Goal: Task Accomplishment & Management: Manage account settings

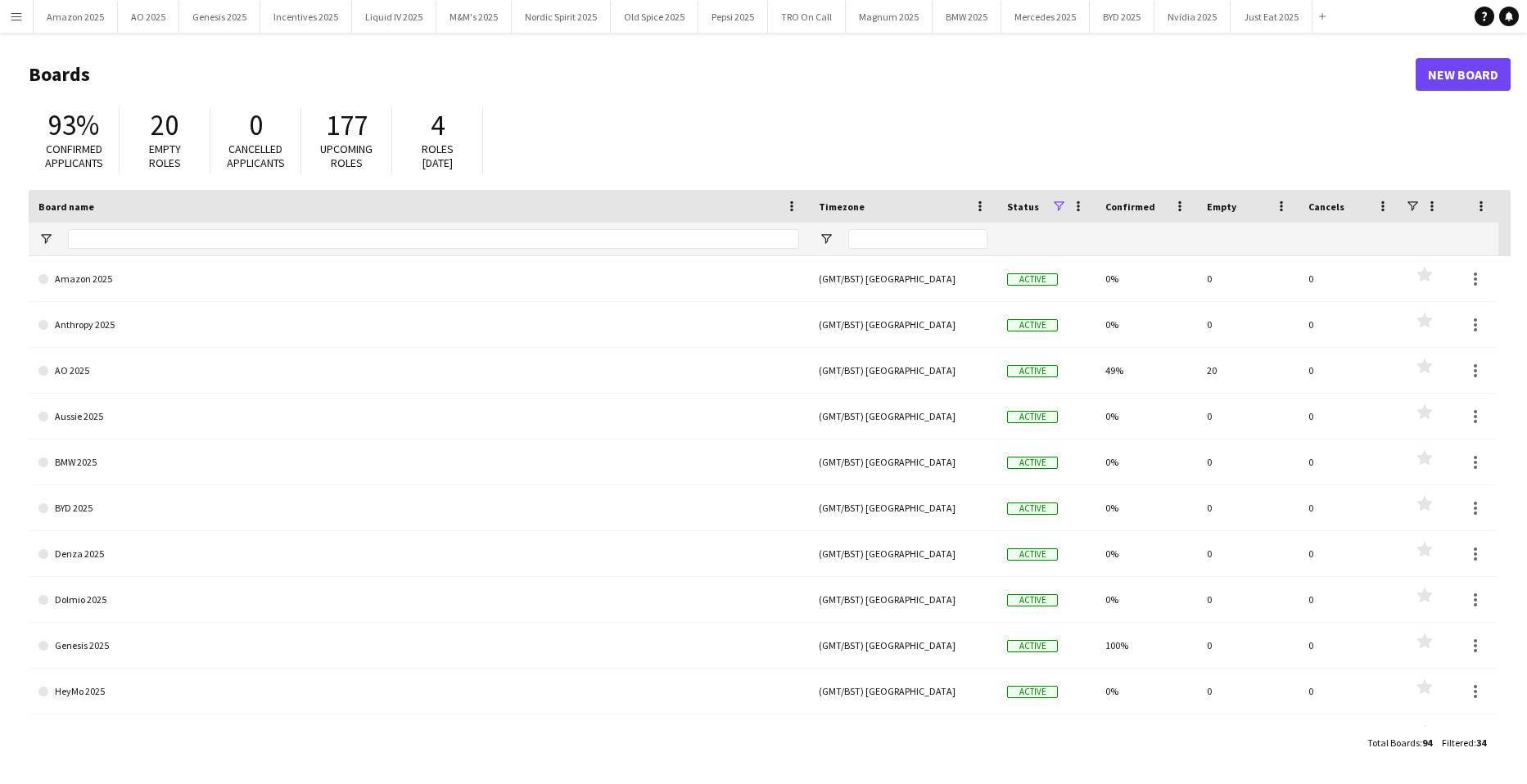
click at [4, 18] on button "Menu" at bounding box center [16, 16] width 32 height 32
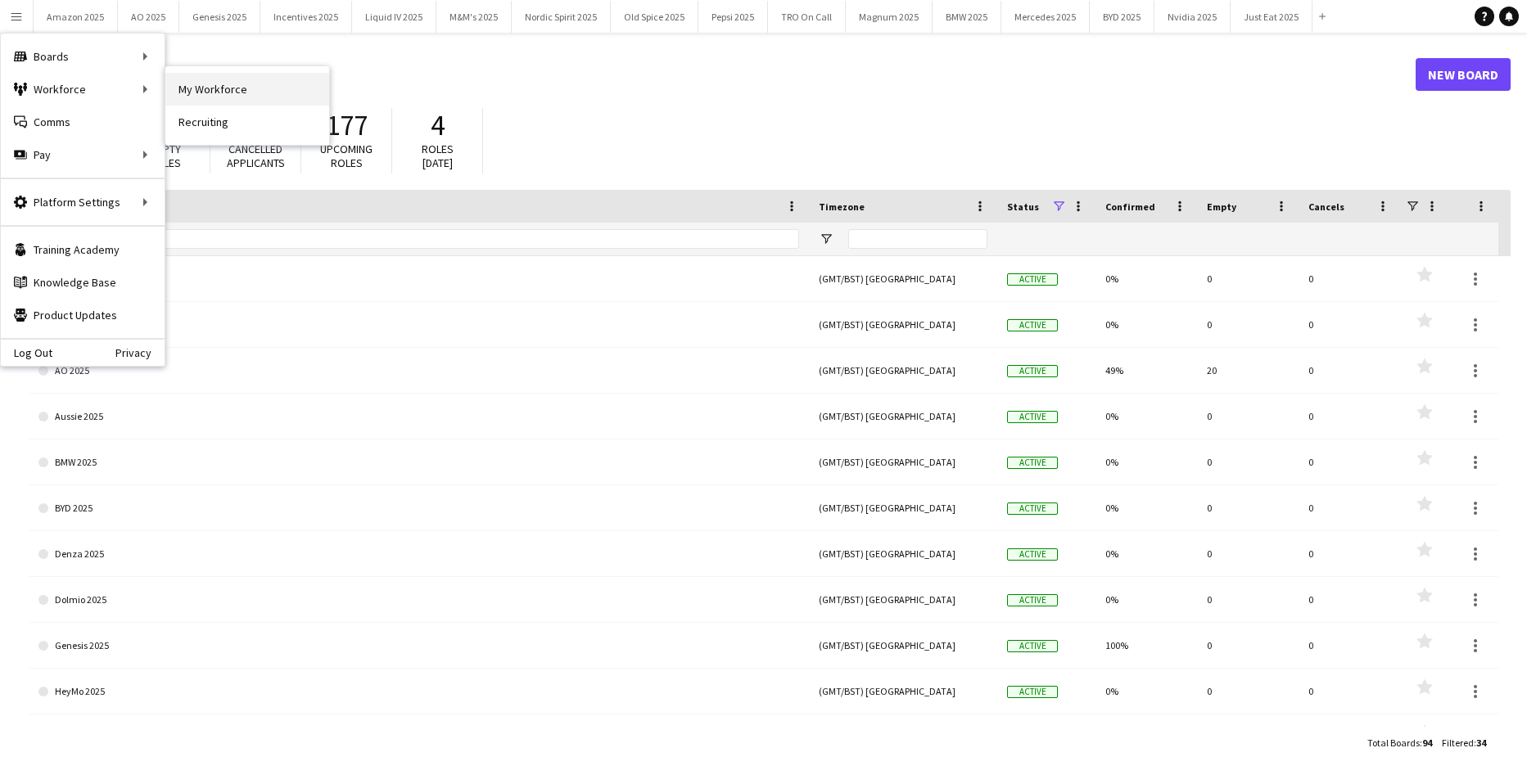
click at [221, 84] on link "My Workforce" at bounding box center [247, 88] width 164 height 32
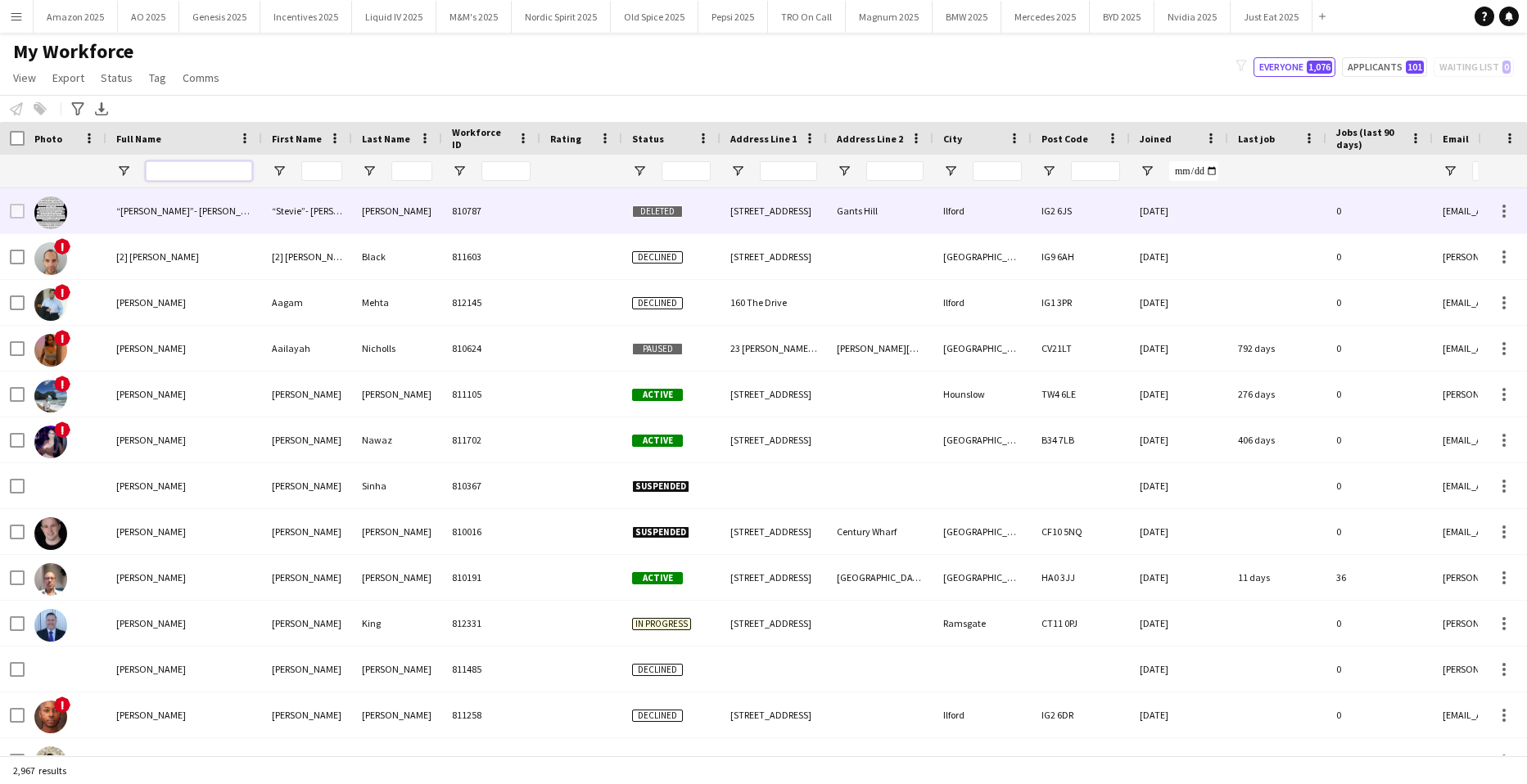
click at [221, 171] on input "Full Name Filter Input" at bounding box center [199, 171] width 106 height 20
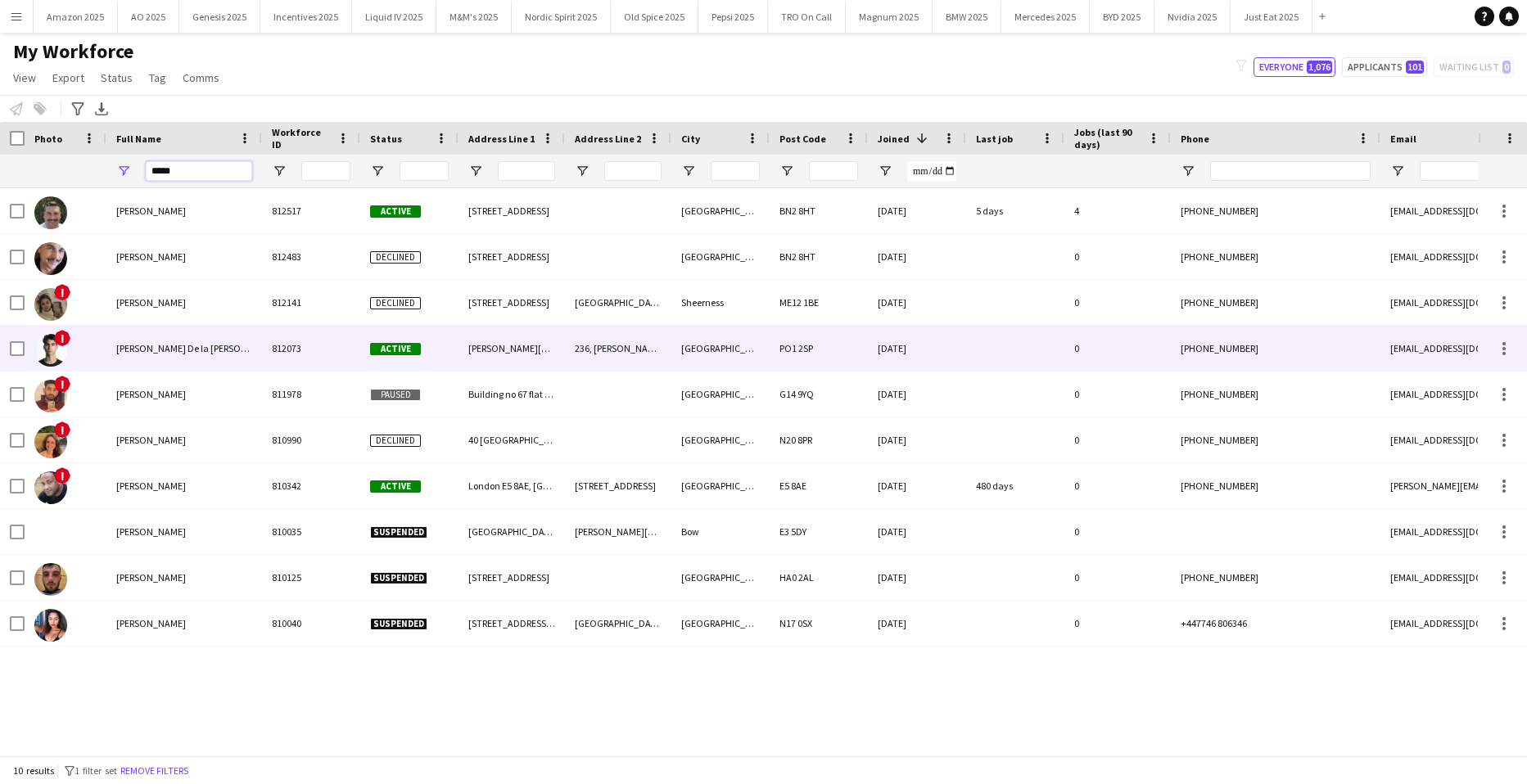
type input "*****"
click at [208, 345] on span "[PERSON_NAME] De la [PERSON_NAME]" at bounding box center [198, 348] width 164 height 13
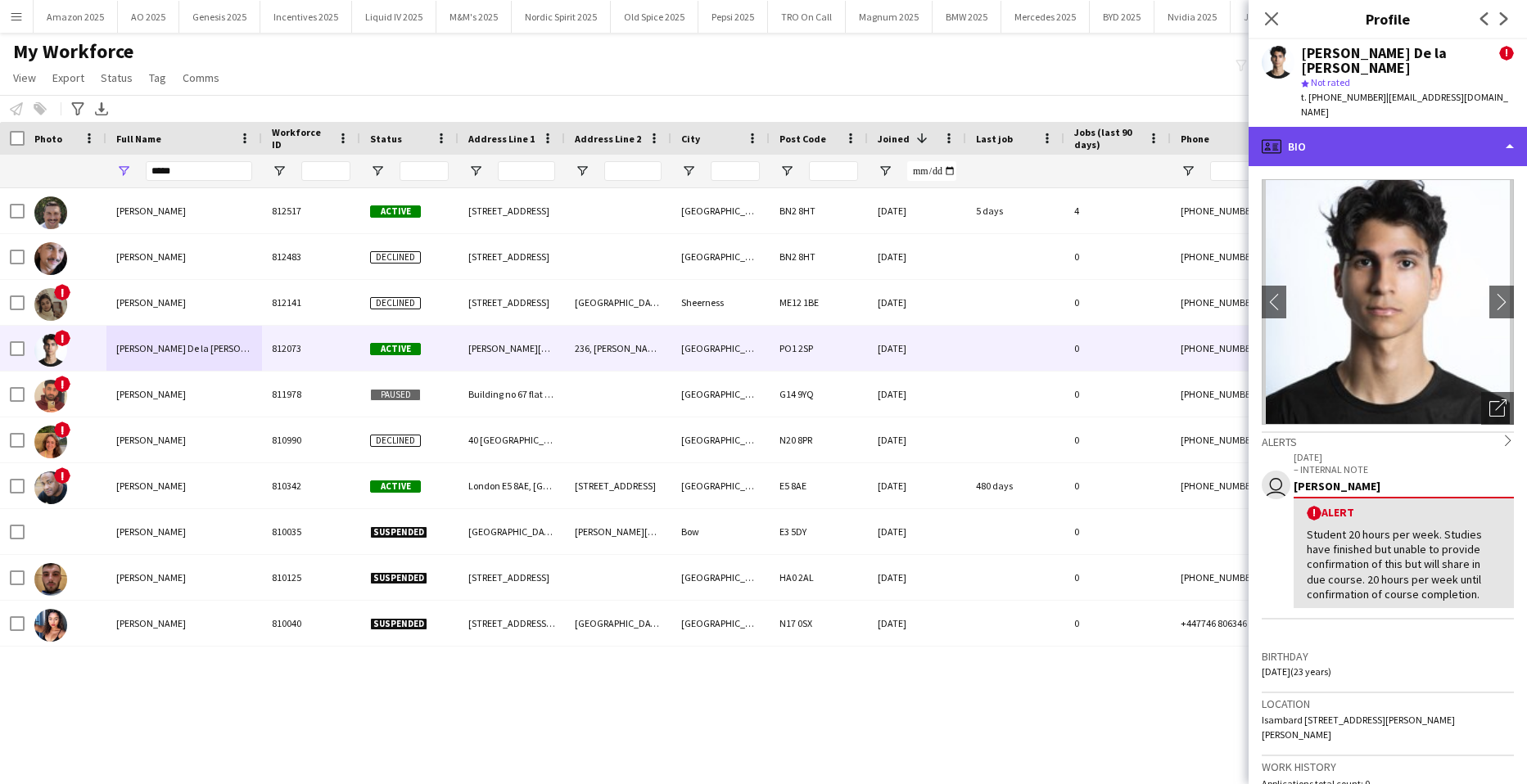
click at [1476, 134] on div "profile Bio" at bounding box center [1389, 146] width 279 height 39
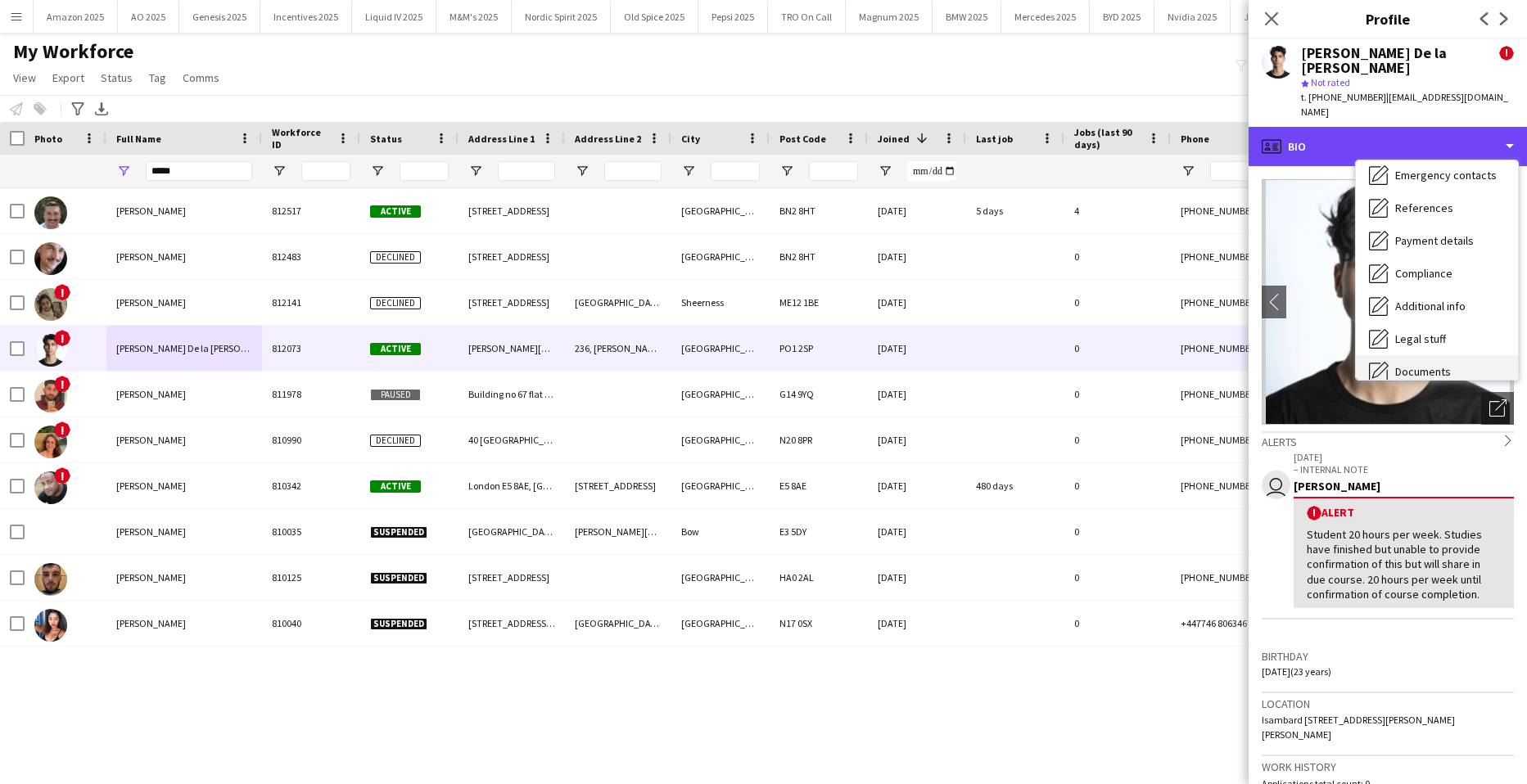
scroll to position [220, 0]
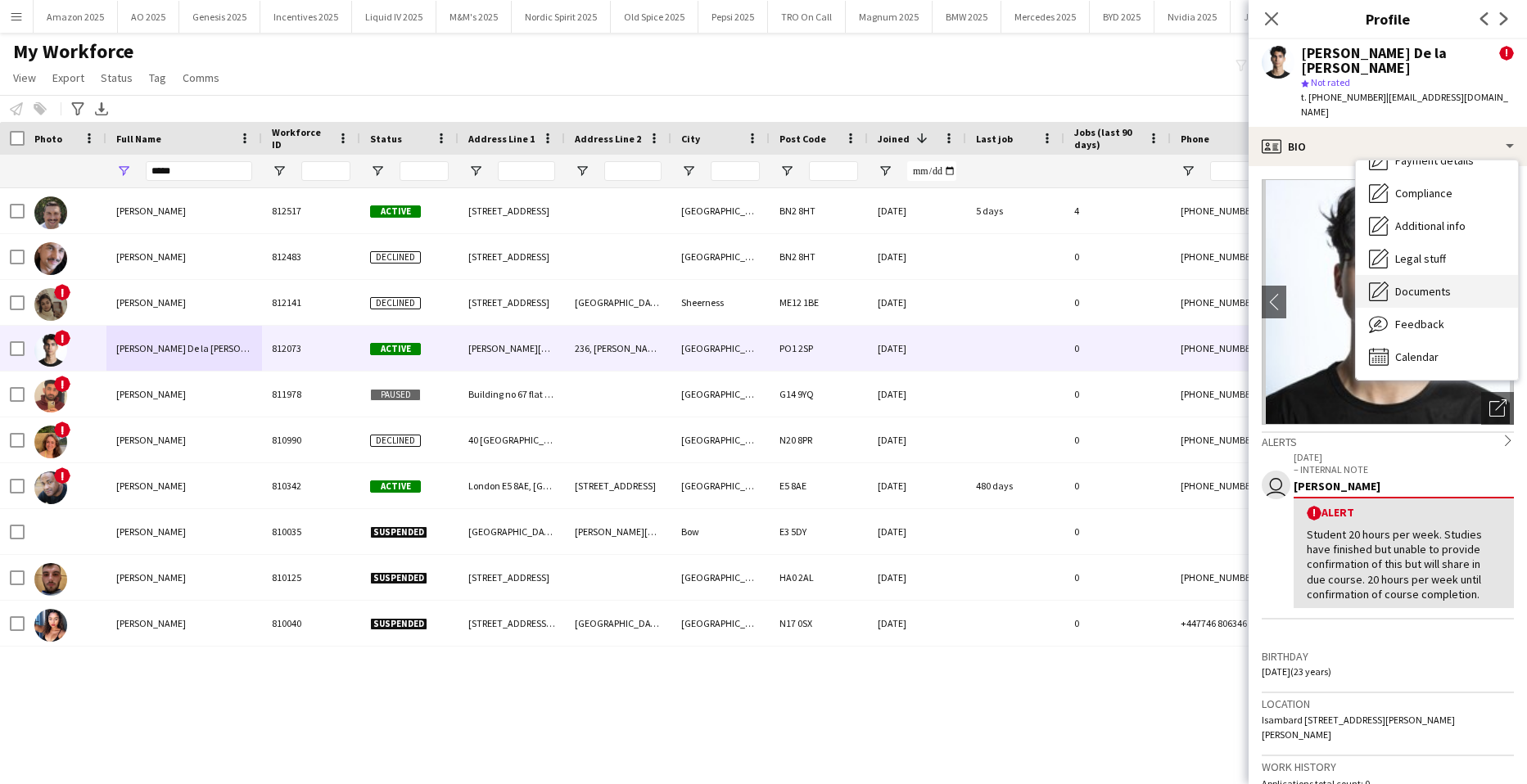
click at [1438, 275] on div "Documents Documents" at bounding box center [1437, 290] width 162 height 32
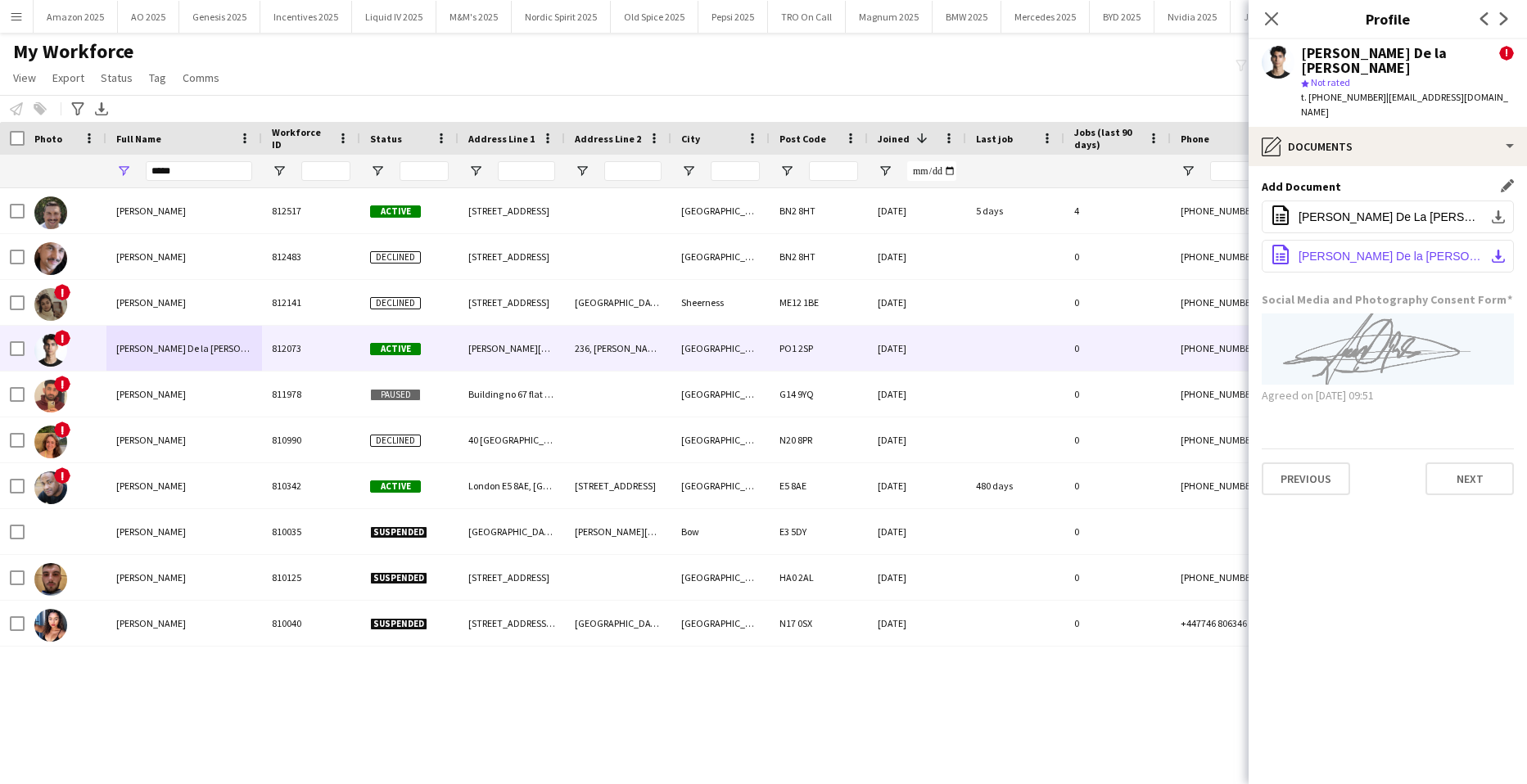
click at [1307, 250] on span "[PERSON_NAME] De la [PERSON_NAME] [DATE].docx" at bounding box center [1392, 256] width 185 height 13
drag, startPoint x: 973, startPoint y: 33, endPoint x: 640, endPoint y: 45, distance: 333.2
click at [973, 33] on main "My Workforce View Views Default view Compliance Log New view Update view Delete…" at bounding box center [764, 397] width 1527 height 730
click at [1326, 210] on span "[PERSON_NAME] De La [PERSON_NAME] [DATE].pdf" at bounding box center [1392, 216] width 185 height 13
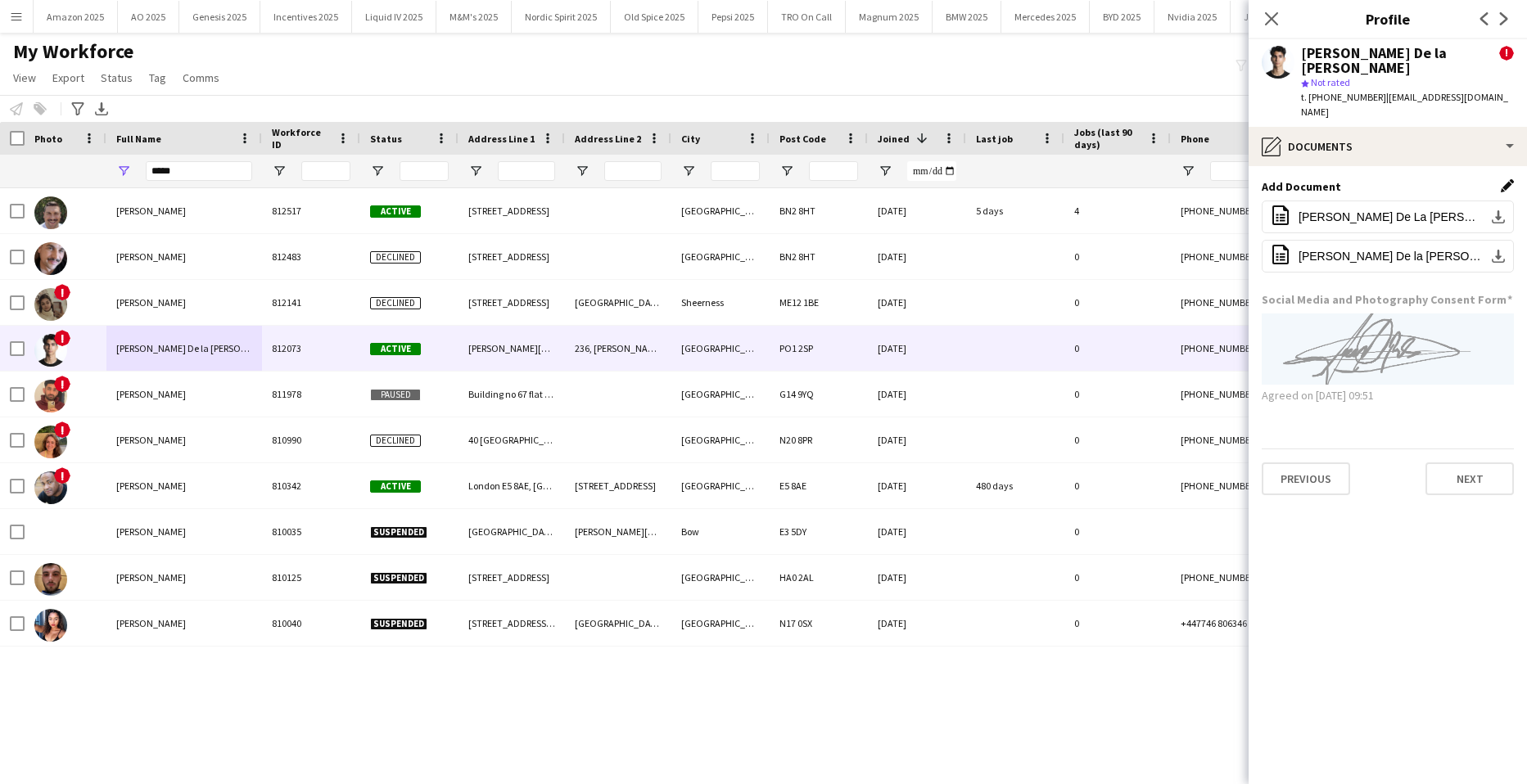
click at [1508, 180] on app-icon "Edit this field" at bounding box center [1507, 185] width 13 height 13
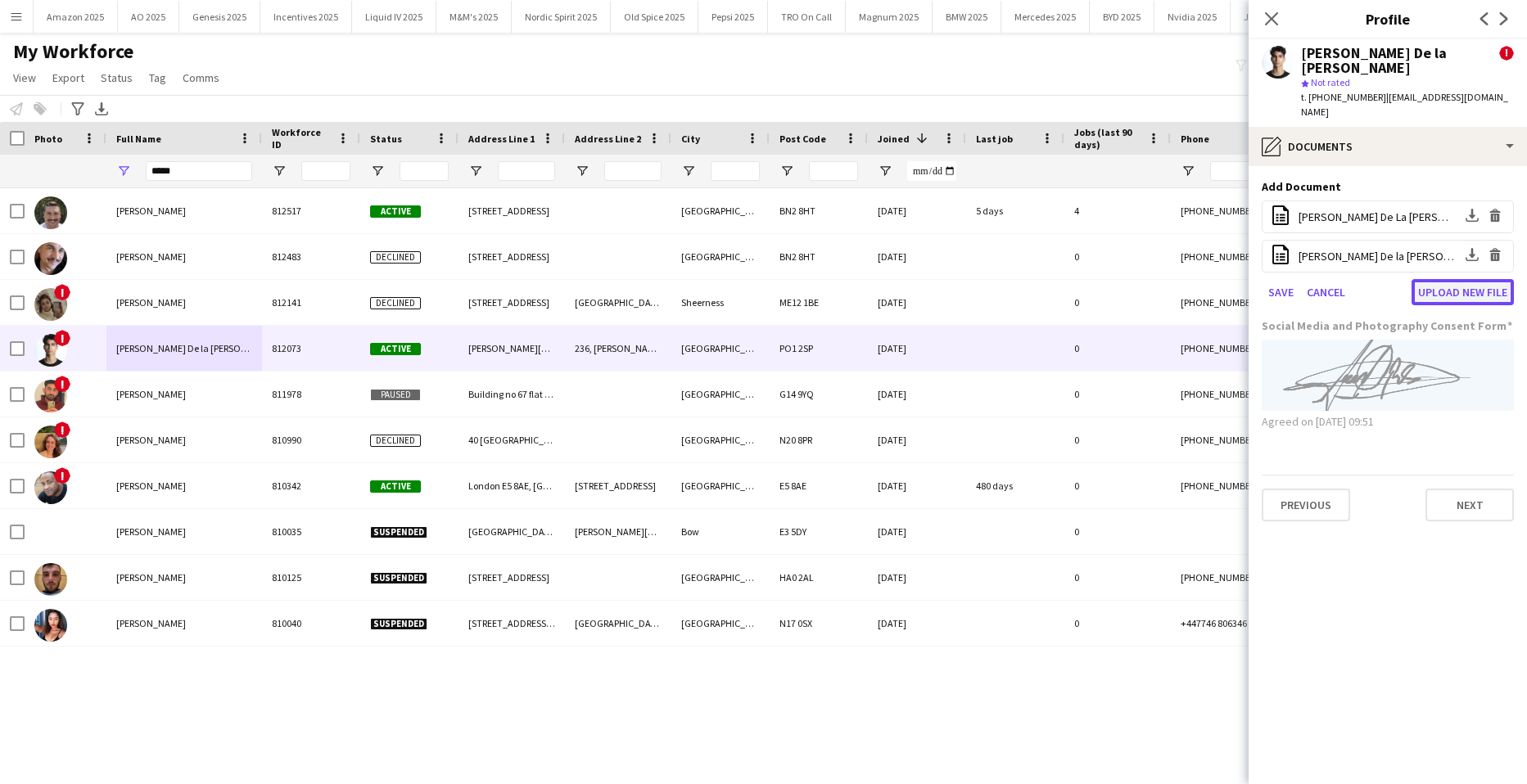
click at [1457, 280] on button "Upload new file" at bounding box center [1463, 292] width 102 height 26
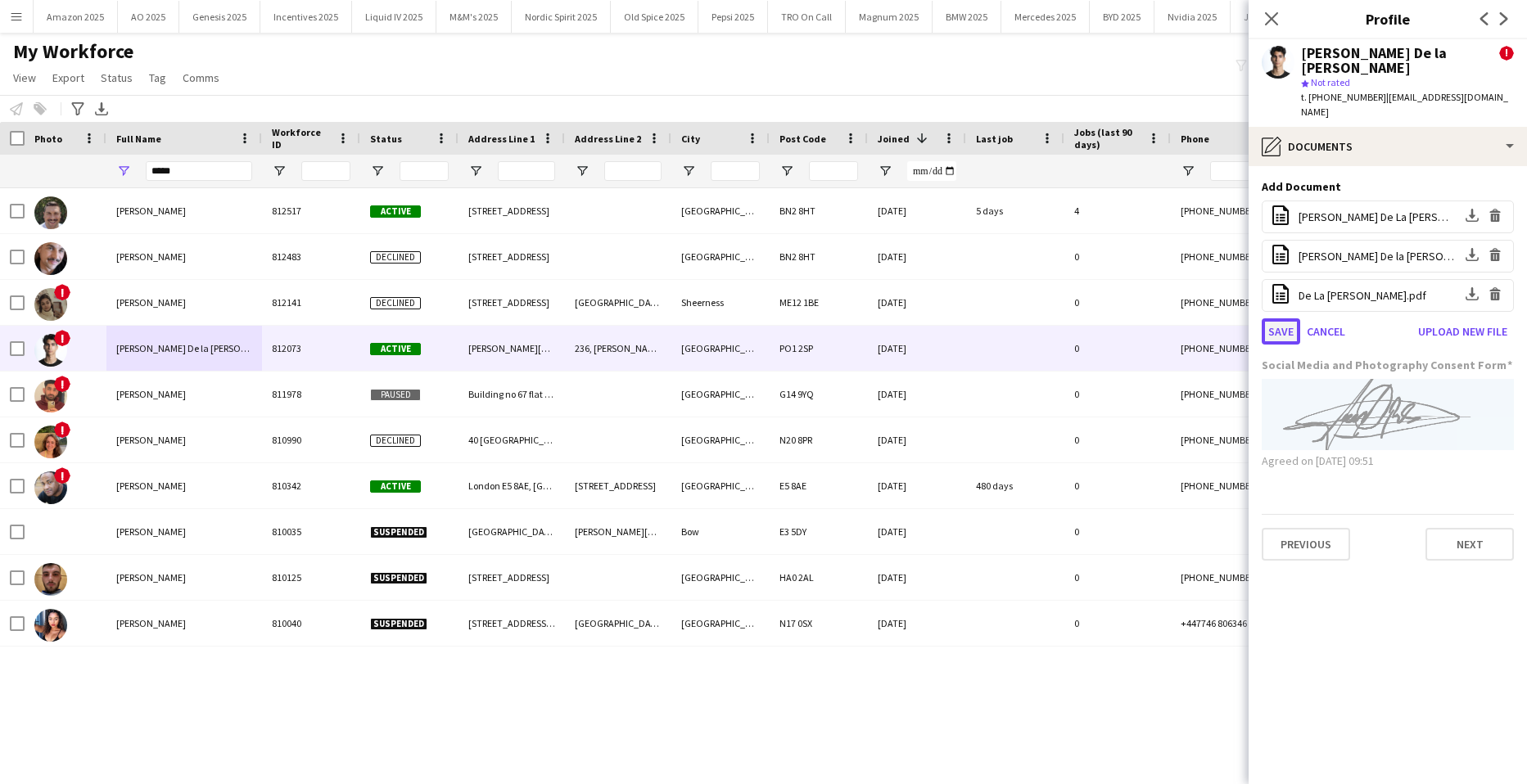
click at [1275, 319] on button "Save" at bounding box center [1281, 332] width 38 height 26
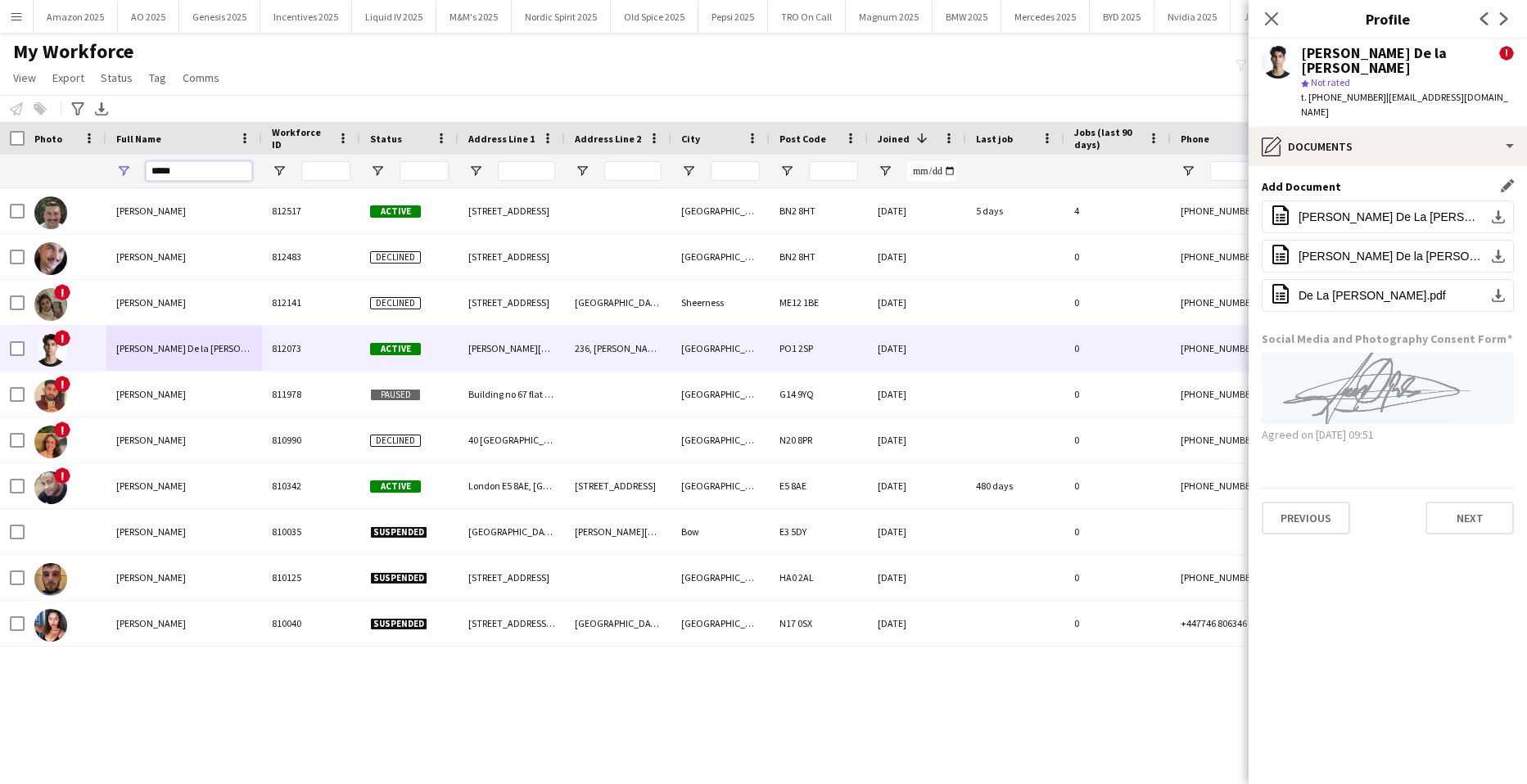
drag, startPoint x: 205, startPoint y: 180, endPoint x: -42, endPoint y: 185, distance: 247.1
click at [0, 185] on html "Menu Boards Boards Boards All jobs Status Workforce Workforce My Workforce Recr…" at bounding box center [764, 392] width 1527 height 784
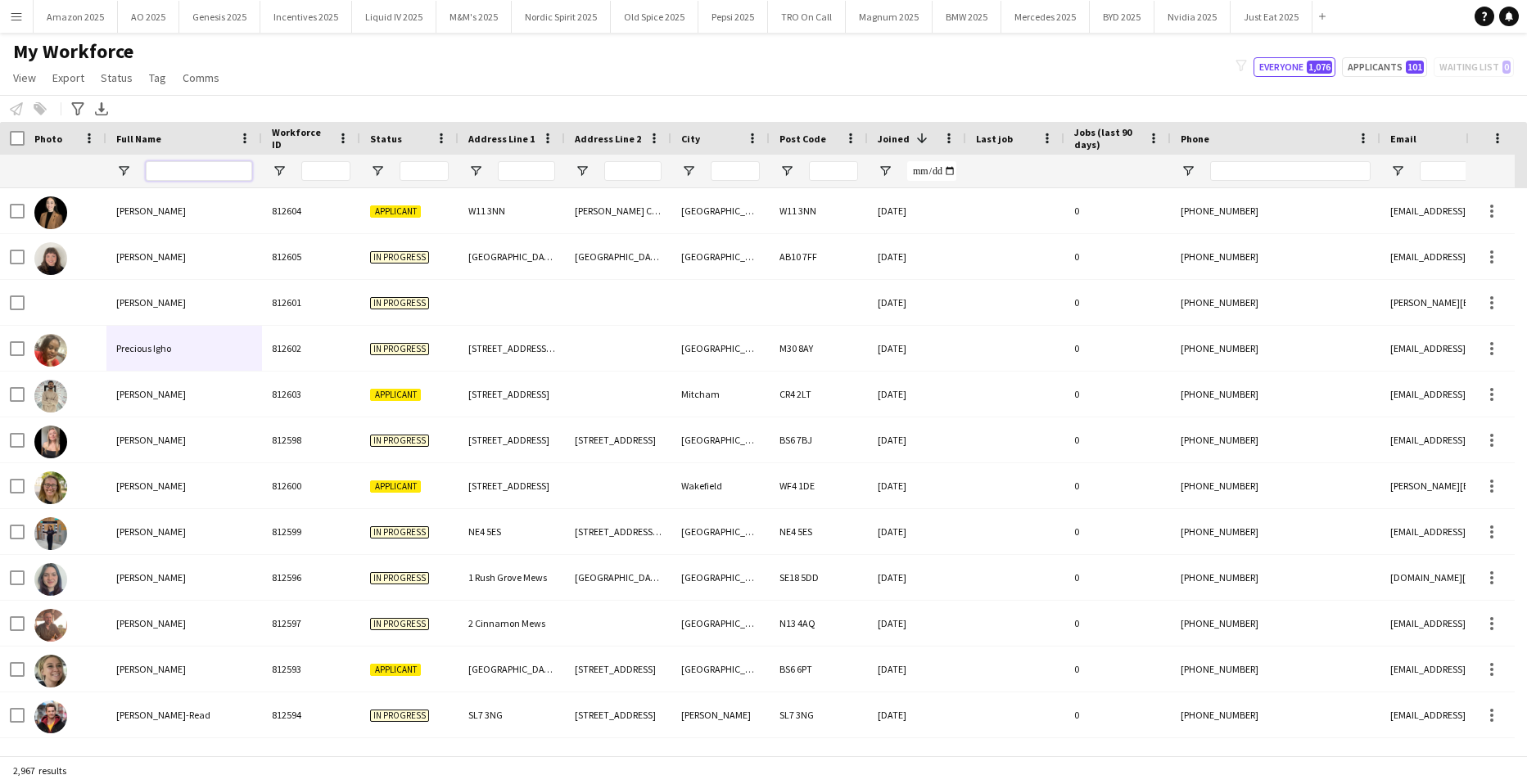
click at [210, 171] on input "Full Name Filter Input" at bounding box center [199, 171] width 106 height 20
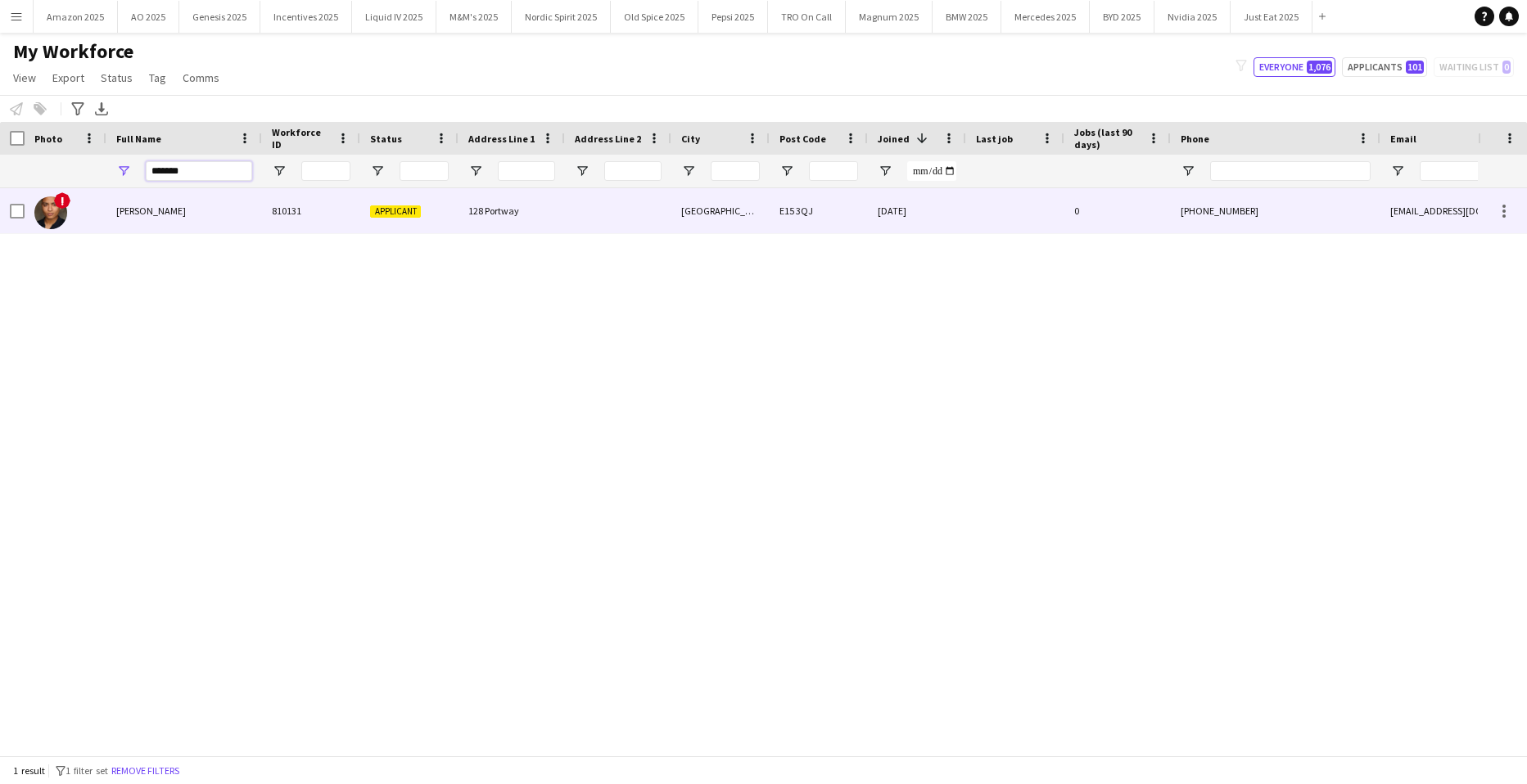
type input "*******"
click at [175, 215] on span "[PERSON_NAME]" at bounding box center [151, 211] width 70 height 13
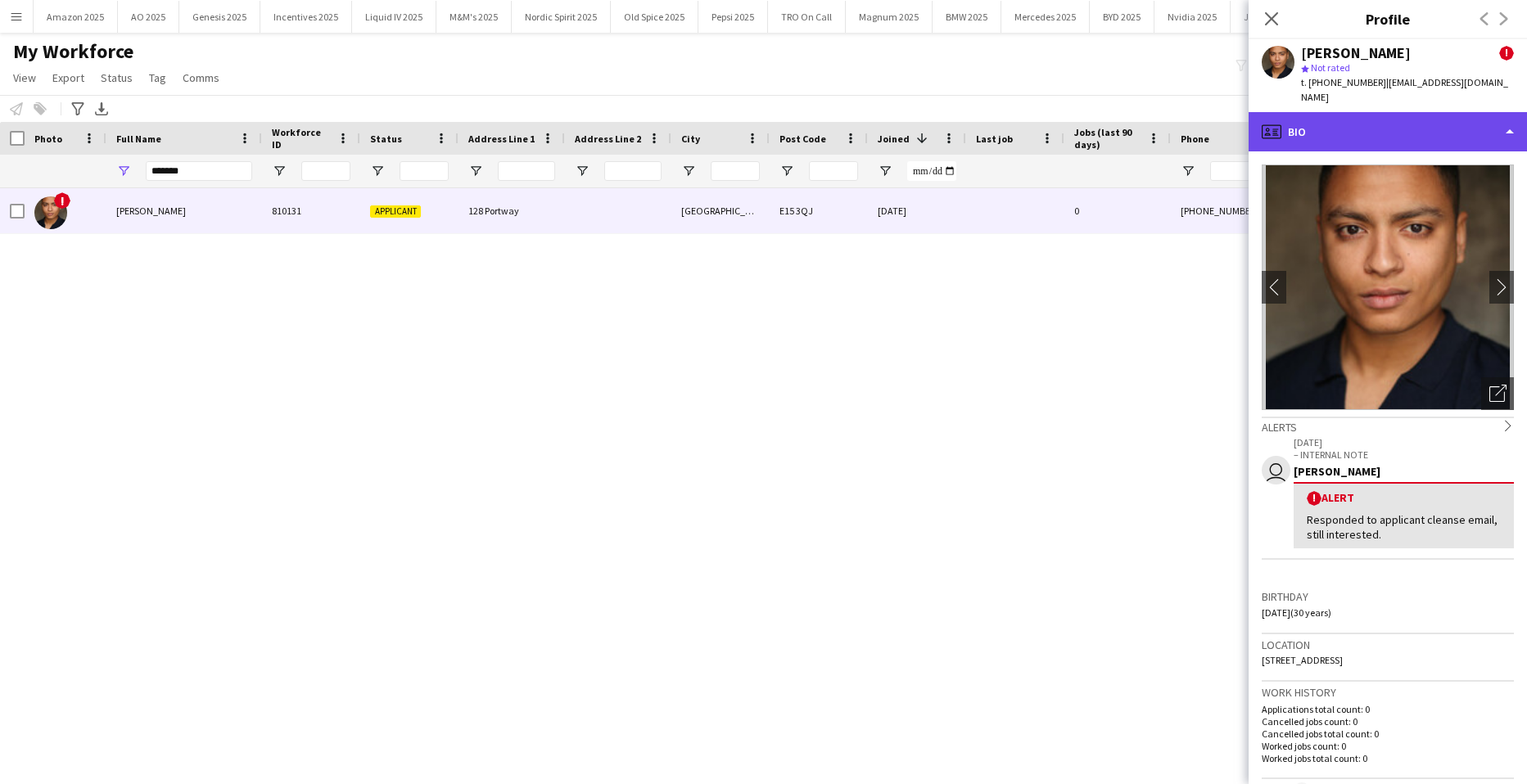
click at [1423, 112] on div "profile Bio" at bounding box center [1389, 131] width 279 height 39
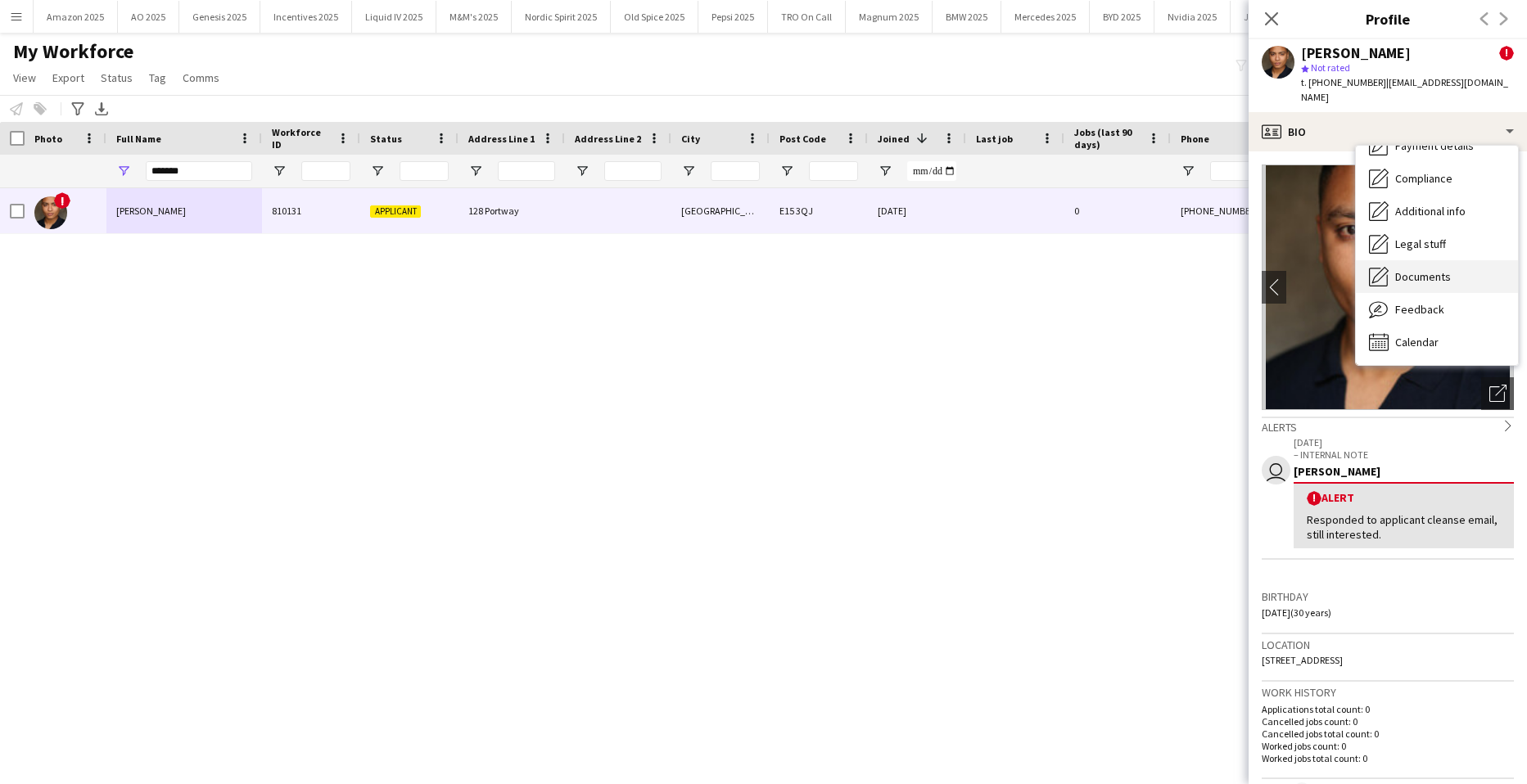
click at [1438, 270] on span "Documents" at bounding box center [1423, 277] width 56 height 15
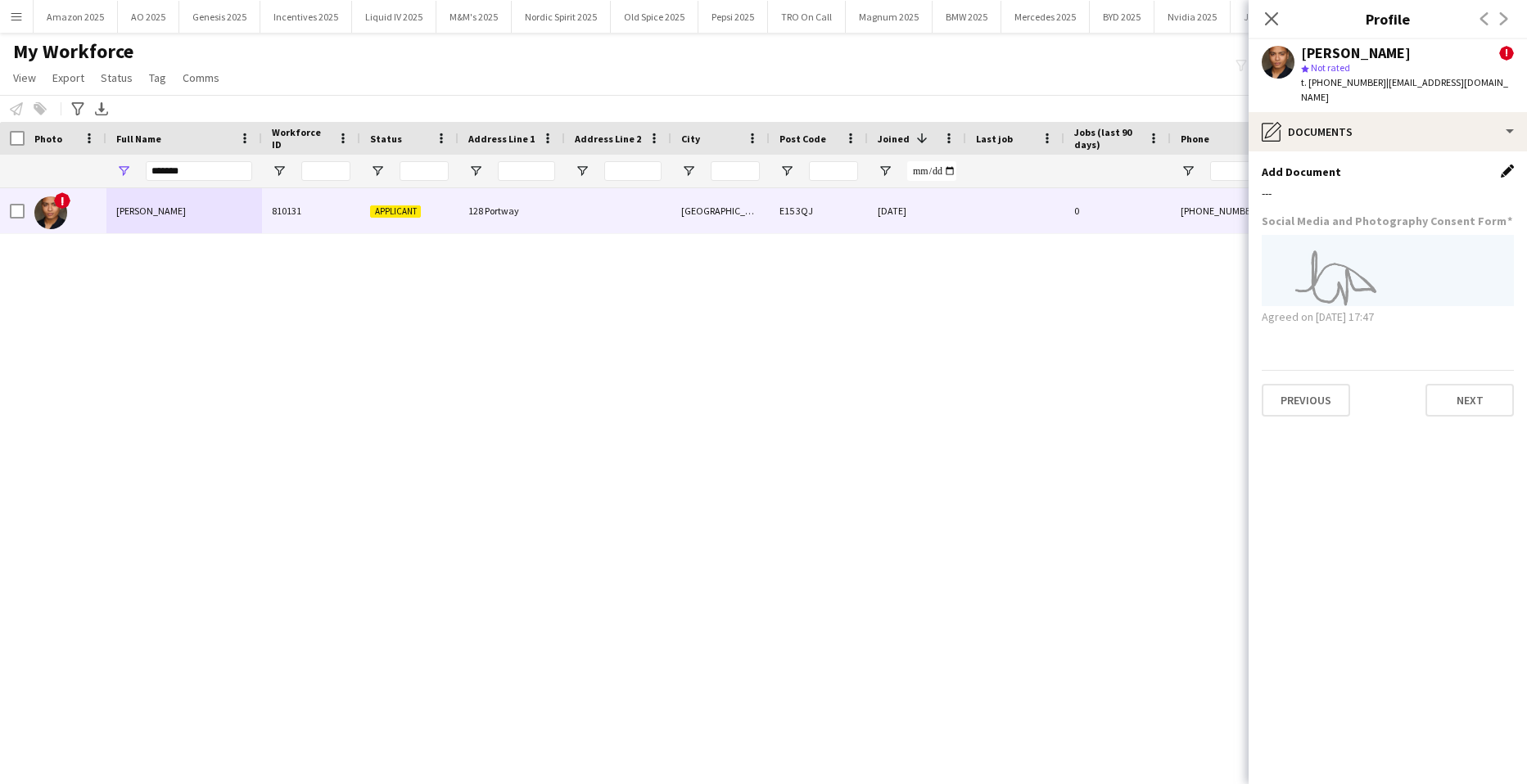
click at [1501, 165] on app-icon "Edit this field" at bounding box center [1507, 171] width 13 height 13
click at [1492, 185] on button "Upload new file" at bounding box center [1463, 198] width 102 height 26
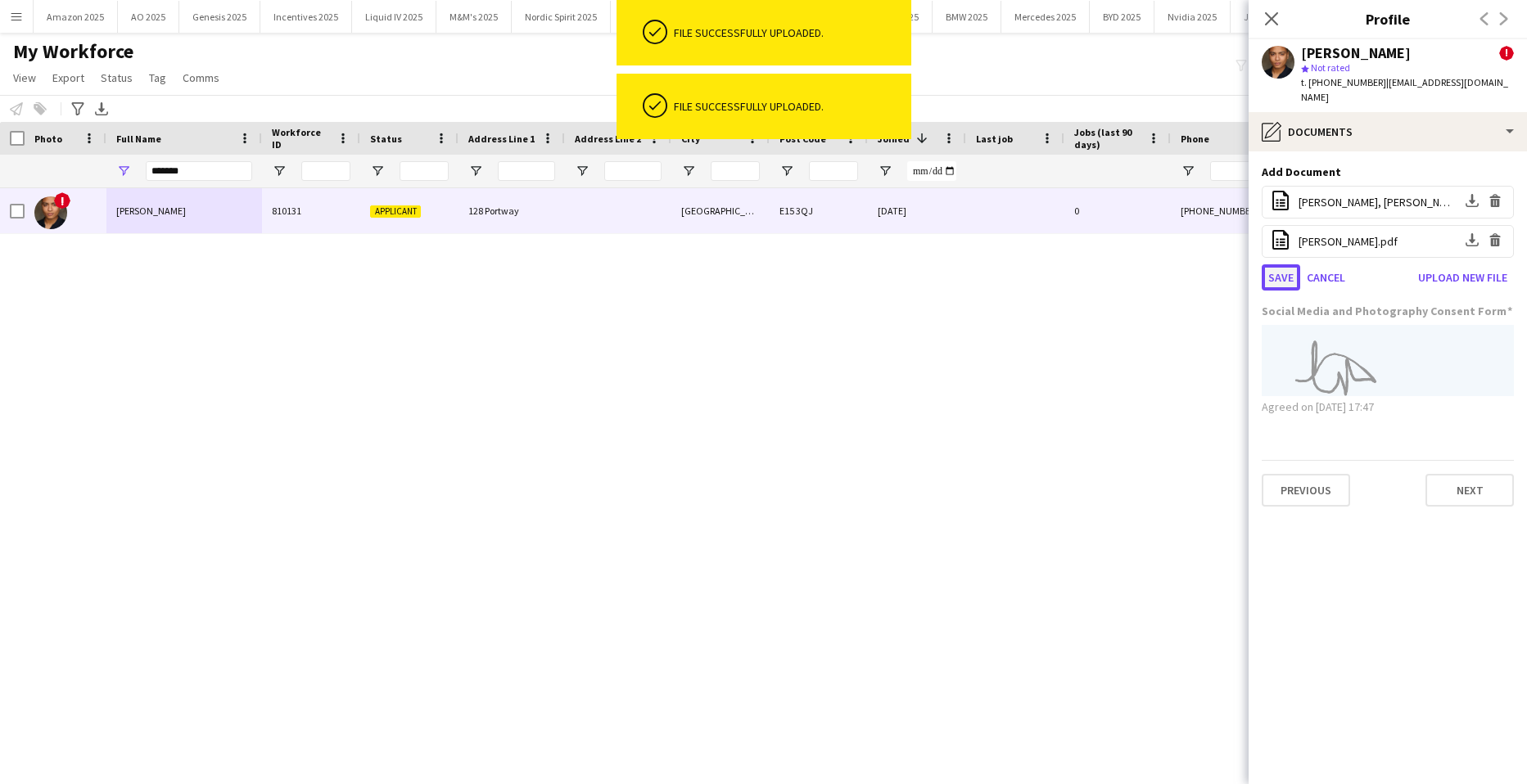
click at [1275, 268] on button "Save" at bounding box center [1281, 278] width 38 height 26
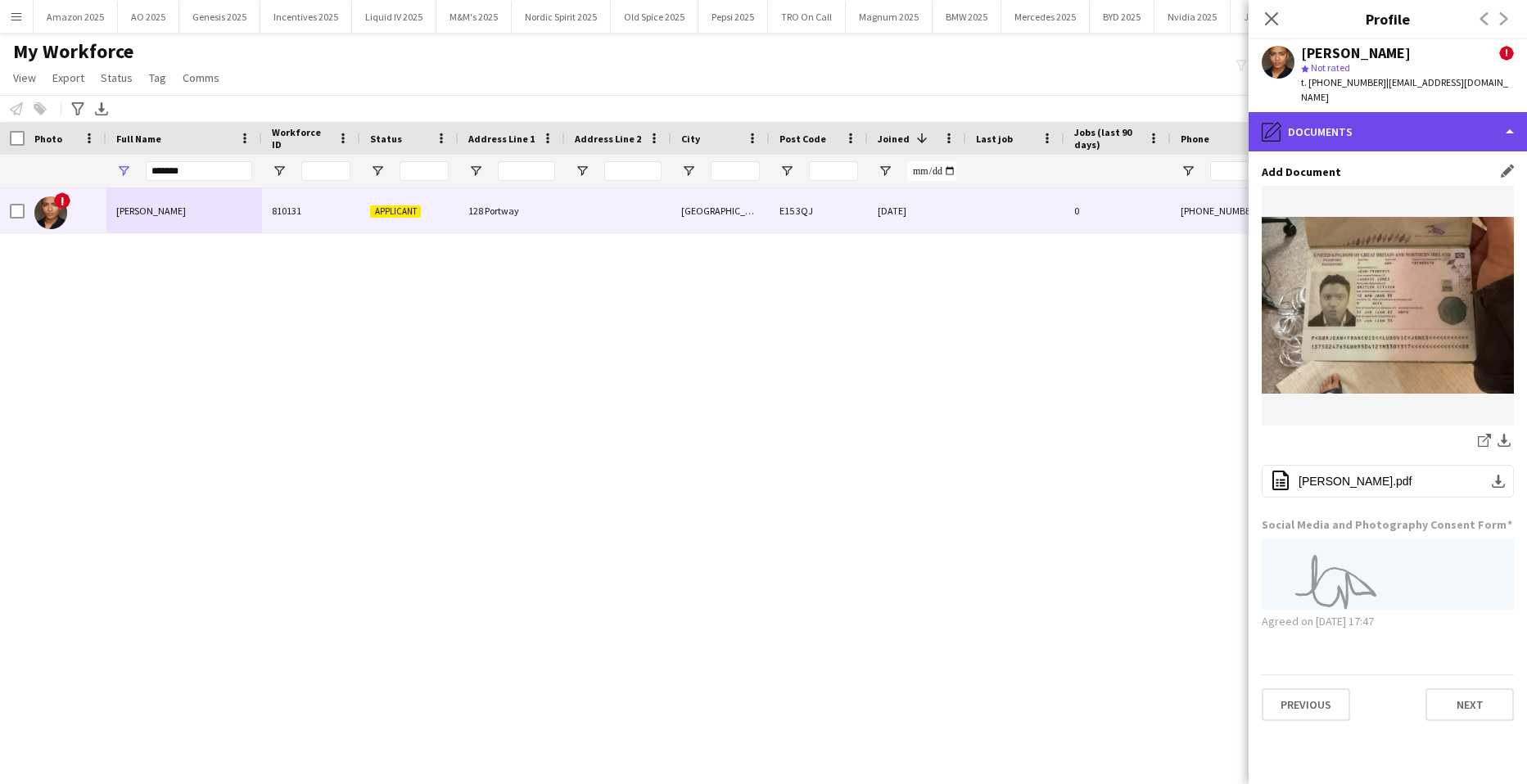
click at [1448, 112] on div "pencil4 Documents" at bounding box center [1389, 131] width 279 height 39
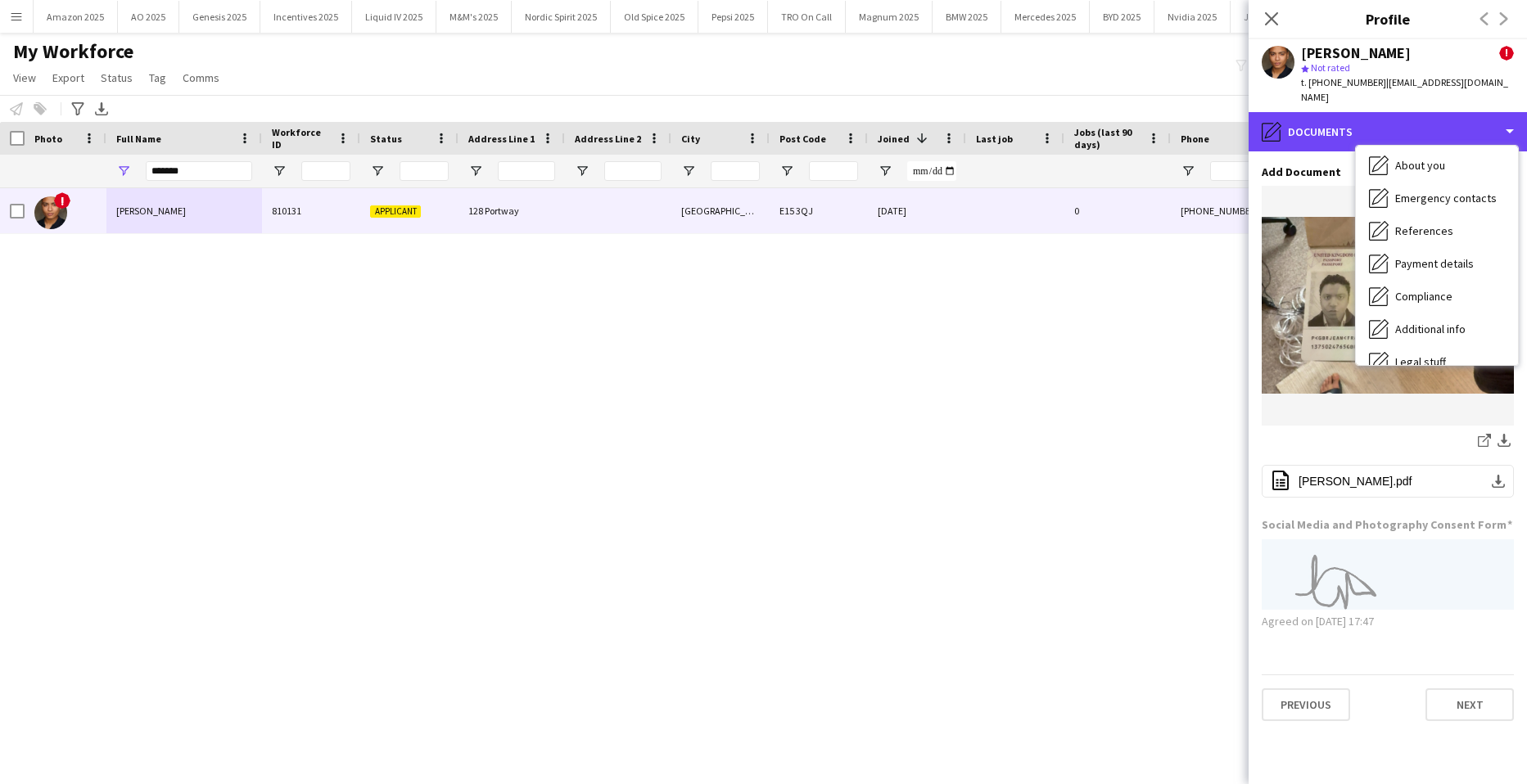
scroll to position [0, 0]
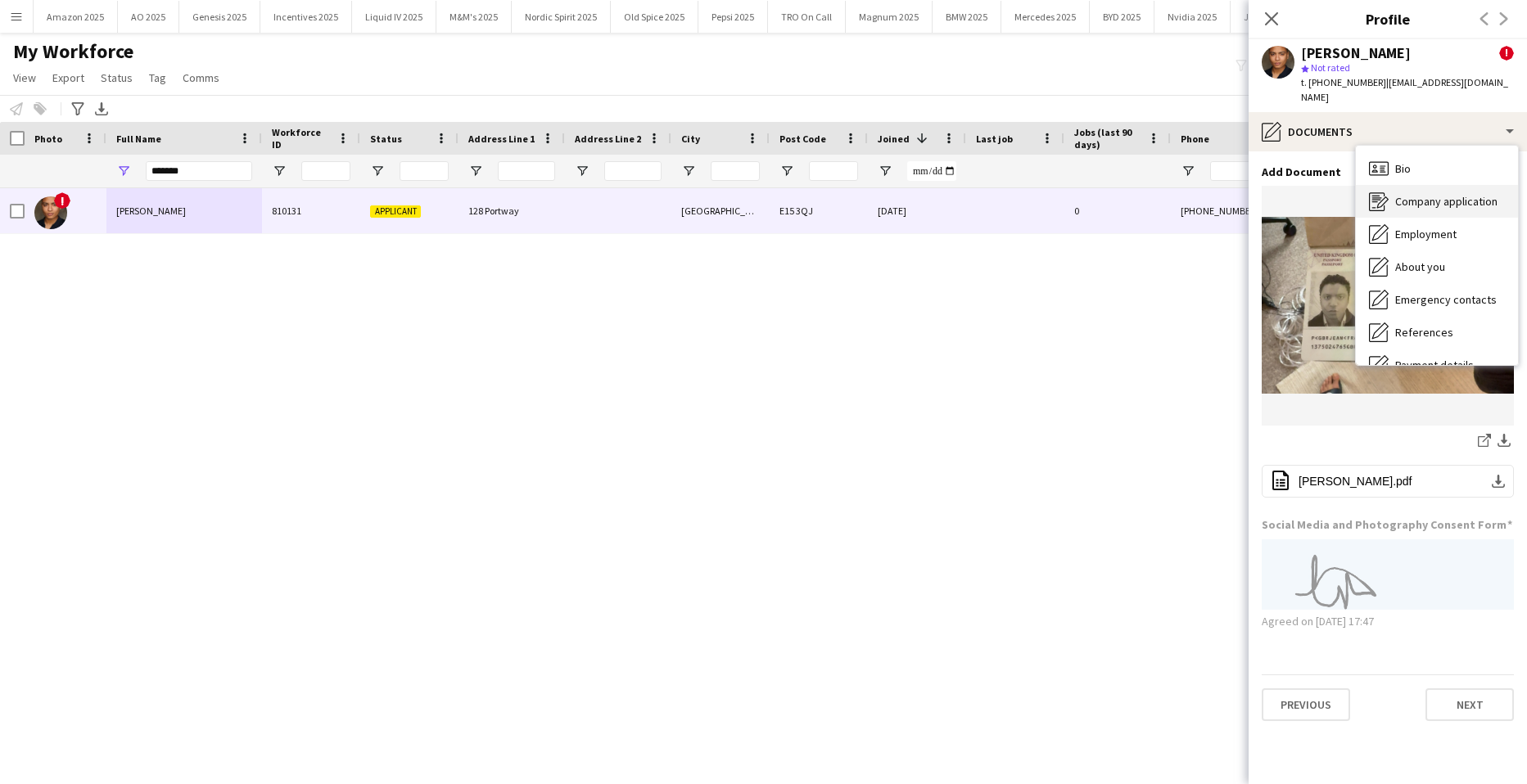
click at [1443, 194] on span "Company application" at bounding box center [1447, 201] width 102 height 15
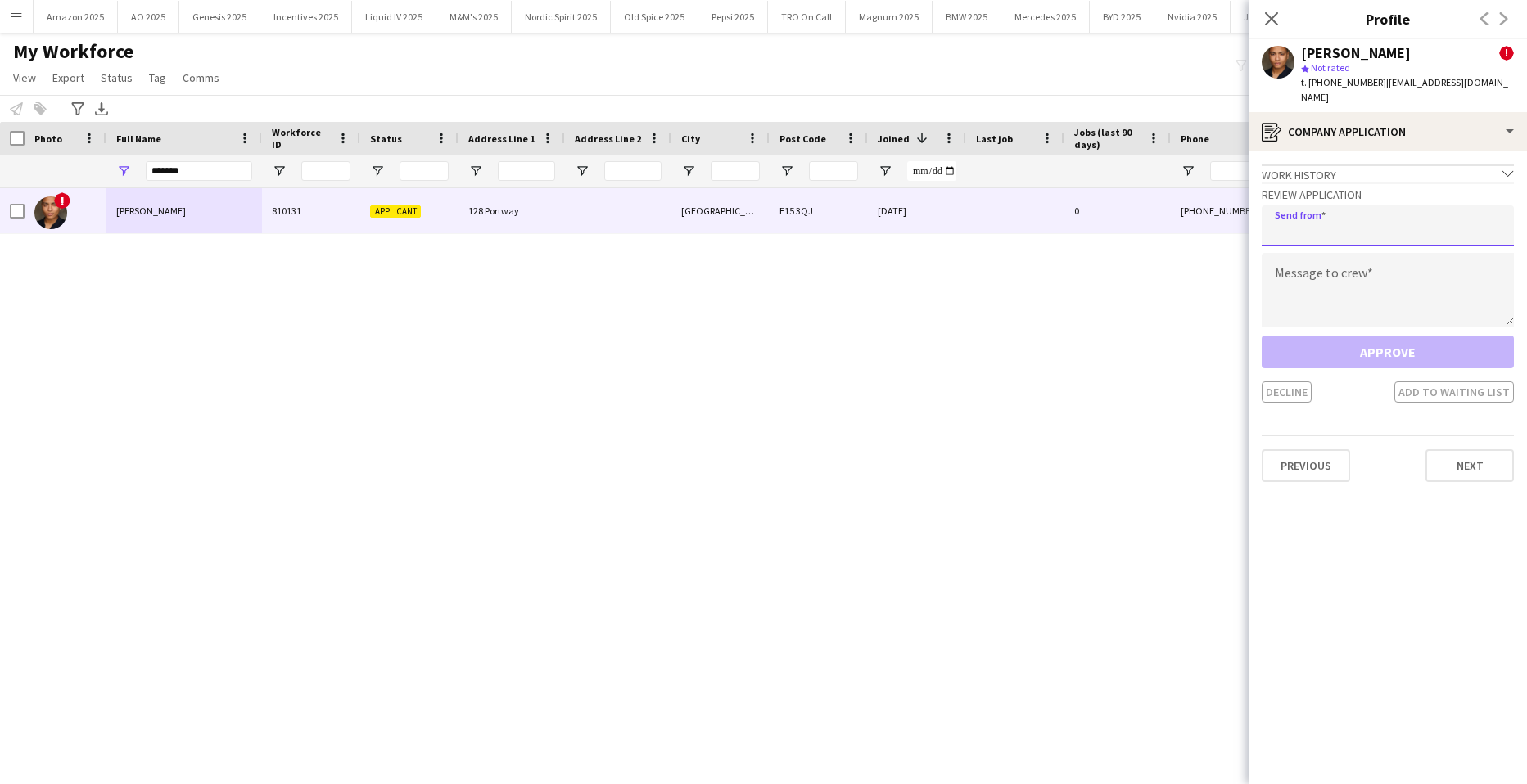
click at [1340, 215] on input "email" at bounding box center [1388, 226] width 252 height 41
type input "**********"
click at [1313, 278] on textarea at bounding box center [1388, 289] width 252 height 74
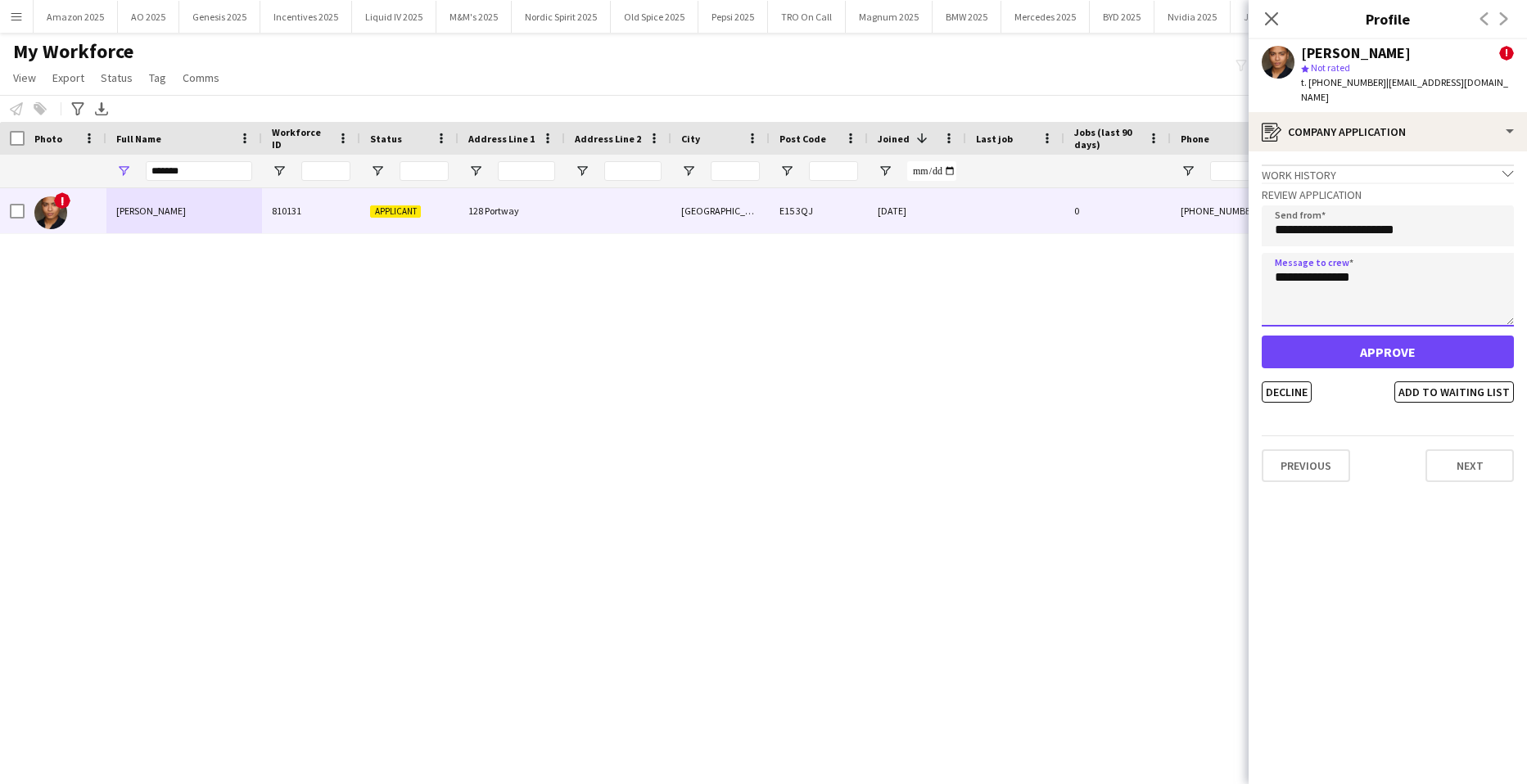
type textarea "**********"
drag, startPoint x: 1391, startPoint y: 340, endPoint x: 1323, endPoint y: 367, distance: 73.2
click at [1390, 340] on button "Approve" at bounding box center [1388, 351] width 252 height 32
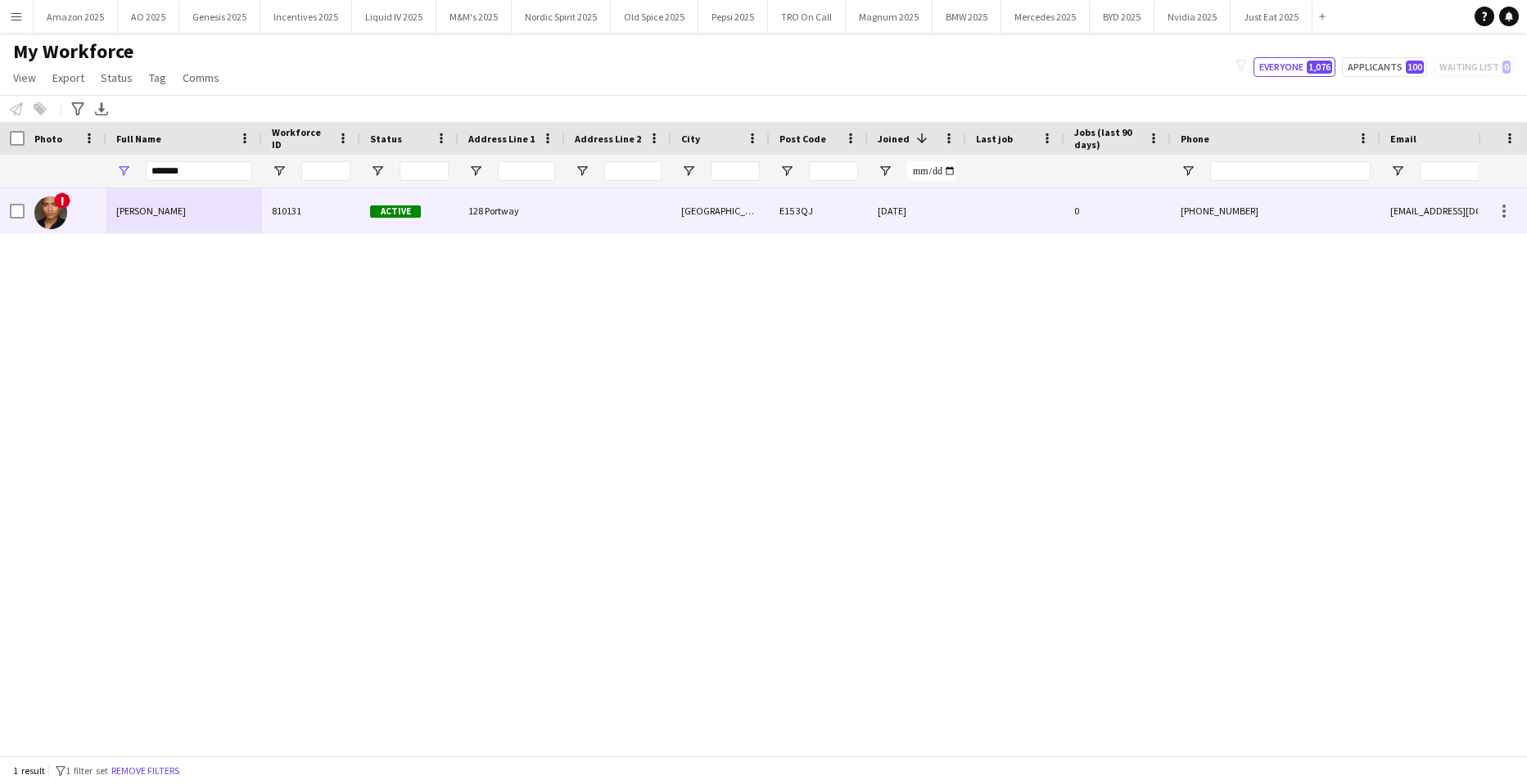
drag, startPoint x: 35, startPoint y: 216, endPoint x: 111, endPoint y: 209, distance: 76.3
click at [36, 216] on img at bounding box center [50, 212] width 32 height 32
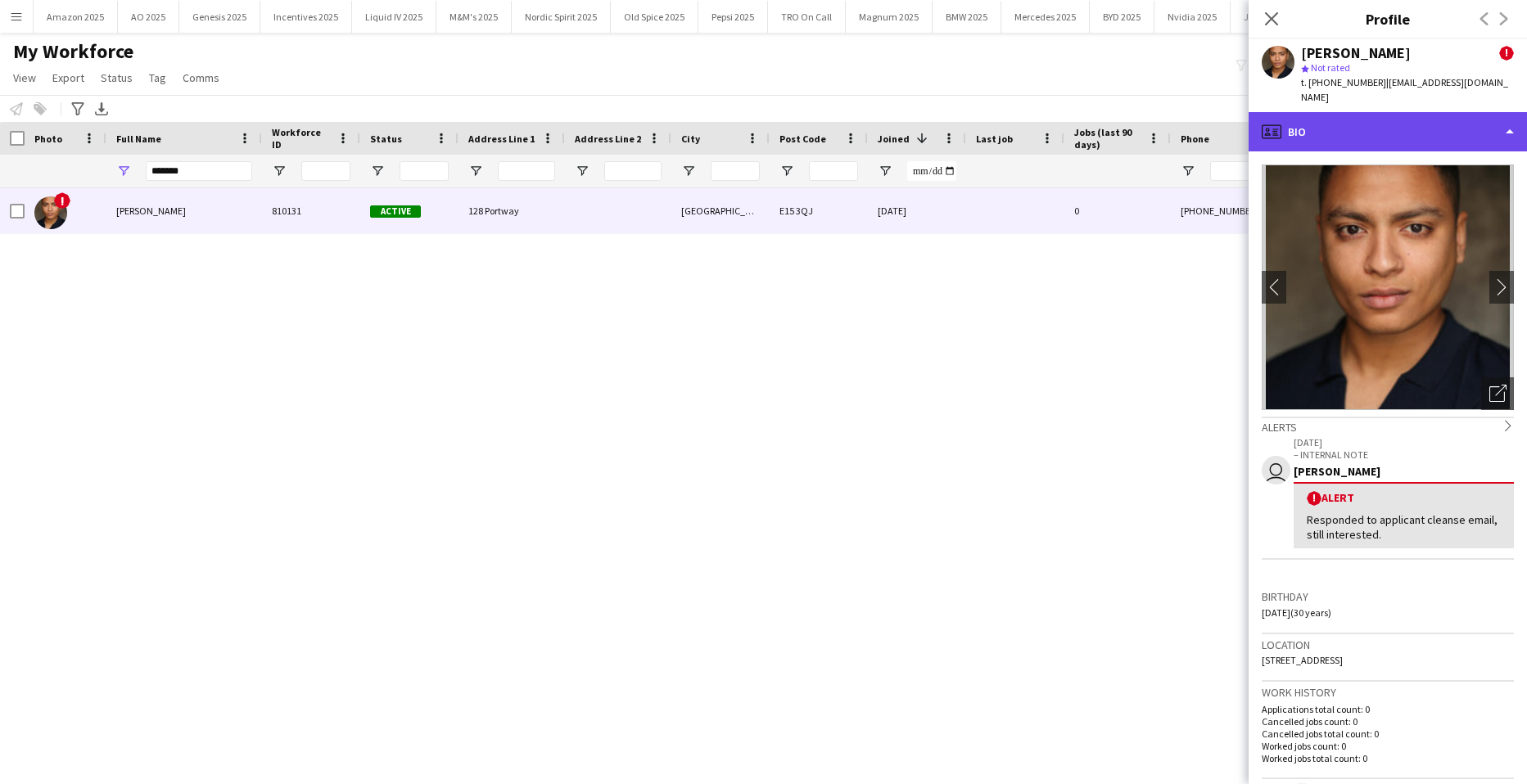
click at [1452, 126] on div "profile Bio" at bounding box center [1389, 131] width 279 height 39
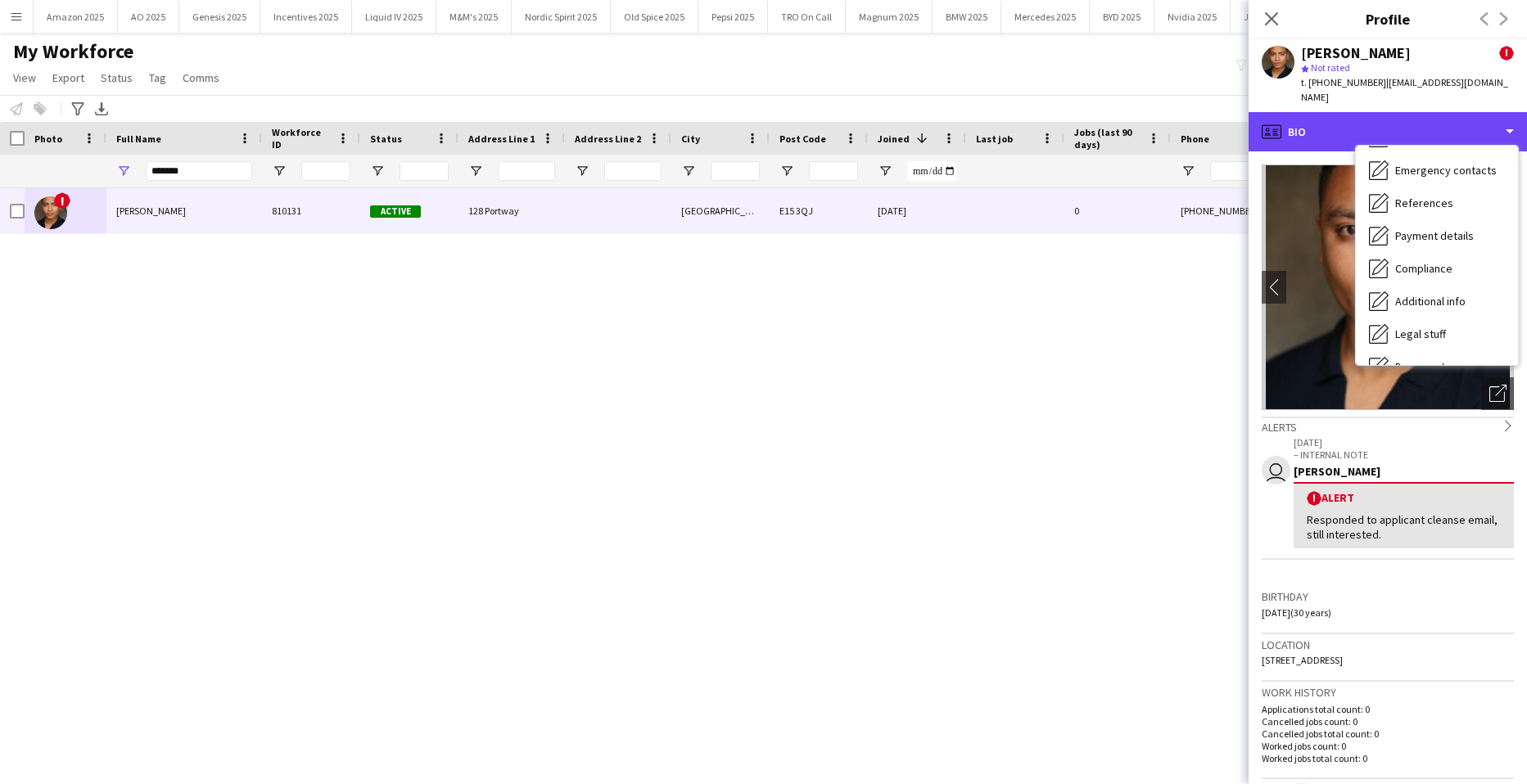
scroll to position [220, 0]
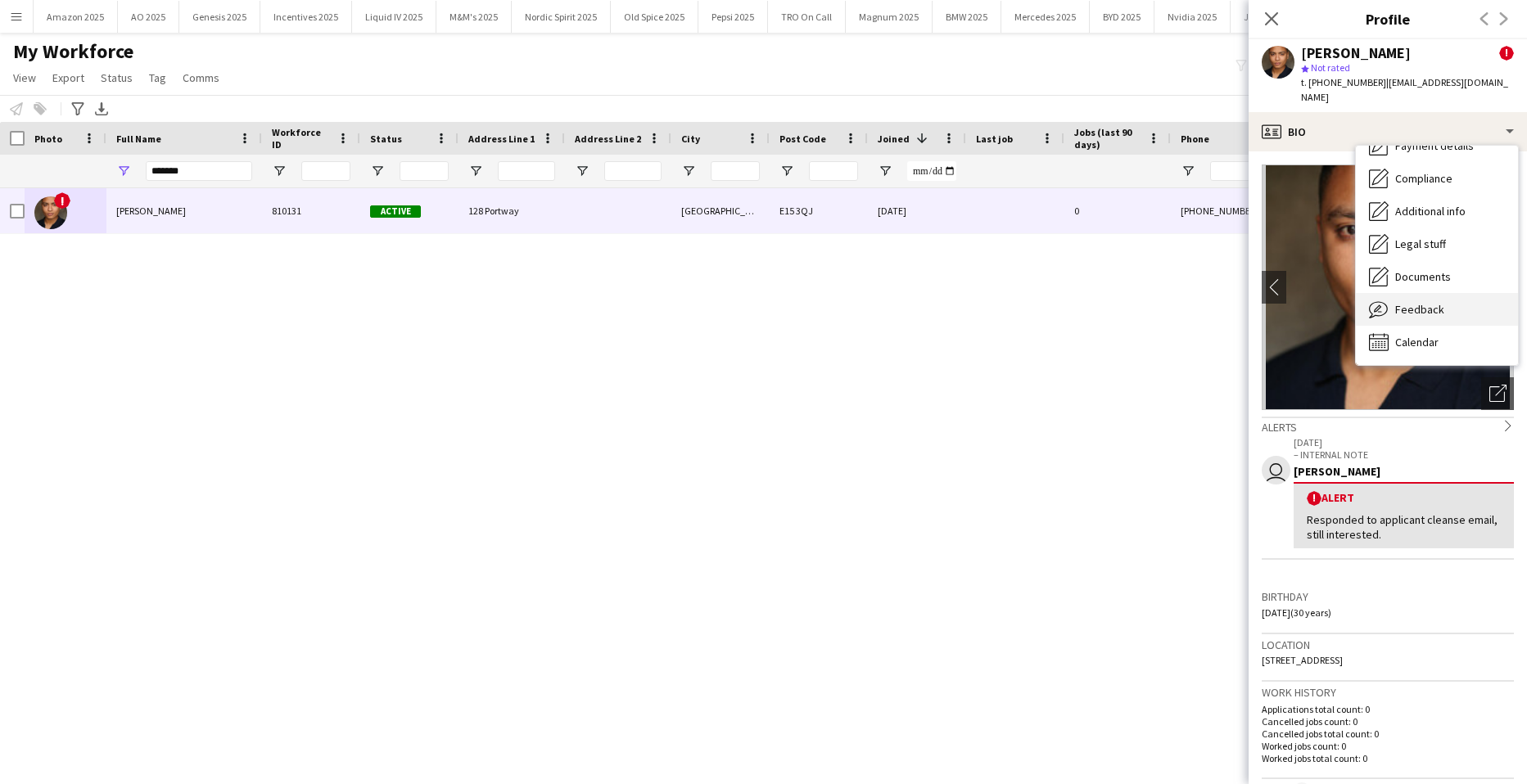
click at [1447, 295] on div "Feedback Feedback" at bounding box center [1437, 309] width 162 height 32
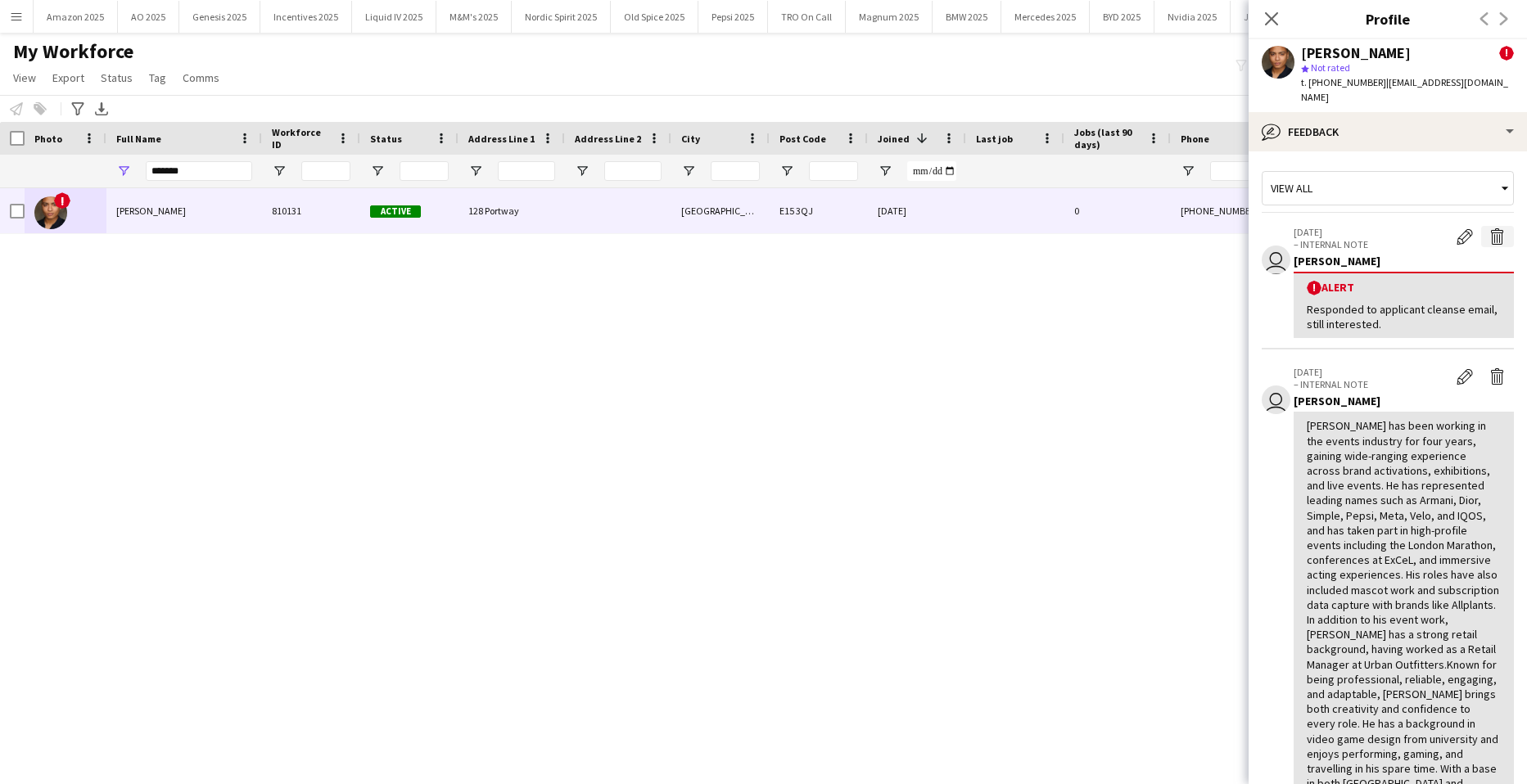
click at [1490, 229] on app-icon "Delete alert" at bounding box center [1498, 236] width 17 height 17
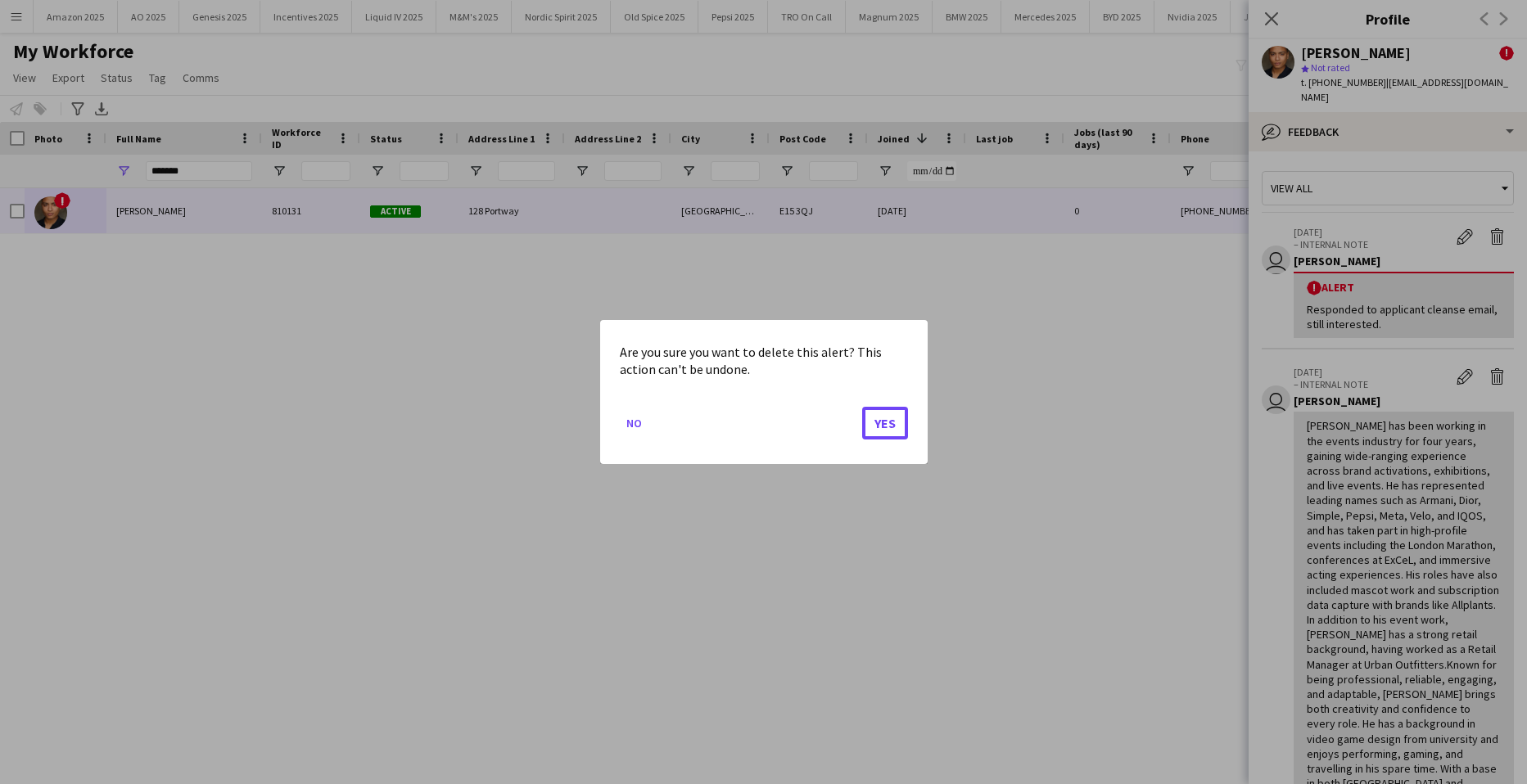
click at [908, 426] on div "Are you sure you want to delete this alert? This action can't be undone. No Yes" at bounding box center [764, 392] width 328 height 144
click at [893, 427] on button "Yes" at bounding box center [885, 423] width 46 height 32
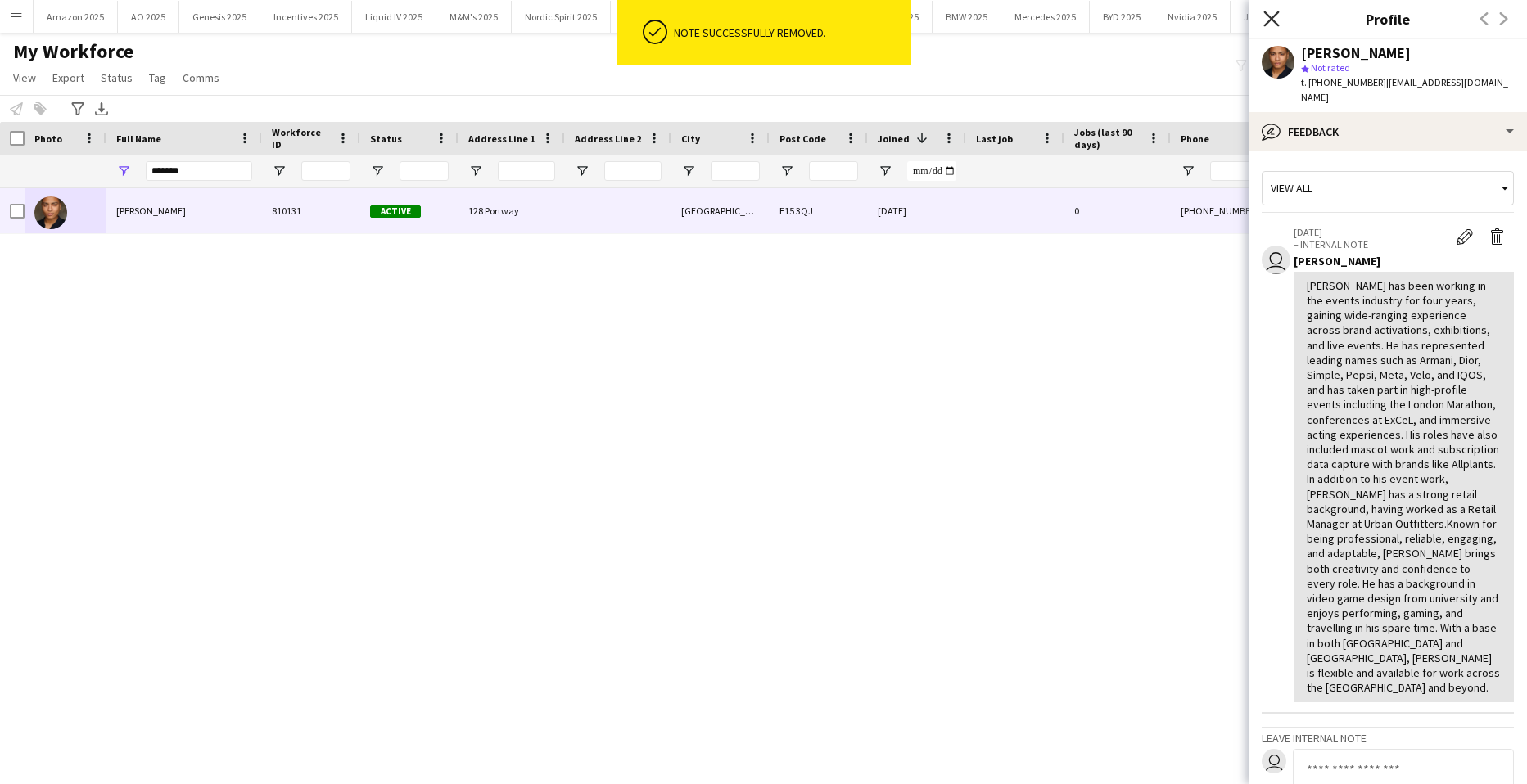
click at [1276, 18] on icon "Close pop-in" at bounding box center [1272, 19] width 16 height 16
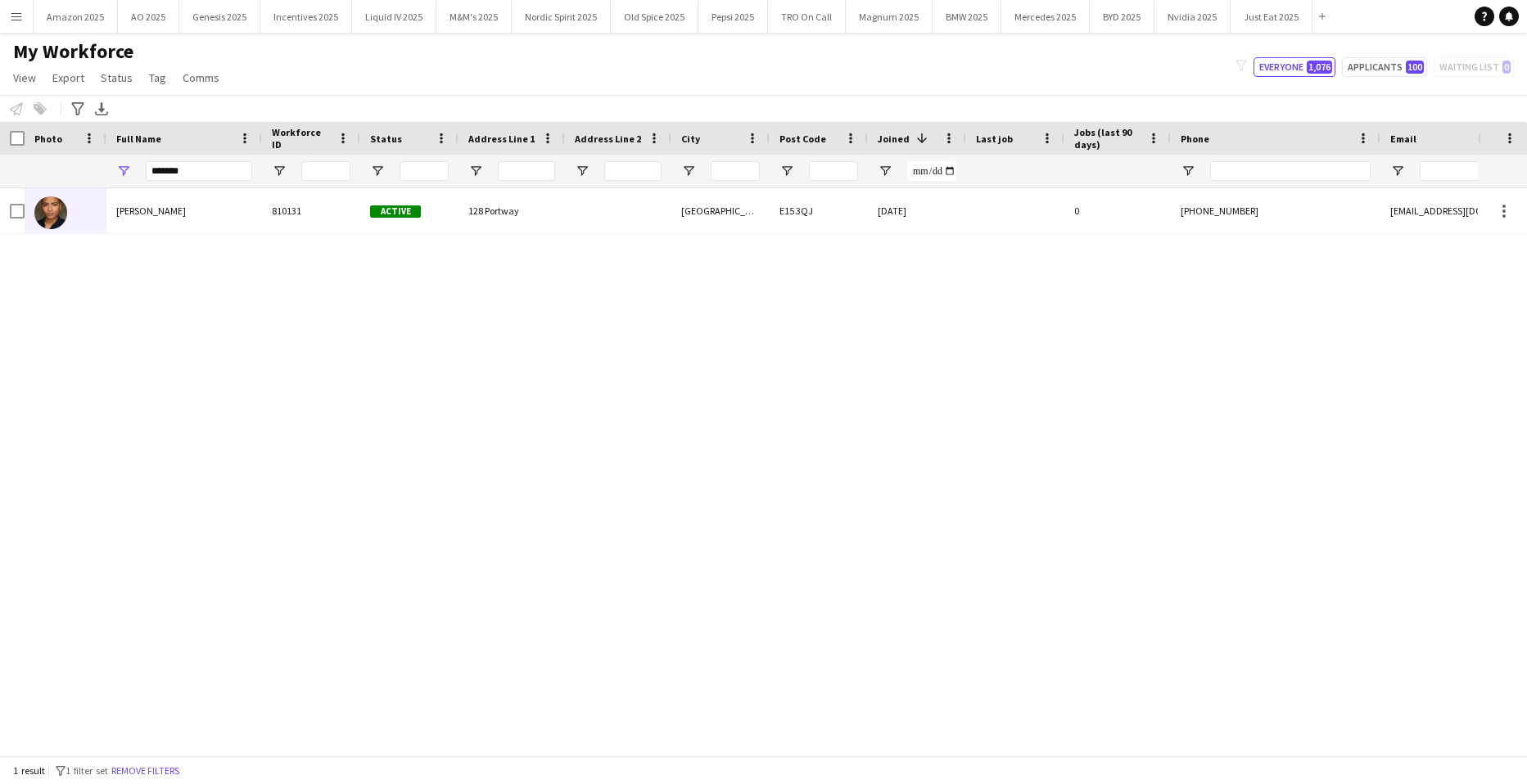
drag, startPoint x: 211, startPoint y: 160, endPoint x: -42, endPoint y: 162, distance: 253.0
click at [0, 162] on html "Menu Boards Boards Boards All jobs Status Workforce Workforce My Workforce Recr…" at bounding box center [764, 392] width 1527 height 784
drag, startPoint x: 205, startPoint y: 176, endPoint x: -42, endPoint y: 185, distance: 247.2
click at [0, 185] on html "Menu Boards Boards Boards All jobs Status Workforce Workforce My Workforce Recr…" at bounding box center [764, 392] width 1527 height 784
type input "*****"
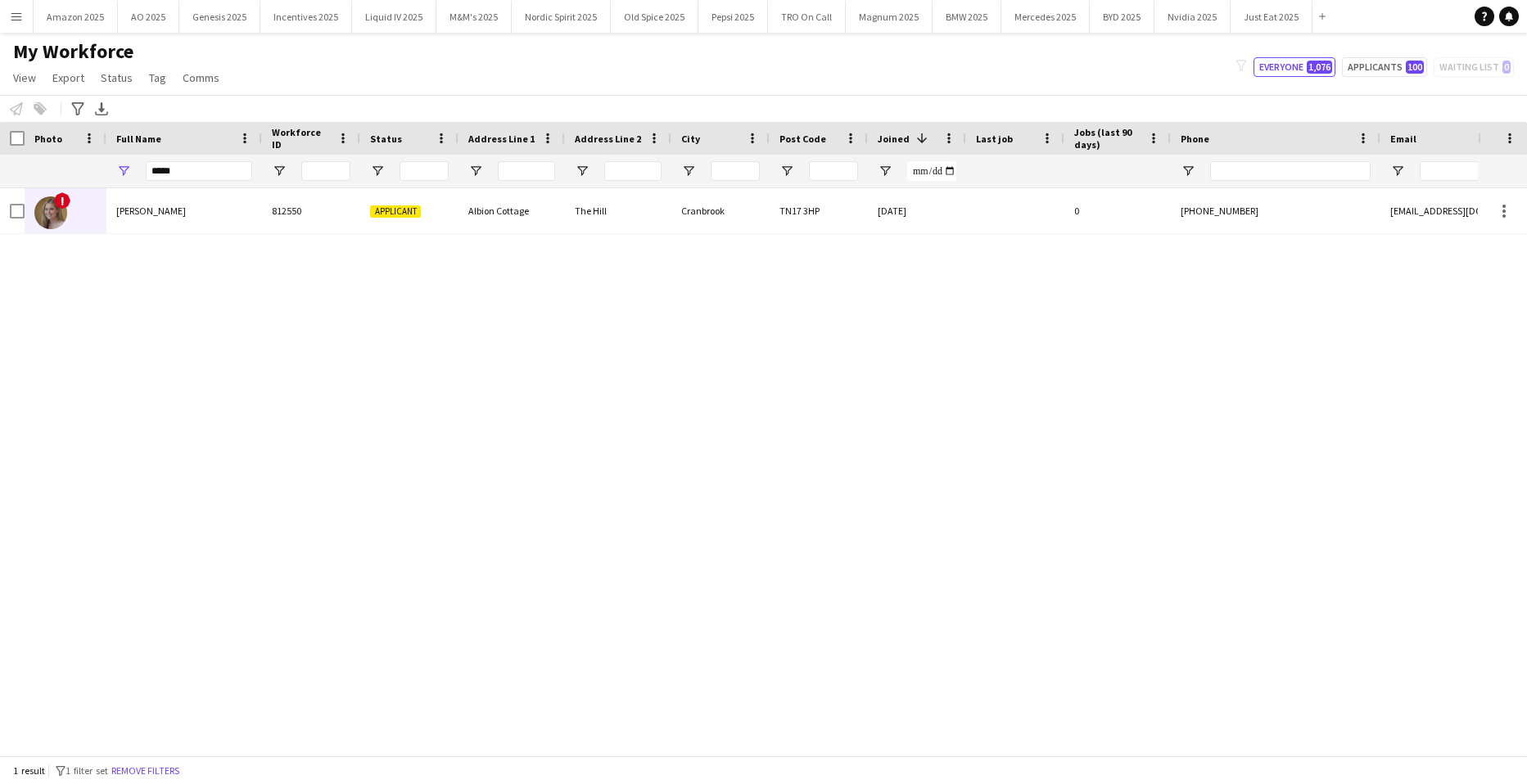
click at [806, 483] on div "! [PERSON_NAME] 812550 Applicant [GEOGRAPHIC_DATA] 3HP [DATE] 0 [PHONE_NUMBER] …" at bounding box center [739, 466] width 1478 height 555
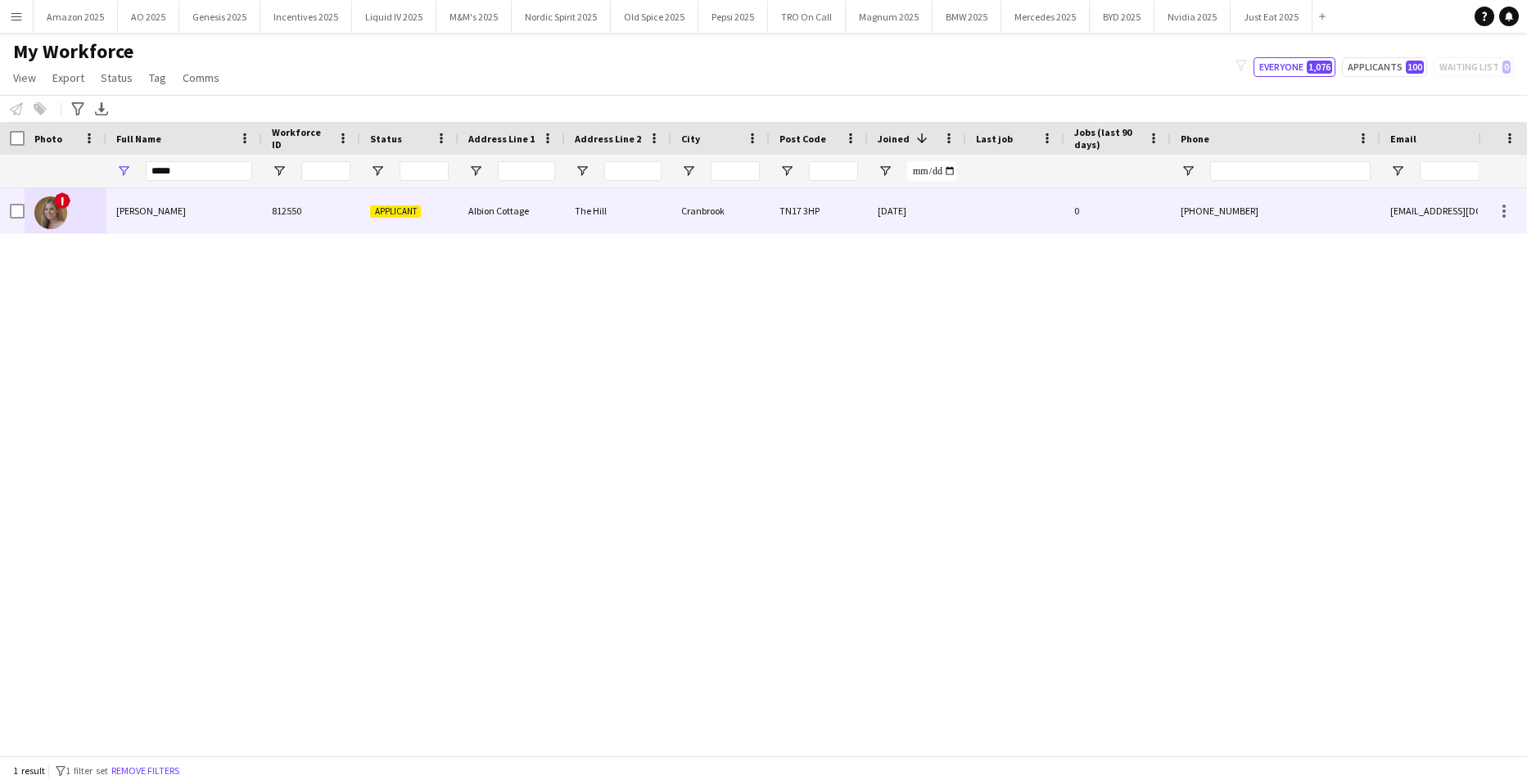
click at [148, 208] on span "[PERSON_NAME]" at bounding box center [151, 211] width 70 height 13
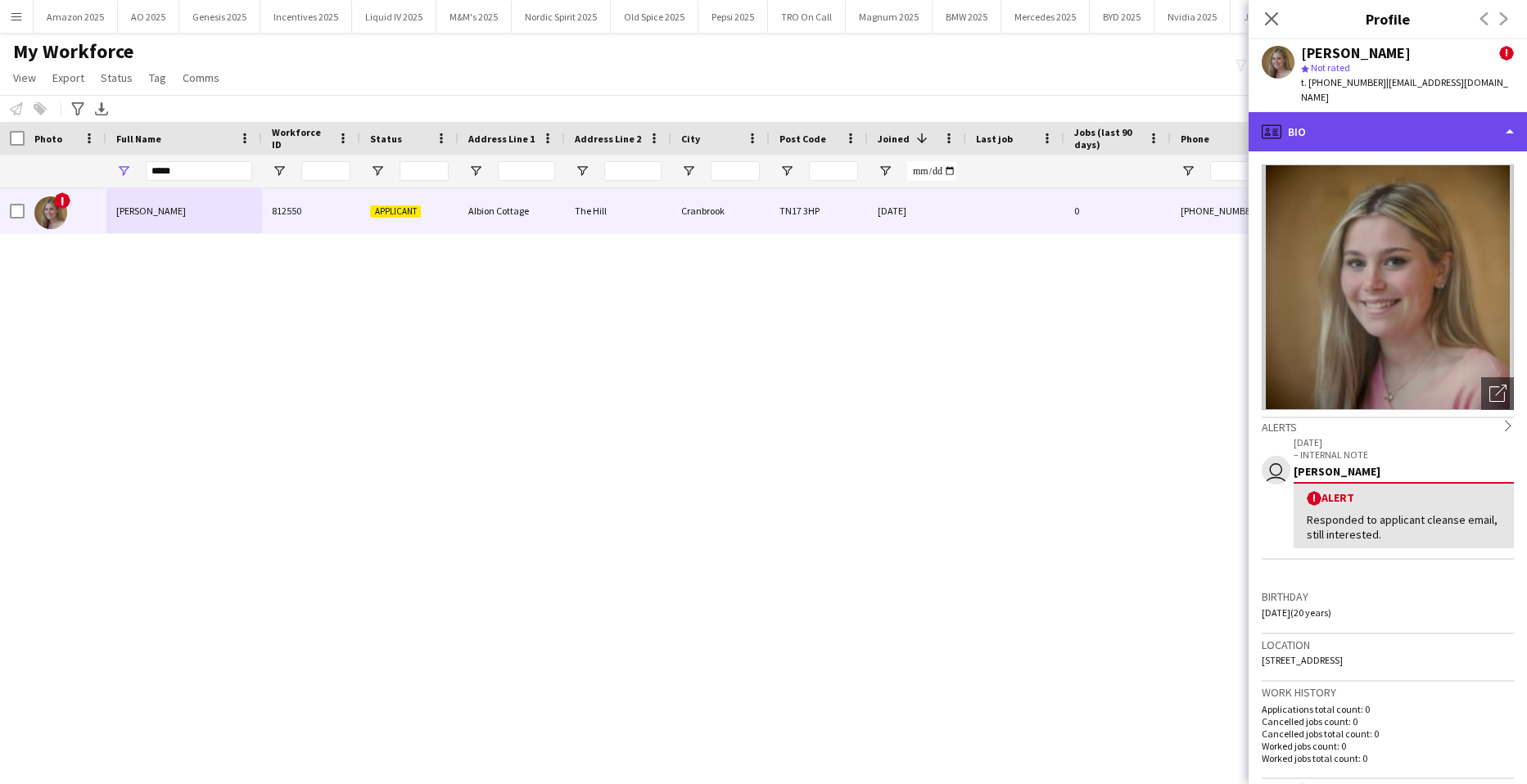
click at [1452, 124] on div "profile Bio" at bounding box center [1389, 131] width 279 height 39
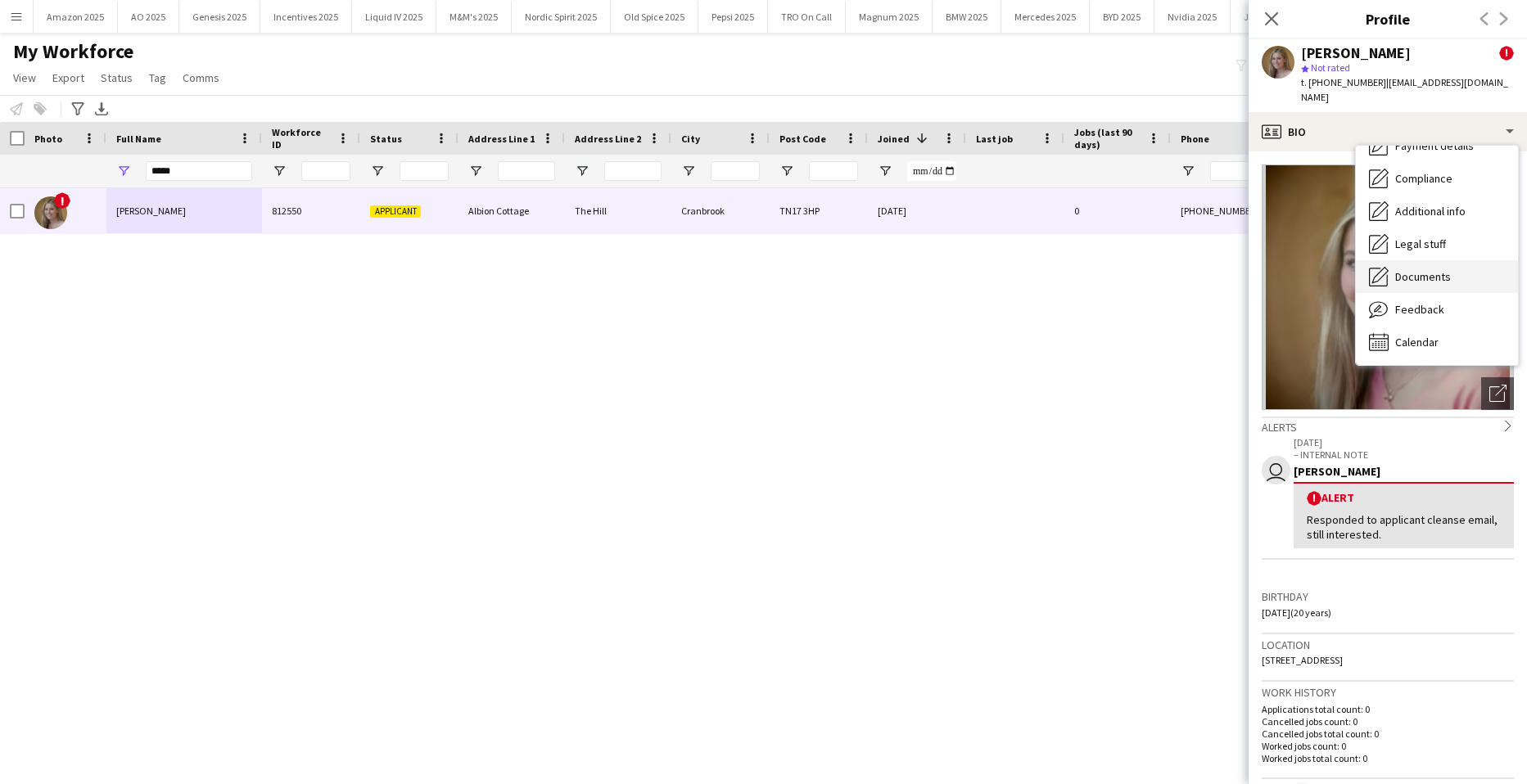
click at [1449, 270] on span "Documents" at bounding box center [1423, 277] width 56 height 15
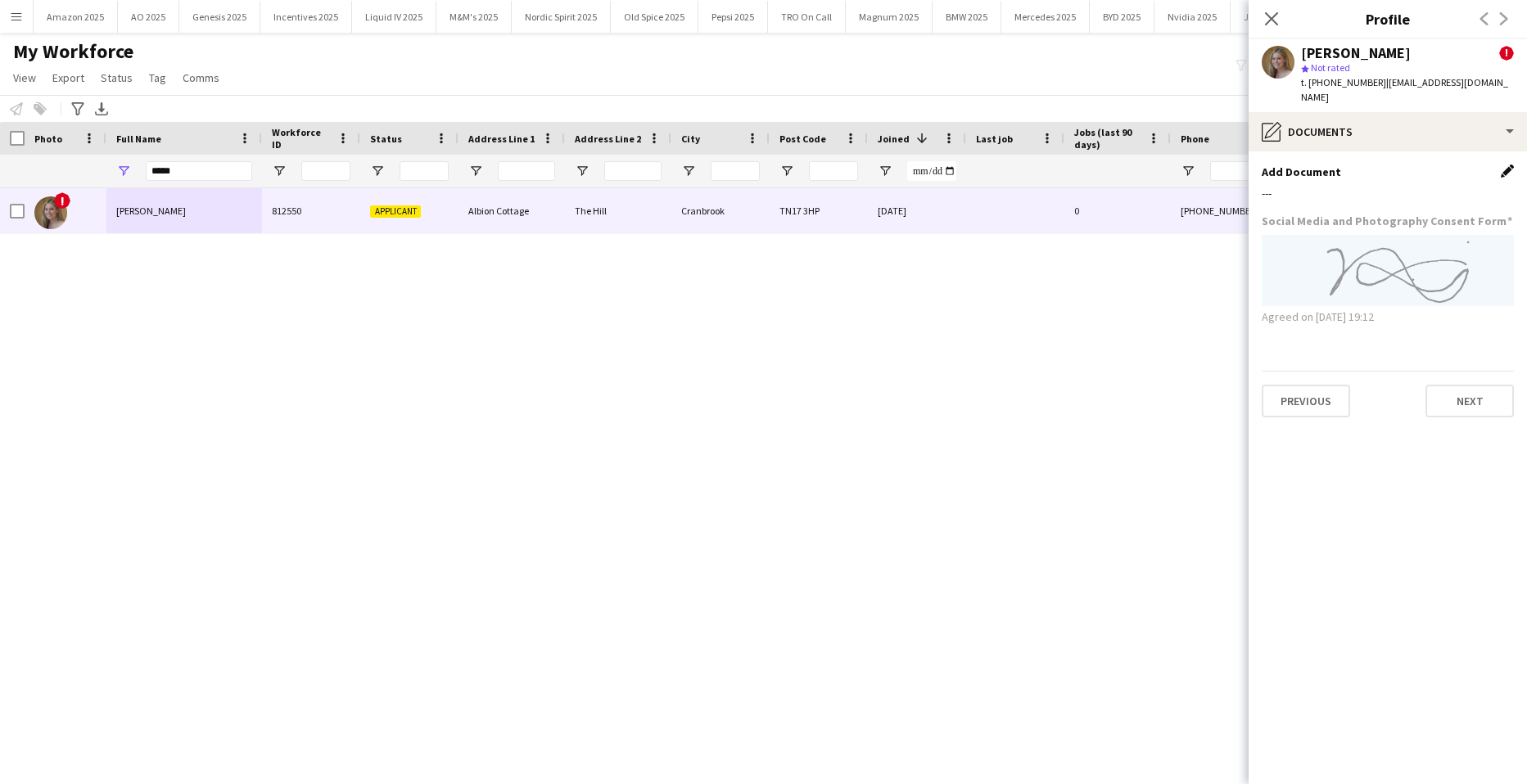
click at [1502, 165] on app-icon "Edit this field" at bounding box center [1507, 171] width 13 height 13
click at [1443, 185] on button "Upload new file" at bounding box center [1463, 198] width 102 height 26
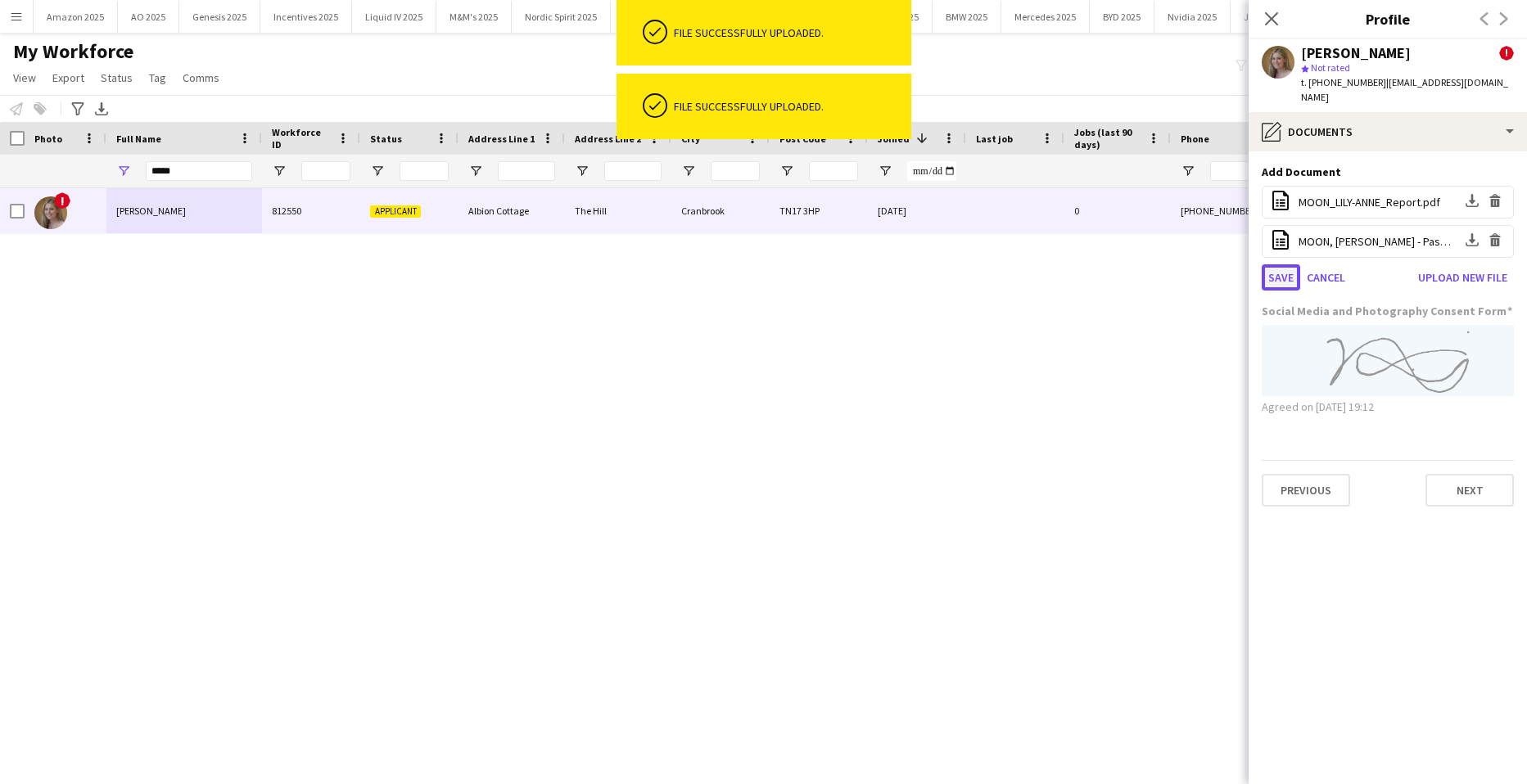
click at [1280, 268] on button "Save" at bounding box center [1281, 278] width 38 height 26
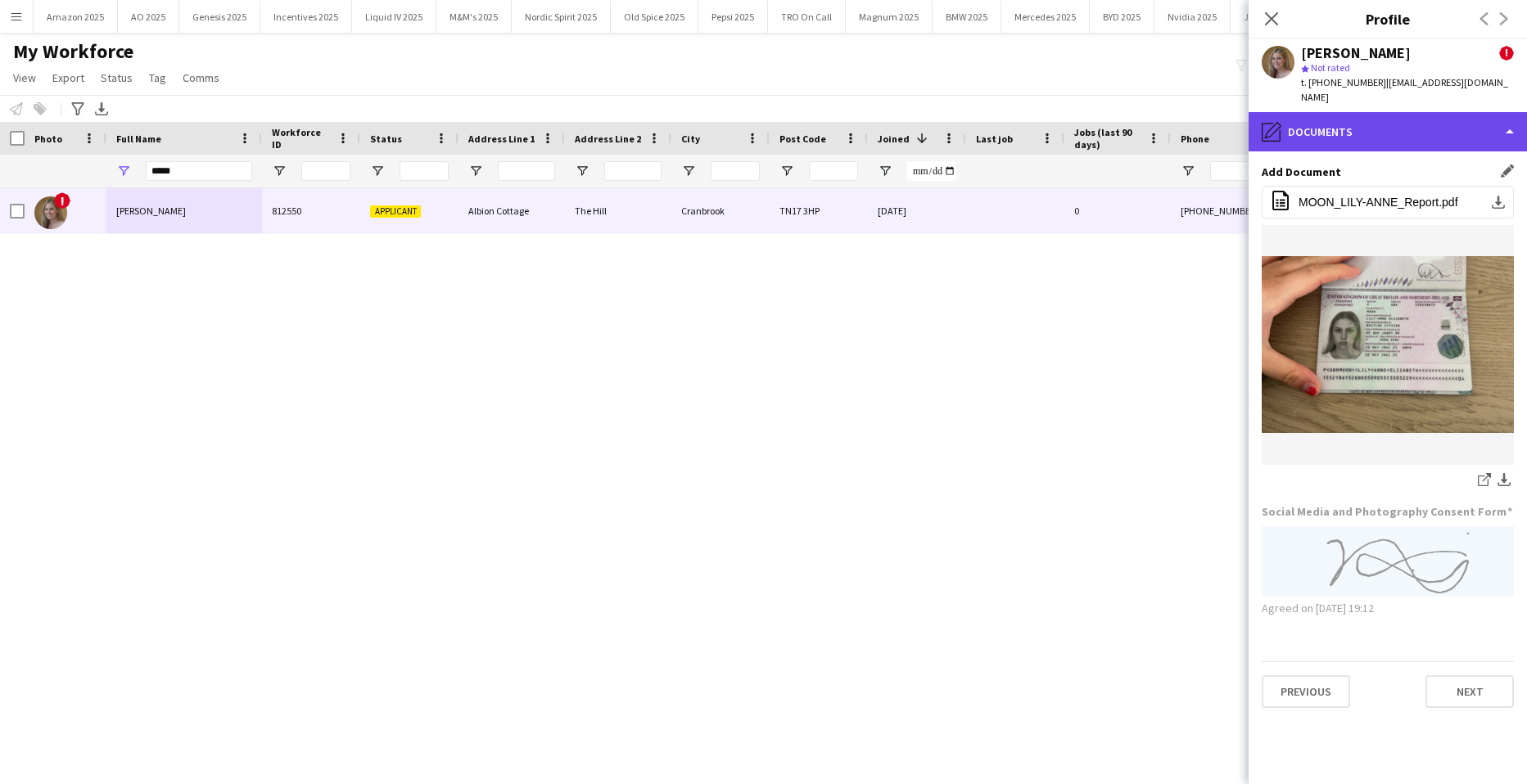
click at [1417, 130] on div "pencil4 Documents" at bounding box center [1389, 131] width 279 height 39
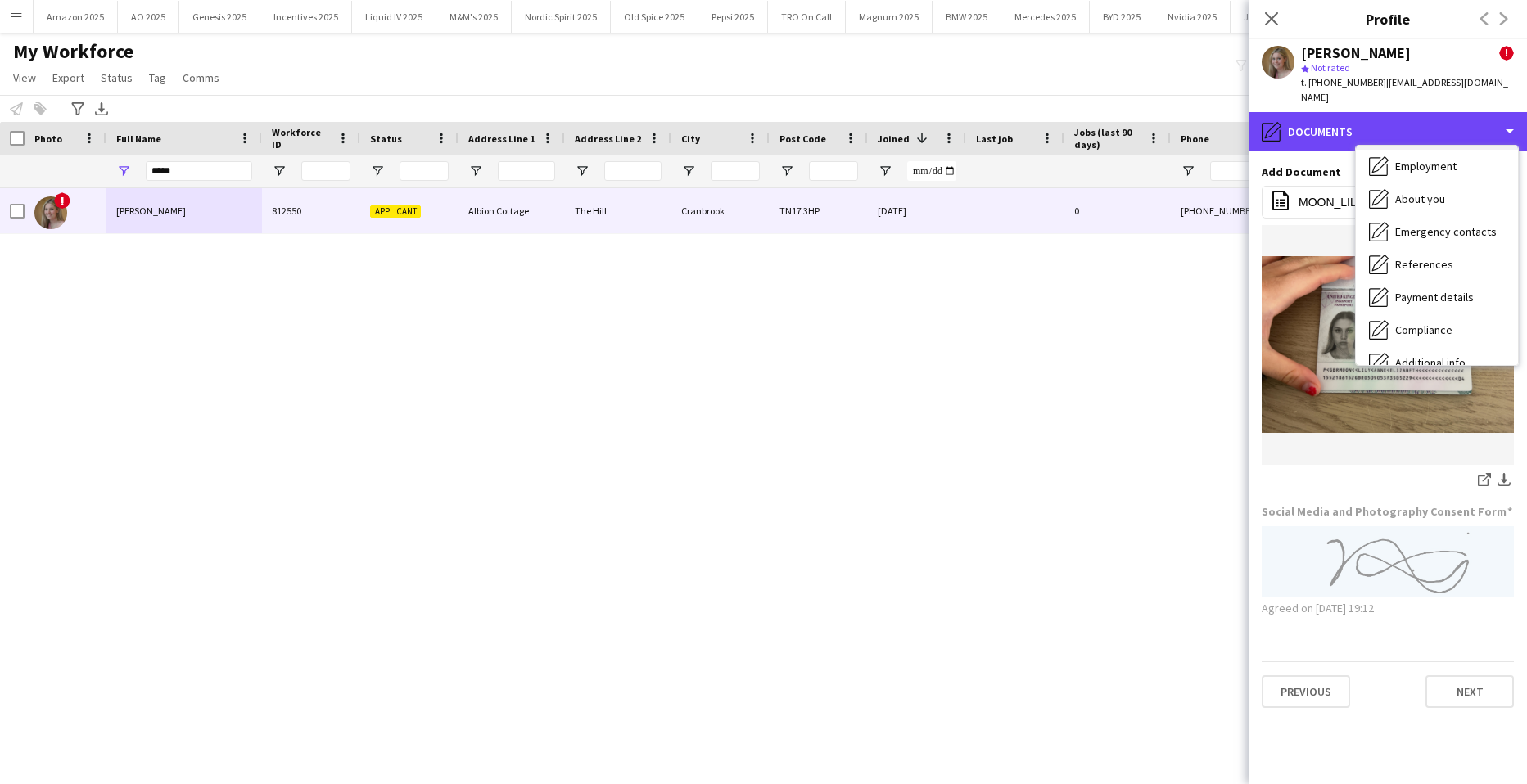
scroll to position [0, 0]
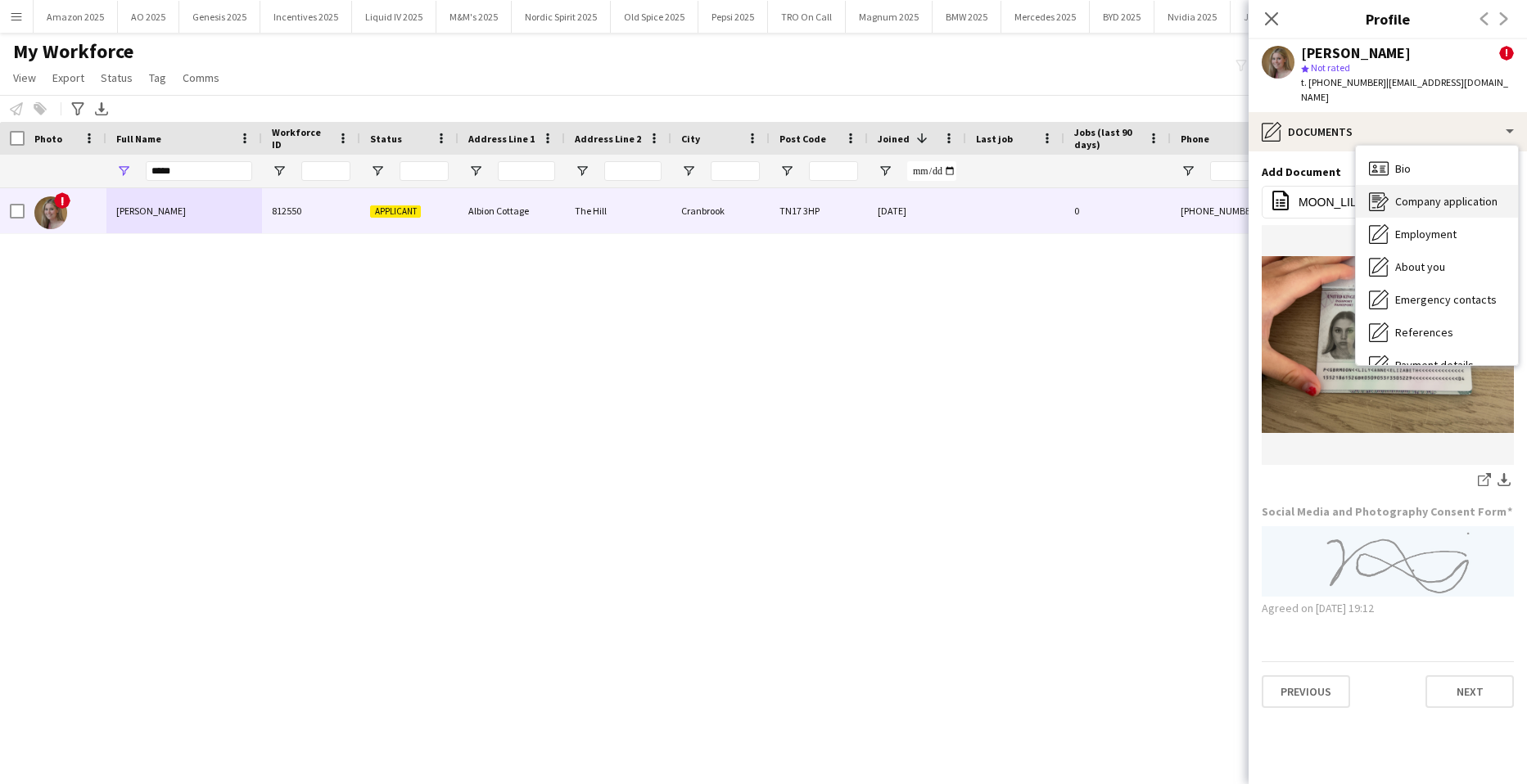
click at [1429, 194] on span "Company application" at bounding box center [1447, 201] width 102 height 15
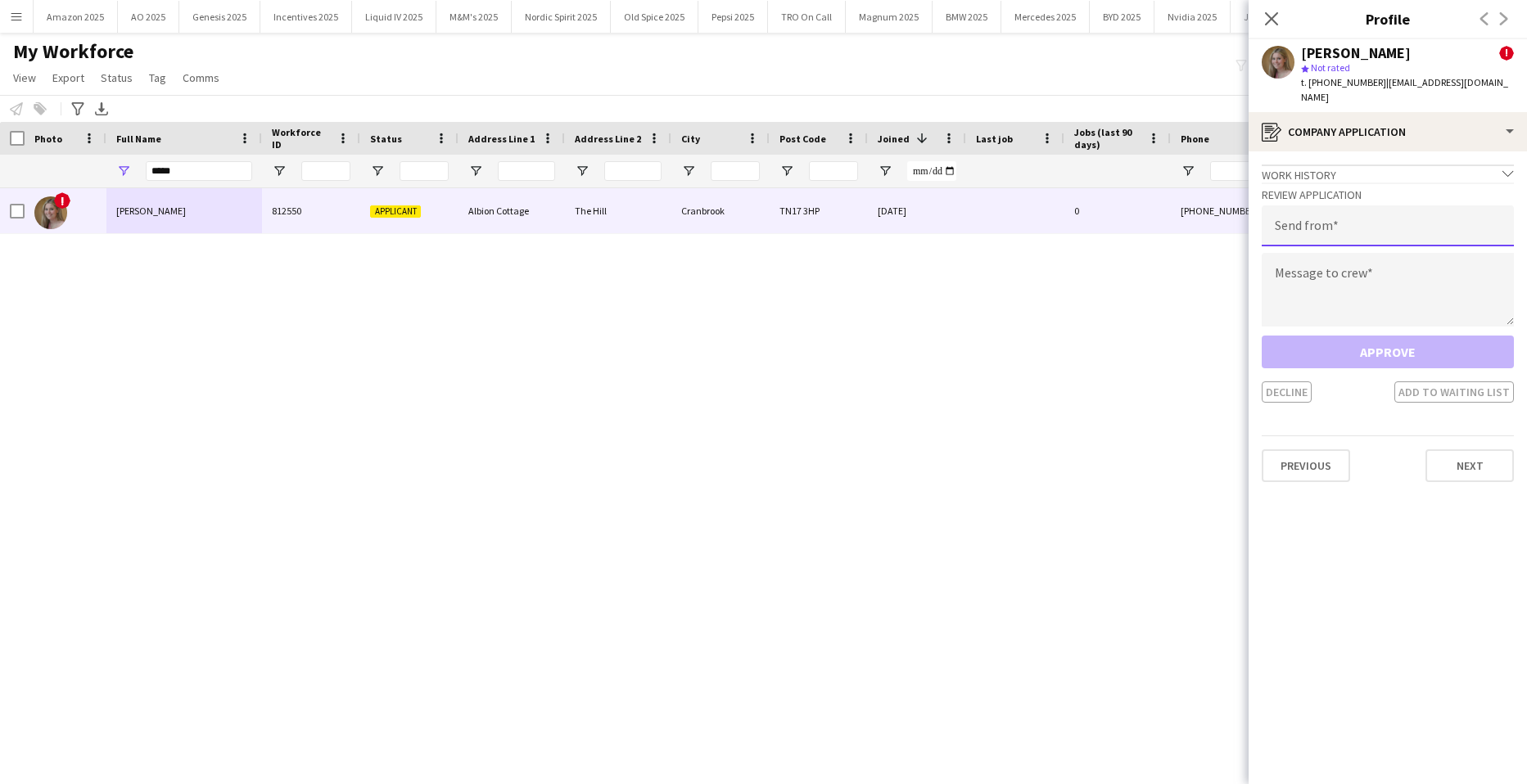
click at [1329, 218] on input "email" at bounding box center [1388, 226] width 252 height 41
type input "**********"
click at [1317, 254] on textarea at bounding box center [1388, 289] width 252 height 74
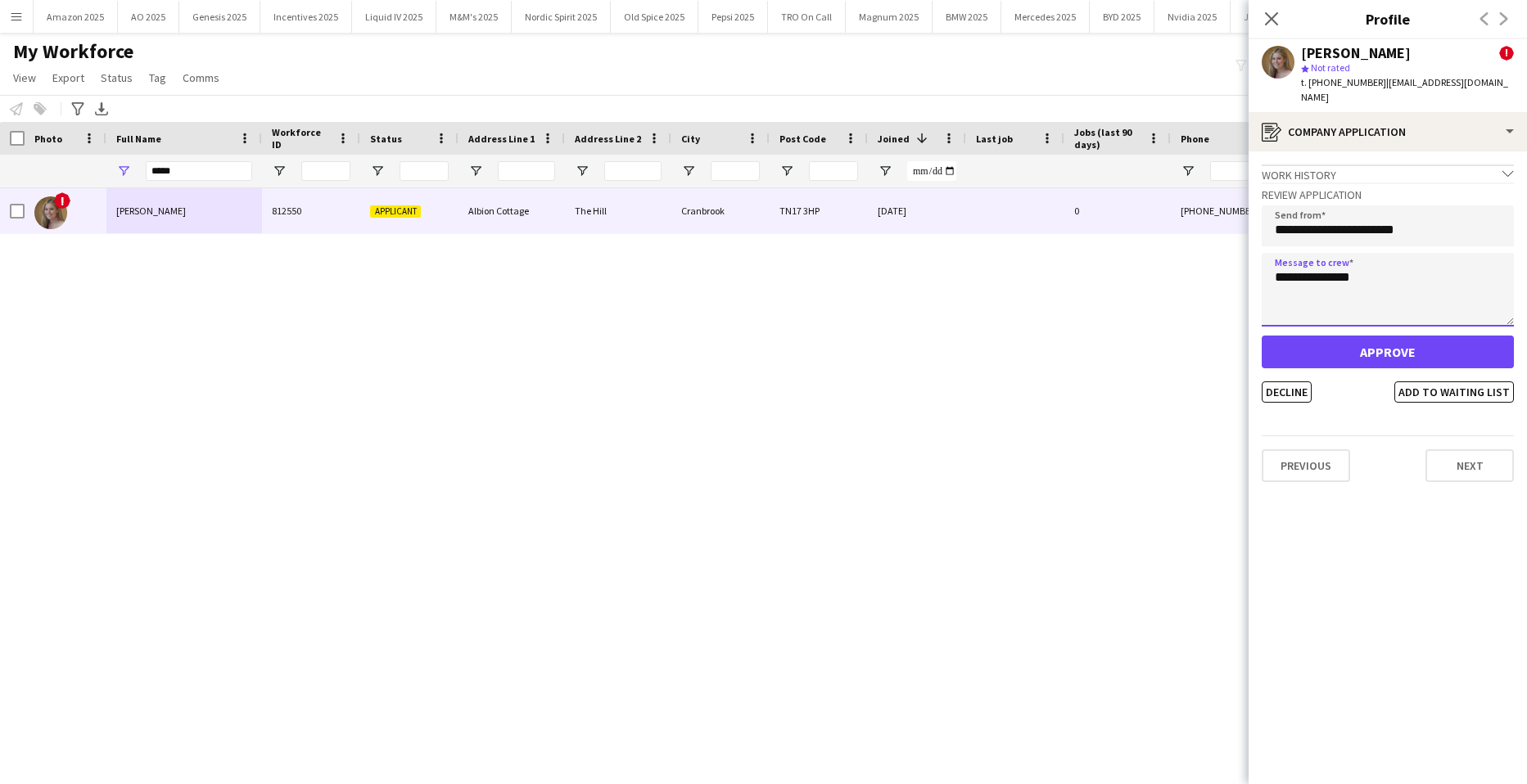
type textarea "**********"
click at [1358, 336] on button "Approve" at bounding box center [1388, 351] width 252 height 32
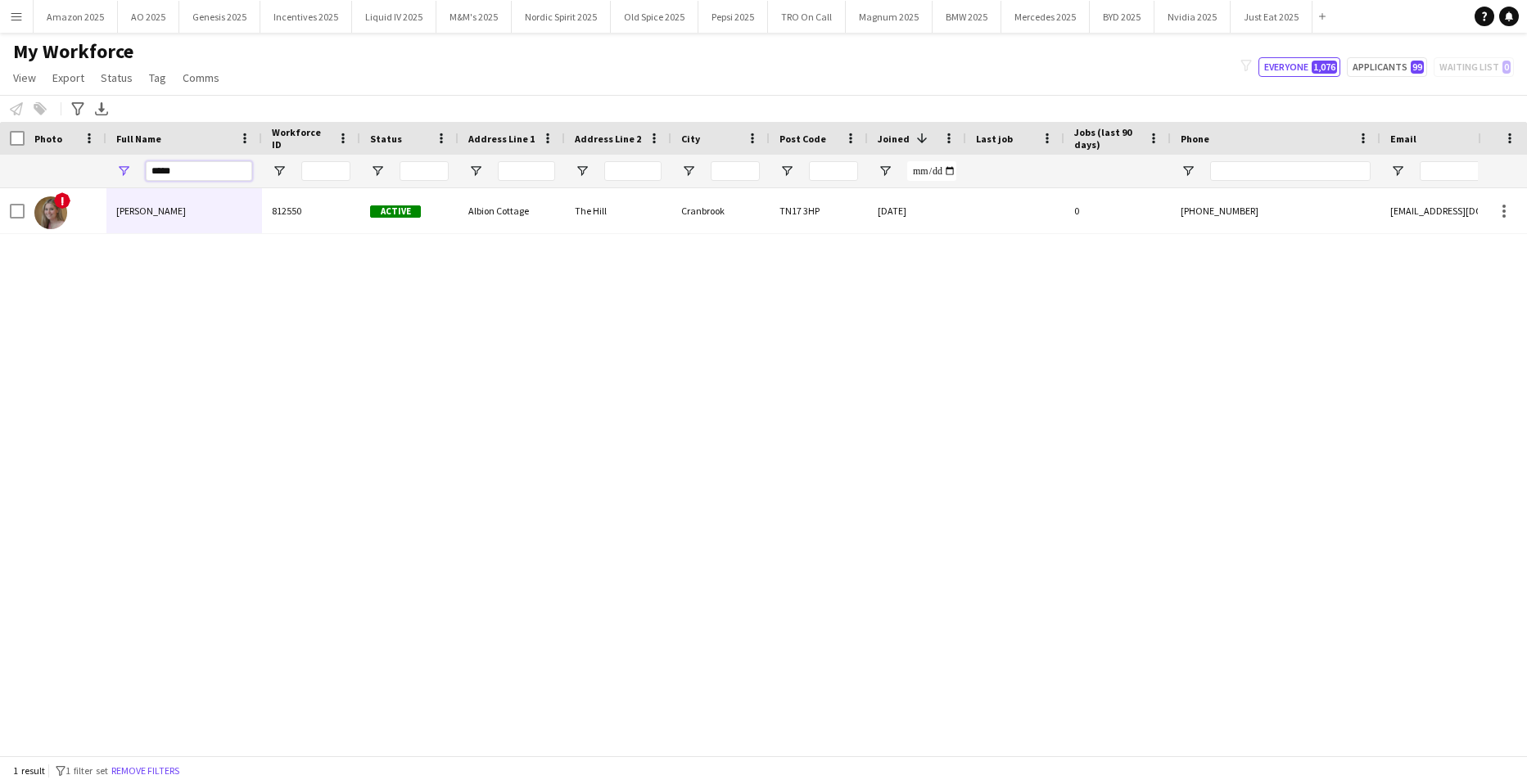
drag, startPoint x: 184, startPoint y: 176, endPoint x: -42, endPoint y: 196, distance: 226.9
click at [0, 196] on html "Menu Boards Boards Boards All jobs Status Workforce Workforce My Workforce Recr…" at bounding box center [764, 392] width 1527 height 784
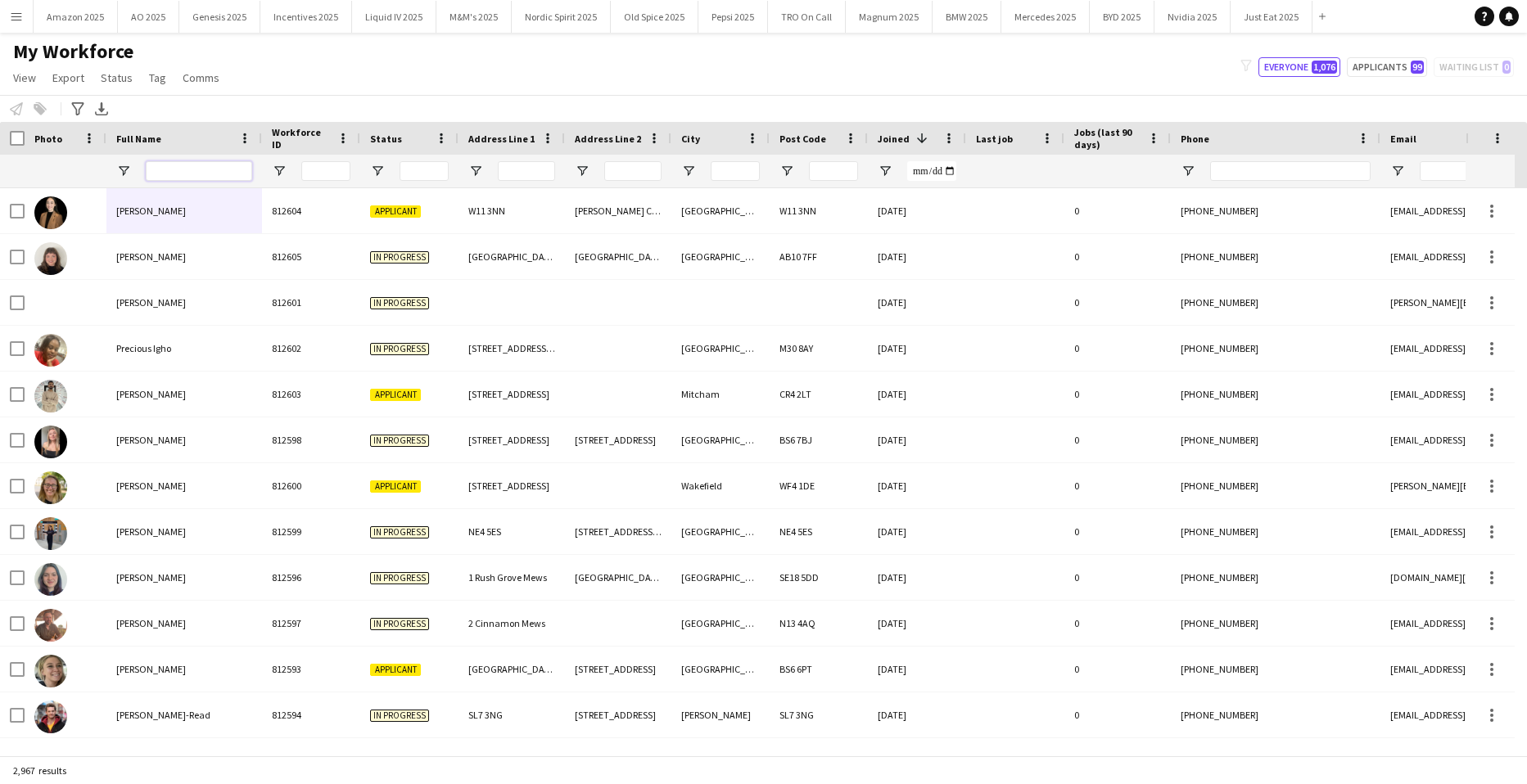
click at [195, 172] on input "Full Name Filter Input" at bounding box center [199, 171] width 106 height 20
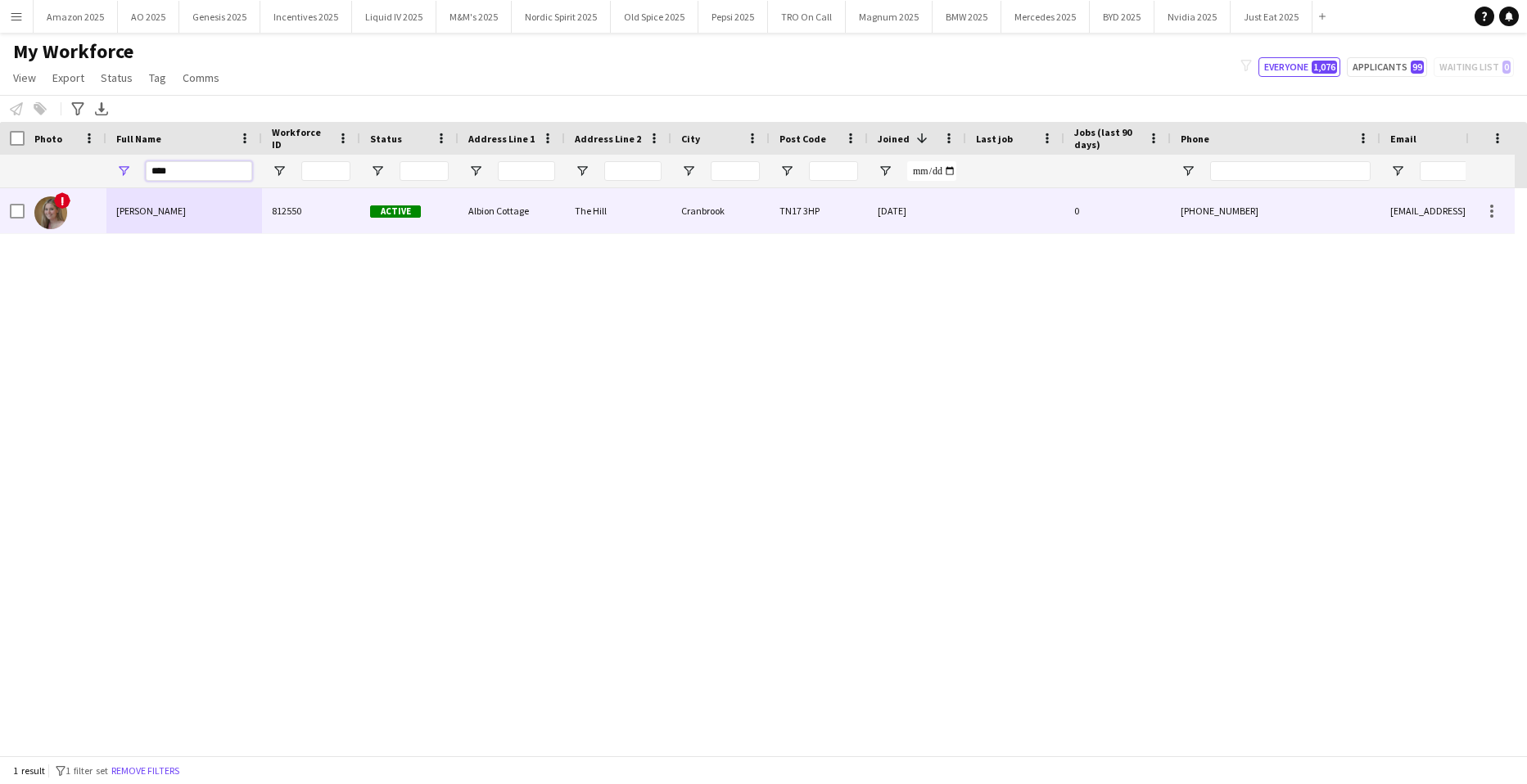
type input "****"
click at [185, 208] on div "[PERSON_NAME]" at bounding box center [184, 211] width 156 height 45
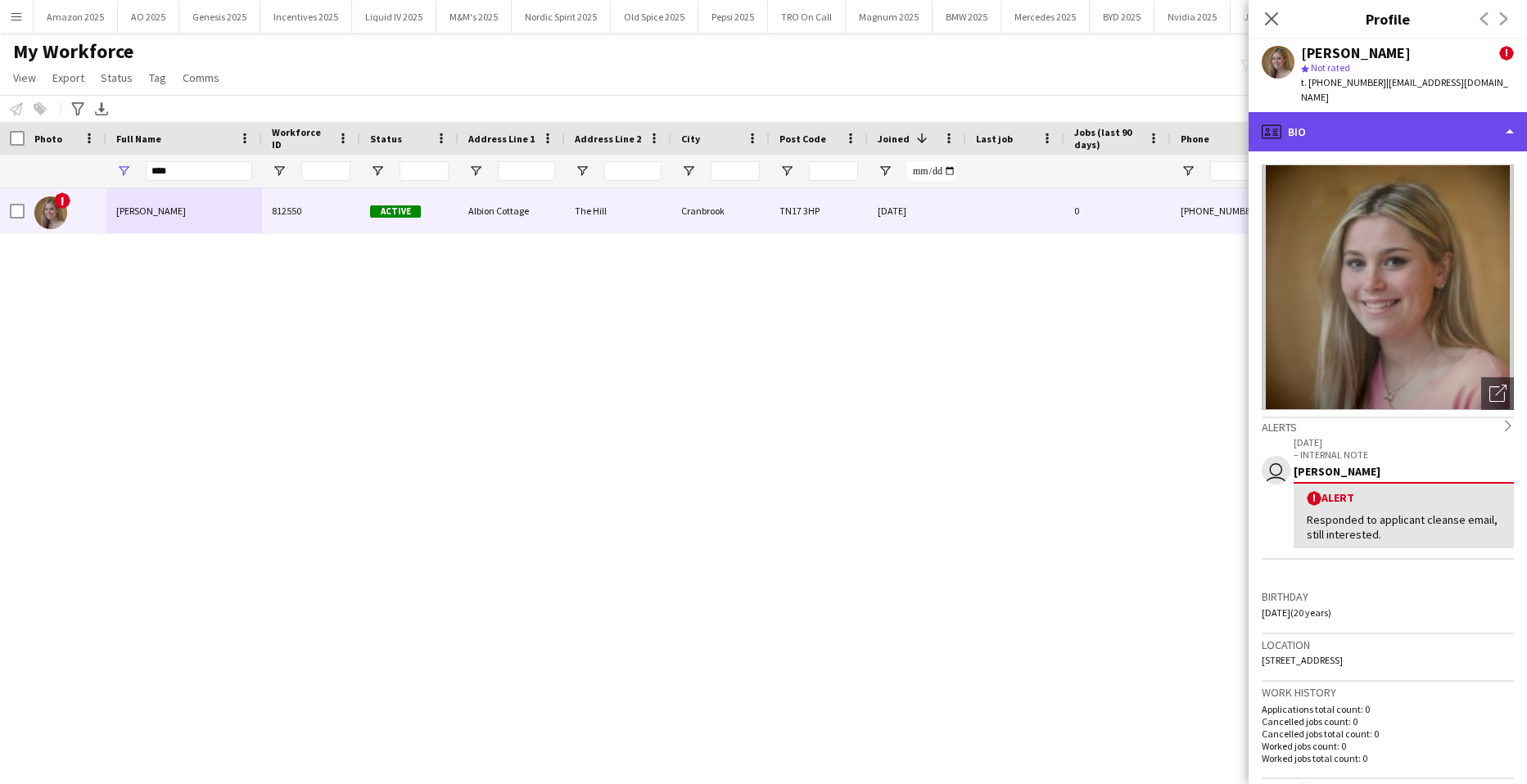
click at [1470, 120] on div "profile Bio" at bounding box center [1389, 131] width 279 height 39
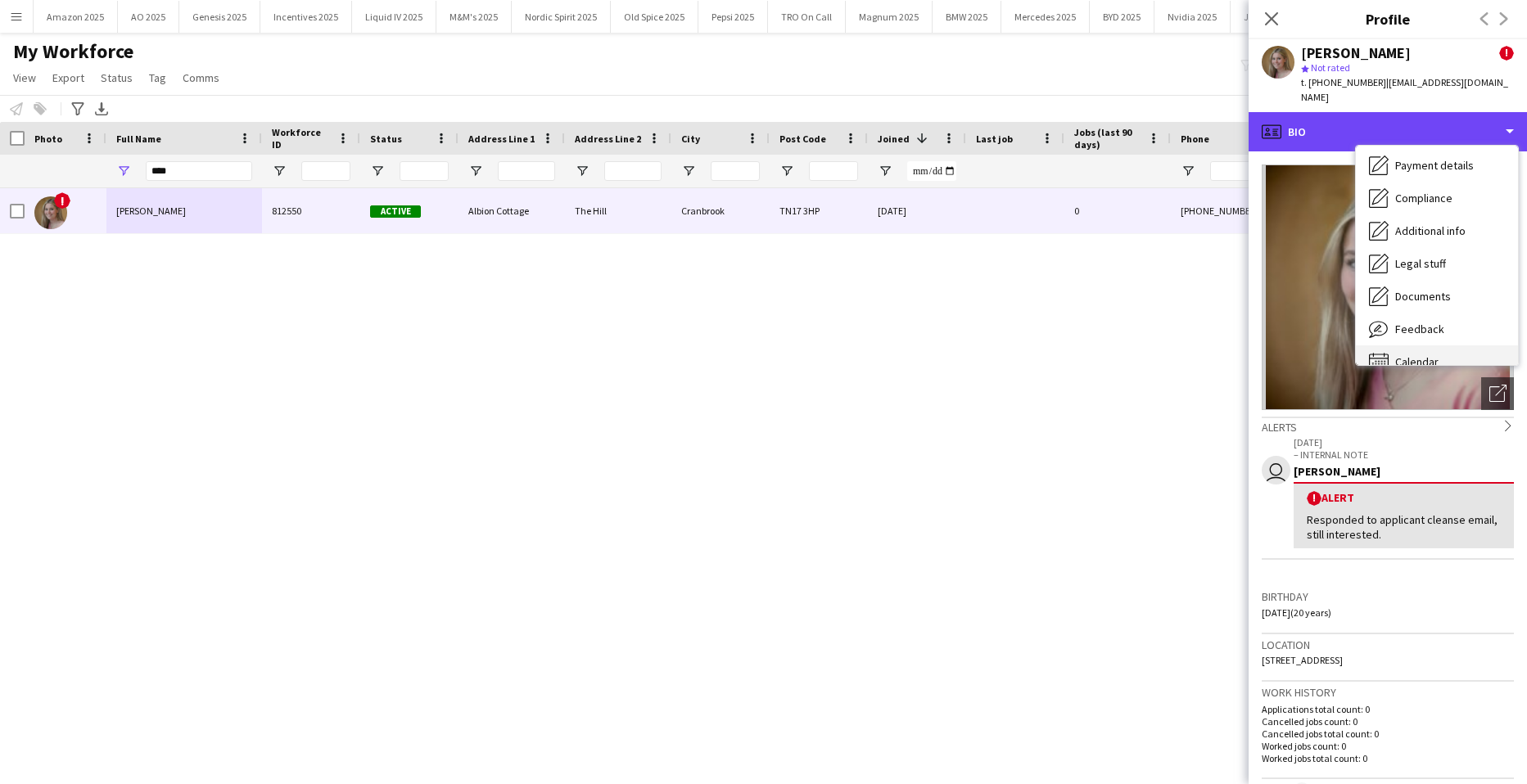
scroll to position [220, 0]
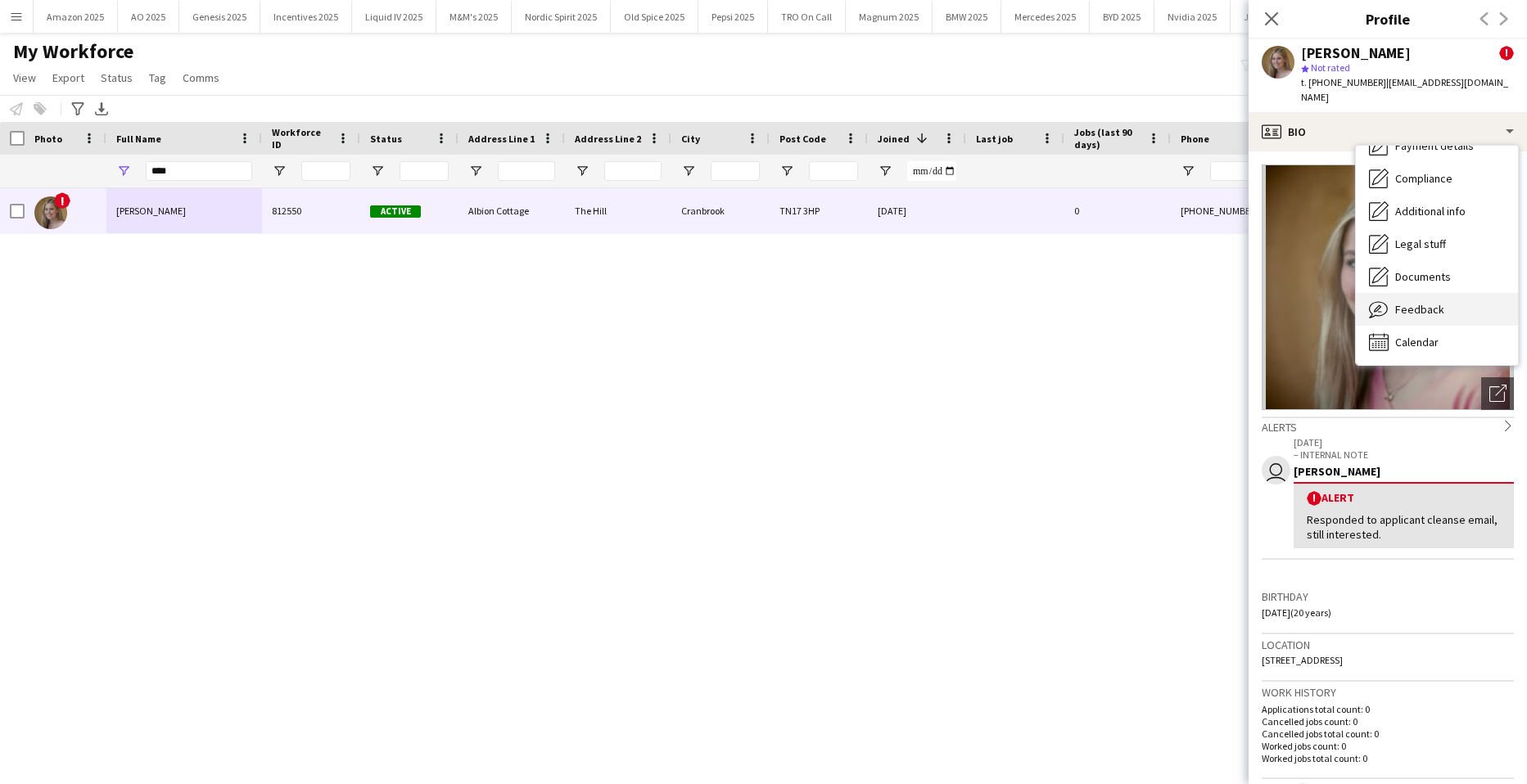
click at [1441, 302] on span "Feedback" at bounding box center [1420, 309] width 49 height 15
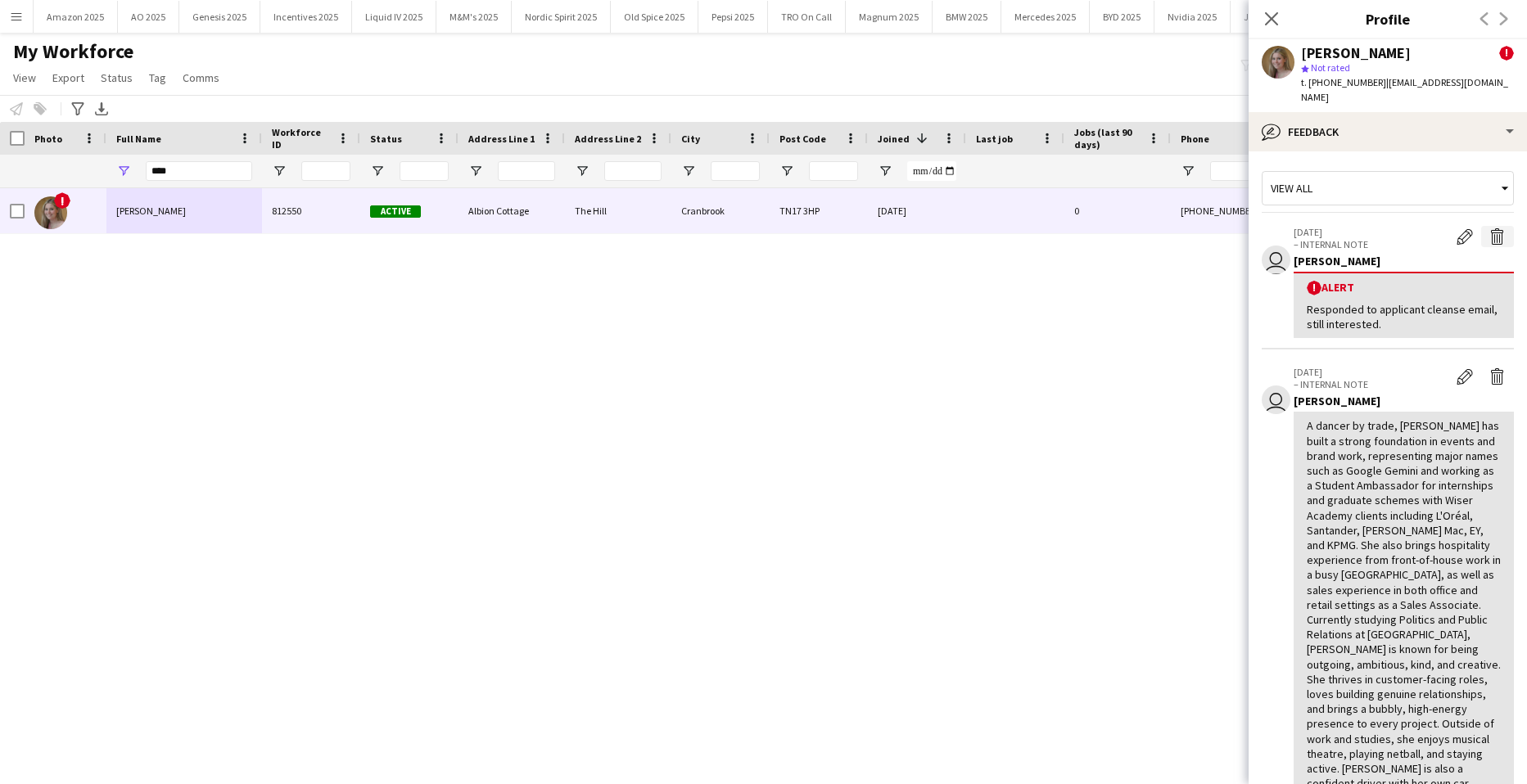
click at [1490, 229] on app-icon "Delete alert" at bounding box center [1498, 236] width 17 height 17
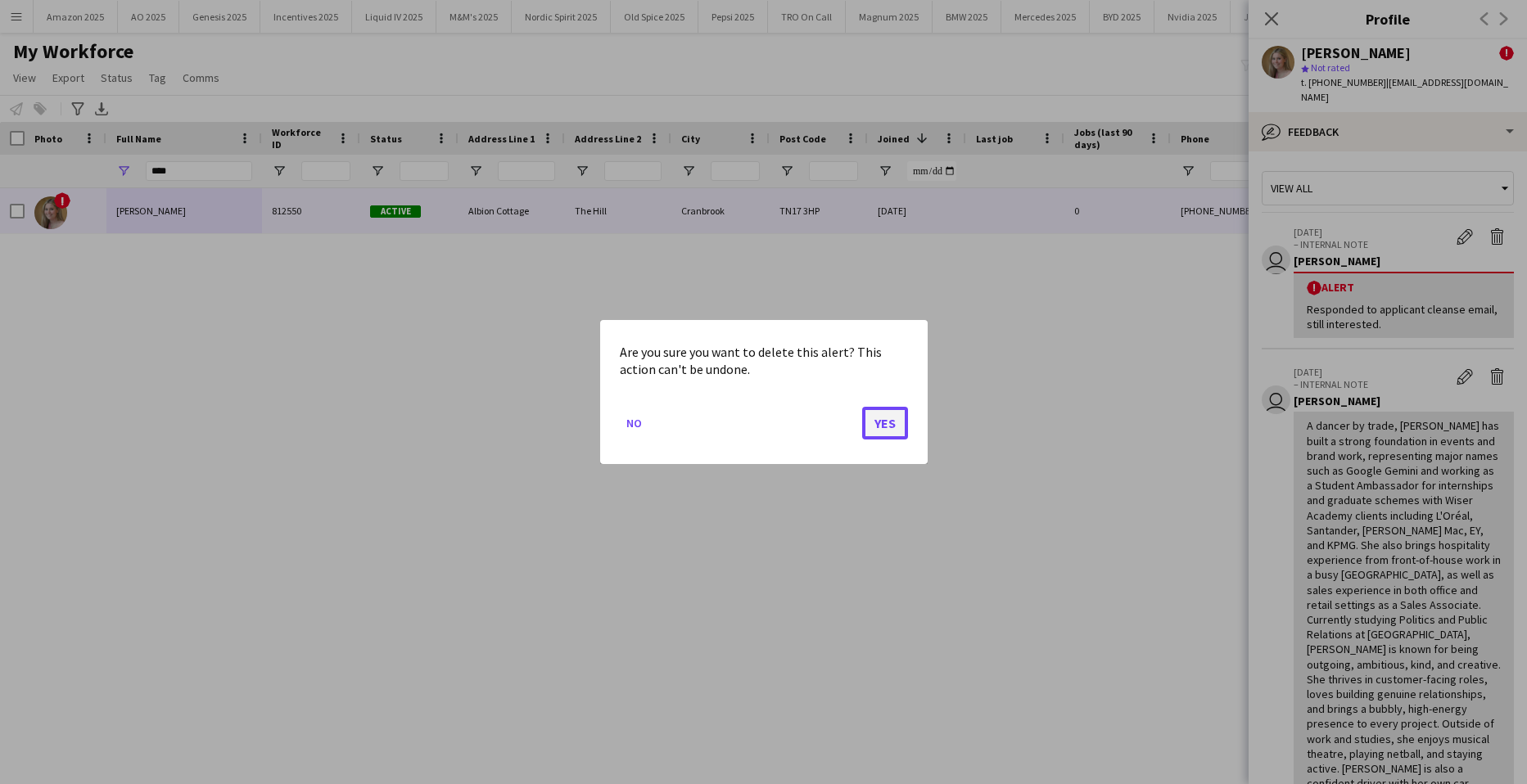
click at [879, 423] on button "Yes" at bounding box center [885, 423] width 46 height 32
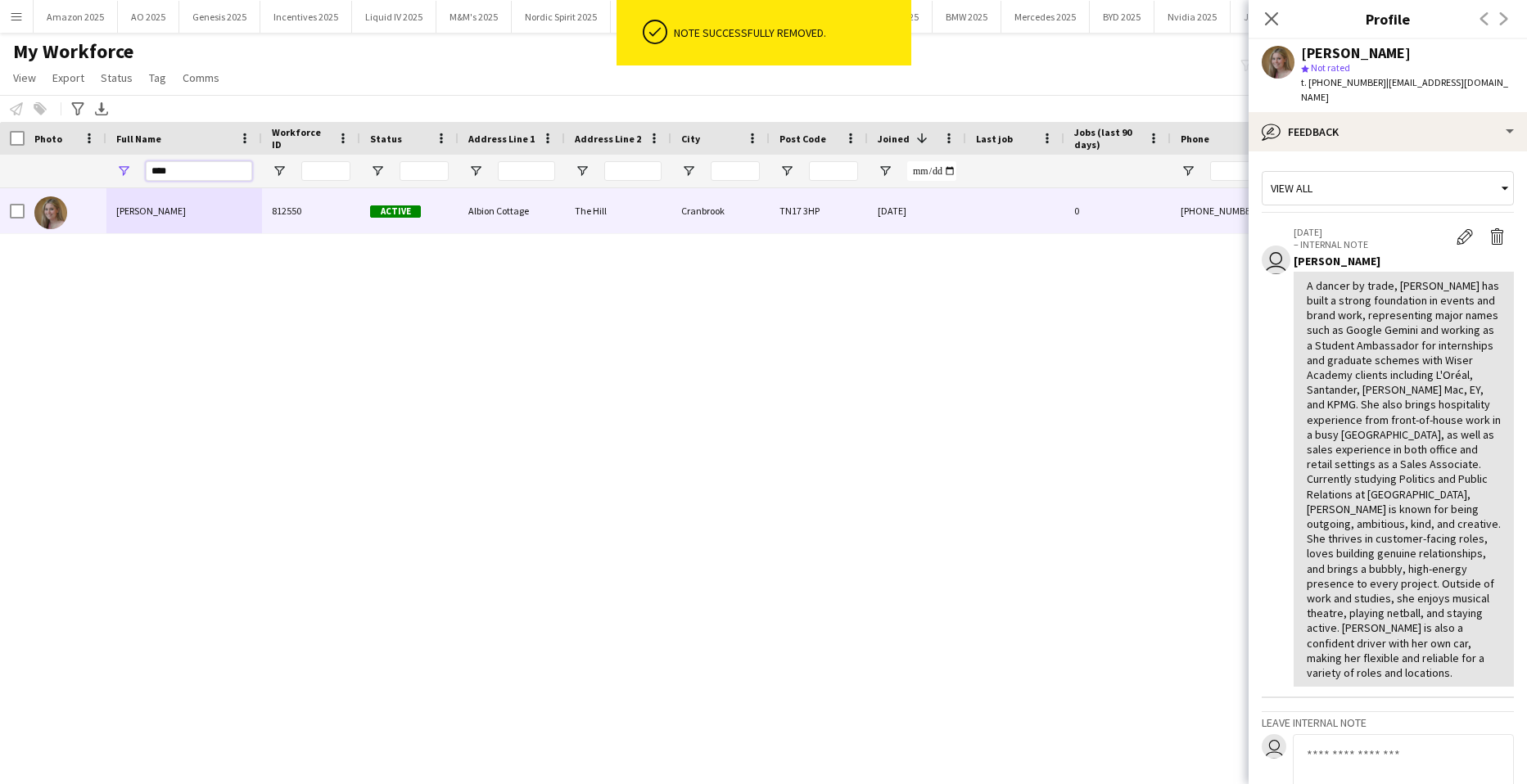
drag, startPoint x: 204, startPoint y: 179, endPoint x: -42, endPoint y: 186, distance: 246.1
click at [0, 186] on html "ok-circled Note successfully removed. Menu Boards Boards Boards All jobs Status…" at bounding box center [764, 392] width 1527 height 784
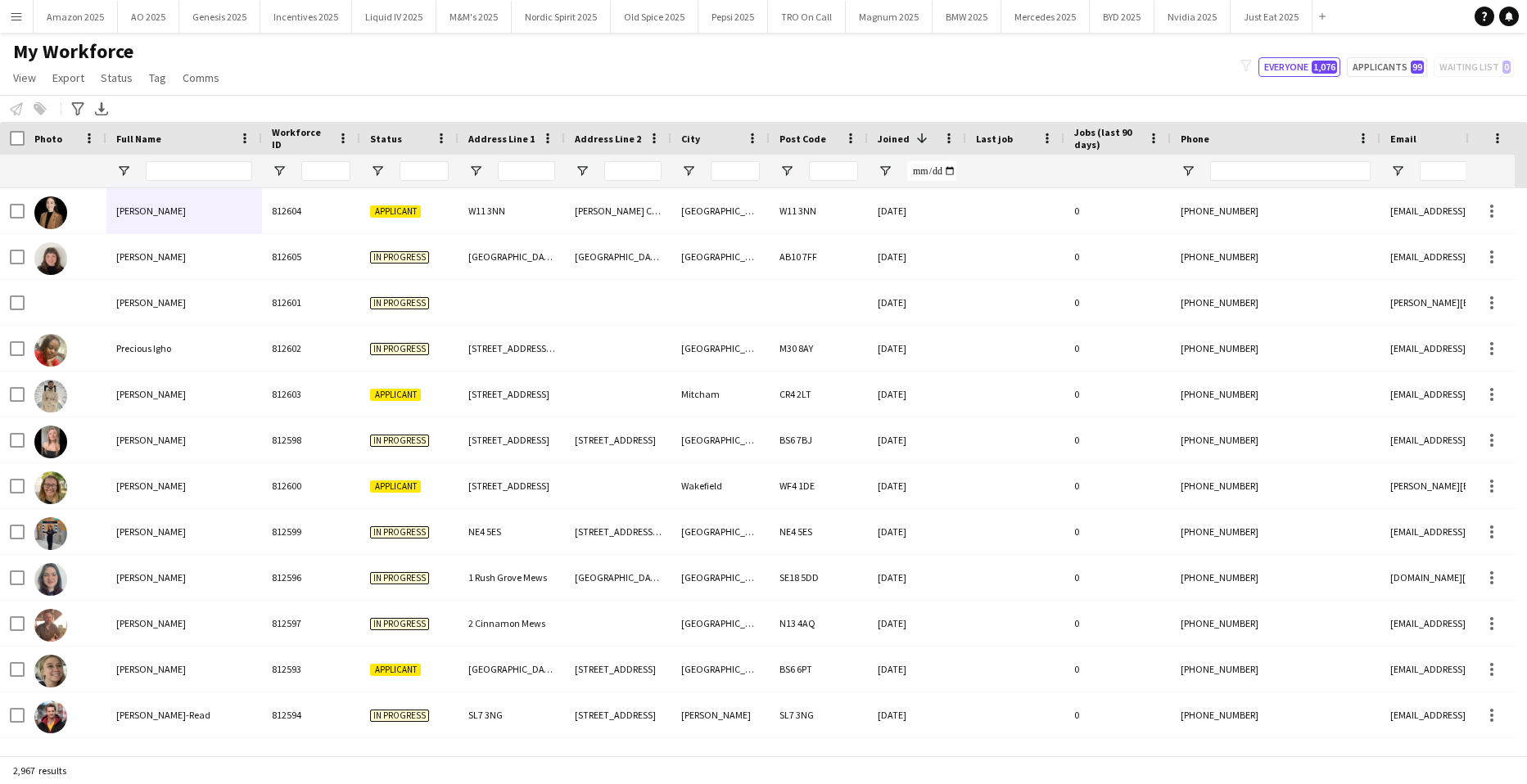
click at [178, 157] on div at bounding box center [199, 171] width 106 height 32
click at [182, 170] on input "Full Name Filter Input" at bounding box center [199, 171] width 106 height 20
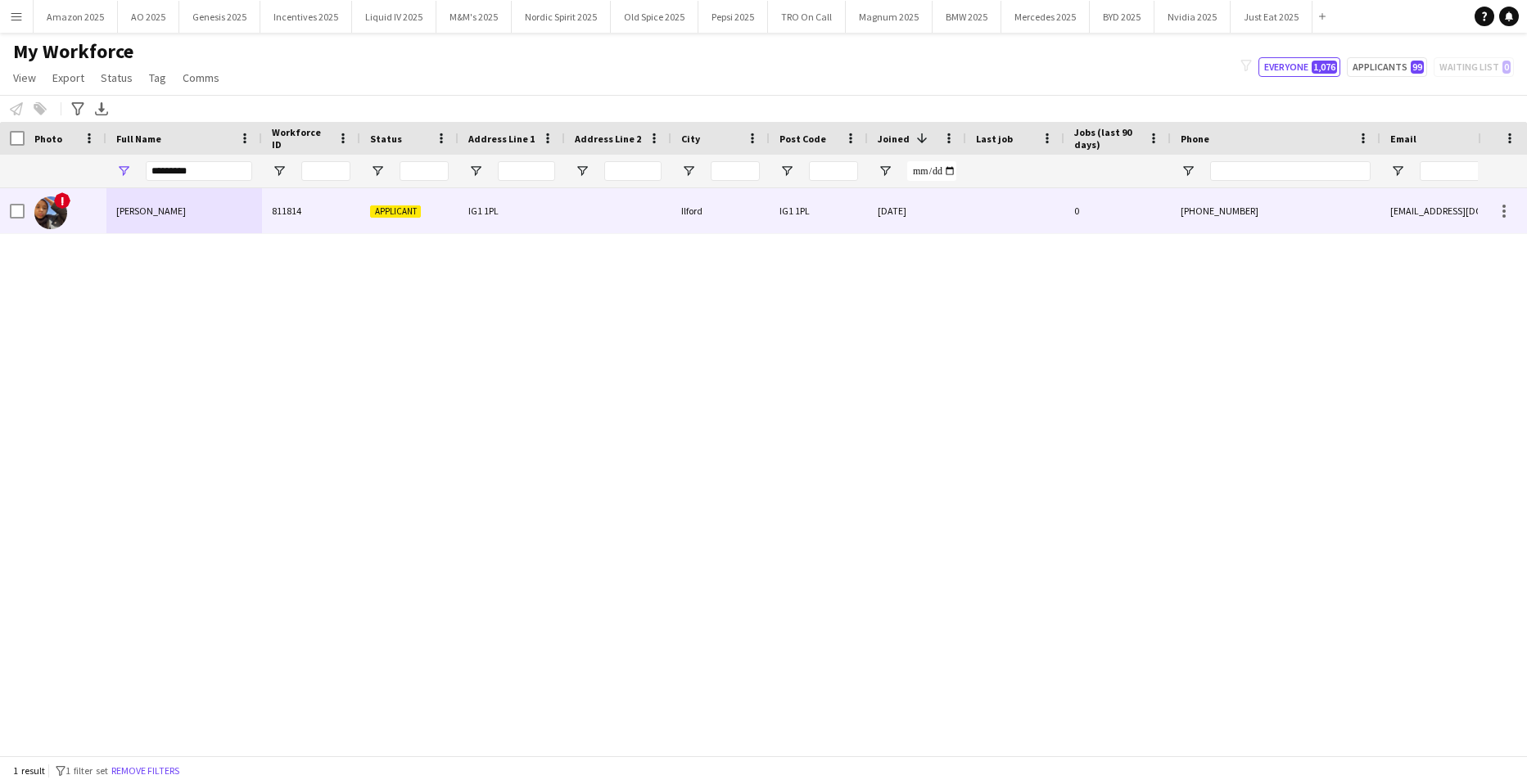
drag, startPoint x: 120, startPoint y: 208, endPoint x: 132, endPoint y: 213, distance: 13.0
click at [121, 208] on span "[PERSON_NAME]" at bounding box center [151, 211] width 70 height 13
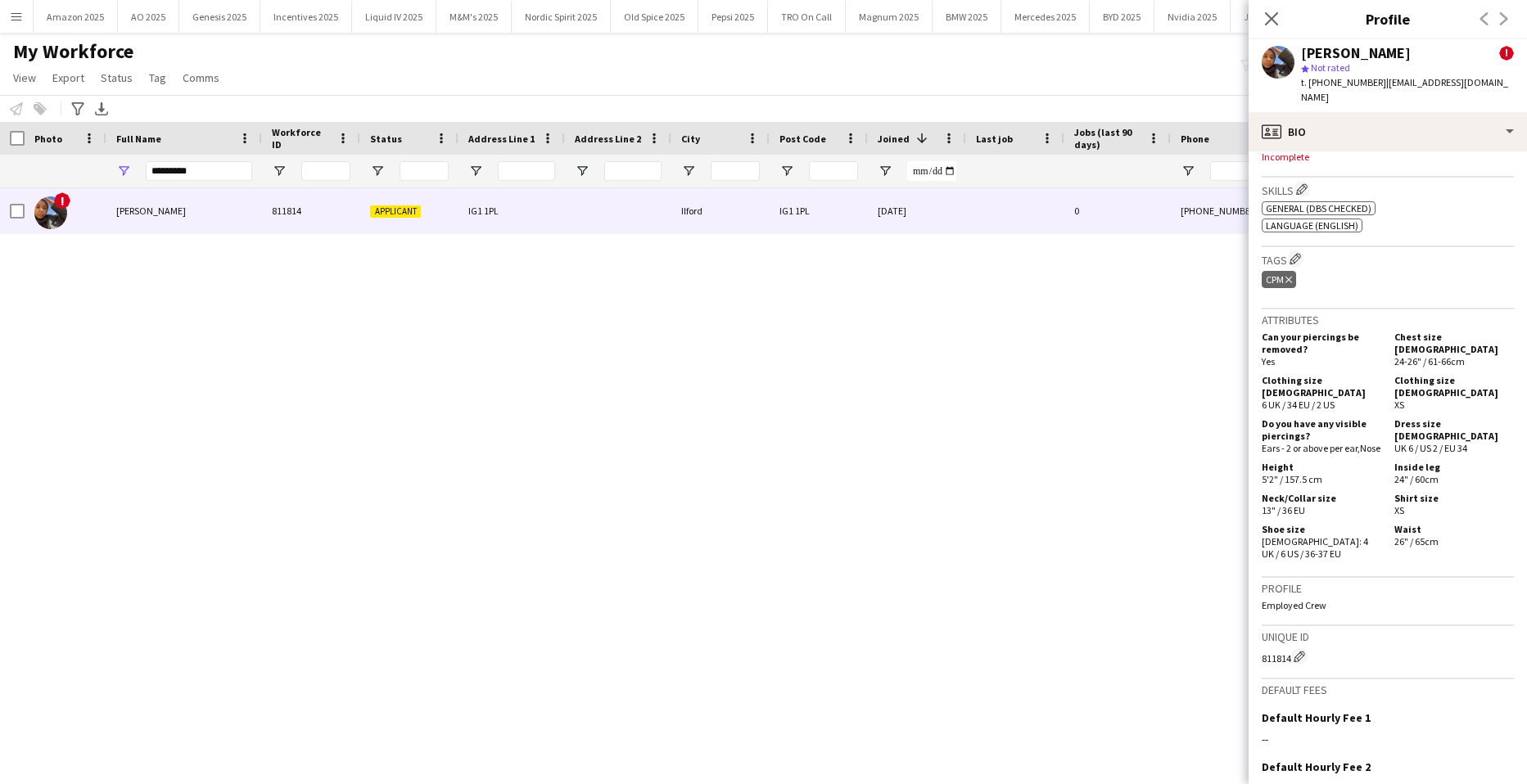
scroll to position [655, 0]
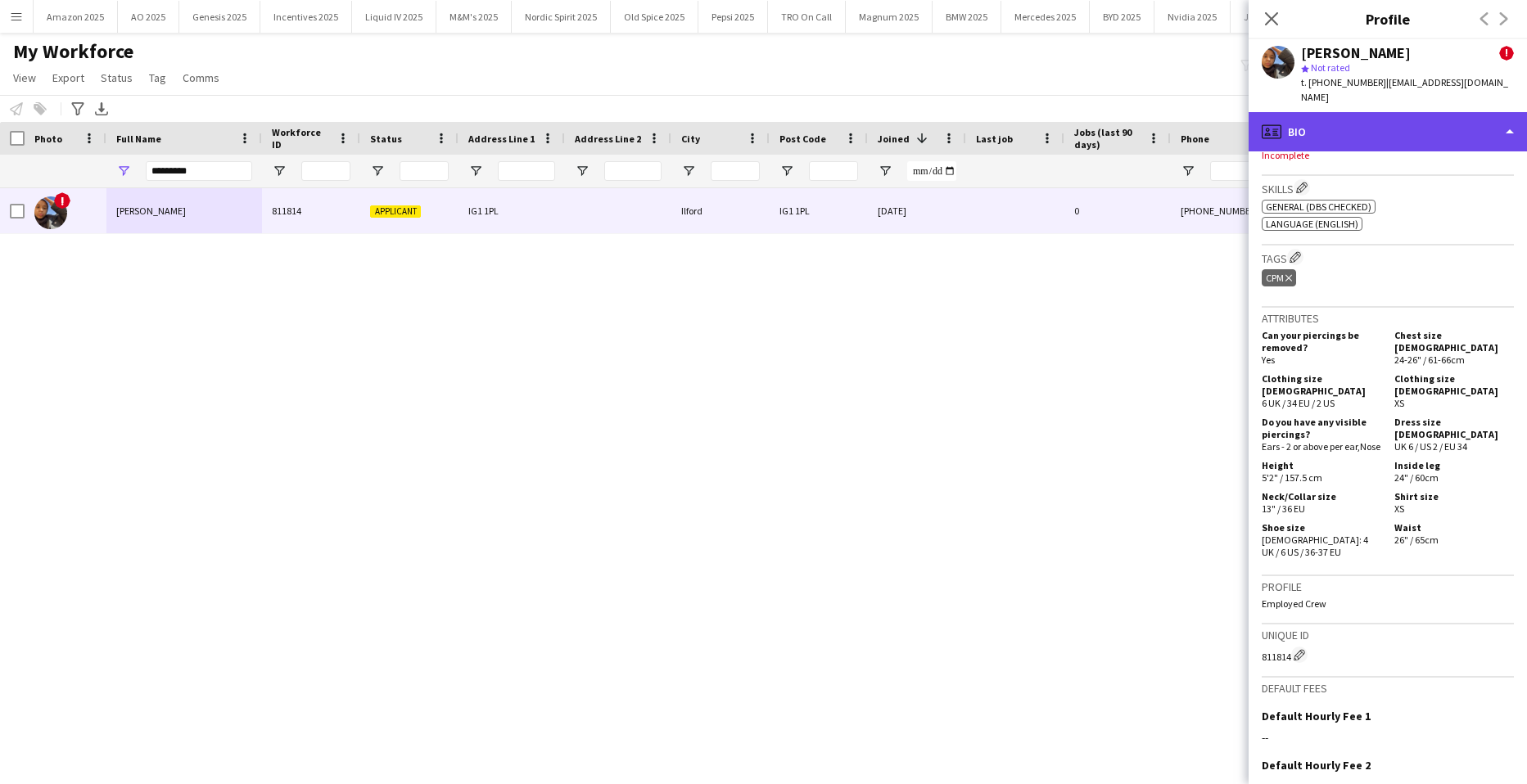
click at [1417, 124] on div "profile Bio" at bounding box center [1389, 131] width 279 height 39
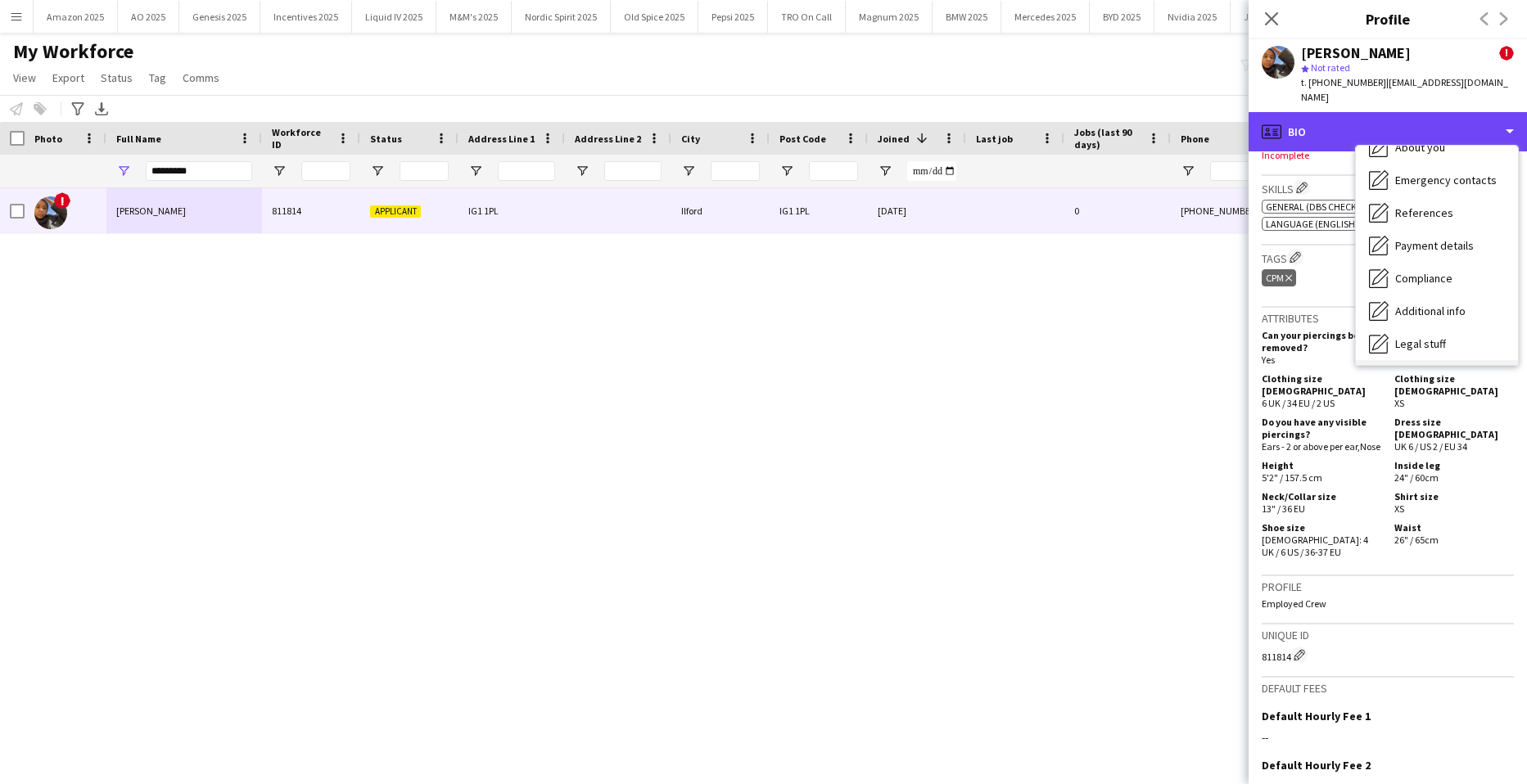
scroll to position [220, 0]
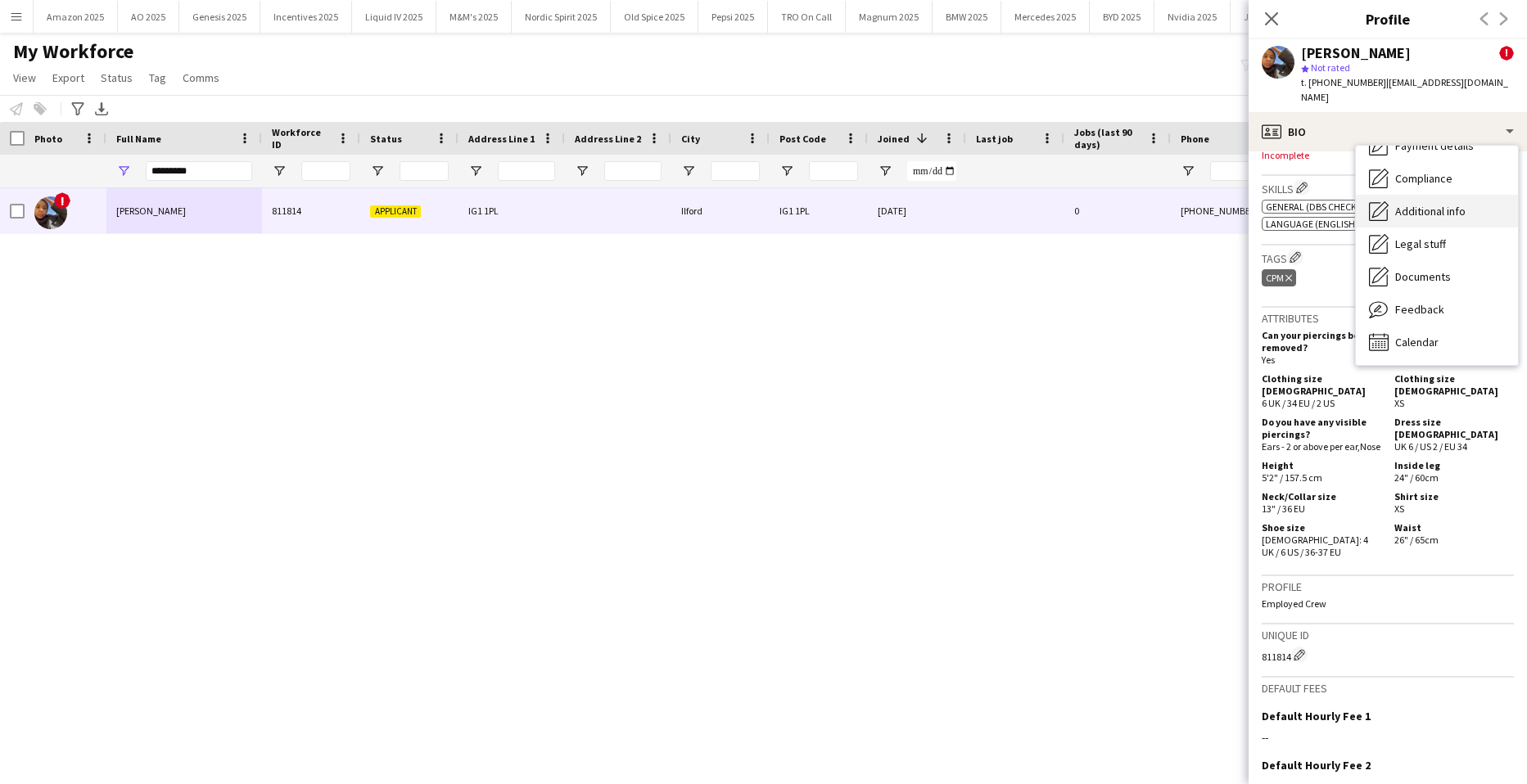
click at [1425, 204] on span "Additional info" at bounding box center [1431, 211] width 71 height 15
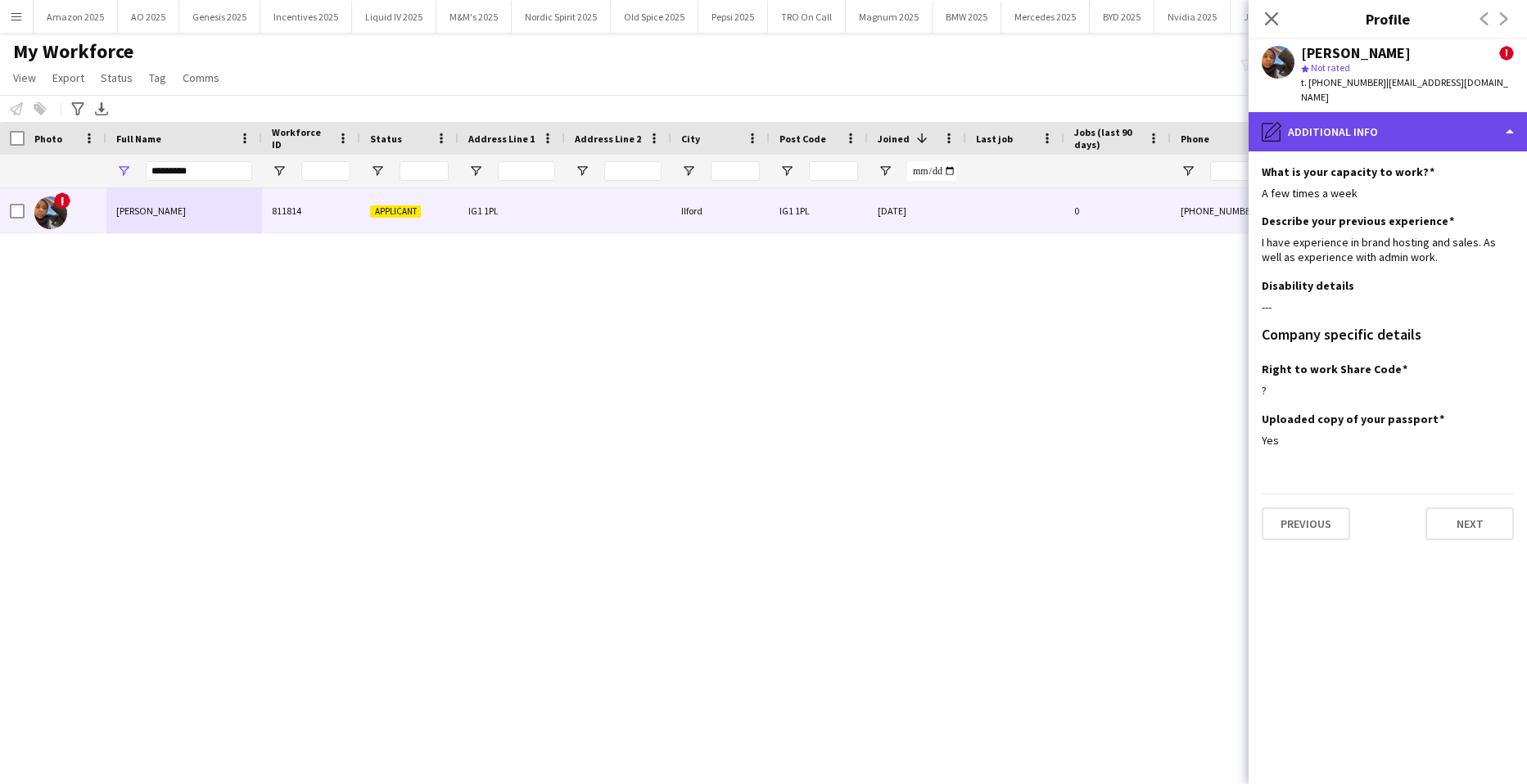
click at [1462, 118] on div "pencil4 Additional info" at bounding box center [1389, 131] width 279 height 39
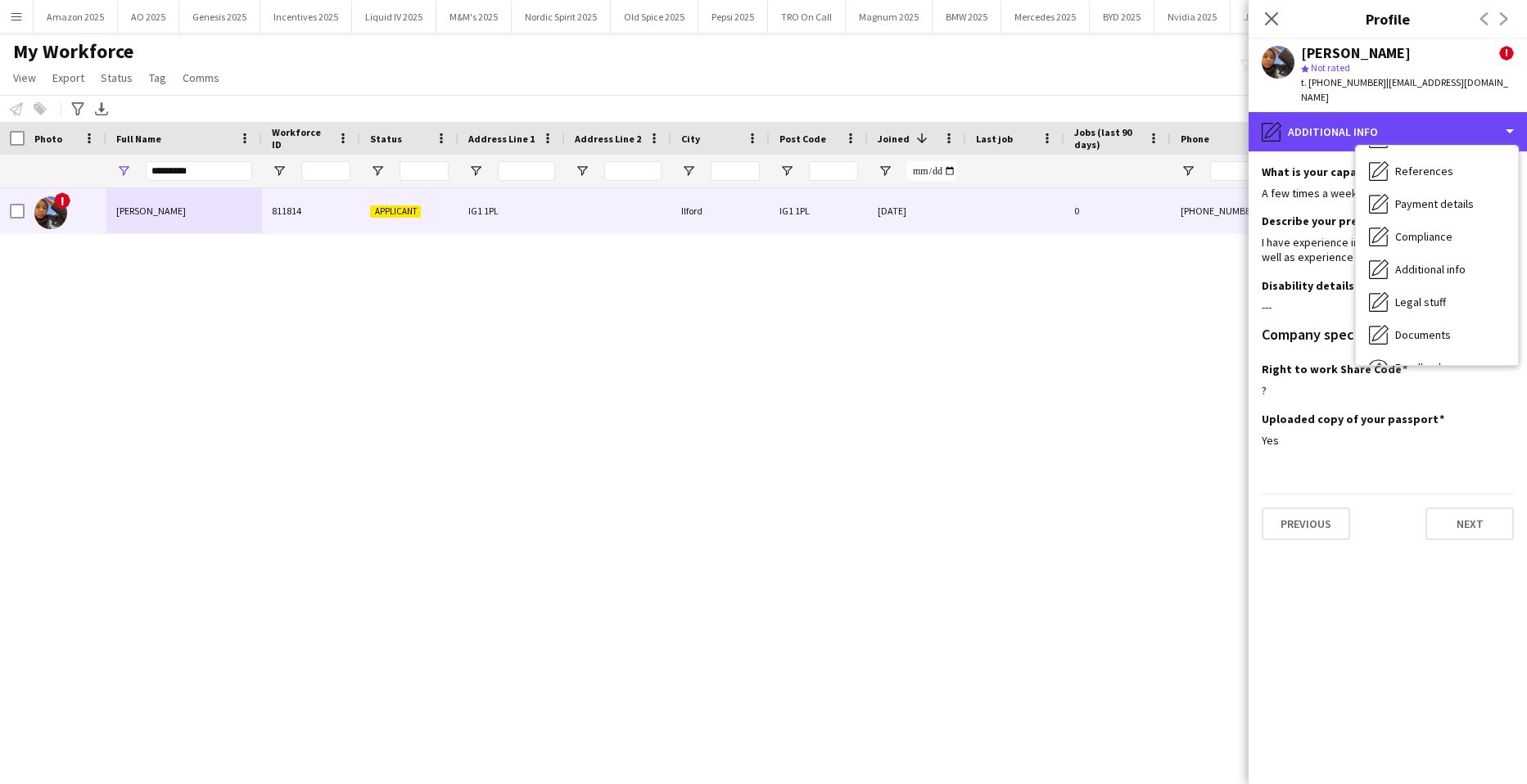
scroll to position [0, 0]
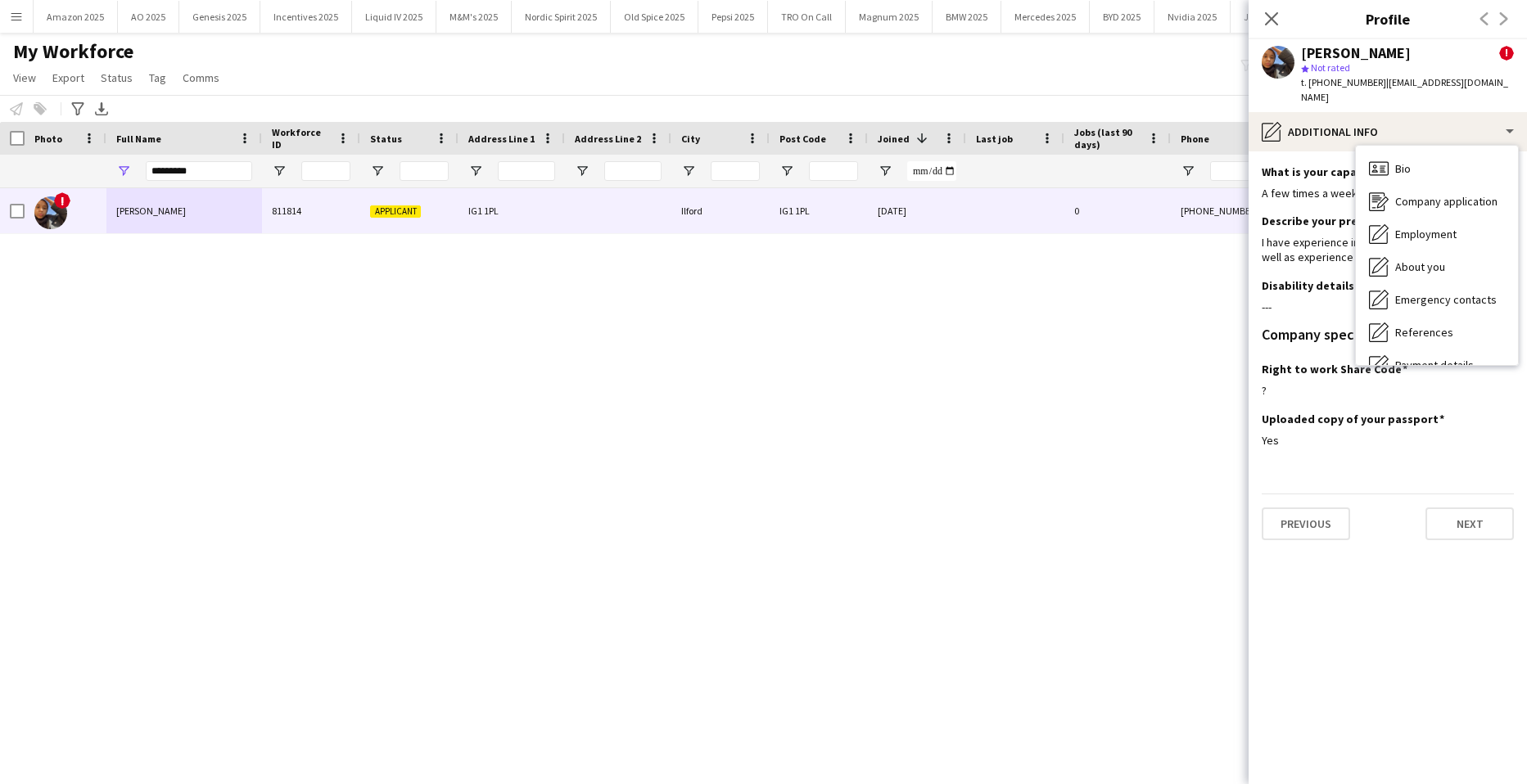
click at [656, 397] on div "! [PERSON_NAME] 811814 Applicant IG1 1PL Ilford IG1 1PL [DATE] 0 [PHONE_NUMBER]…" at bounding box center [739, 466] width 1478 height 555
click at [1269, 14] on icon "Close pop-in" at bounding box center [1272, 19] width 16 height 16
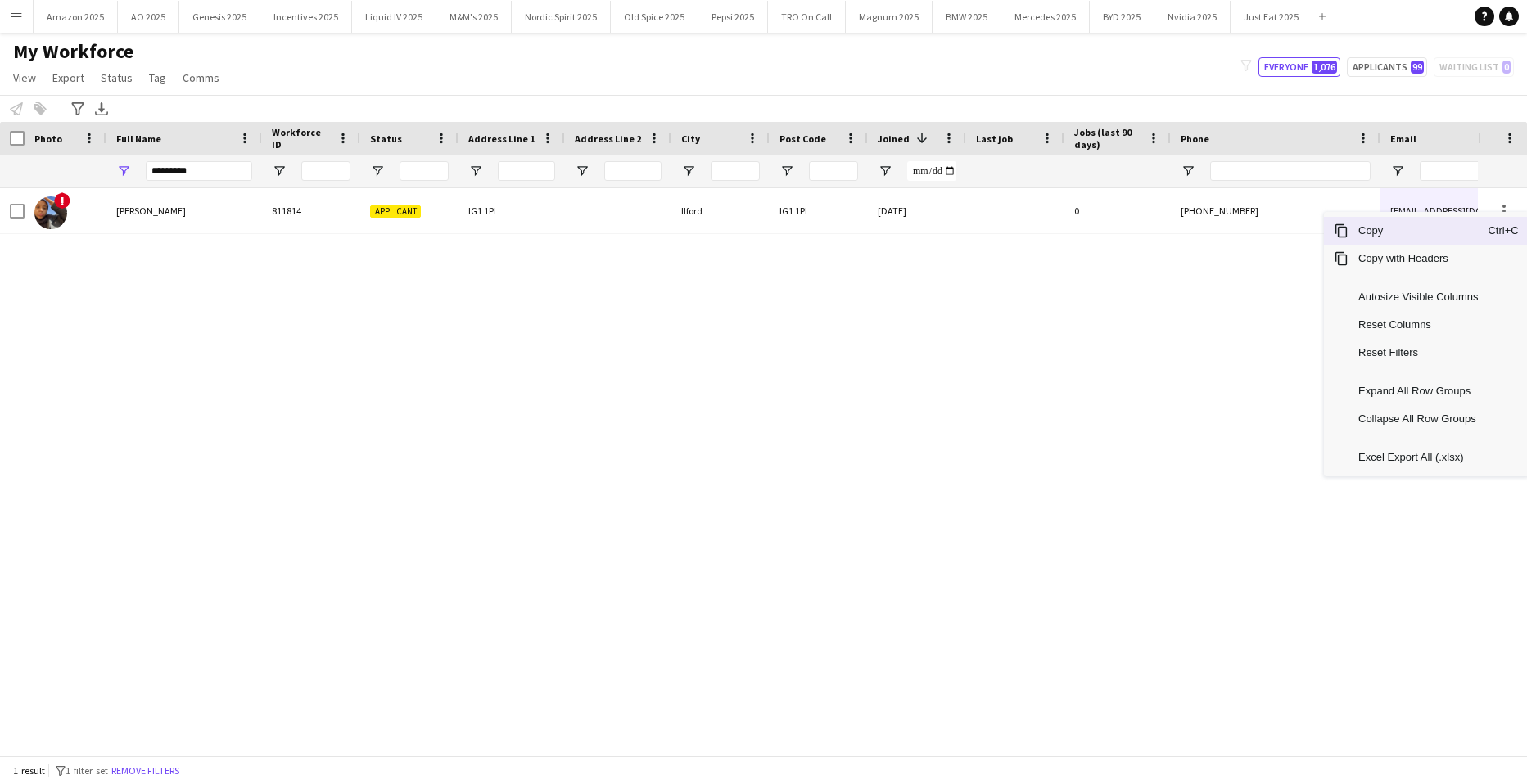
click at [1436, 231] on span "Copy" at bounding box center [1418, 231] width 139 height 27
click at [1428, 229] on span "Copy" at bounding box center [1418, 224] width 139 height 27
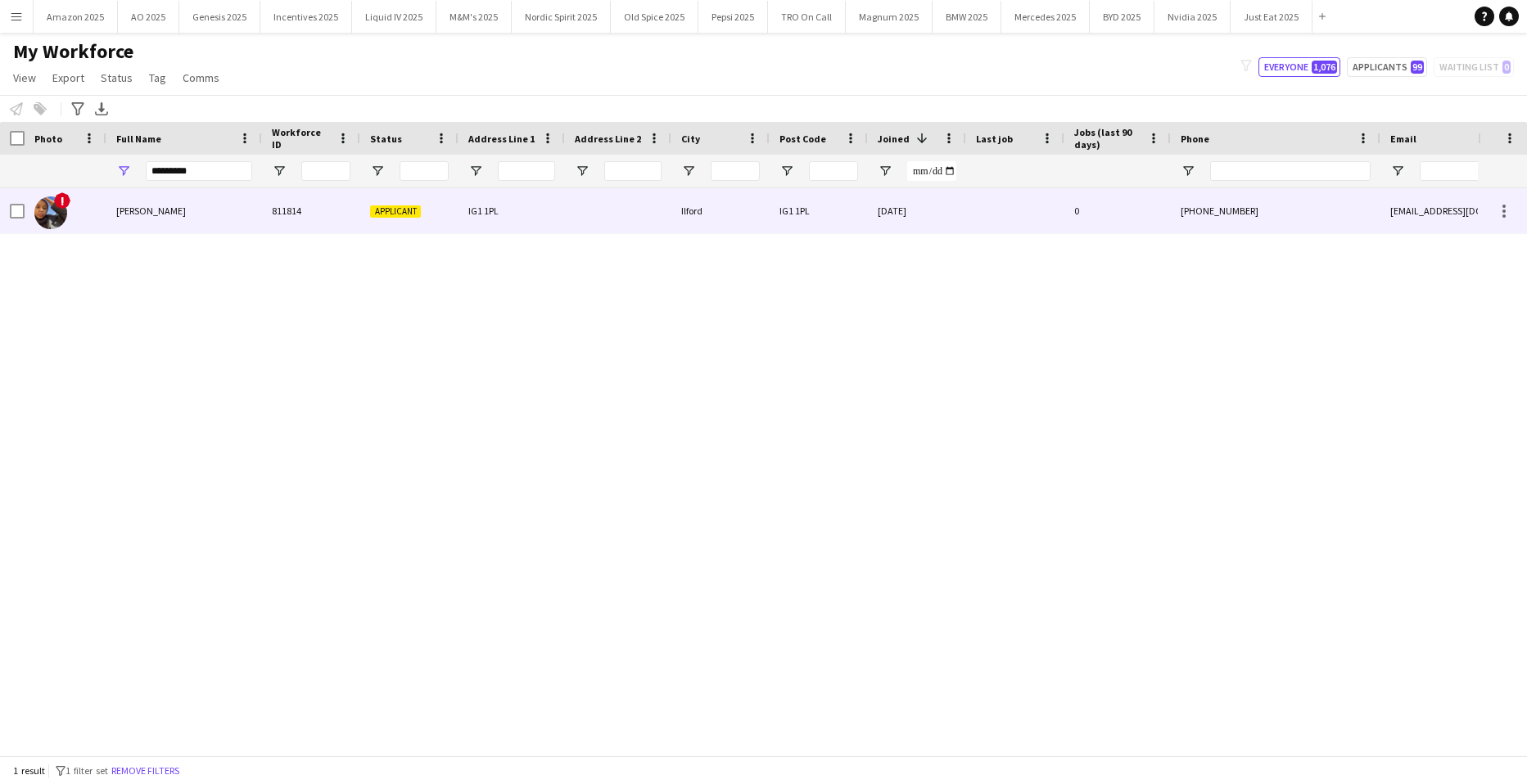
click at [149, 205] on span "[PERSON_NAME]" at bounding box center [151, 211] width 70 height 13
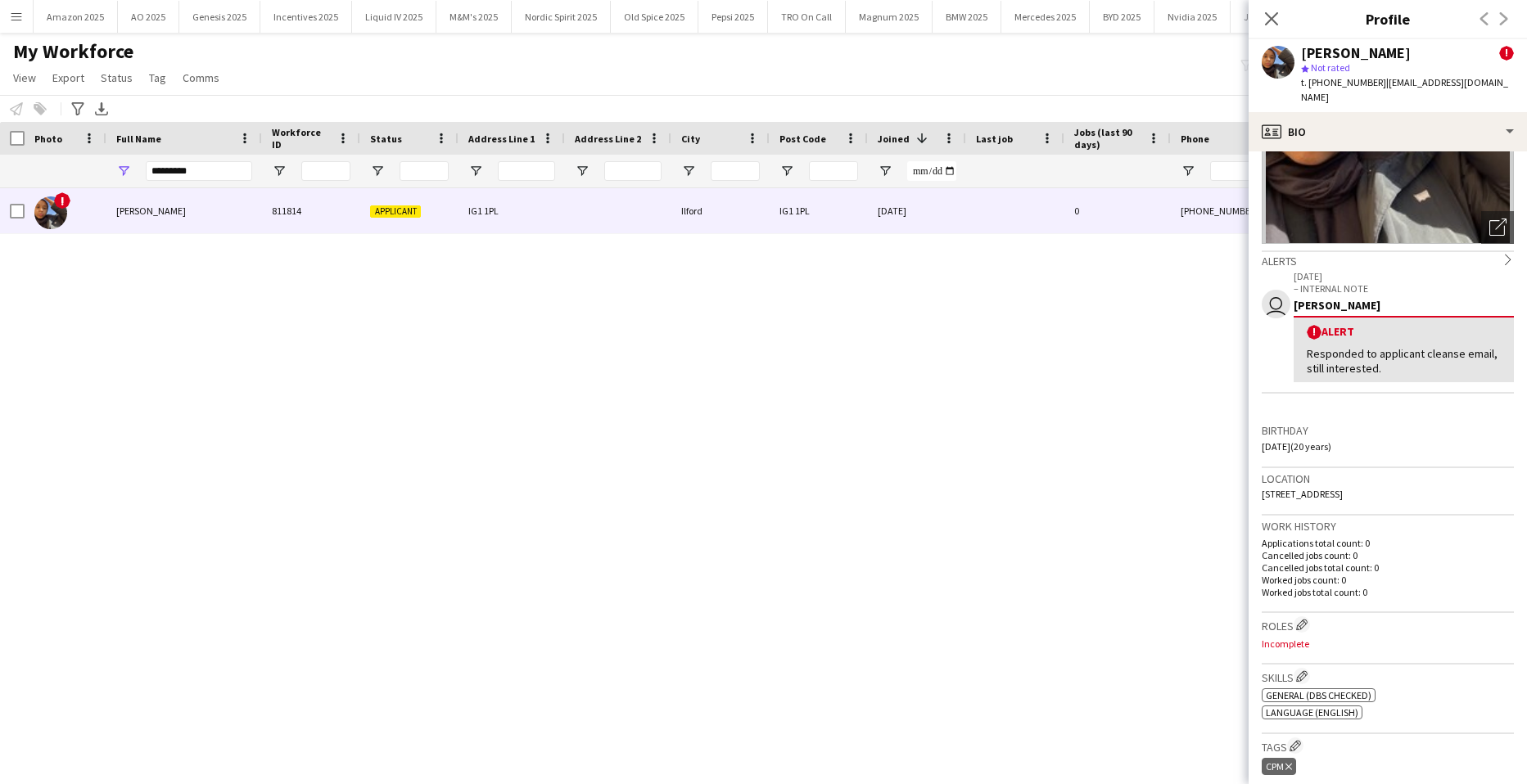
scroll to position [409, 0]
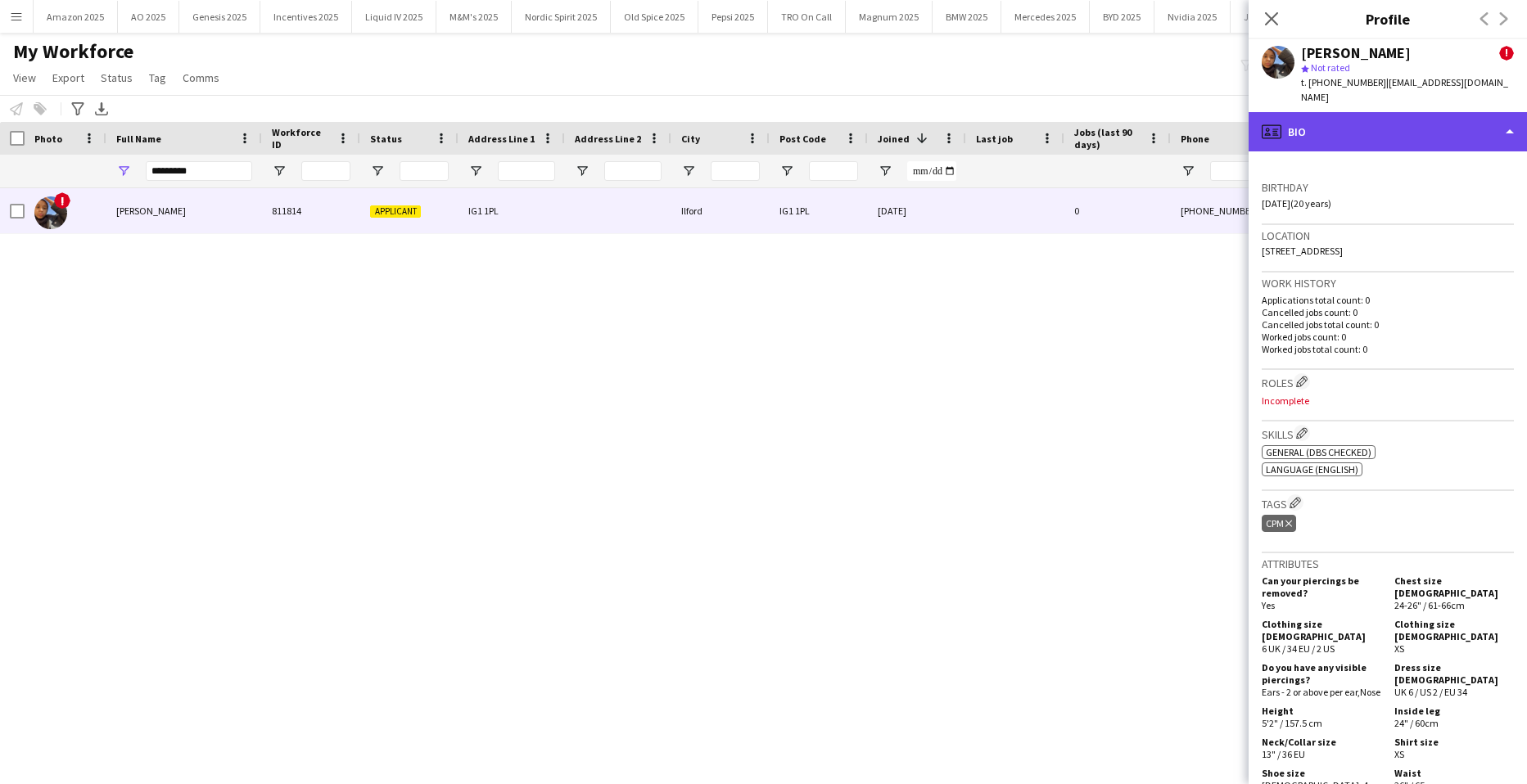
click at [1489, 112] on div "profile Bio" at bounding box center [1389, 131] width 279 height 39
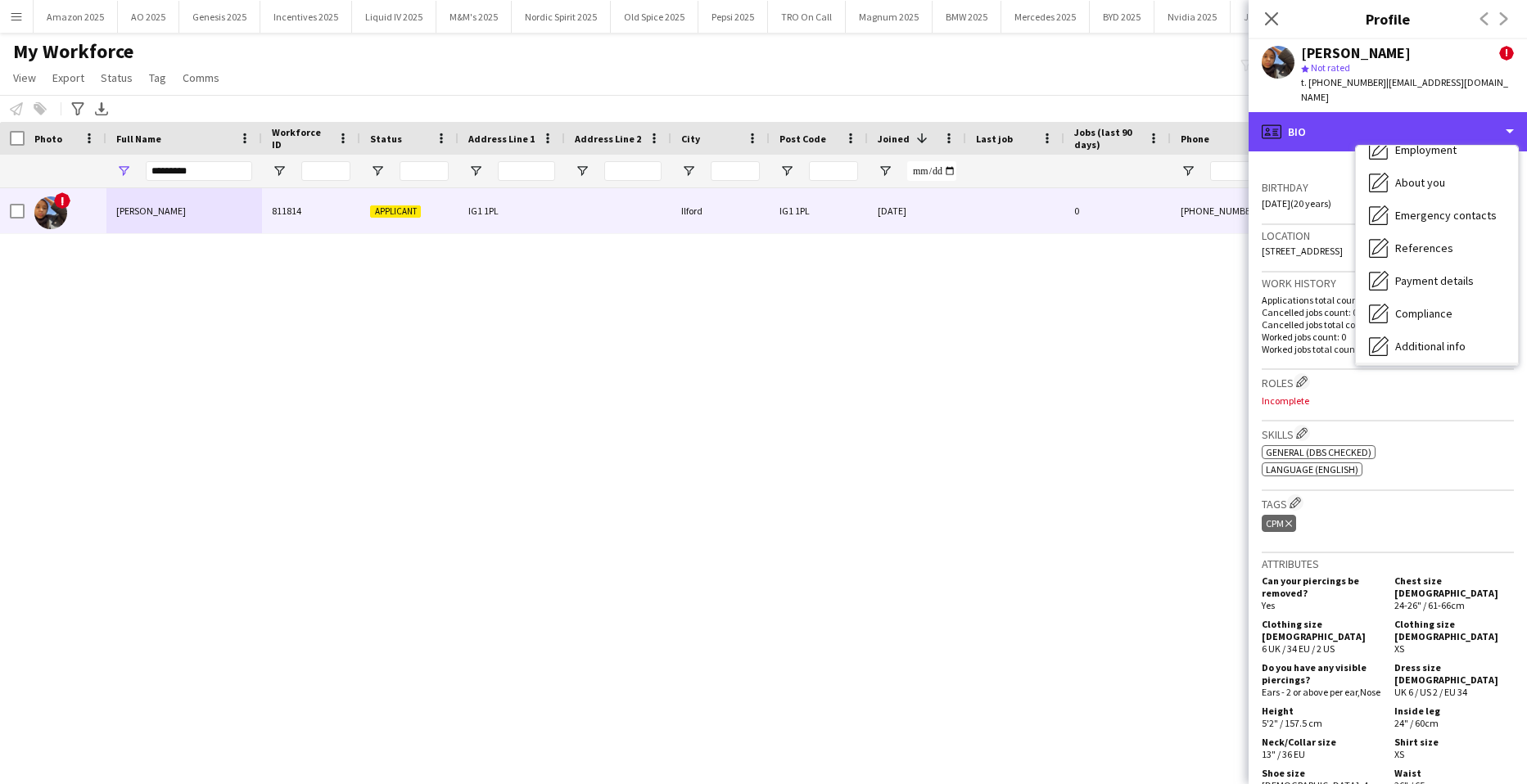
scroll to position [220, 0]
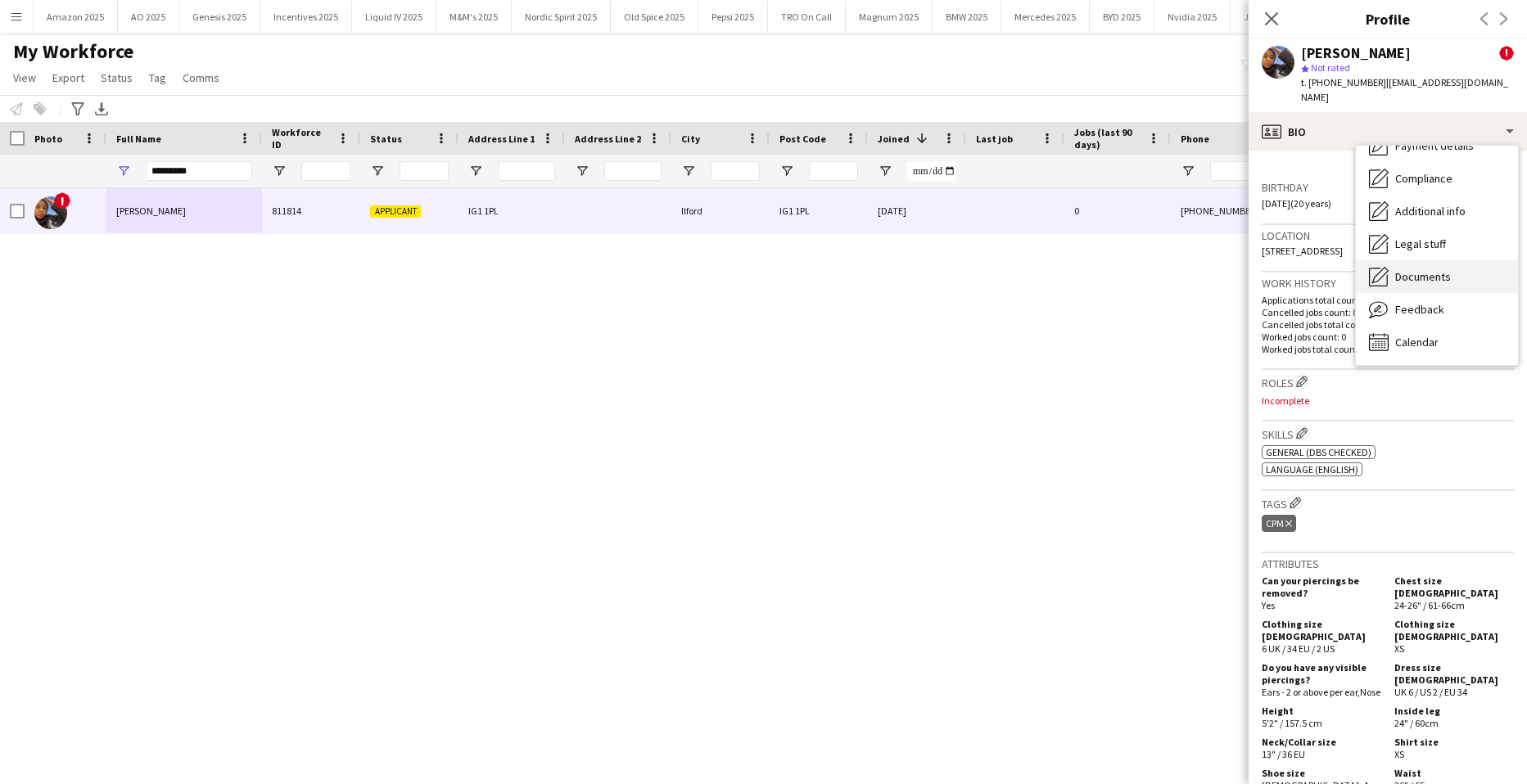
click at [1438, 270] on span "Documents" at bounding box center [1423, 277] width 56 height 15
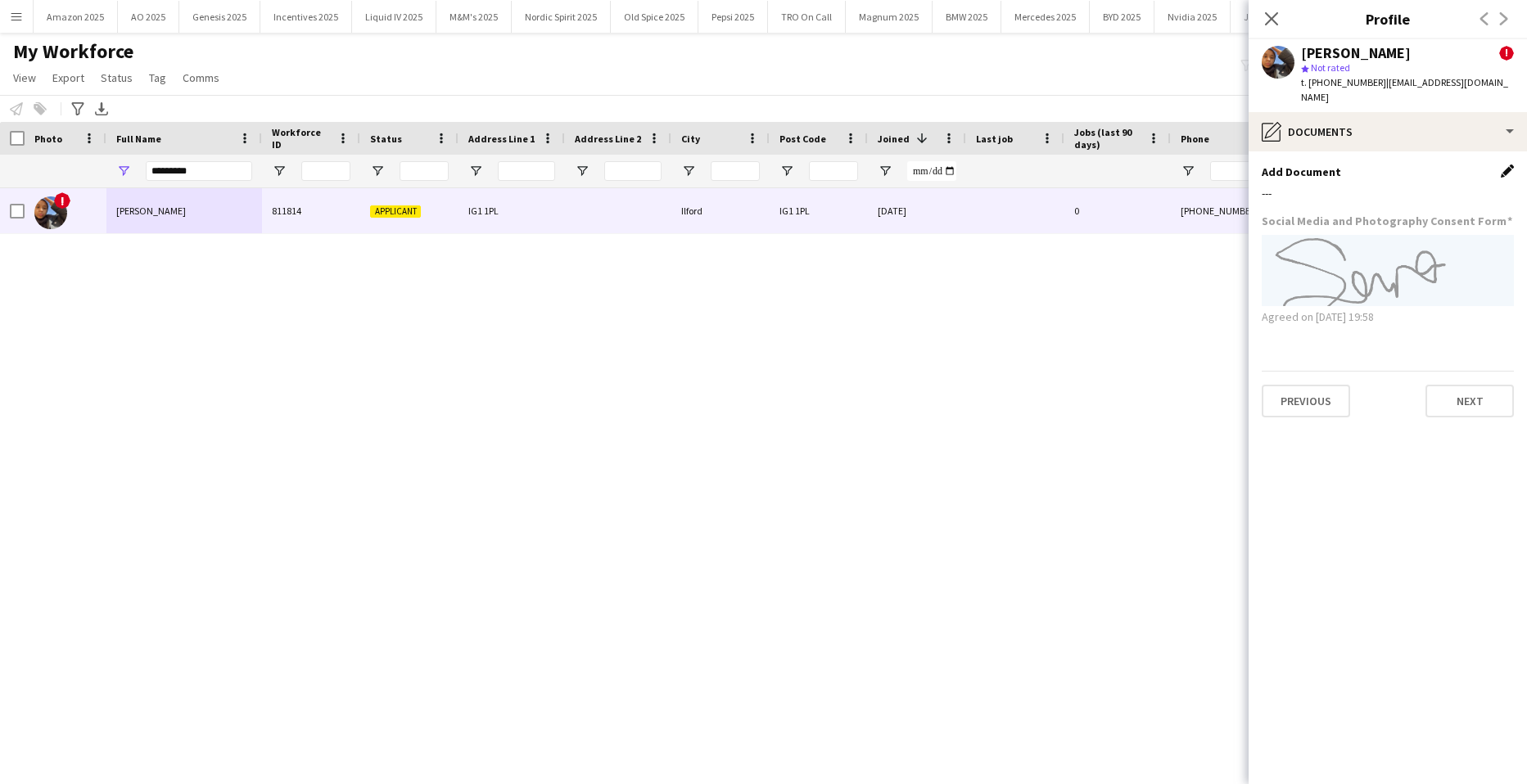
click at [1505, 165] on app-icon "Edit this field" at bounding box center [1507, 171] width 13 height 13
click at [1475, 186] on button "Upload new file" at bounding box center [1463, 198] width 102 height 26
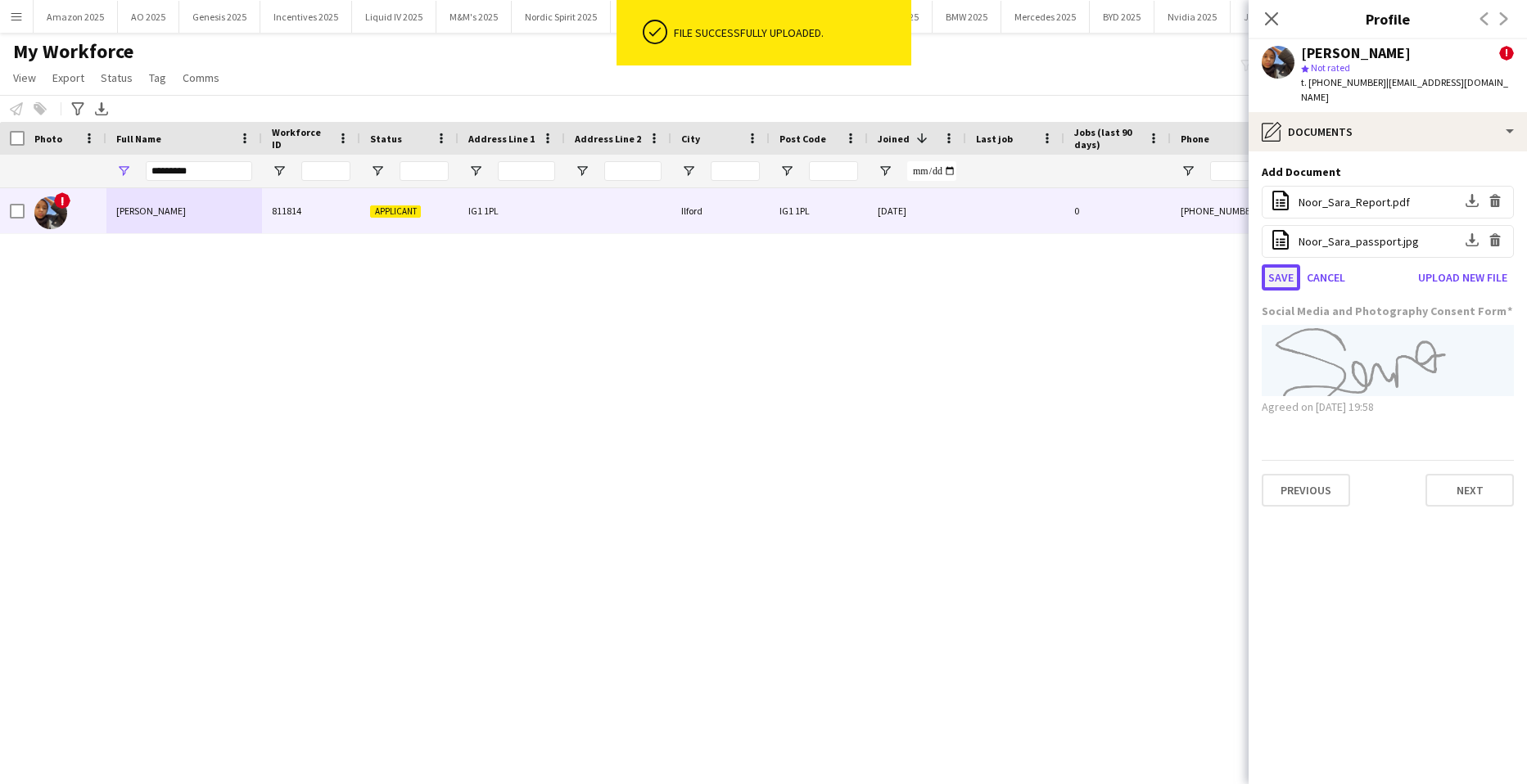
click at [1279, 267] on button "Save" at bounding box center [1281, 278] width 38 height 26
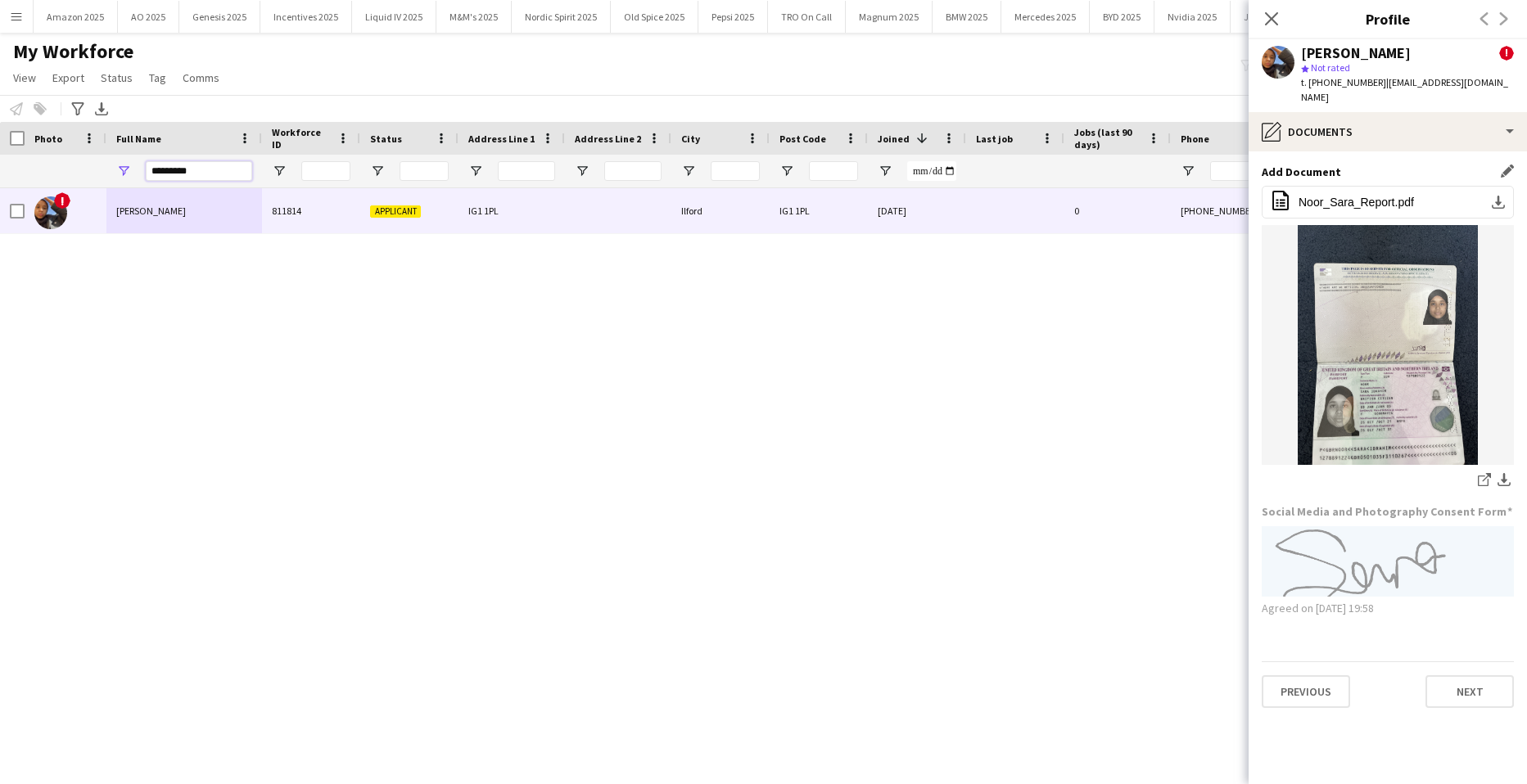
drag, startPoint x: 221, startPoint y: 166, endPoint x: -42, endPoint y: 188, distance: 263.9
click at [0, 188] on html "Menu Boards Boards Boards All jobs Status Workforce Workforce My Workforce Recr…" at bounding box center [764, 392] width 1527 height 784
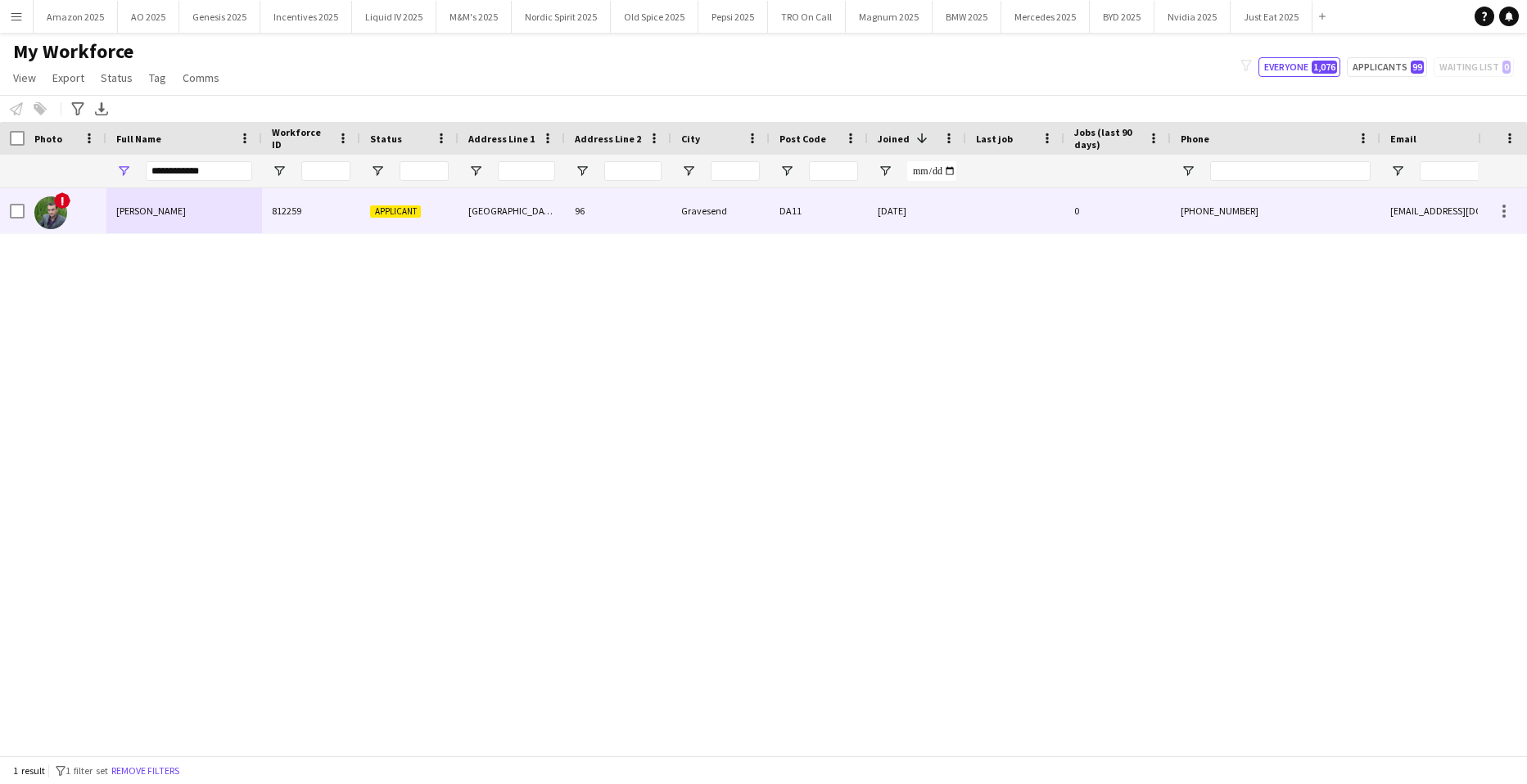
click at [134, 208] on span "[PERSON_NAME]" at bounding box center [151, 211] width 70 height 13
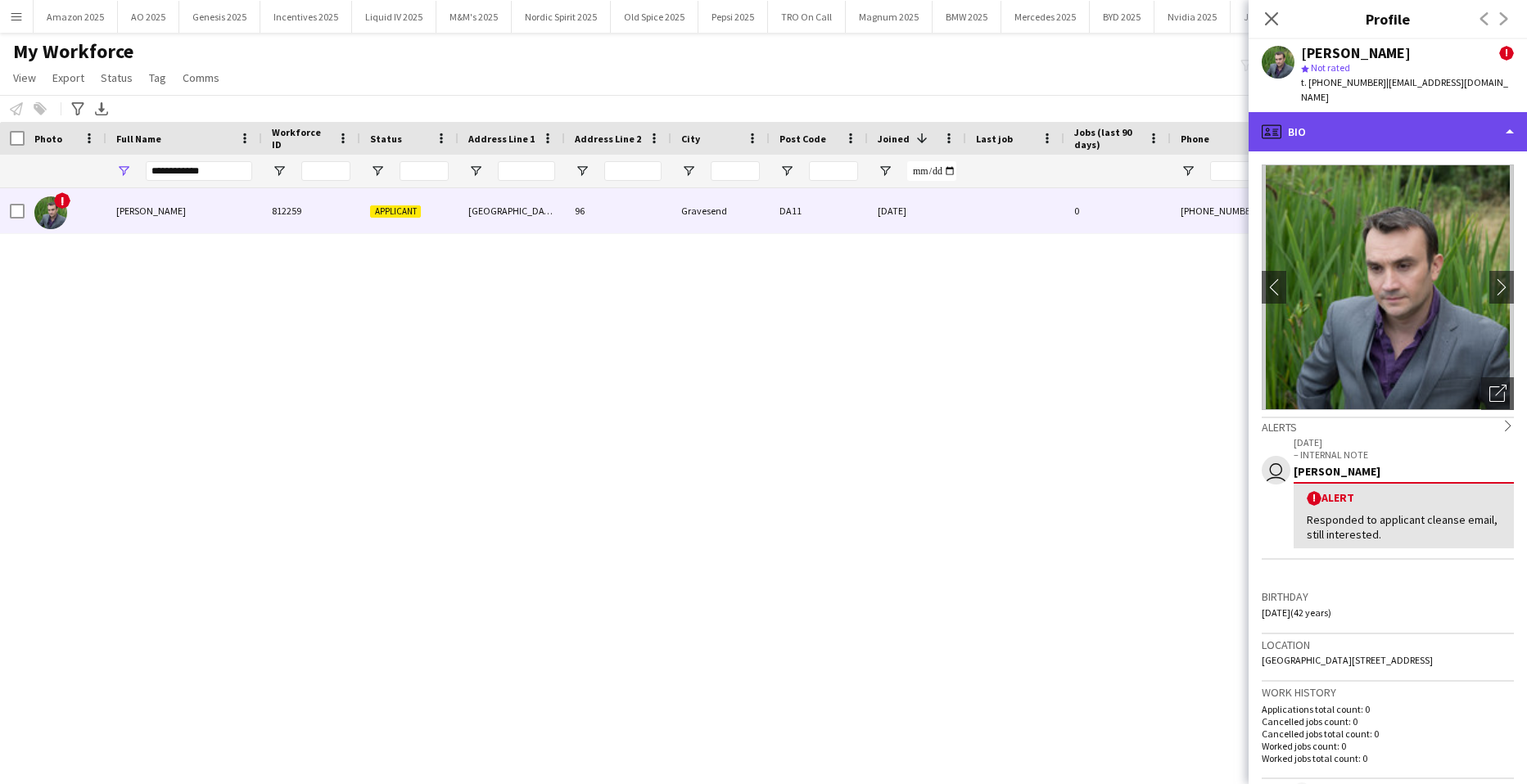
click at [1465, 119] on div "profile Bio" at bounding box center [1389, 131] width 279 height 39
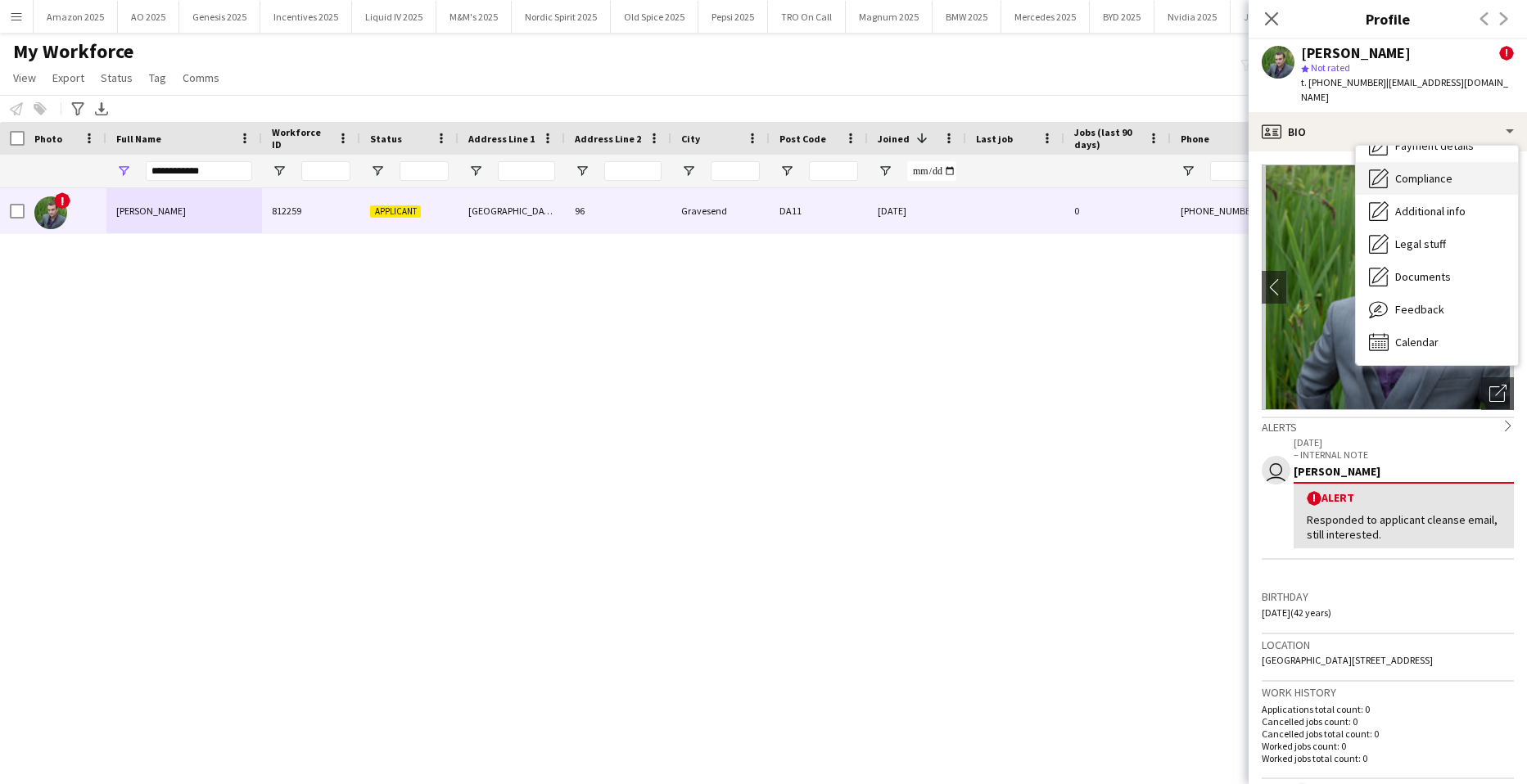
click at [1441, 171] on span "Compliance" at bounding box center [1424, 178] width 57 height 15
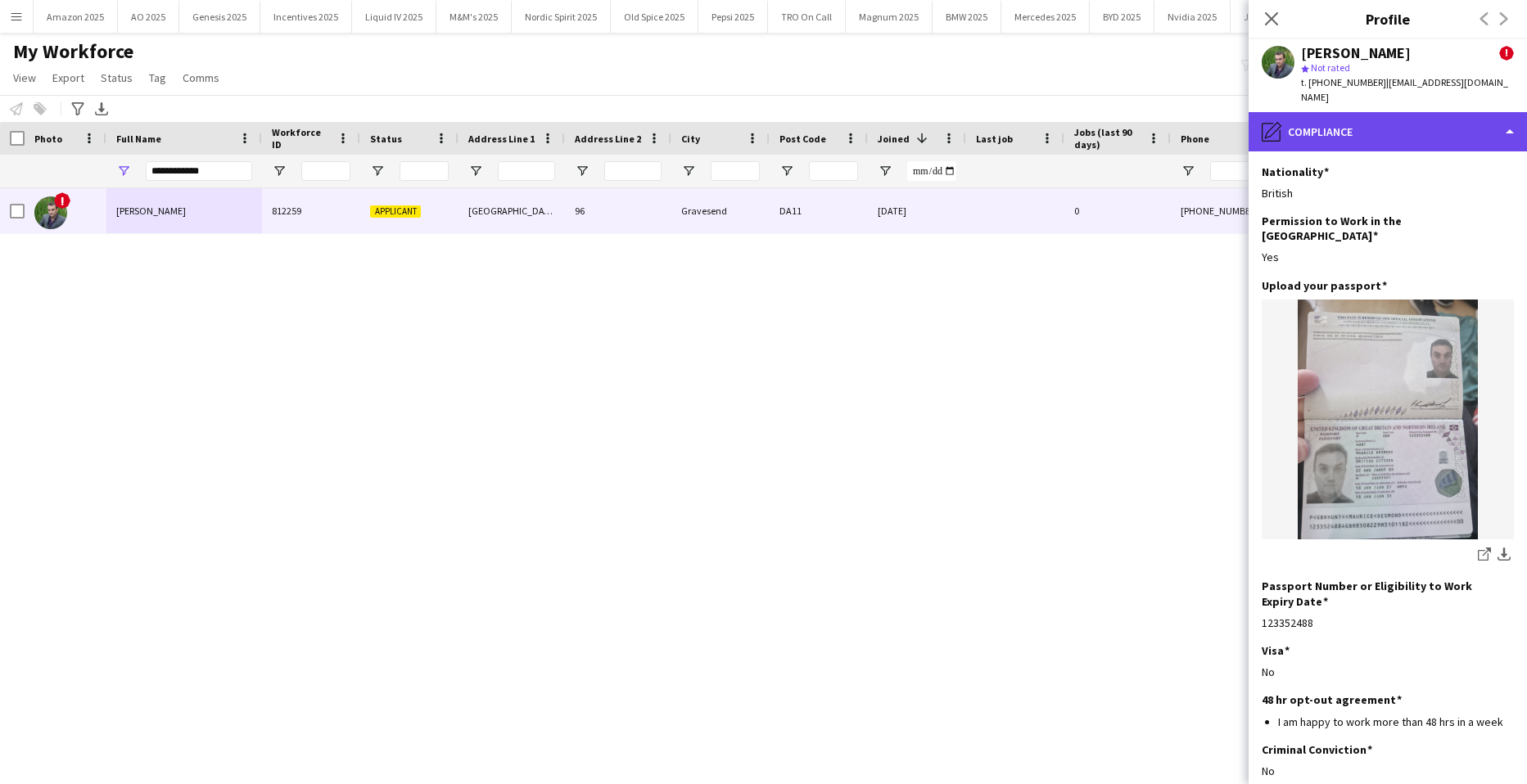
click at [1482, 112] on div "pencil4 Compliance" at bounding box center [1389, 131] width 279 height 39
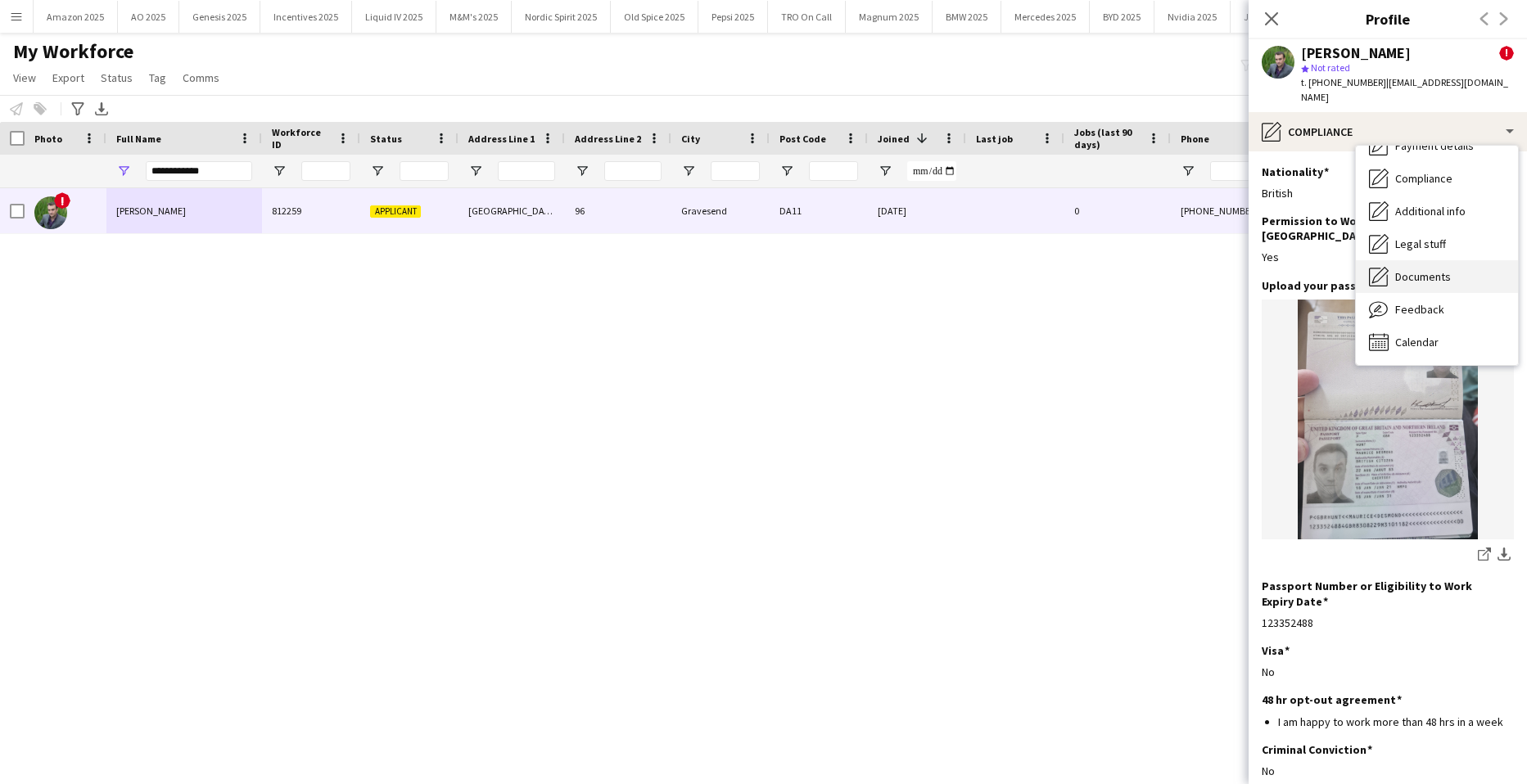
click at [1447, 270] on span "Documents" at bounding box center [1423, 277] width 56 height 15
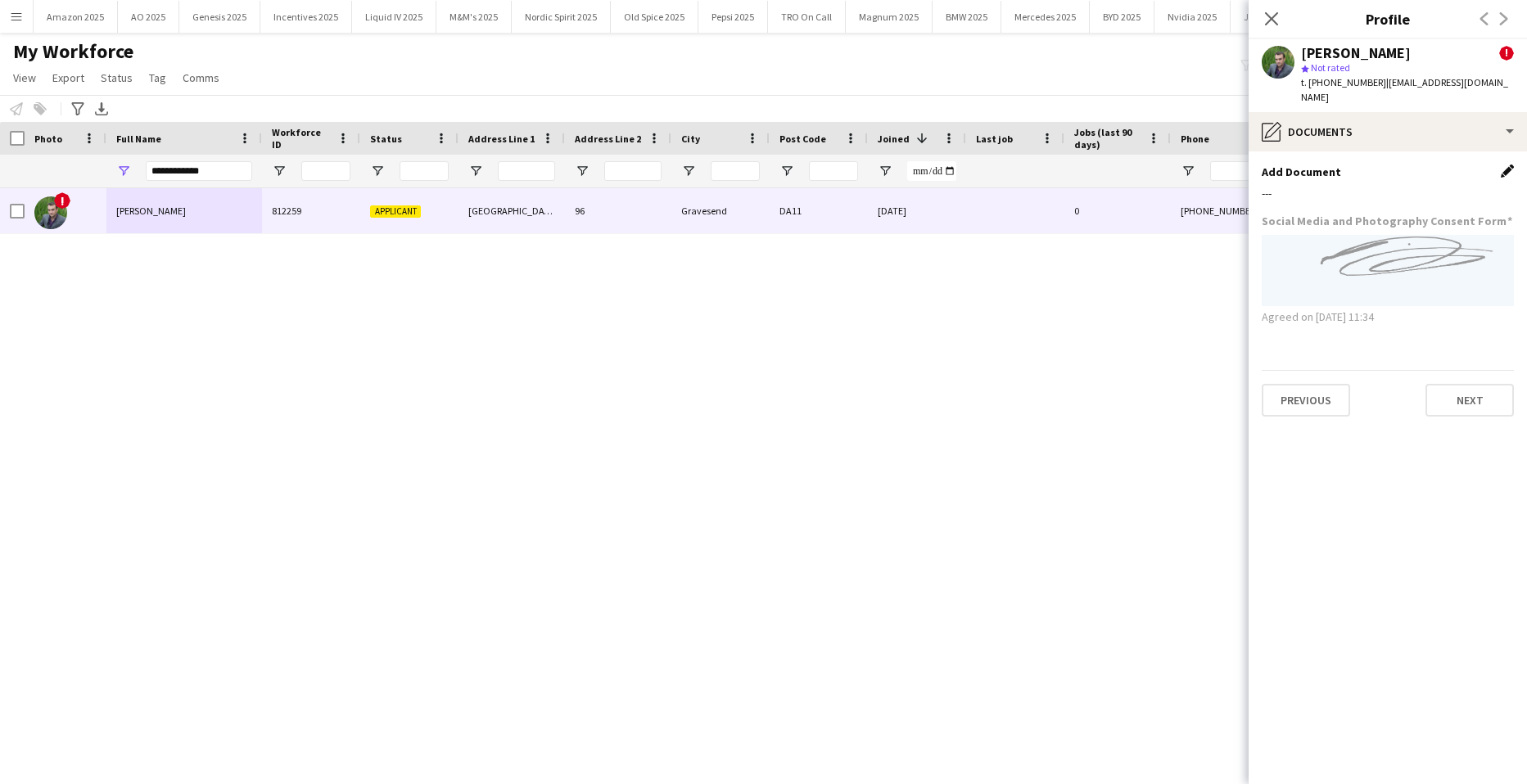
click at [1504, 165] on app-icon "Edit this field" at bounding box center [1507, 171] width 13 height 13
click at [1453, 190] on button "Upload new file" at bounding box center [1463, 198] width 102 height 26
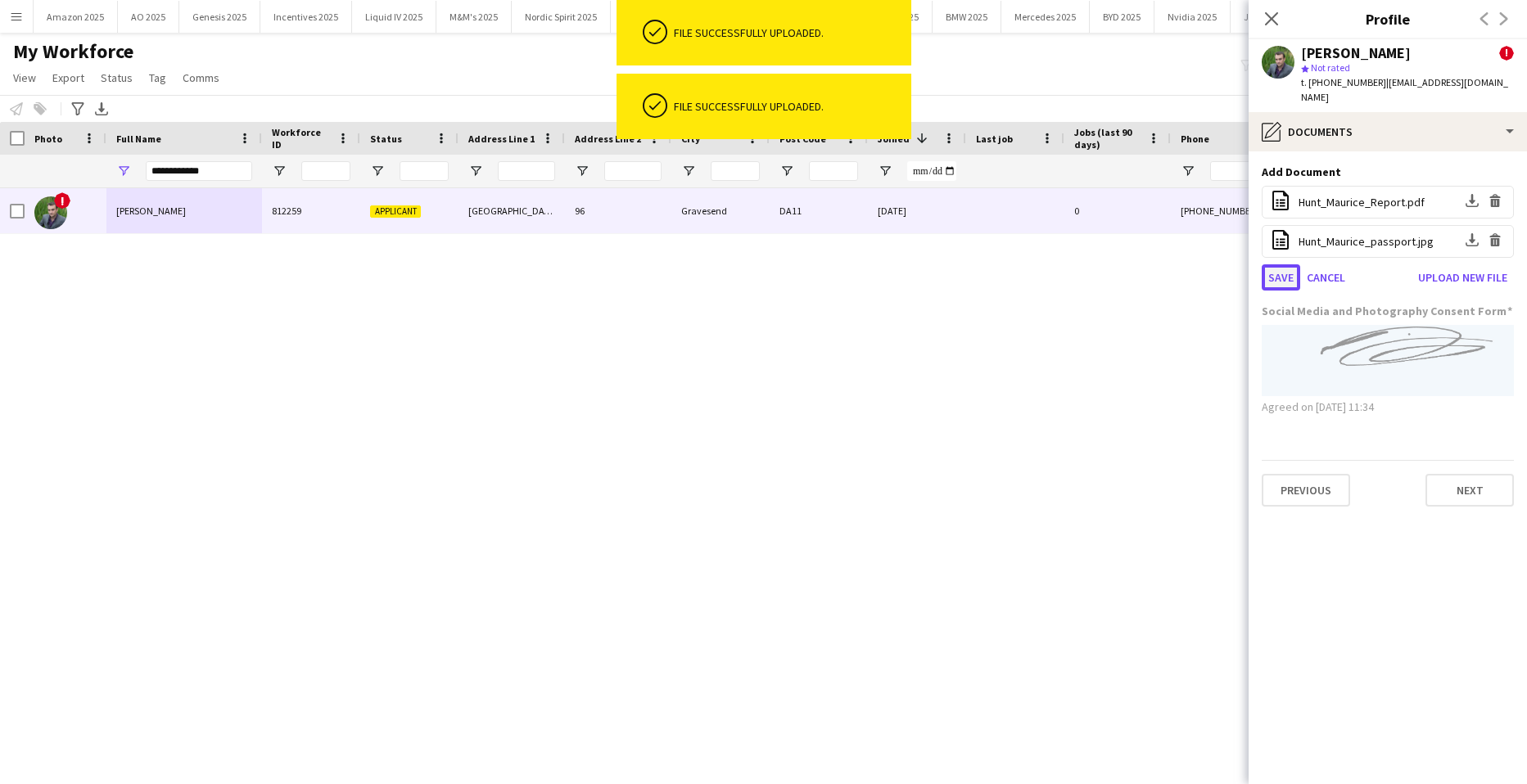
click at [1277, 265] on button "Save" at bounding box center [1281, 278] width 38 height 26
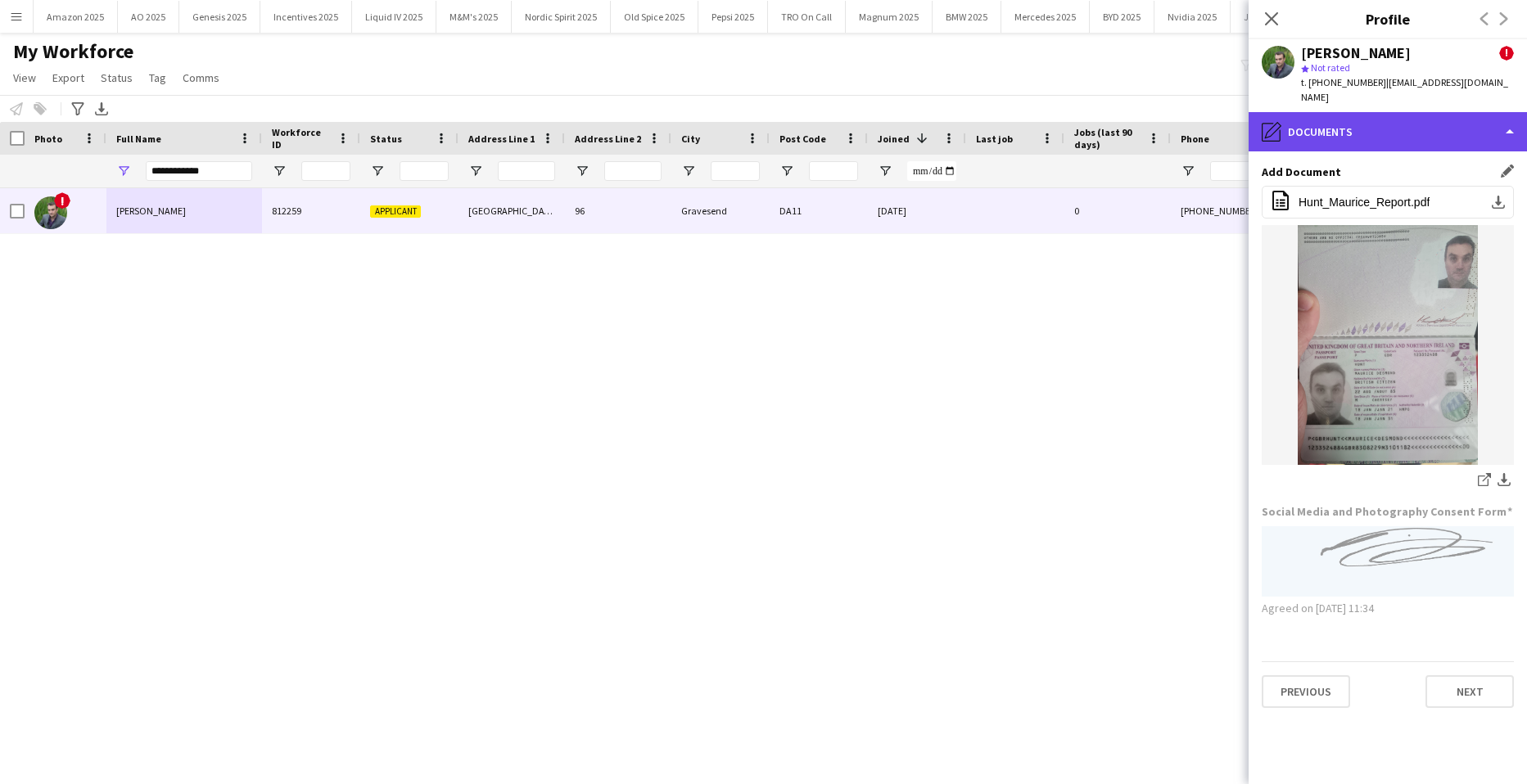
click at [1362, 112] on div "pencil4 Documents" at bounding box center [1389, 131] width 279 height 39
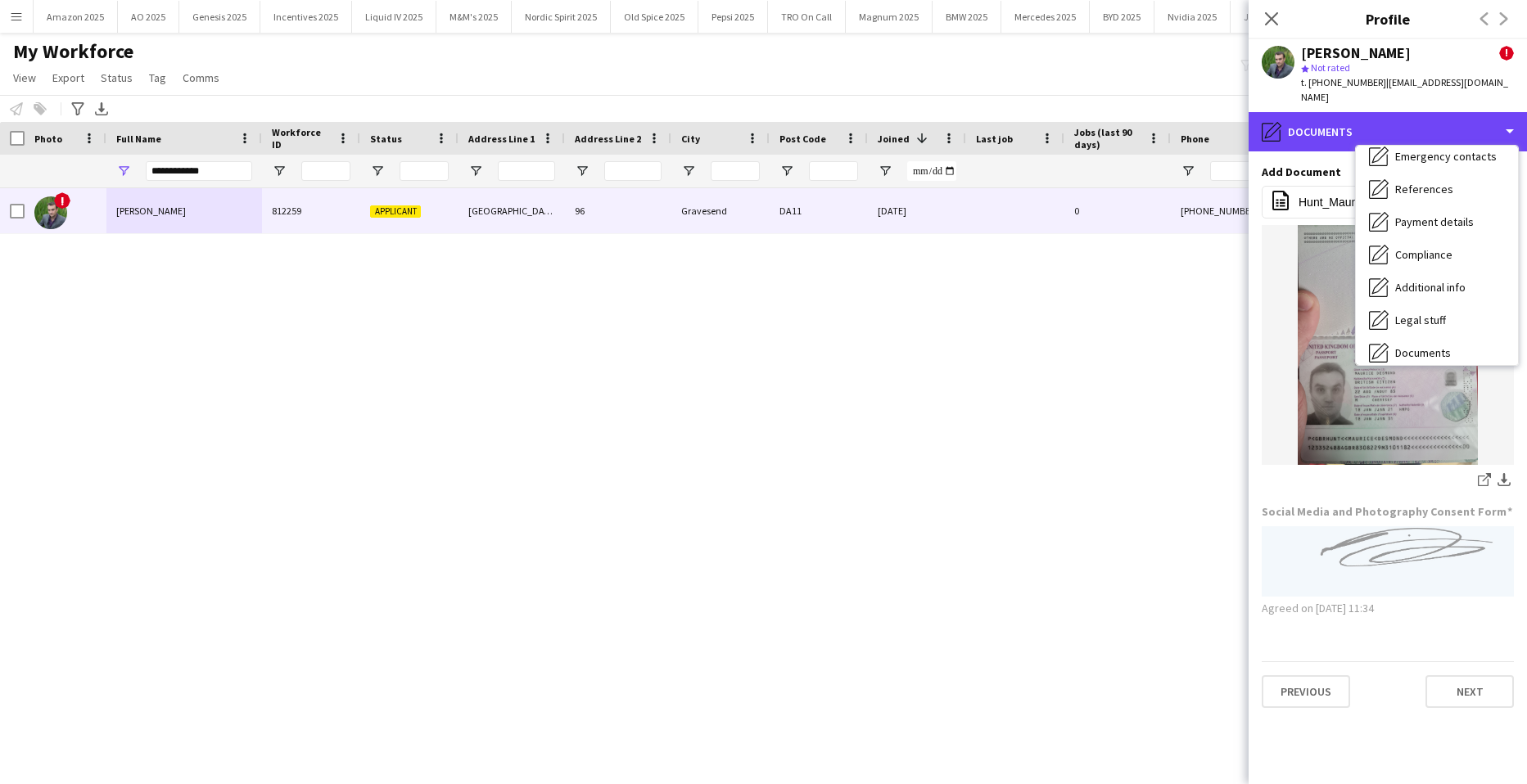
scroll to position [0, 0]
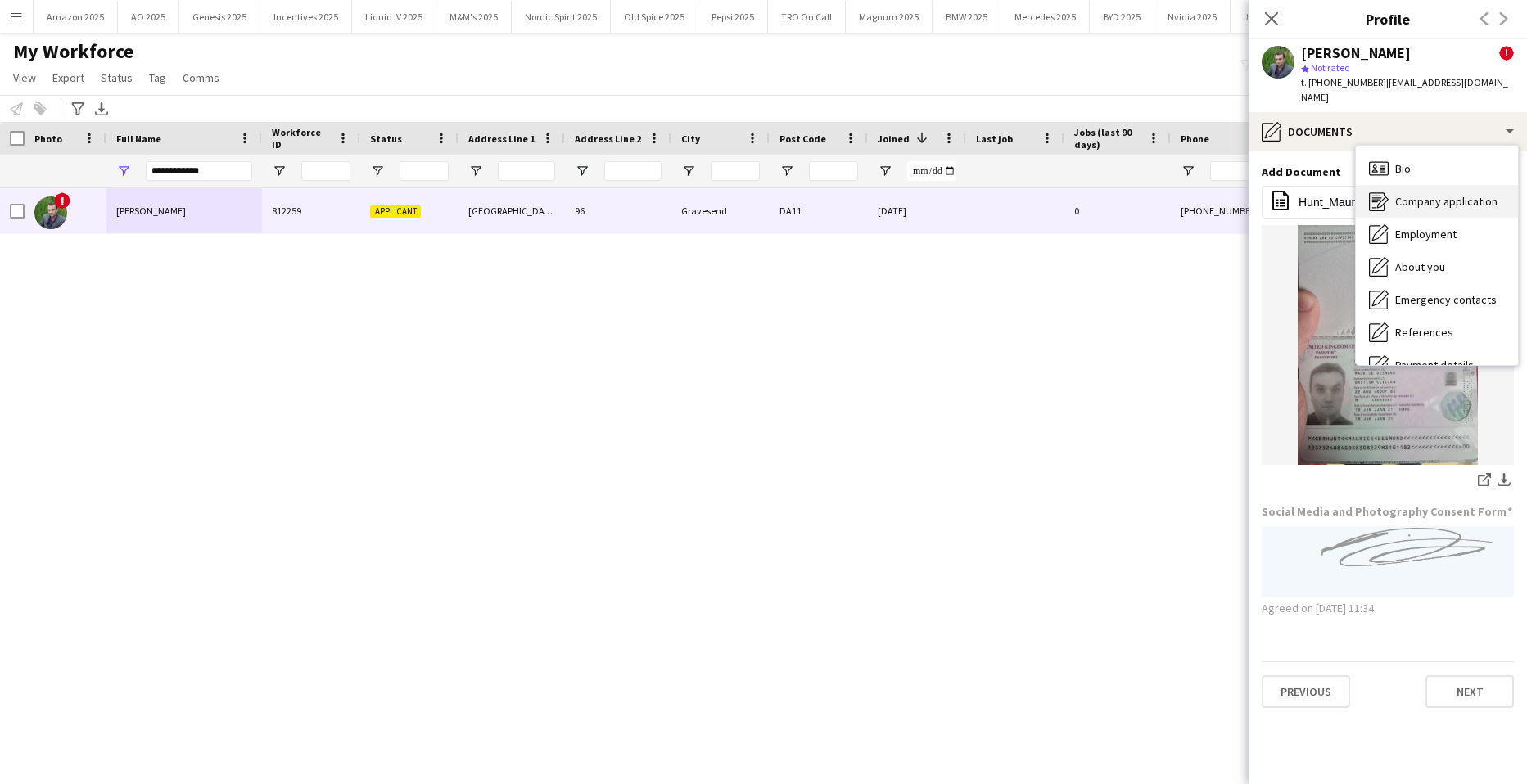
click at [1415, 194] on span "Company application" at bounding box center [1447, 201] width 102 height 15
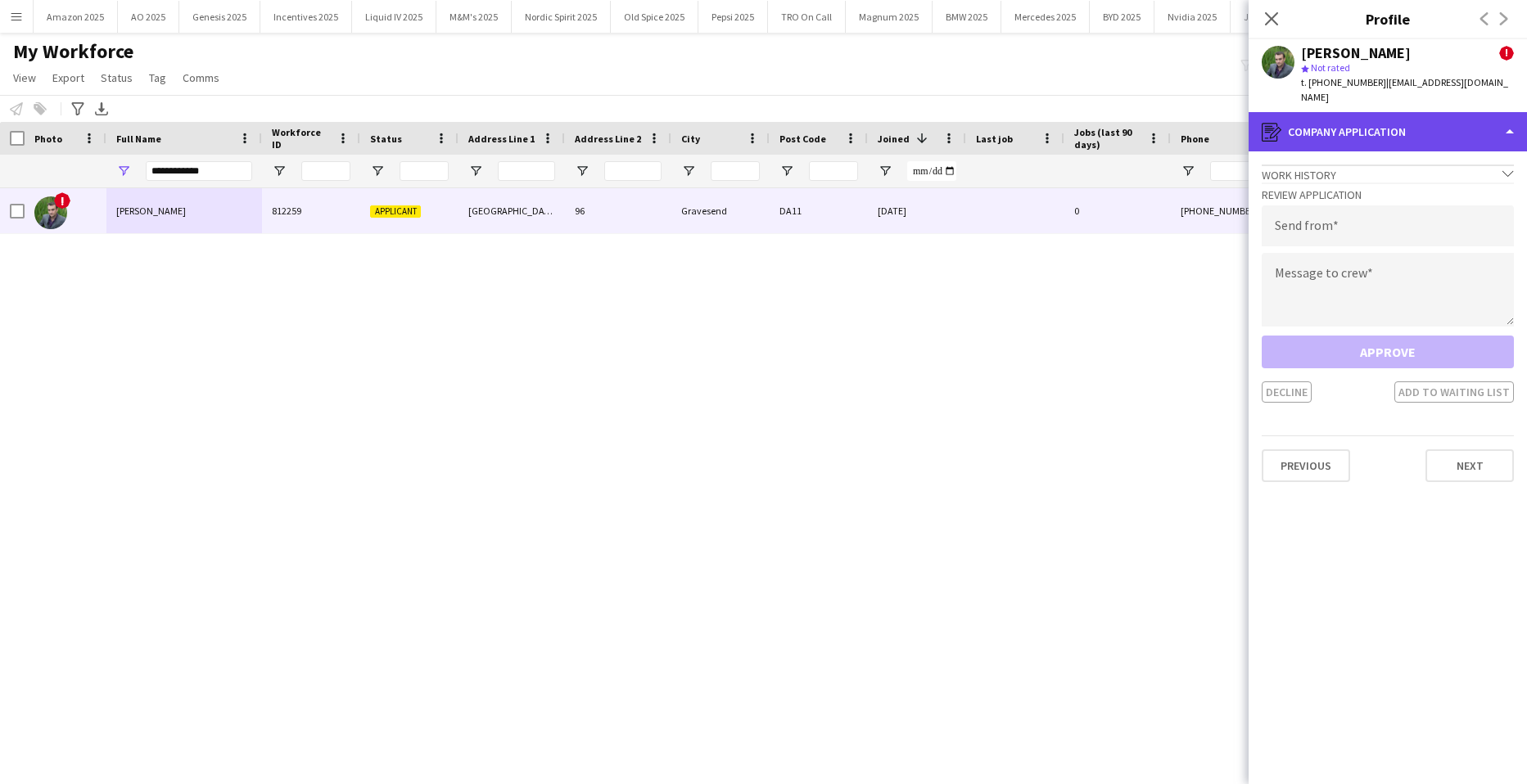
click at [1376, 112] on div "register Company application" at bounding box center [1389, 131] width 279 height 39
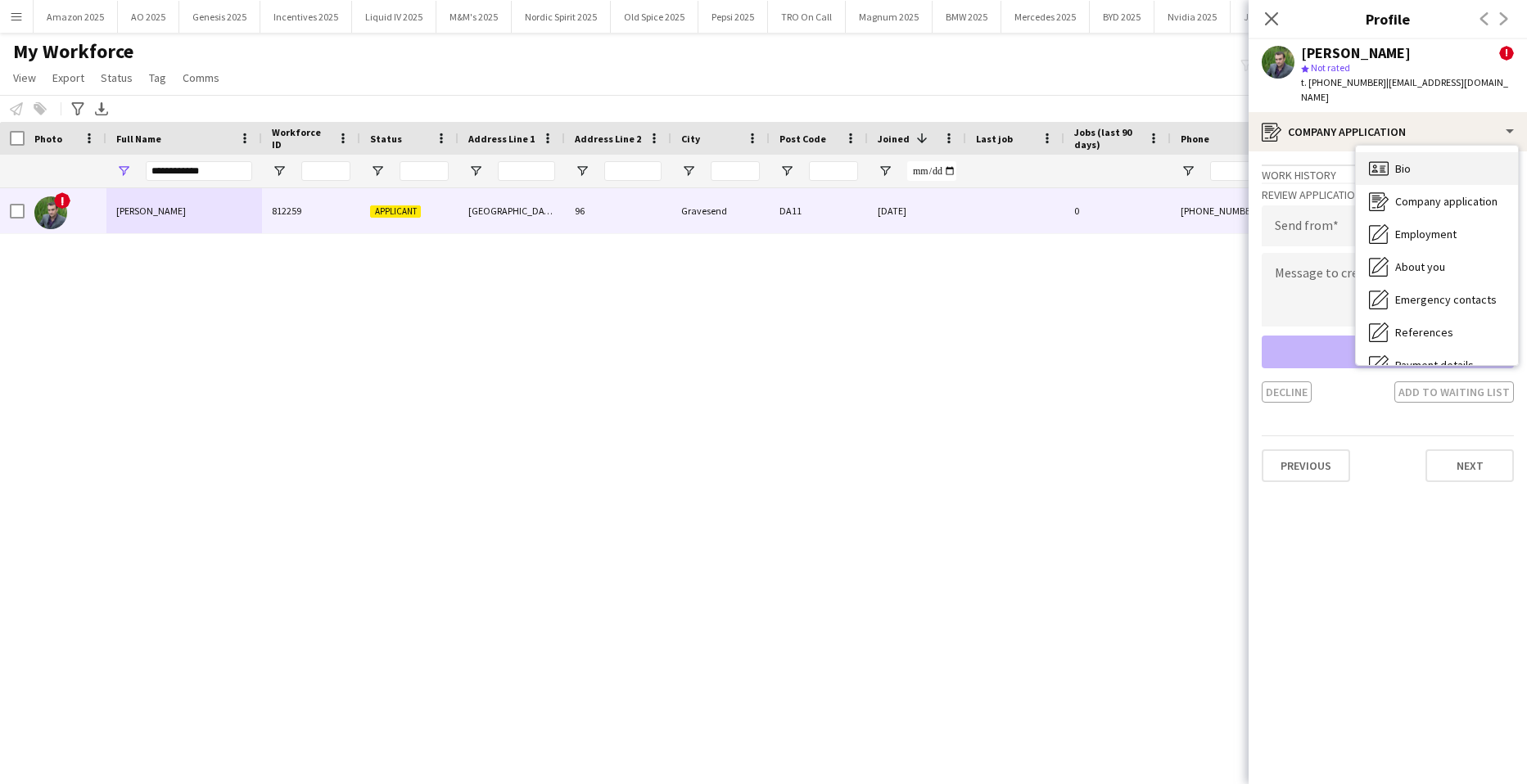
click at [1395, 152] on div "Bio Bio" at bounding box center [1437, 168] width 162 height 32
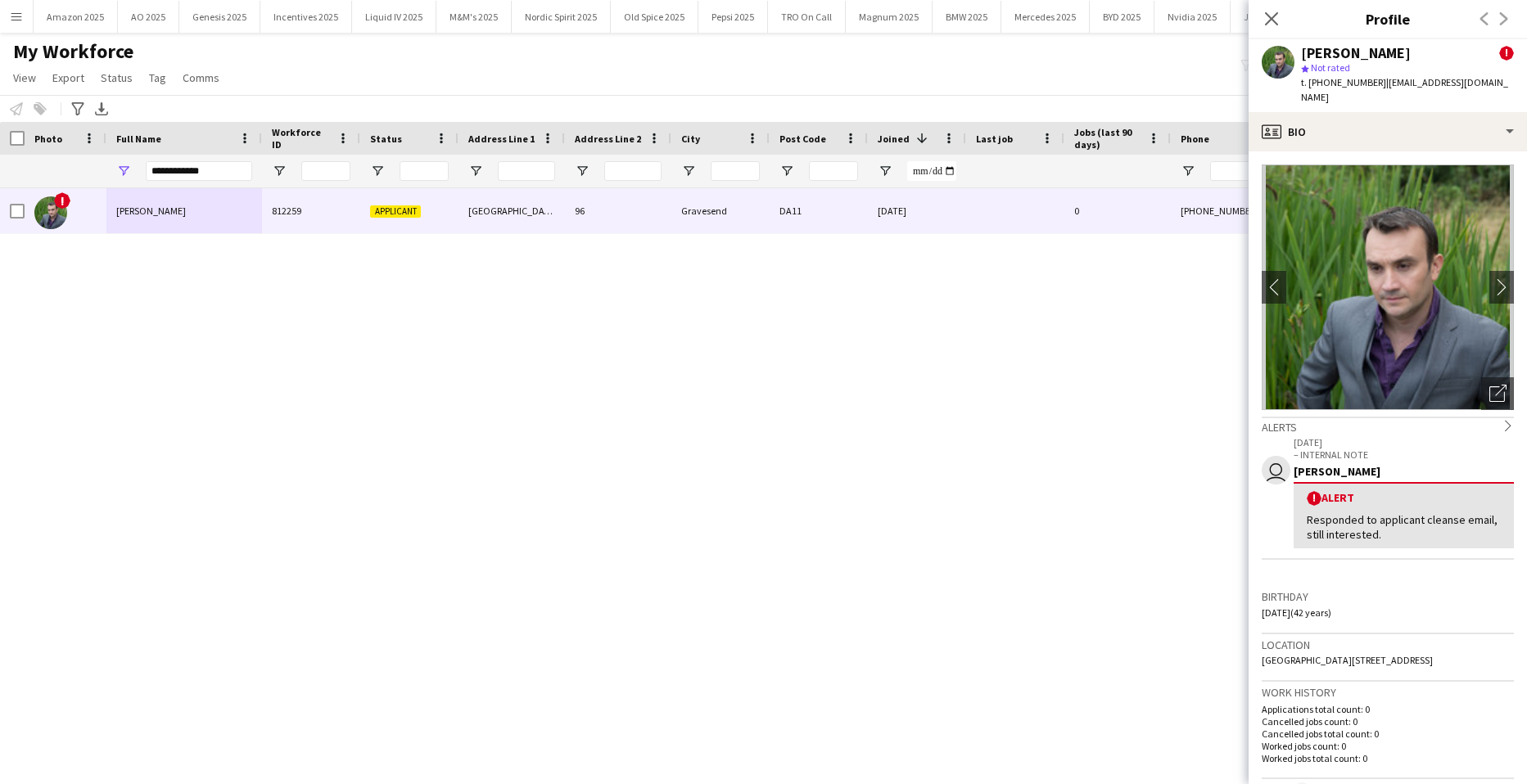
drag, startPoint x: 1166, startPoint y: 382, endPoint x: 1200, endPoint y: 190, distance: 195.0
click at [1162, 379] on div "! [PERSON_NAME] 812259 Applicant [GEOGRAPHIC_DATA] [DATE] 0 [PHONE_NUMBER] [EMA…" at bounding box center [739, 466] width 1478 height 555
click at [1270, 22] on icon at bounding box center [1272, 19] width 16 height 16
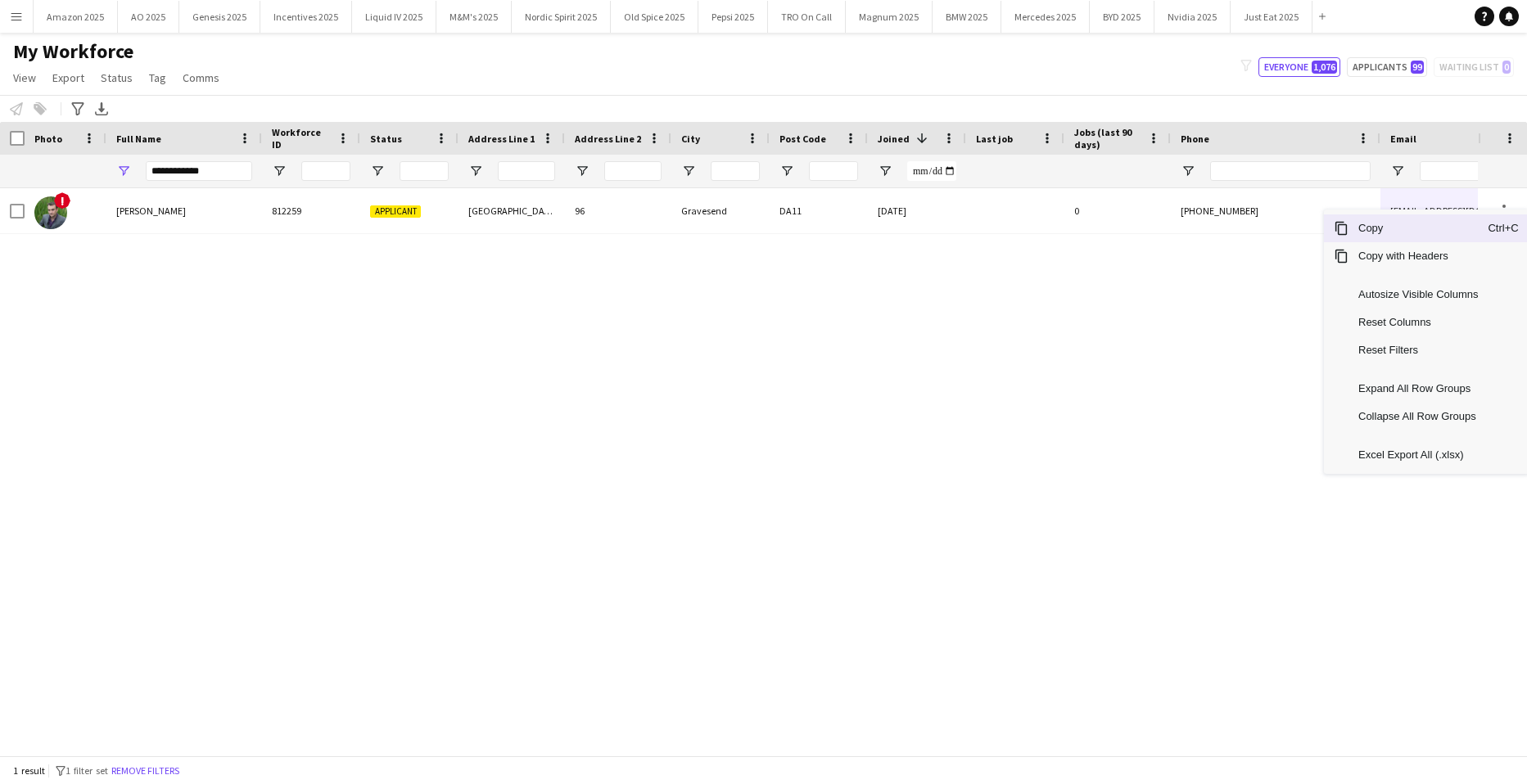
click at [1423, 223] on span "Copy" at bounding box center [1418, 229] width 139 height 27
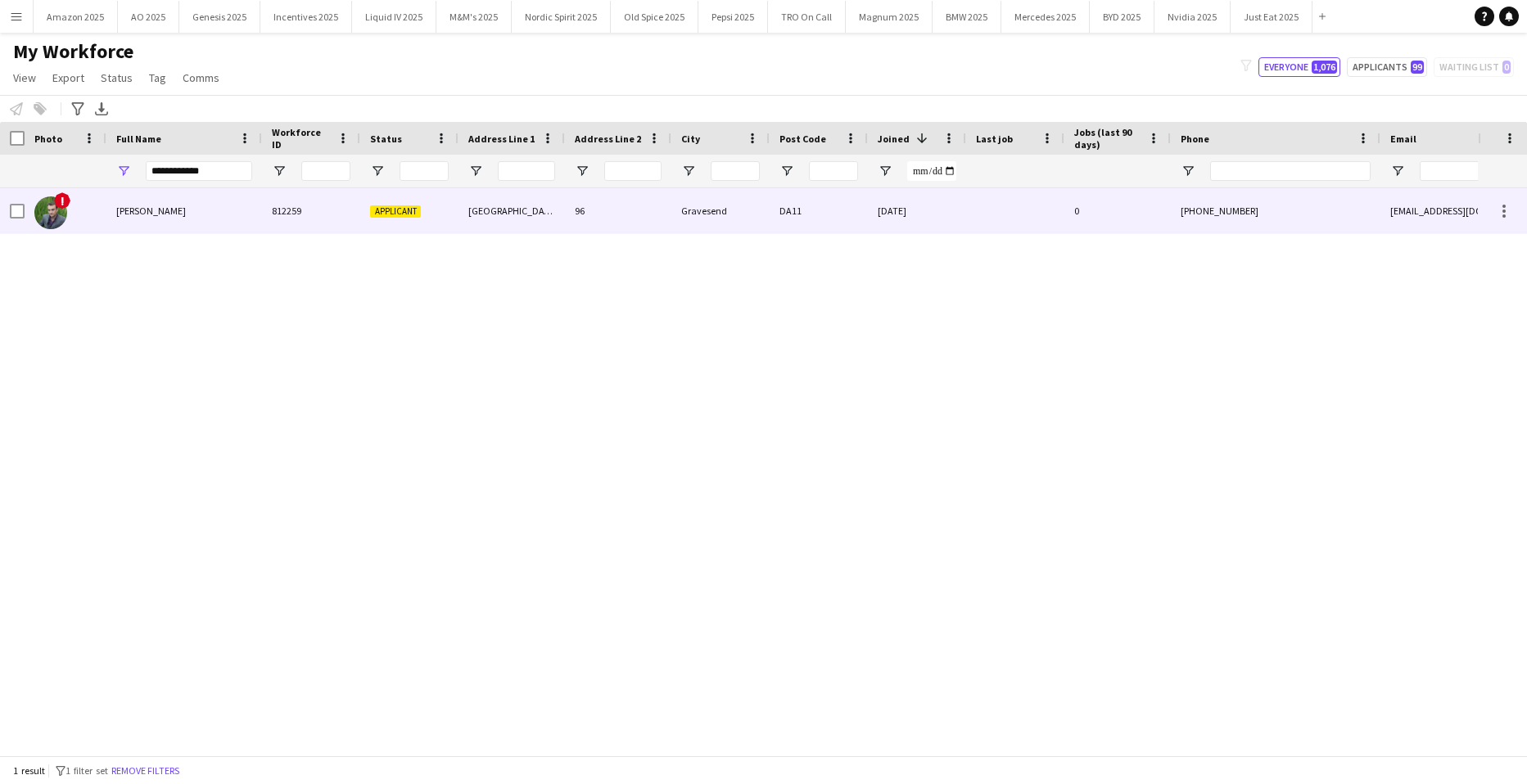
click at [166, 219] on div "[PERSON_NAME]" at bounding box center [184, 211] width 156 height 45
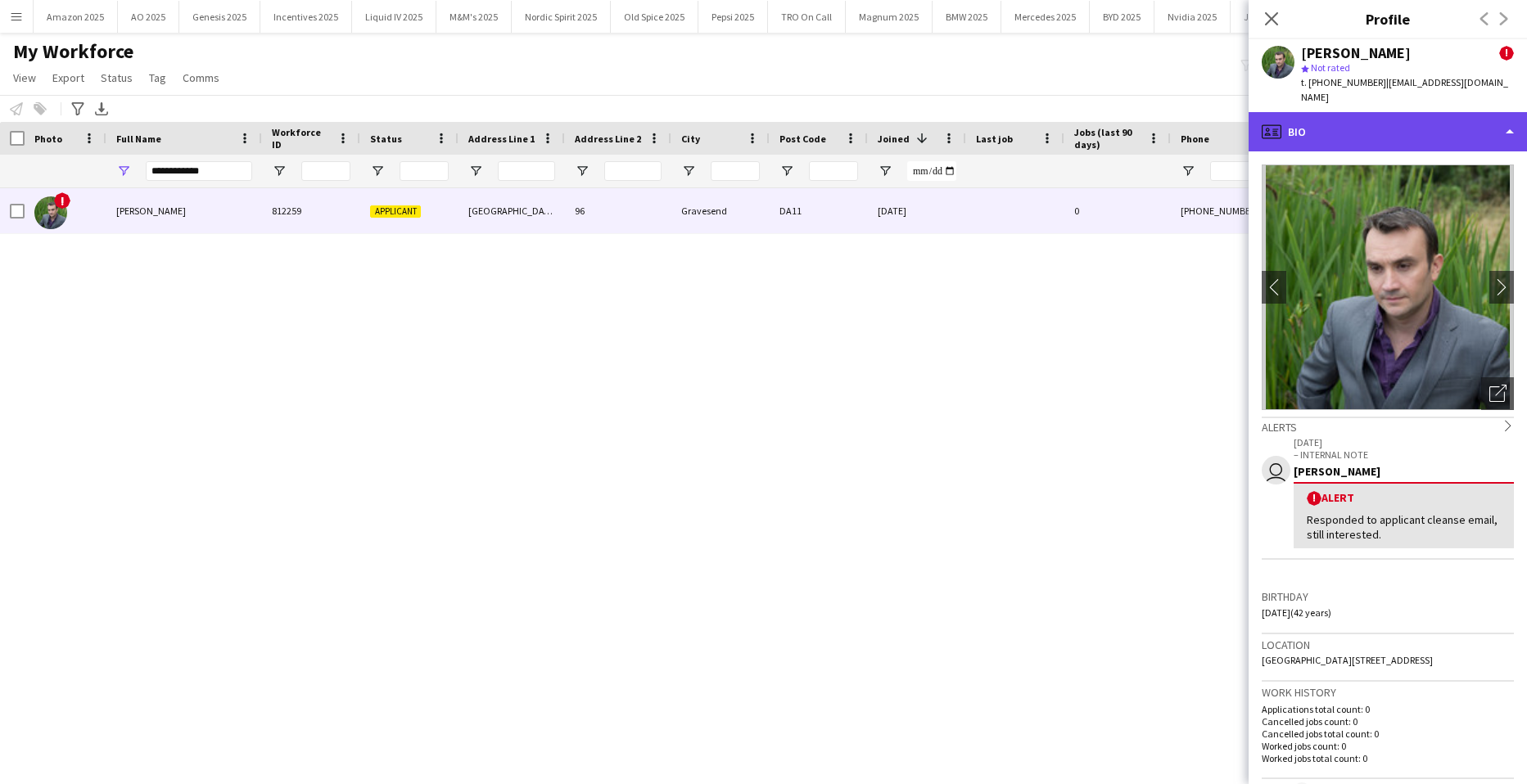
click at [1442, 115] on div "profile Bio" at bounding box center [1389, 131] width 279 height 39
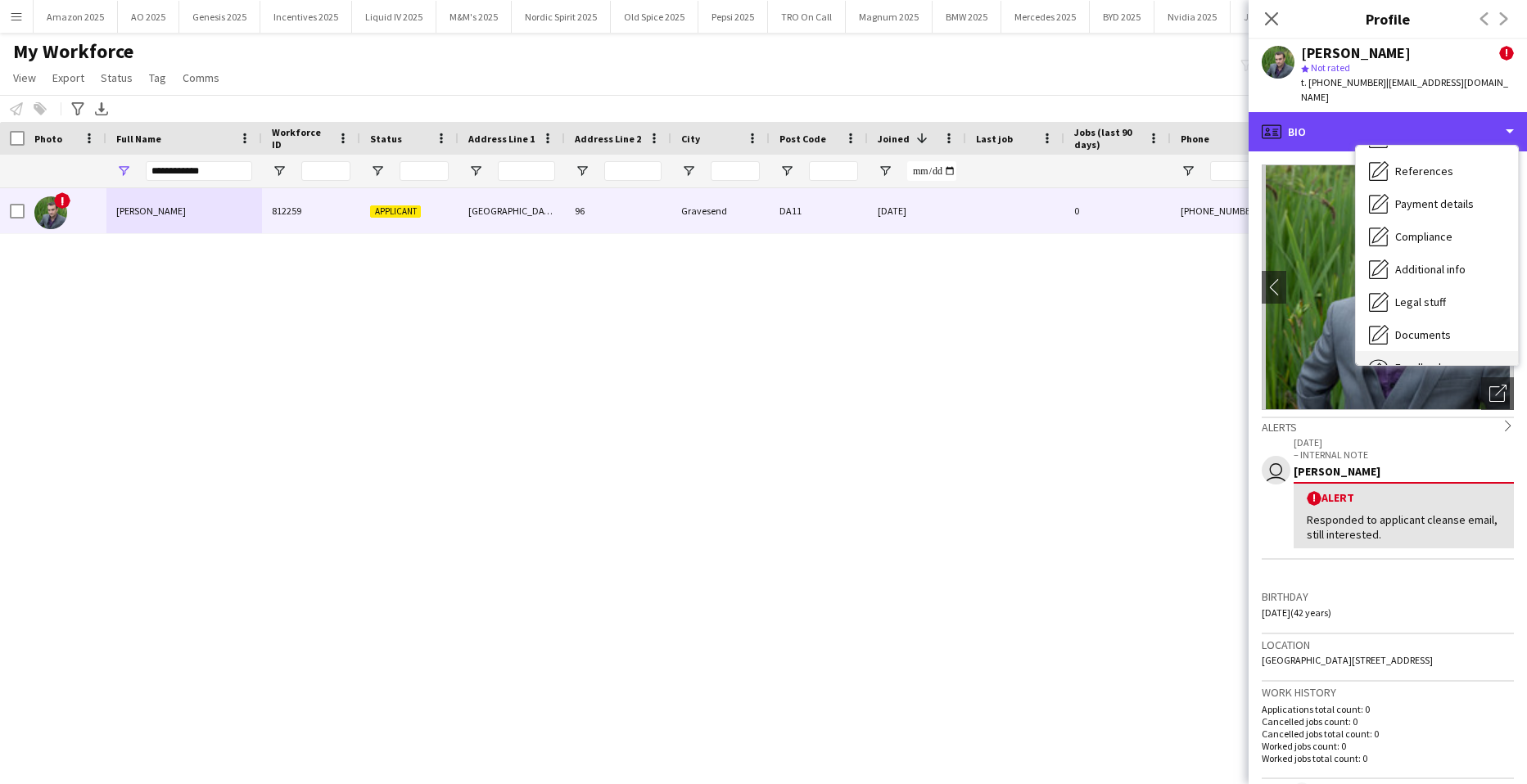
scroll to position [220, 0]
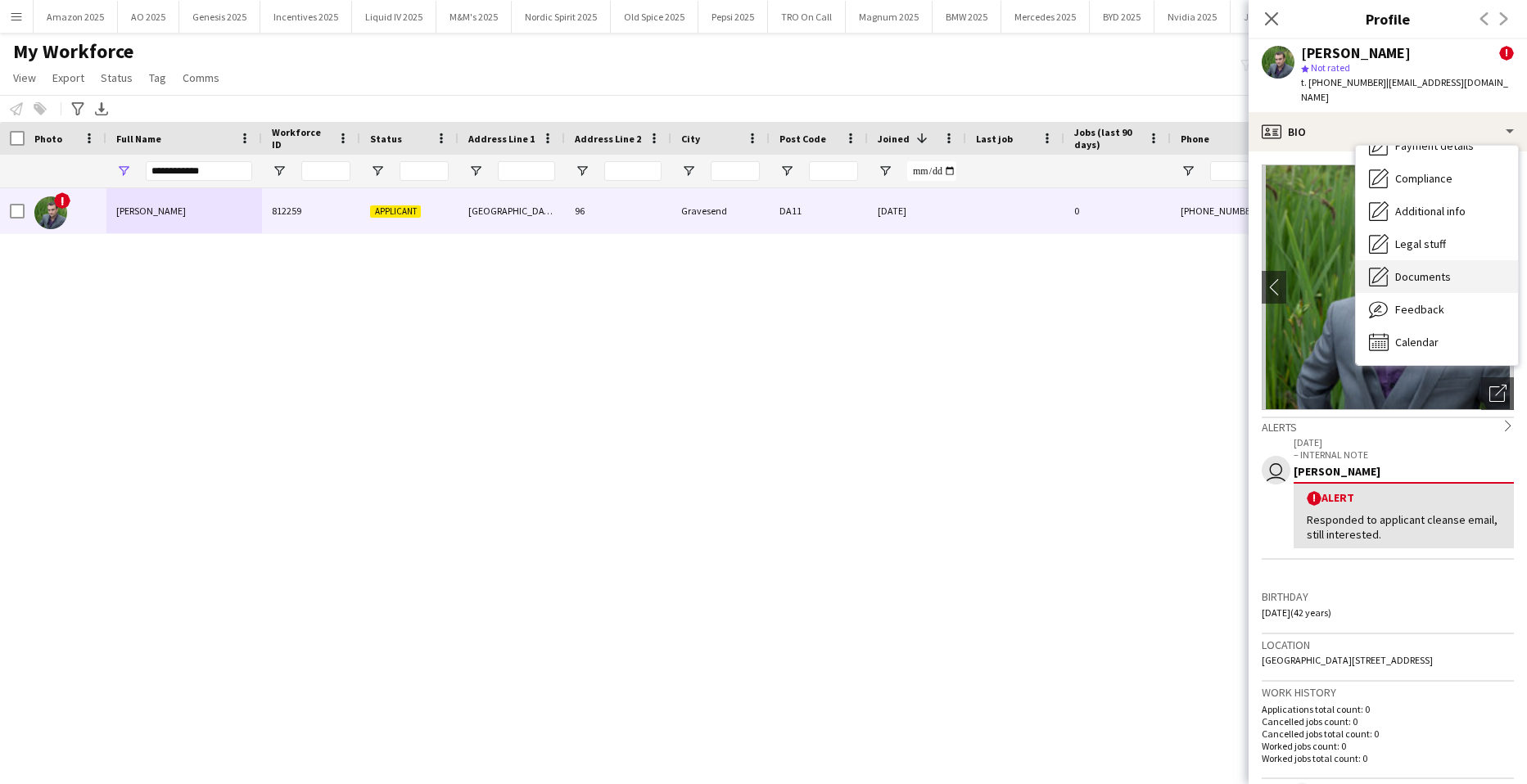
click at [1448, 270] on span "Documents" at bounding box center [1423, 277] width 56 height 15
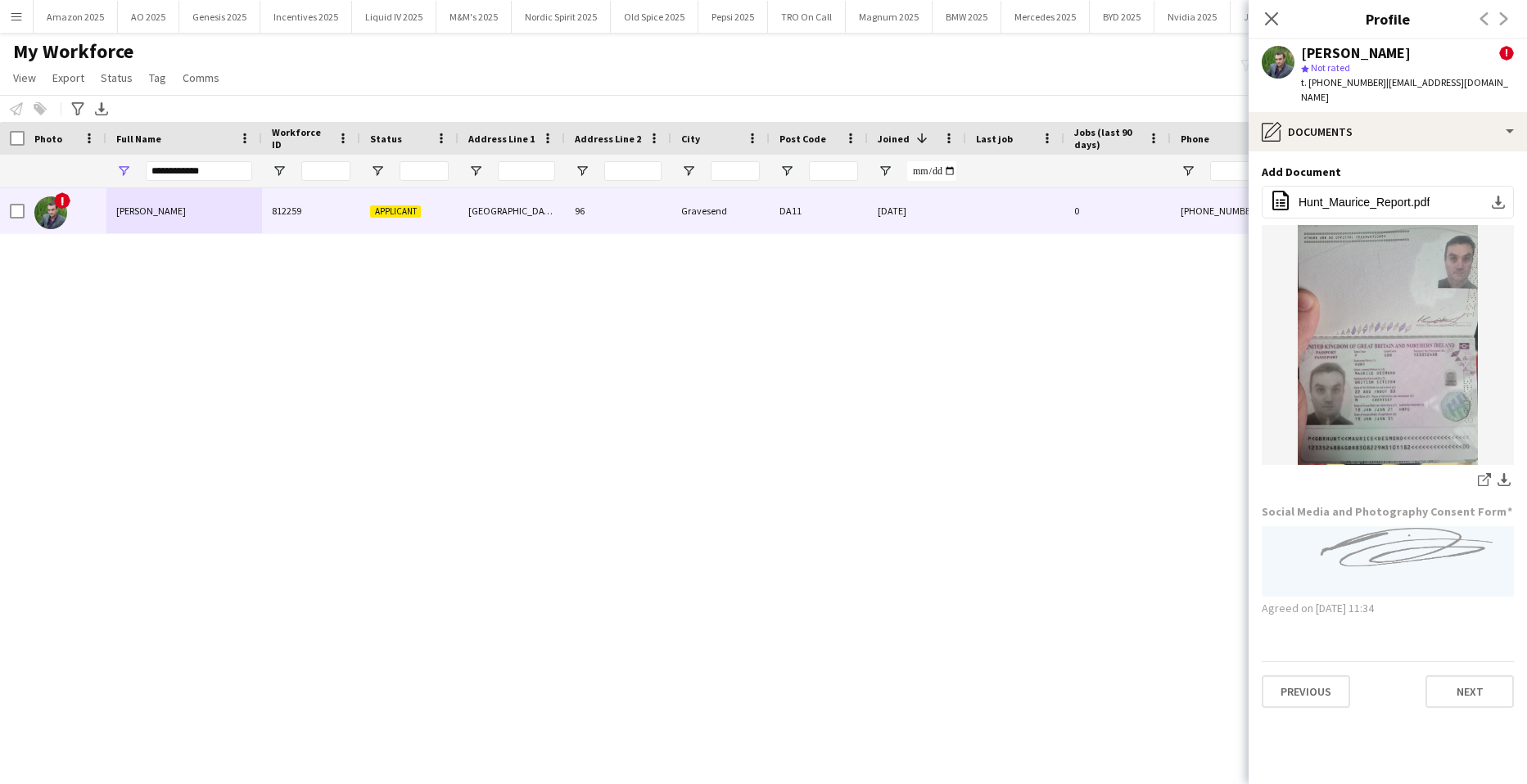
drag, startPoint x: 231, startPoint y: 182, endPoint x: -42, endPoint y: 189, distance: 273.1
click at [0, 189] on html "Menu Boards Boards Boards All jobs Status Workforce Workforce My Workforce Recr…" at bounding box center [764, 392] width 1527 height 784
drag, startPoint x: 228, startPoint y: 179, endPoint x: 9, endPoint y: 193, distance: 219.4
click at [9, 193] on div "Workforce Details Photo Full Name" at bounding box center [764, 439] width 1527 height 634
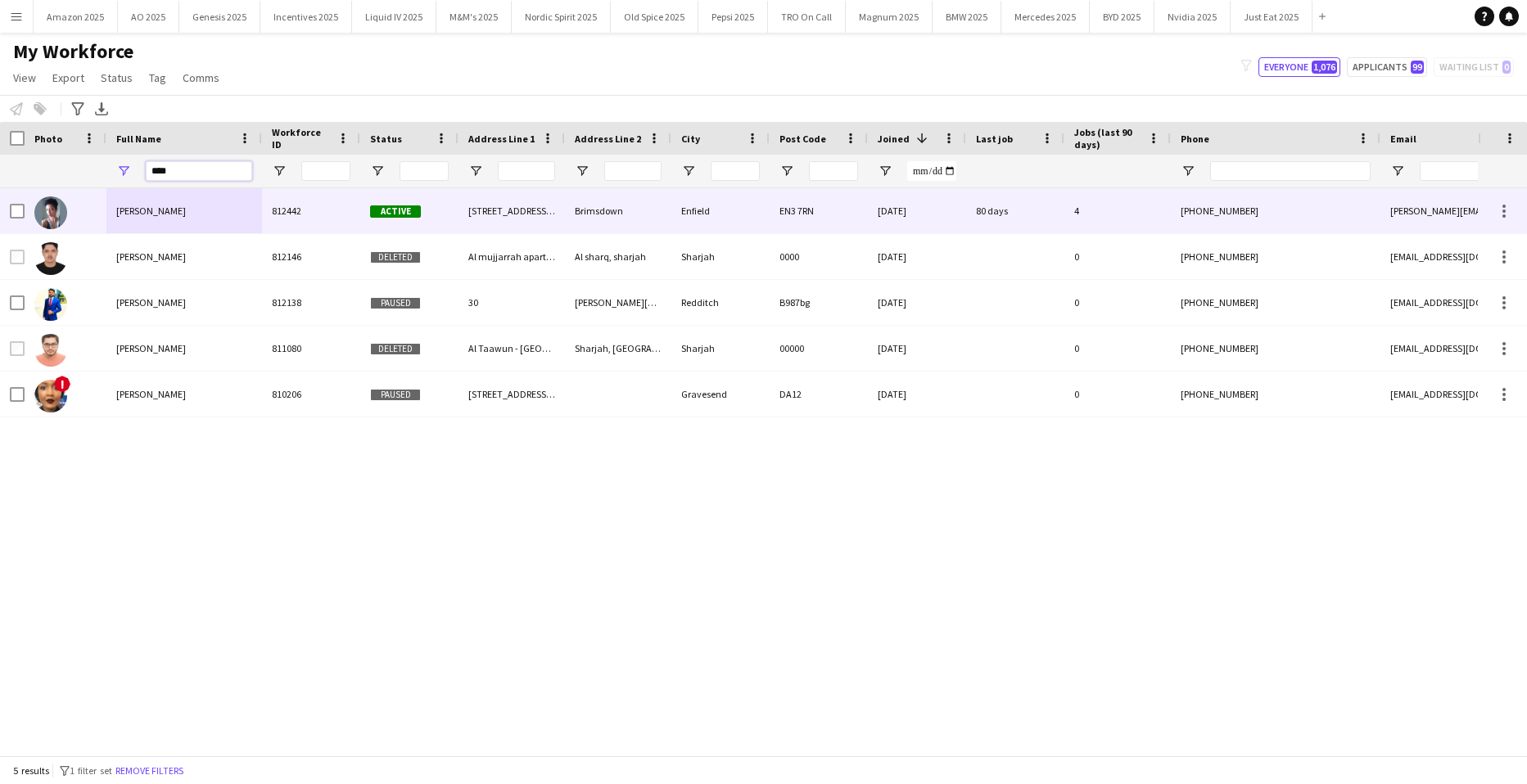
type input "****"
click at [155, 208] on span "[PERSON_NAME]" at bounding box center [151, 211] width 70 height 13
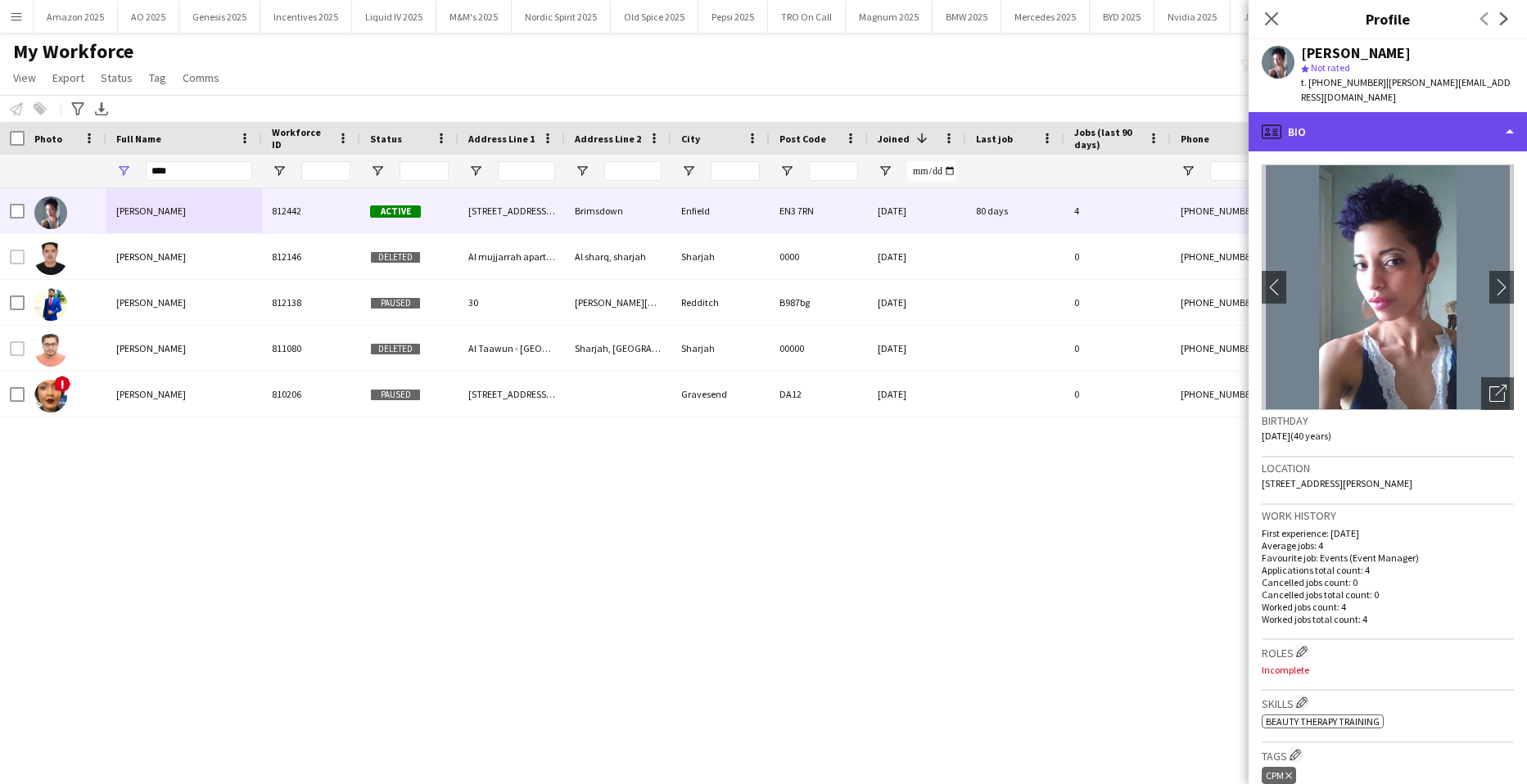
click at [1403, 115] on div "profile Bio" at bounding box center [1389, 131] width 279 height 39
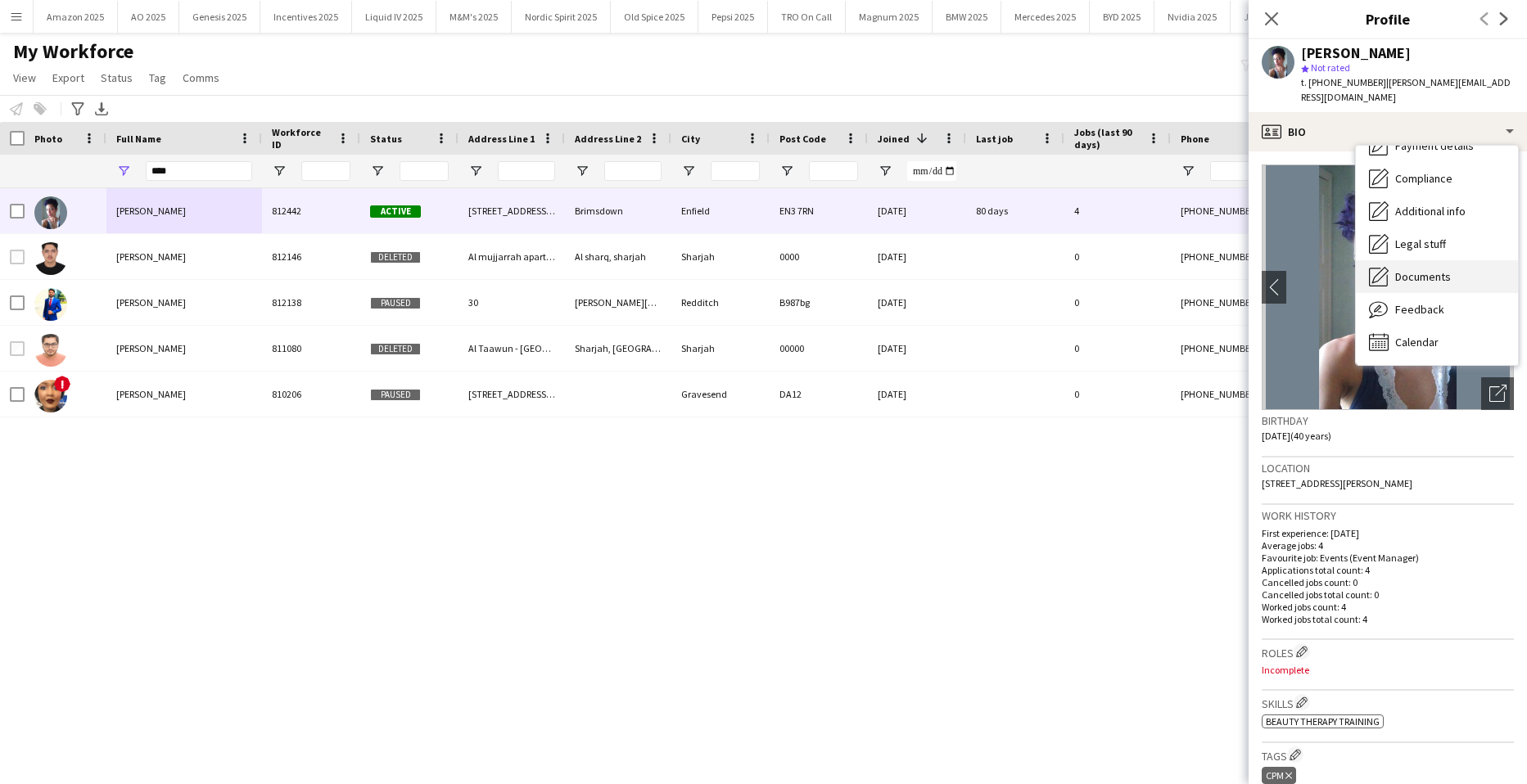
click at [1430, 260] on div "Documents Documents" at bounding box center [1437, 276] width 162 height 32
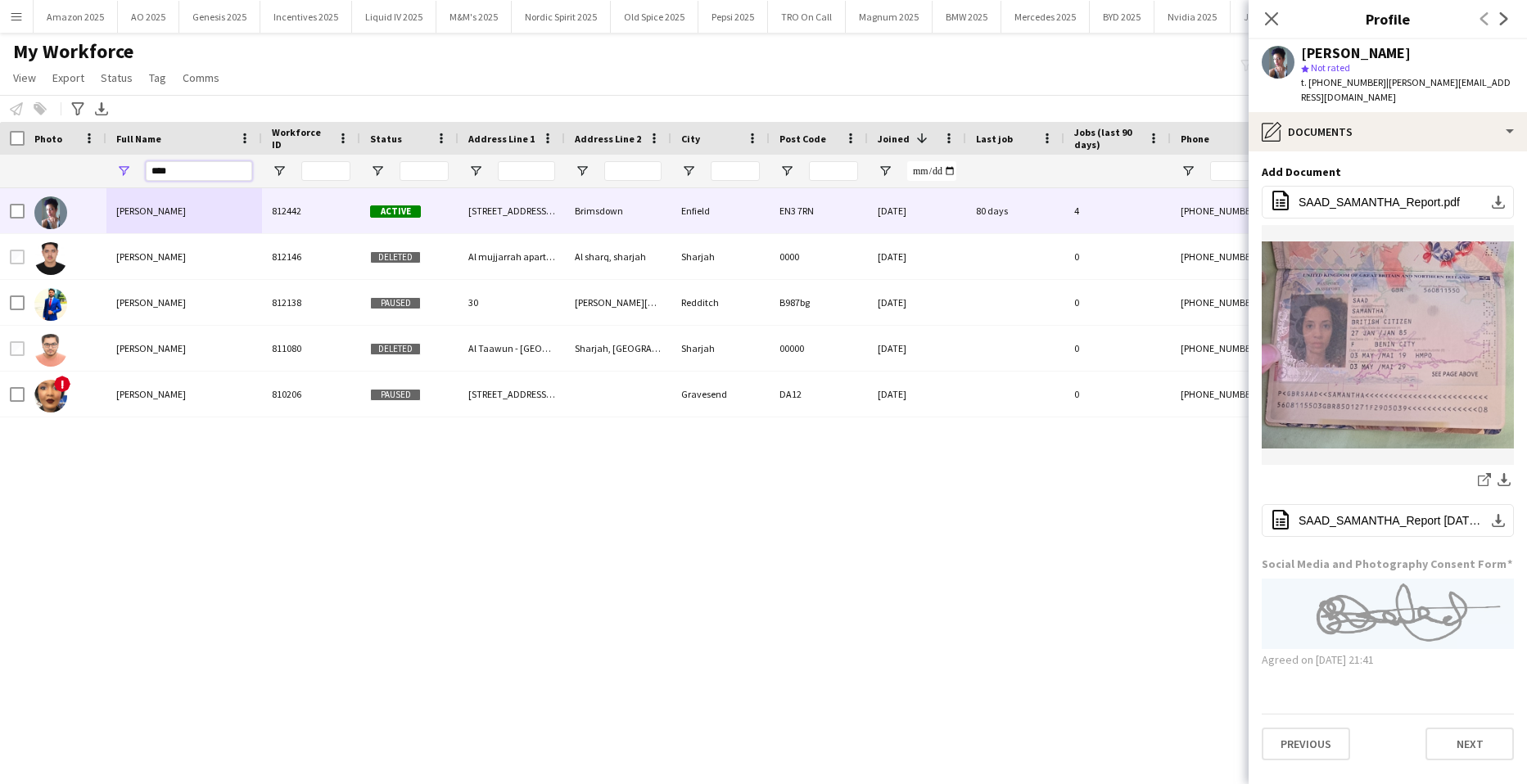
drag, startPoint x: 190, startPoint y: 168, endPoint x: 3, endPoint y: 211, distance: 191.9
click at [46, 200] on div "Workforce Details Photo Full Name" at bounding box center [764, 439] width 1527 height 634
drag, startPoint x: 1285, startPoint y: 22, endPoint x: 1254, endPoint y: 26, distance: 31.3
click at [1285, 22] on div "Close pop-in" at bounding box center [1272, 19] width 46 height 37
drag, startPoint x: 185, startPoint y: 171, endPoint x: -42, endPoint y: 193, distance: 228.1
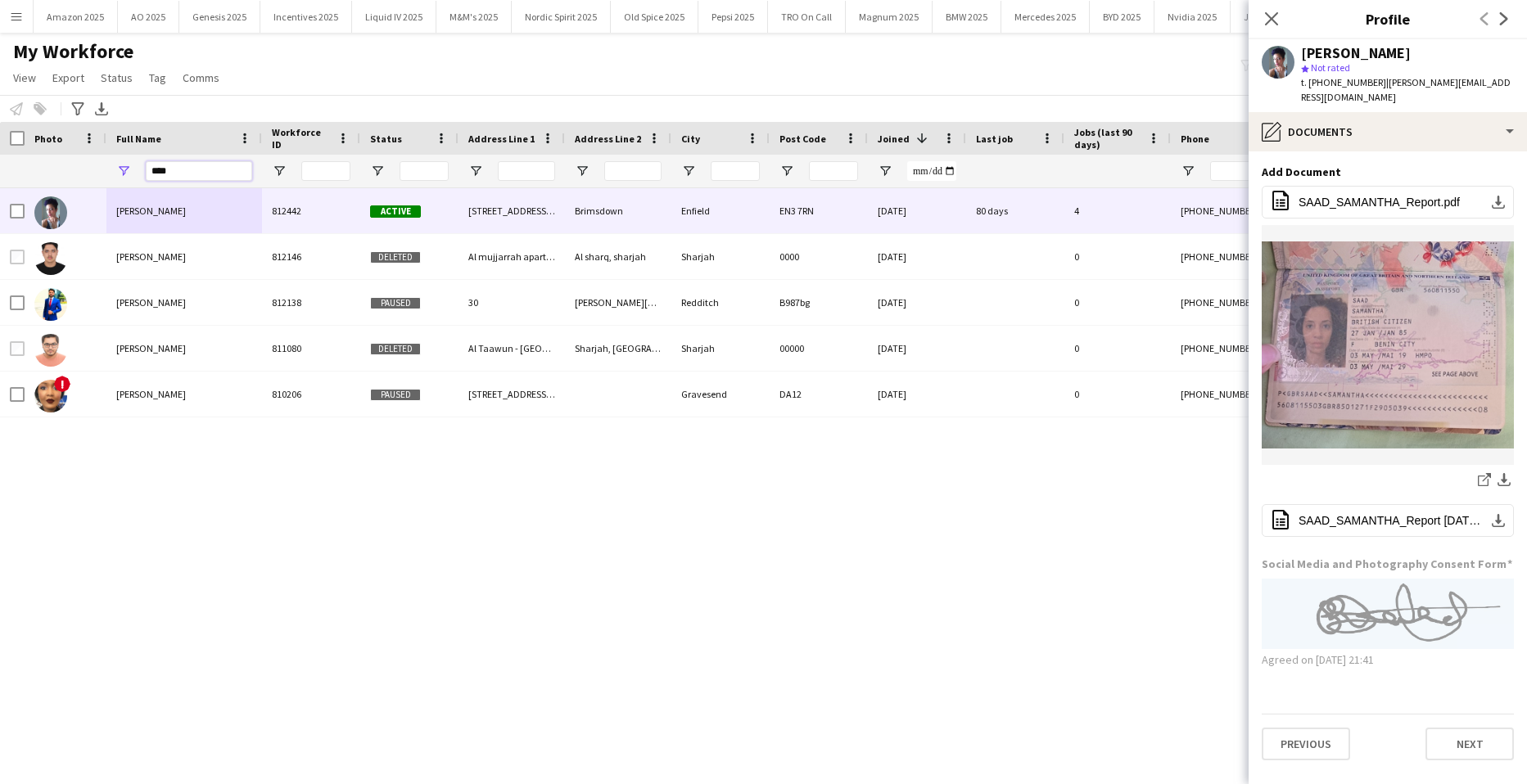
click at [0, 193] on html "Menu Boards Boards Boards All jobs Status Workforce Workforce My Workforce Recr…" at bounding box center [764, 392] width 1527 height 784
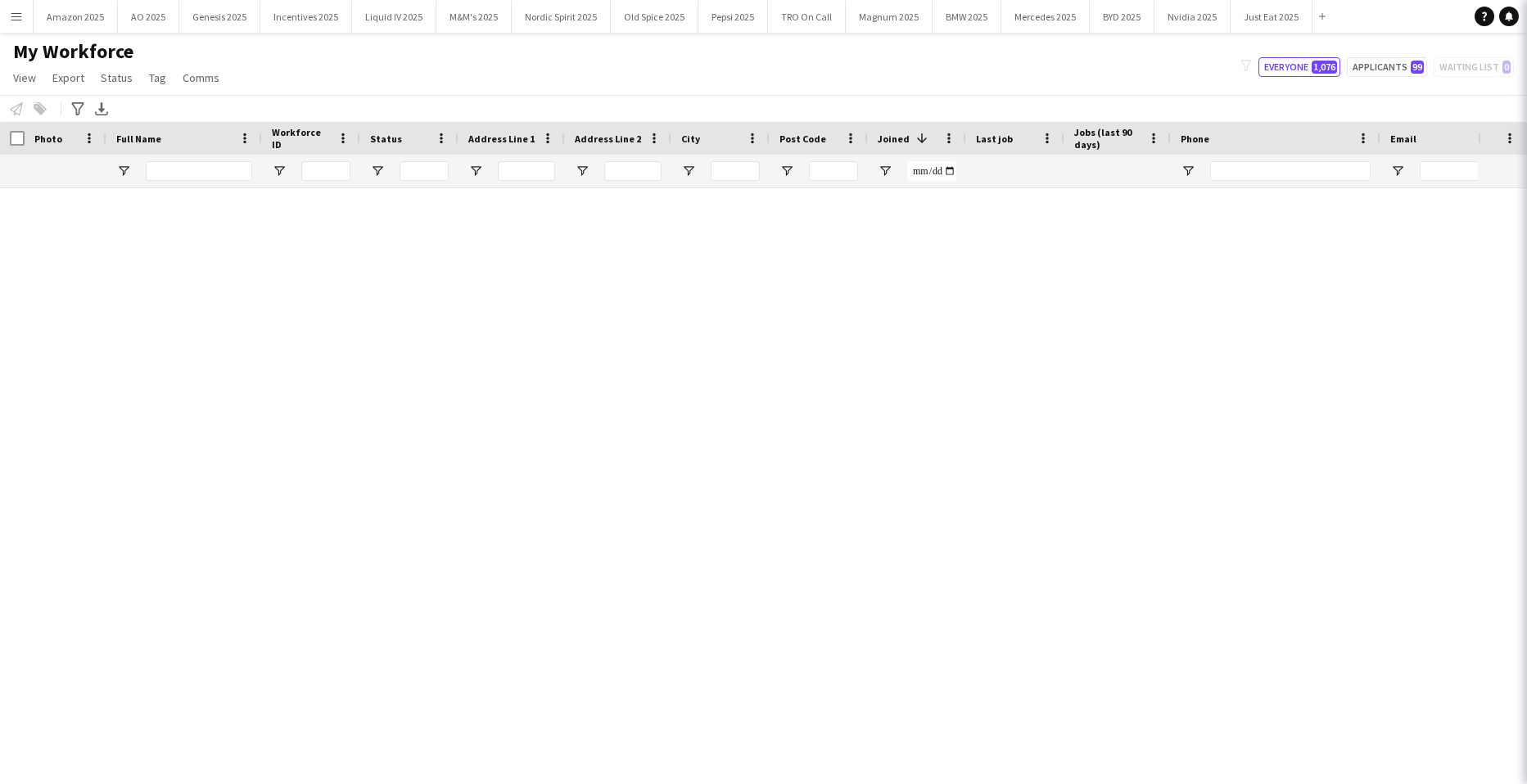
click at [22, 22] on app-icon "Menu" at bounding box center [16, 16] width 13 height 13
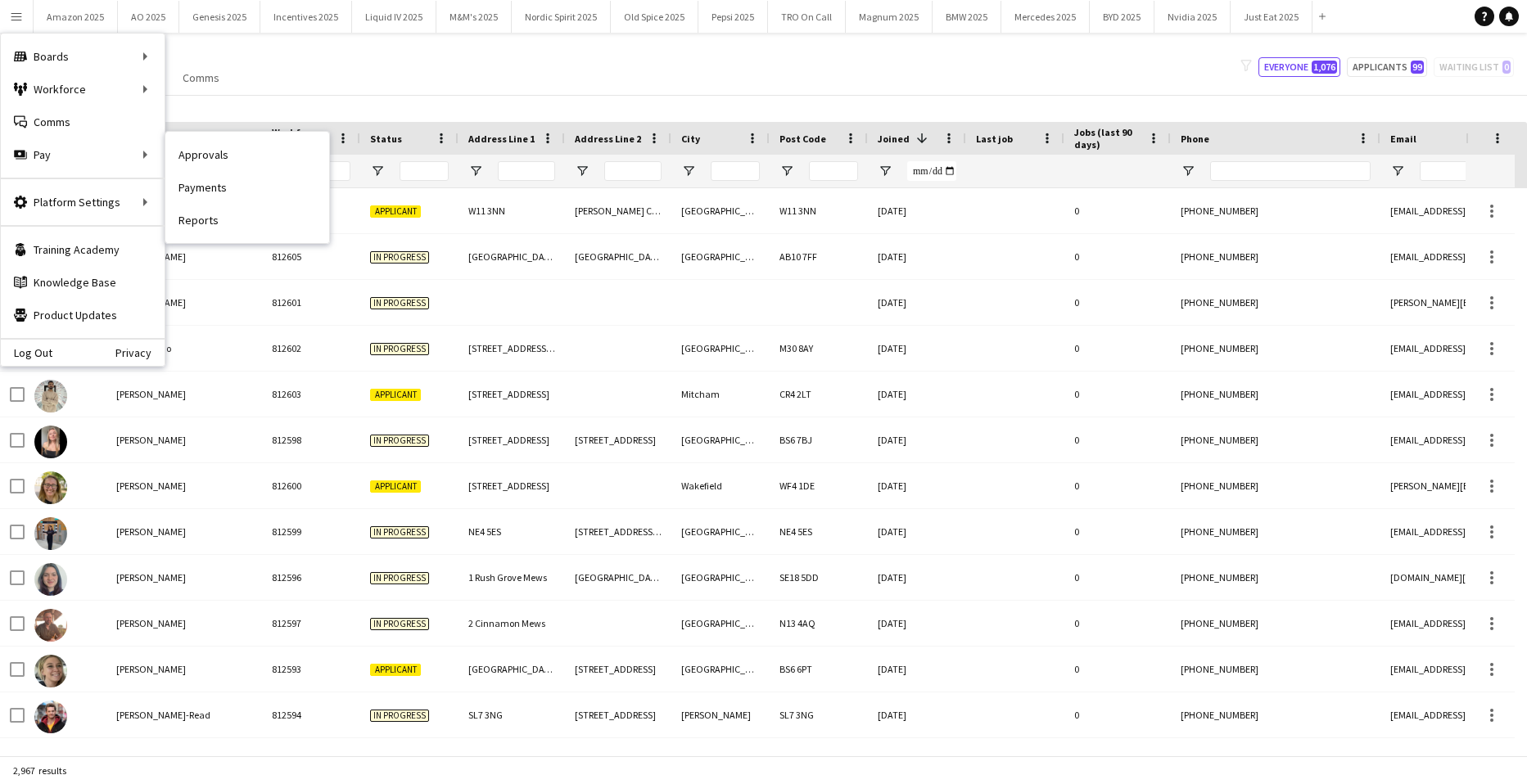
drag, startPoint x: 177, startPoint y: 154, endPoint x: 209, endPoint y: 158, distance: 32.2
click at [177, 154] on link "Approvals" at bounding box center [247, 154] width 164 height 32
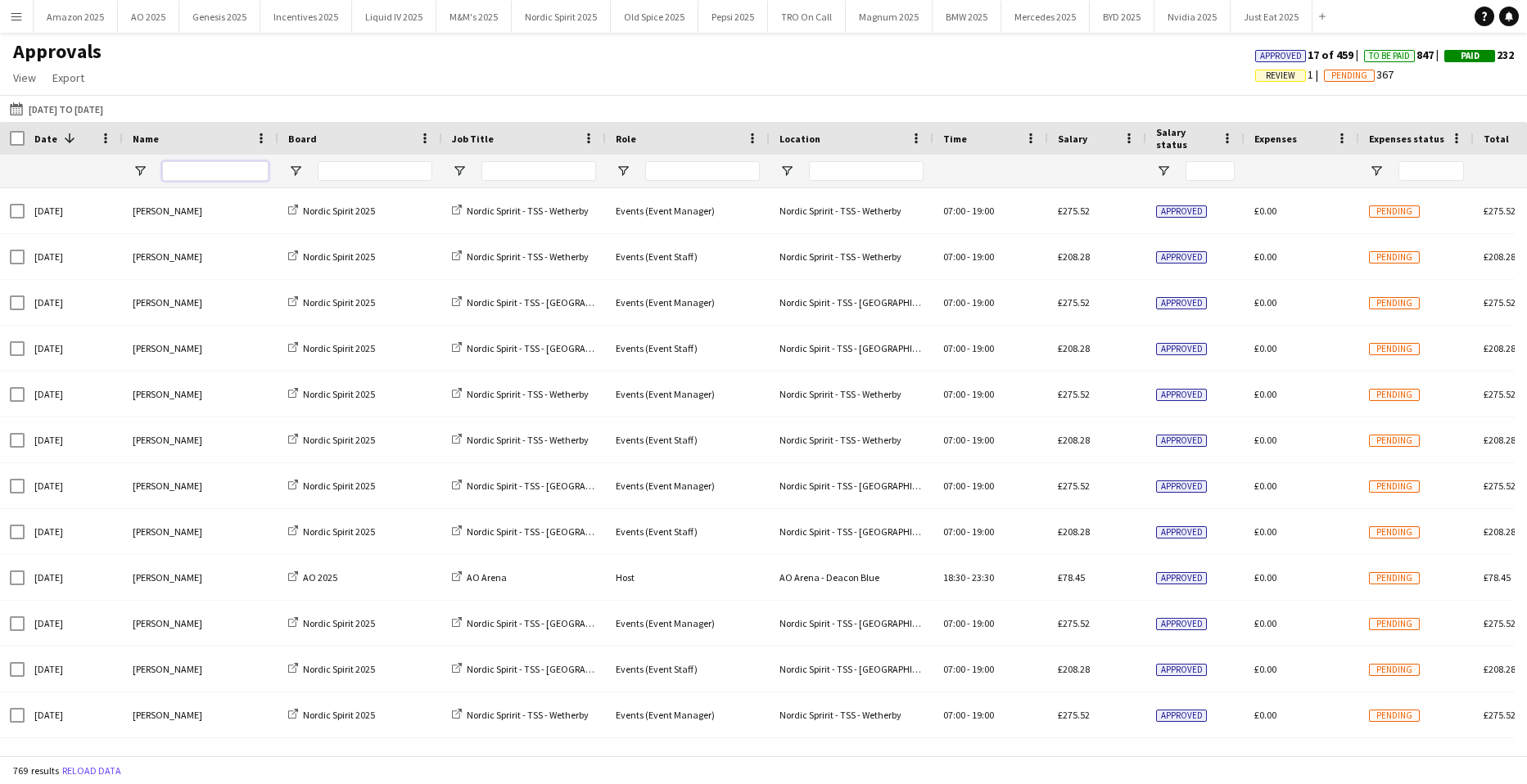
click at [205, 171] on input "Name Filter Input" at bounding box center [215, 171] width 106 height 20
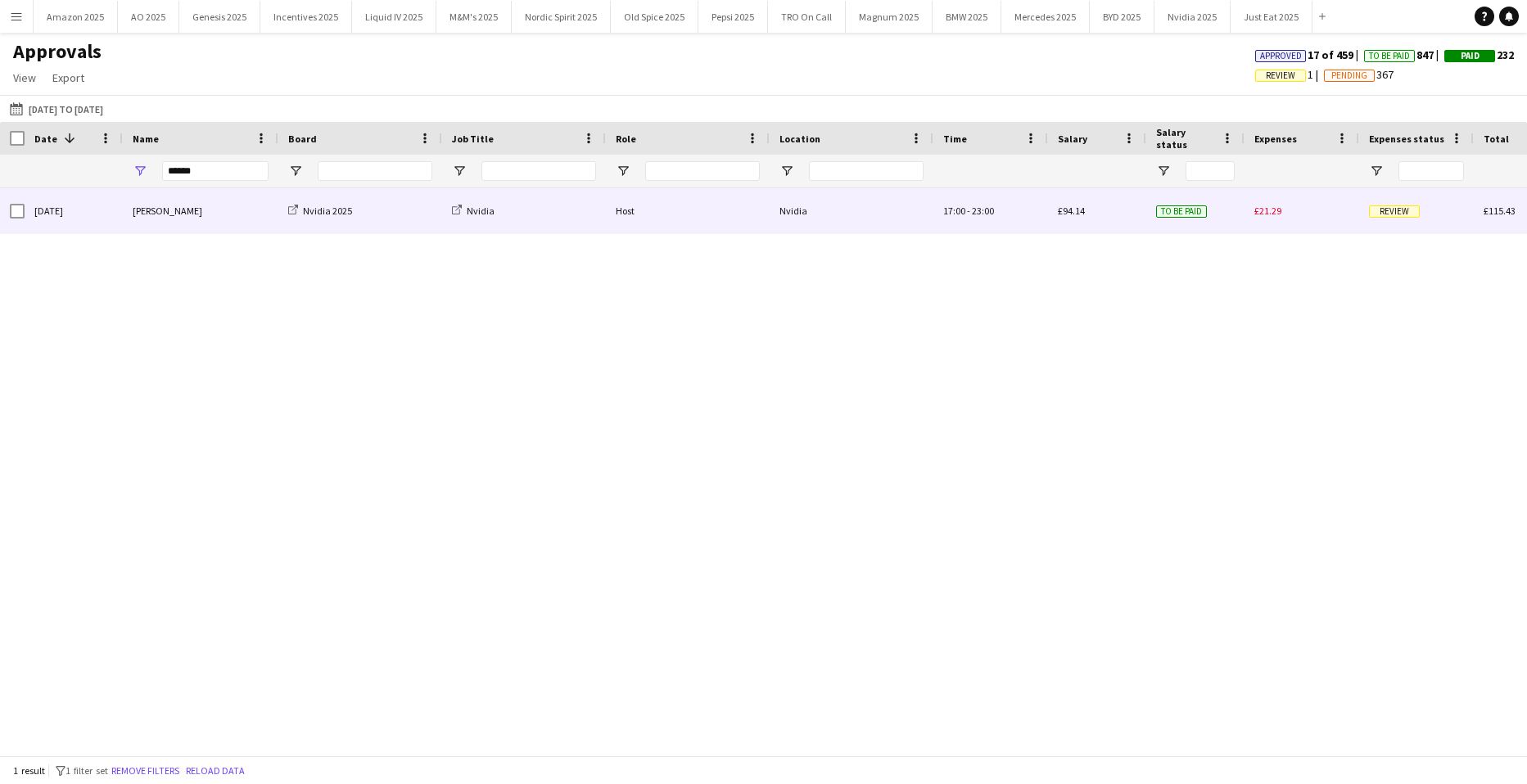
click at [175, 205] on div "[PERSON_NAME]" at bounding box center [200, 211] width 156 height 45
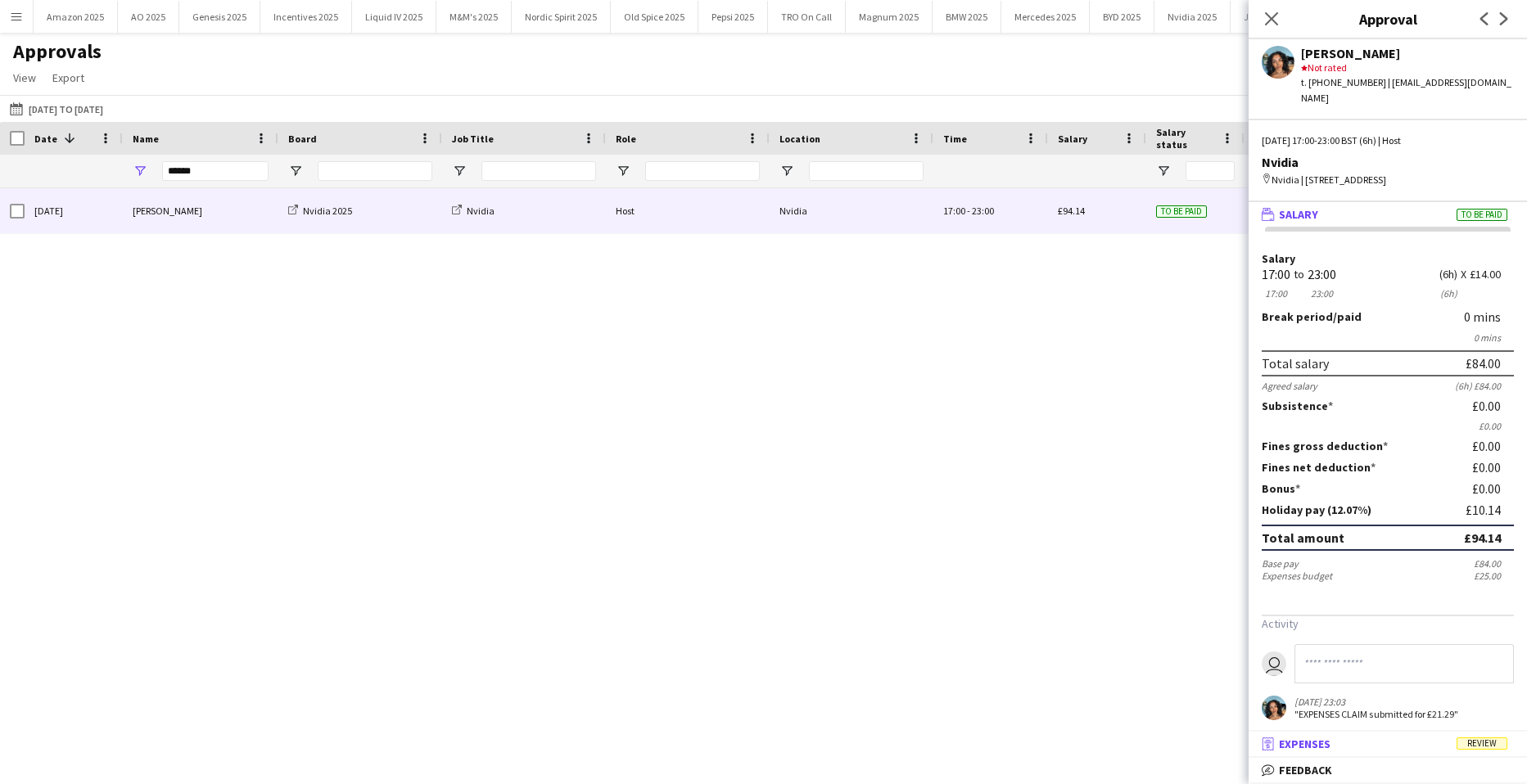
click at [1480, 740] on span "Review" at bounding box center [1483, 744] width 51 height 13
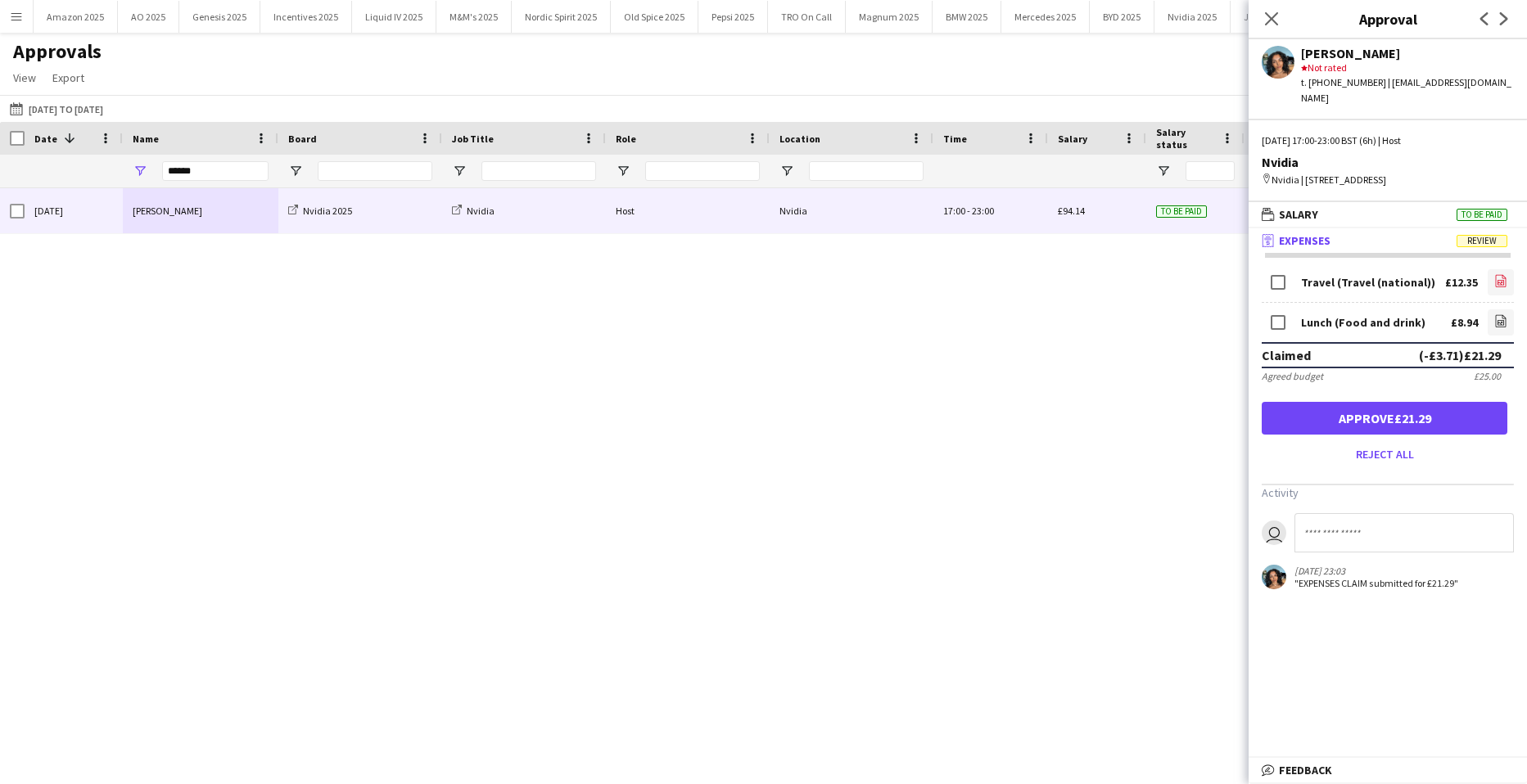
click at [1495, 285] on icon "file-image" at bounding box center [1501, 281] width 13 height 13
click at [1475, 321] on div "Lunch (Food and drink) £8.94 file-image" at bounding box center [1388, 323] width 252 height 39
click at [1495, 324] on icon "file-image" at bounding box center [1501, 320] width 13 height 13
click at [1399, 418] on button "Approve £12.35" at bounding box center [1385, 418] width 245 height 32
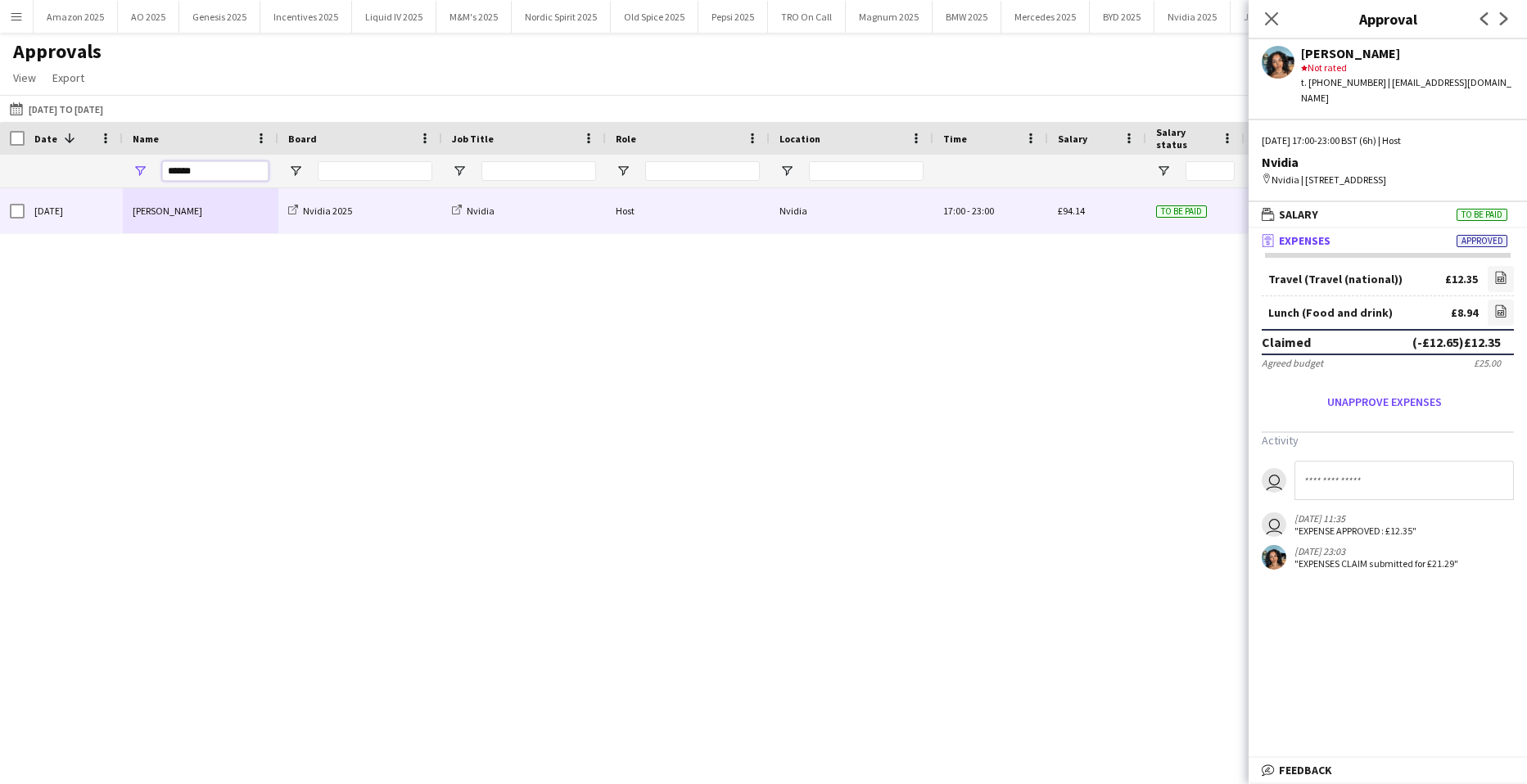
drag, startPoint x: 230, startPoint y: 176, endPoint x: 47, endPoint y: 175, distance: 183.0
click at [47, 175] on div "******" at bounding box center [999, 171] width 1998 height 32
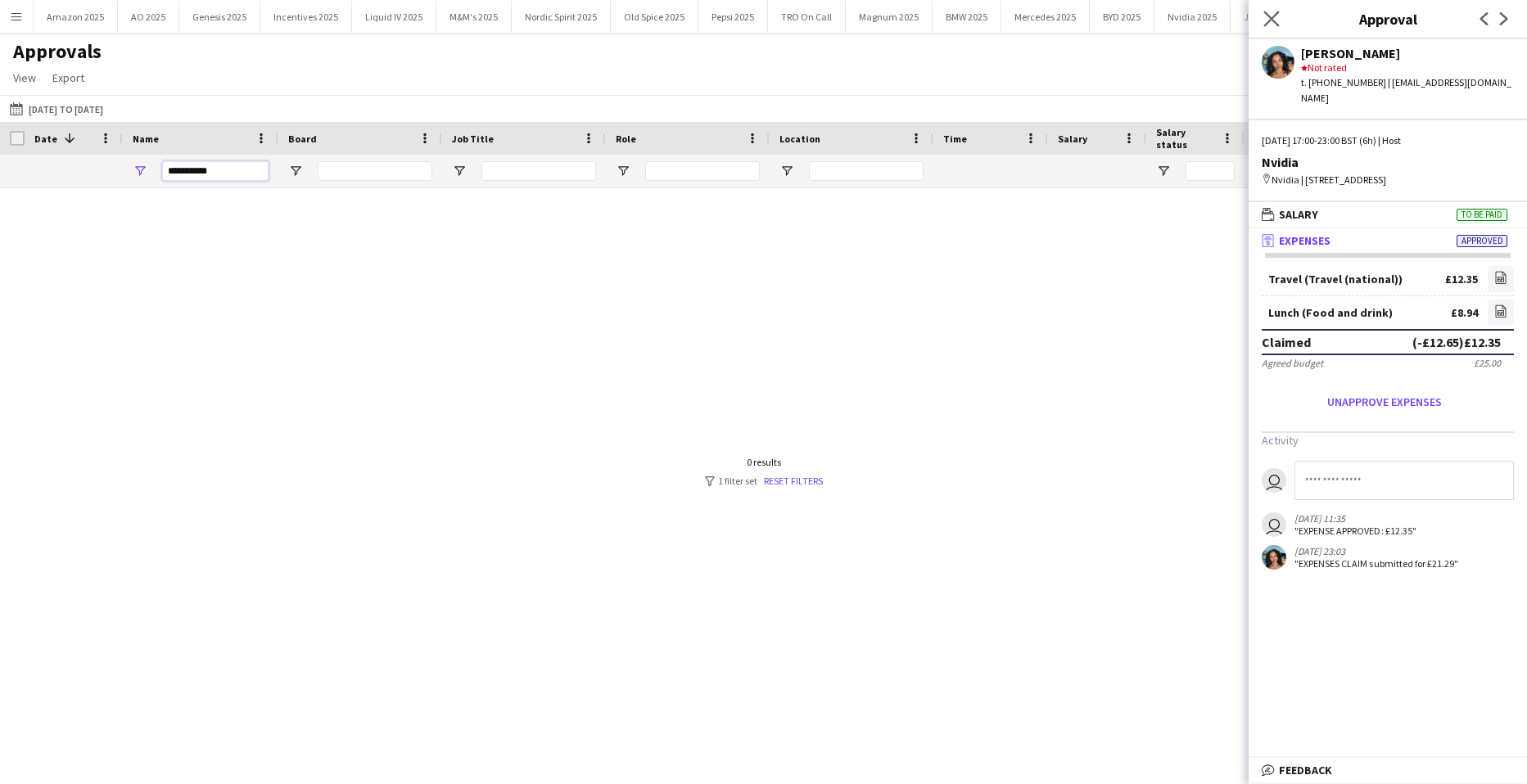
type input "**********"
click at [1275, 10] on app-icon "Close pop-in" at bounding box center [1272, 20] width 24 height 24
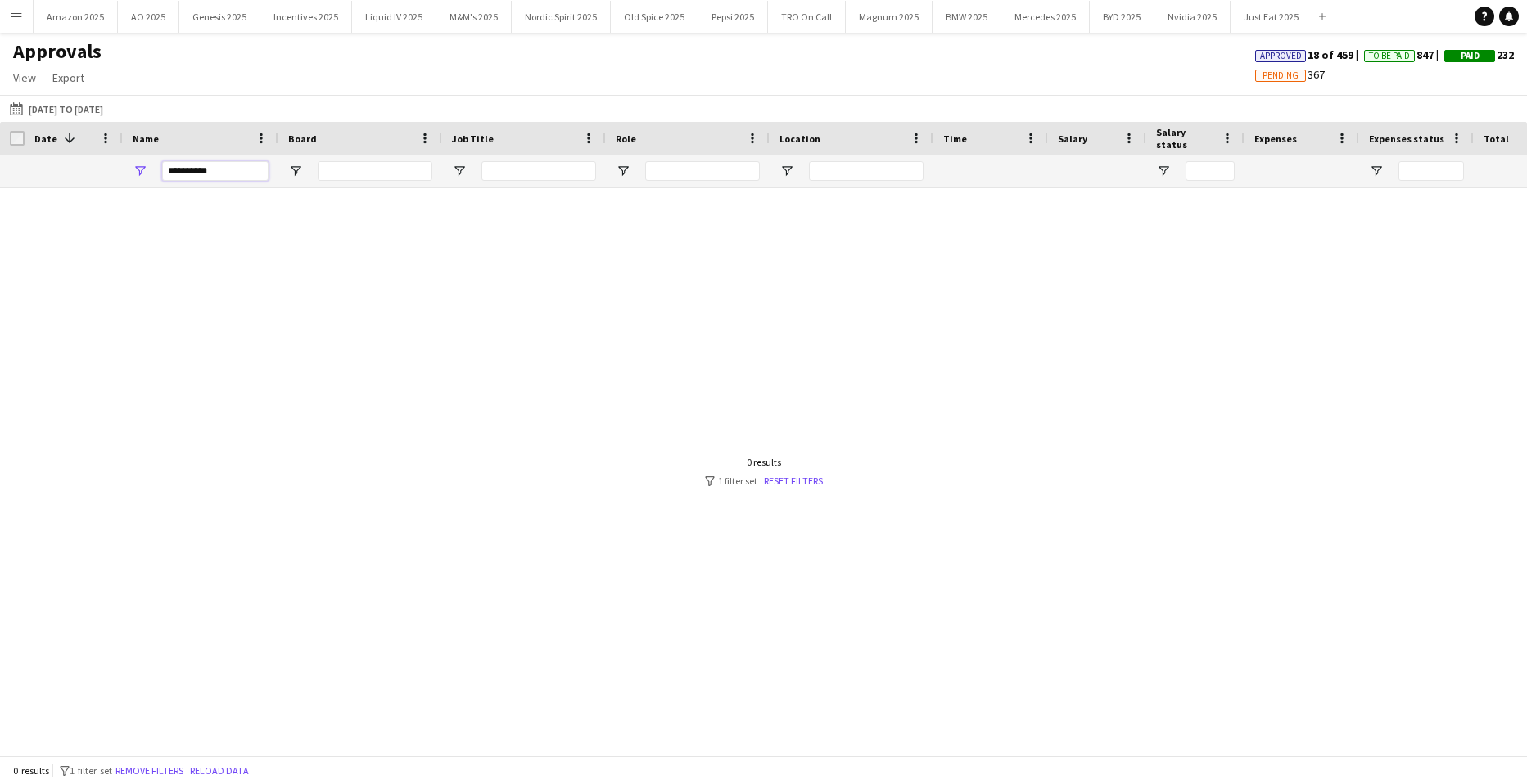
drag, startPoint x: 215, startPoint y: 170, endPoint x: -42, endPoint y: 240, distance: 266.4
click at [0, 240] on html "Menu Boards Boards Boards All jobs Status Workforce Workforce My Workforce Recr…" at bounding box center [764, 392] width 1527 height 784
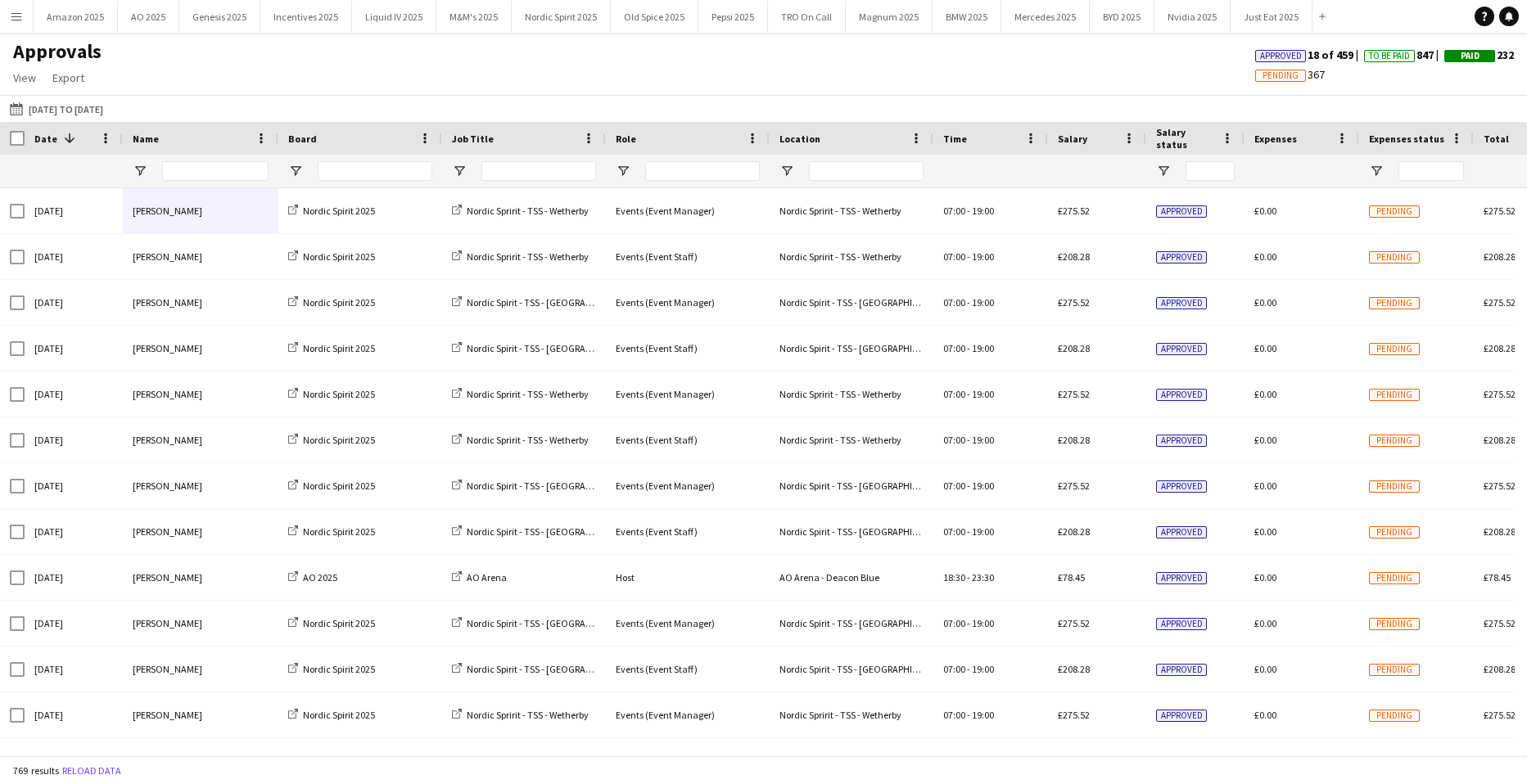
click at [26, 19] on button "Menu" at bounding box center [16, 16] width 32 height 32
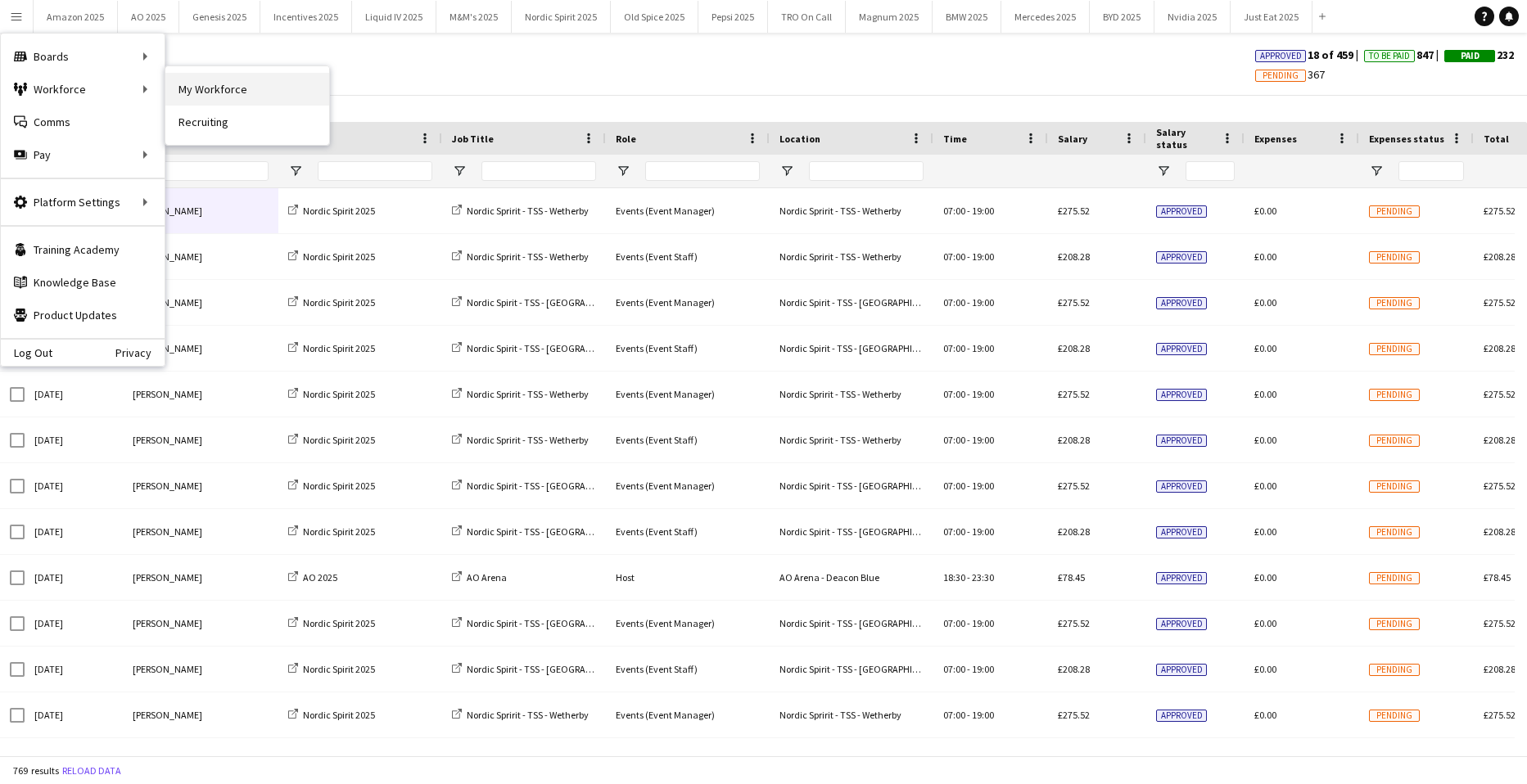
click at [236, 86] on link "My Workforce" at bounding box center [247, 88] width 164 height 32
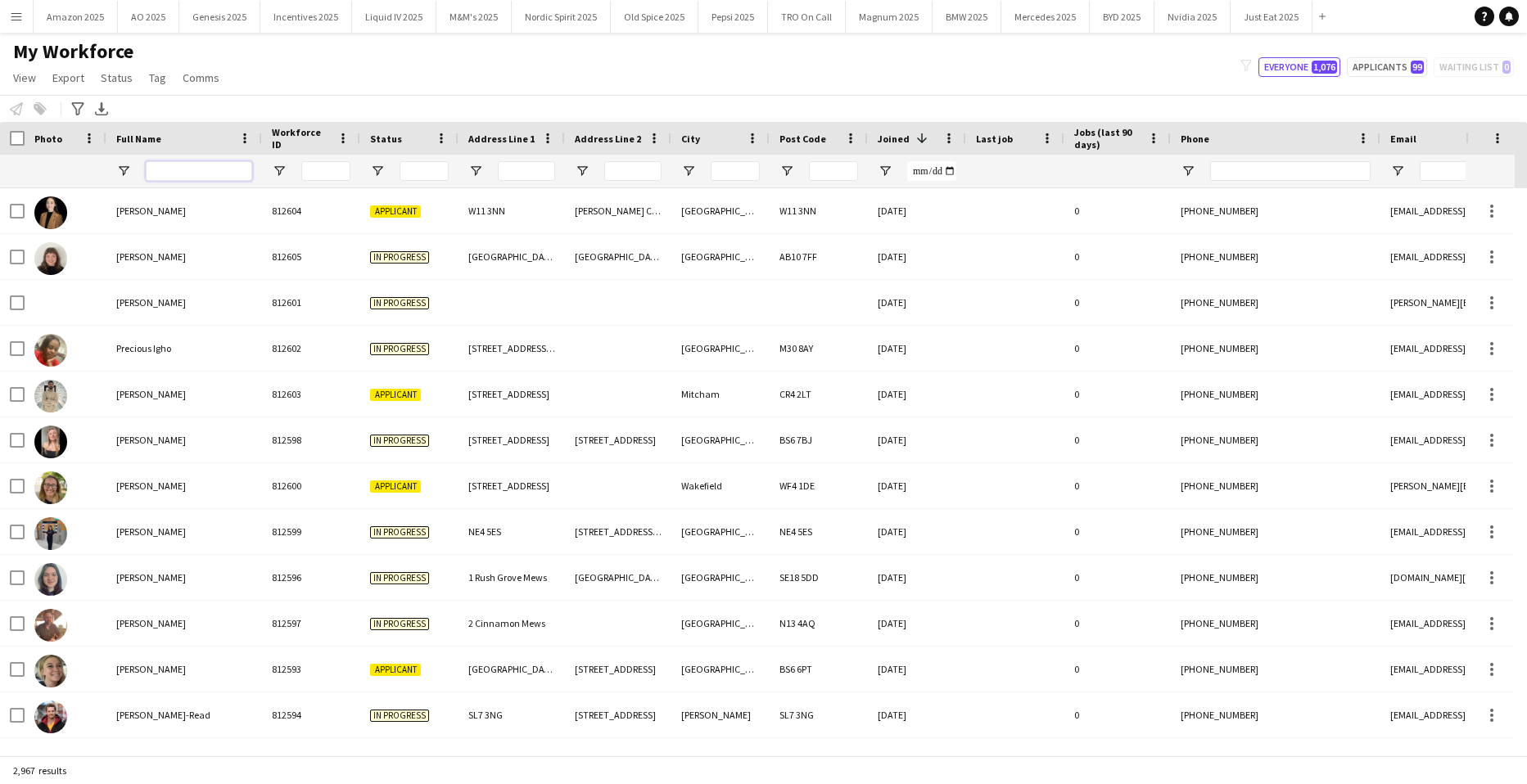
click at [195, 180] on input "Full Name Filter Input" at bounding box center [199, 171] width 106 height 20
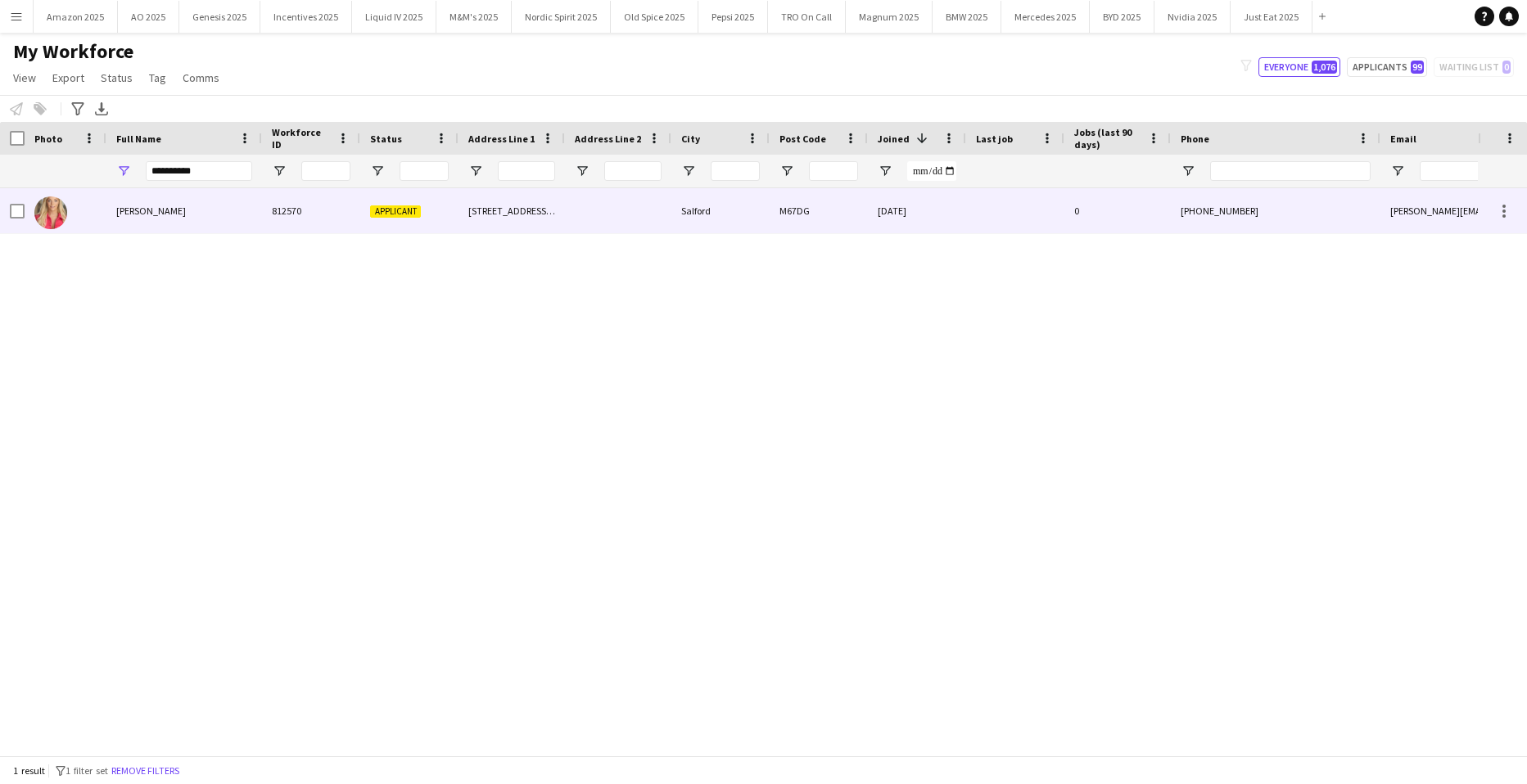
click at [163, 217] on div "[PERSON_NAME]" at bounding box center [184, 211] width 156 height 45
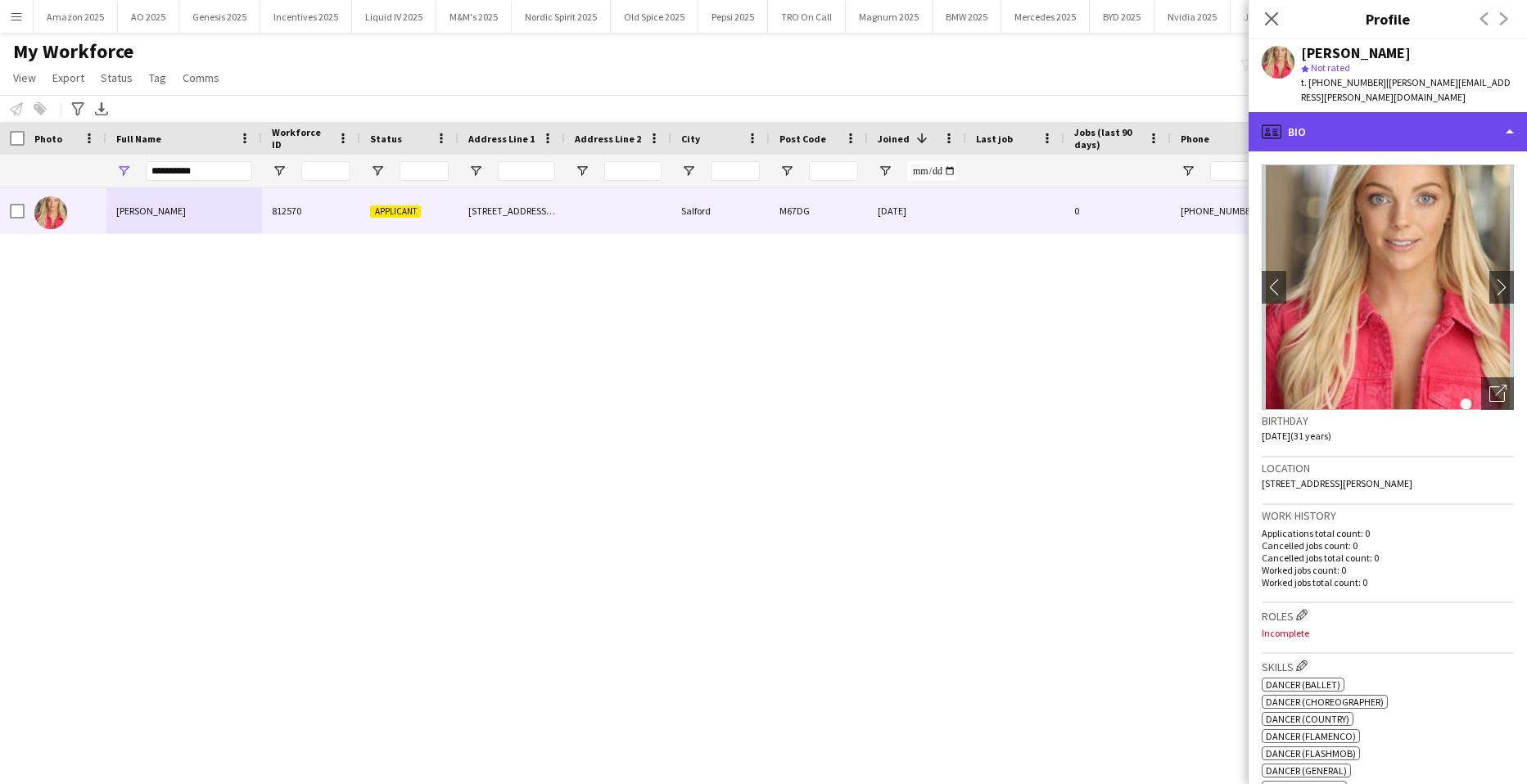
click at [1477, 112] on div "profile Bio" at bounding box center [1389, 131] width 279 height 39
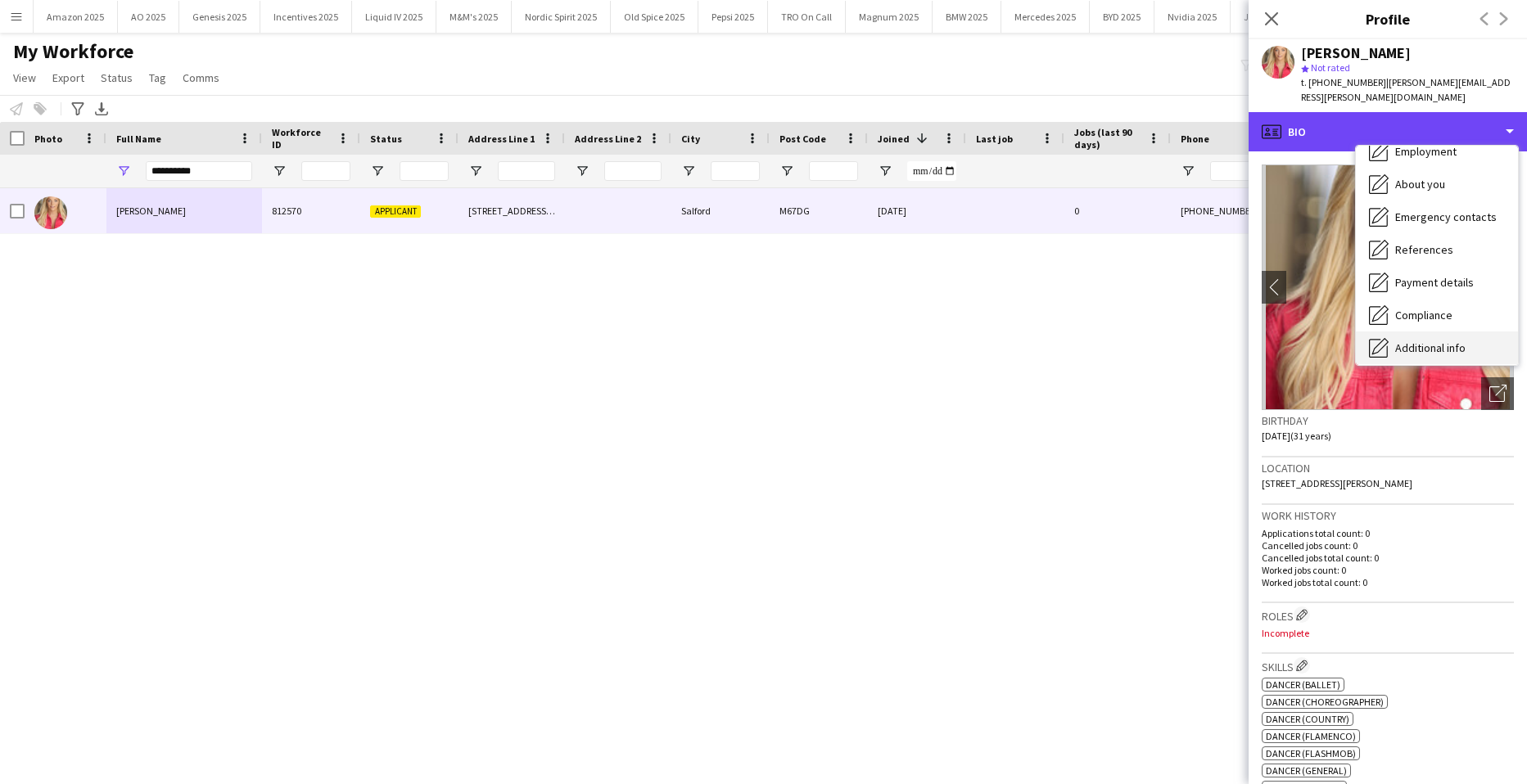
scroll to position [220, 0]
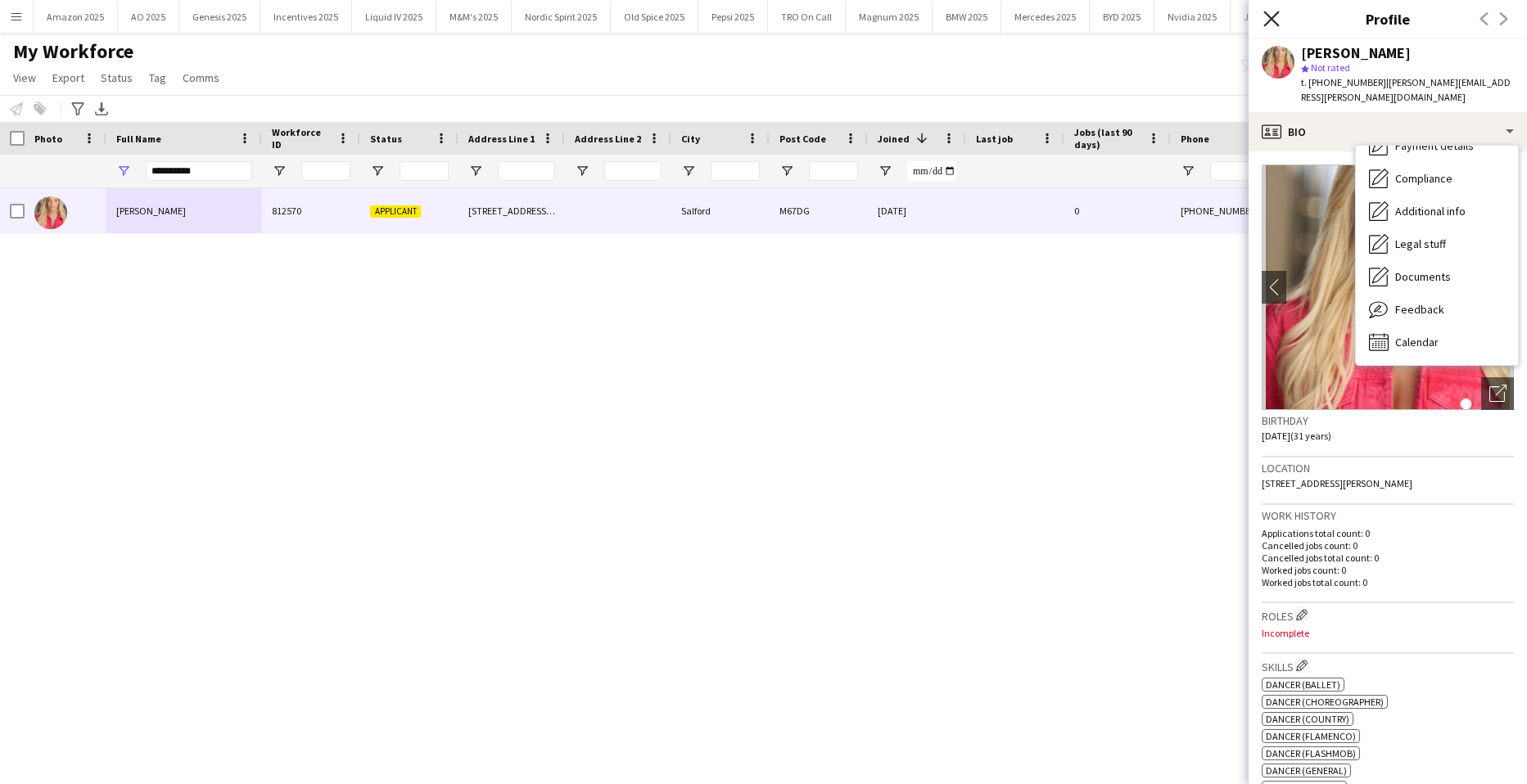
click at [1274, 18] on icon at bounding box center [1272, 19] width 16 height 16
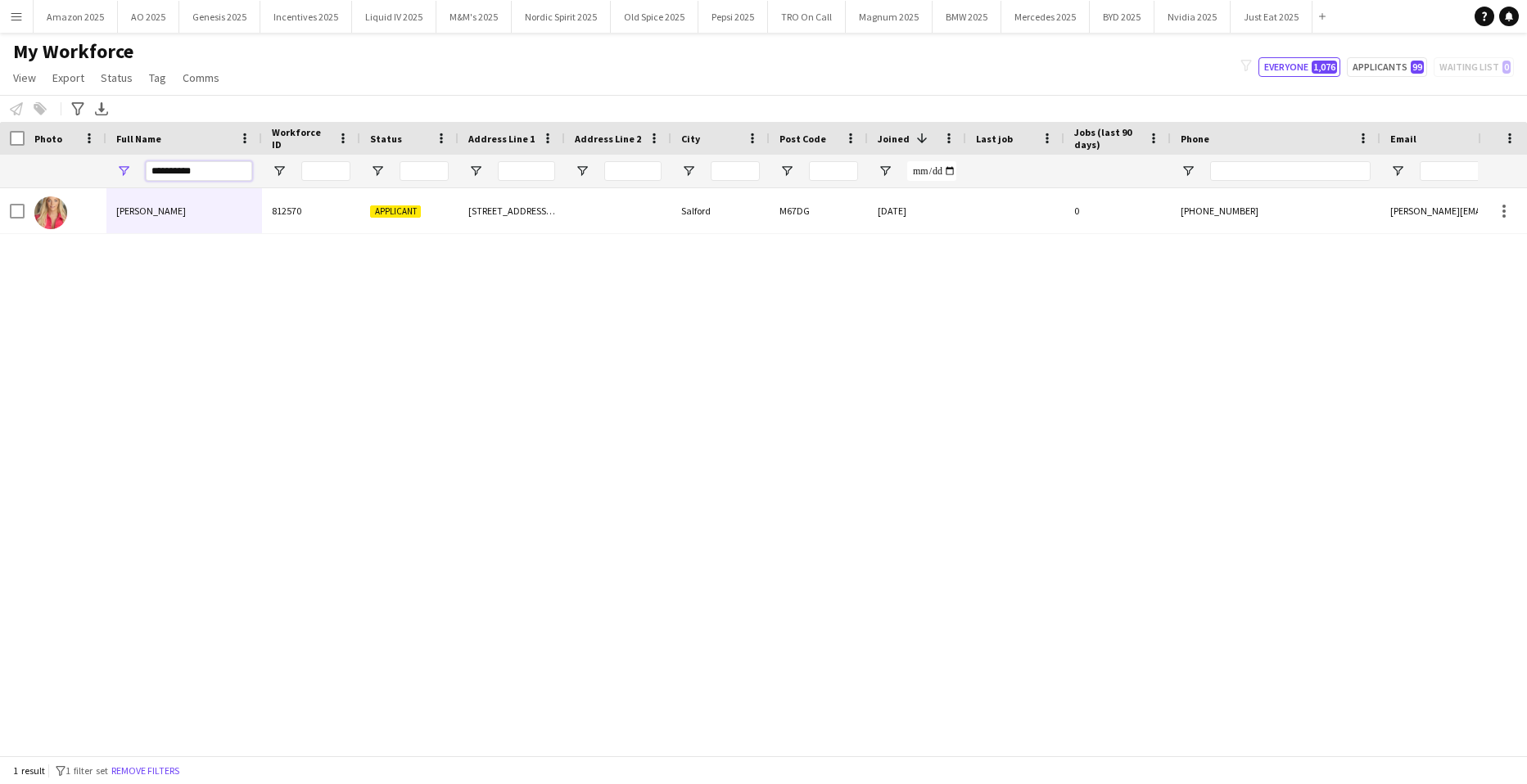
drag, startPoint x: 212, startPoint y: 171, endPoint x: -42, endPoint y: 220, distance: 258.7
click at [0, 220] on html "Menu Boards Boards Boards All jobs Status Workforce Workforce My Workforce Recr…" at bounding box center [764, 392] width 1527 height 784
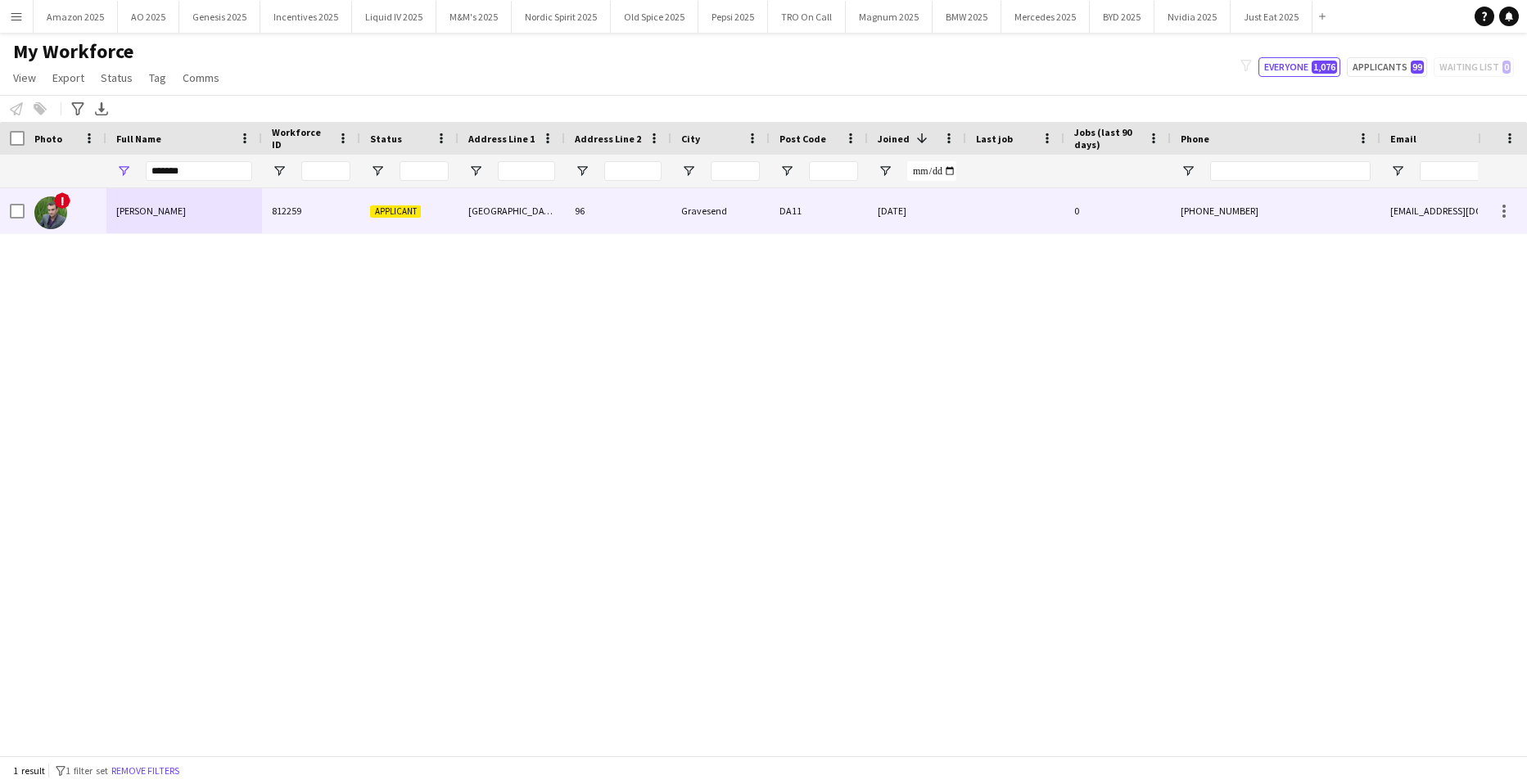
click at [140, 226] on div "[PERSON_NAME]" at bounding box center [184, 211] width 156 height 45
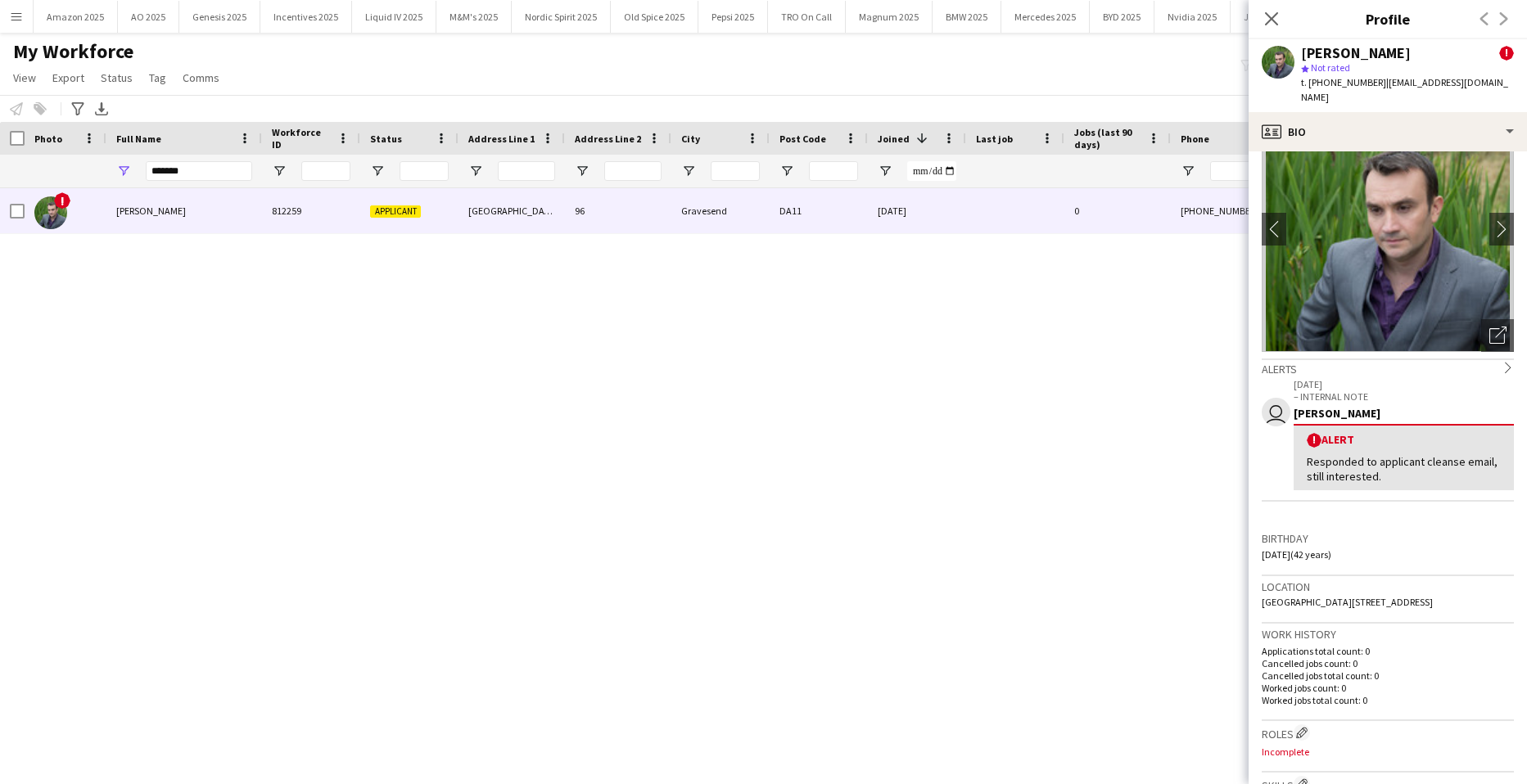
scroll to position [81, 0]
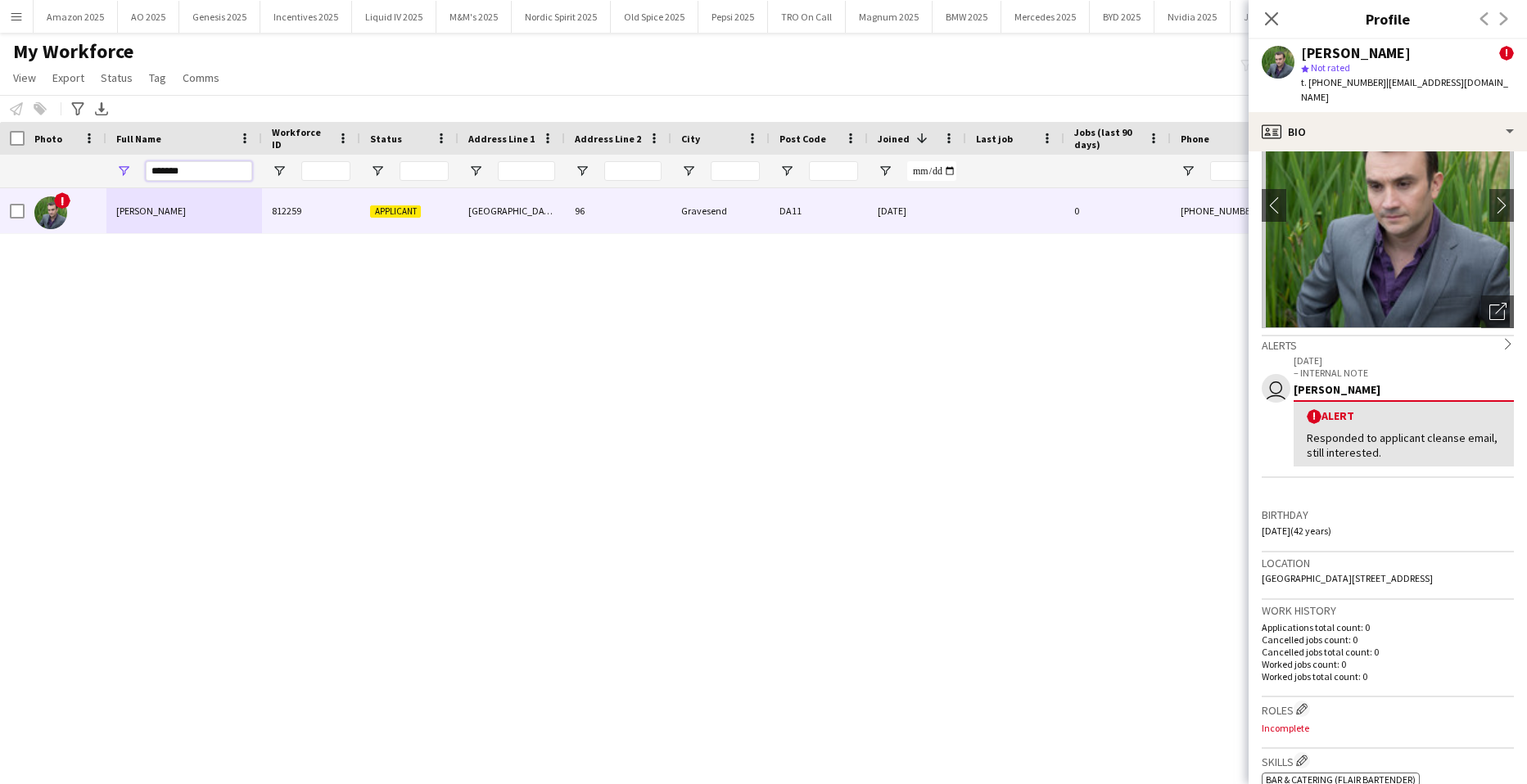
drag, startPoint x: 218, startPoint y: 169, endPoint x: -42, endPoint y: 149, distance: 260.8
click at [0, 149] on html "Menu Boards Boards Boards All jobs Status Workforce Workforce My Workforce Recr…" at bounding box center [764, 392] width 1527 height 784
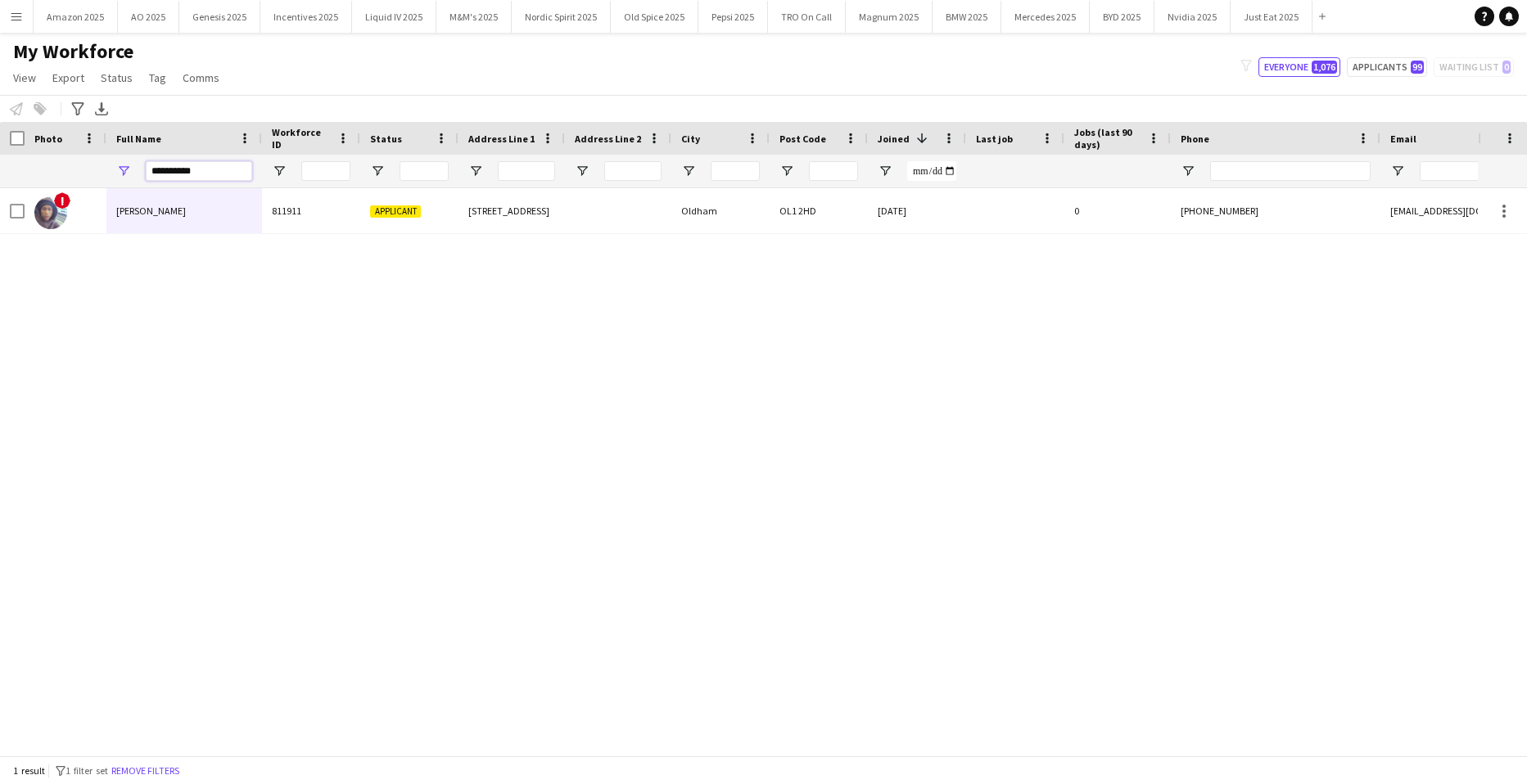
type input "**********"
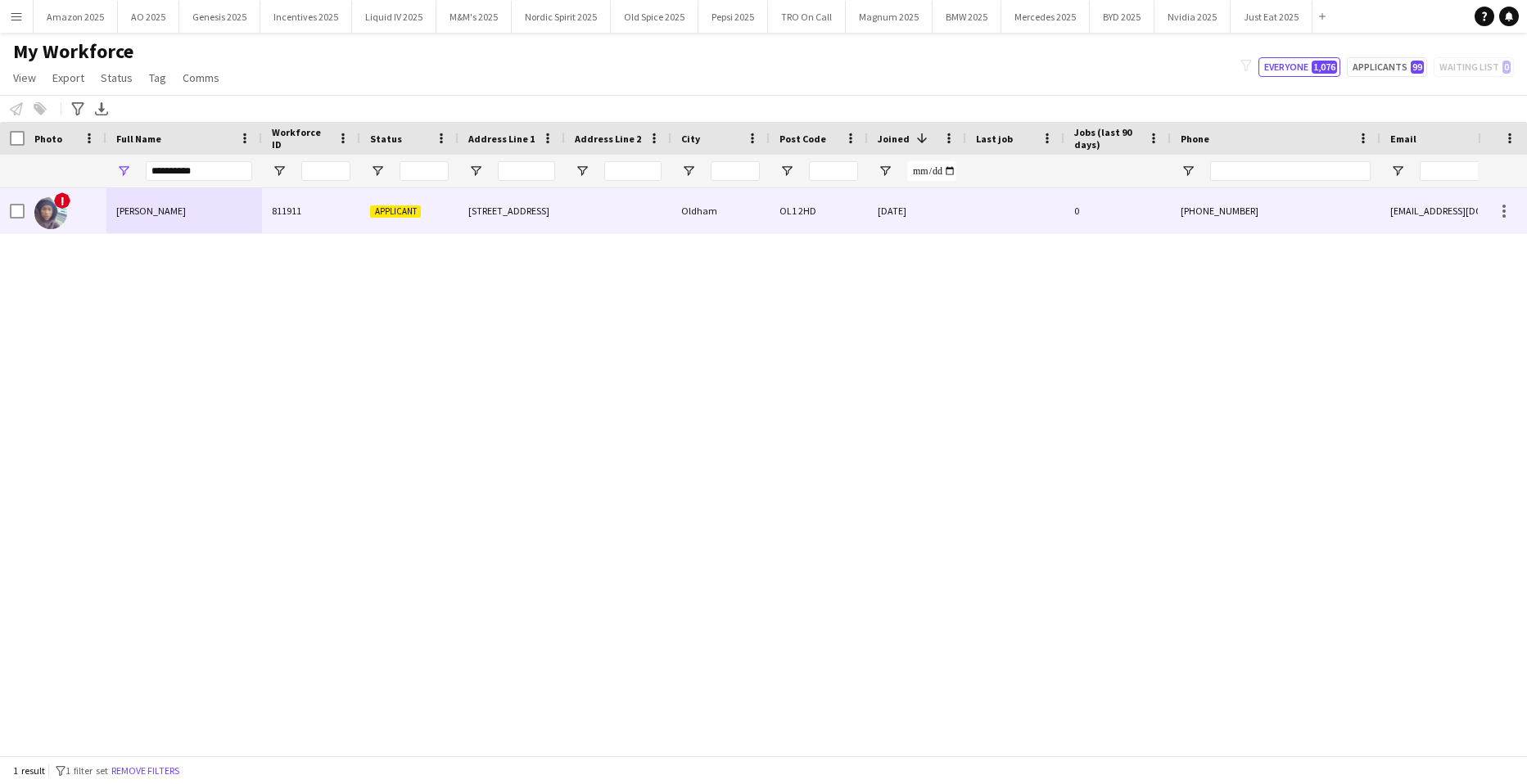
click at [179, 214] on span "[PERSON_NAME]" at bounding box center [151, 211] width 70 height 13
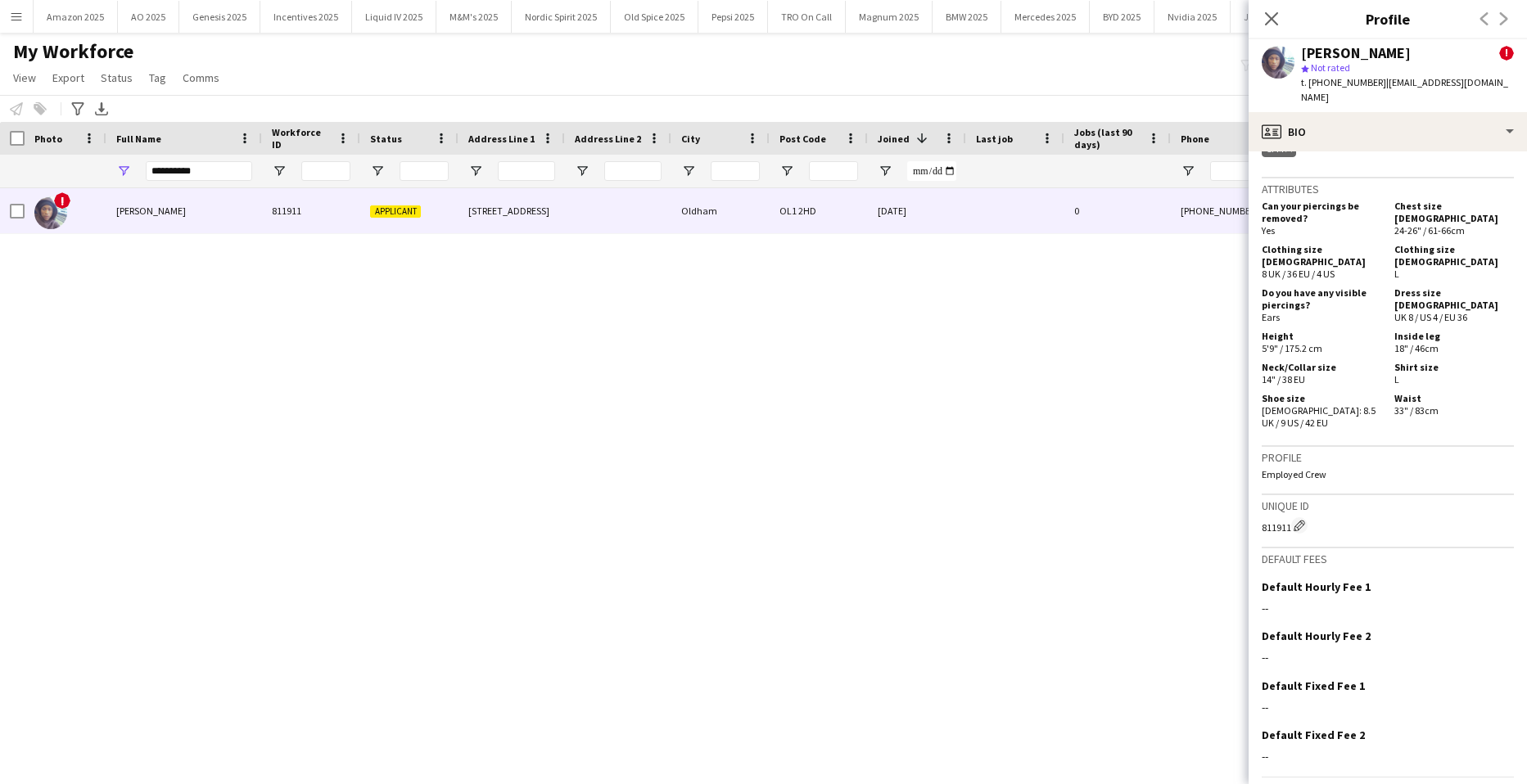
scroll to position [812, 0]
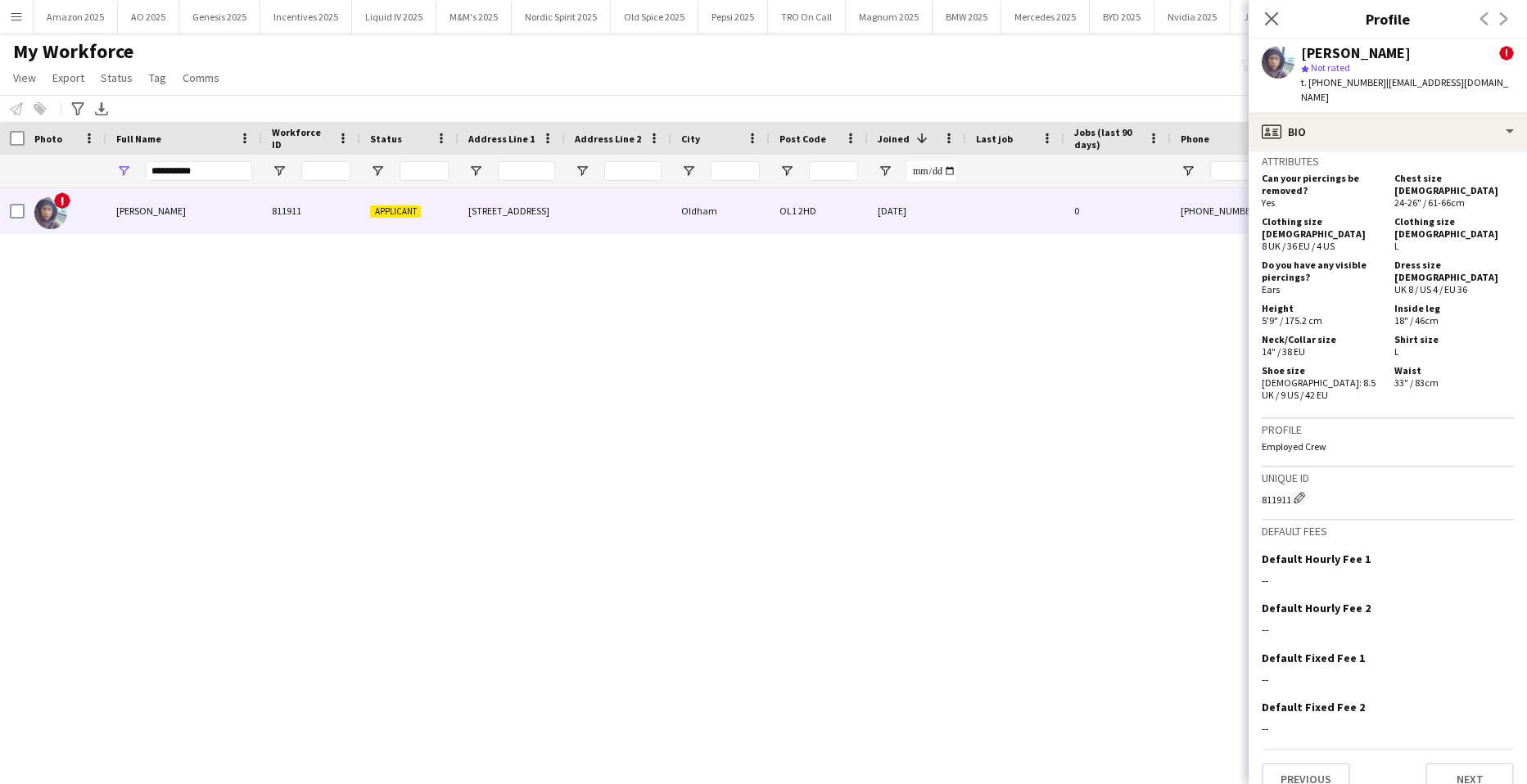
click at [1478, 104] on div "t. [PHONE_NUMBER] | [EMAIL_ADDRESS][DOMAIN_NAME]" at bounding box center [1407, 90] width 213 height 29
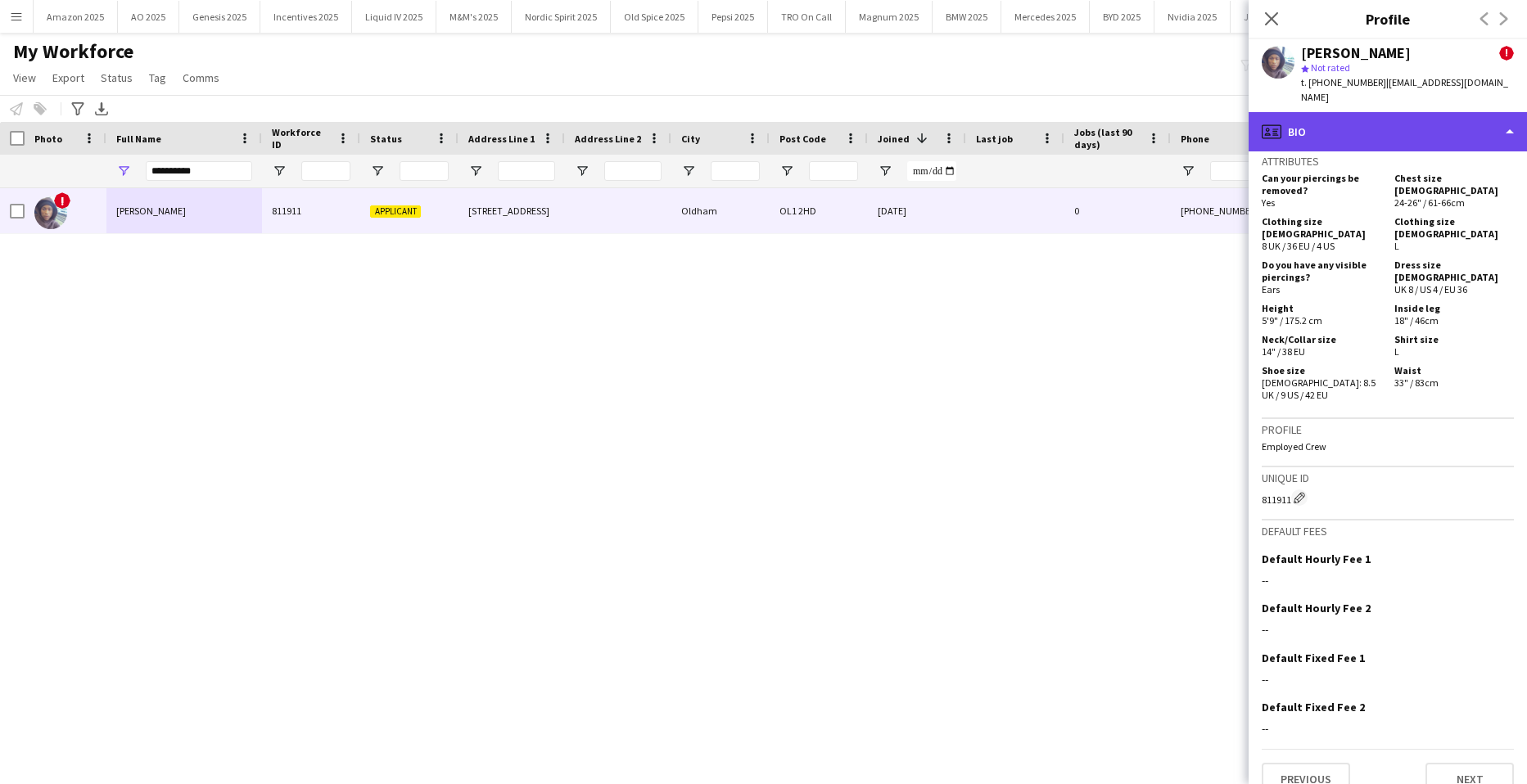
click at [1477, 130] on div "profile Bio" at bounding box center [1389, 131] width 279 height 39
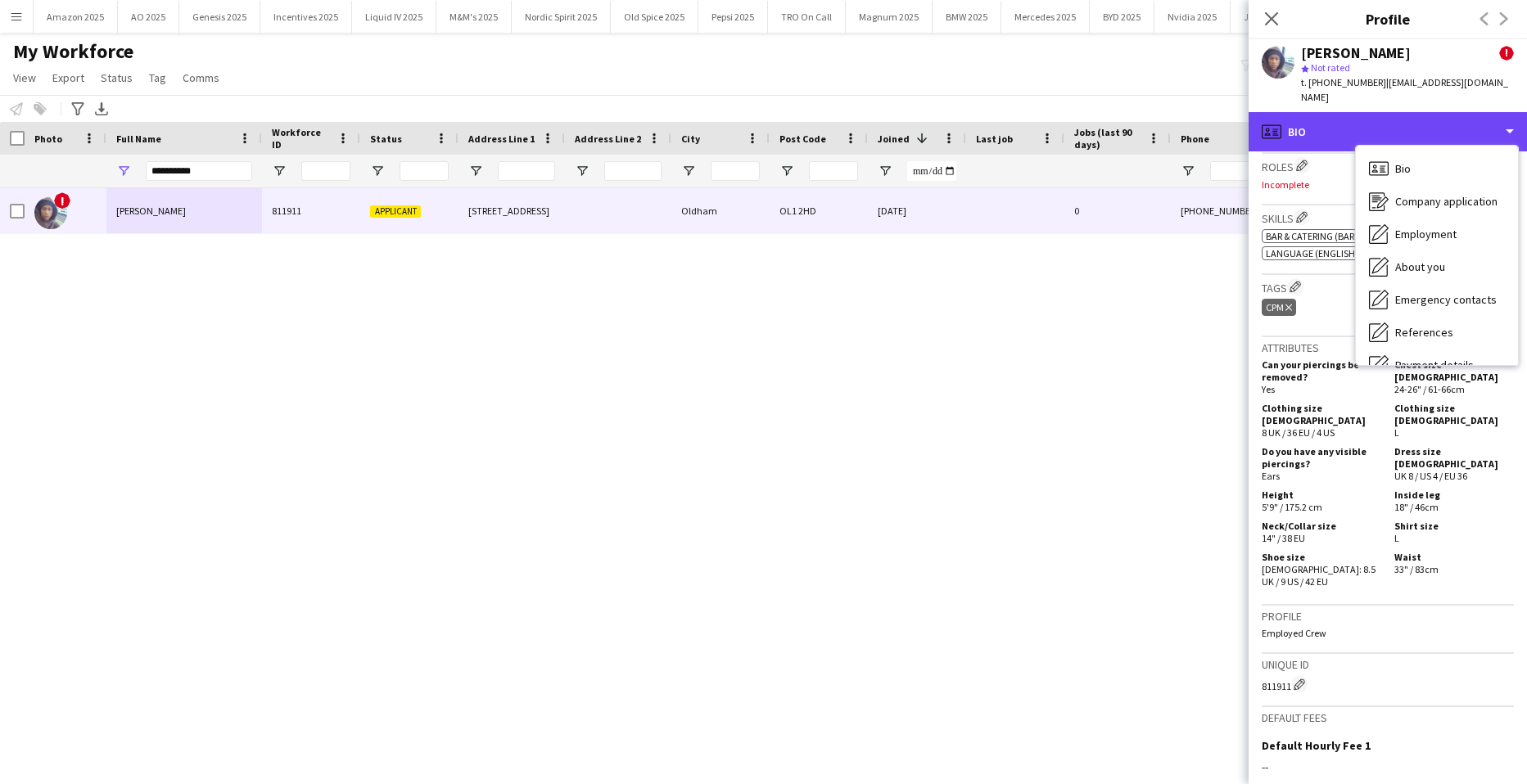
scroll to position [566, 0]
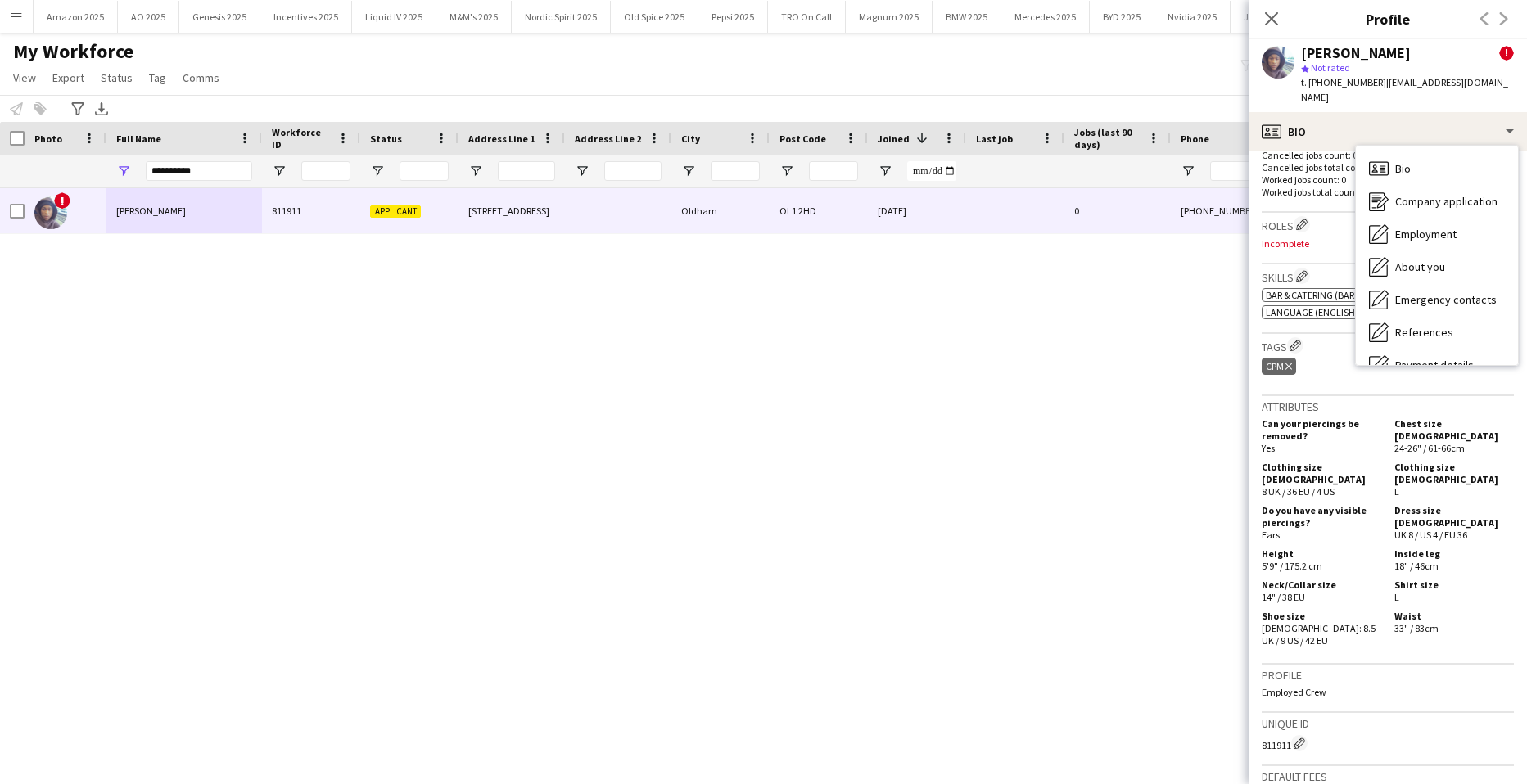
click at [781, 341] on div "! [PERSON_NAME] 811911 Applicant [GEOGRAPHIC_DATA][STREET_ADDRESS] [DATE] 0 [PH…" at bounding box center [739, 466] width 1478 height 555
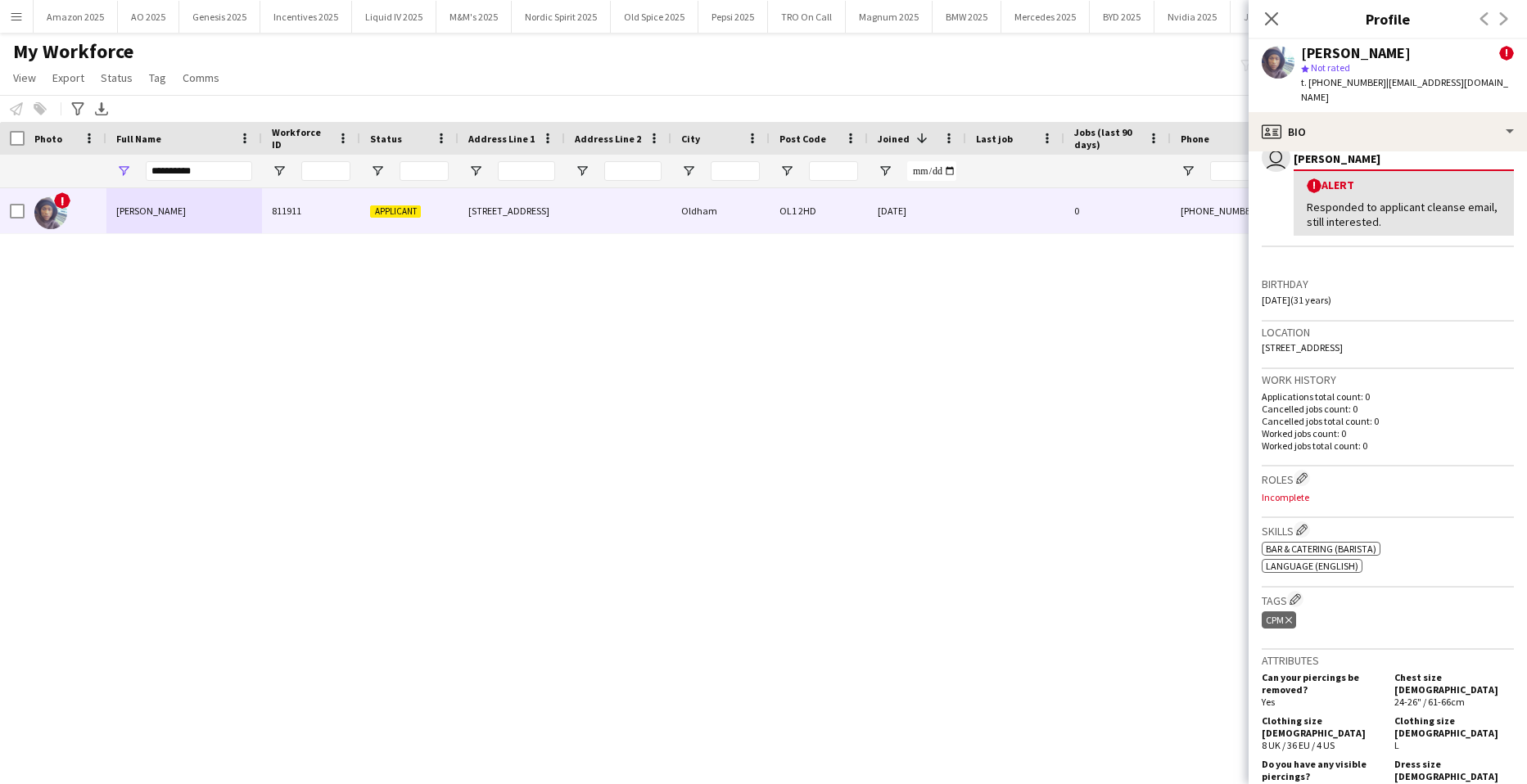
scroll to position [157, 0]
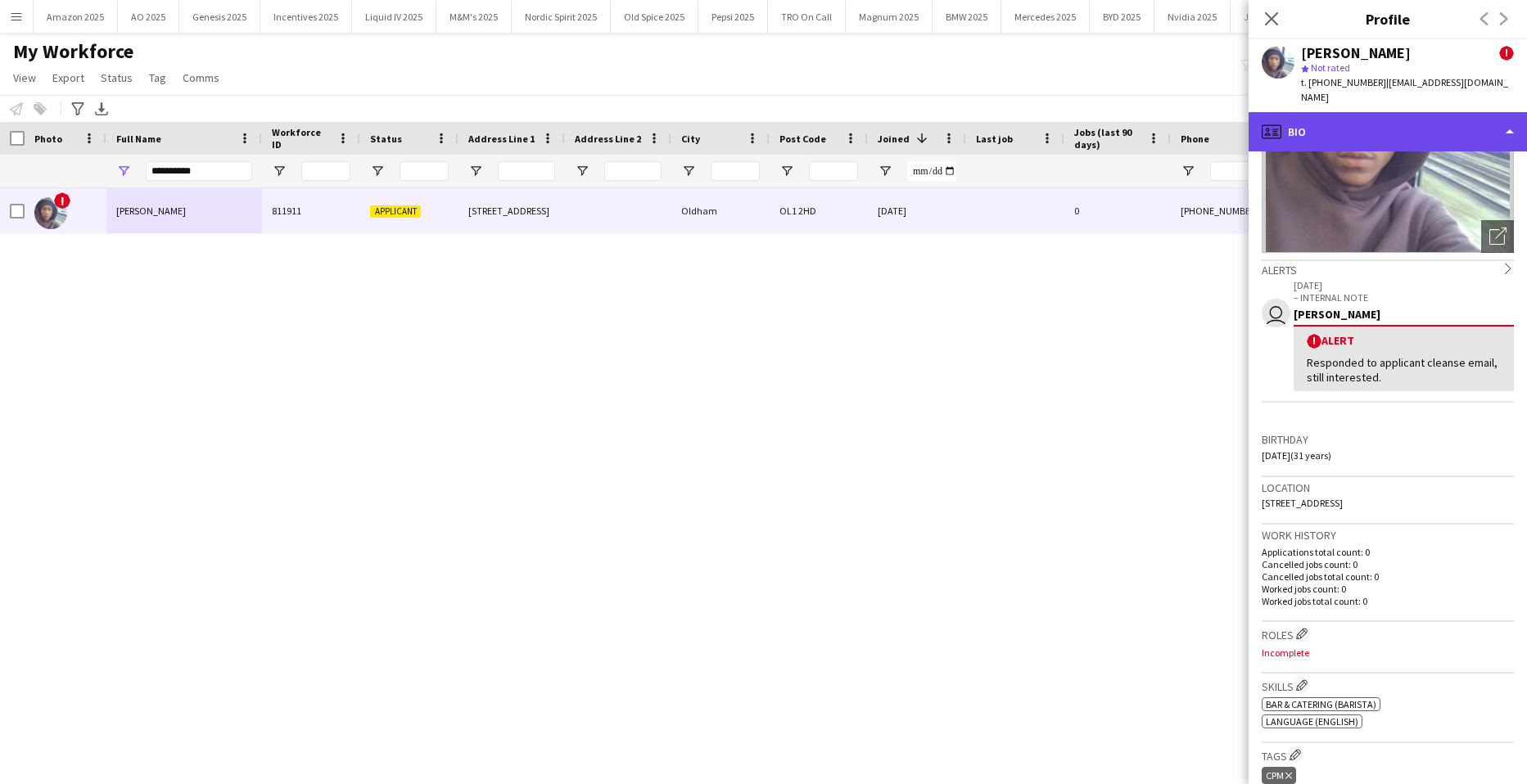
click at [1393, 134] on div "profile Bio" at bounding box center [1389, 131] width 279 height 39
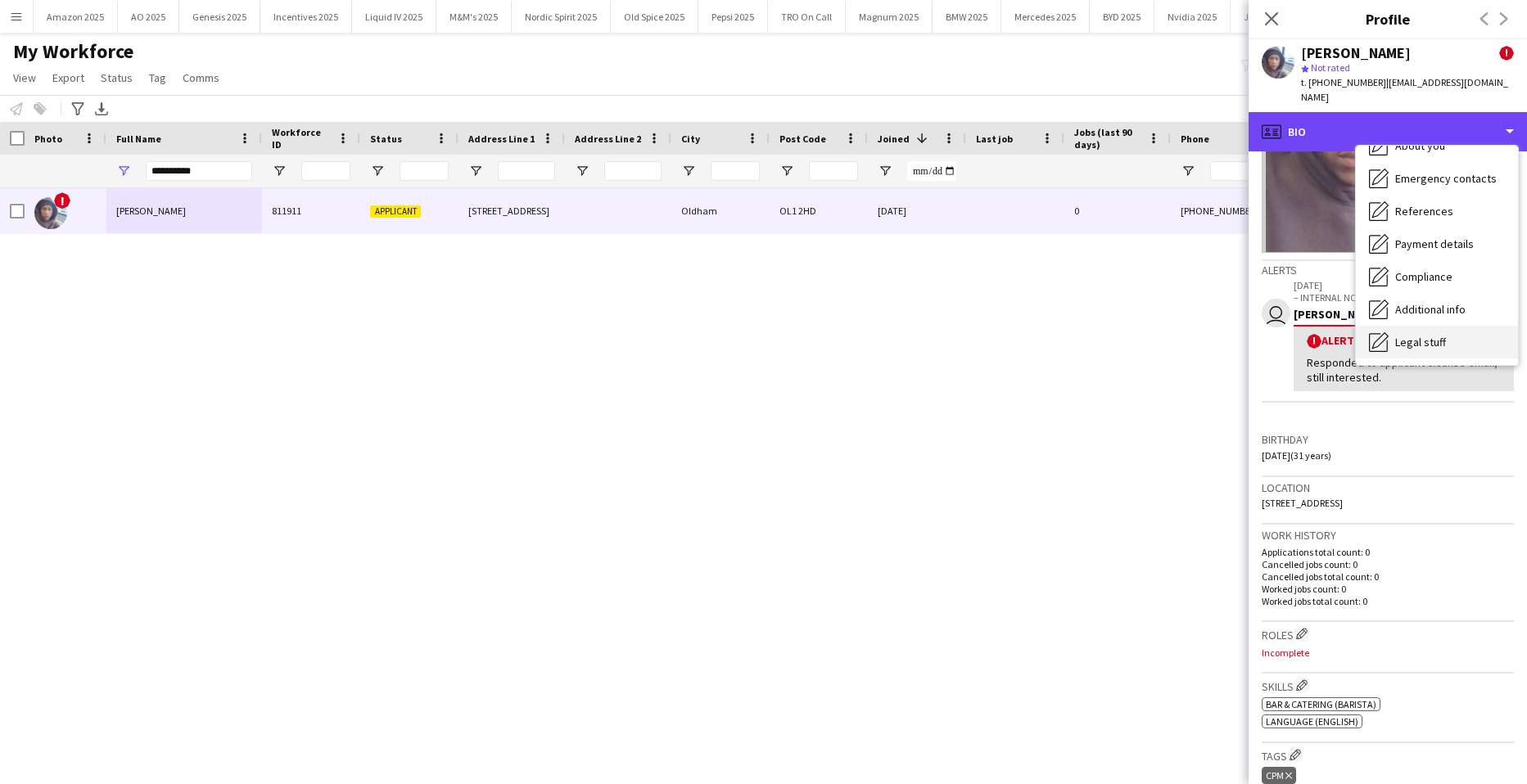
scroll to position [220, 0]
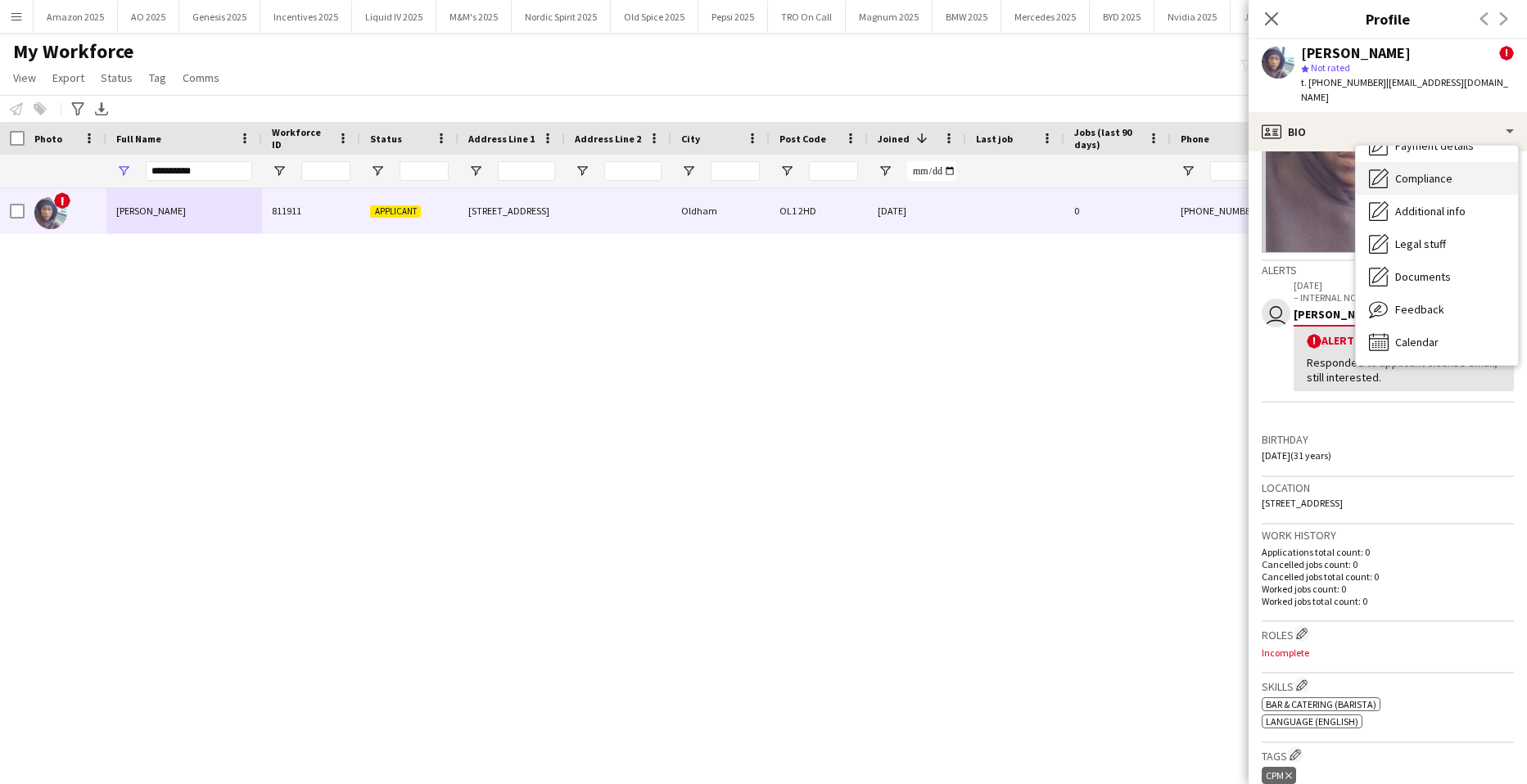
click at [1425, 171] on span "Compliance" at bounding box center [1424, 178] width 57 height 15
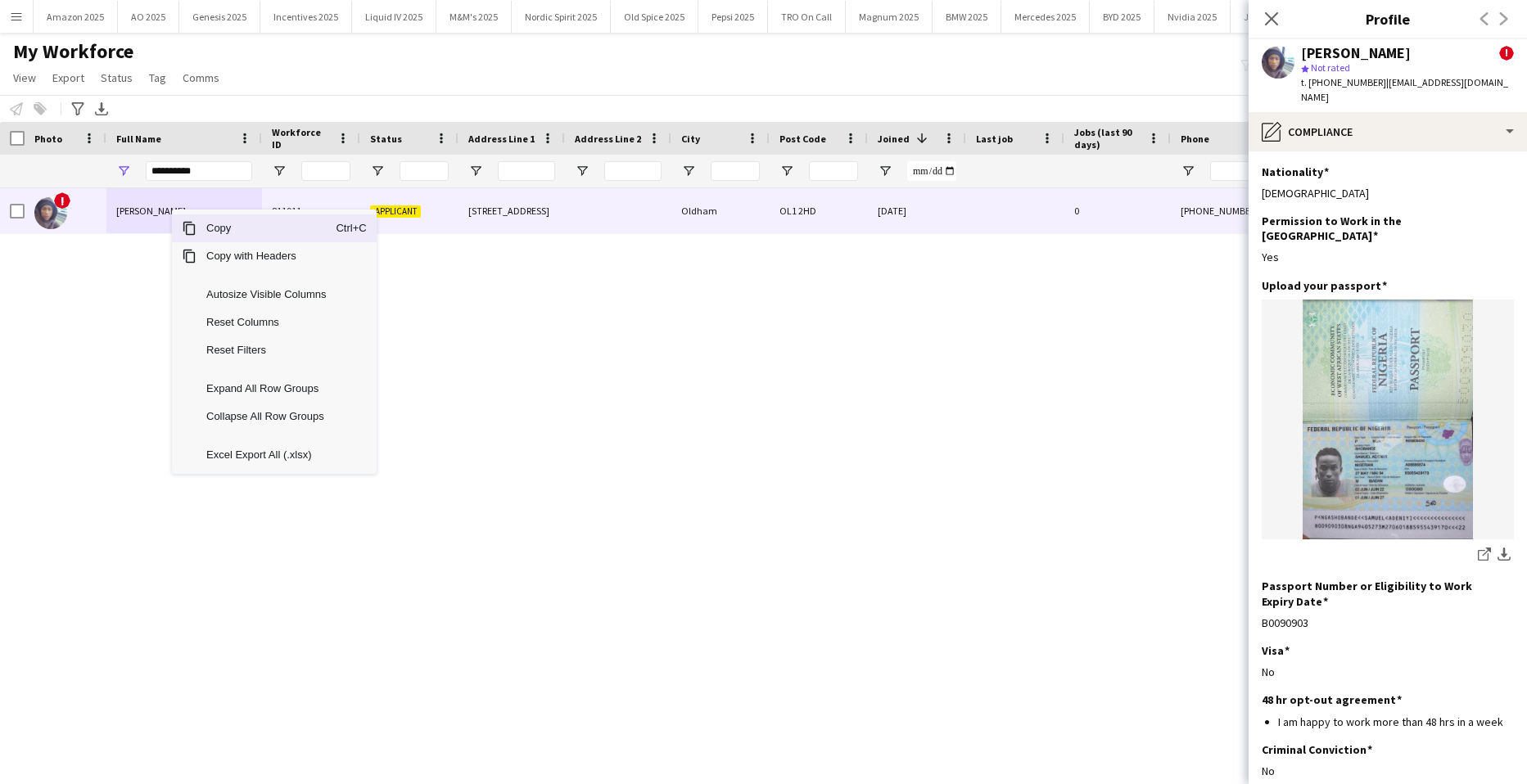
click at [207, 225] on span "Copy" at bounding box center [266, 229] width 139 height 27
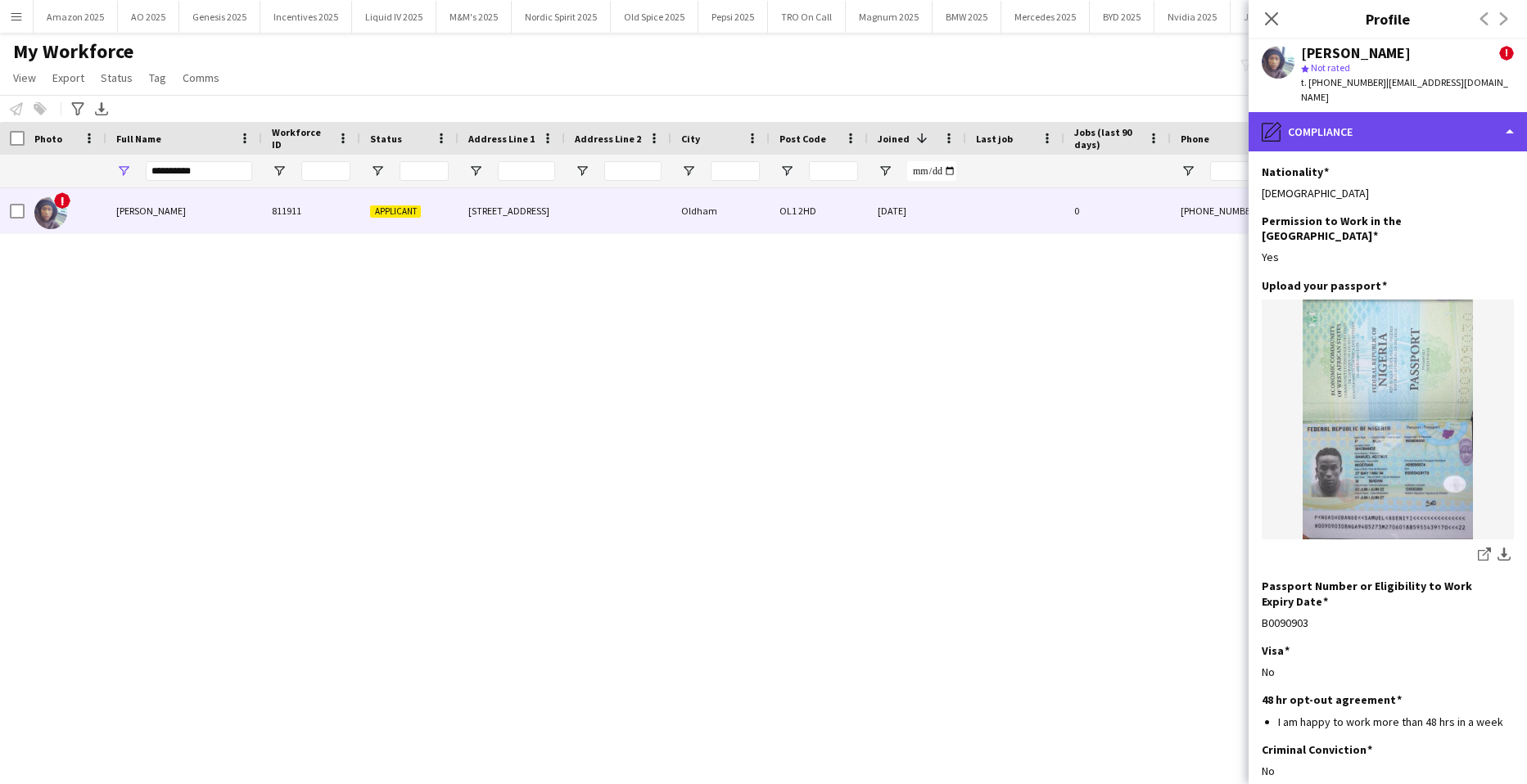
drag, startPoint x: 1368, startPoint y: 130, endPoint x: 1373, endPoint y: 141, distance: 12.1
click at [1369, 130] on div "pencil4 Compliance" at bounding box center [1389, 131] width 279 height 39
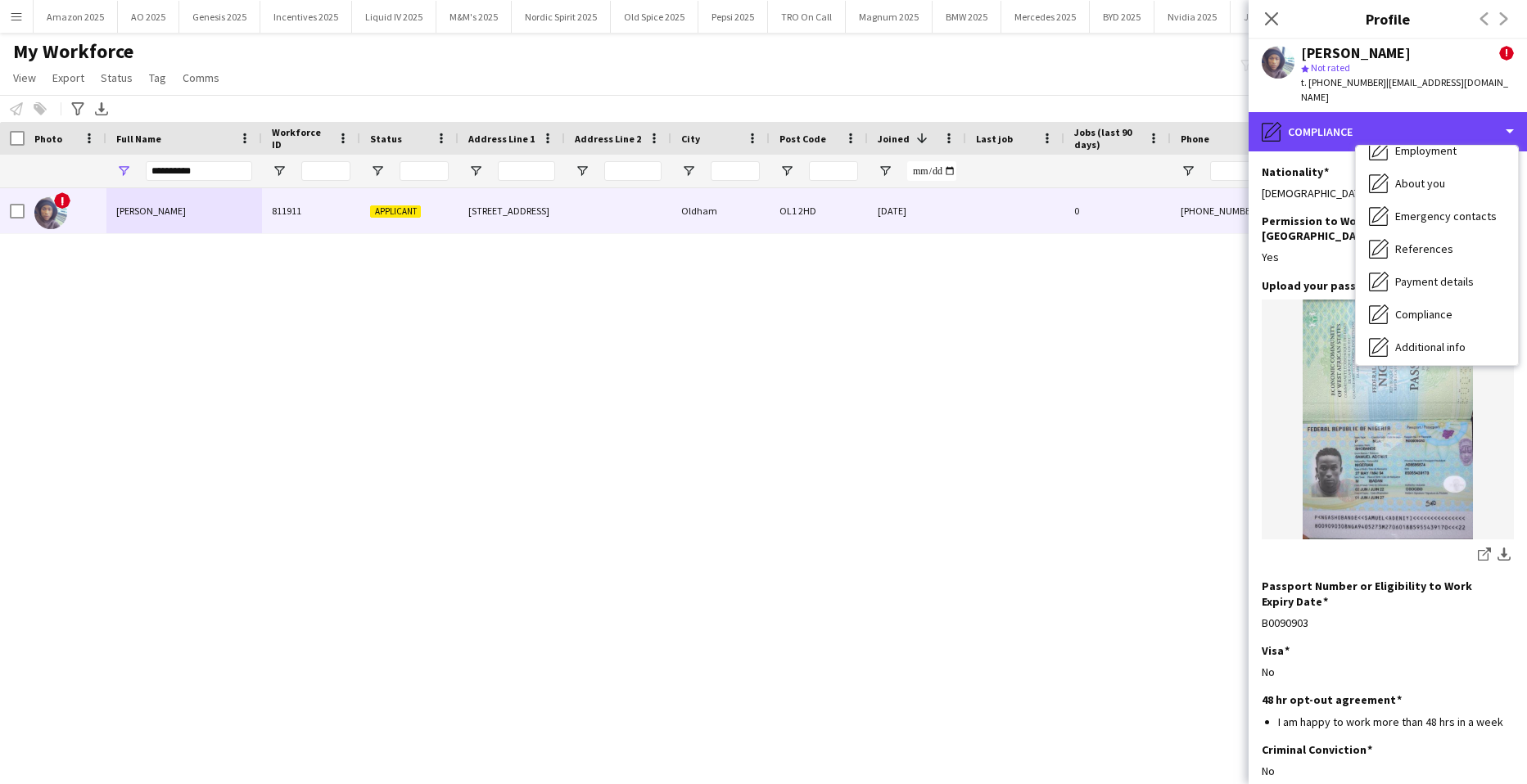
scroll to position [0, 0]
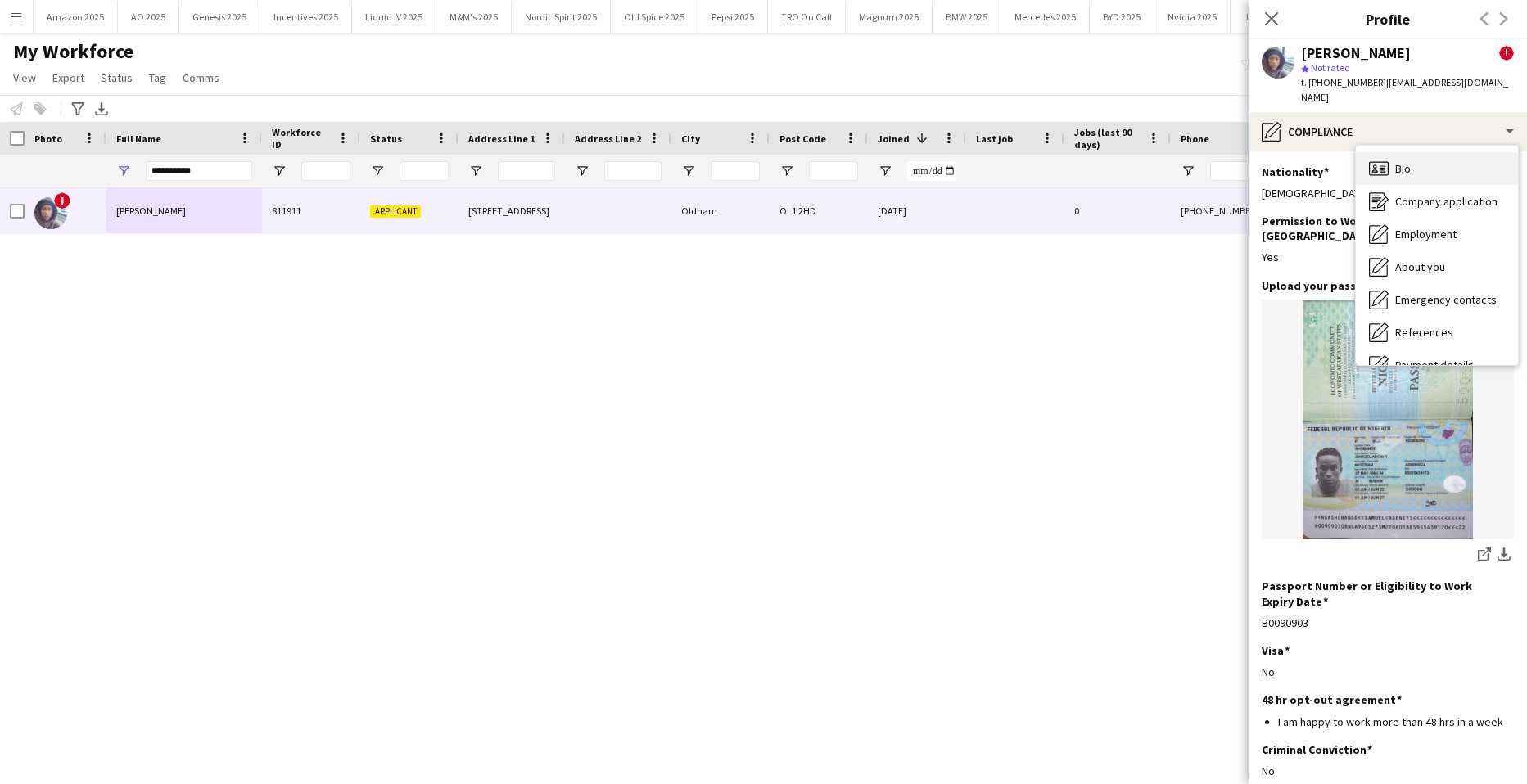
click at [1392, 164] on div "Bio Bio" at bounding box center [1437, 168] width 162 height 32
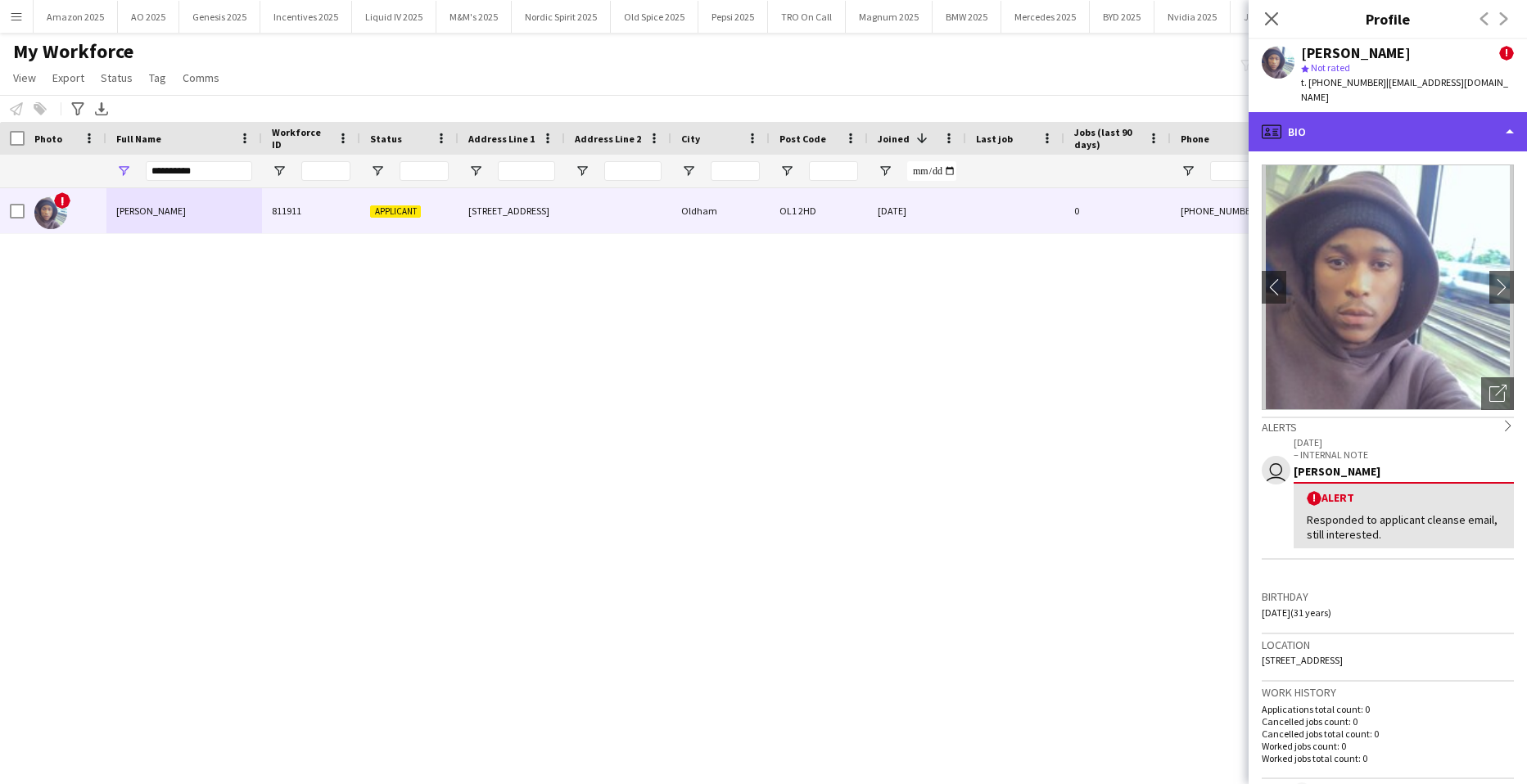
click at [1449, 149] on div "profile Bio" at bounding box center [1389, 131] width 279 height 39
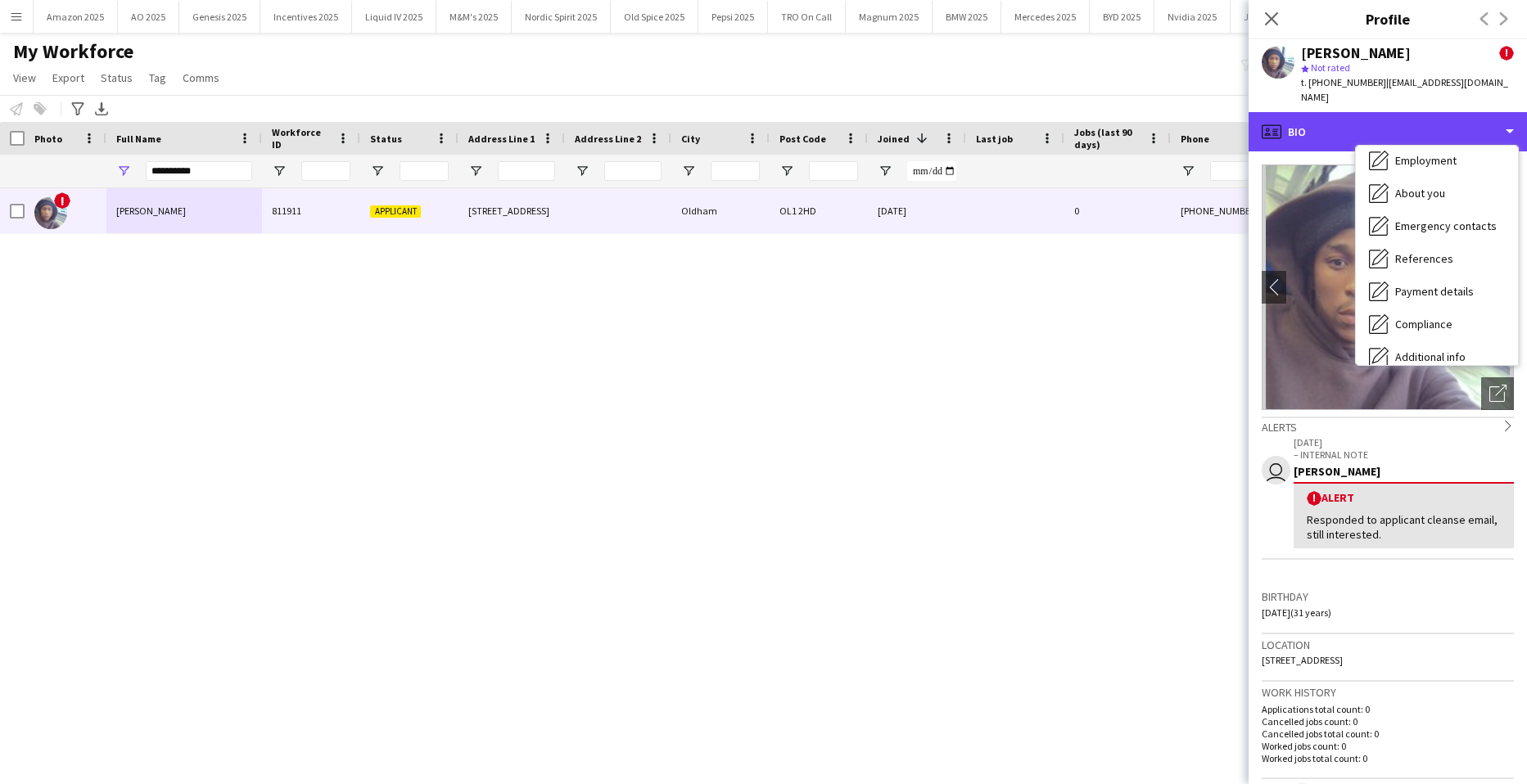
scroll to position [220, 0]
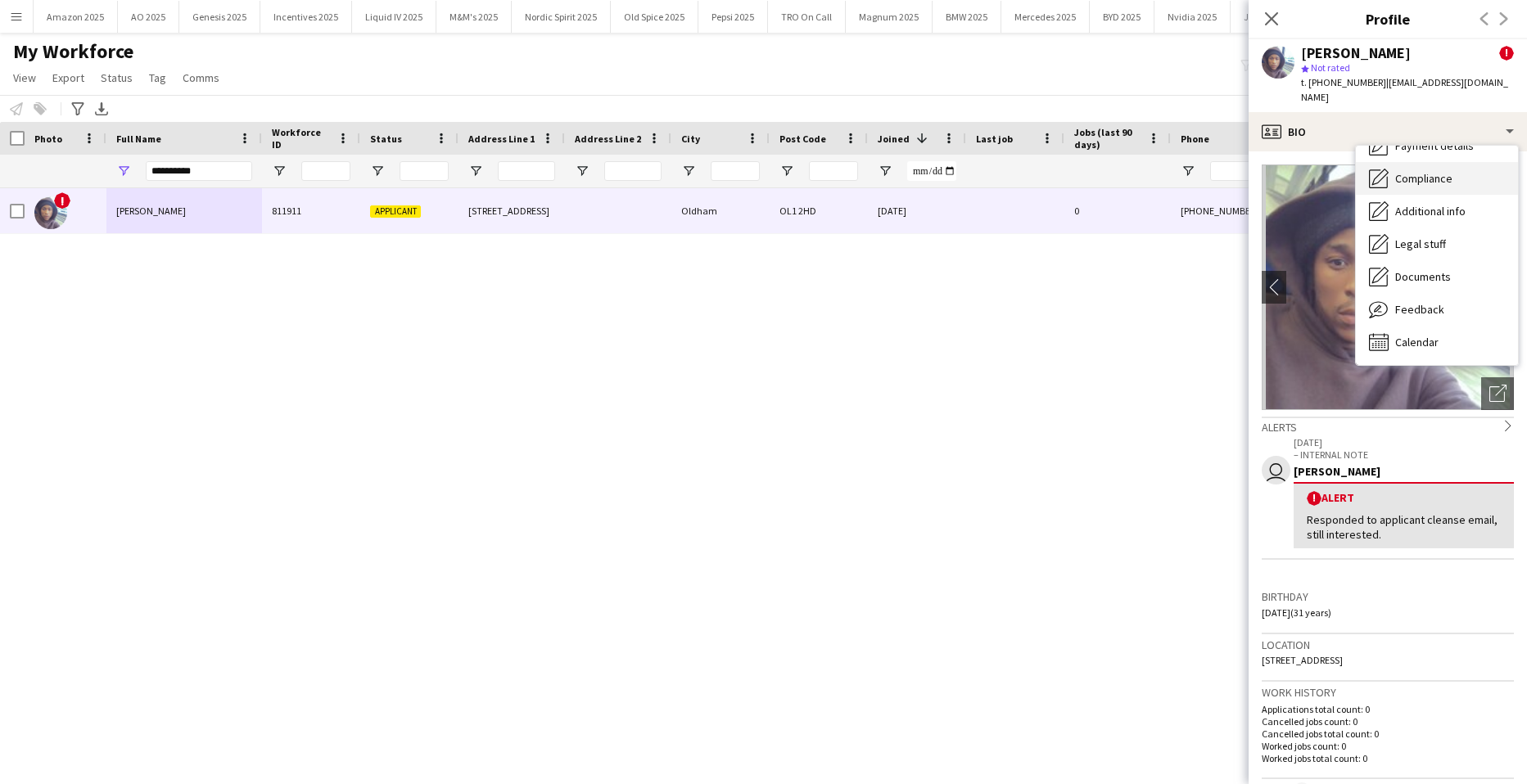
click at [1434, 185] on div "Compliance Compliance" at bounding box center [1437, 178] width 162 height 32
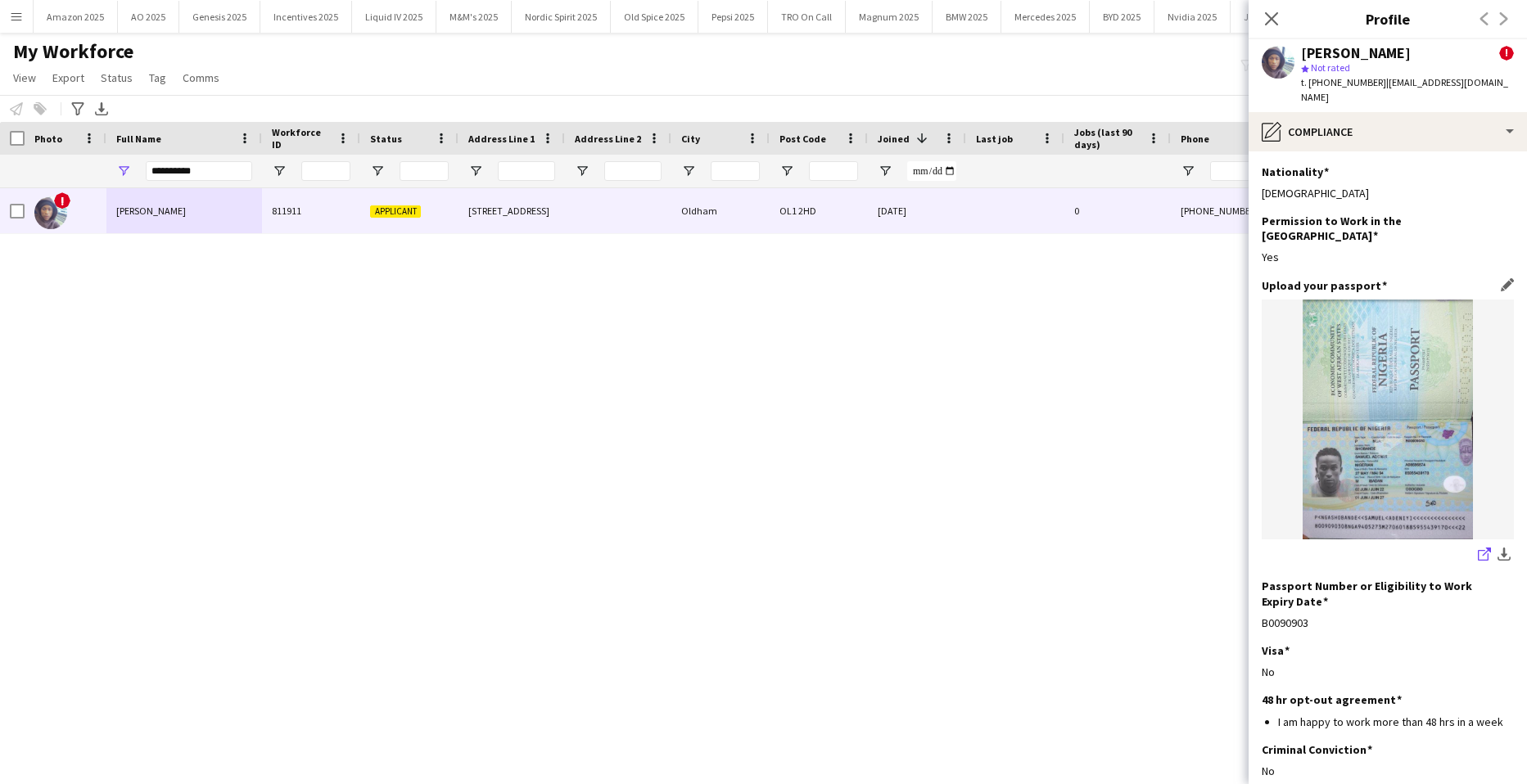
click at [1478, 548] on icon "share-external-link-1" at bounding box center [1484, 553] width 13 height 13
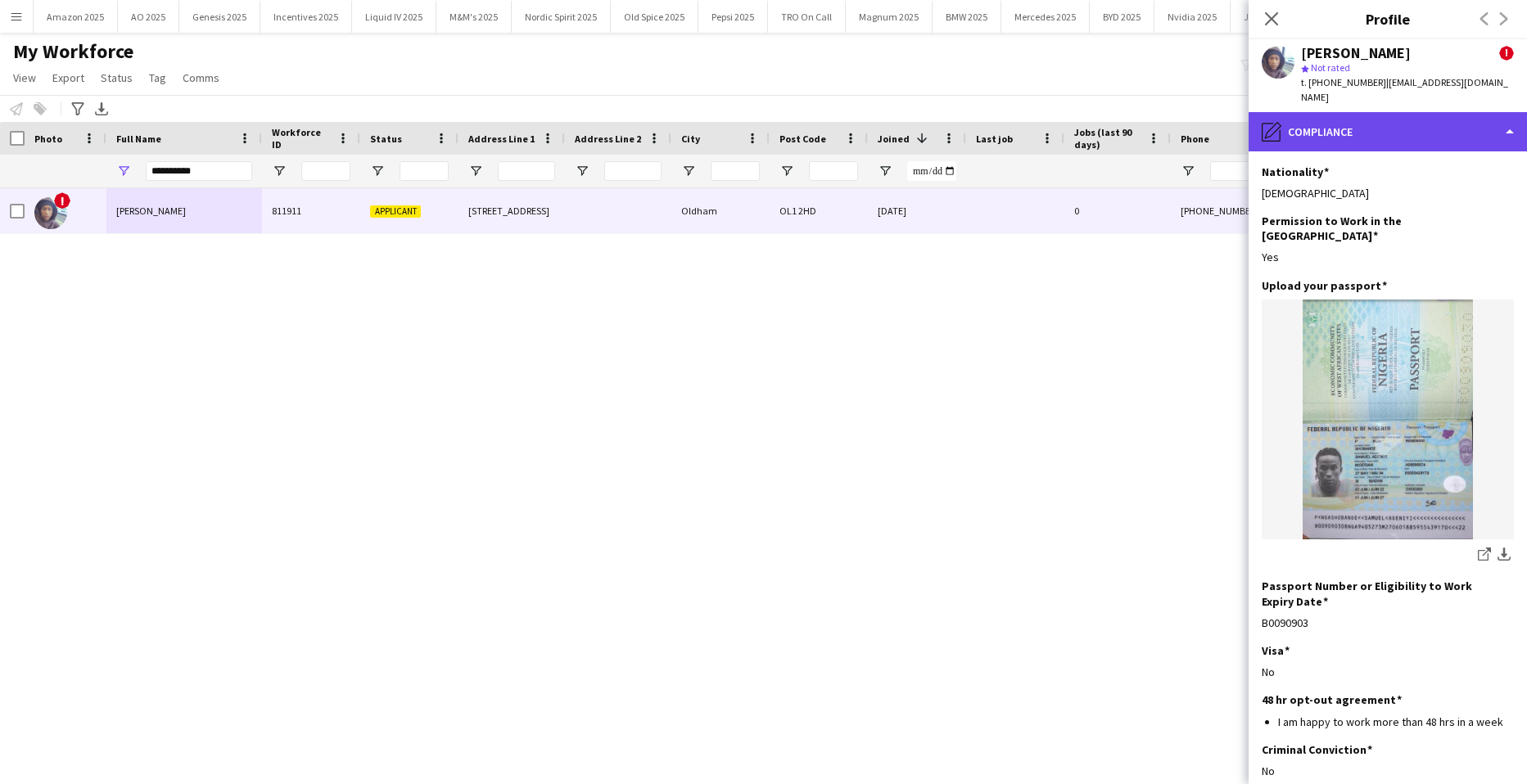
click at [1390, 139] on div "pencil4 Compliance" at bounding box center [1389, 131] width 279 height 39
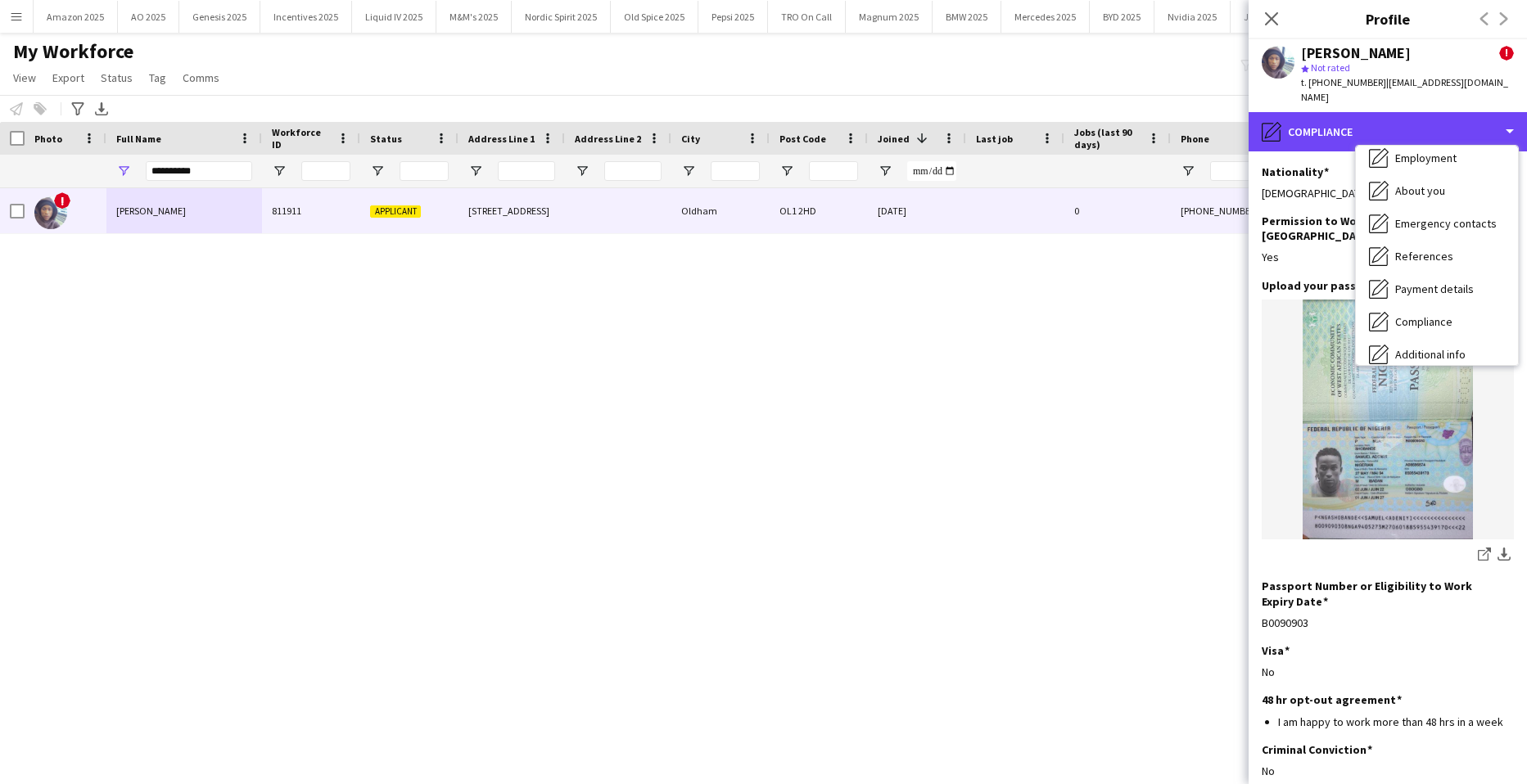
scroll to position [0, 0]
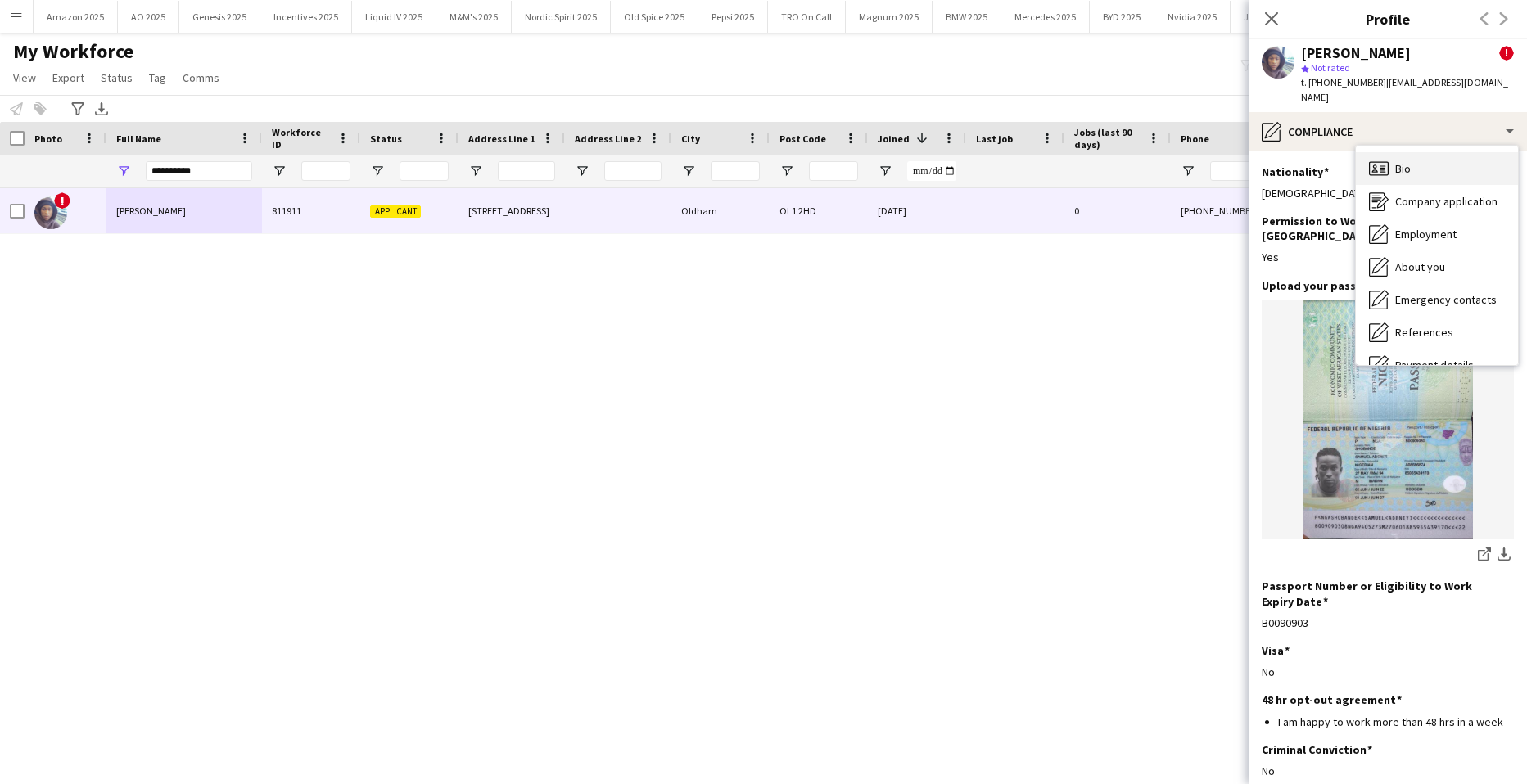
click at [1398, 168] on span "Bio" at bounding box center [1403, 168] width 16 height 15
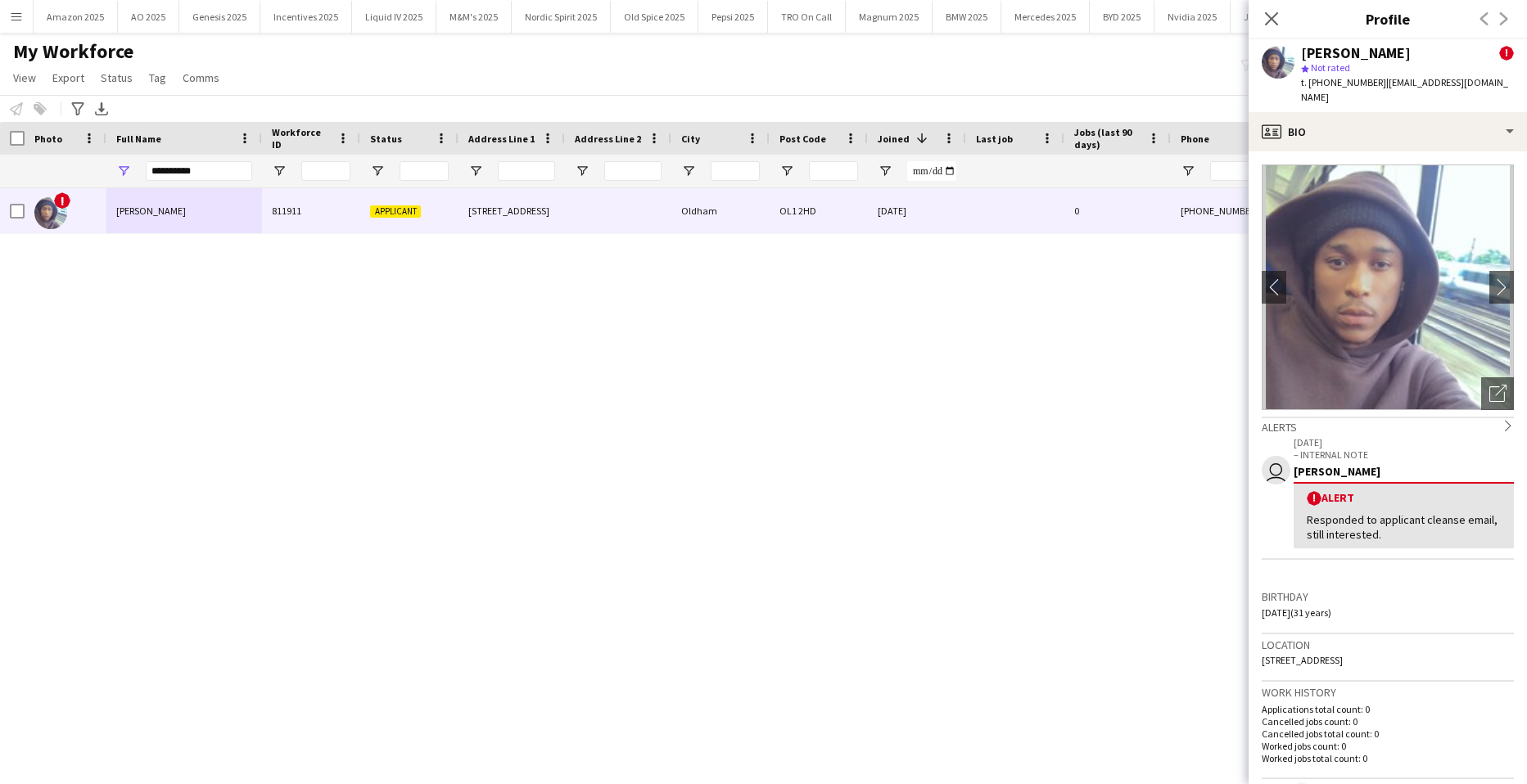
drag, startPoint x: 1262, startPoint y: 660, endPoint x: 1430, endPoint y: 659, distance: 168.0
click at [1430, 659] on div "Location [STREET_ADDRESS]" at bounding box center [1388, 658] width 252 height 47
copy span "[STREET_ADDRESS]"
drag, startPoint x: 1266, startPoint y: 10, endPoint x: 711, endPoint y: 158, distance: 574.4
click at [1268, 11] on app-icon "Close pop-in" at bounding box center [1272, 19] width 20 height 20
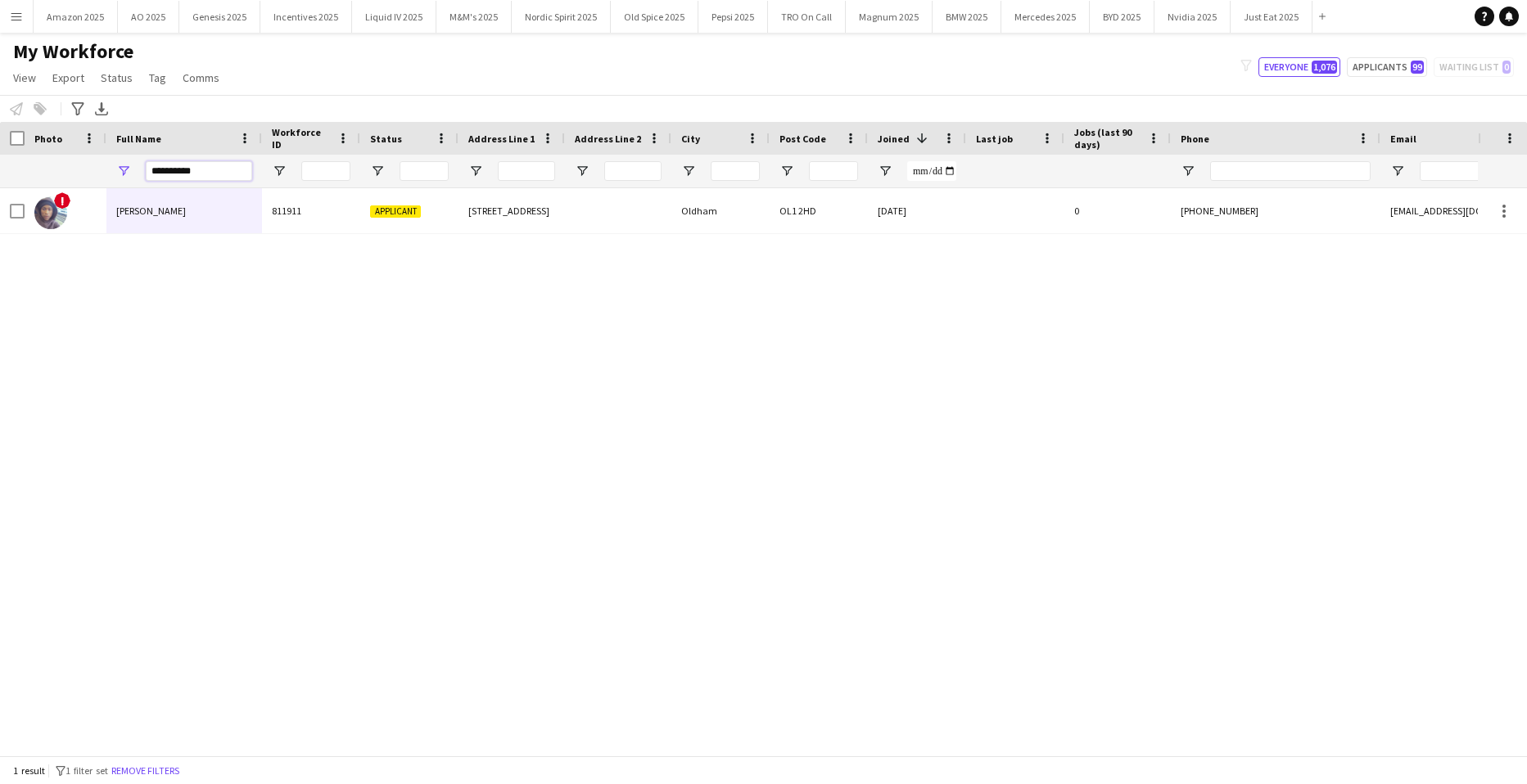
drag, startPoint x: 227, startPoint y: 180, endPoint x: -42, endPoint y: 235, distance: 274.6
click at [0, 235] on html "Menu Boards Boards Boards All jobs Status Workforce Workforce My Workforce Recr…" at bounding box center [764, 392] width 1527 height 784
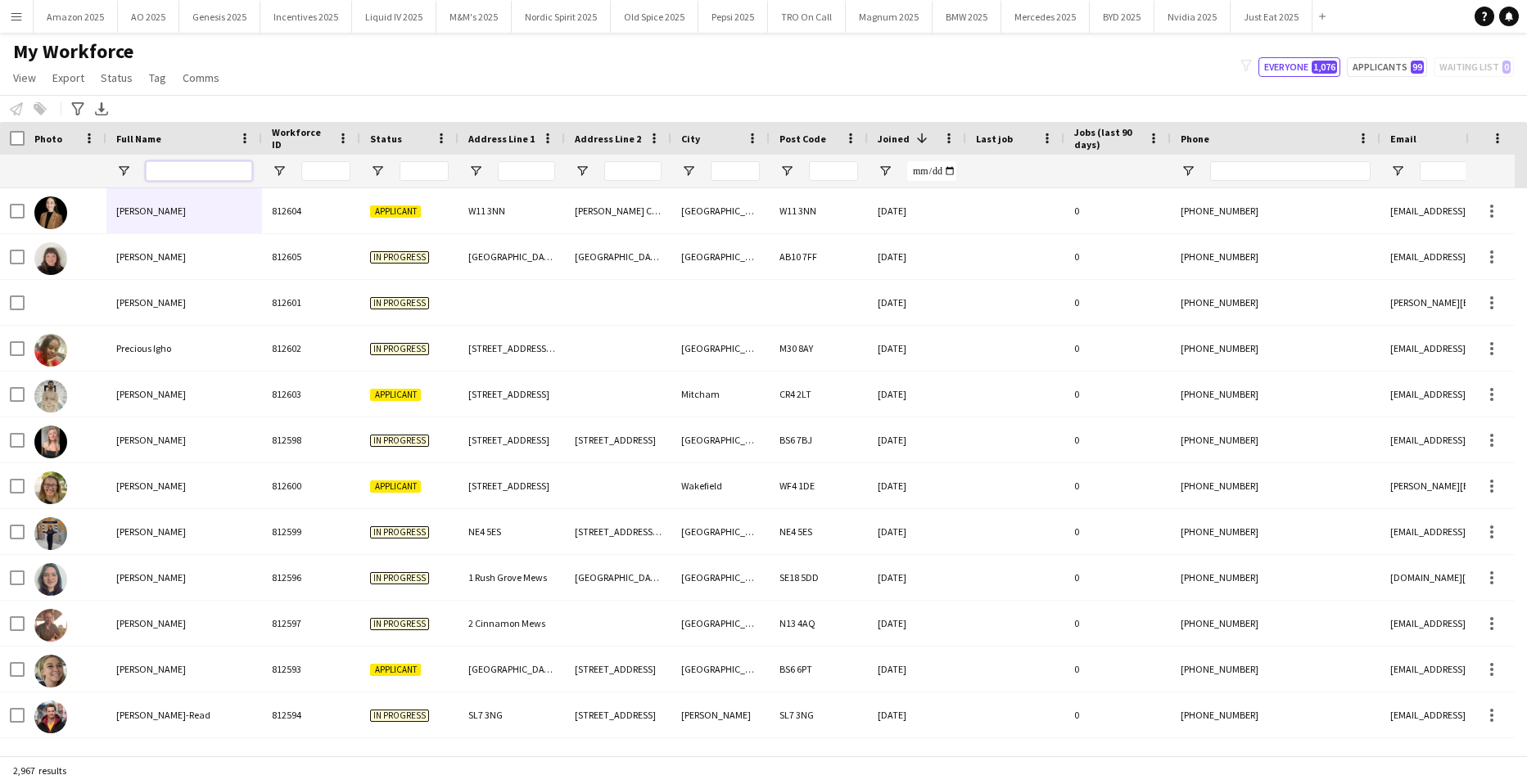
click at [199, 166] on input "Full Name Filter Input" at bounding box center [199, 171] width 106 height 20
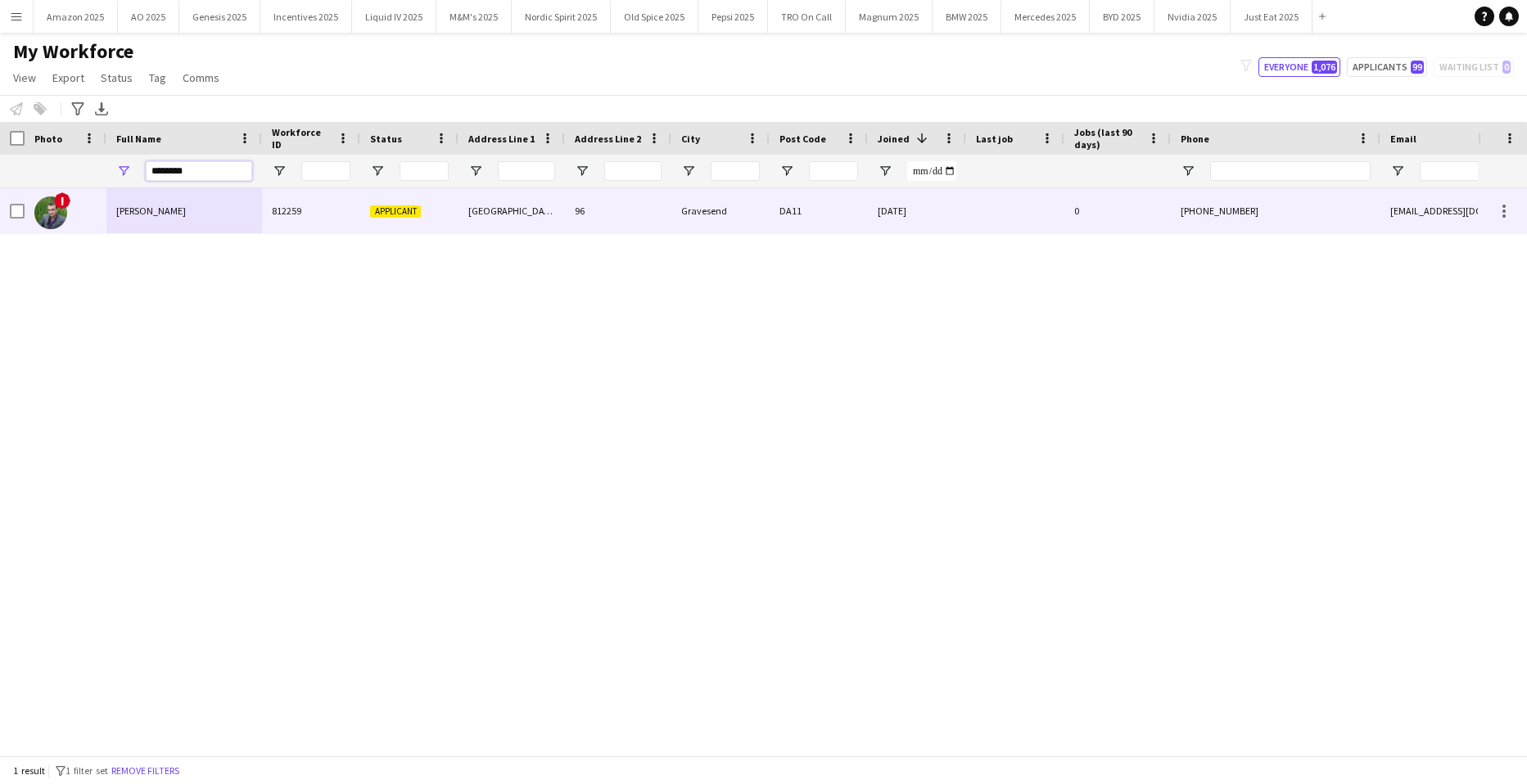
type input "*******"
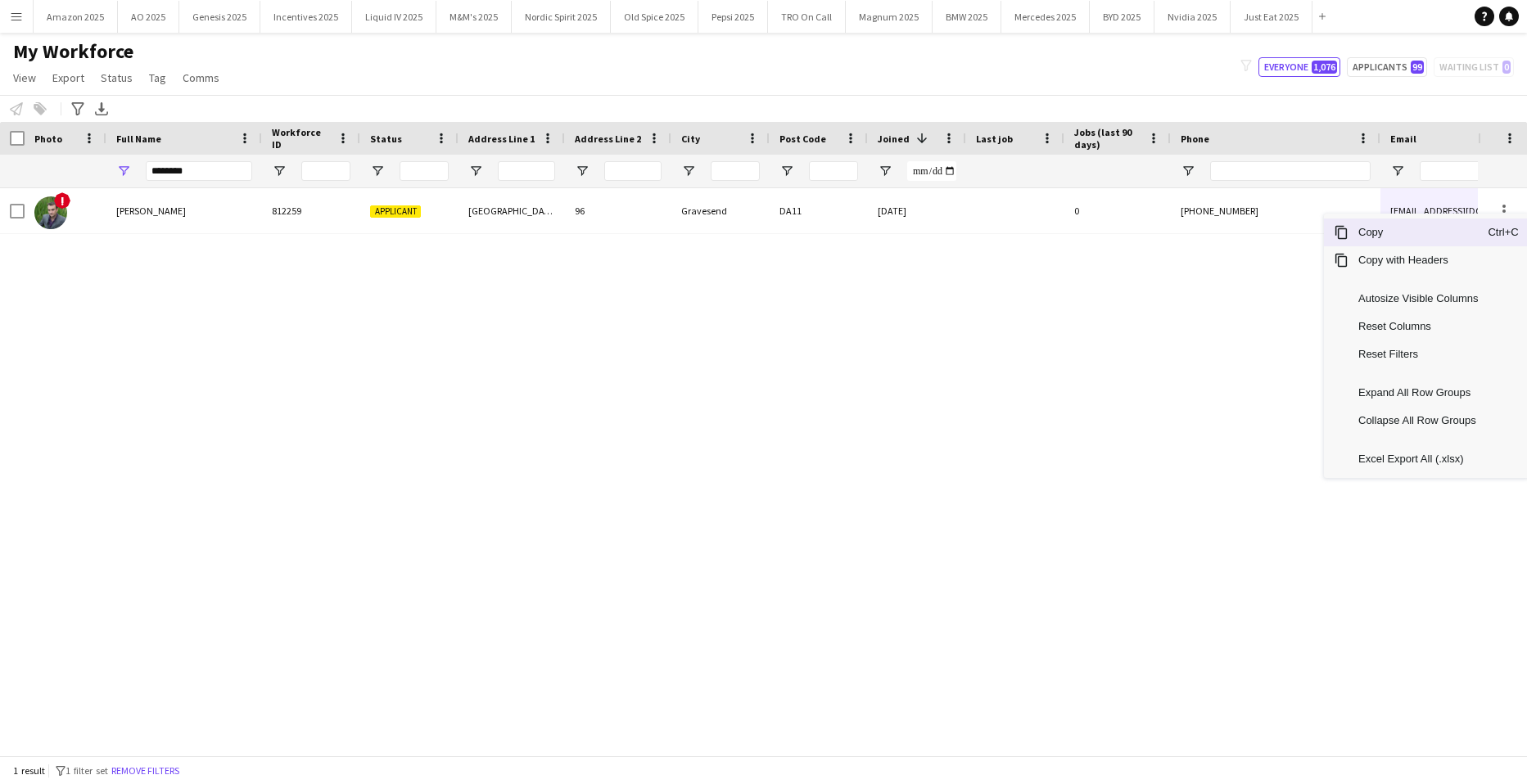
click at [1430, 235] on span "Copy" at bounding box center [1418, 233] width 139 height 27
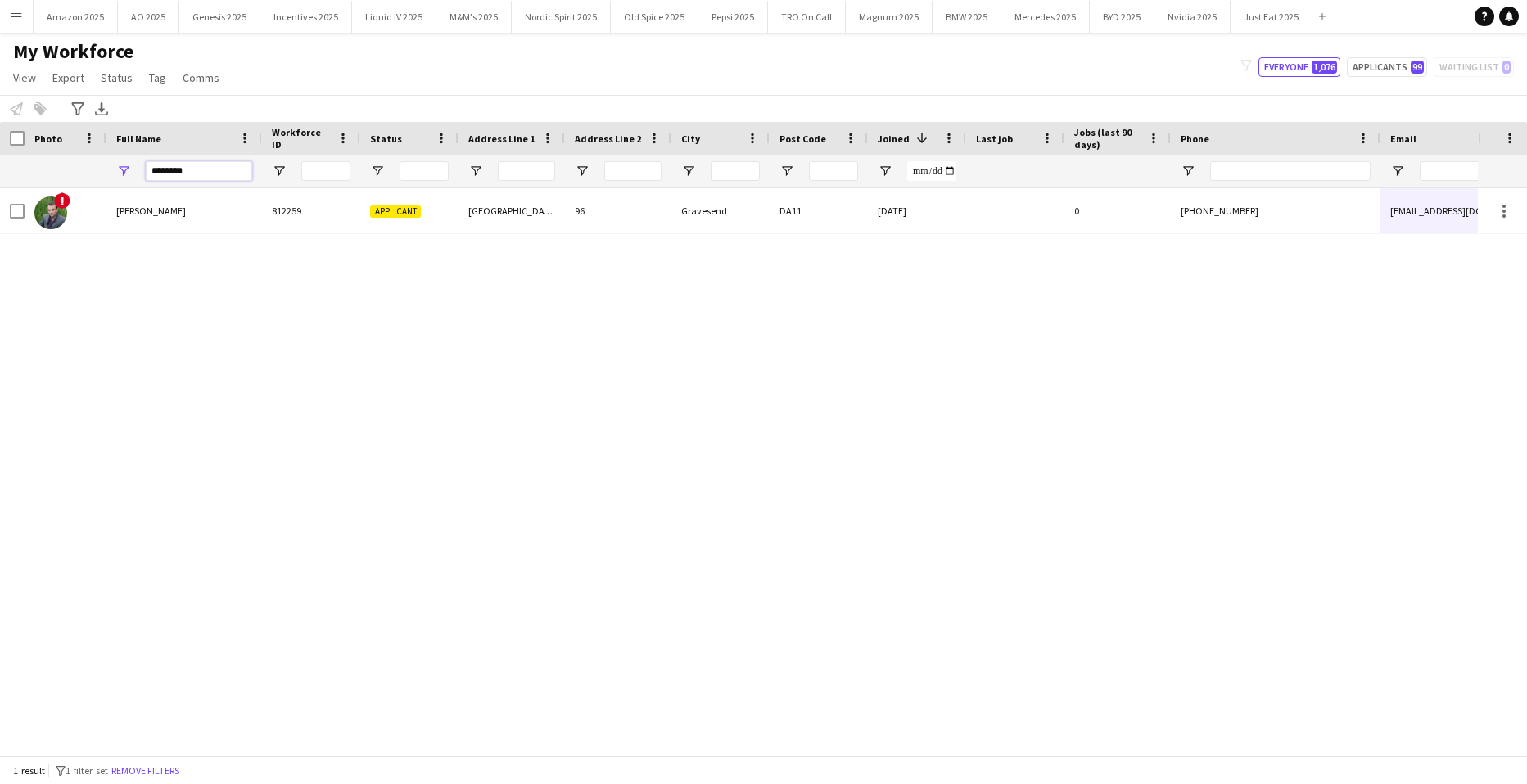
drag, startPoint x: 177, startPoint y: 174, endPoint x: -42, endPoint y: 170, distance: 219.0
click at [0, 170] on html "Menu Boards Boards Boards All jobs Status Workforce Workforce My Workforce Recr…" at bounding box center [764, 392] width 1527 height 784
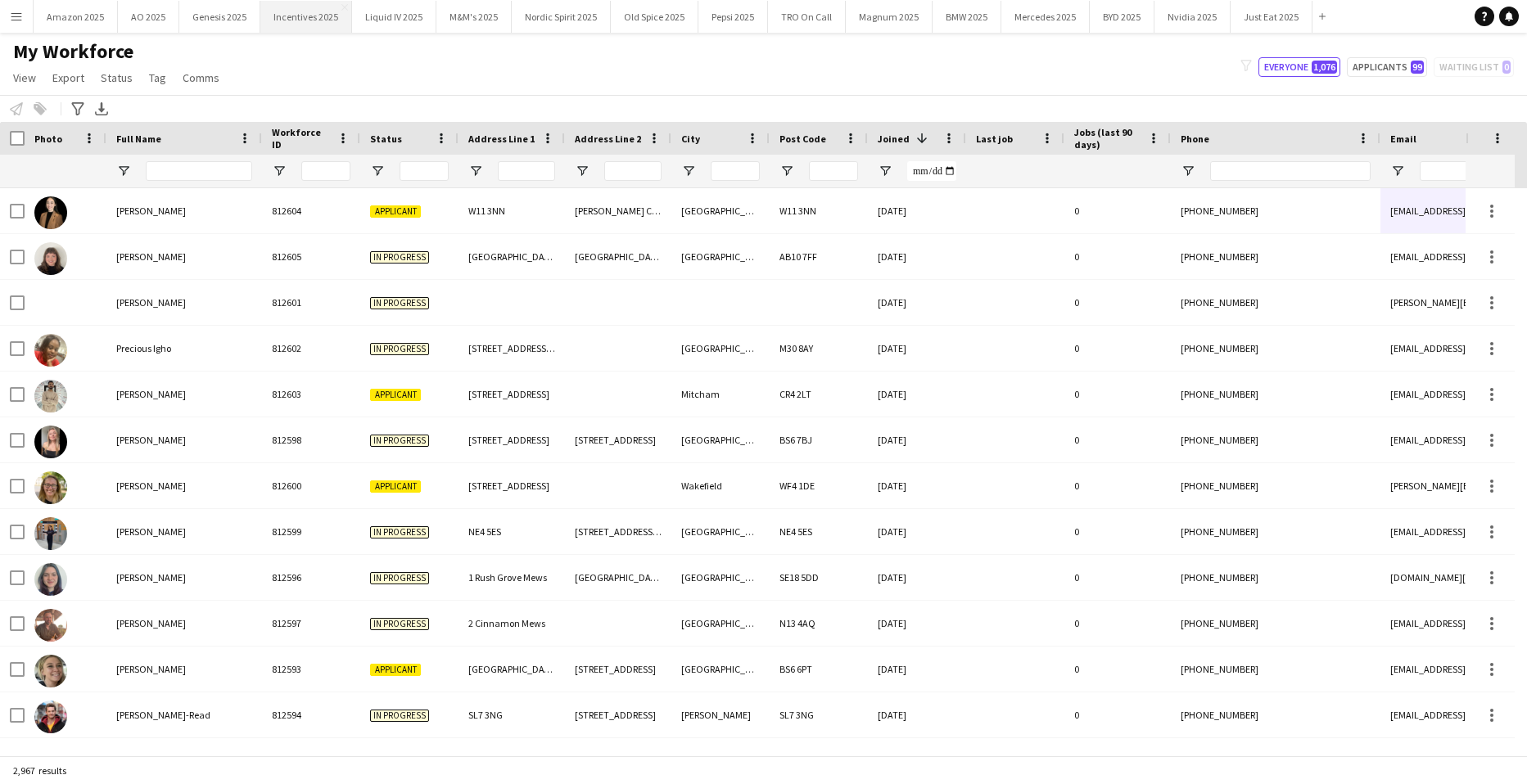
click at [269, 18] on button "Incentives 2025 Close" at bounding box center [305, 17] width 91 height 32
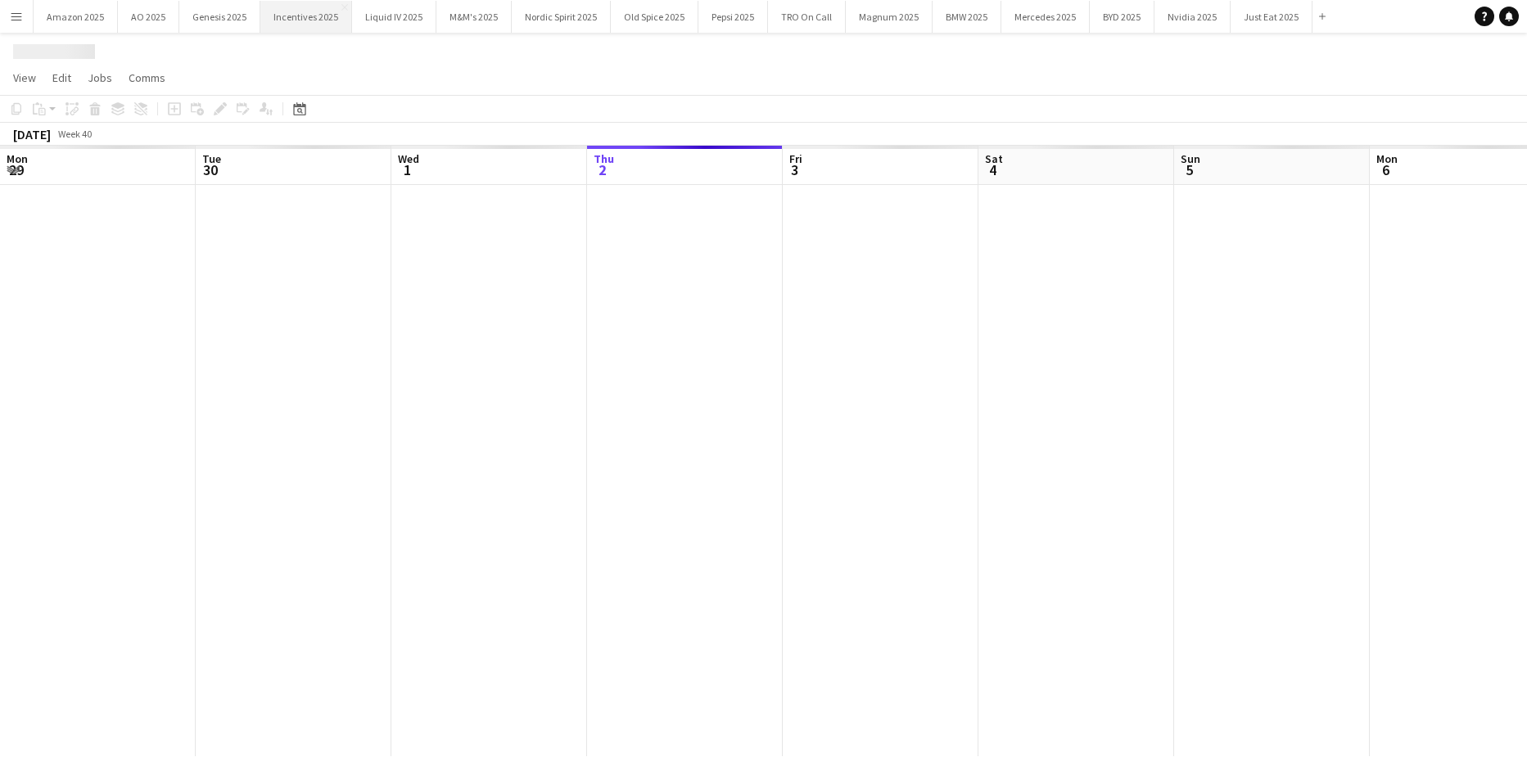
scroll to position [0, 392]
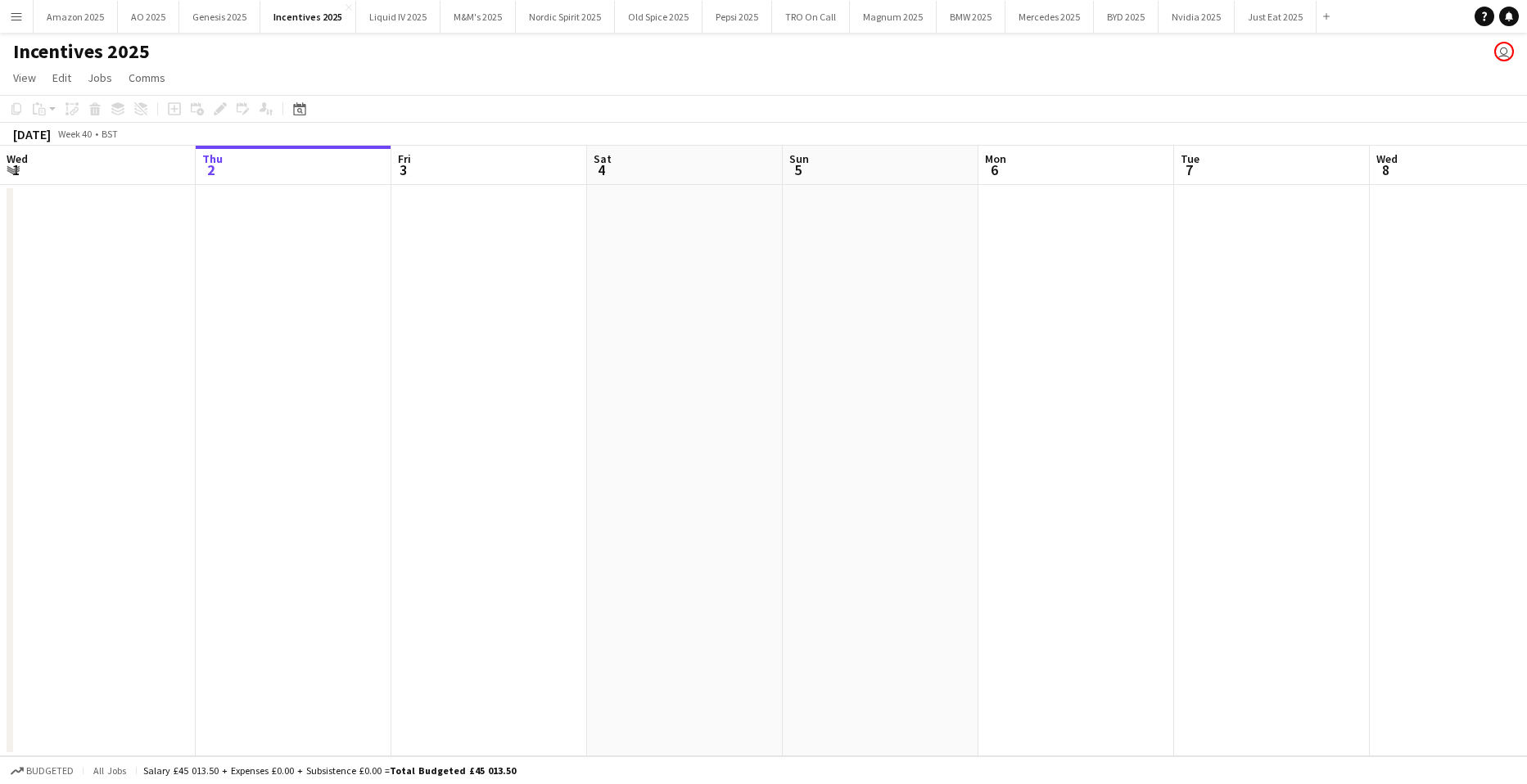
click at [283, 285] on app-date-cell at bounding box center [292, 471] width 195 height 571
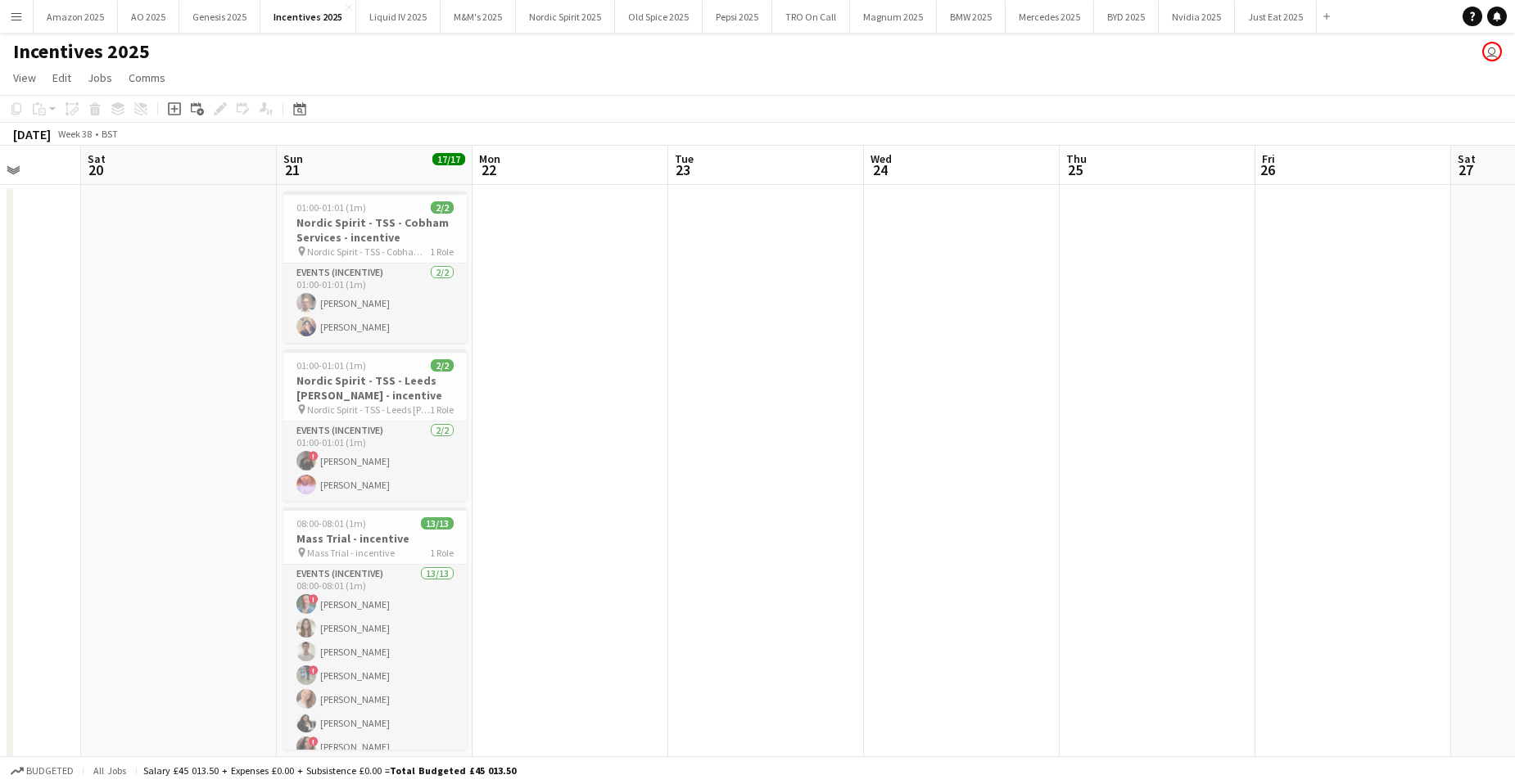
scroll to position [0, 413]
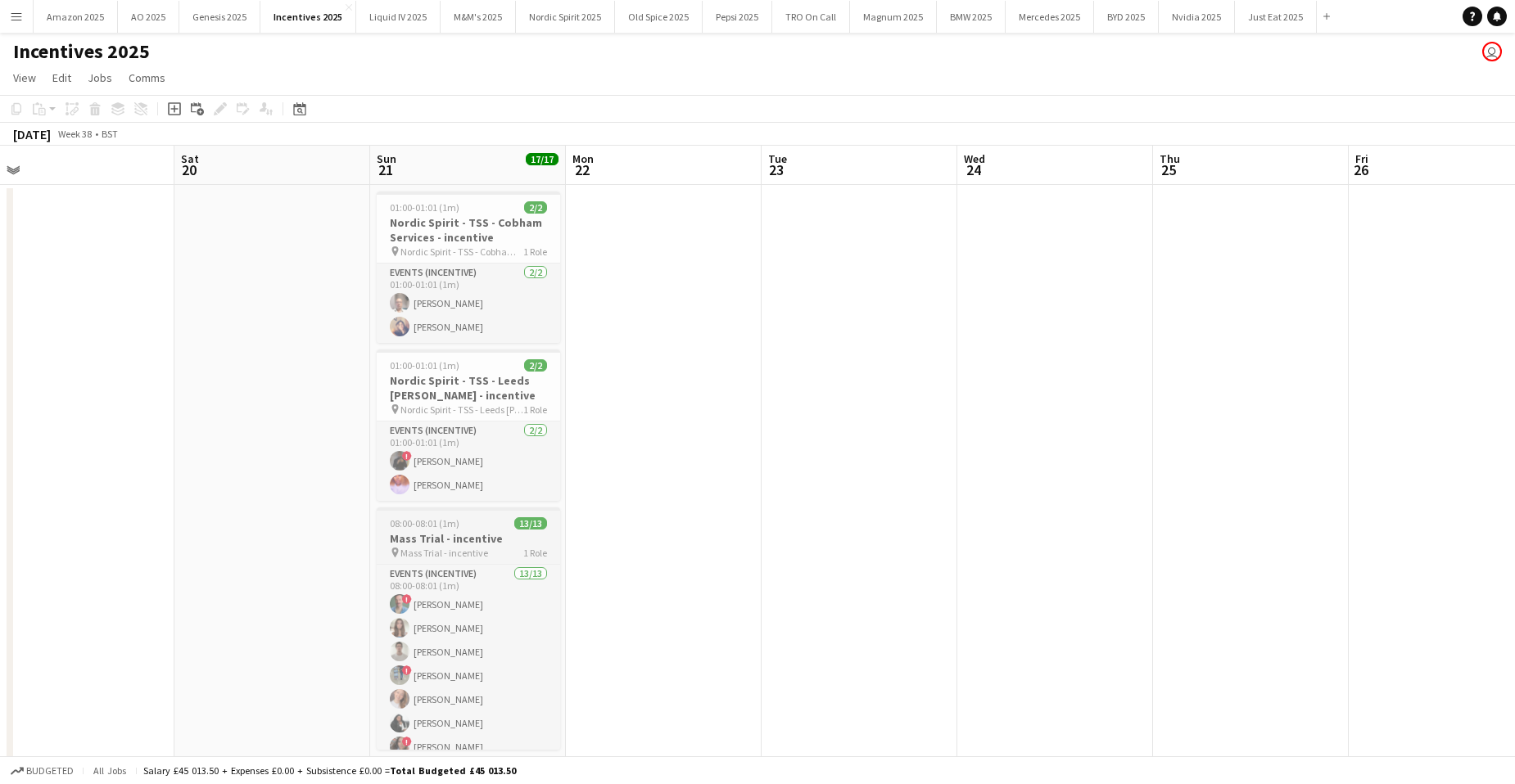
click at [479, 514] on app-job-card "08:00-08:01 (1m) 13/13 Mass Trial - incentive pin Mass Trial - incentive 1 Role…" at bounding box center [468, 628] width 183 height 242
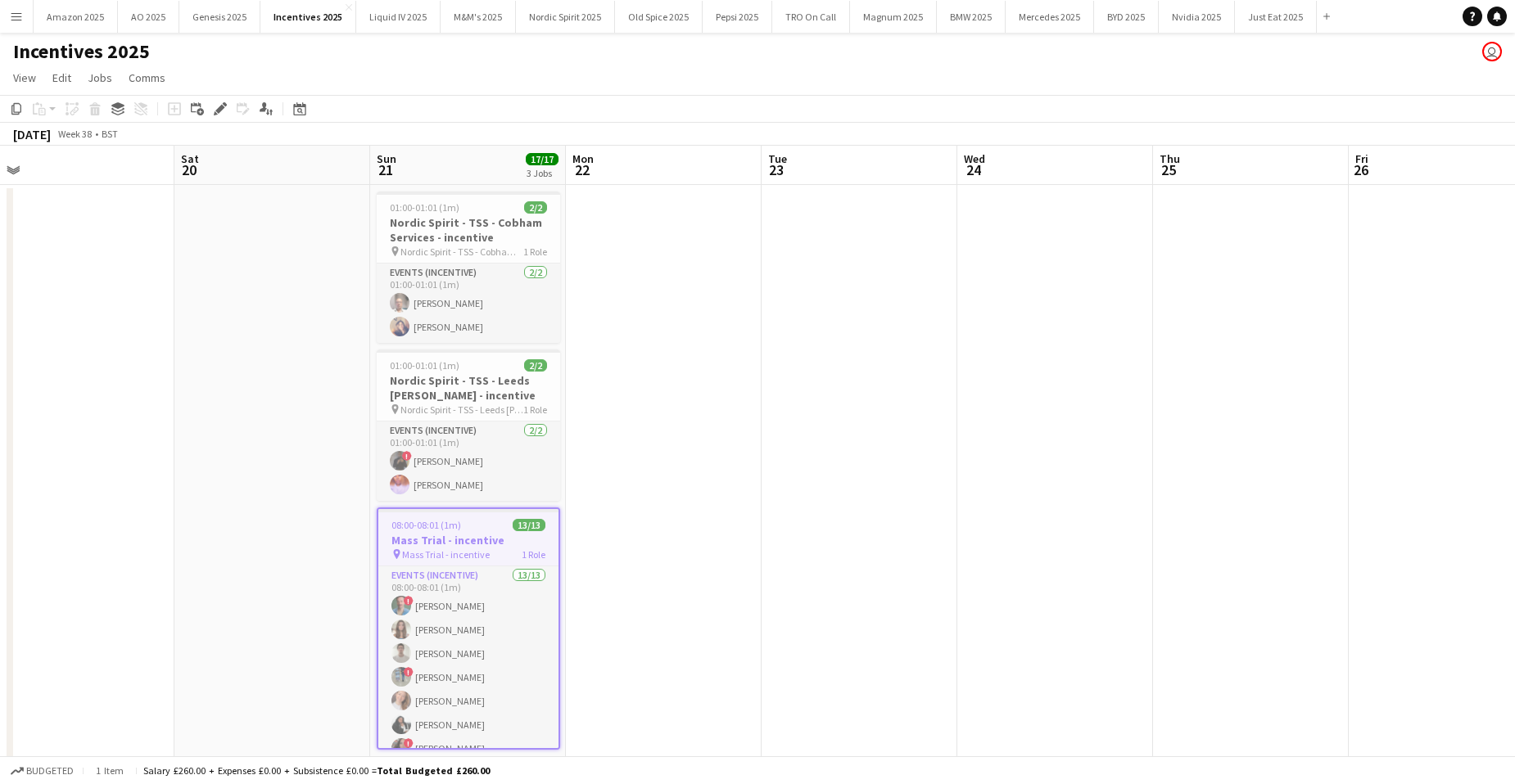
click at [1208, 339] on app-date-cell at bounding box center [1250, 486] width 195 height 601
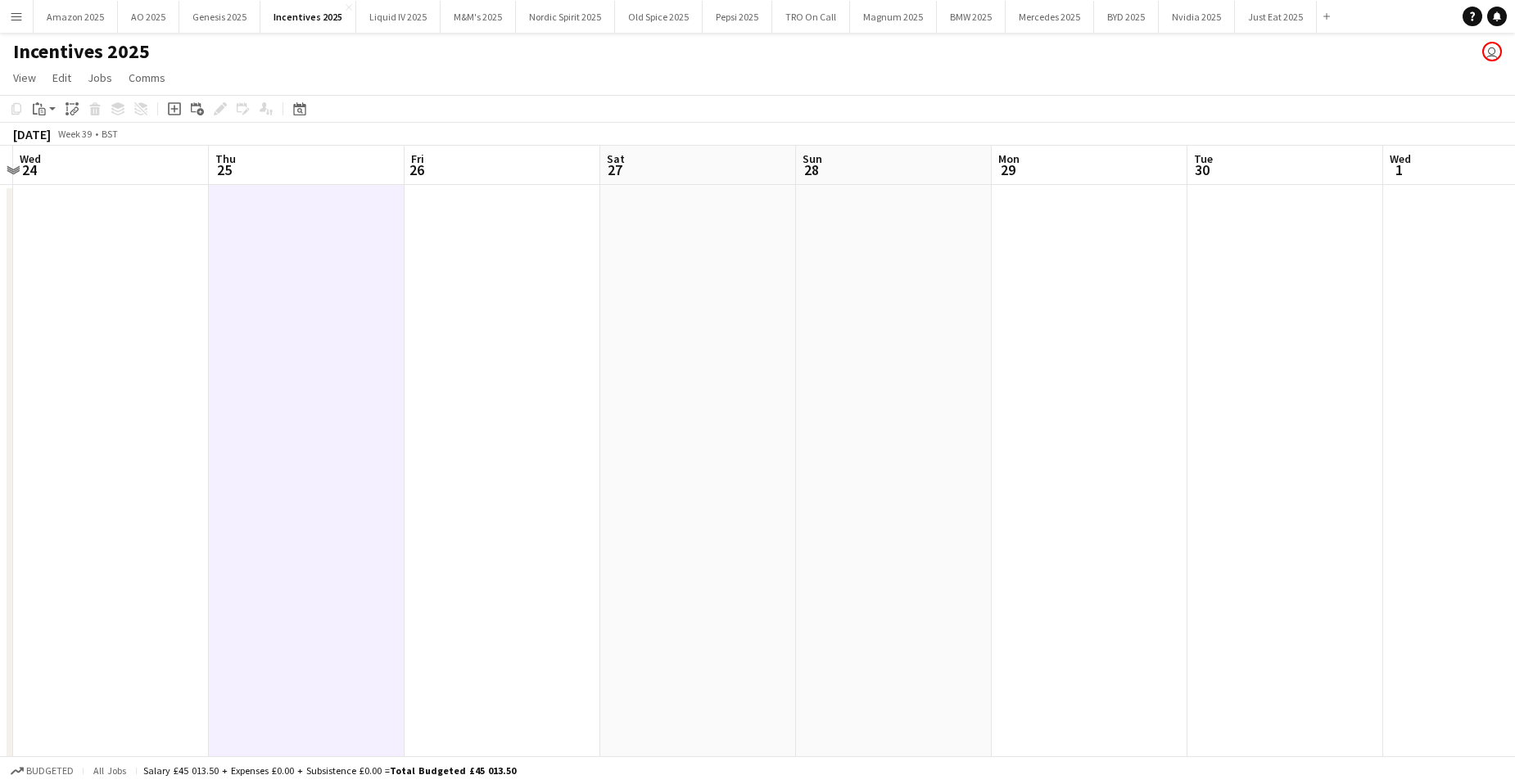
scroll to position [0, 578]
click at [845, 284] on app-date-cell at bounding box center [889, 486] width 195 height 601
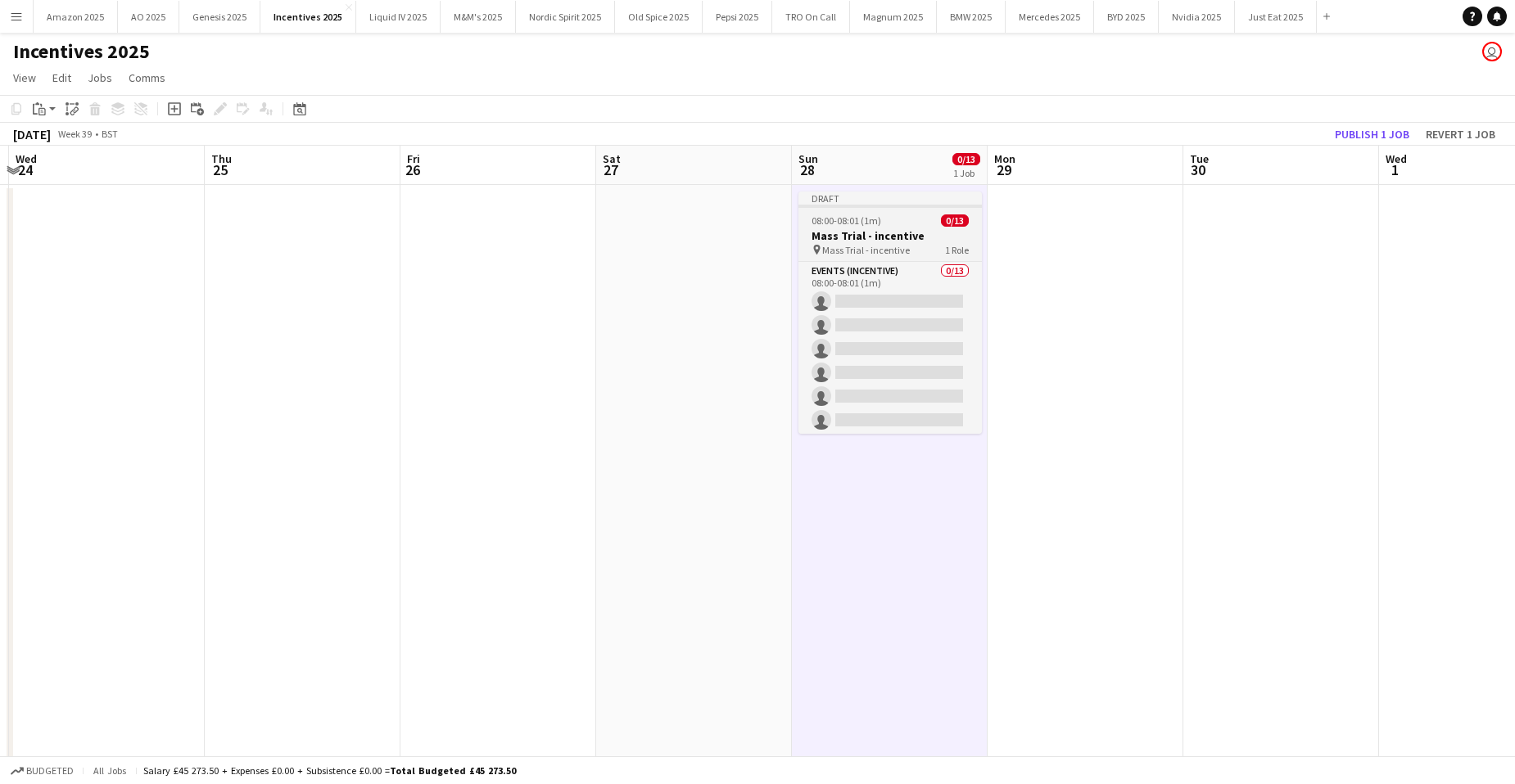
drag, startPoint x: 871, startPoint y: 217, endPoint x: 864, endPoint y: 223, distance: 9.2
click at [872, 217] on span "08:00-08:01 (1m)" at bounding box center [846, 221] width 70 height 13
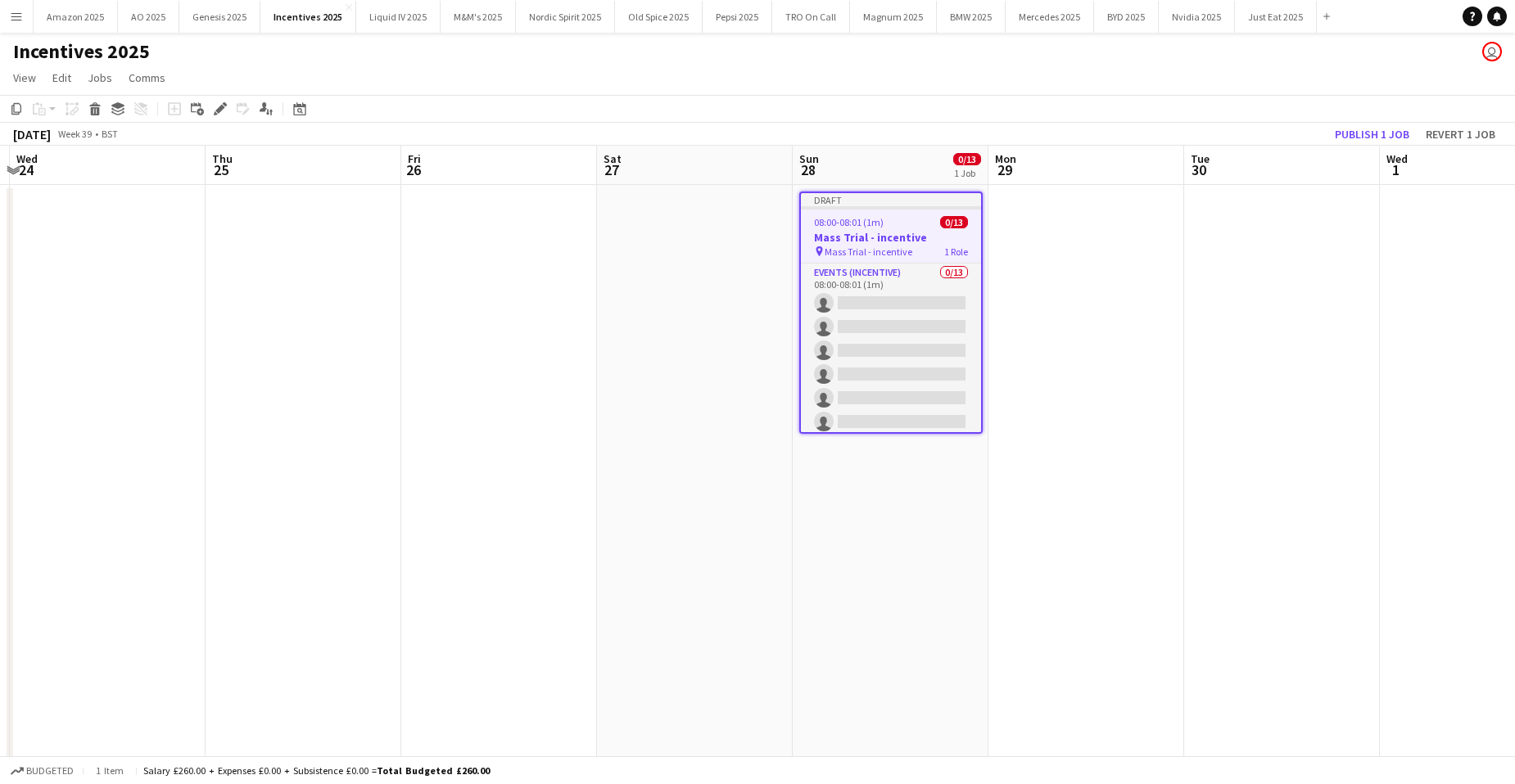
click at [214, 105] on div "Edit" at bounding box center [220, 109] width 20 height 20
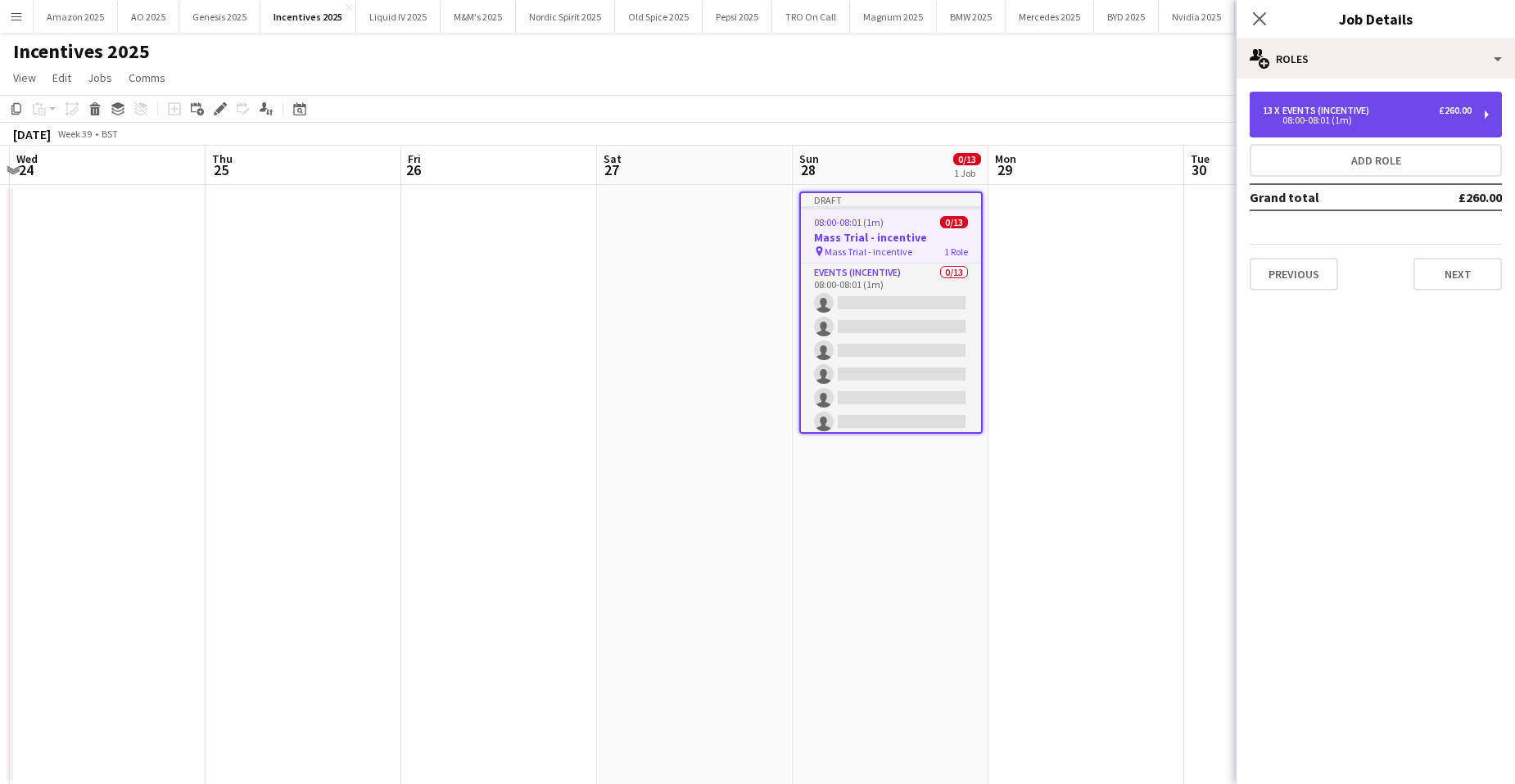
click at [1350, 96] on div "13 x Events (Incentive) £260.00 08:00-08:01 (1m)" at bounding box center [1375, 114] width 252 height 46
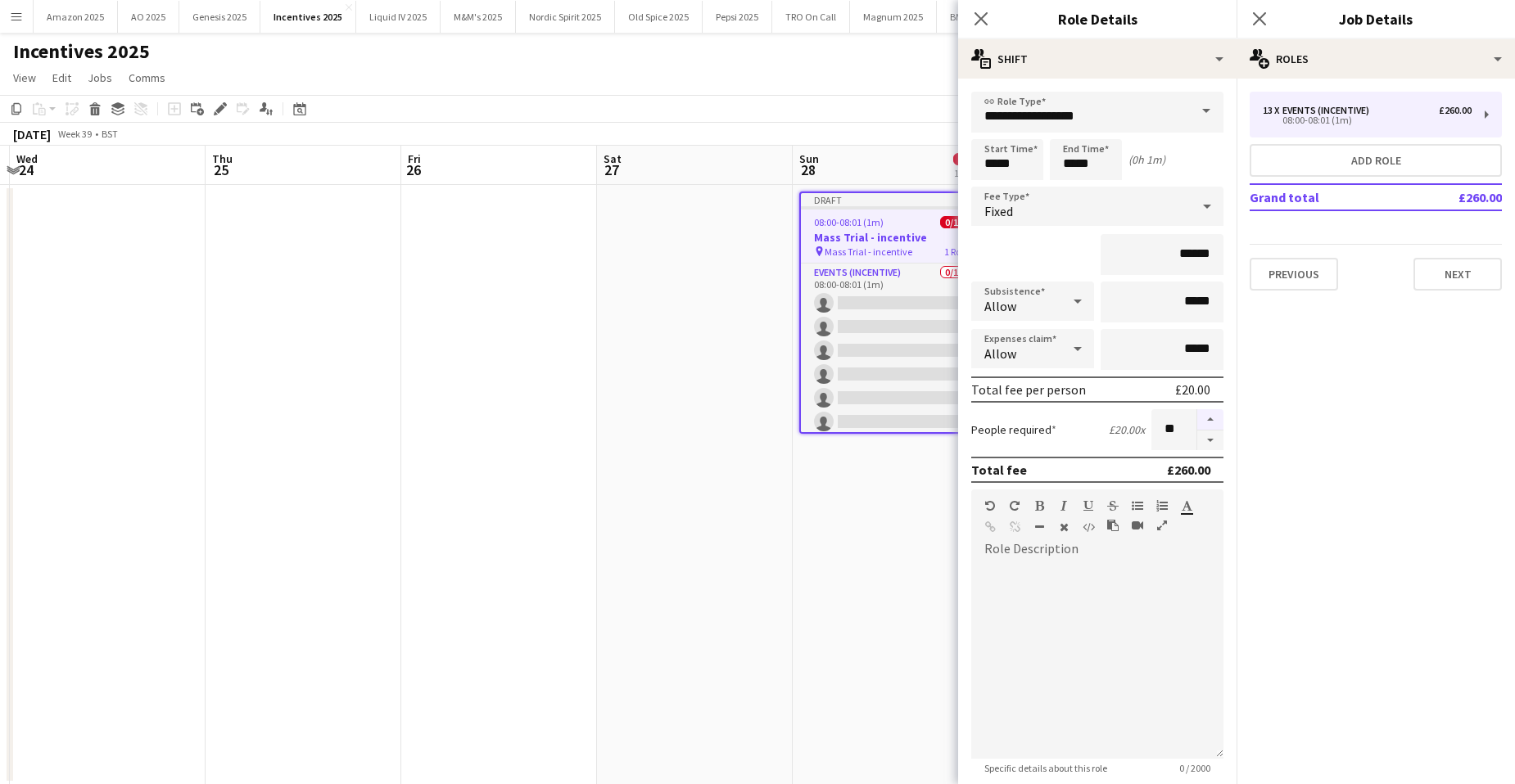
click at [1204, 420] on button "button" at bounding box center [1210, 420] width 26 height 22
click at [1205, 420] on button "button" at bounding box center [1210, 420] width 26 height 22
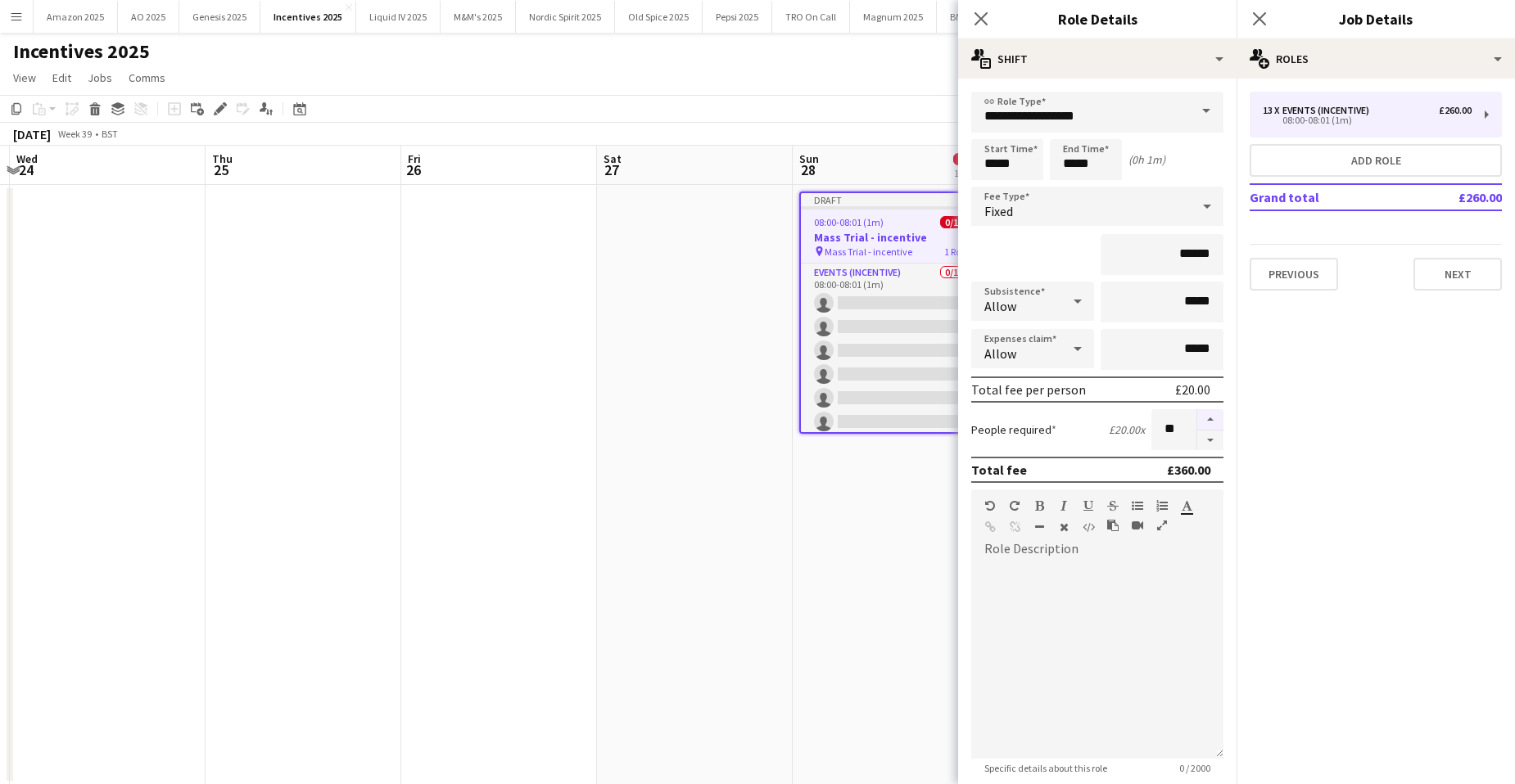
click at [1205, 420] on button "button" at bounding box center [1210, 420] width 26 height 22
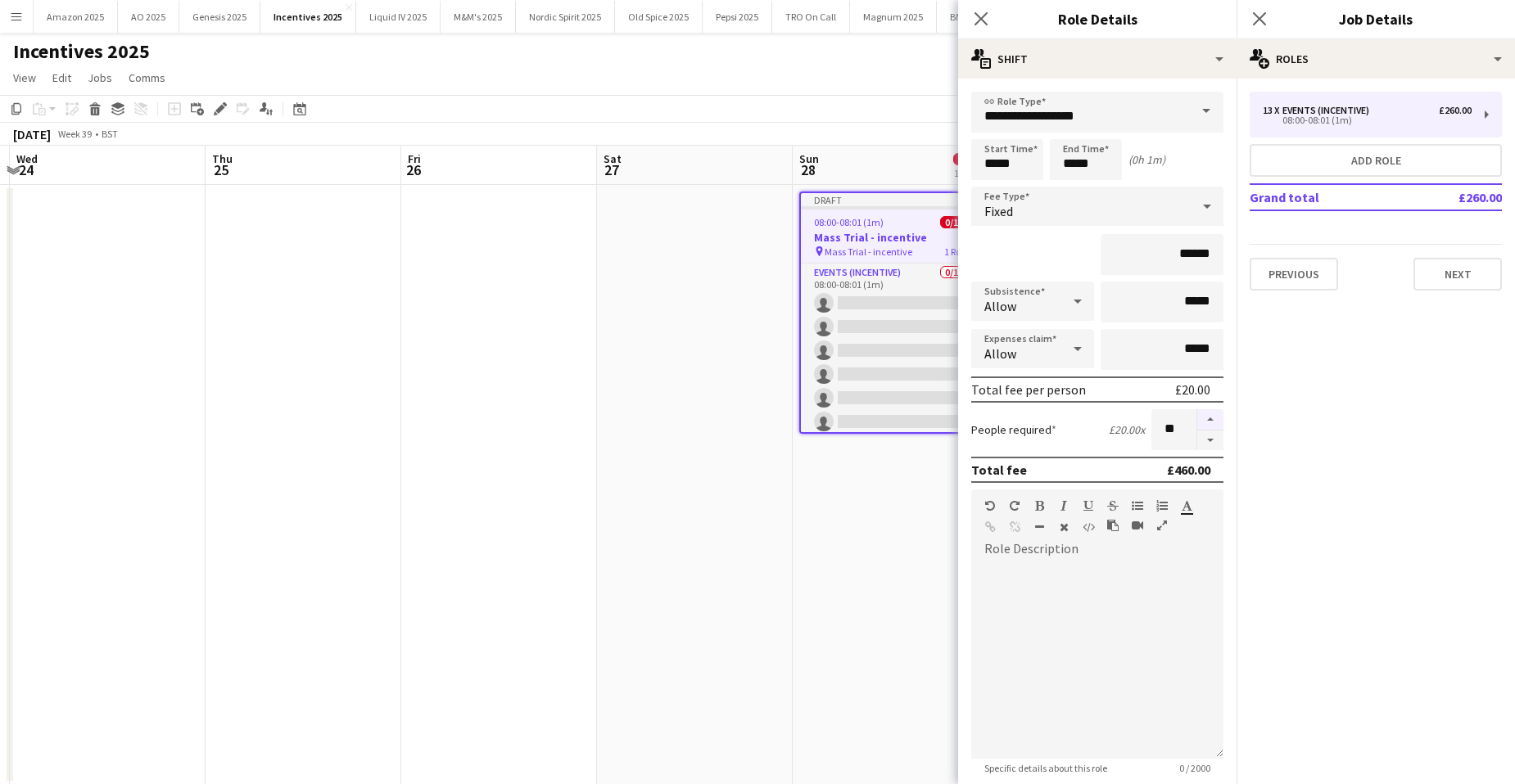
click at [1205, 420] on button "button" at bounding box center [1210, 420] width 26 height 22
type input "**"
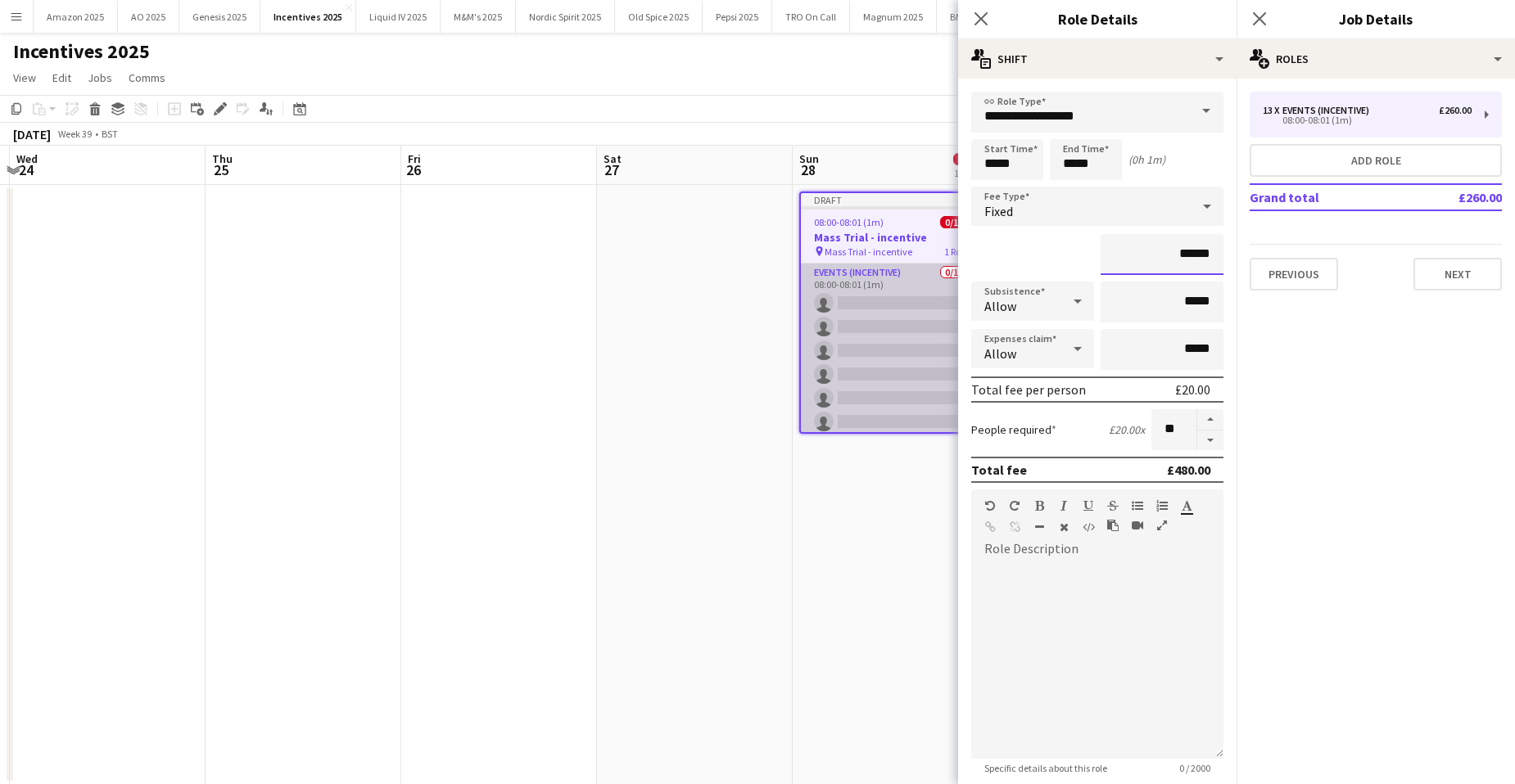
drag, startPoint x: 1202, startPoint y: 256, endPoint x: 835, endPoint y: 280, distance: 367.8
click at [841, 276] on body "Menu Boards Boards Boards All jobs Status Workforce Workforce My Workforce Recr…" at bounding box center [758, 406] width 1515 height 813
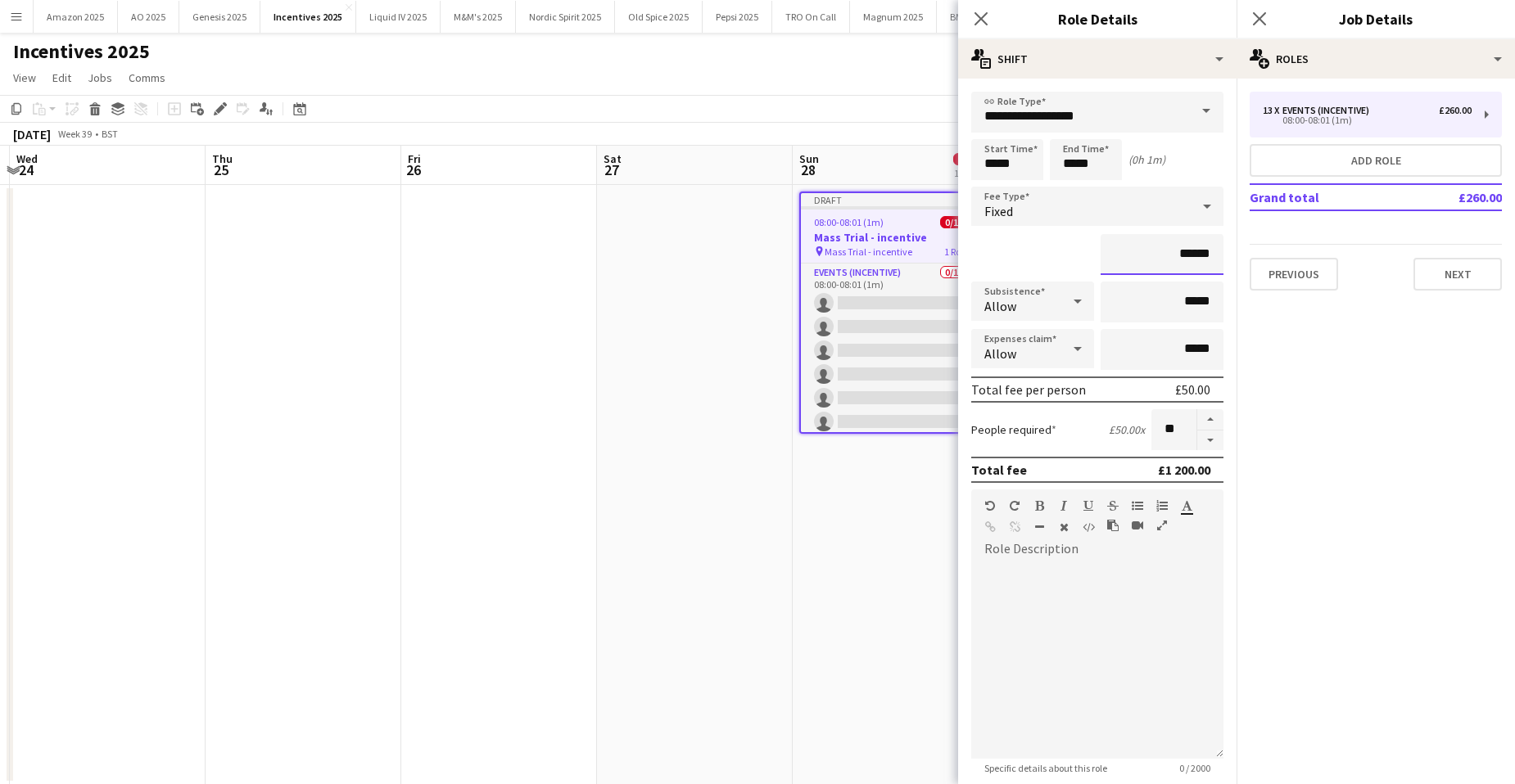
type input "******"
click at [799, 678] on app-date-cell "Draft 08:00-08:01 (1m) 0/13 Mass Trial - incentive pin Mass Trial - incentive 1…" at bounding box center [890, 486] width 195 height 601
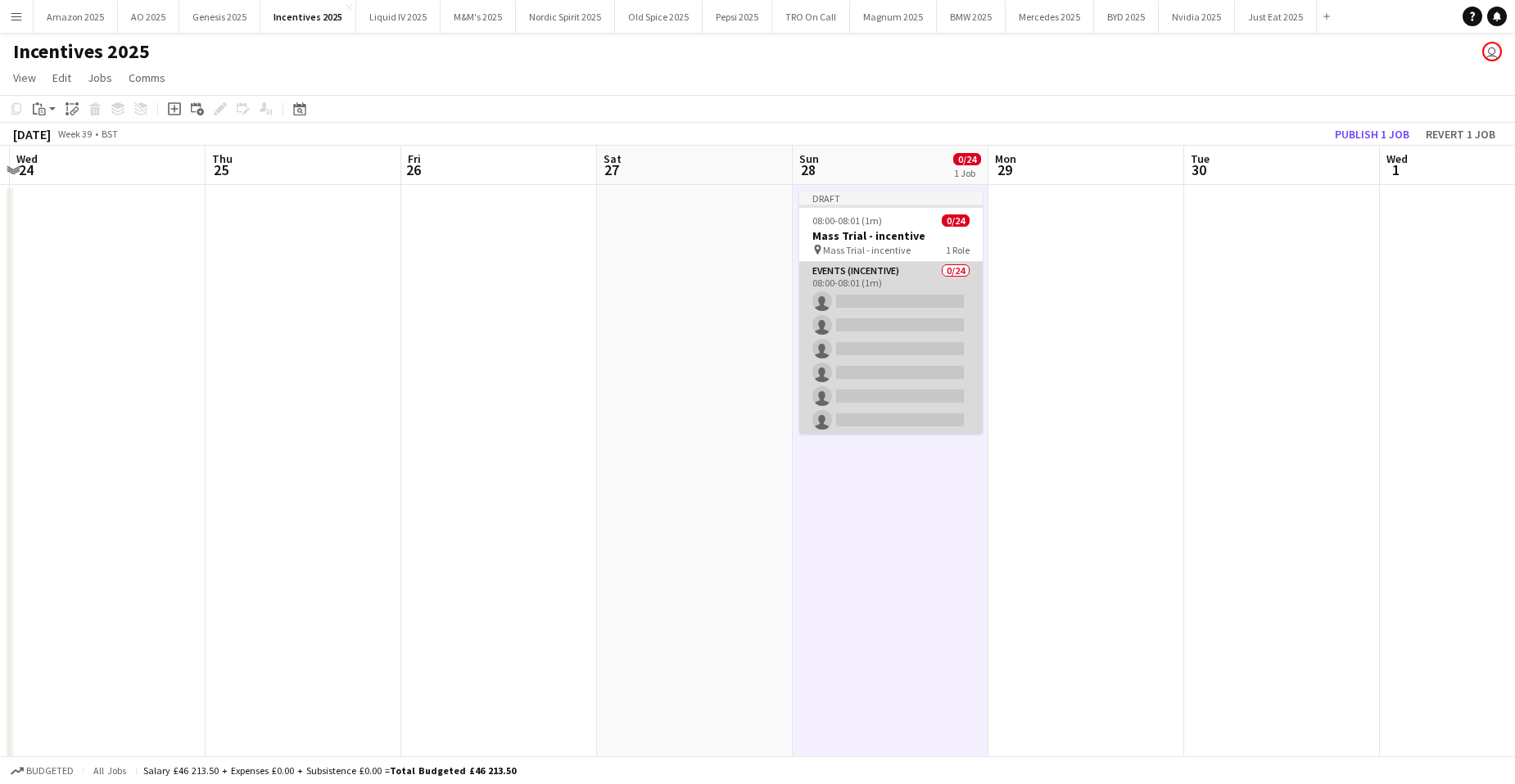
click at [877, 295] on app-card-role "Events (Incentive) 0/24 08:00-08:01 (1m) single-neutral-actions single-neutral-…" at bounding box center [890, 562] width 183 height 601
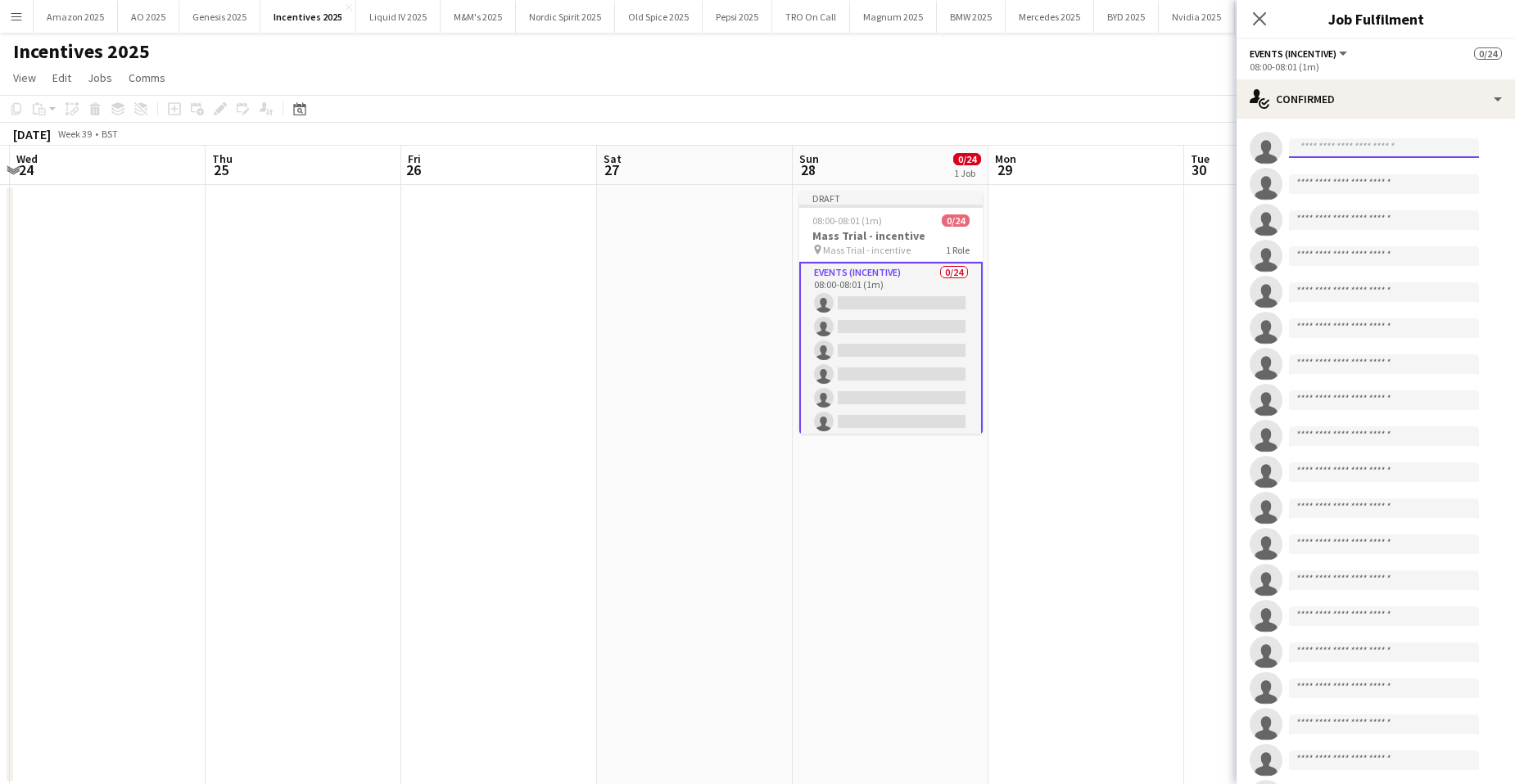
click at [1354, 148] on input at bounding box center [1384, 148] width 190 height 20
type input "*******"
click at [1387, 175] on span "[PERSON_NAME]" at bounding box center [1349, 172] width 94 height 14
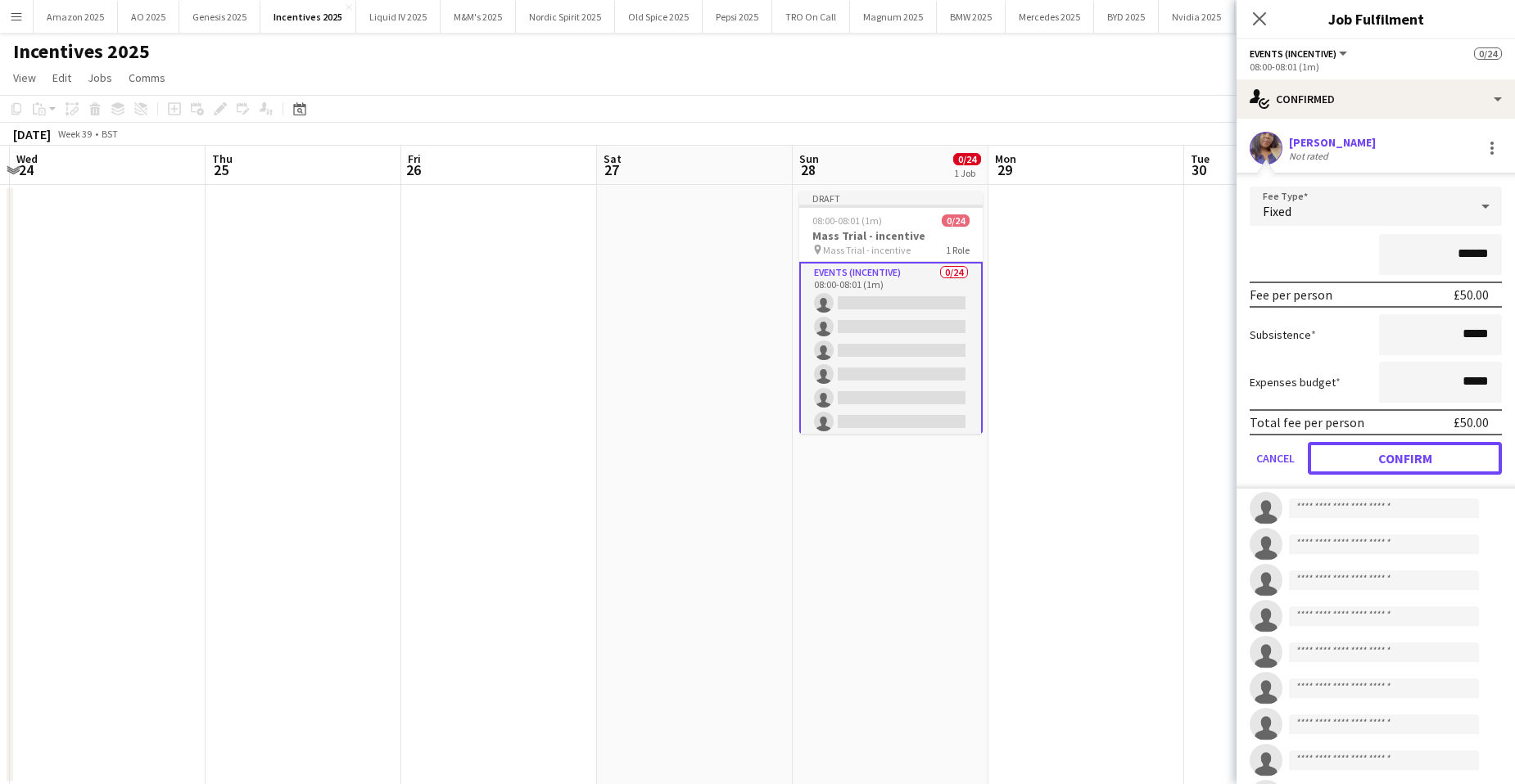
drag, startPoint x: 1430, startPoint y: 462, endPoint x: 1412, endPoint y: 438, distance: 30.0
click at [1431, 462] on button "Confirm" at bounding box center [1405, 458] width 194 height 32
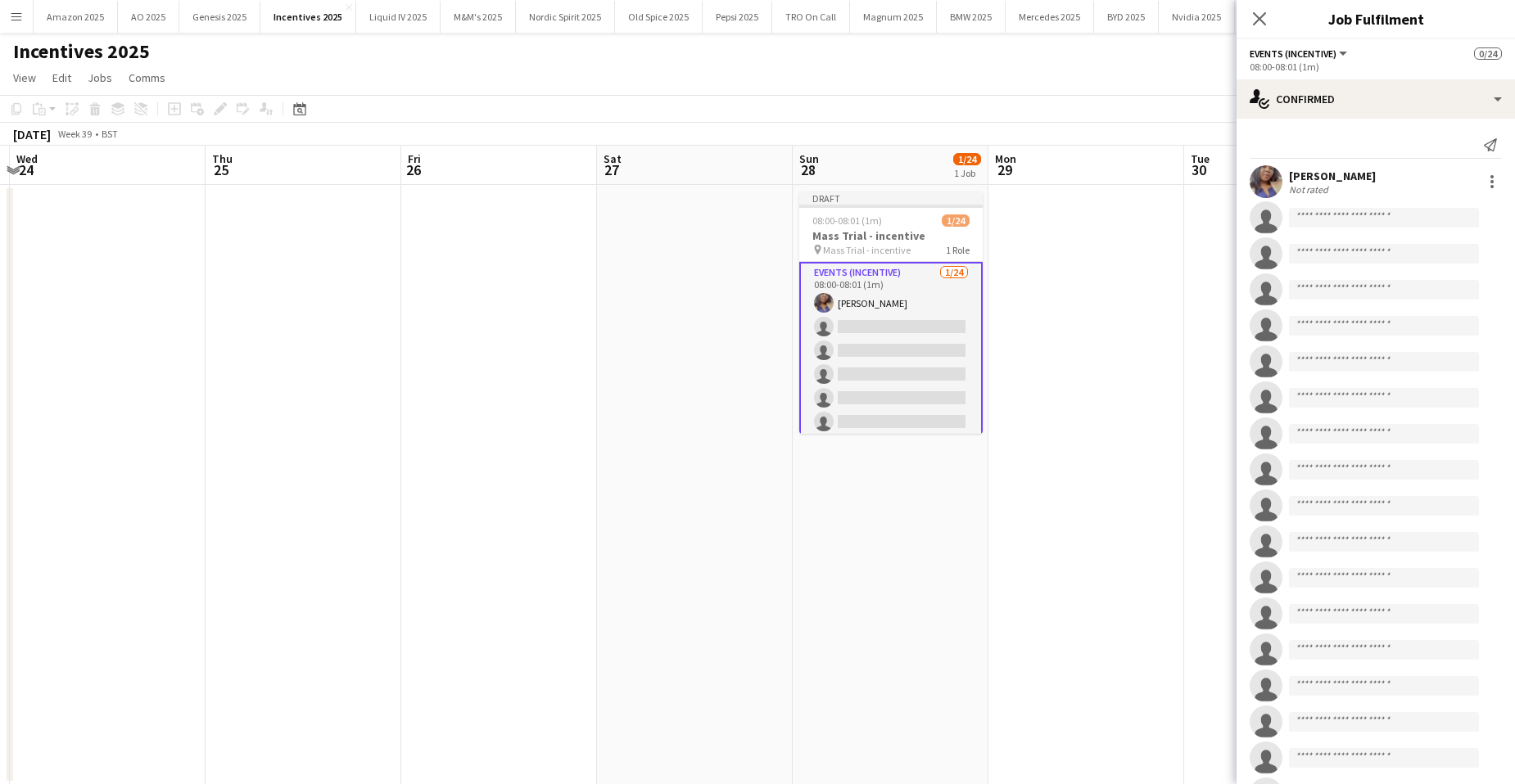
click at [1272, 179] on app-user-avatar at bounding box center [1265, 182] width 32 height 32
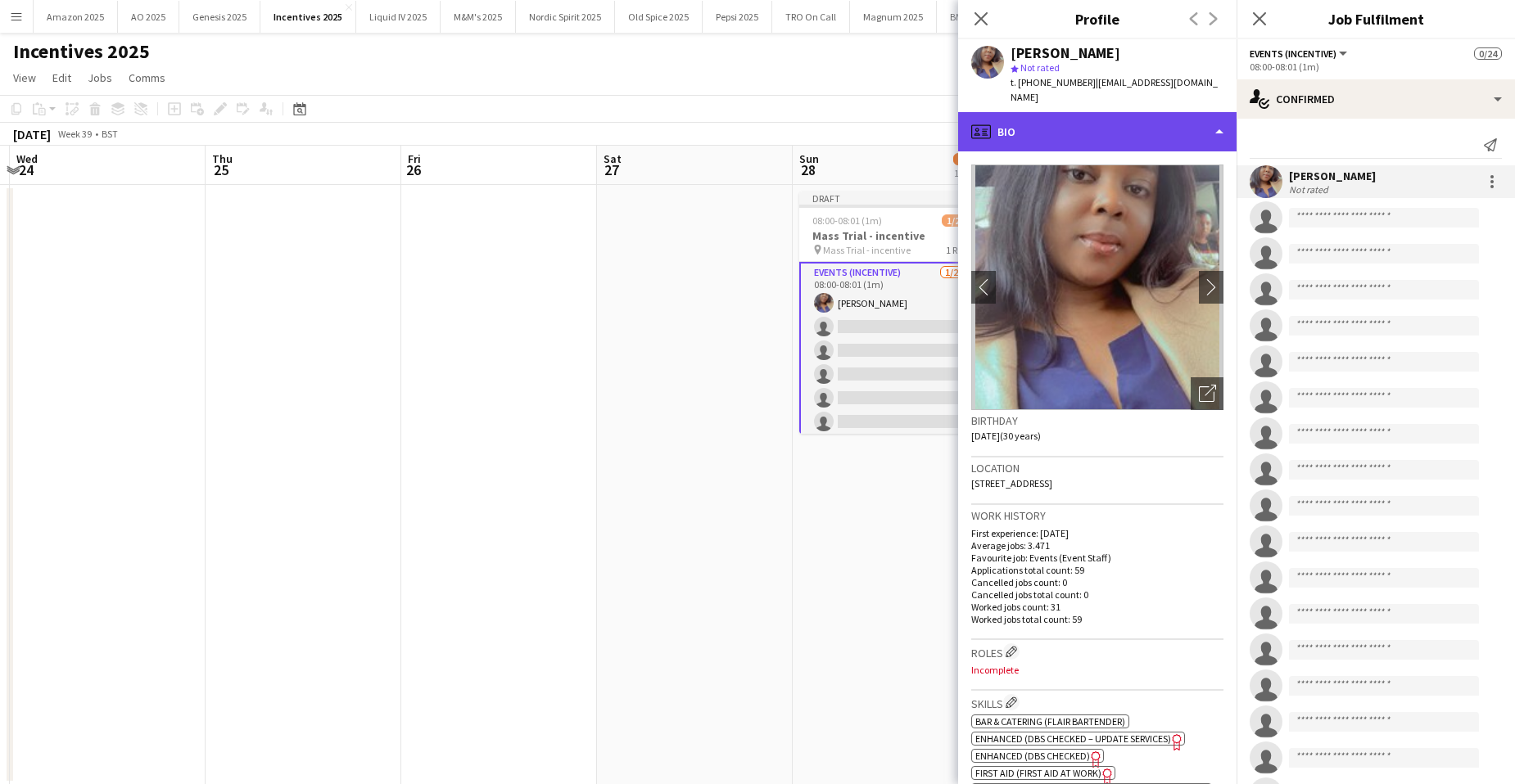
click at [1191, 116] on div "profile Bio" at bounding box center [1097, 131] width 279 height 39
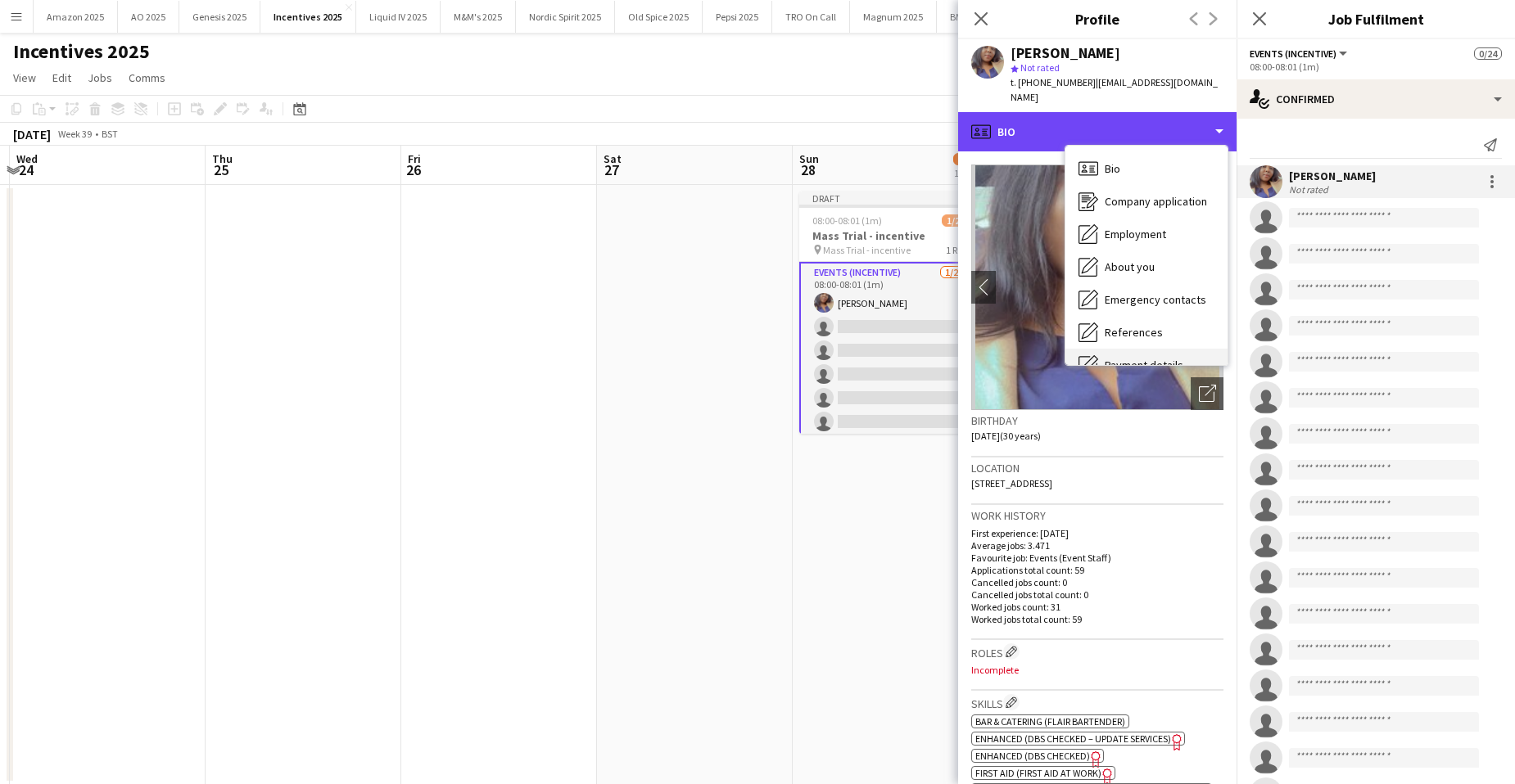
scroll to position [220, 0]
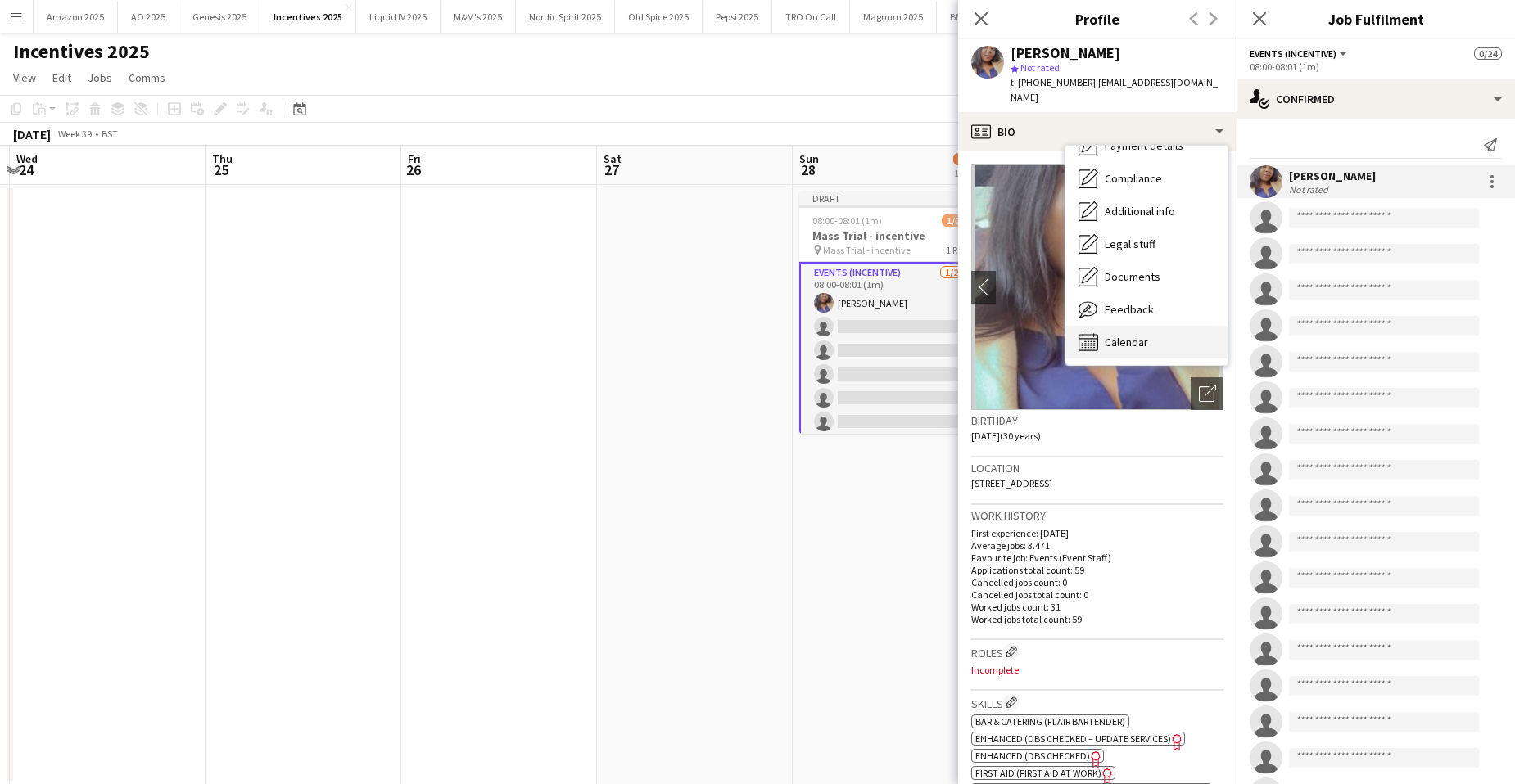
click at [1139, 335] on span "Calendar" at bounding box center [1126, 341] width 43 height 15
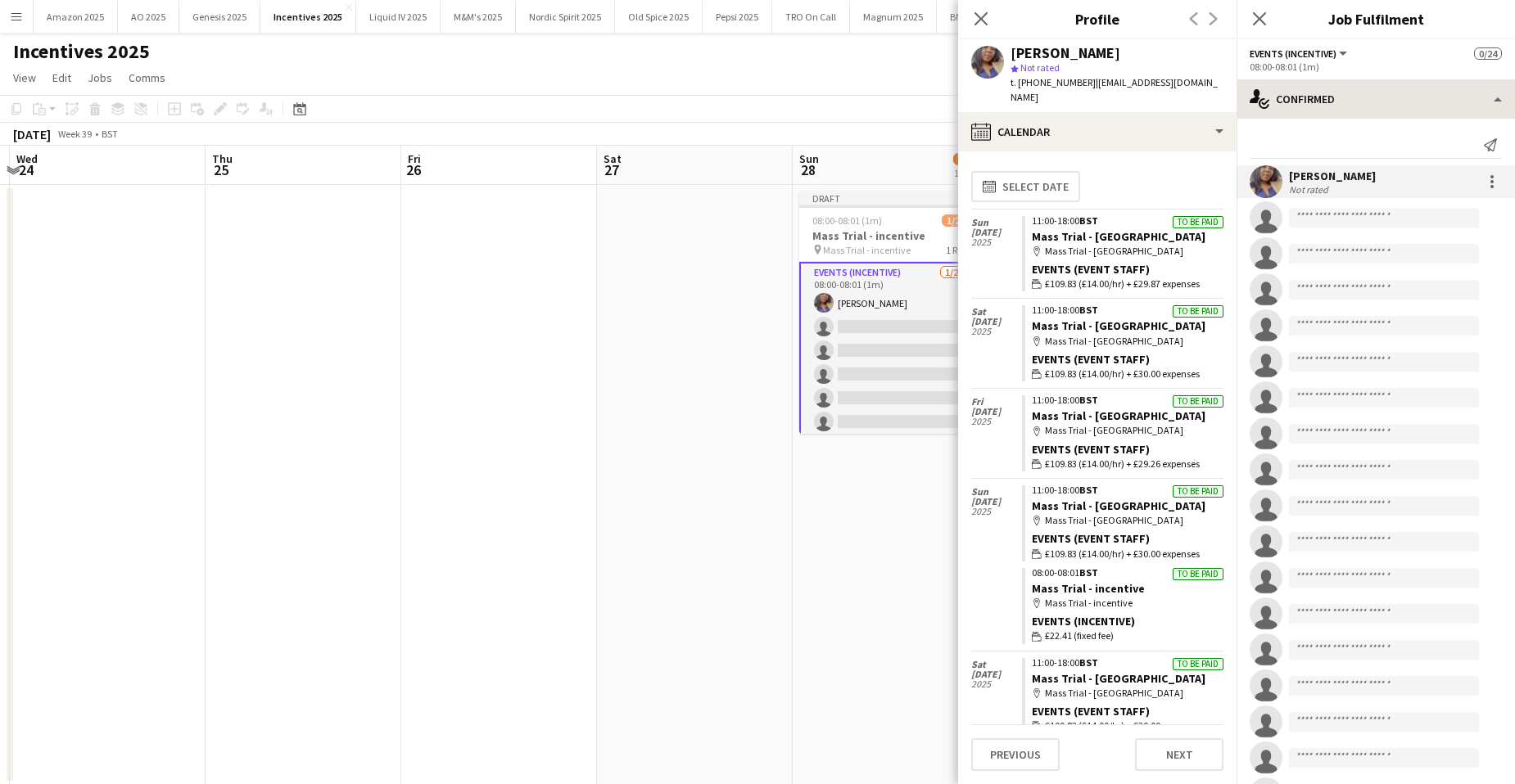
drag, startPoint x: 1261, startPoint y: 15, endPoint x: 1453, endPoint y: 117, distance: 217.4
click at [1260, 16] on icon "Close pop-in" at bounding box center [1259, 19] width 13 height 13
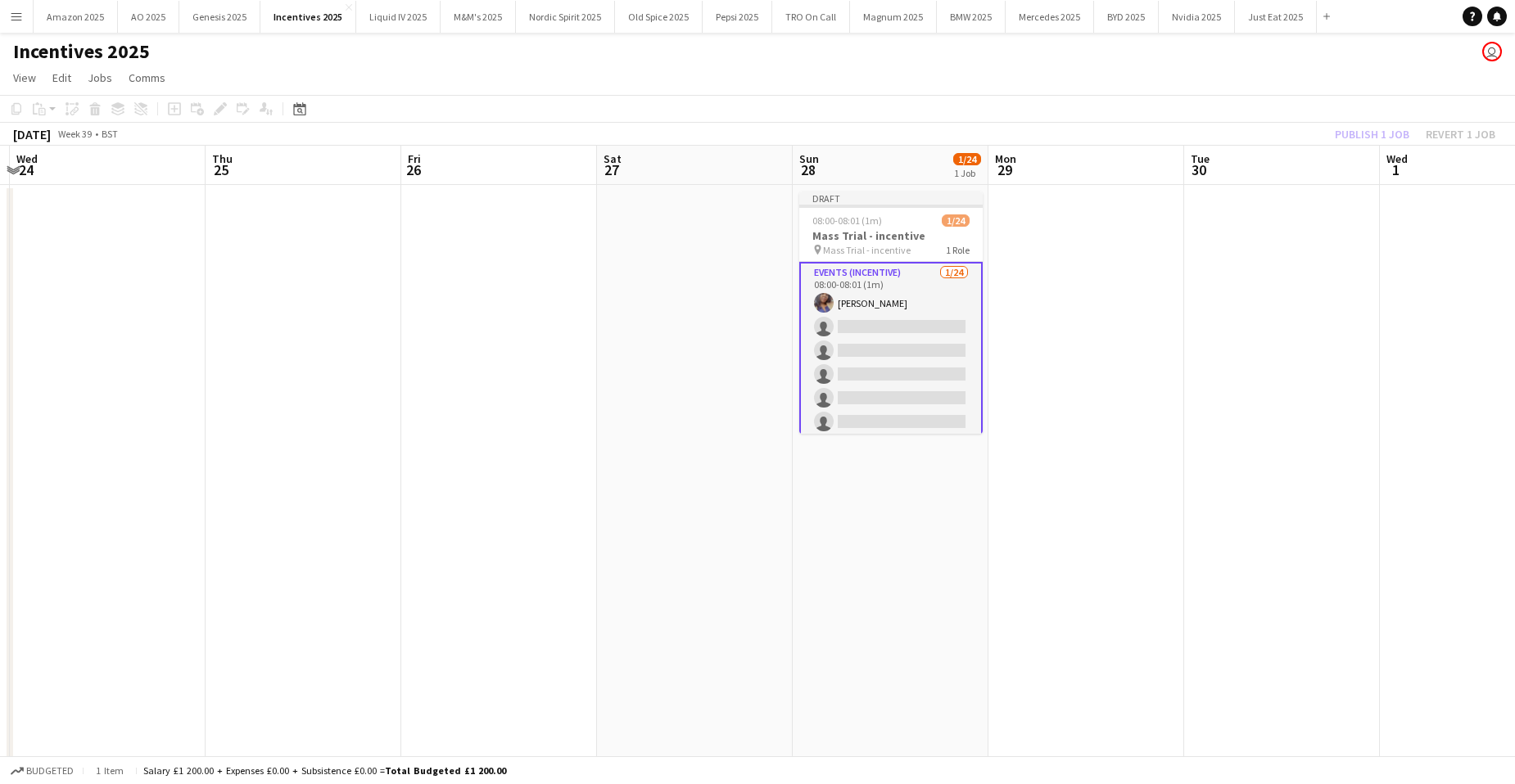
click at [839, 323] on app-card-role "Events (Incentive) [DATE] 08:00-08:01 (1m) [PERSON_NAME] single-neutral-actions…" at bounding box center [890, 564] width 183 height 605
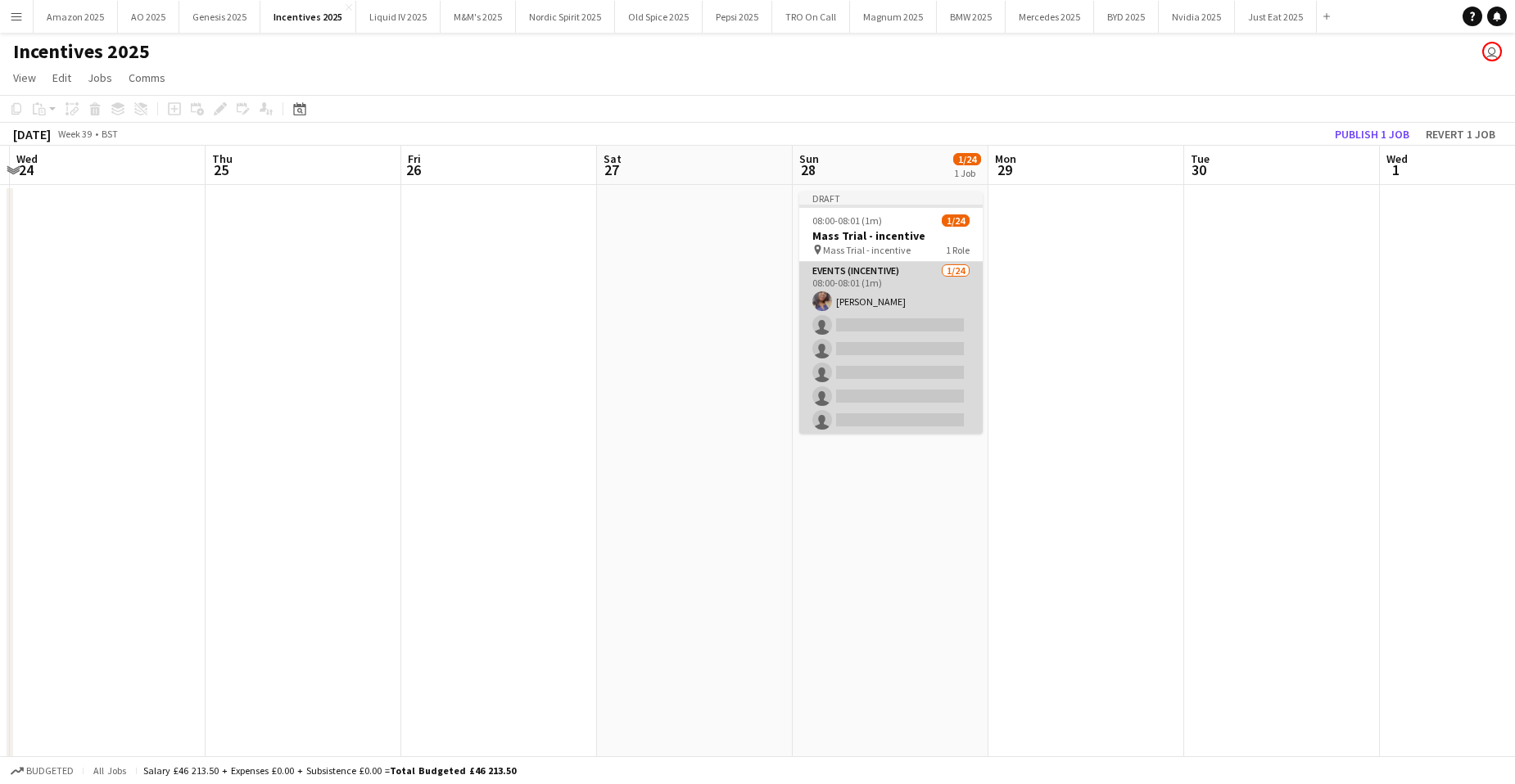
drag, startPoint x: 848, startPoint y: 298, endPoint x: 876, endPoint y: 283, distance: 31.8
click at [849, 298] on app-card-role "Events (Incentive) [DATE] 08:00-08:01 (1m) [PERSON_NAME] single-neutral-actions…" at bounding box center [890, 562] width 183 height 601
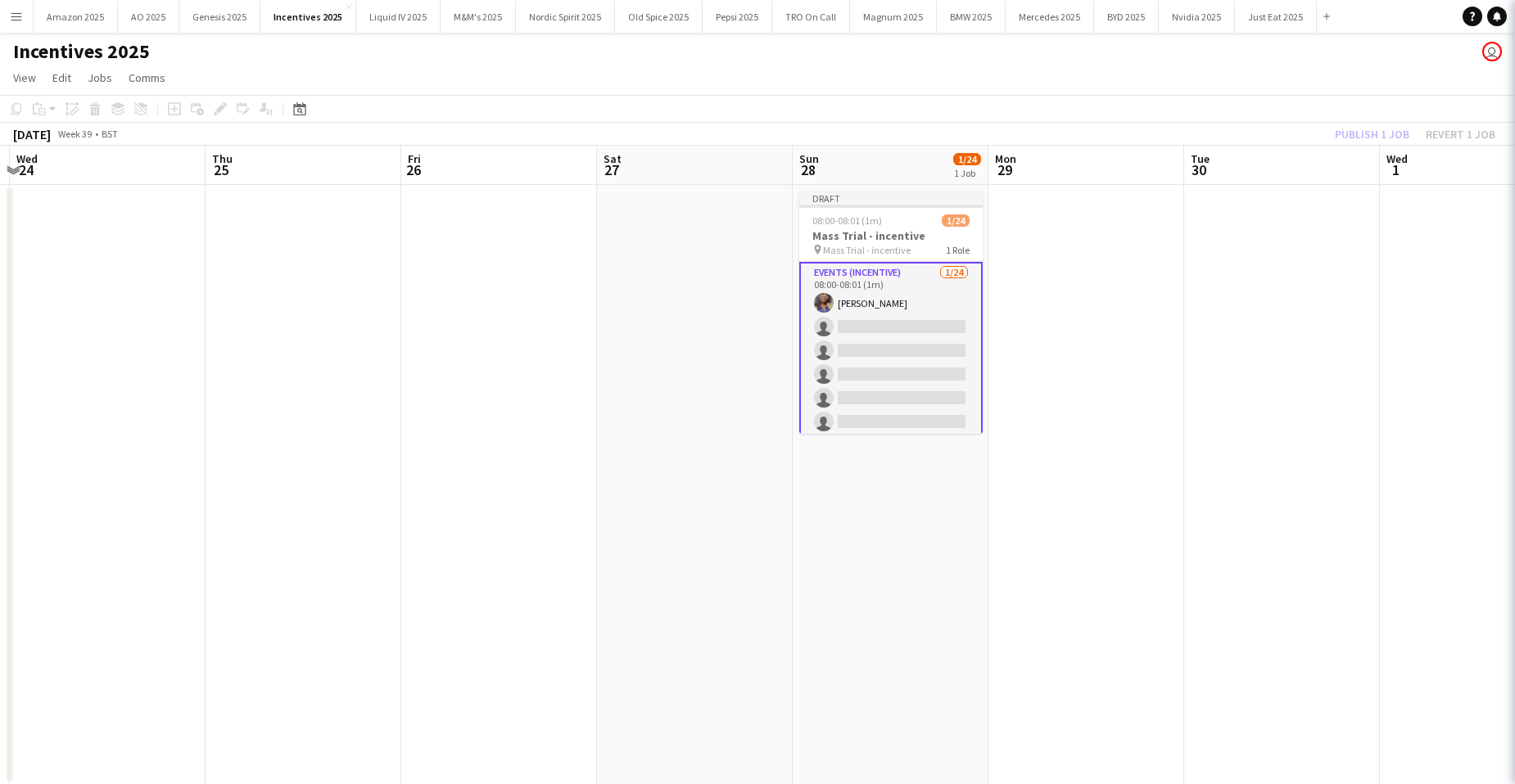
scroll to position [0, 577]
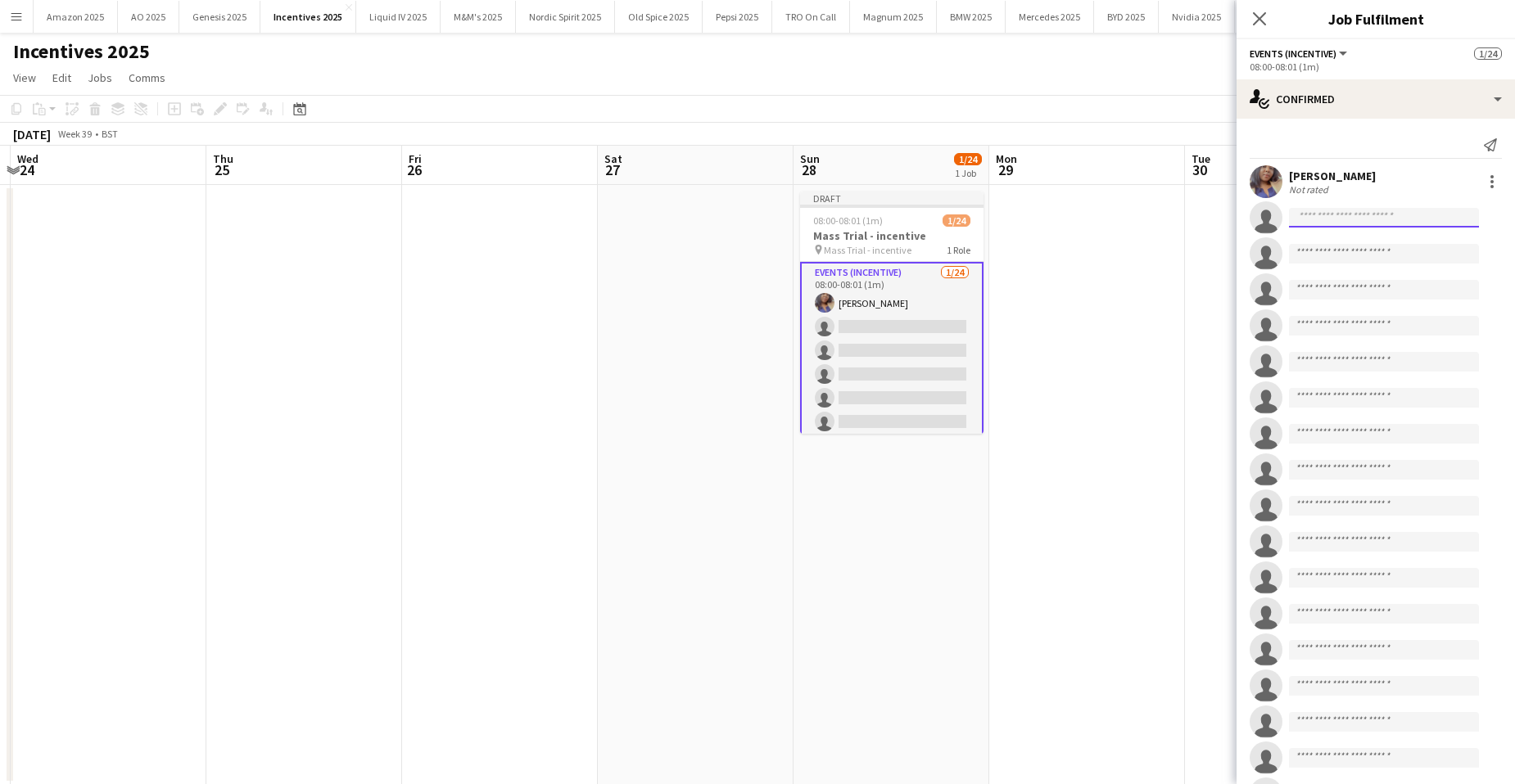
click at [1347, 212] on input at bounding box center [1384, 218] width 190 height 20
type input "**********"
click at [1370, 255] on span "[EMAIL_ADDRESS][DOMAIN_NAME]" at bounding box center [1384, 254] width 164 height 13
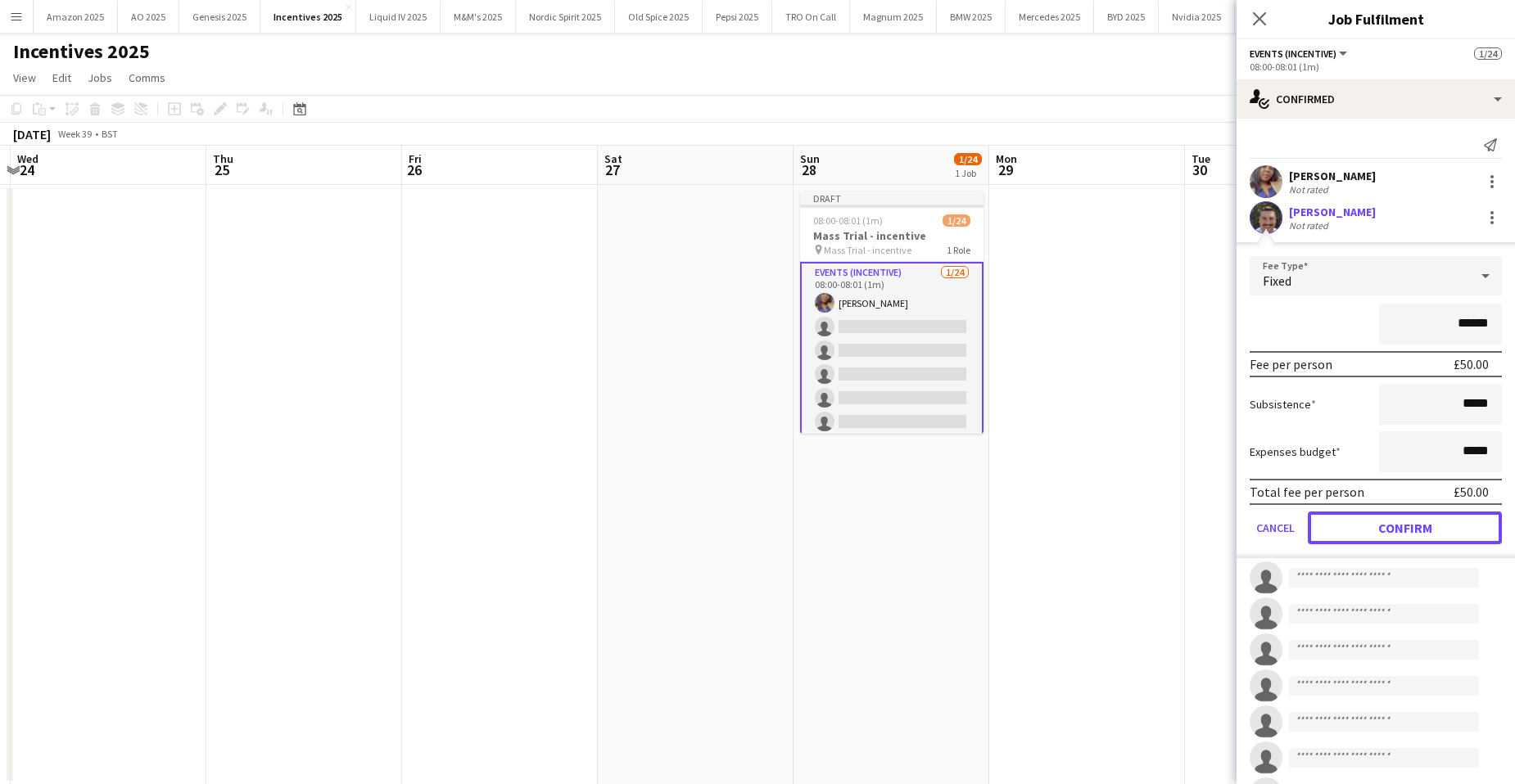
click at [1482, 512] on button "Confirm" at bounding box center [1405, 528] width 194 height 32
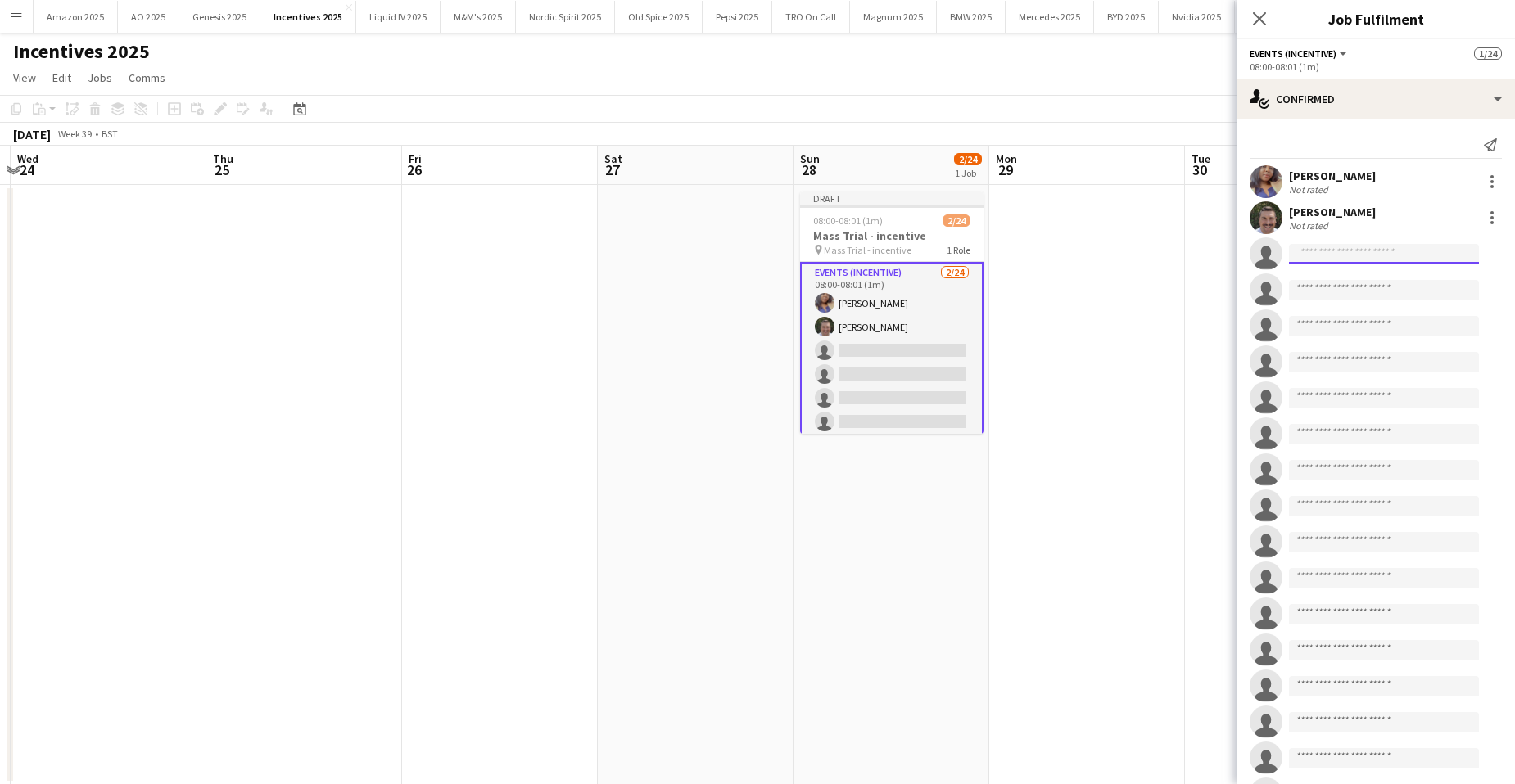
click at [1332, 245] on input at bounding box center [1384, 254] width 190 height 20
type input "******"
click at [1393, 285] on span "[EMAIL_ADDRESS][DOMAIN_NAME]" at bounding box center [1384, 290] width 164 height 13
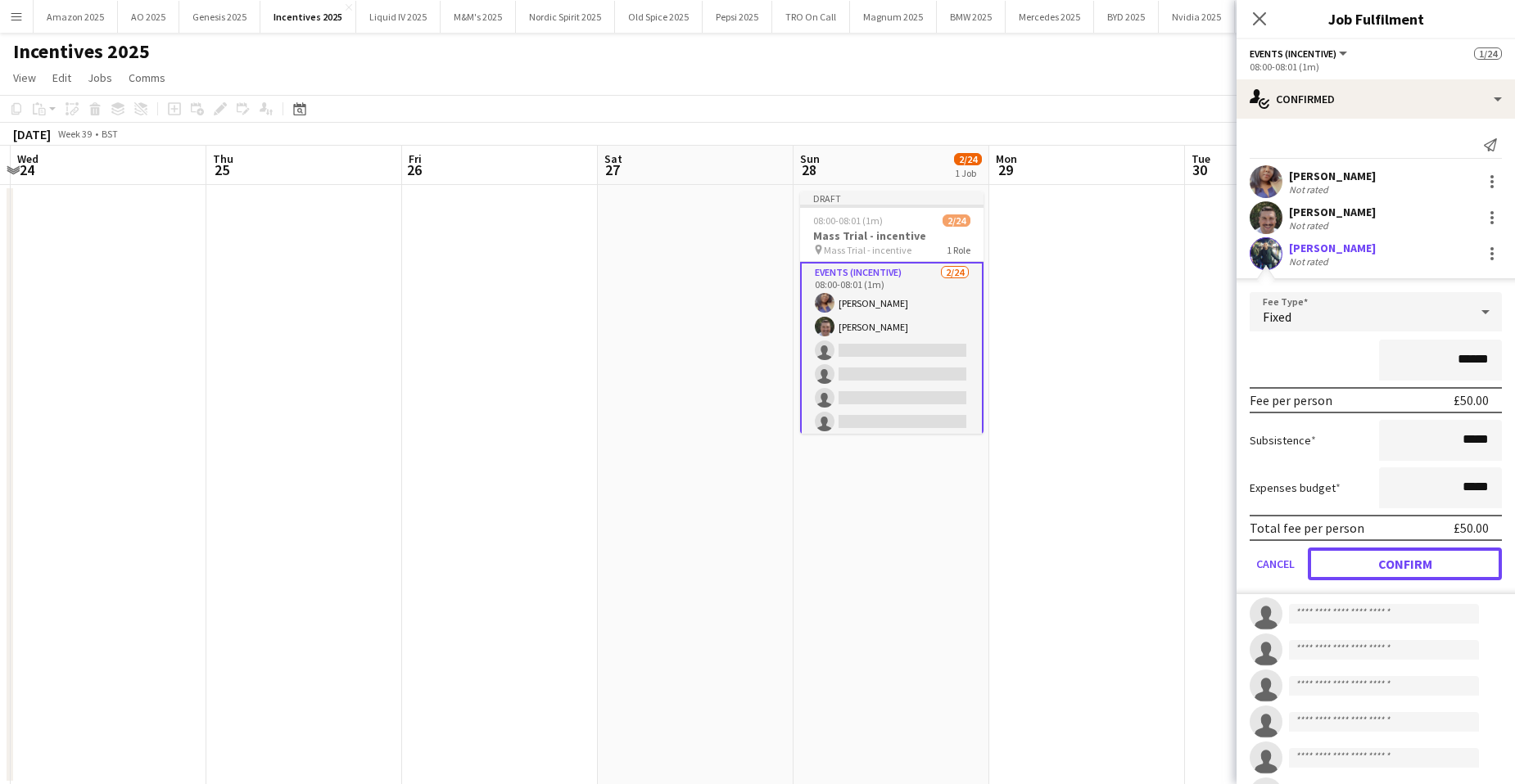
drag, startPoint x: 1415, startPoint y: 562, endPoint x: 1421, endPoint y: 582, distance: 20.9
click at [1422, 582] on form "Fee Type Fixed ****** Fee per person £50.00 Subsistence ***** Expenses budget *…" at bounding box center [1376, 444] width 279 height 302
click at [1388, 560] on button "Confirm" at bounding box center [1405, 563] width 194 height 32
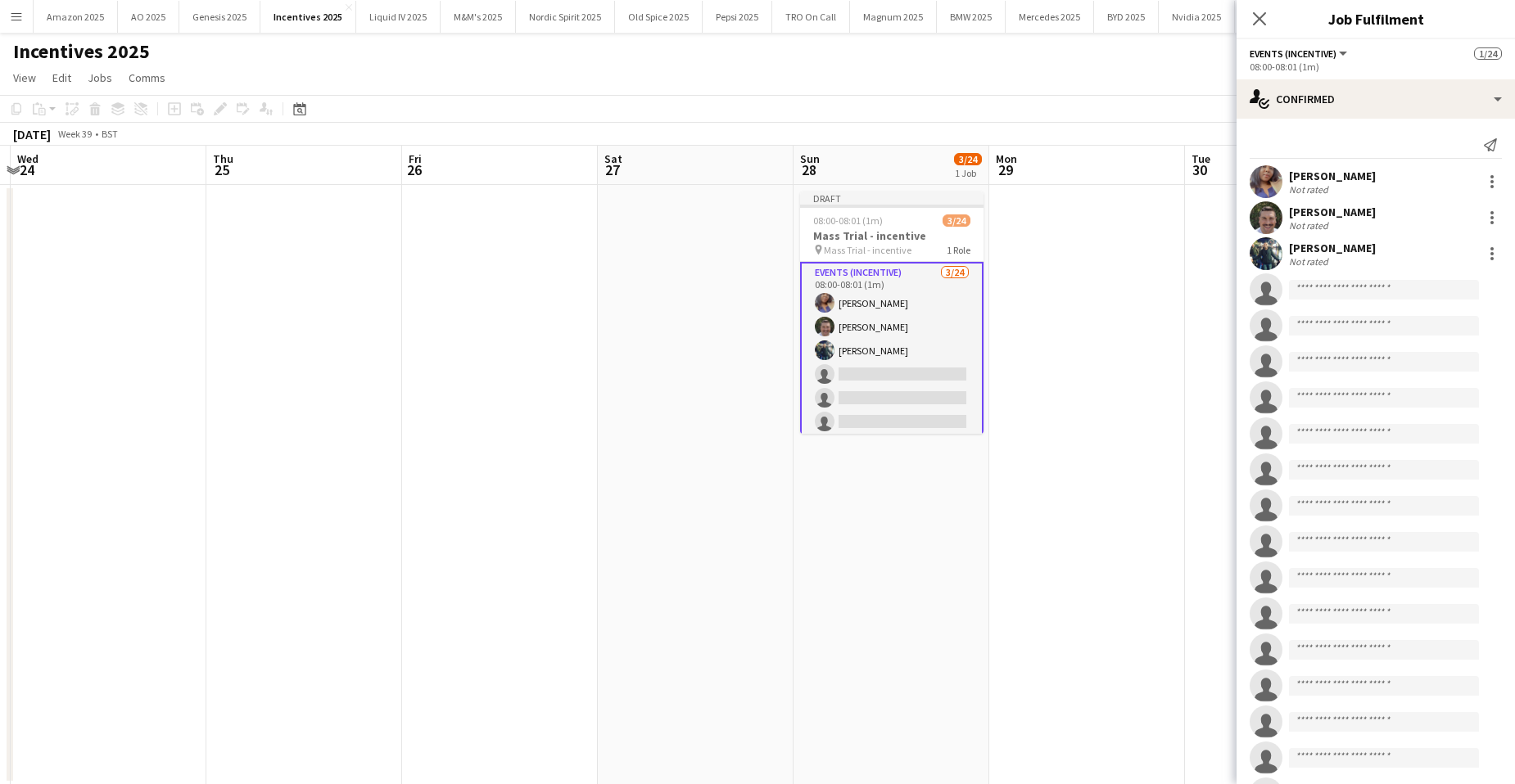
click at [1275, 253] on app-user-avatar at bounding box center [1265, 253] width 32 height 32
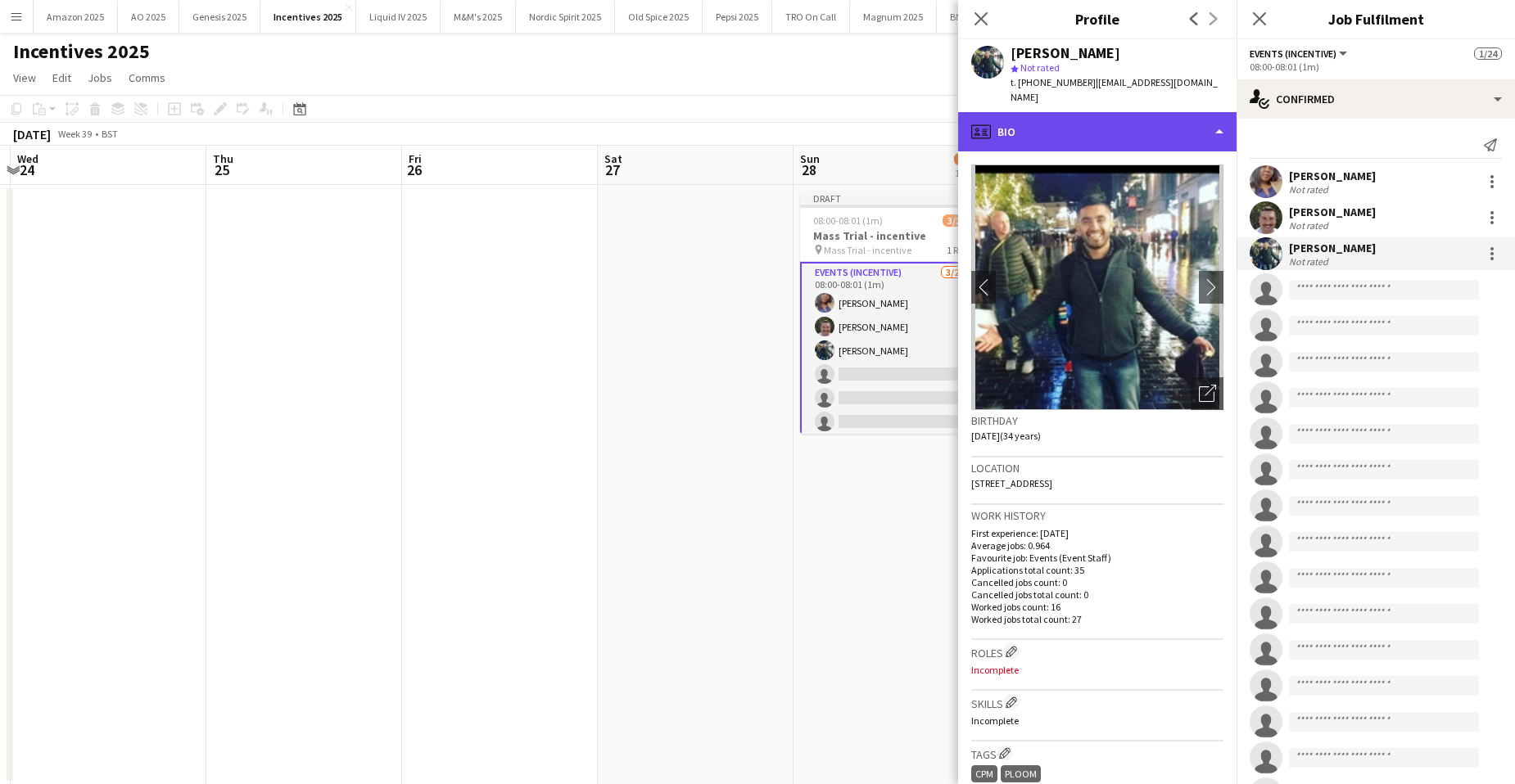
click at [1188, 116] on div "profile Bio" at bounding box center [1097, 131] width 279 height 39
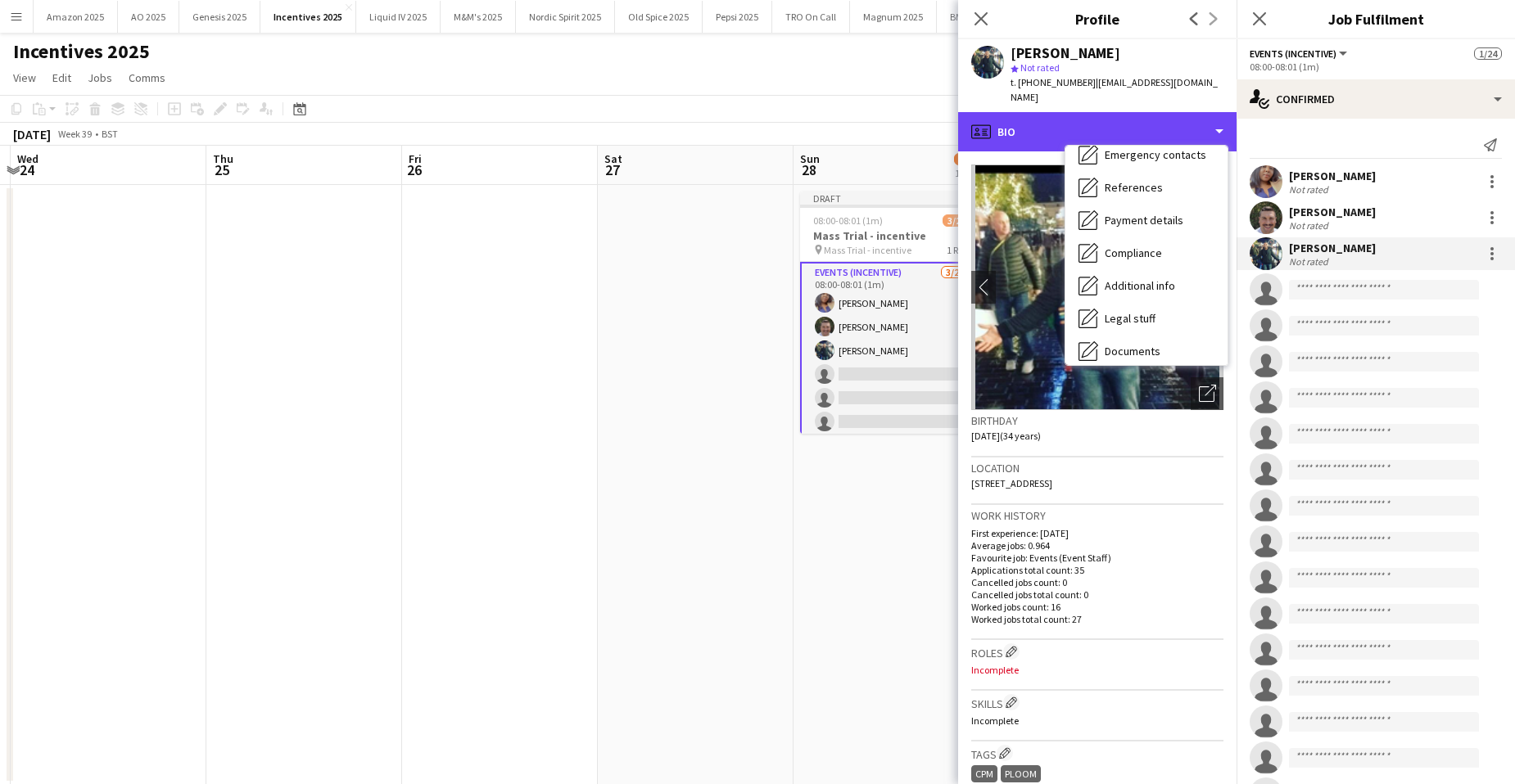
scroll to position [220, 0]
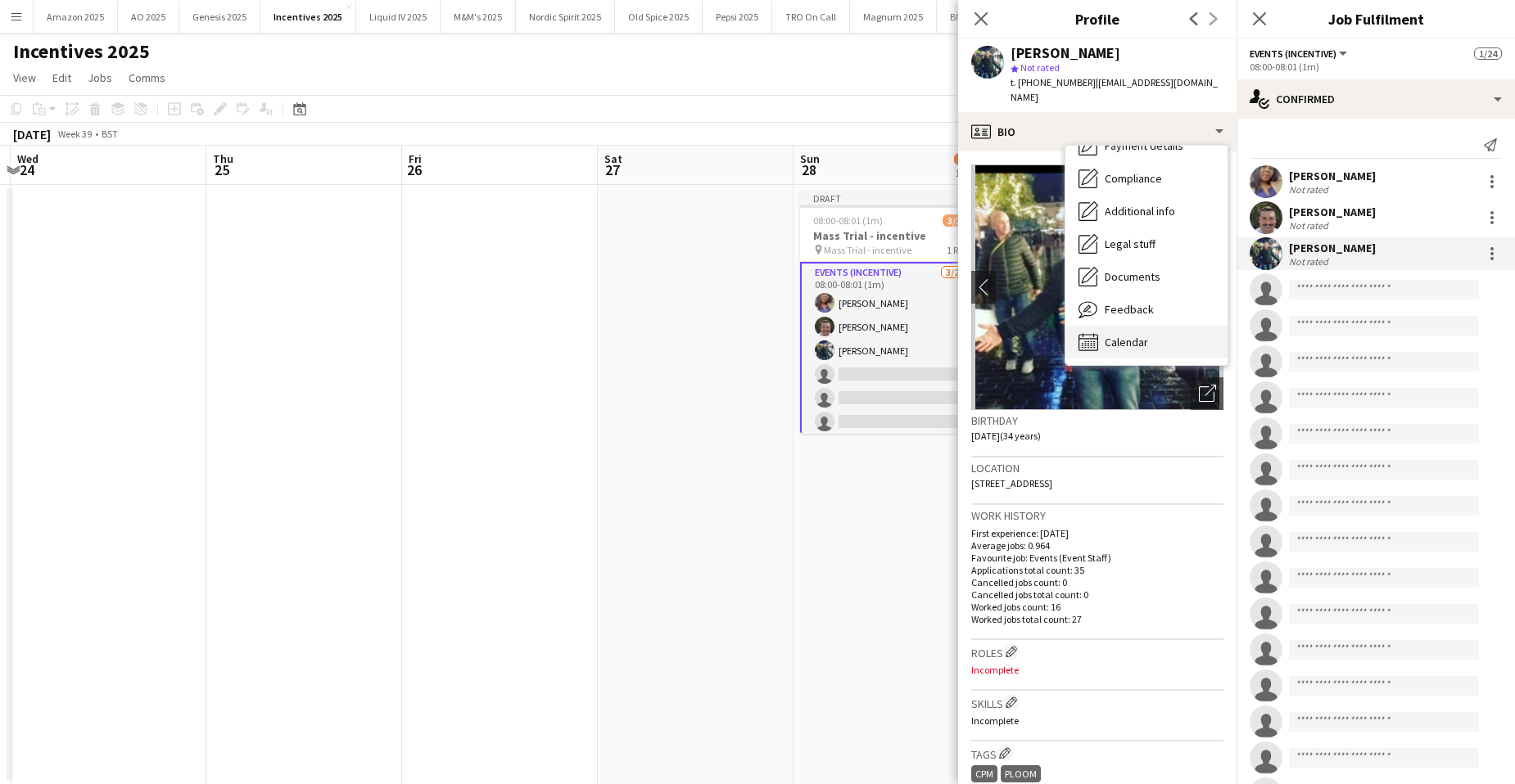
click at [1115, 335] on span "Calendar" at bounding box center [1126, 341] width 43 height 15
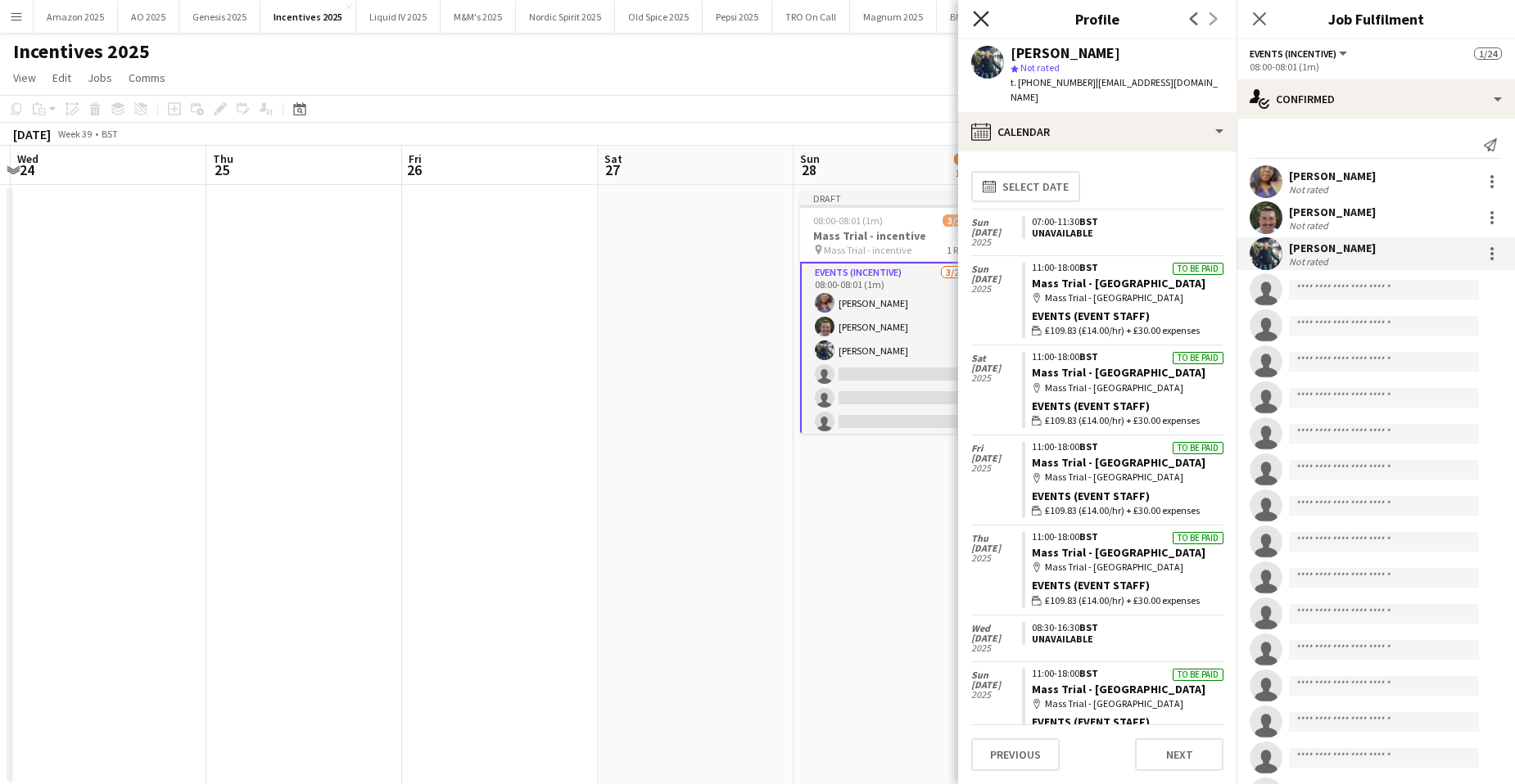
click at [982, 19] on icon "Close pop-in" at bounding box center [980, 19] width 16 height 16
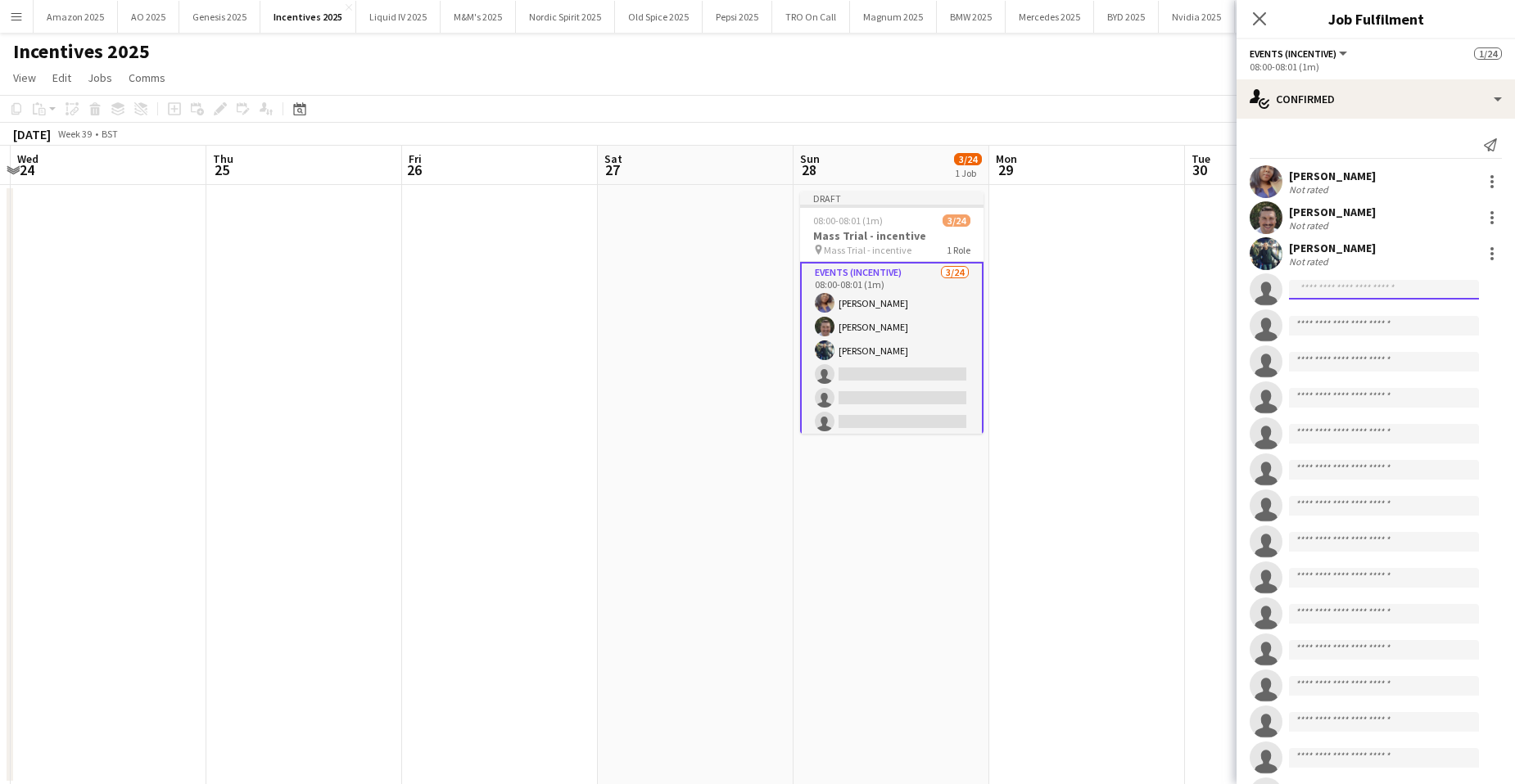
click at [1323, 293] on input at bounding box center [1384, 289] width 190 height 20
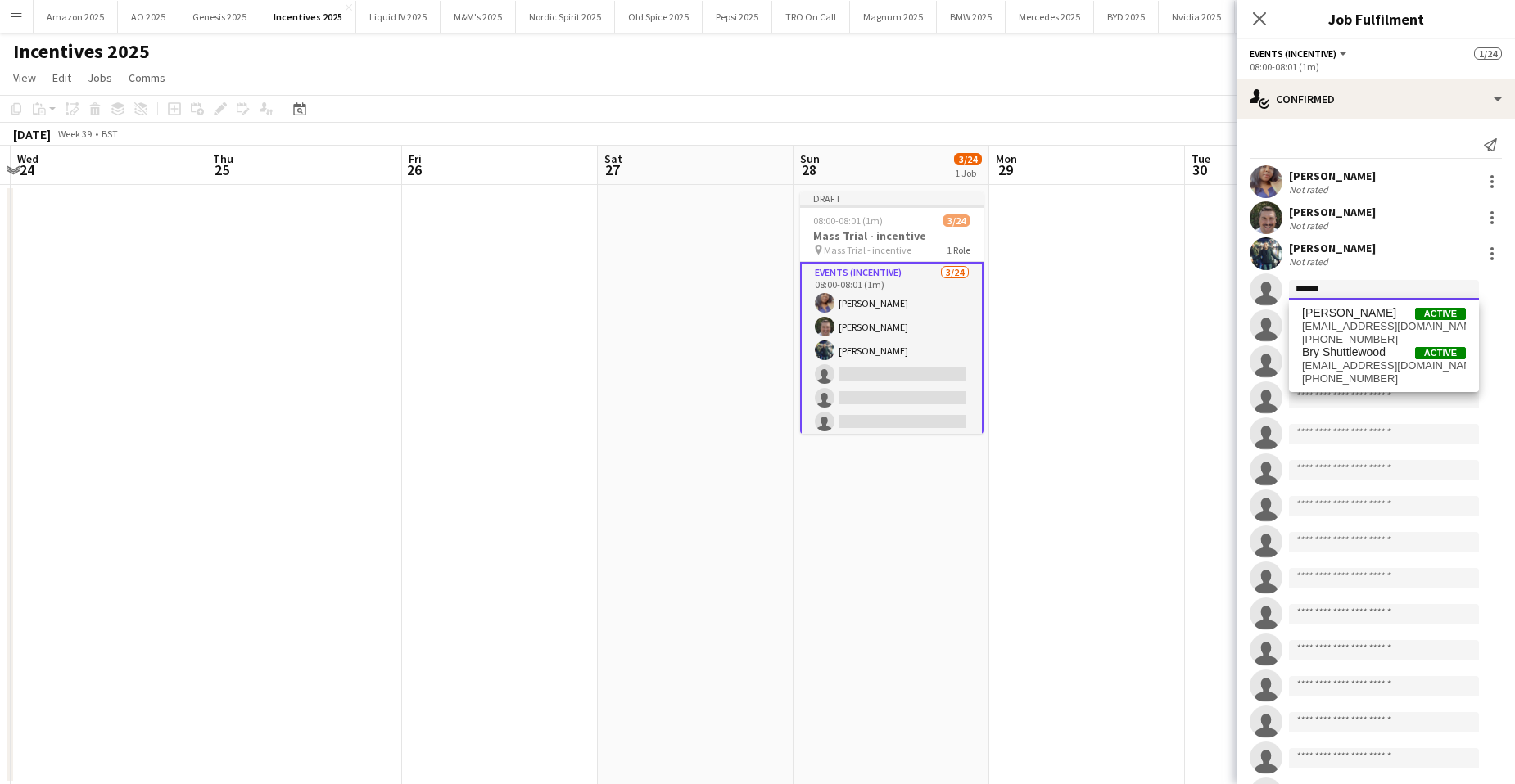
type input "******"
click at [1358, 317] on span "[PERSON_NAME]" at bounding box center [1349, 313] width 94 height 14
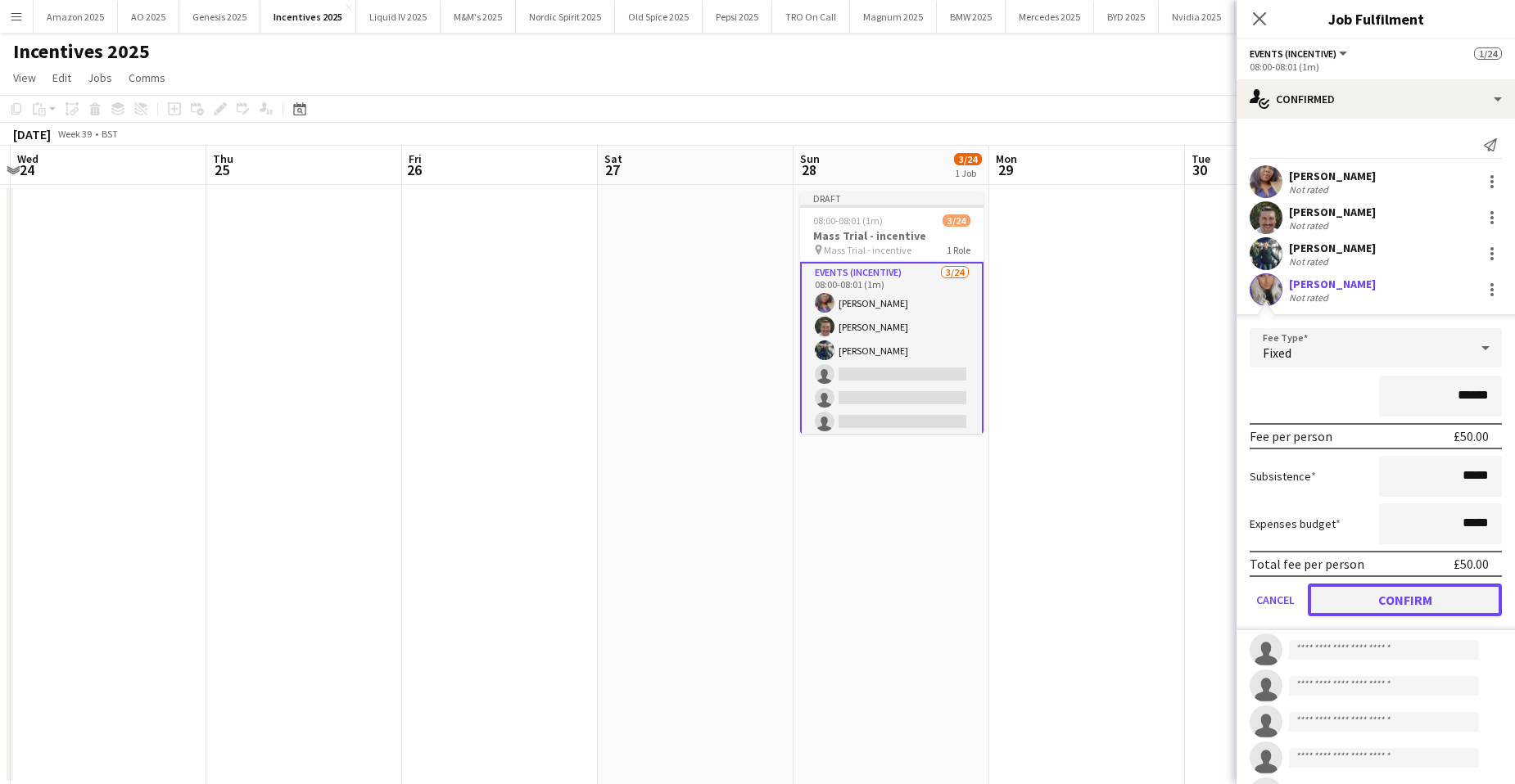
click at [1384, 587] on button "Confirm" at bounding box center [1405, 600] width 194 height 32
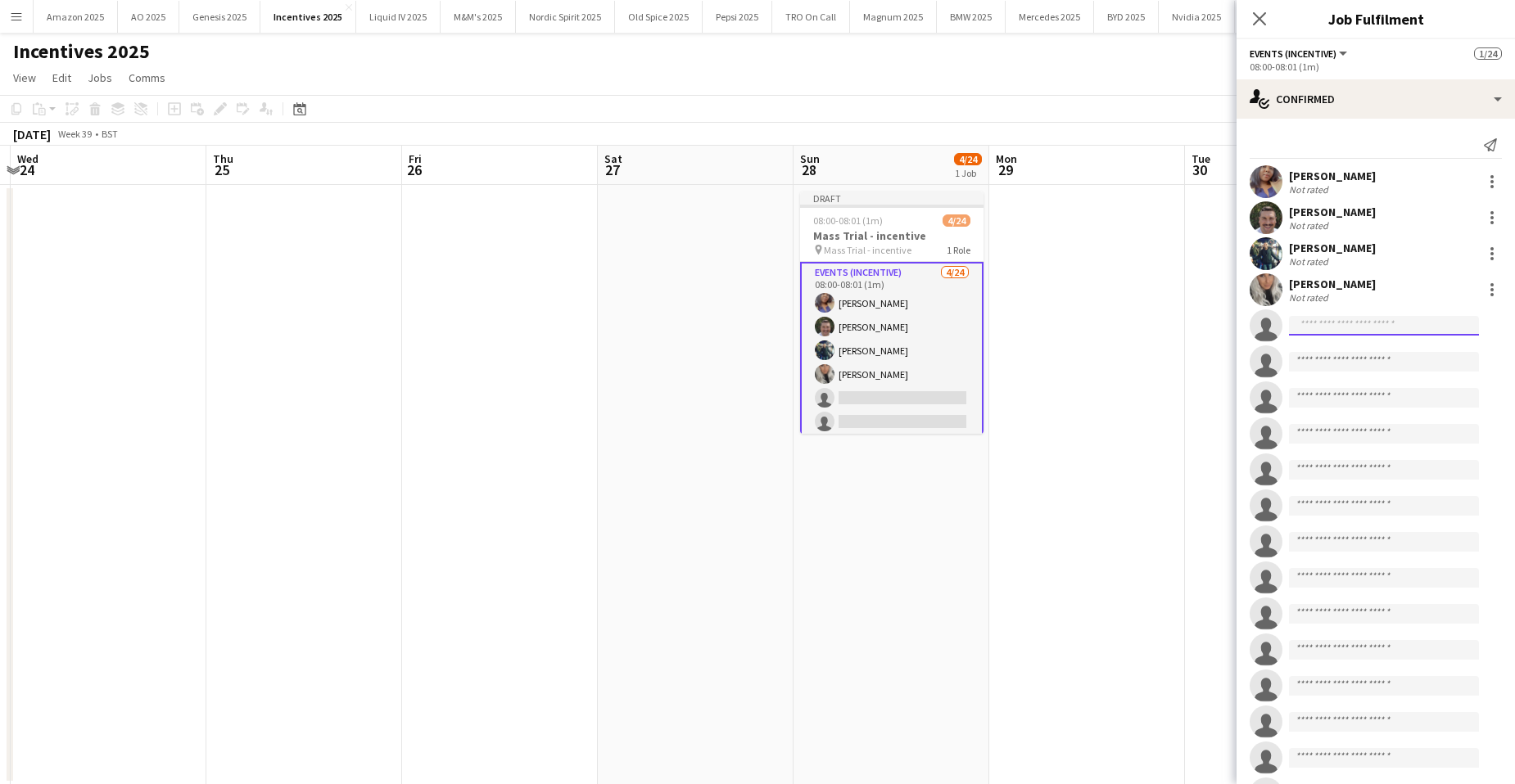
click at [1311, 325] on input at bounding box center [1384, 326] width 190 height 20
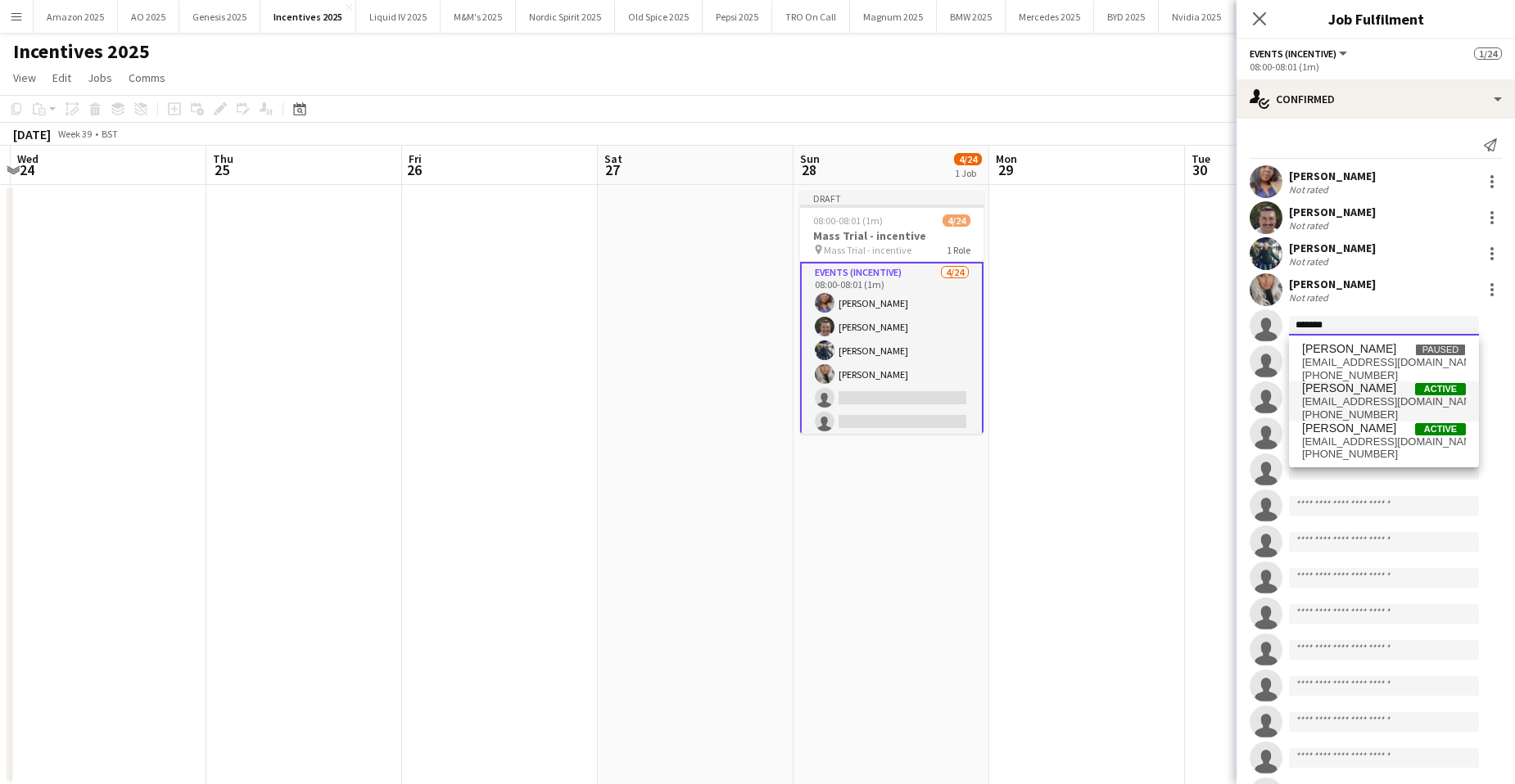
type input "******"
click at [1357, 389] on span "[PERSON_NAME]" at bounding box center [1349, 389] width 94 height 14
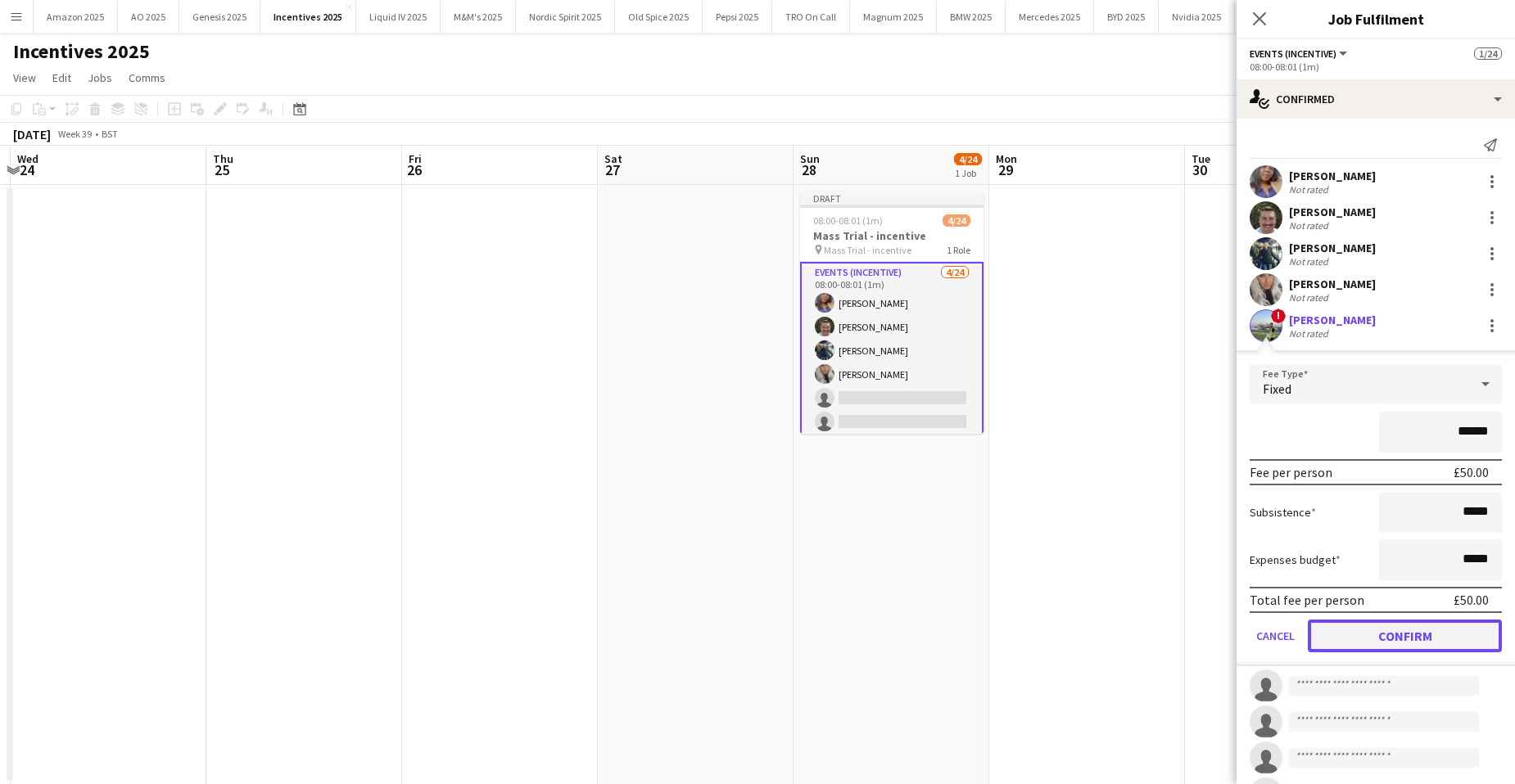
drag, startPoint x: 1435, startPoint y: 636, endPoint x: 1455, endPoint y: 628, distance: 21.5
click at [1436, 636] on button "Confirm" at bounding box center [1405, 636] width 194 height 32
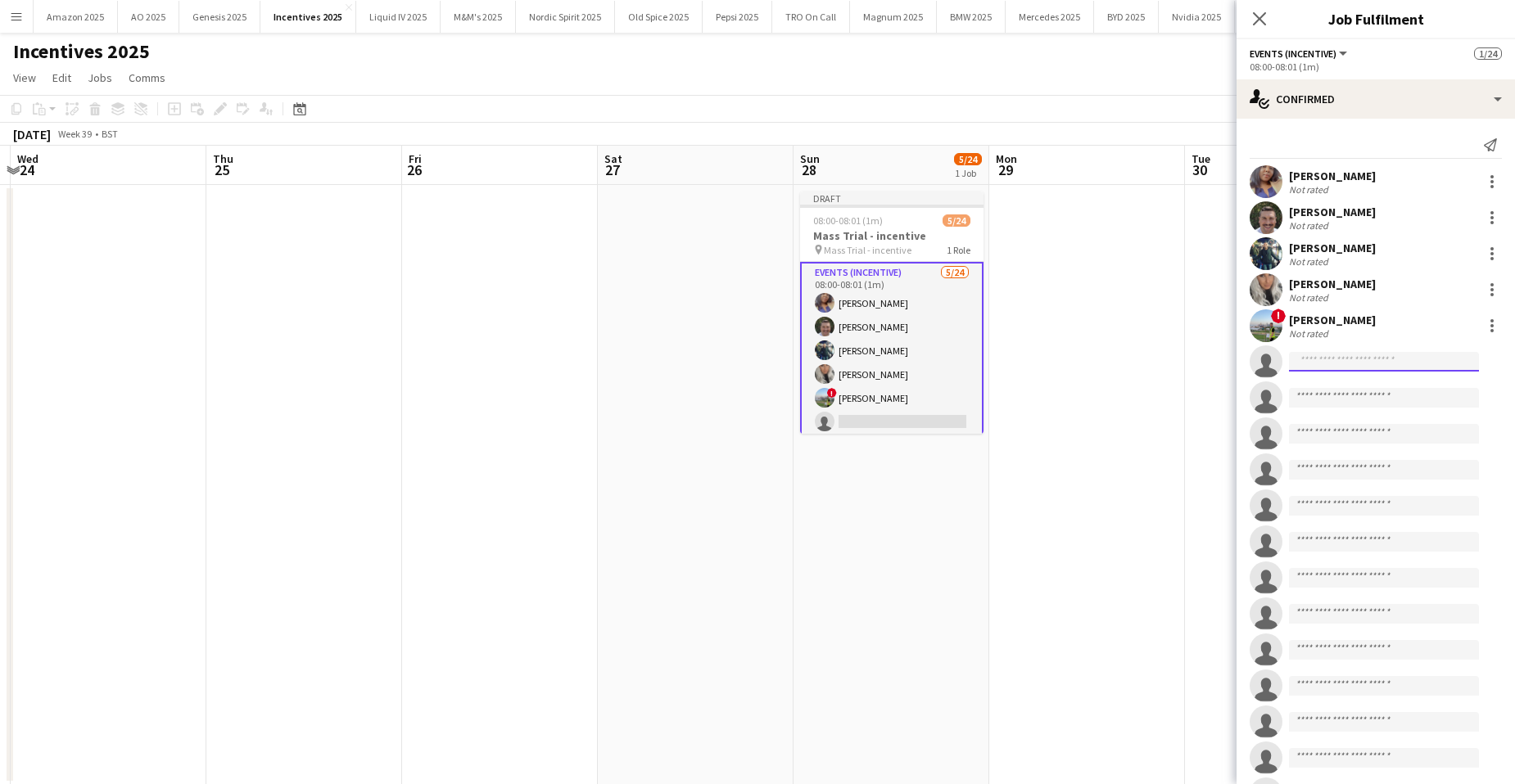
click at [1311, 367] on input at bounding box center [1384, 362] width 190 height 20
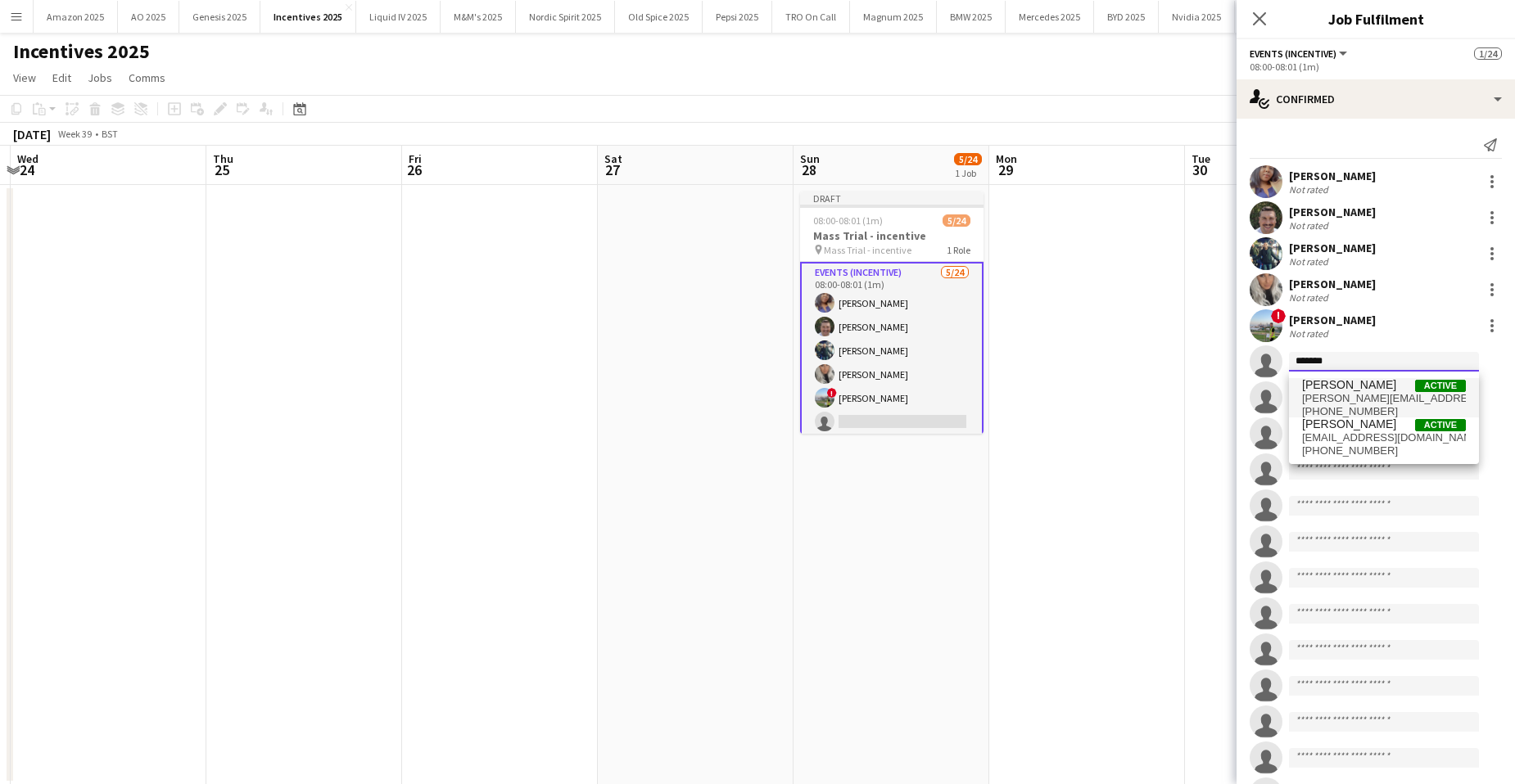
type input "*******"
click at [1349, 393] on span "[PERSON_NAME][EMAIL_ADDRESS][DOMAIN_NAME]" at bounding box center [1384, 398] width 164 height 13
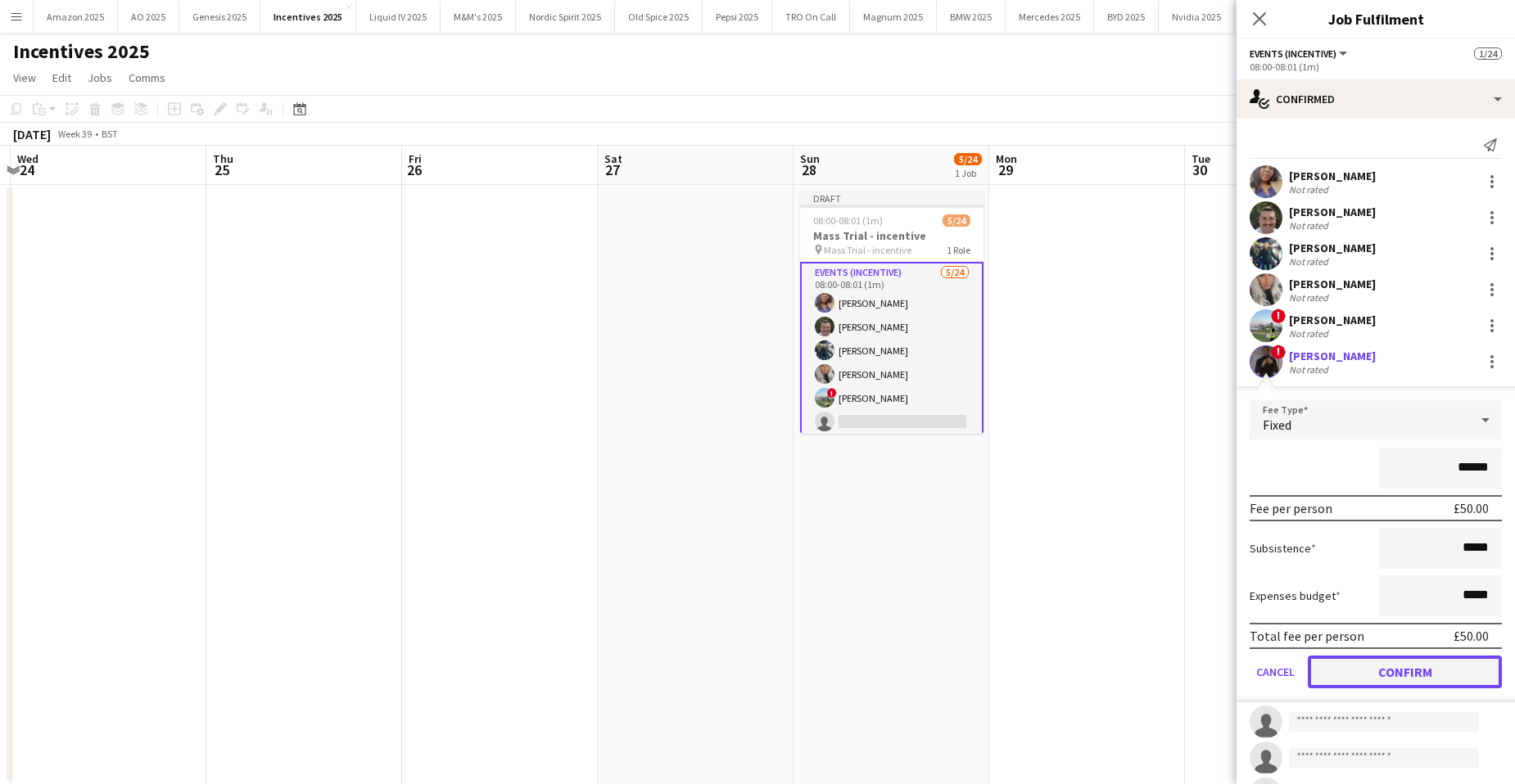
click at [1431, 670] on button "Confirm" at bounding box center [1405, 671] width 194 height 32
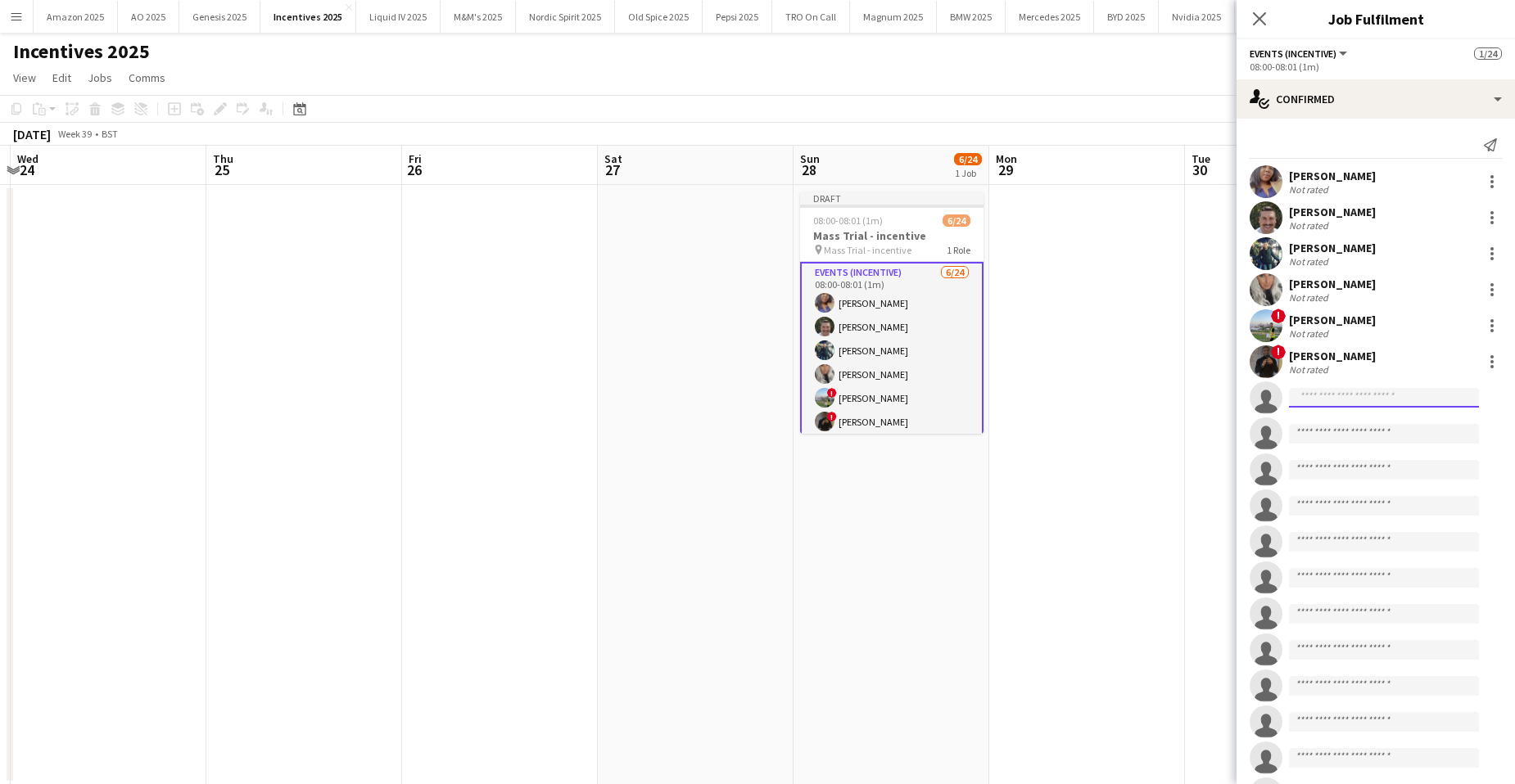
click at [1319, 392] on input at bounding box center [1384, 398] width 190 height 20
type input "**********"
click at [1313, 429] on span "[EMAIL_ADDRESS][DOMAIN_NAME]" at bounding box center [1384, 434] width 164 height 13
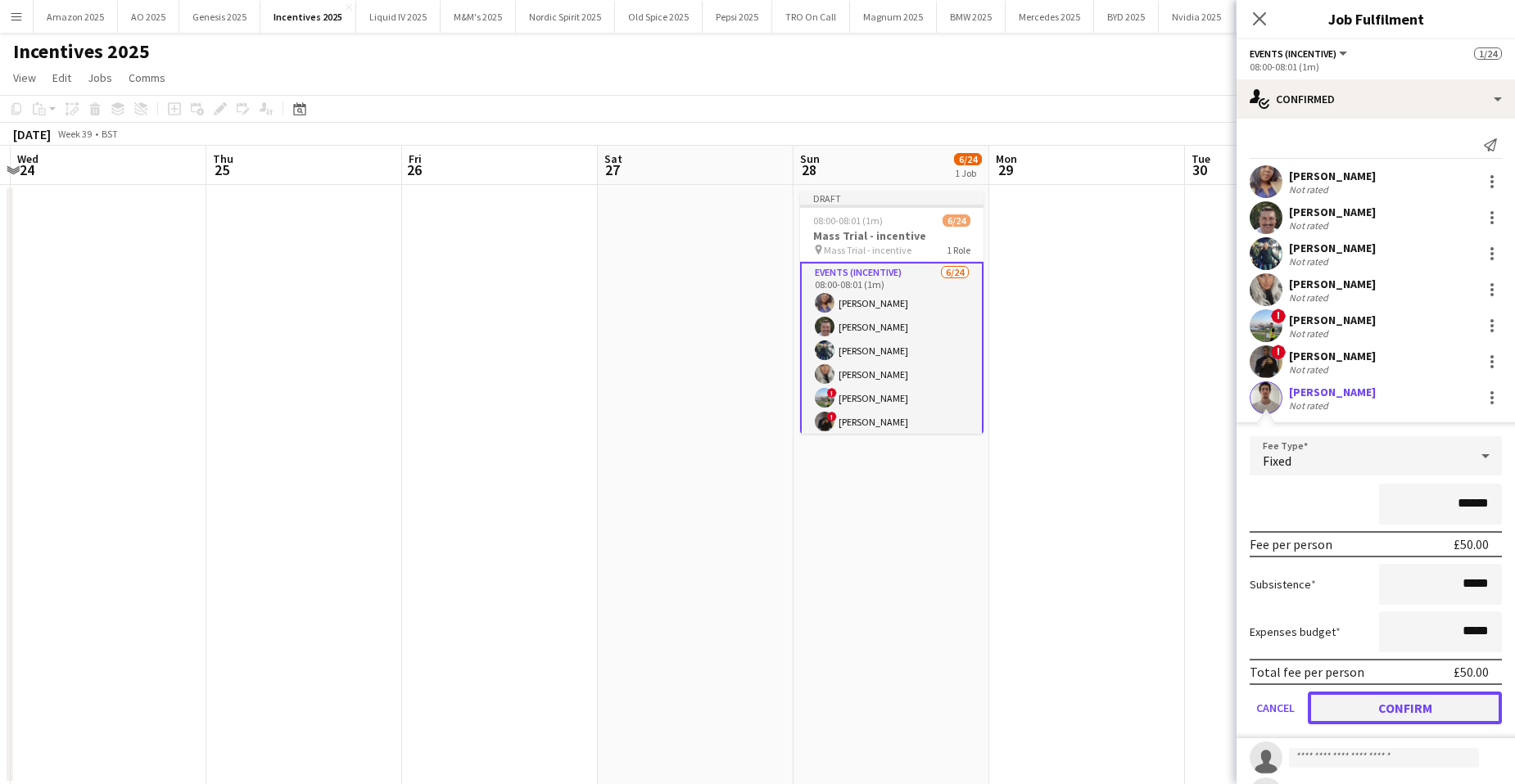
click at [1440, 698] on button "Confirm" at bounding box center [1405, 707] width 194 height 32
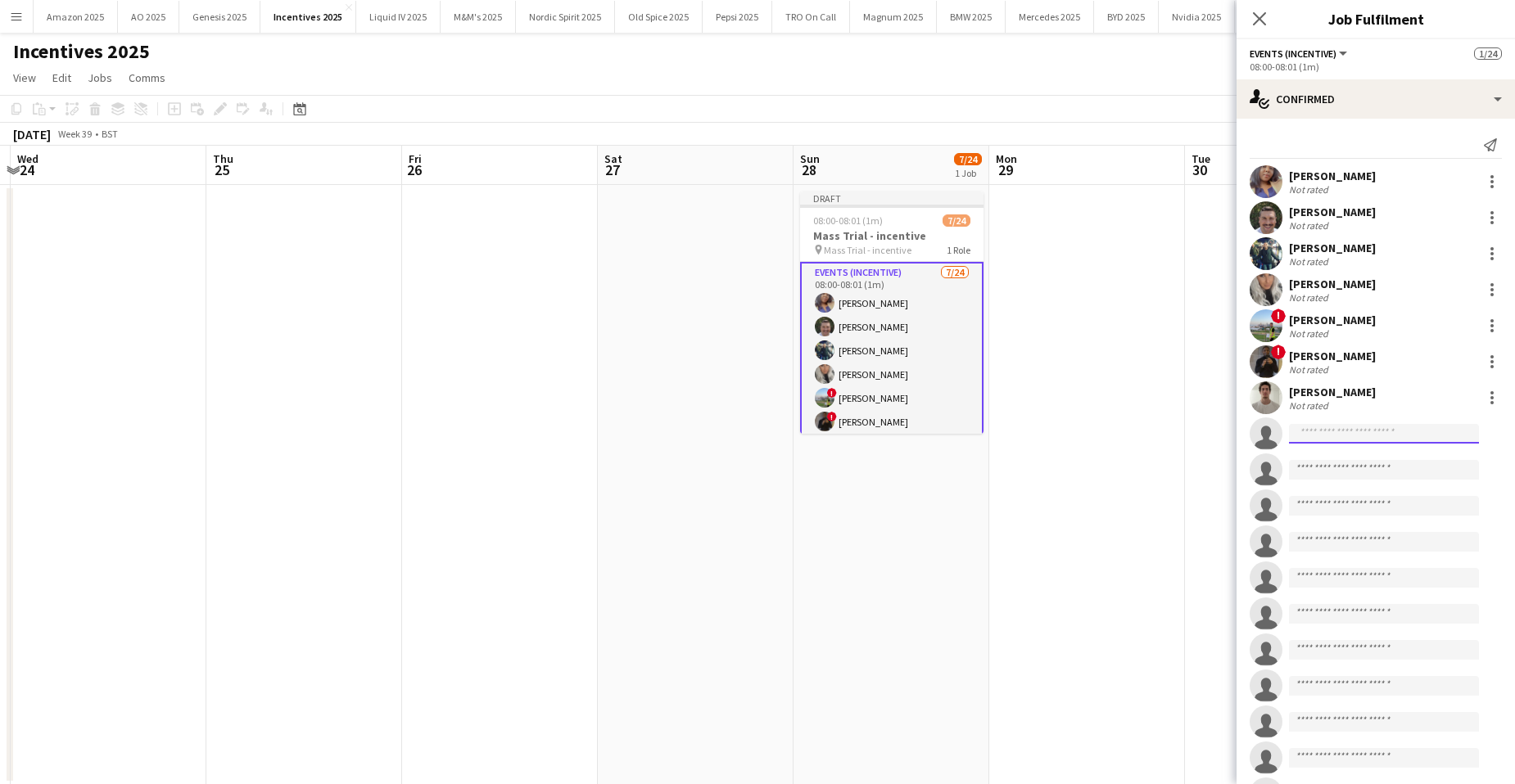
click at [1347, 442] on input at bounding box center [1384, 434] width 190 height 20
type input "********"
click at [1358, 473] on span "[EMAIL_ADDRESS][DOMAIN_NAME]" at bounding box center [1384, 470] width 164 height 13
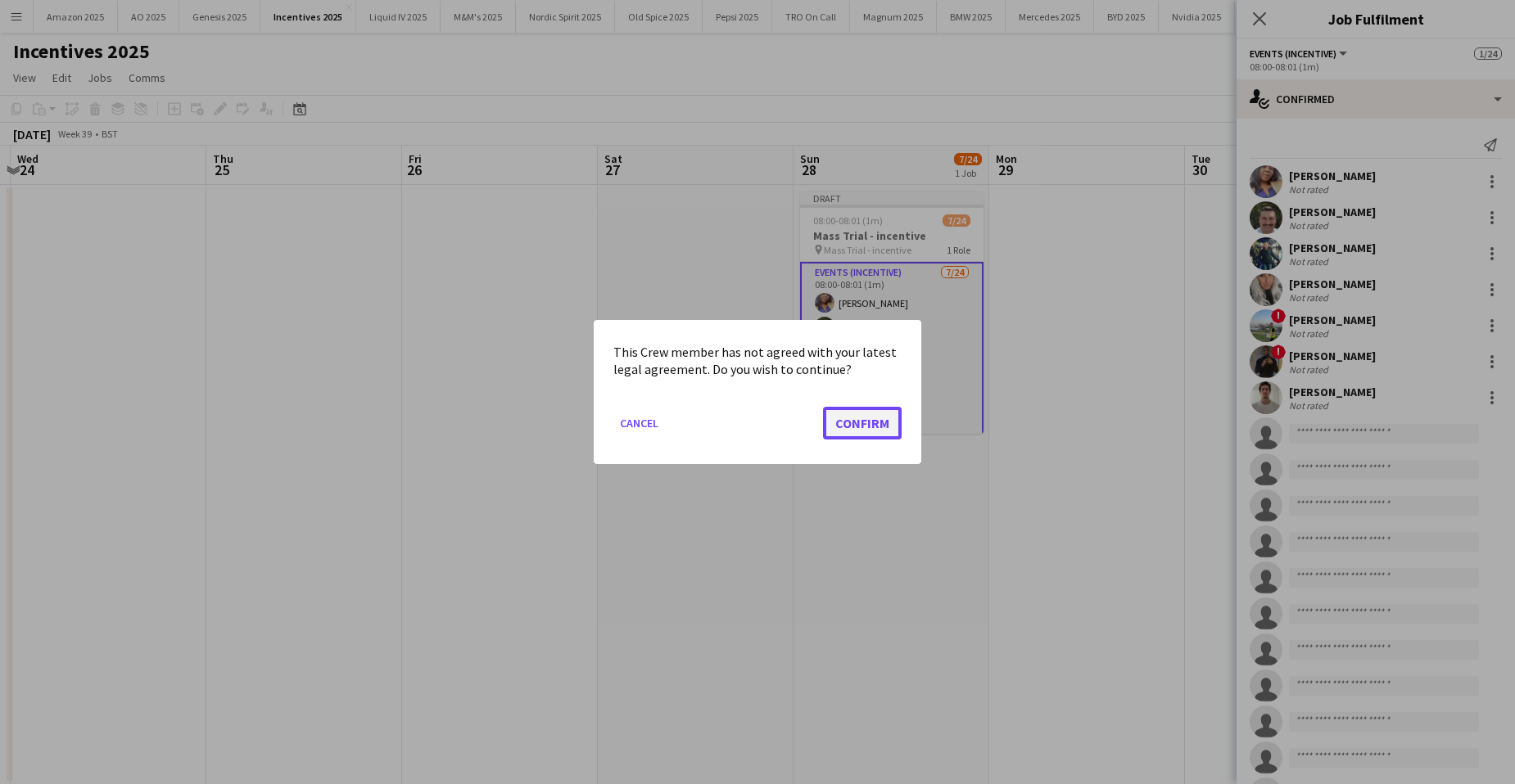
click at [855, 419] on button "Confirm" at bounding box center [862, 423] width 78 height 32
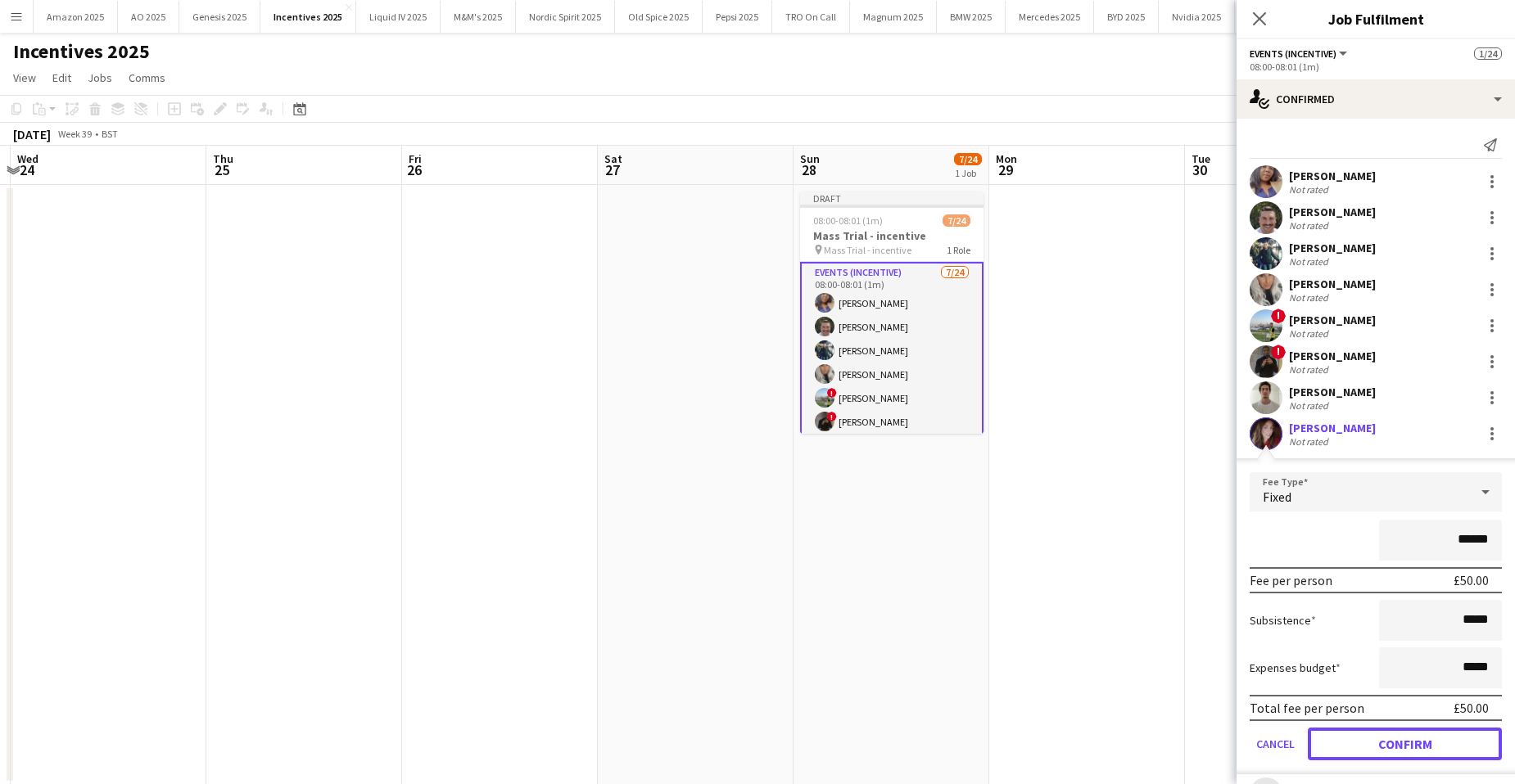
drag, startPoint x: 1468, startPoint y: 739, endPoint x: 1479, endPoint y: 723, distance: 19.4
click at [1467, 740] on button "Confirm" at bounding box center [1405, 744] width 194 height 32
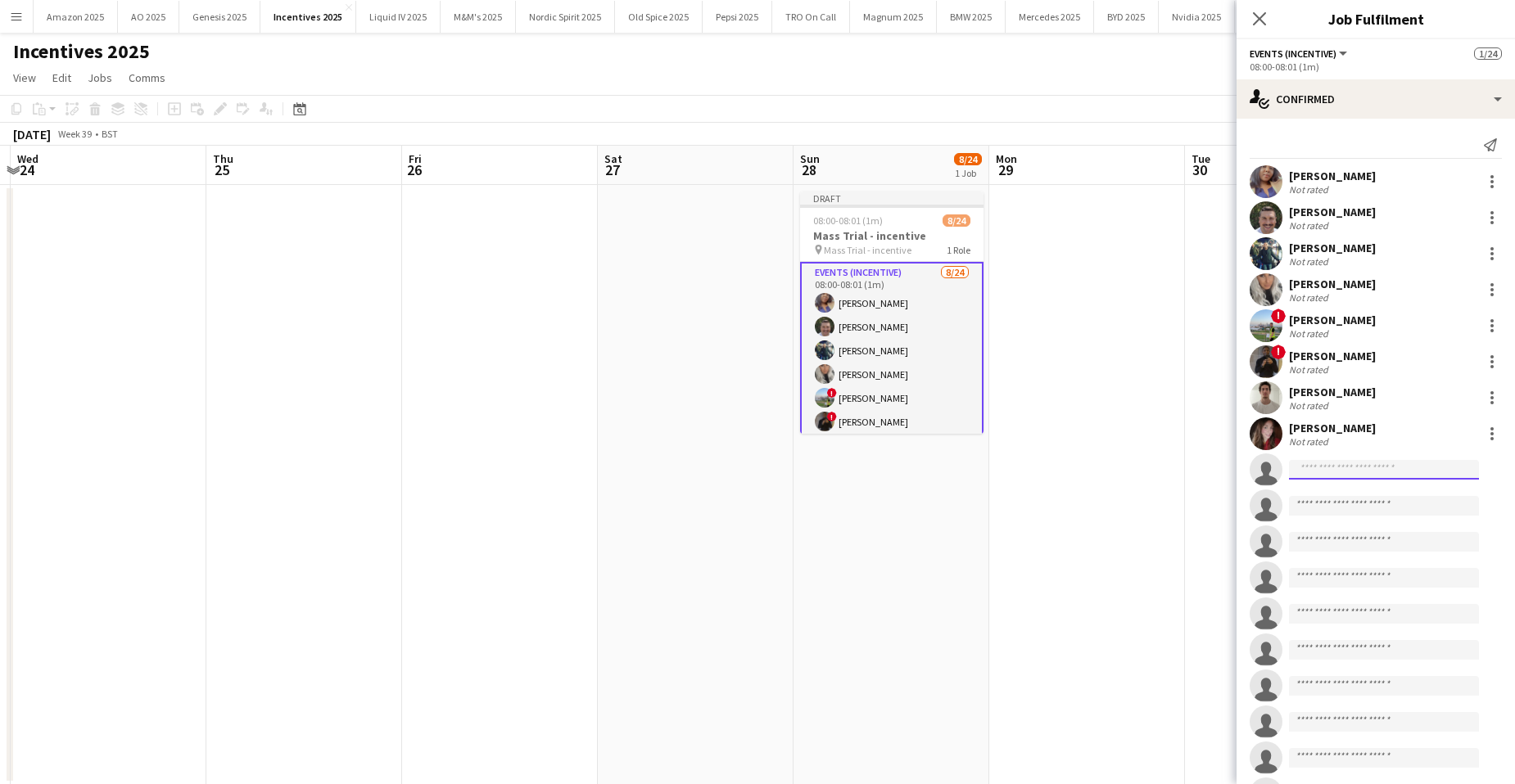
click at [1312, 476] on input at bounding box center [1384, 470] width 190 height 20
type input "*********"
click at [1346, 501] on span "[EMAIL_ADDRESS][DOMAIN_NAME]" at bounding box center [1384, 506] width 164 height 13
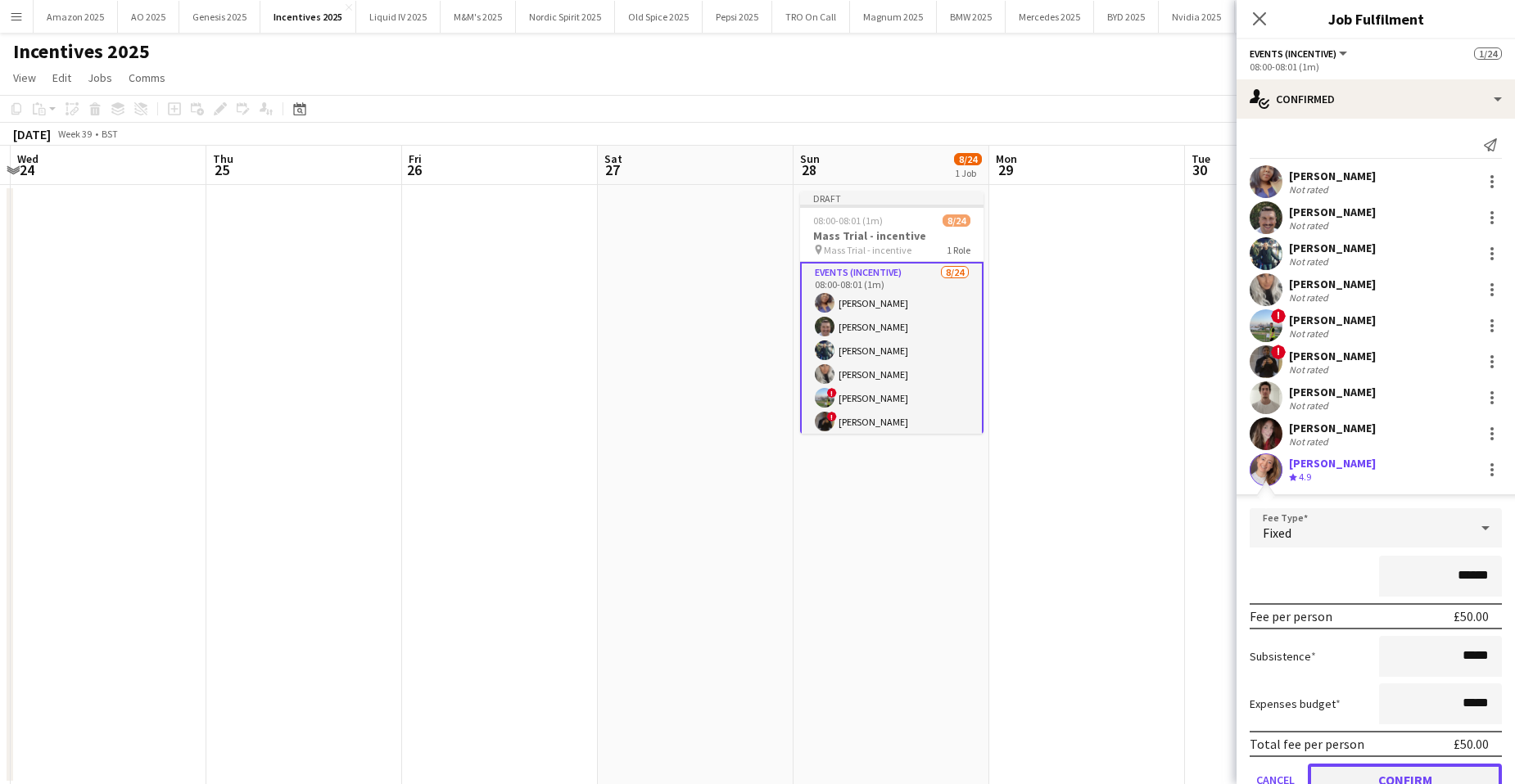
click at [1394, 764] on button "Confirm" at bounding box center [1405, 780] width 194 height 32
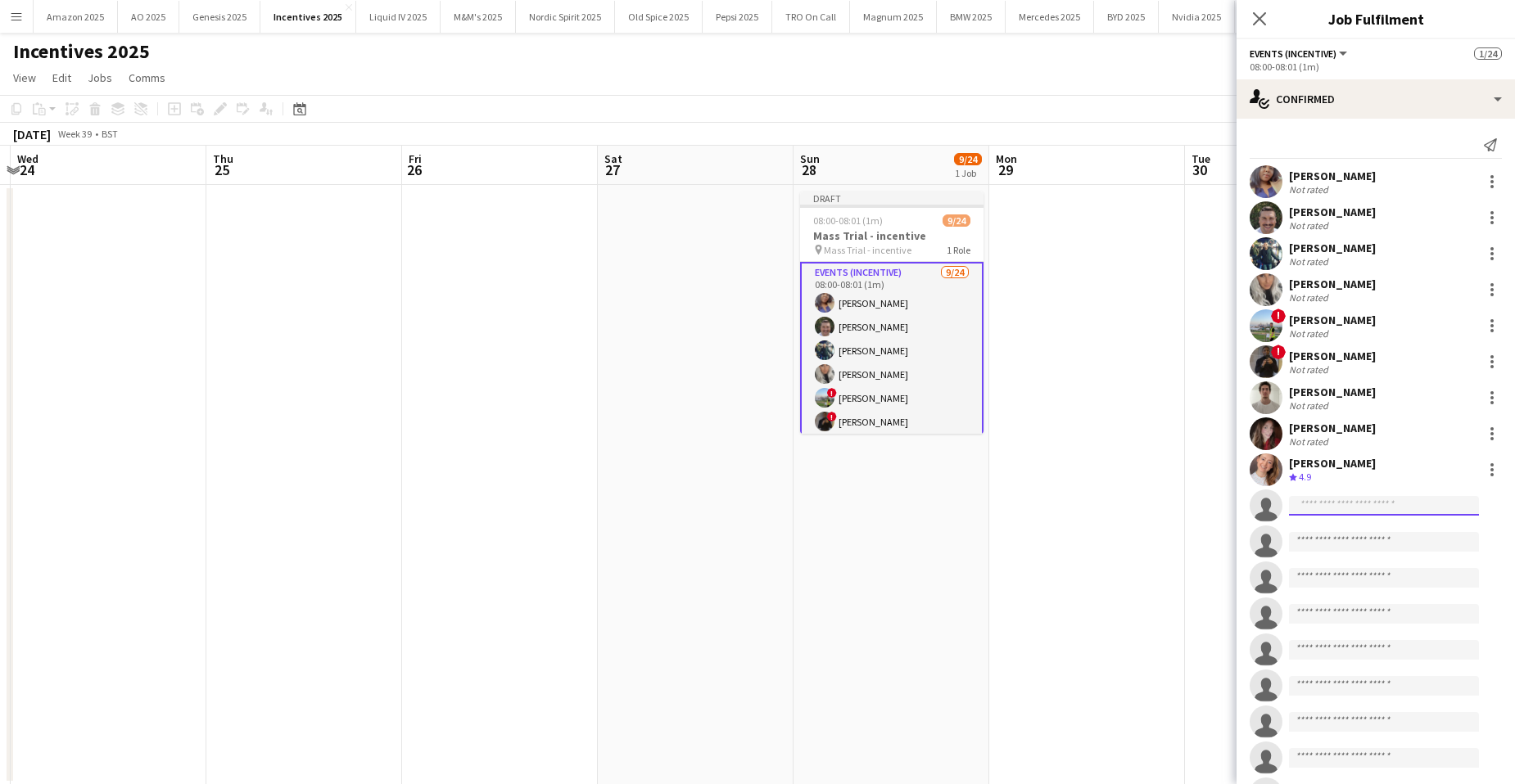
click at [1321, 508] on input at bounding box center [1384, 506] width 190 height 20
type input "******"
click at [1350, 533] on span "[PERSON_NAME] Ojo" at bounding box center [1358, 529] width 113 height 14
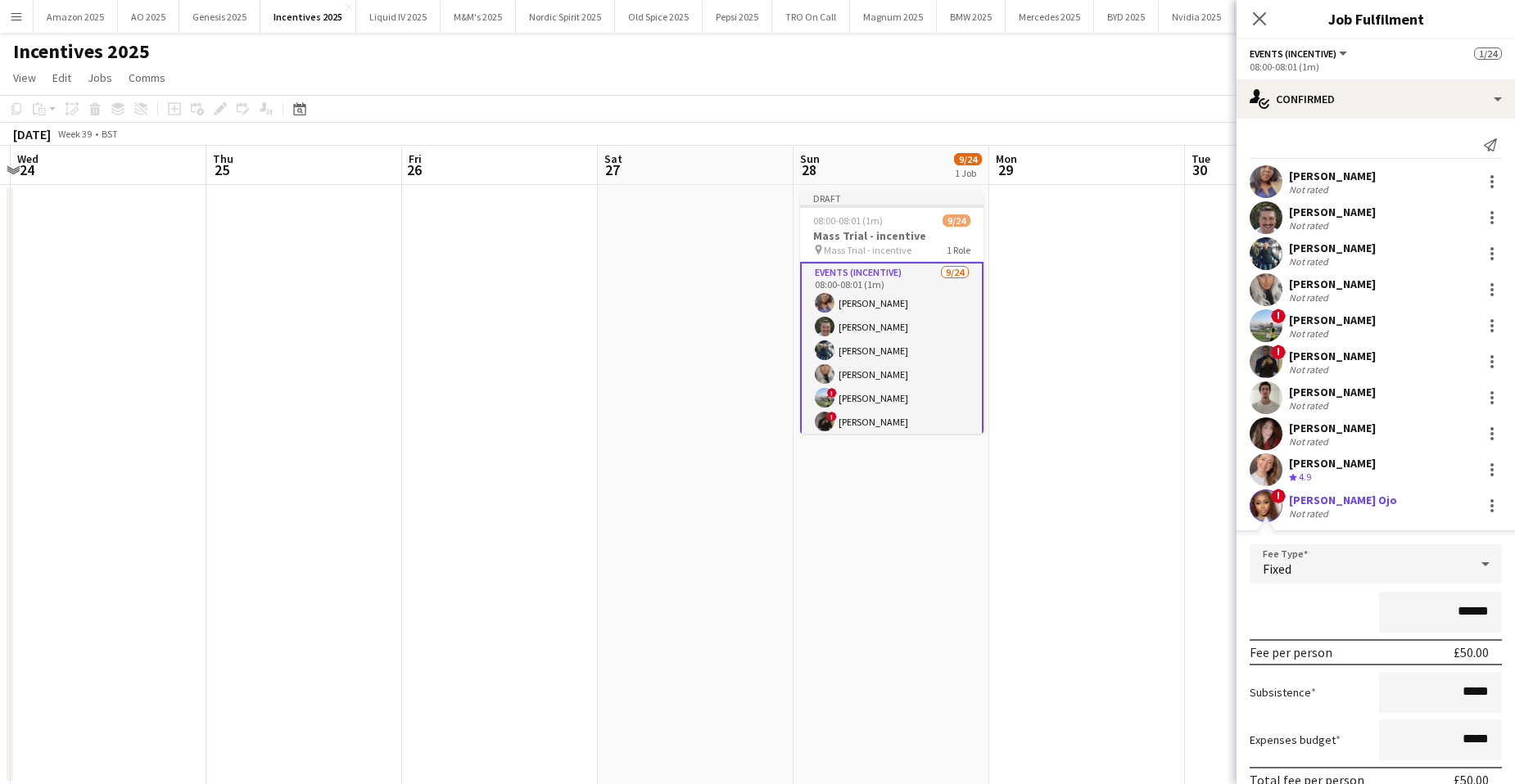
scroll to position [164, 0]
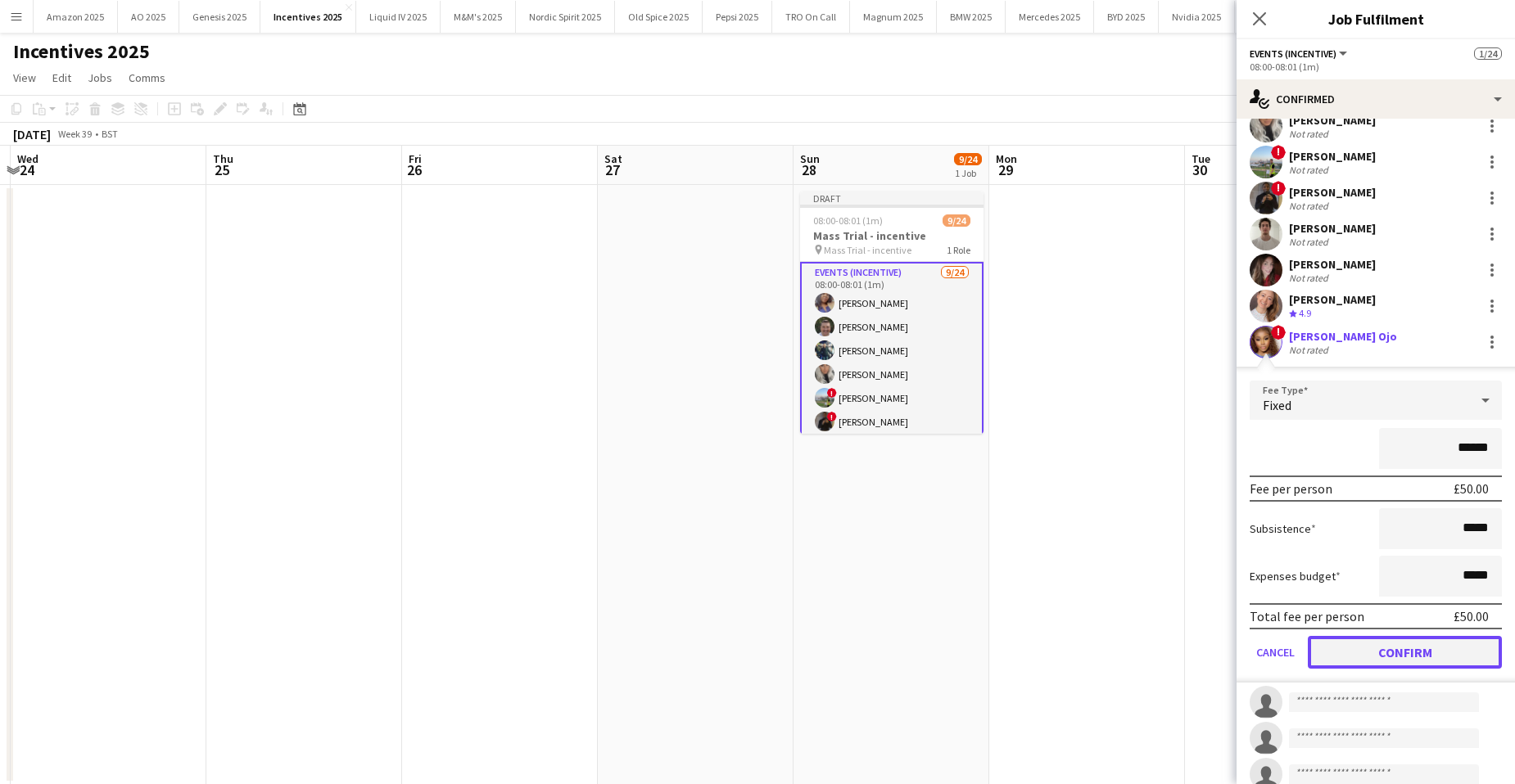
click at [1418, 656] on button "Confirm" at bounding box center [1405, 652] width 194 height 32
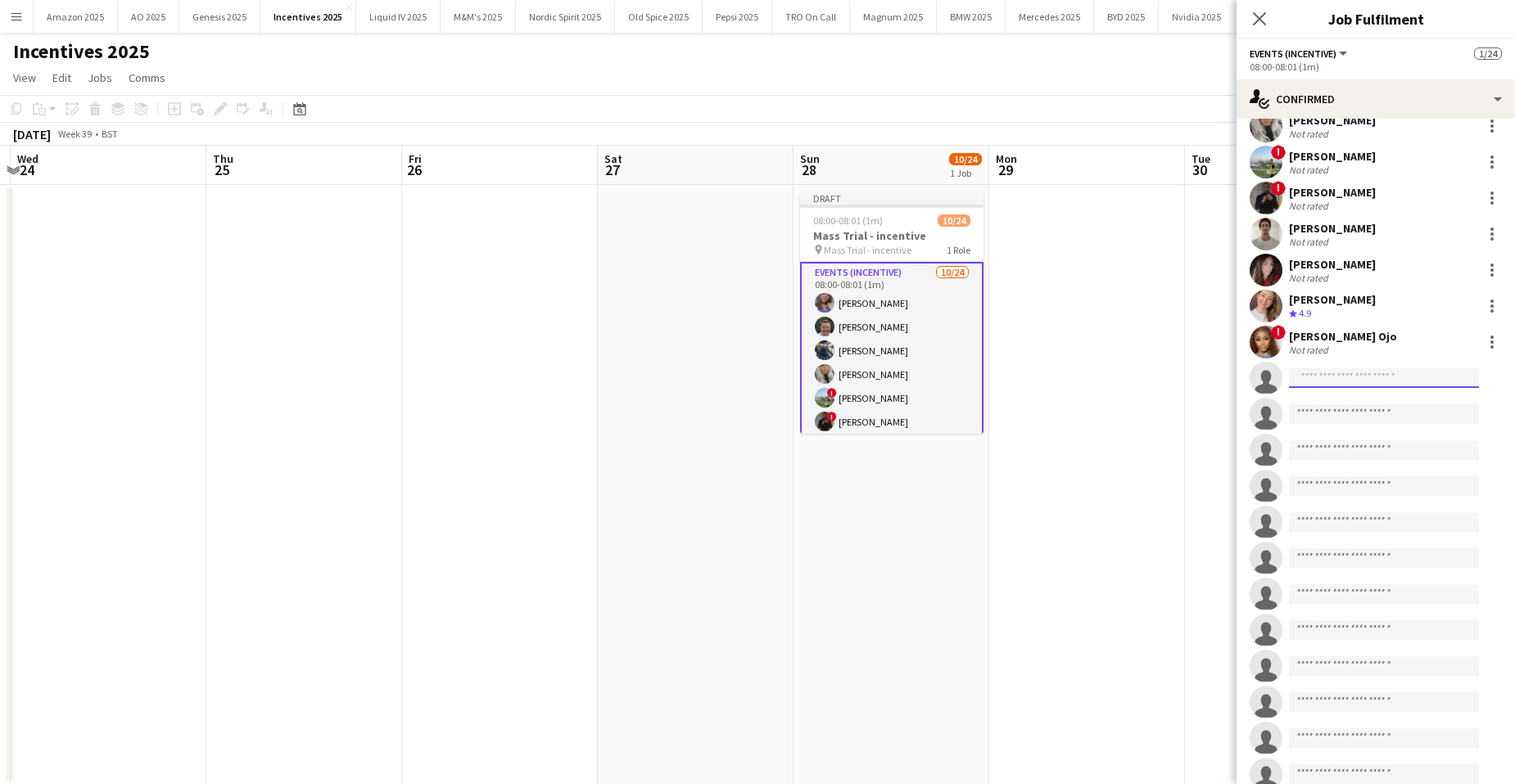
click at [1329, 380] on input at bounding box center [1384, 379] width 190 height 20
type input "*"
type input "***"
click at [1330, 407] on span "[PERSON_NAME]" at bounding box center [1349, 401] width 94 height 14
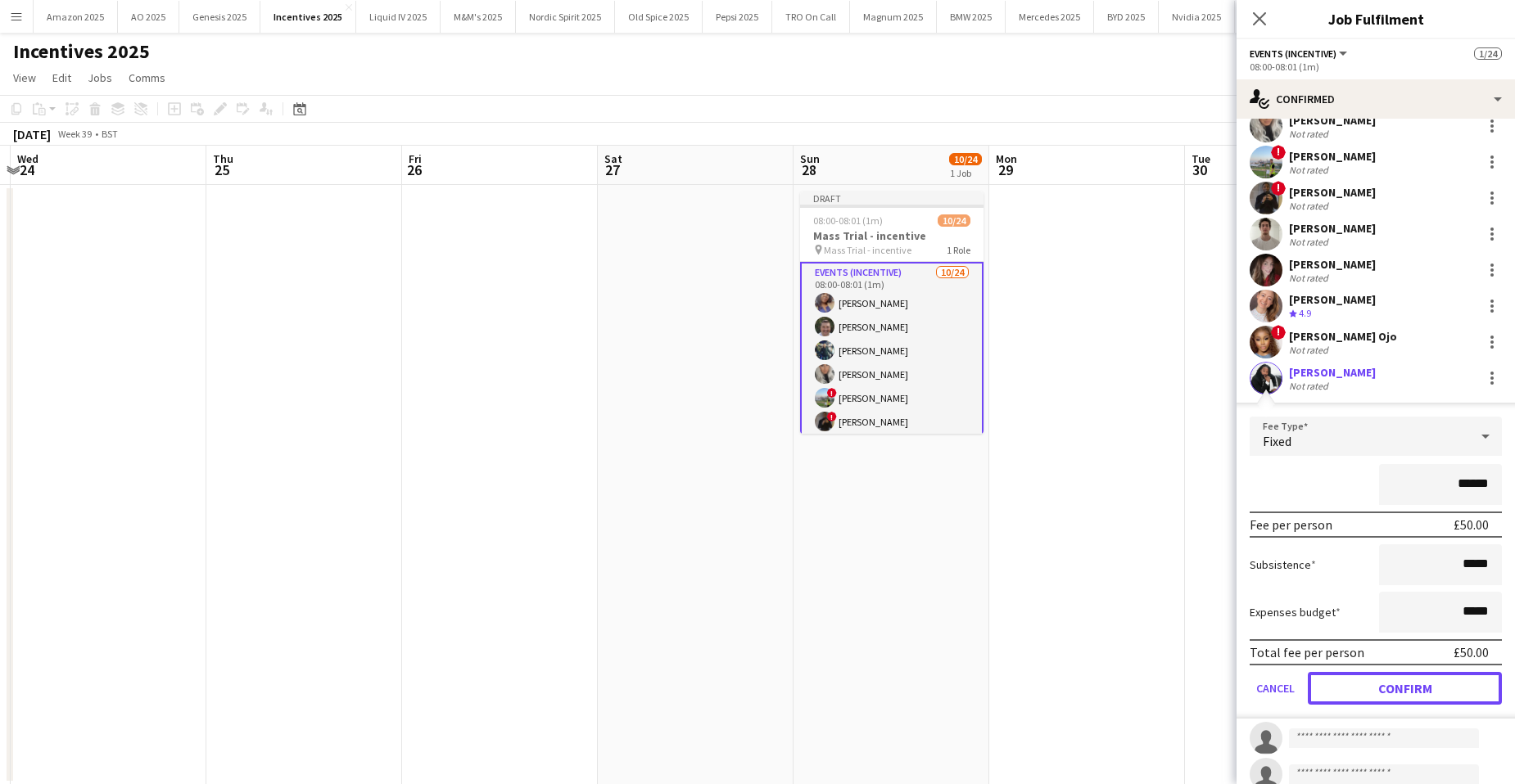
click at [1428, 686] on button "Confirm" at bounding box center [1405, 688] width 194 height 32
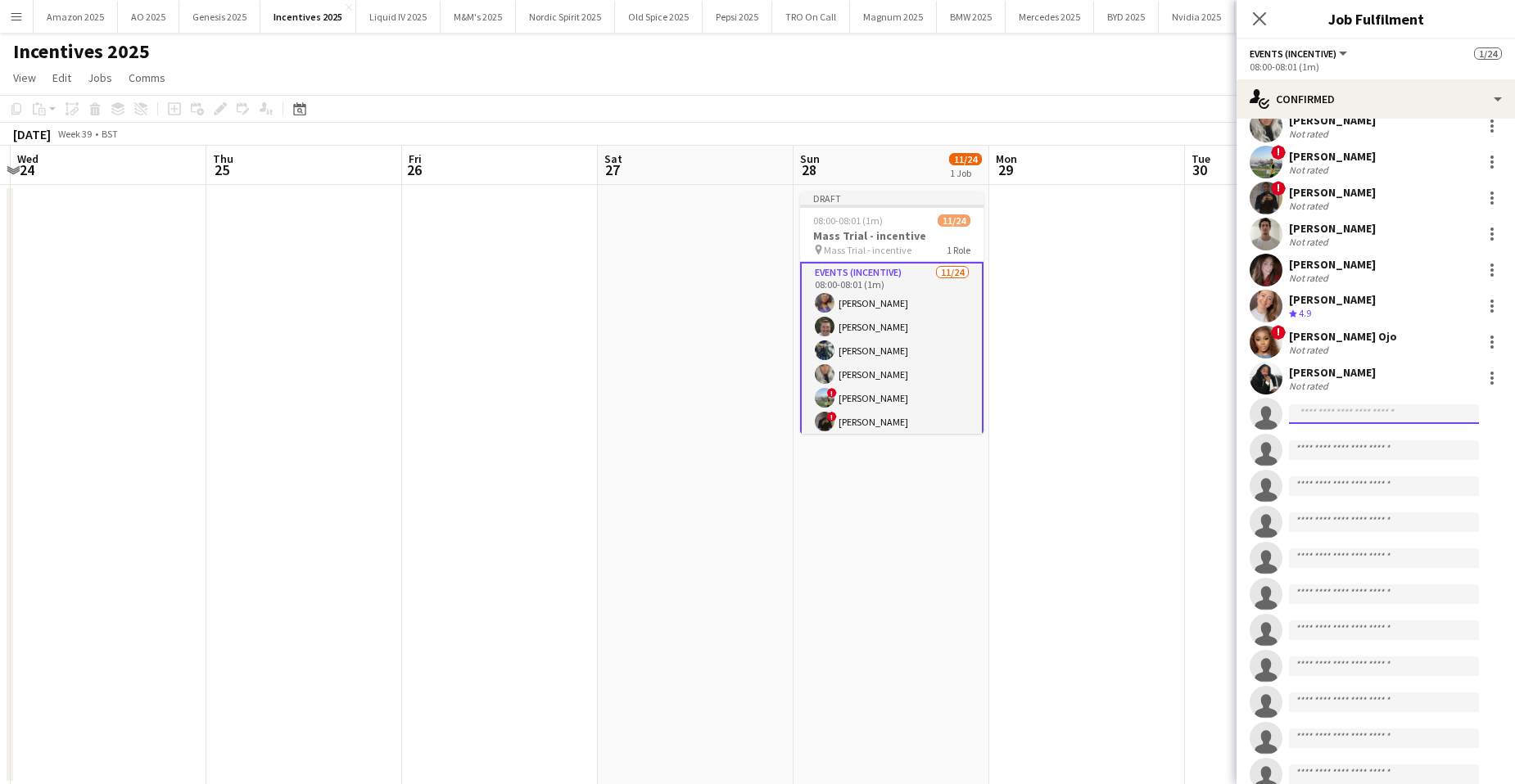
click at [1322, 417] on input at bounding box center [1384, 414] width 190 height 20
type input "*********"
click at [1352, 449] on span "[EMAIL_ADDRESS][DOMAIN_NAME]" at bounding box center [1384, 450] width 164 height 13
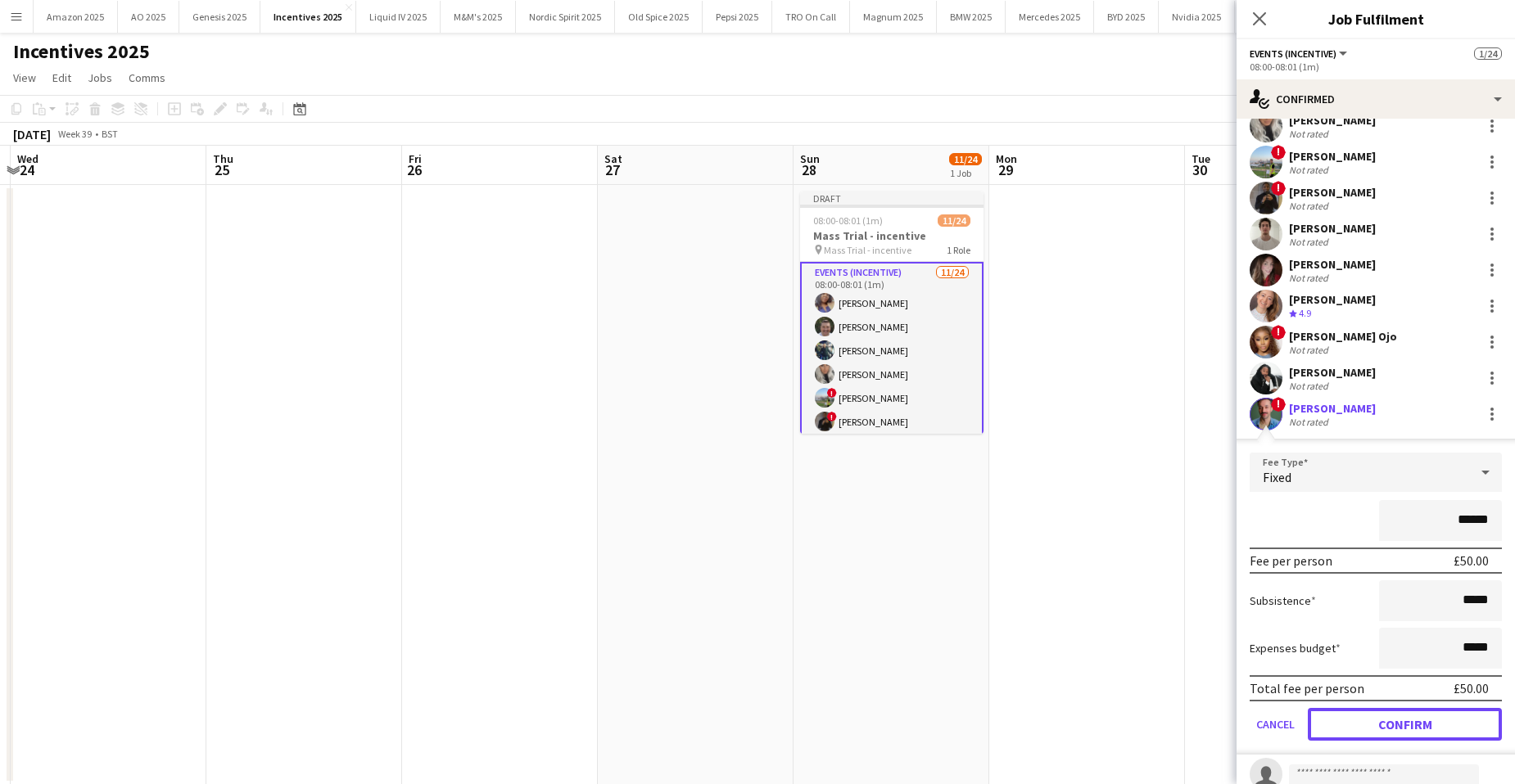
click at [1412, 729] on button "Confirm" at bounding box center [1405, 724] width 194 height 32
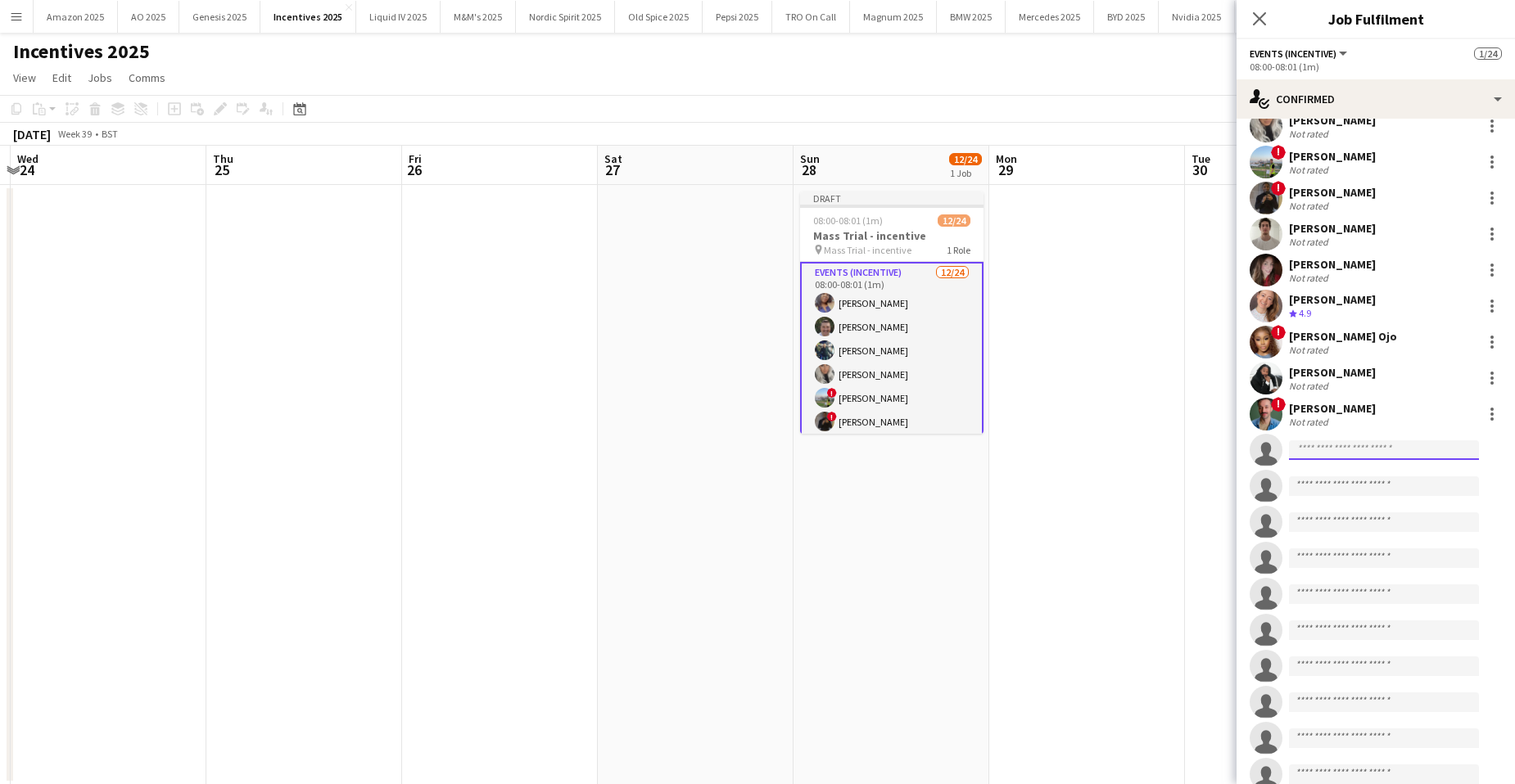
click at [1338, 441] on input at bounding box center [1384, 450] width 190 height 20
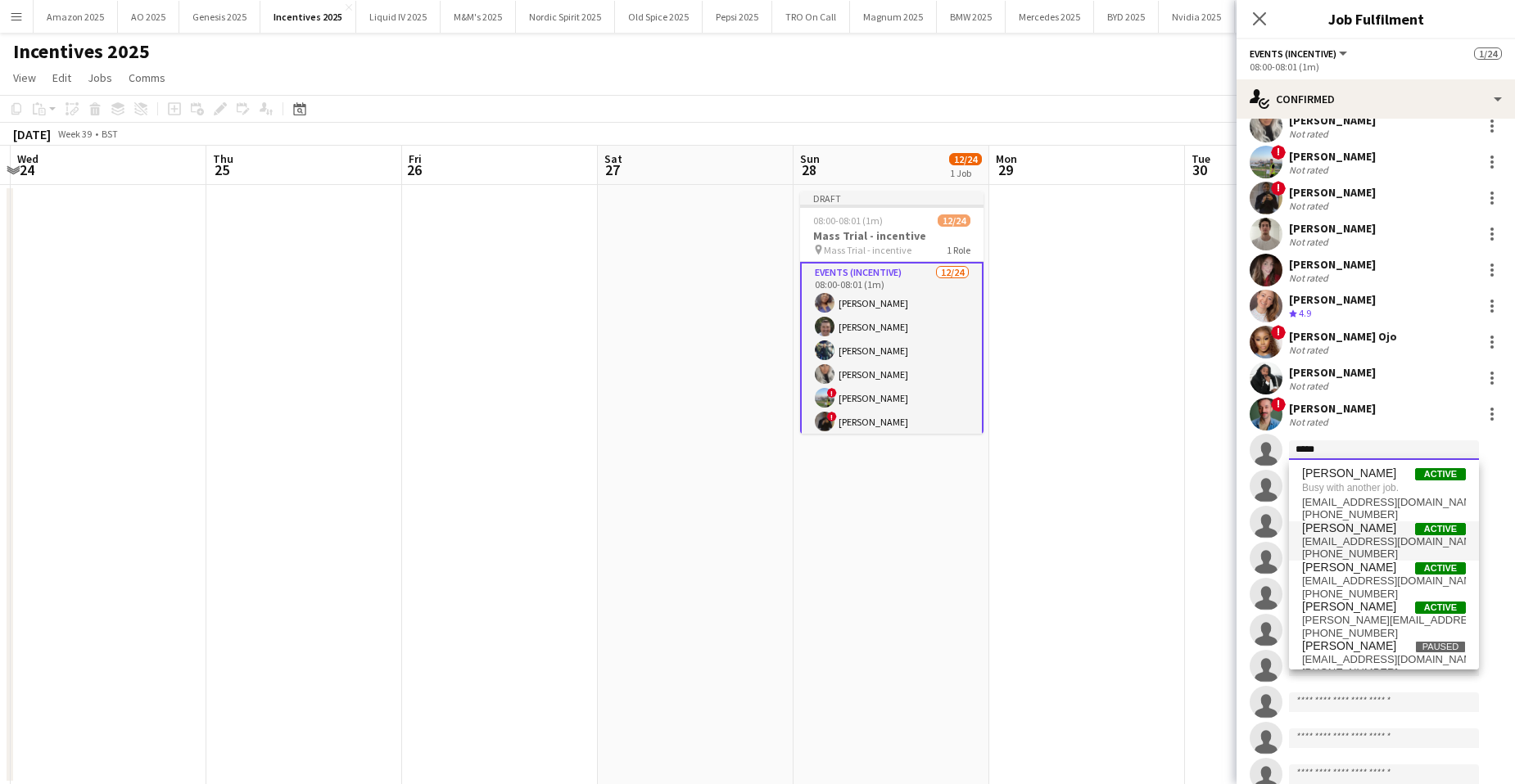
scroll to position [16, 0]
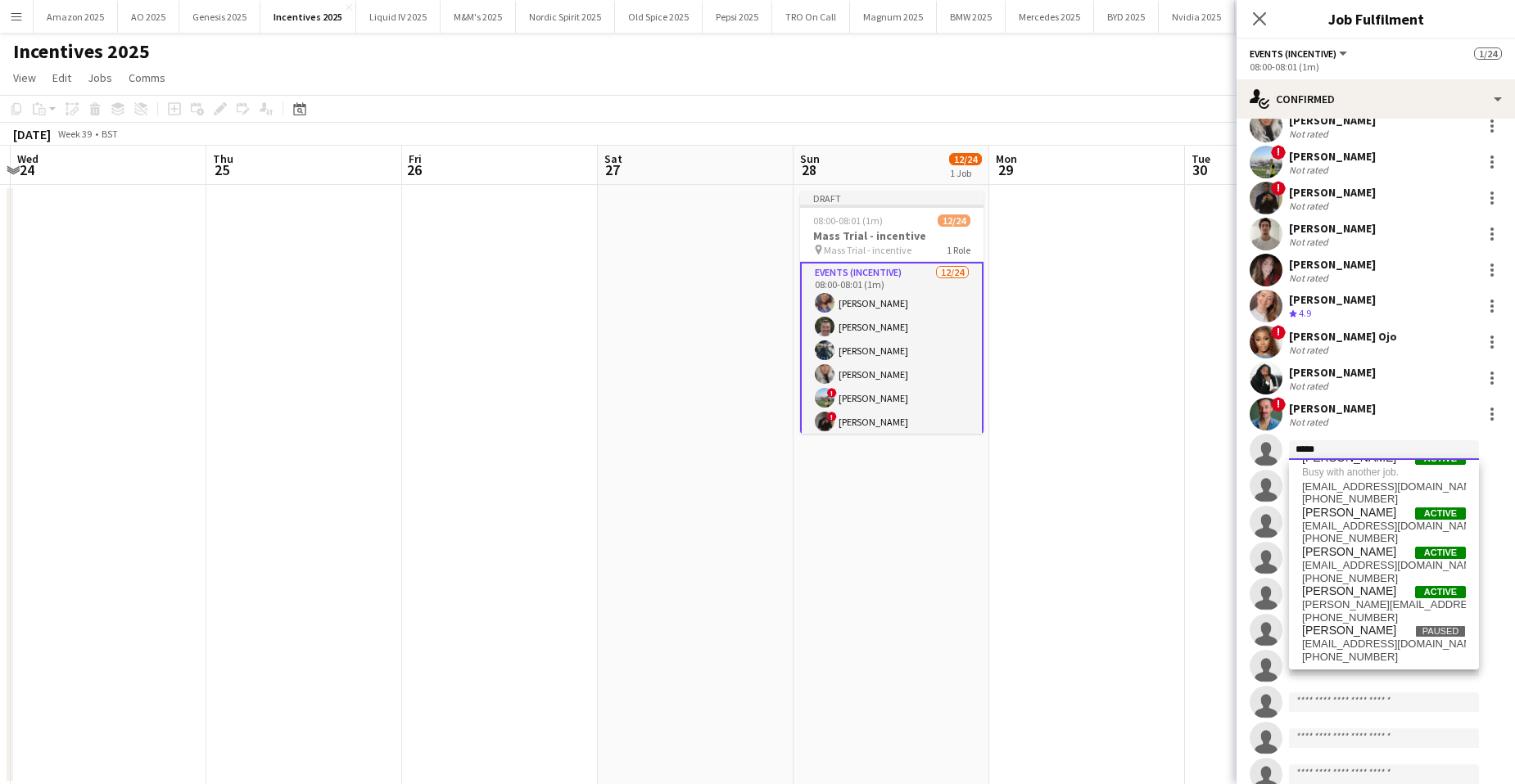
drag, startPoint x: 1333, startPoint y: 446, endPoint x: 1021, endPoint y: 468, distance: 312.8
click at [1026, 465] on body "Menu Boards Boards Boards All jobs Status Workforce Workforce My Workforce Recr…" at bounding box center [758, 406] width 1515 height 813
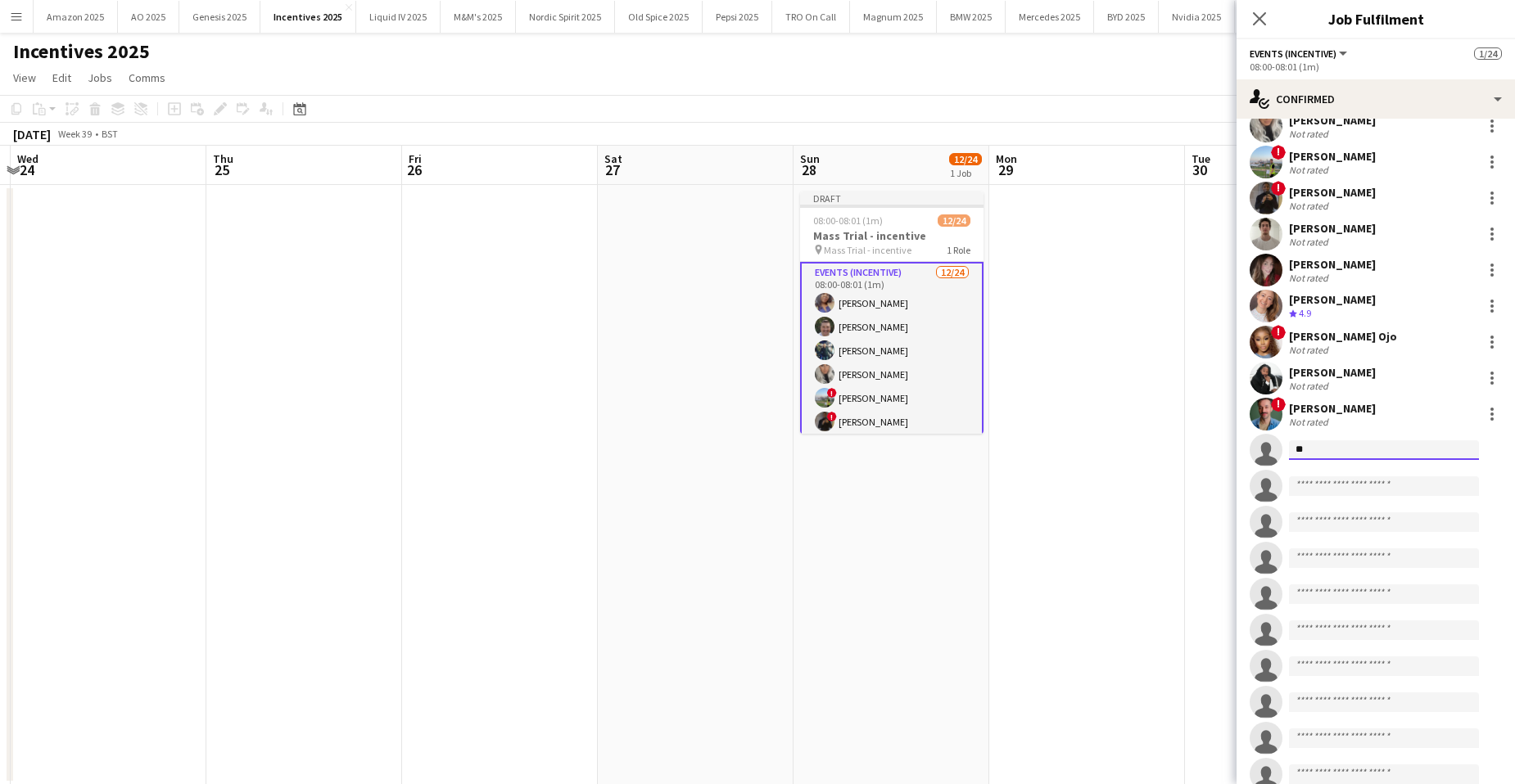
type input "*"
type input "******"
click at [1353, 481] on span "[EMAIL_ADDRESS][DOMAIN_NAME]" at bounding box center [1384, 487] width 164 height 13
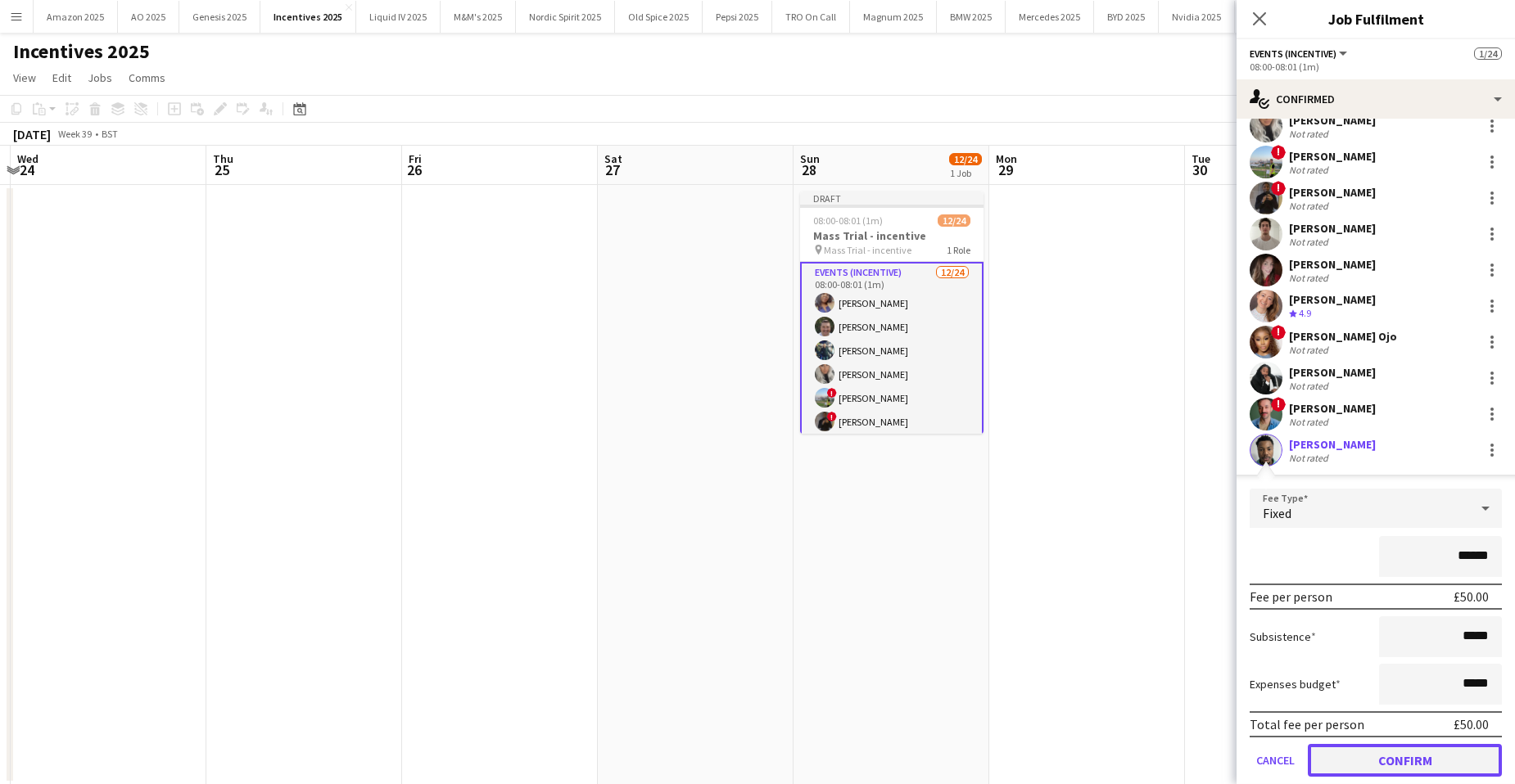
click at [1409, 755] on button "Confirm" at bounding box center [1405, 760] width 194 height 32
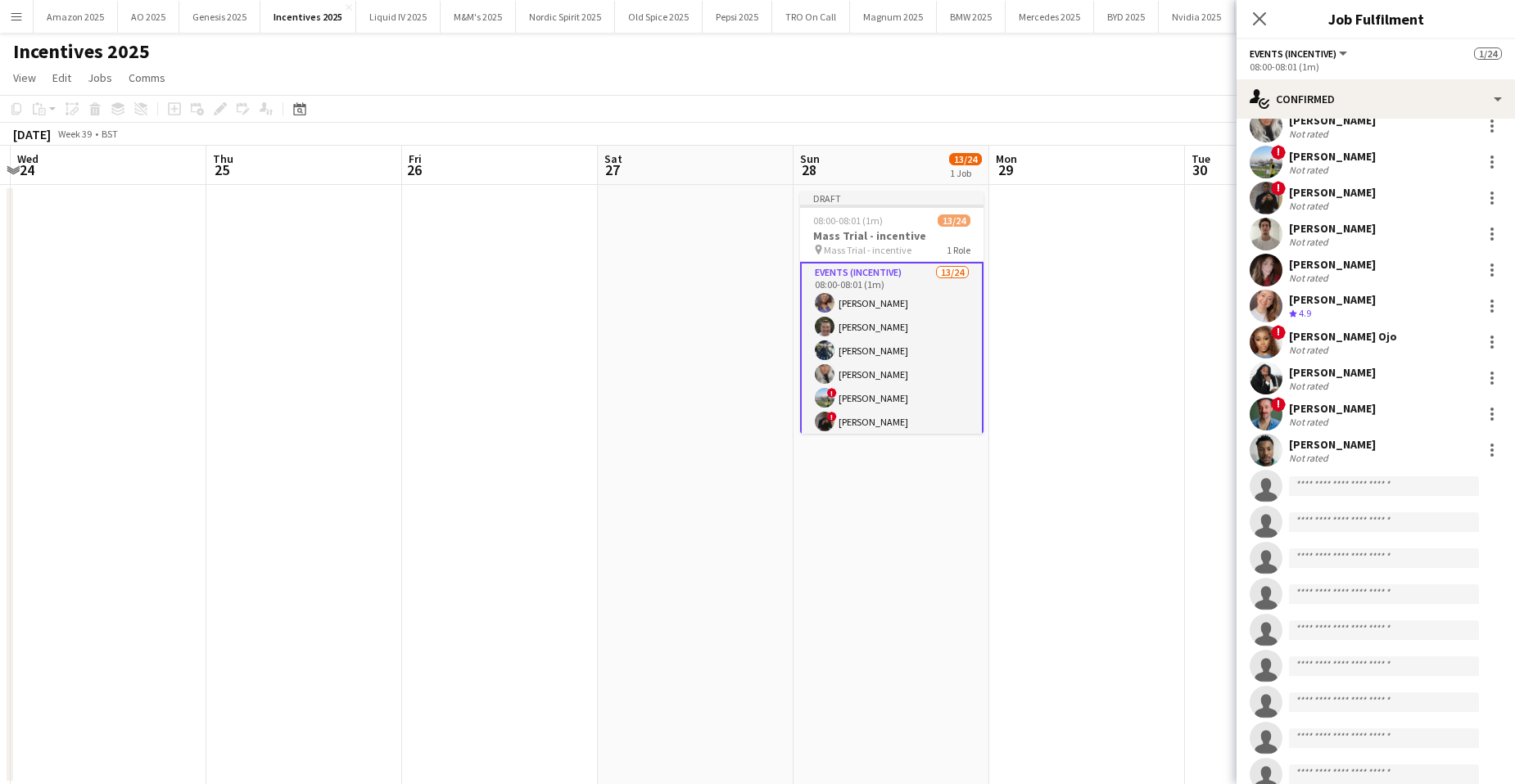
click at [1270, 457] on app-user-avatar at bounding box center [1265, 449] width 32 height 32
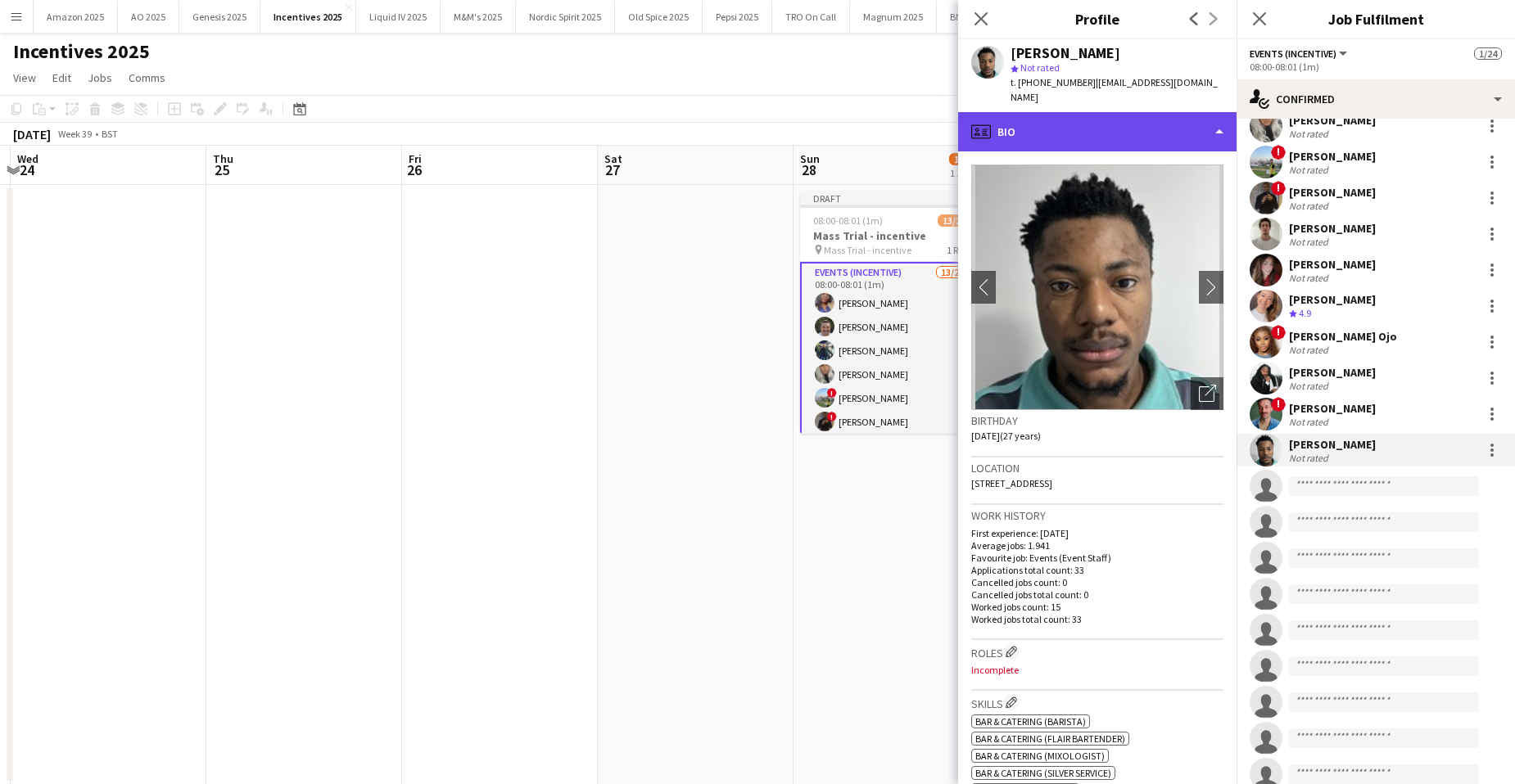
click at [1165, 112] on div "profile Bio" at bounding box center [1097, 131] width 279 height 39
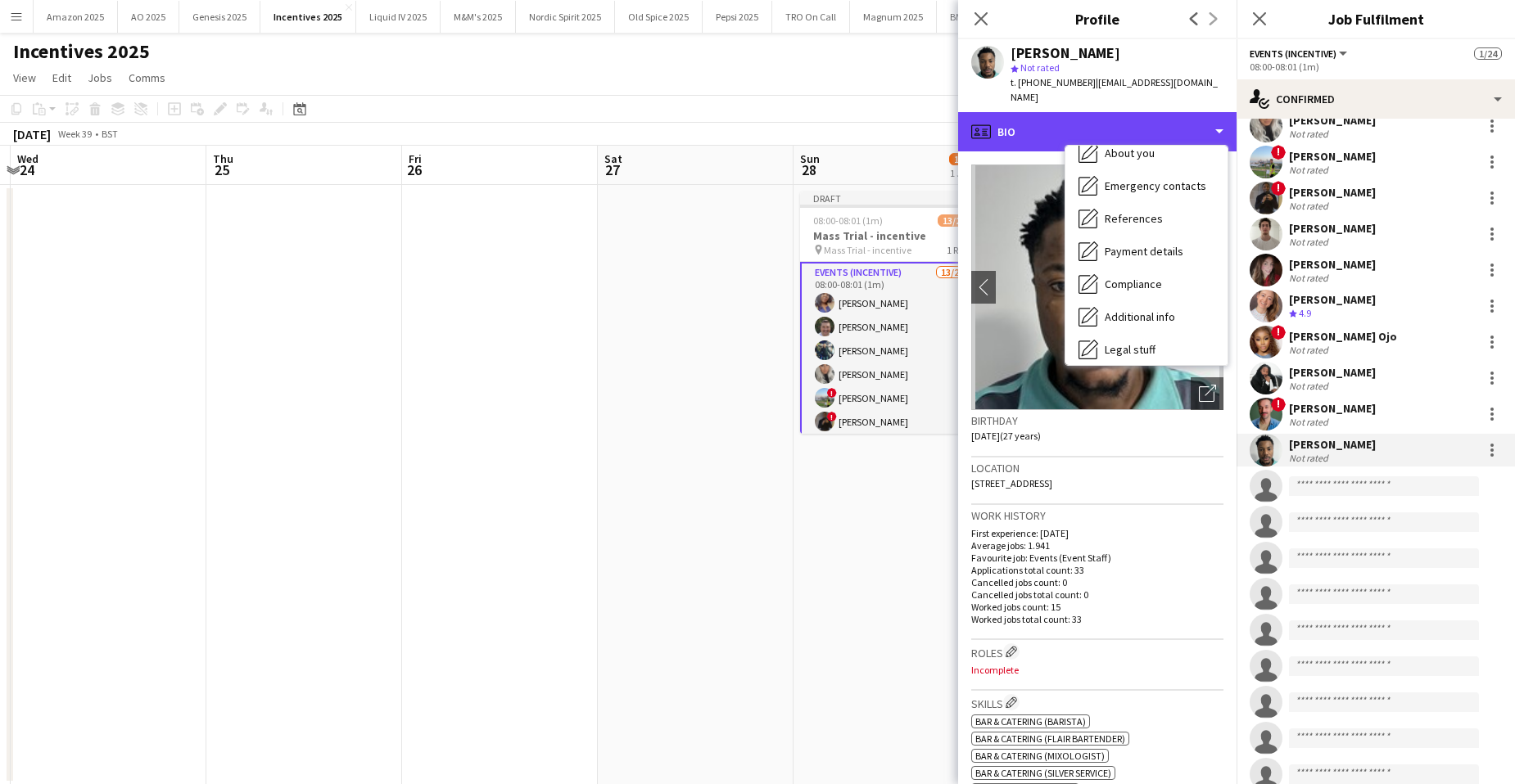
scroll to position [220, 0]
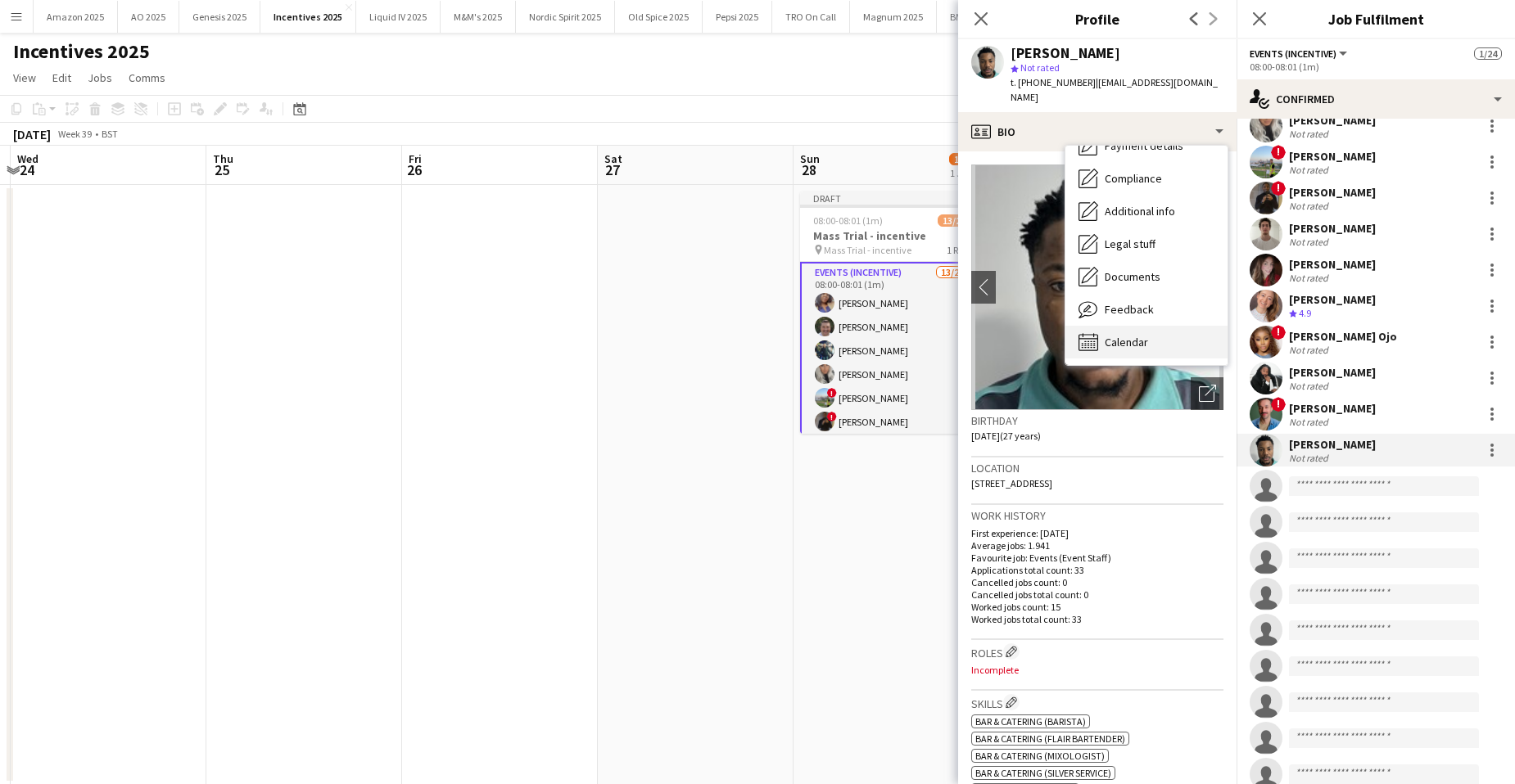
click at [1106, 335] on span "Calendar" at bounding box center [1126, 341] width 43 height 15
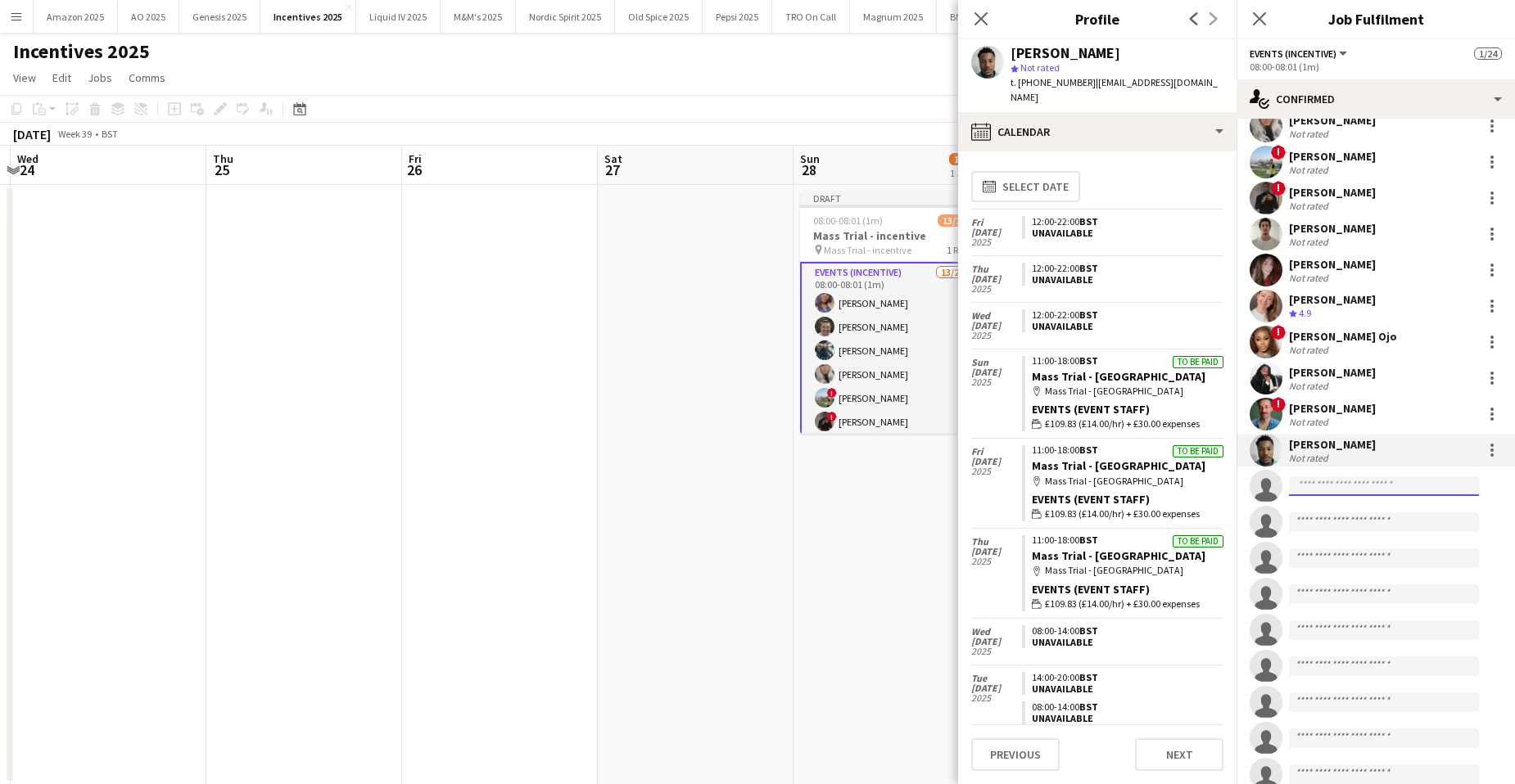
click at [1313, 492] on input at bounding box center [1384, 487] width 190 height 20
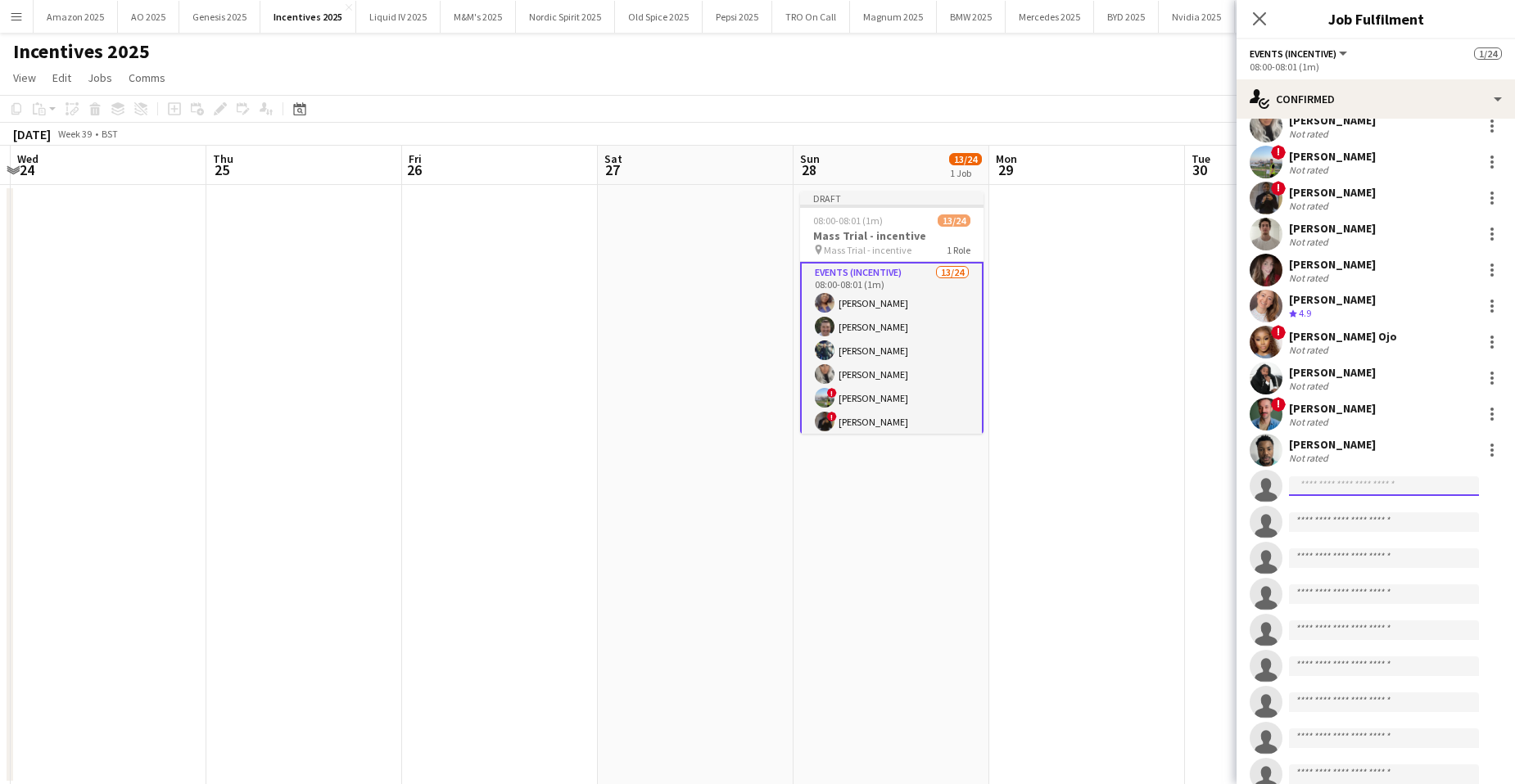
click at [1361, 491] on input at bounding box center [1384, 487] width 190 height 20
type input "**********"
click at [1369, 493] on input "**********" at bounding box center [1384, 487] width 190 height 20
click at [1351, 527] on span "[PERSON_NAME][EMAIL_ADDRESS][DOMAIN_NAME]" at bounding box center [1384, 523] width 164 height 13
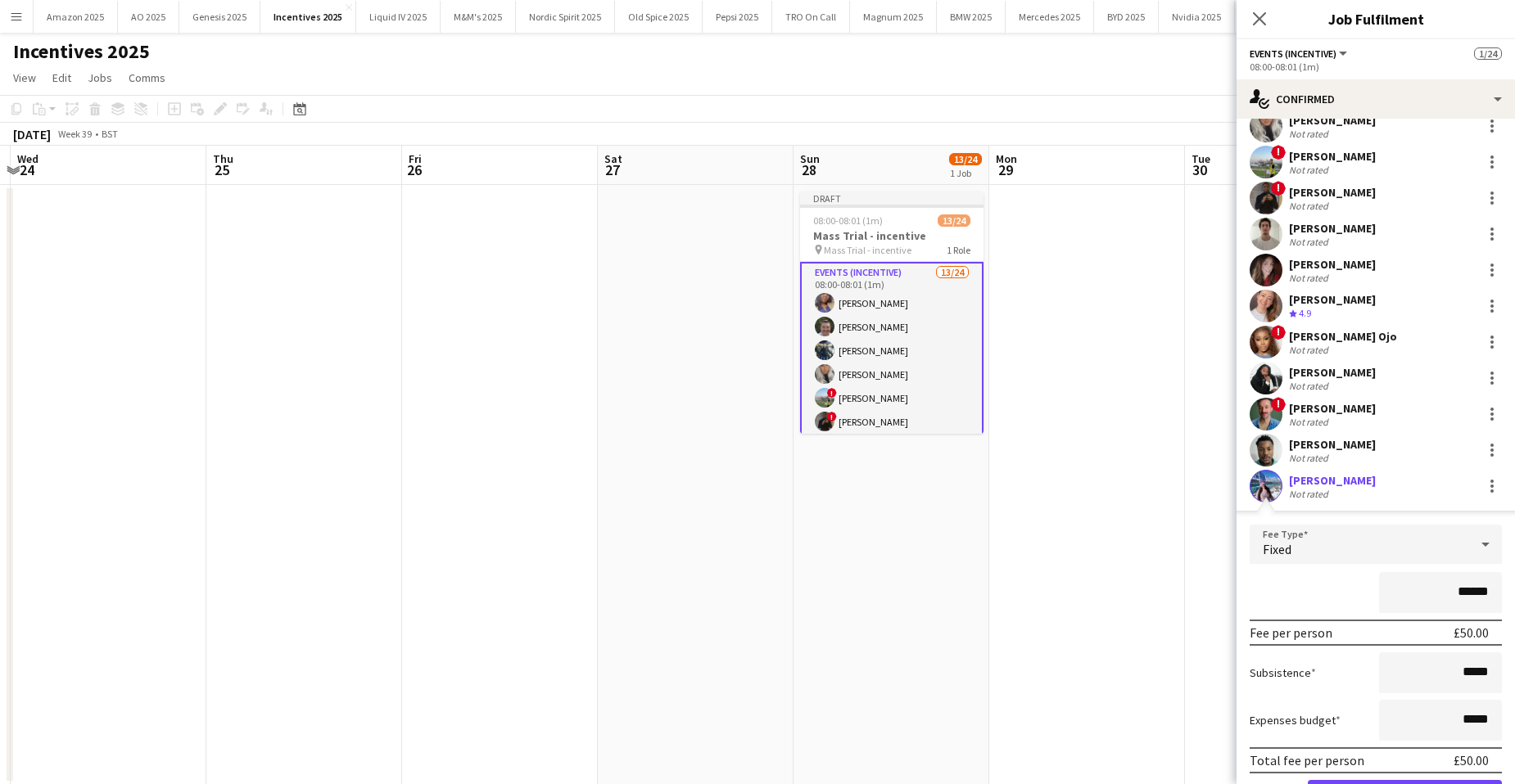
scroll to position [245, 0]
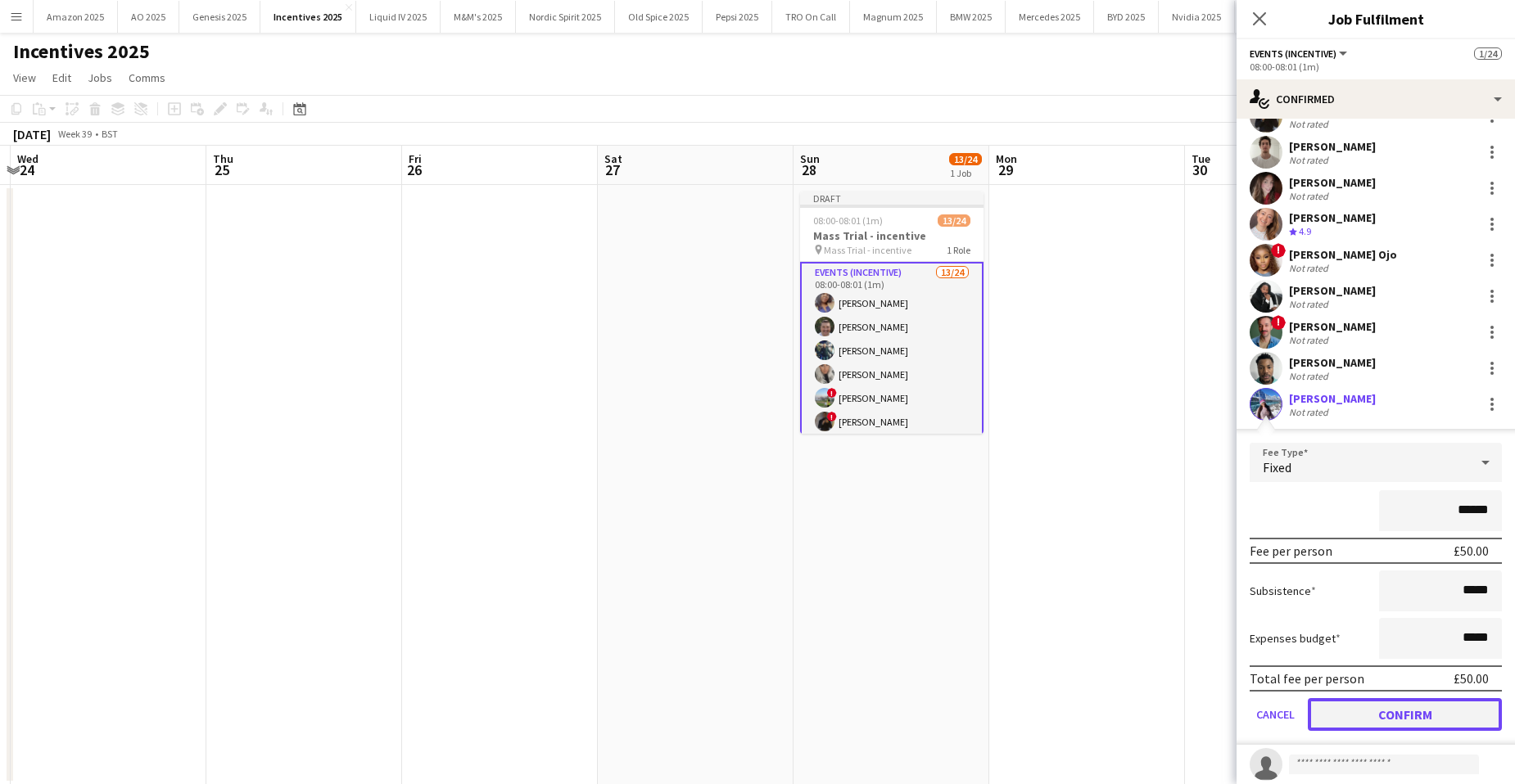
drag, startPoint x: 1442, startPoint y: 713, endPoint x: 1309, endPoint y: 445, distance: 299.2
click at [1439, 707] on button "Confirm" at bounding box center [1405, 714] width 194 height 32
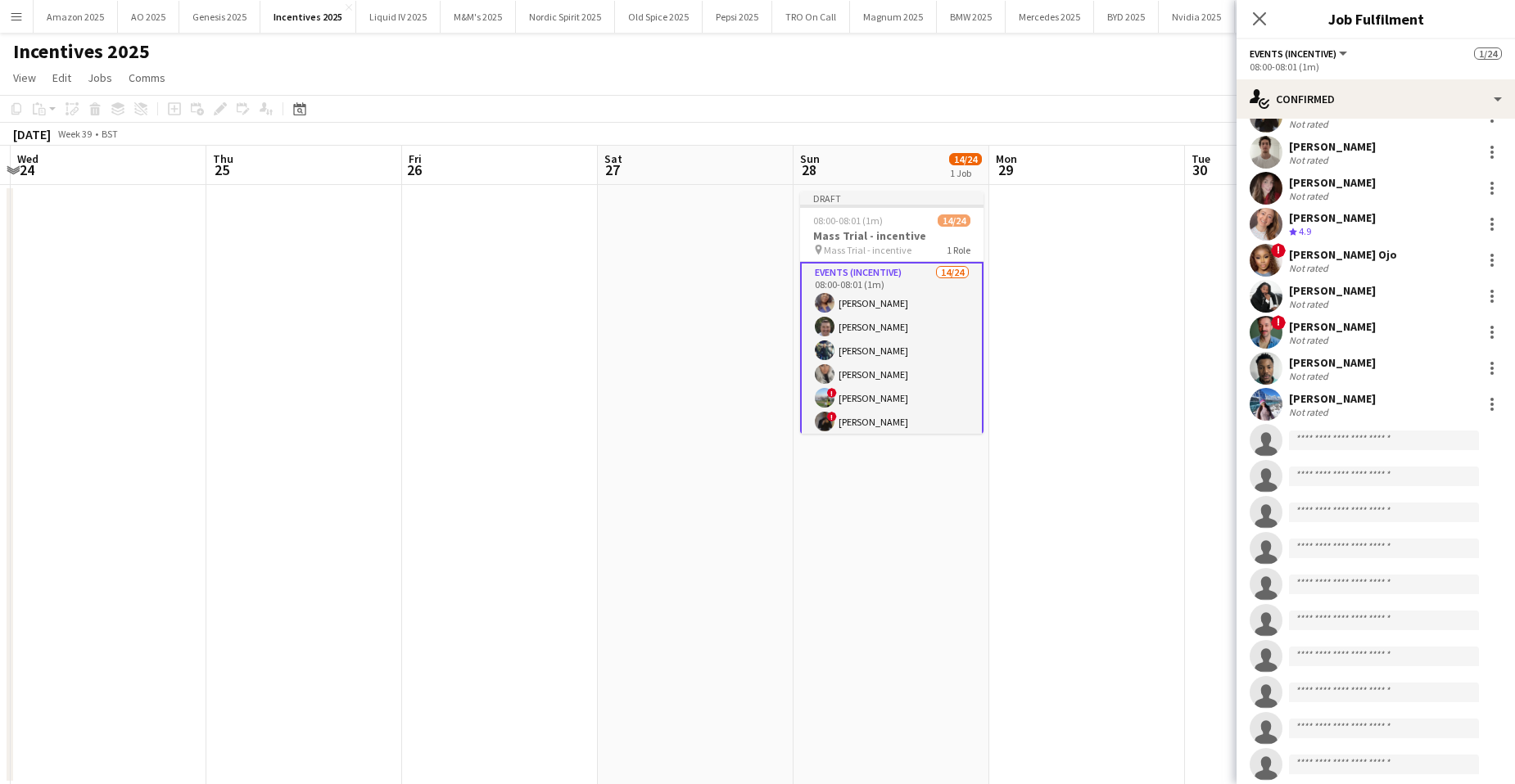
click at [1258, 397] on app-user-avatar at bounding box center [1265, 404] width 32 height 32
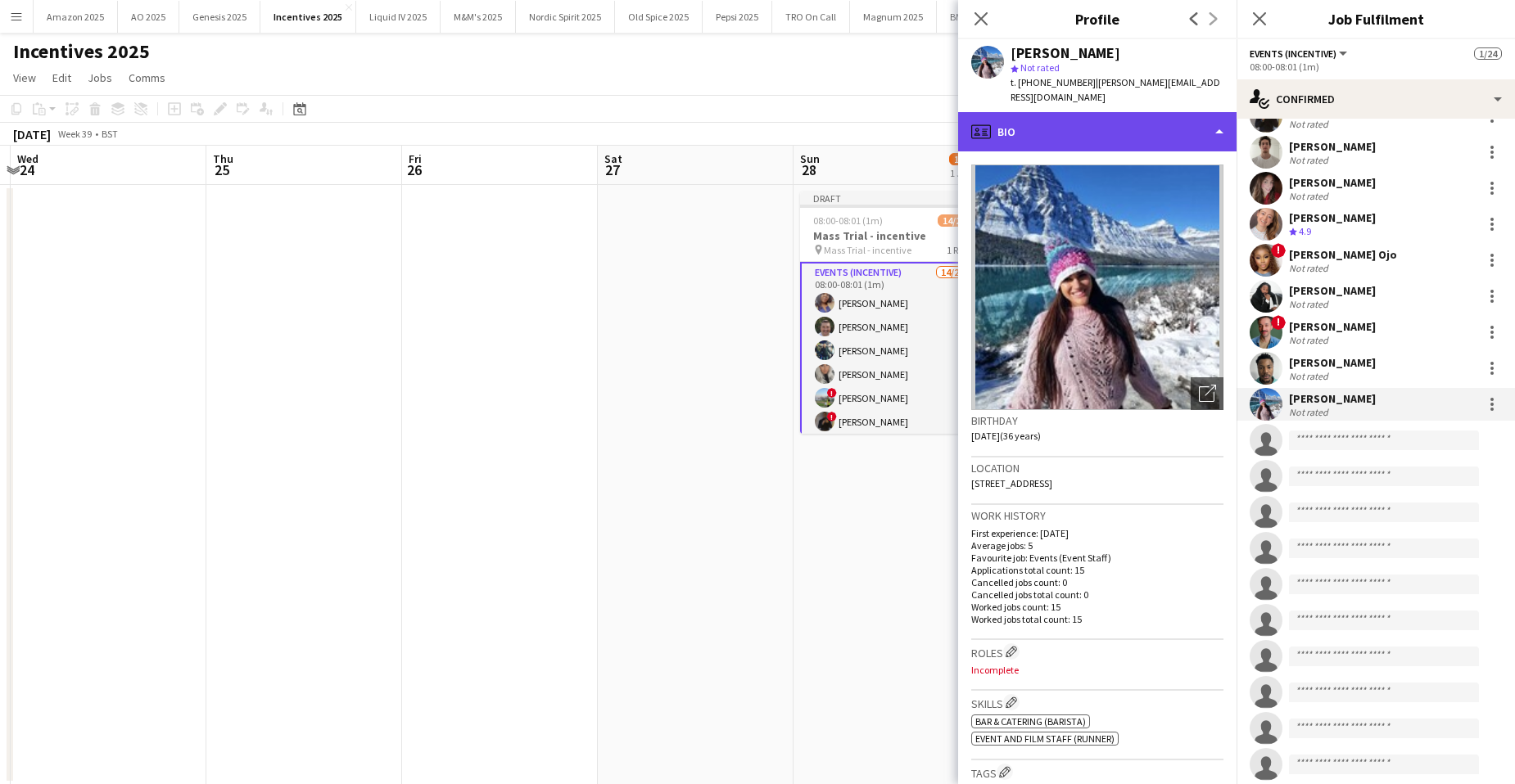
click at [1171, 112] on div "profile Bio" at bounding box center [1097, 131] width 279 height 39
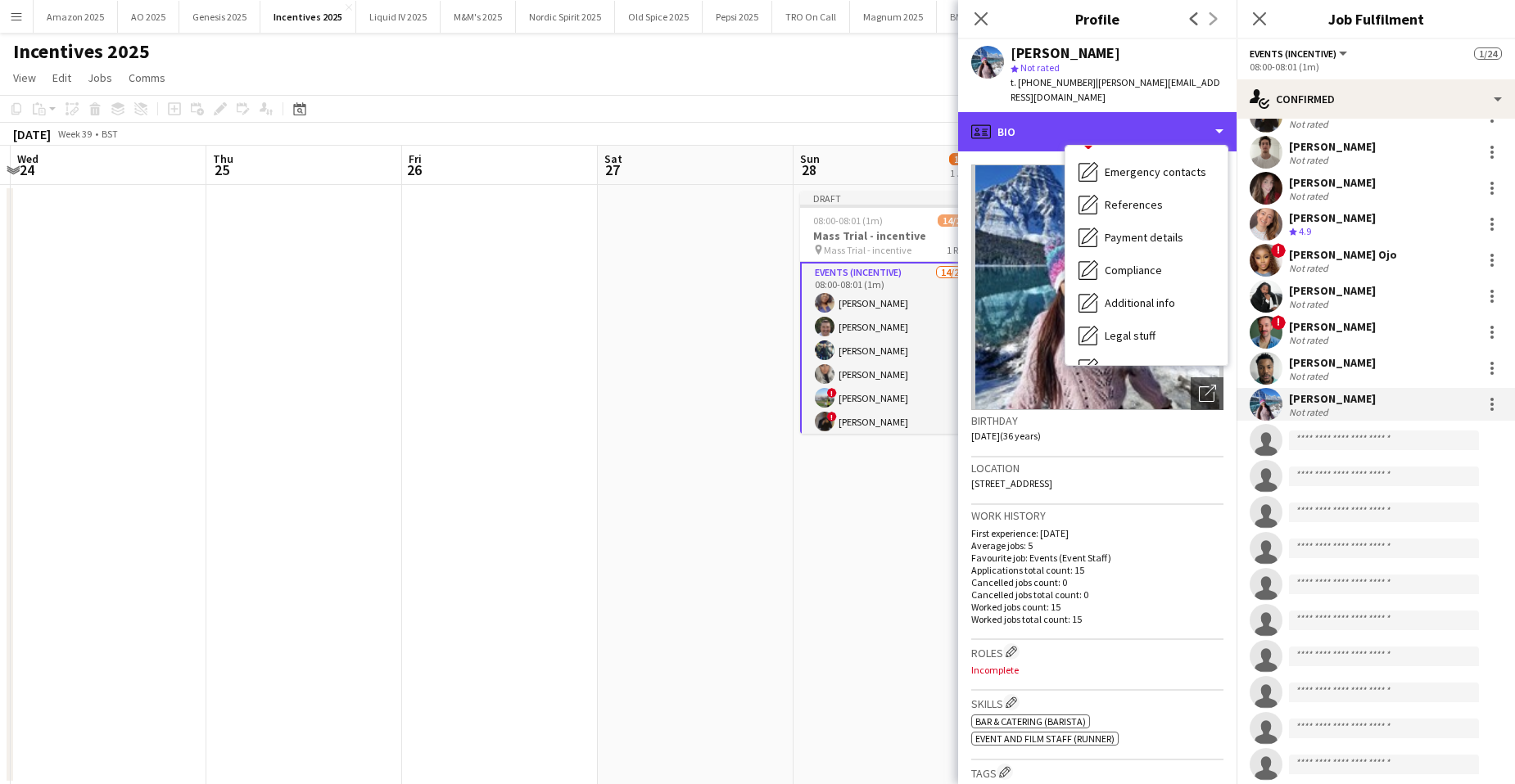
scroll to position [220, 0]
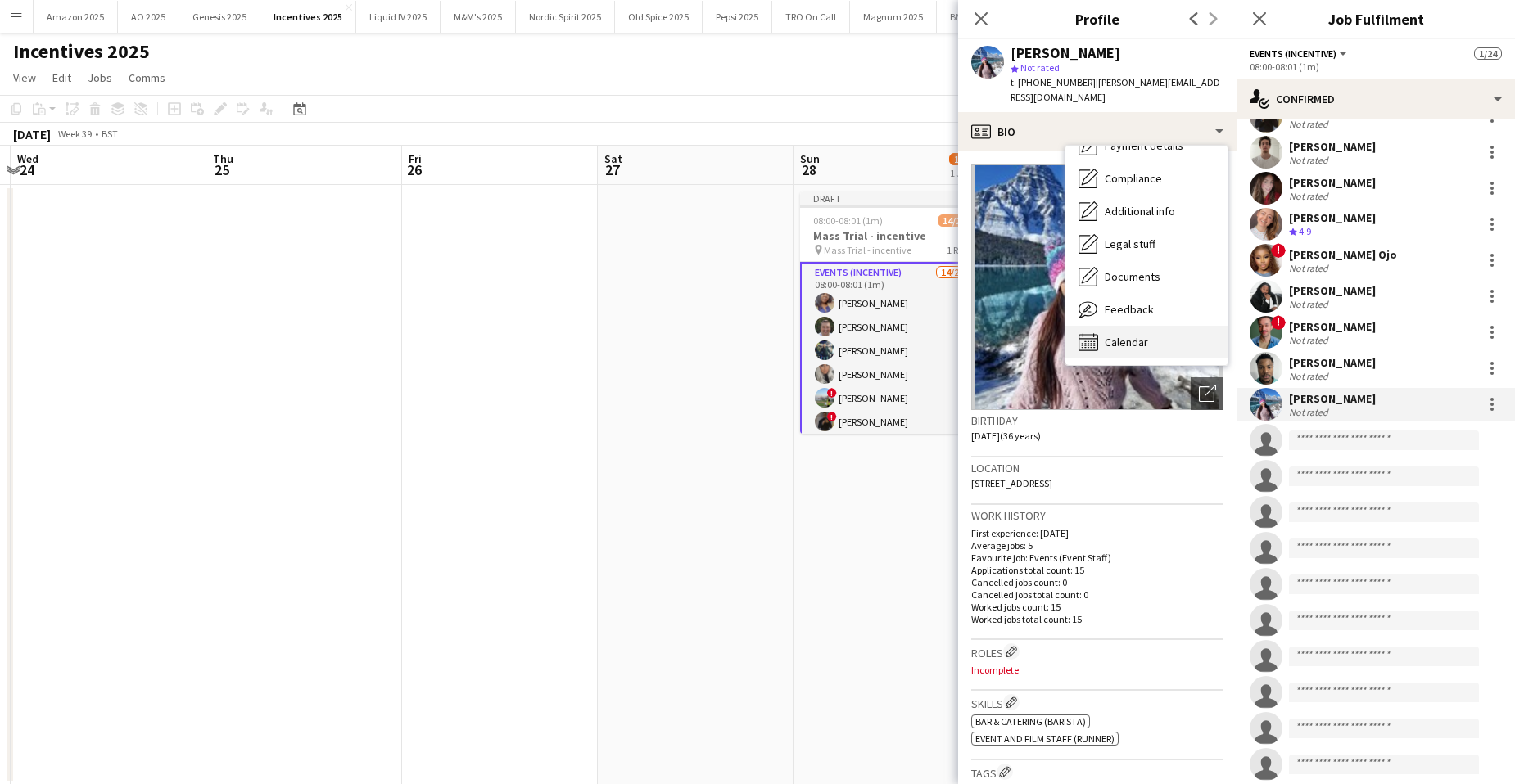
click at [1144, 326] on div "Calendar Calendar" at bounding box center [1146, 341] width 162 height 32
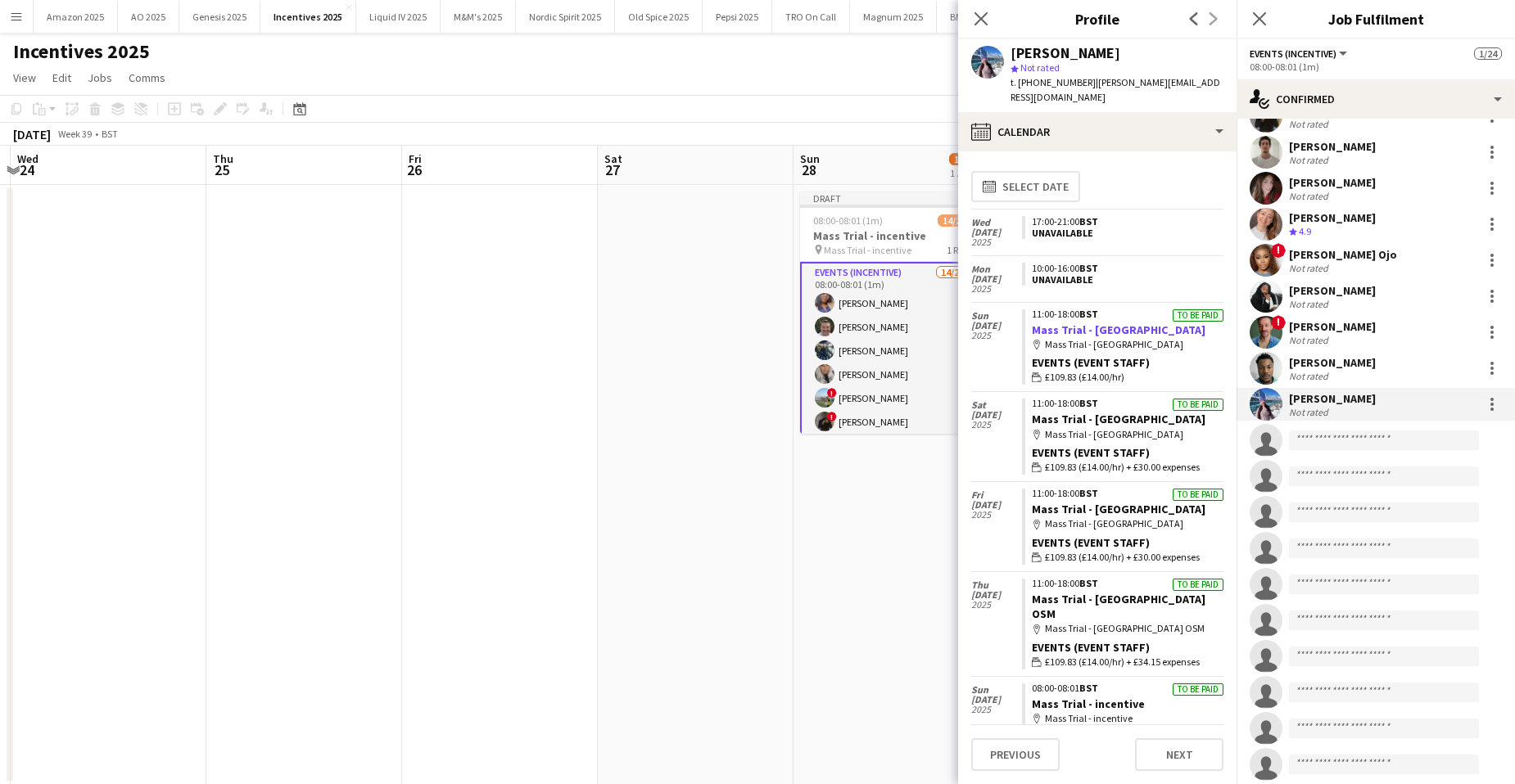
scroll to position [81, 0]
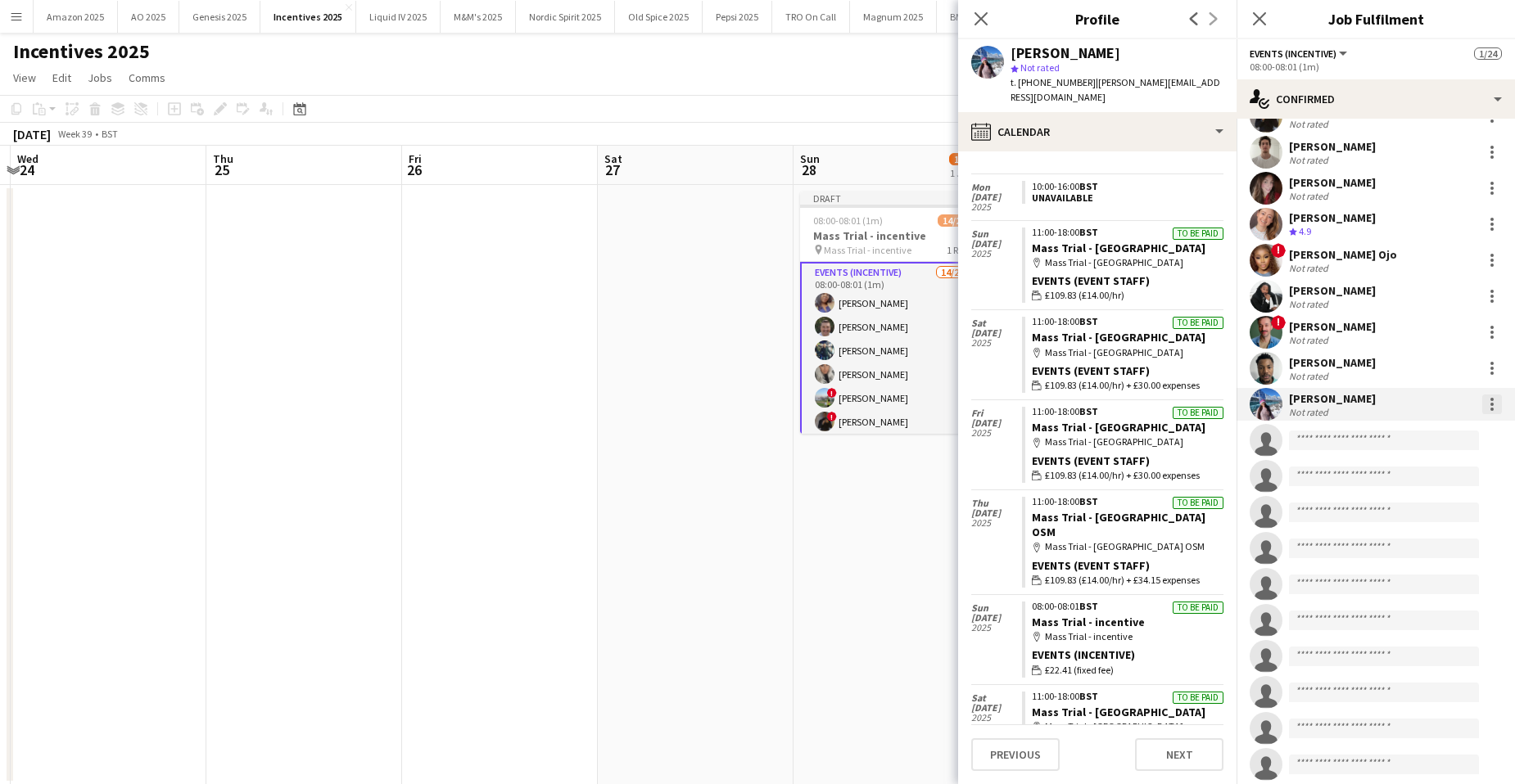
click at [1482, 396] on div at bounding box center [1491, 404] width 20 height 20
click at [1423, 428] on span "Edit fee" at bounding box center [1425, 435] width 101 height 15
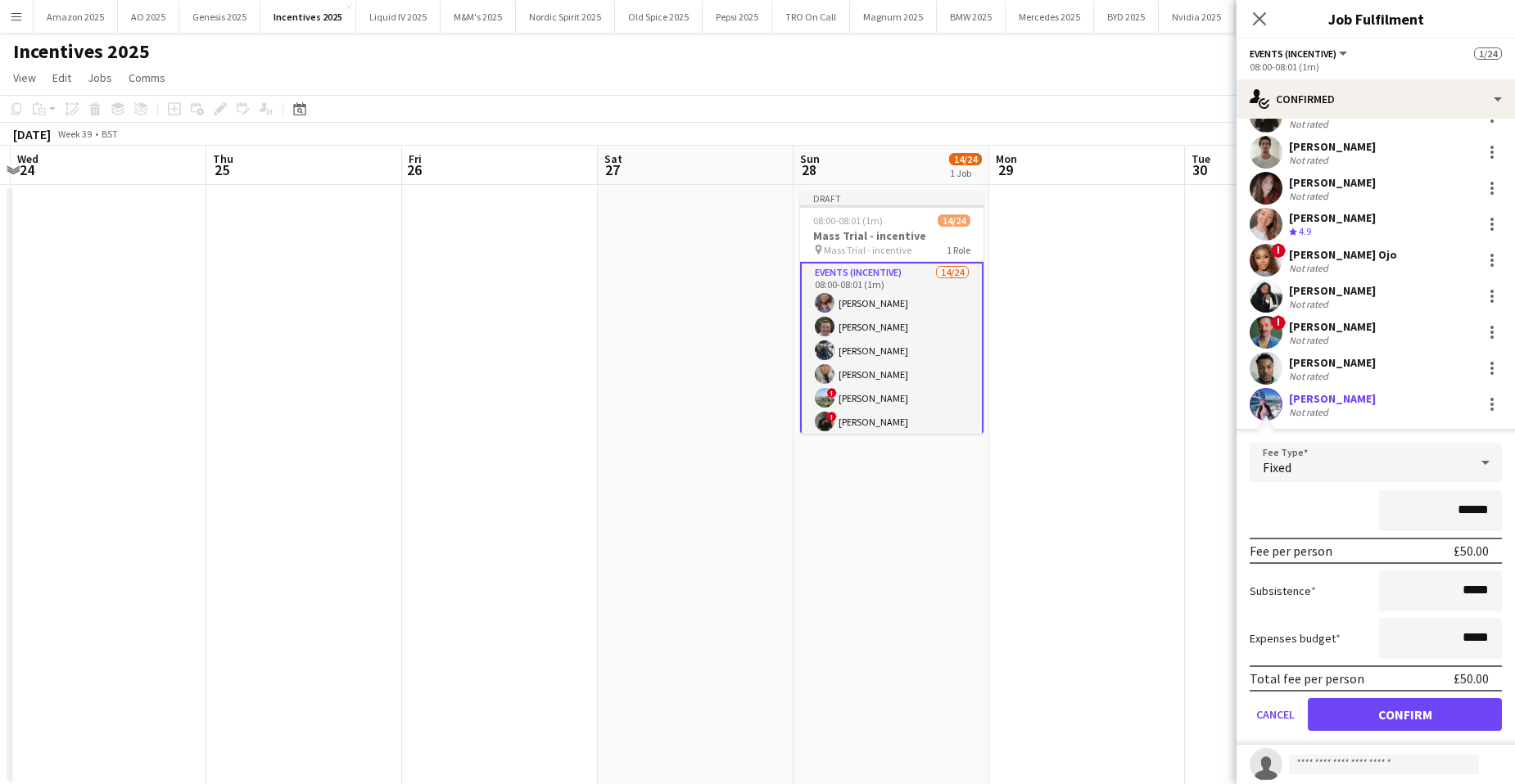
drag, startPoint x: 1485, startPoint y: 509, endPoint x: 1055, endPoint y: 522, distance: 430.2
click at [1068, 516] on body "Menu Boards Boards Boards All jobs Status Workforce Workforce My Workforce Recr…" at bounding box center [758, 406] width 1515 height 813
type input "*******"
click at [1431, 715] on button "Confirm" at bounding box center [1405, 714] width 194 height 32
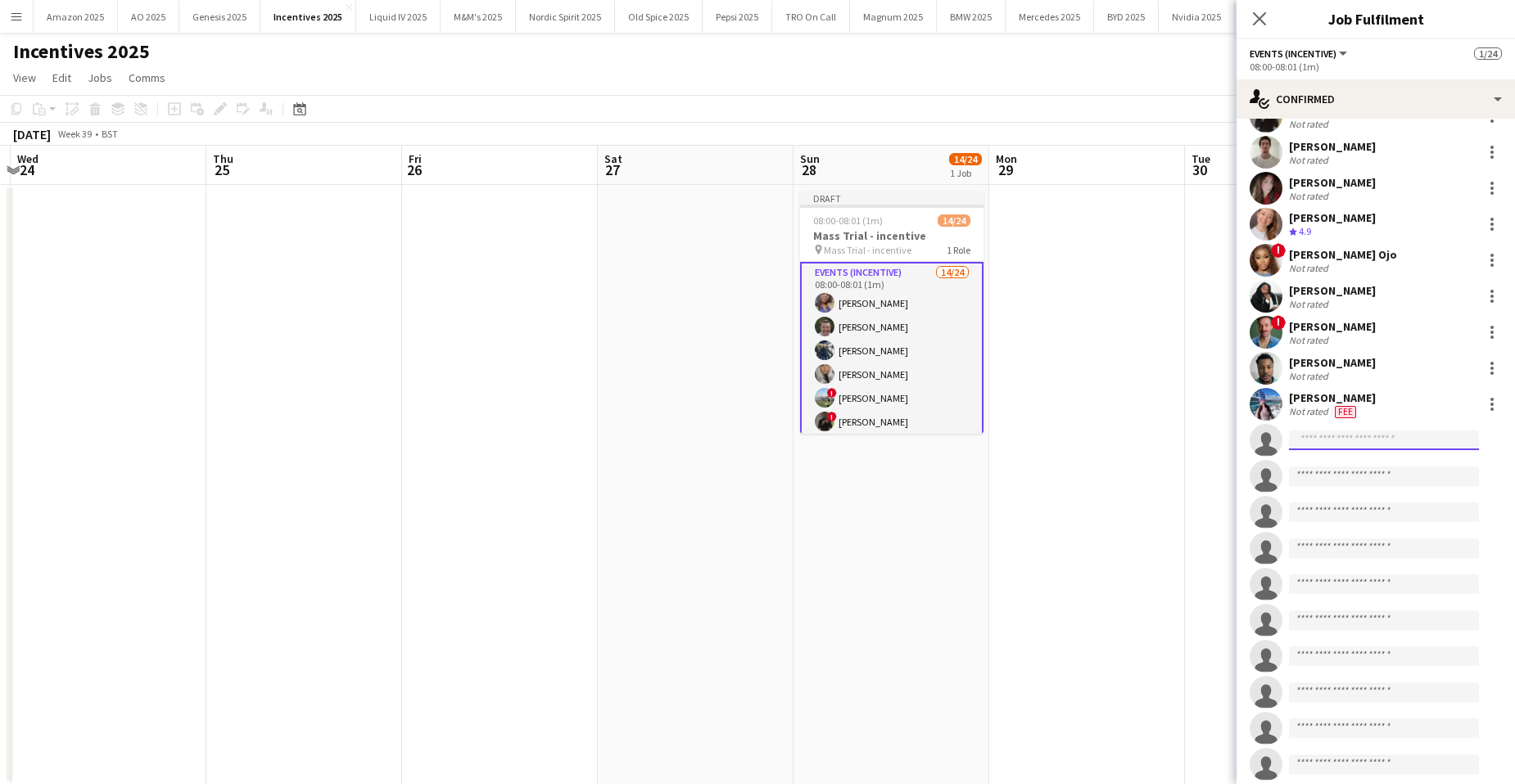
click at [1307, 445] on input at bounding box center [1384, 441] width 190 height 20
type input "**********"
click at [1332, 474] on span "[EMAIL_ADDRESS][DOMAIN_NAME]" at bounding box center [1384, 477] width 164 height 13
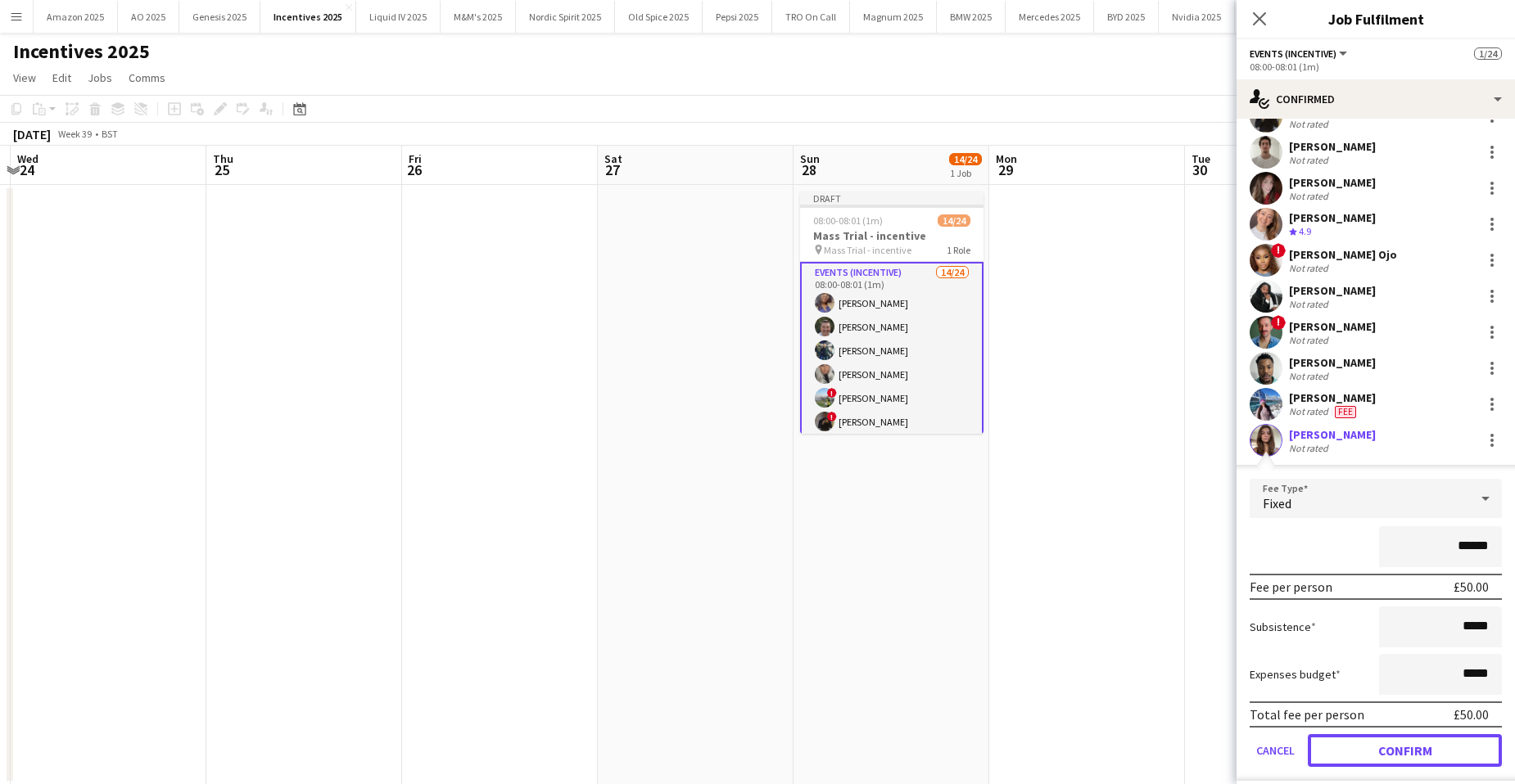
click at [1447, 765] on button "Confirm" at bounding box center [1405, 751] width 194 height 32
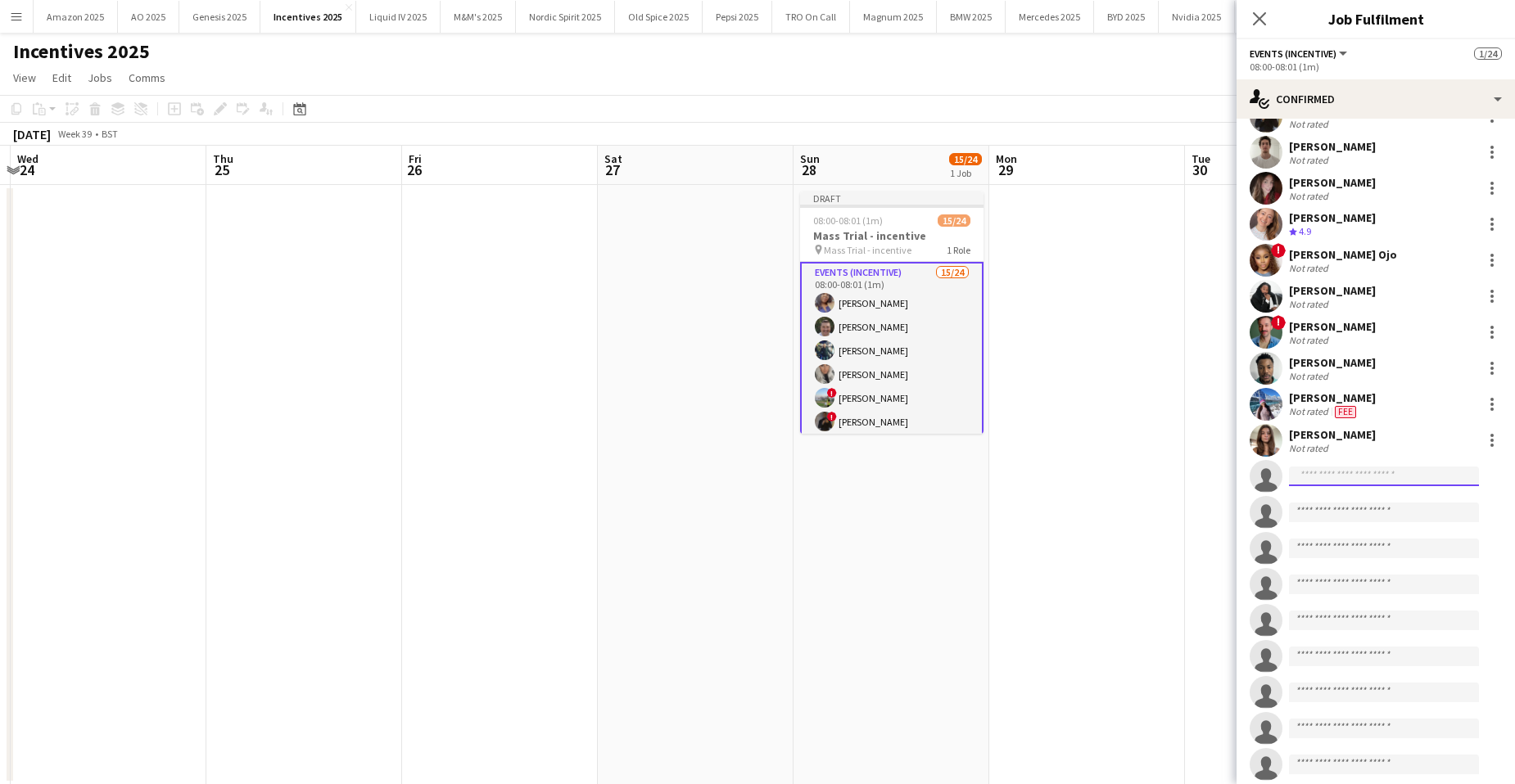
click at [1353, 477] on input at bounding box center [1384, 477] width 190 height 20
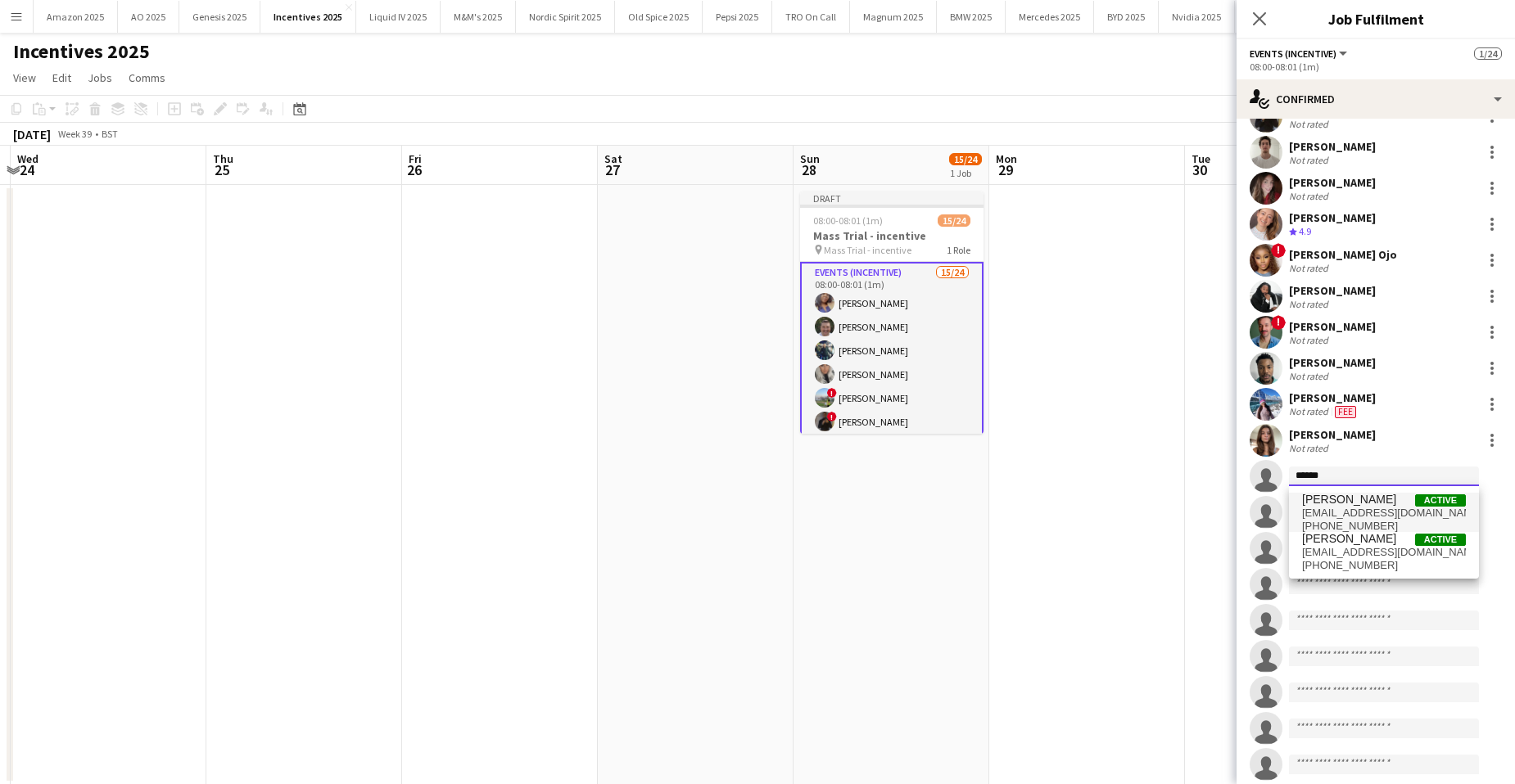
type input "******"
click at [1383, 515] on span "[EMAIL_ADDRESS][DOMAIN_NAME]" at bounding box center [1384, 513] width 164 height 13
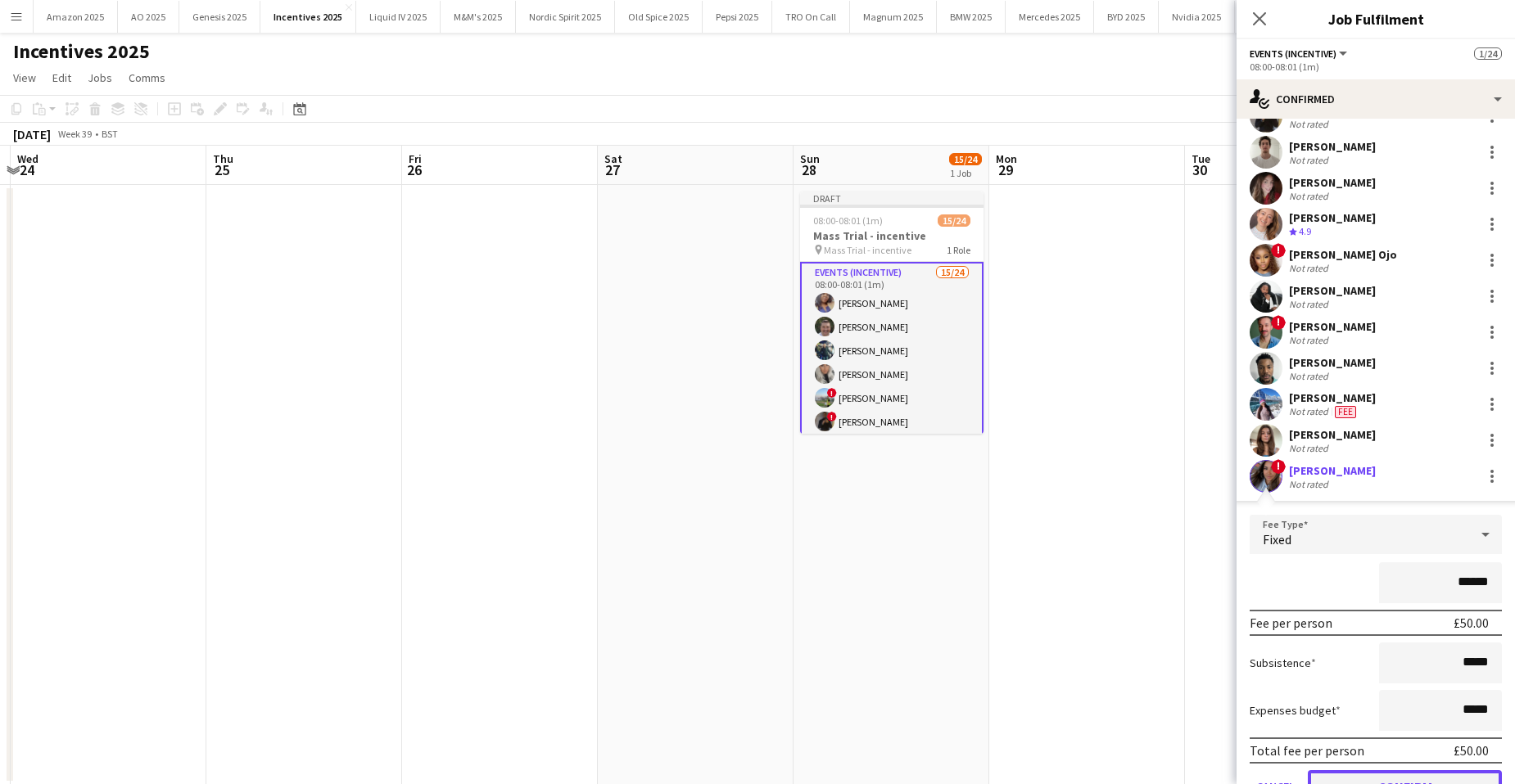
click at [1419, 773] on button "Confirm" at bounding box center [1405, 786] width 194 height 32
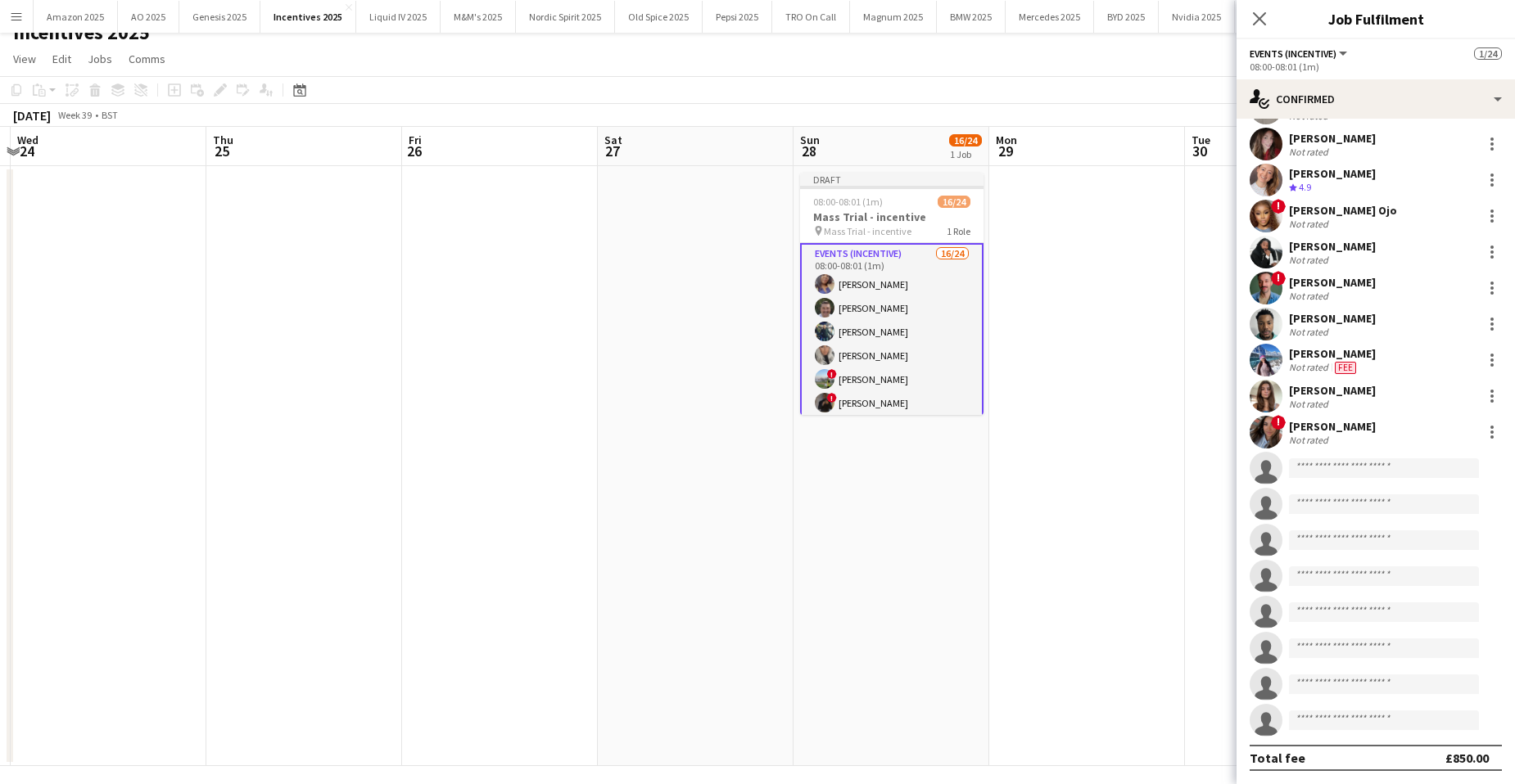
scroll to position [28, 0]
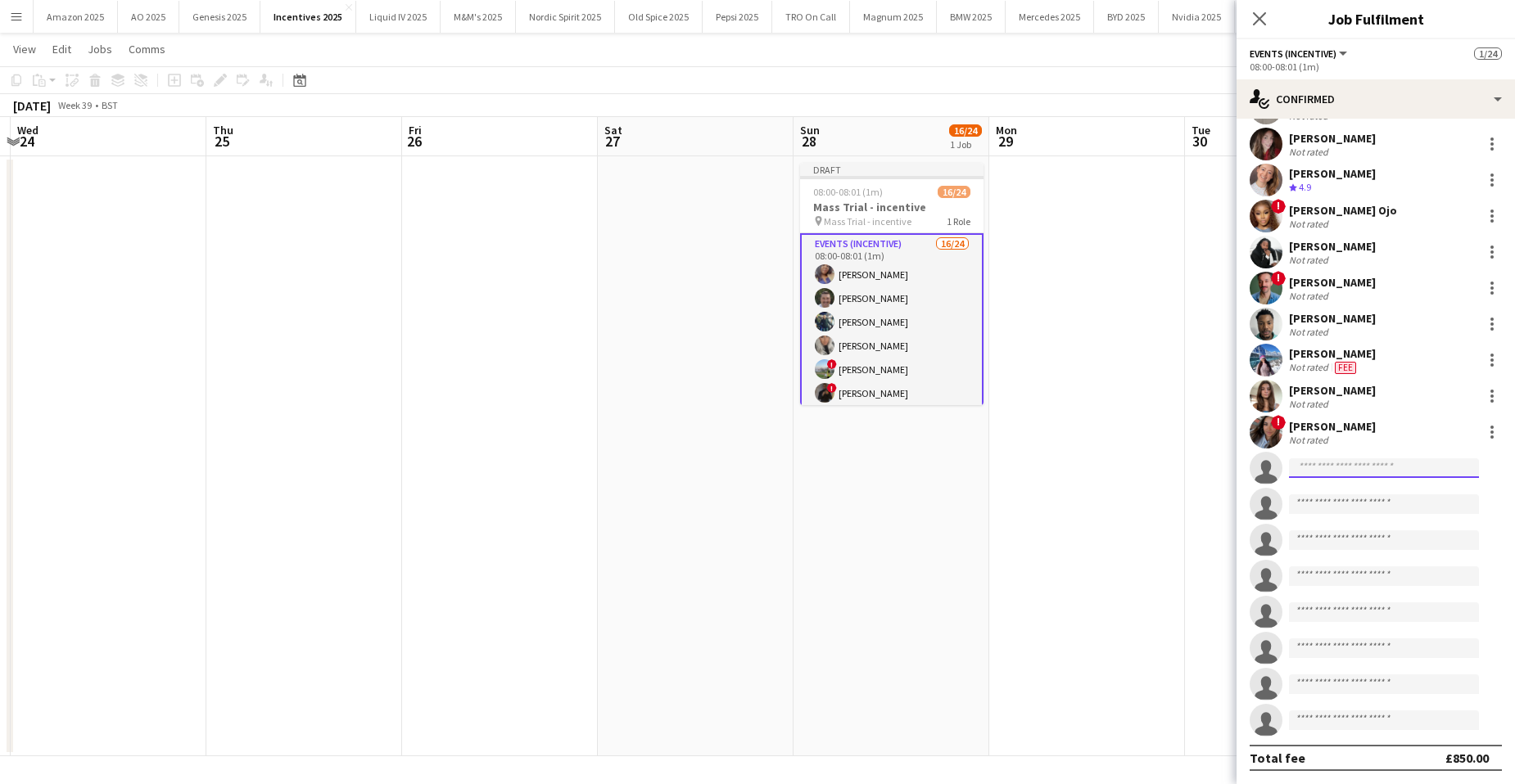
click at [1304, 471] on input at bounding box center [1384, 468] width 190 height 20
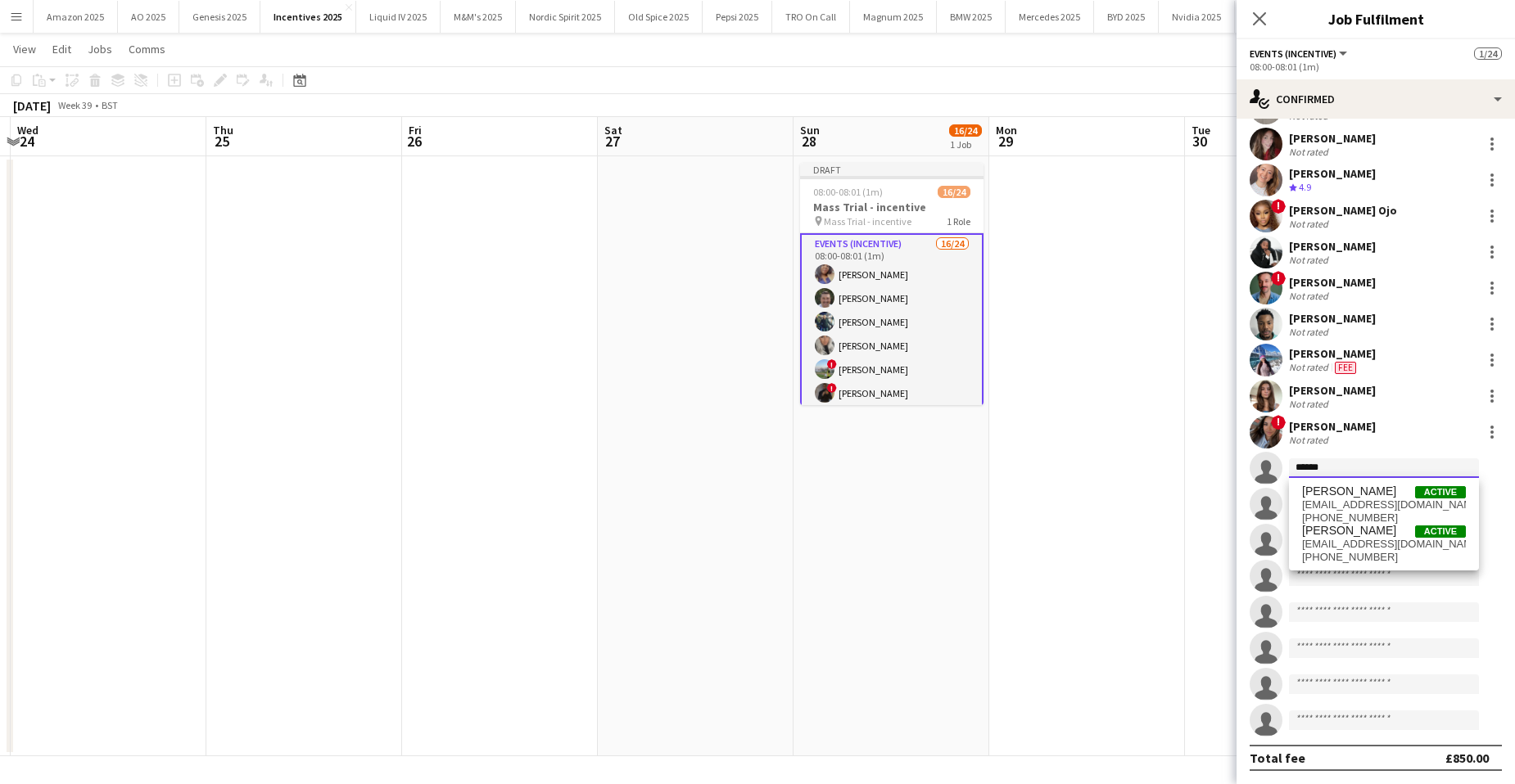
type input "******"
click at [1377, 547] on span "[EMAIL_ADDRESS][DOMAIN_NAME]" at bounding box center [1384, 544] width 164 height 13
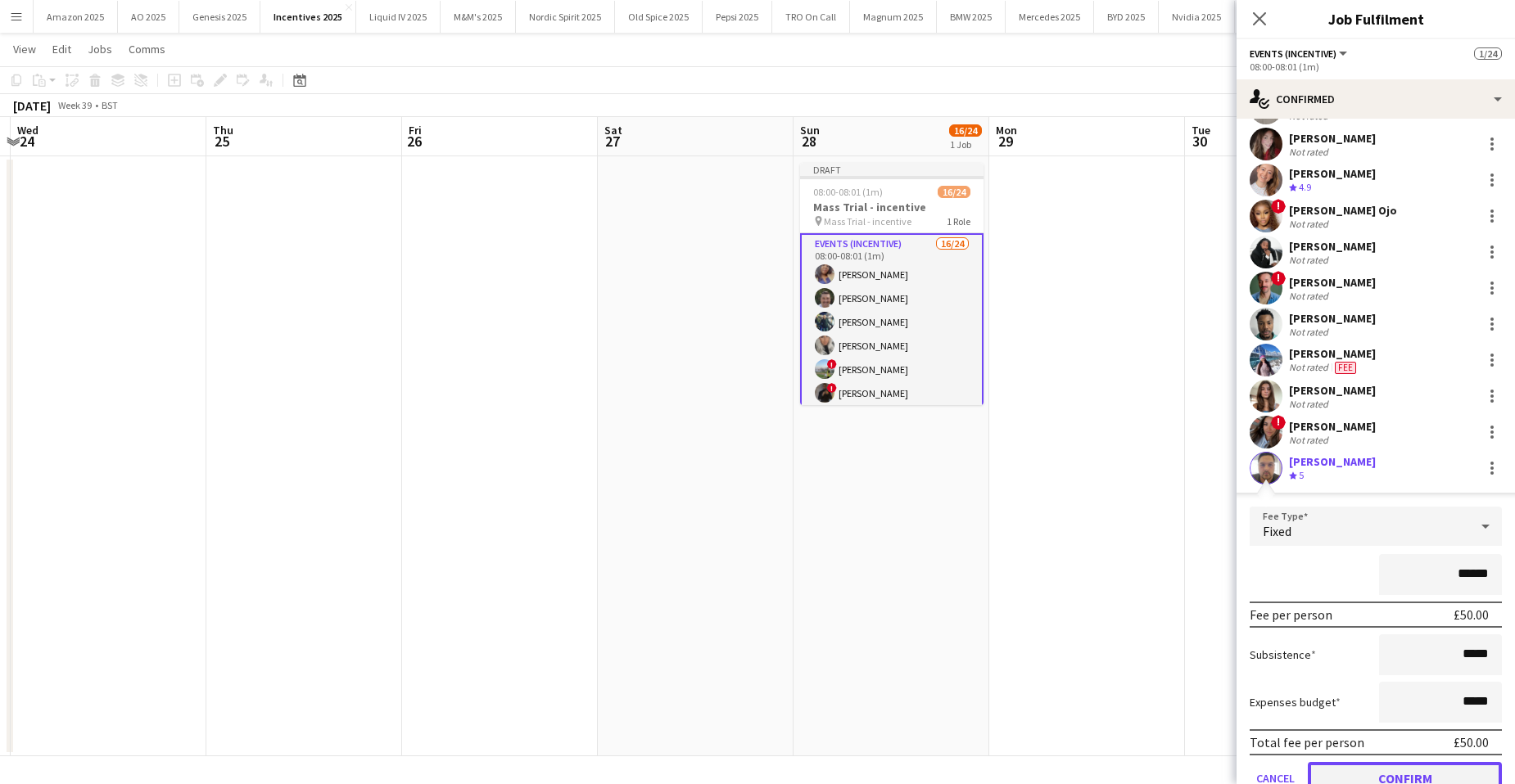
click at [1416, 776] on button "Confirm" at bounding box center [1405, 778] width 194 height 32
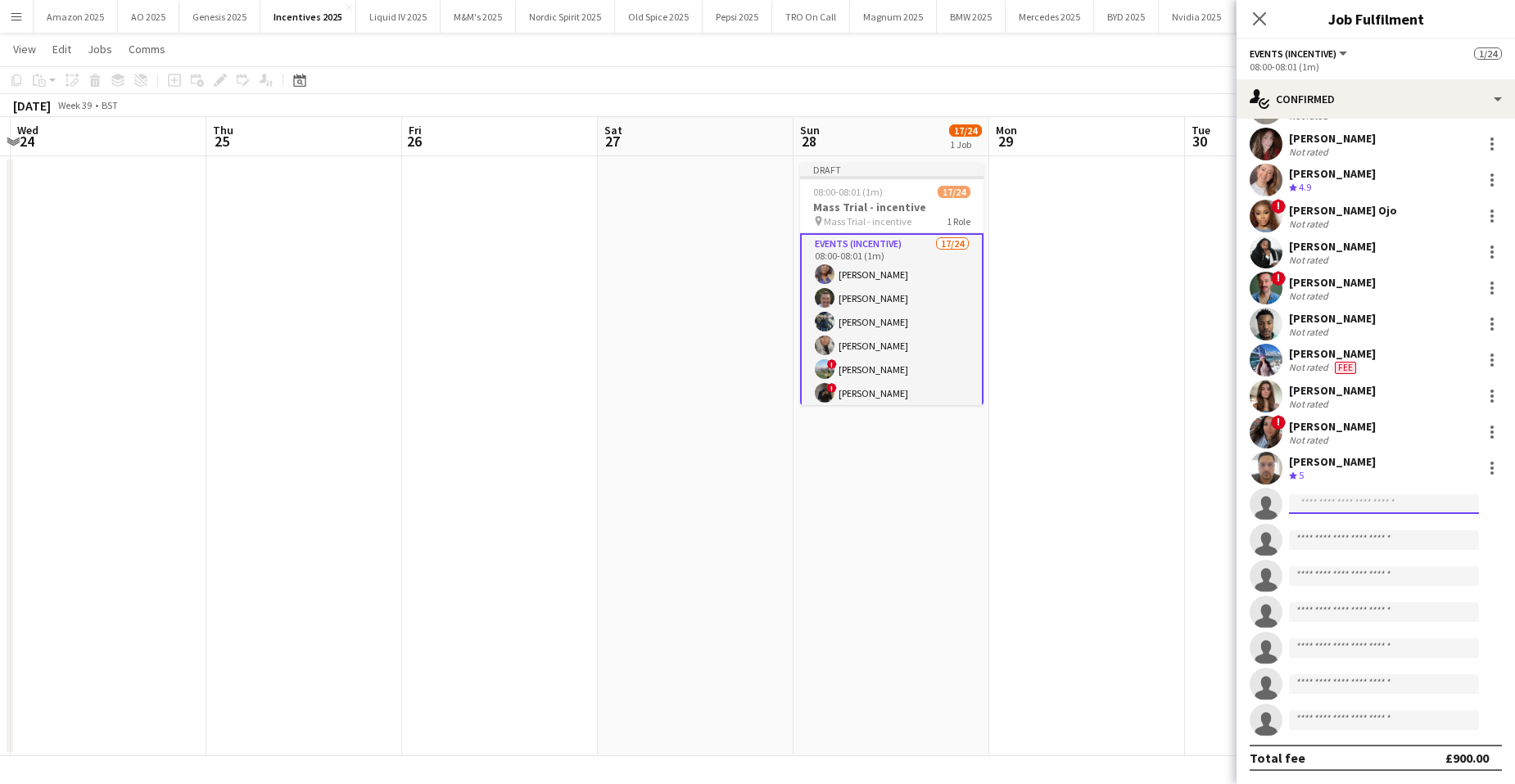
click at [1316, 510] on input at bounding box center [1384, 504] width 190 height 20
type input "*********"
click at [1363, 522] on span "[PERSON_NAME]" at bounding box center [1349, 528] width 94 height 14
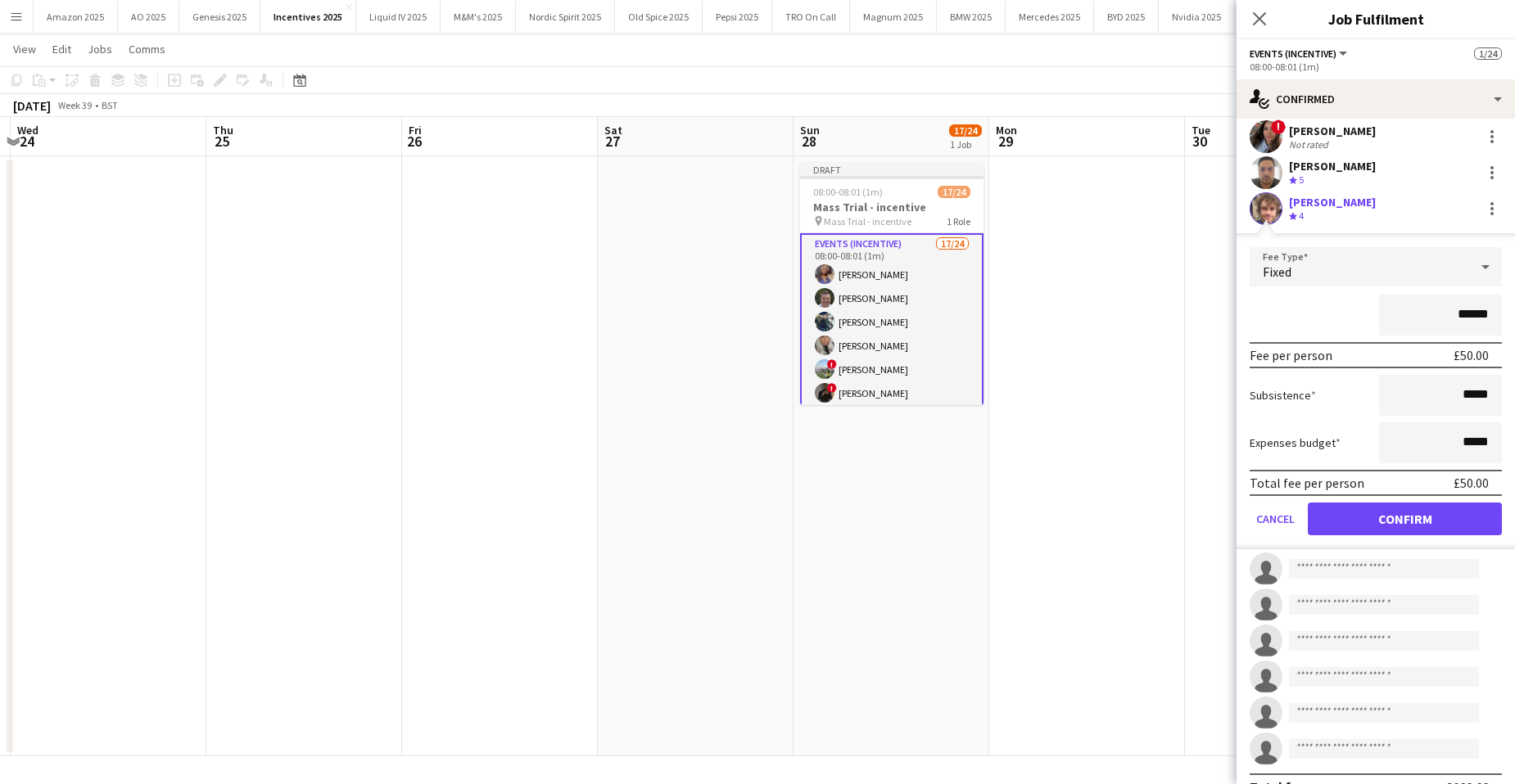
scroll to position [614, 0]
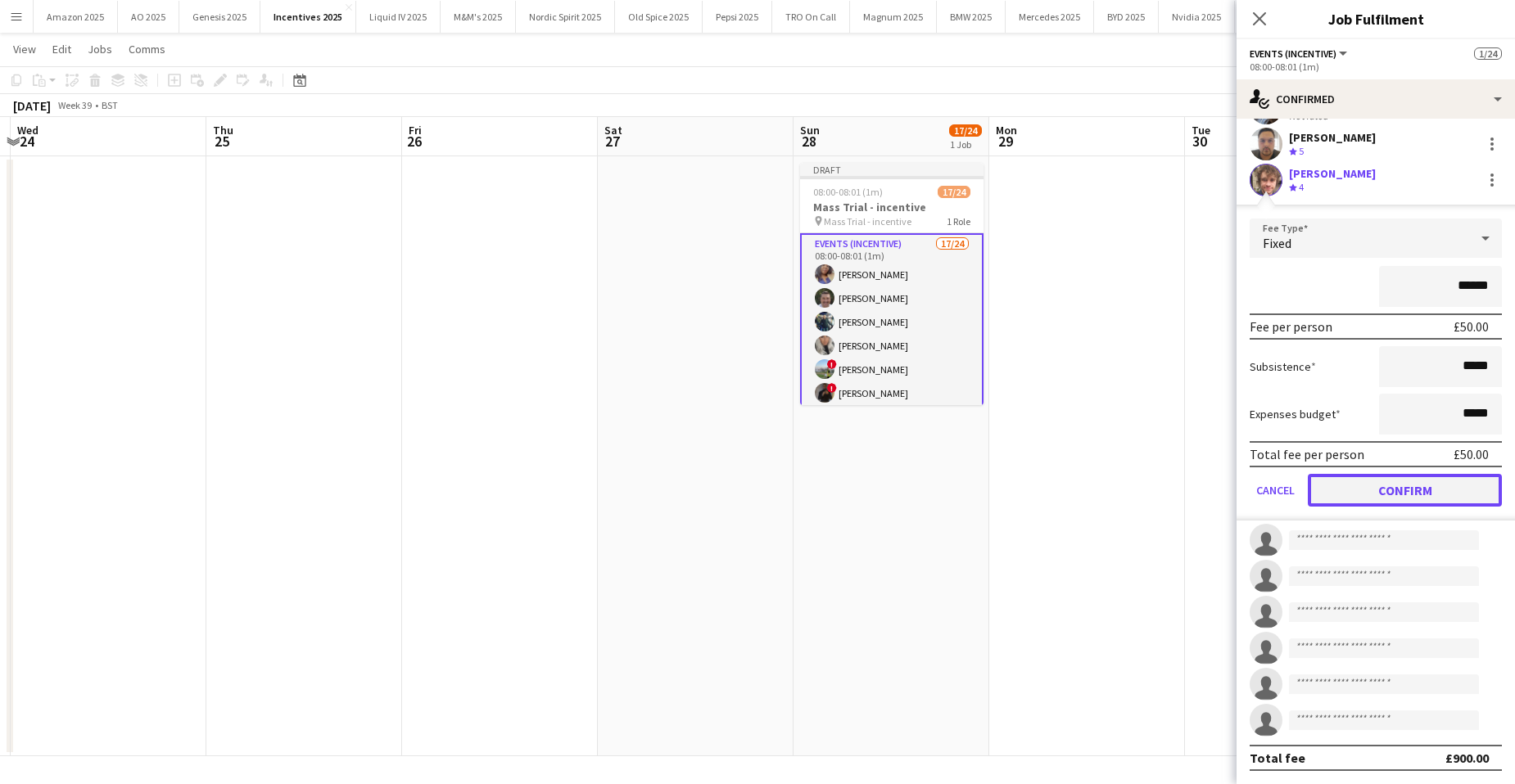
click at [1432, 487] on button "Confirm" at bounding box center [1405, 490] width 194 height 32
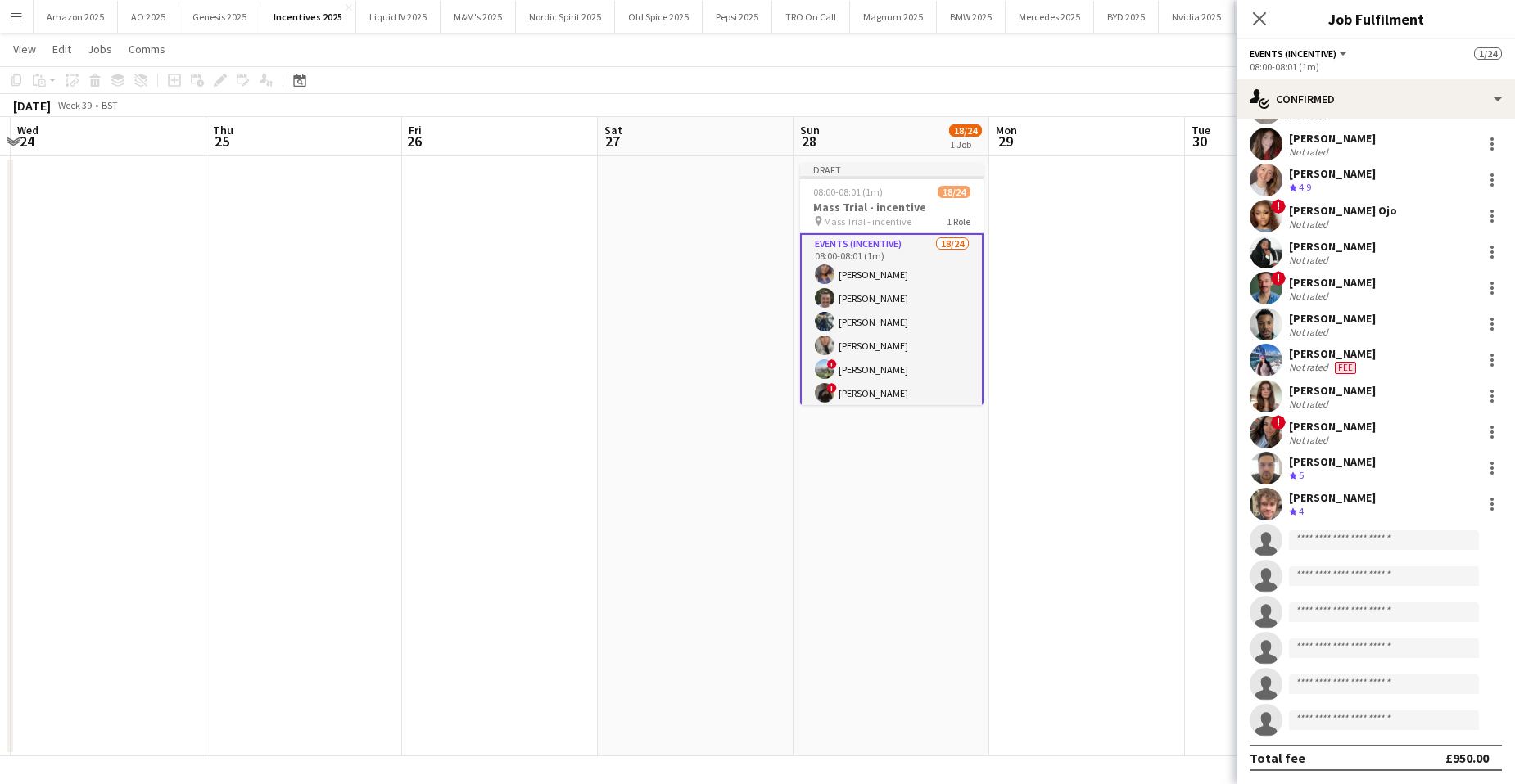
scroll to position [289, 0]
click at [1482, 364] on div at bounding box center [1491, 360] width 20 height 20
click at [1429, 393] on span "Edit fee" at bounding box center [1425, 391] width 101 height 15
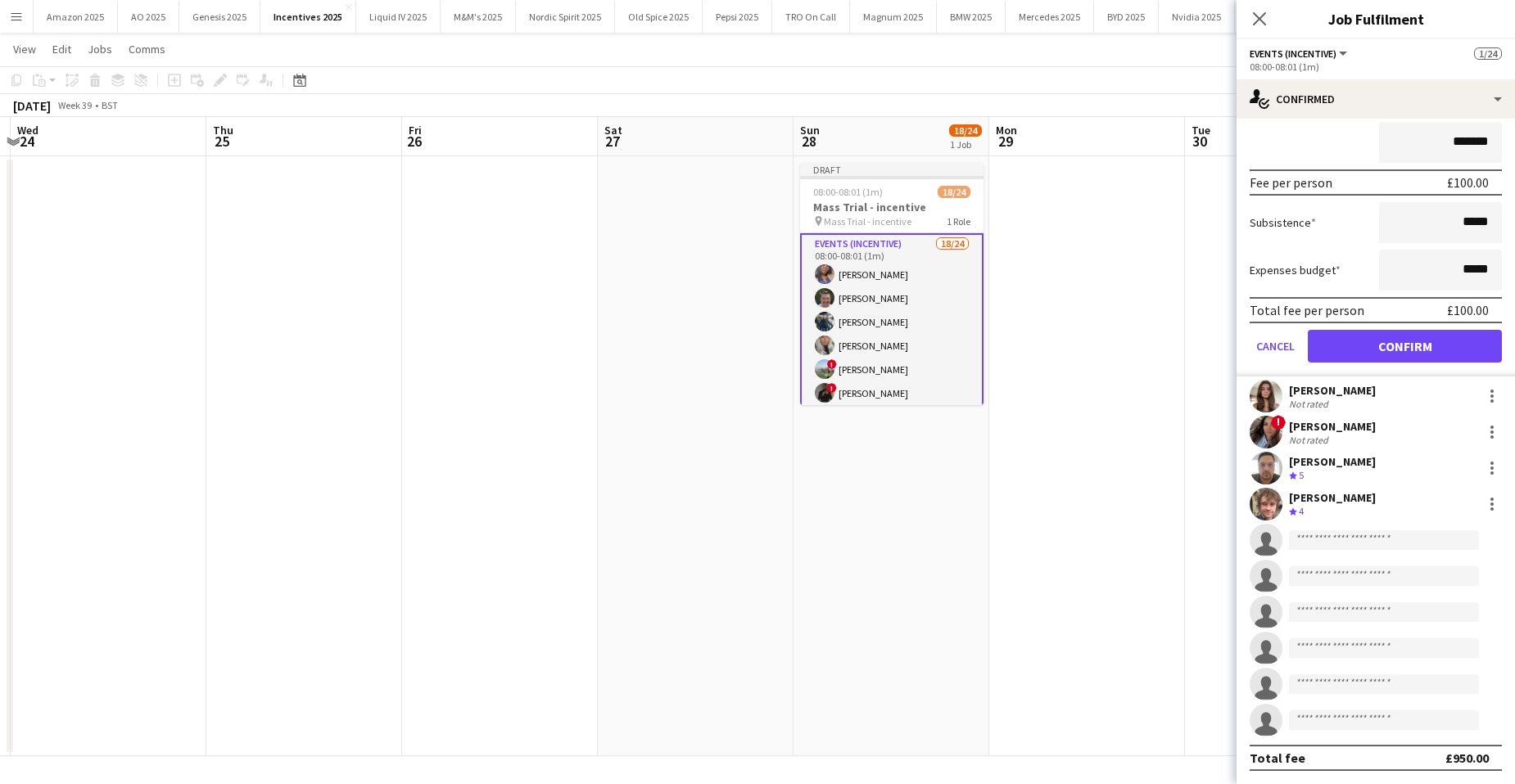
drag, startPoint x: 1477, startPoint y: 143, endPoint x: 1313, endPoint y: 155, distance: 164.4
click at [1314, 151] on div "*******" at bounding box center [1375, 142] width 252 height 41
type input "******"
click at [1427, 347] on button "Confirm" at bounding box center [1405, 345] width 194 height 32
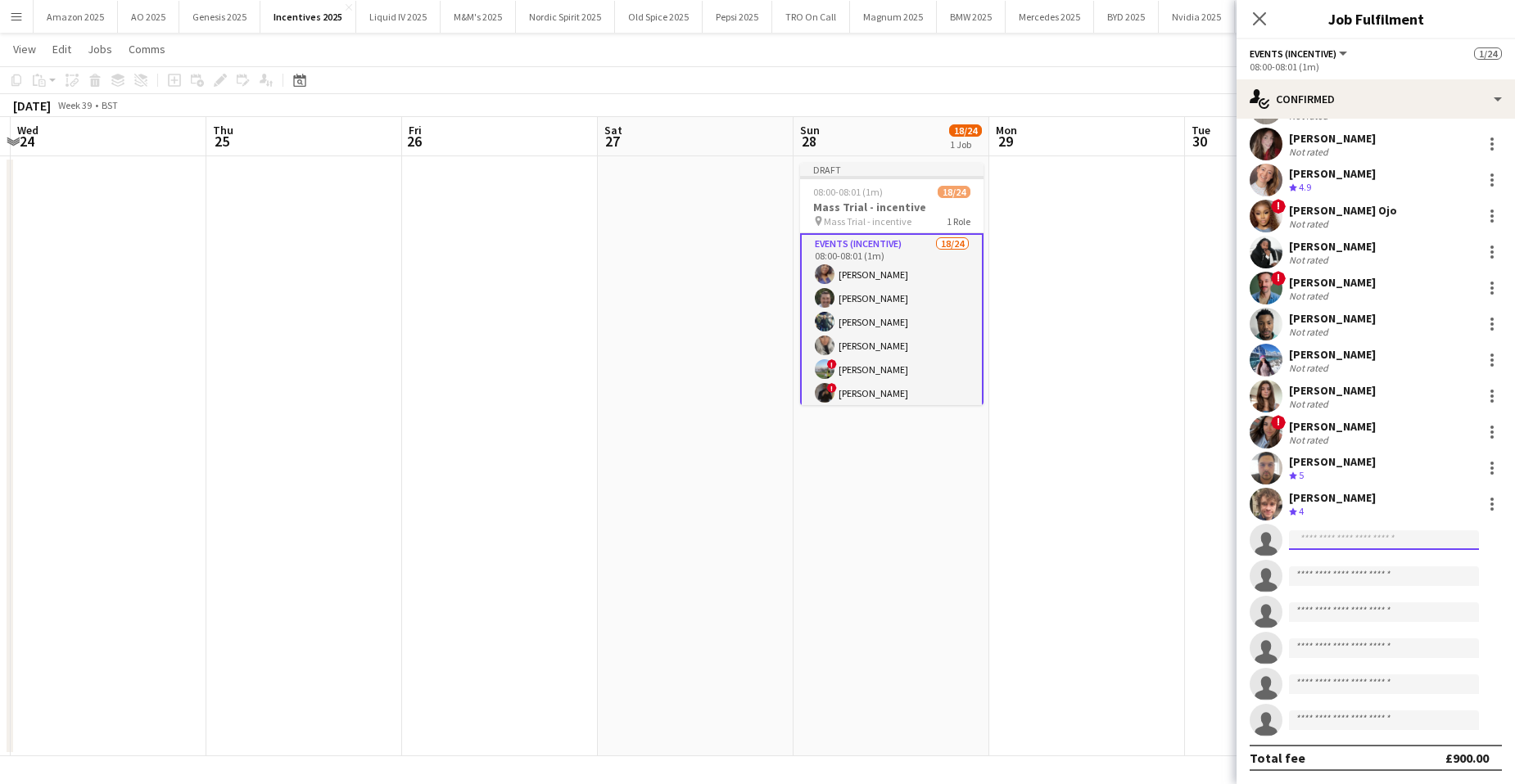
click at [1318, 547] on input at bounding box center [1384, 541] width 190 height 20
type input "****"
click at [1354, 576] on span "[EMAIL_ADDRESS][DOMAIN_NAME]" at bounding box center [1384, 577] width 164 height 13
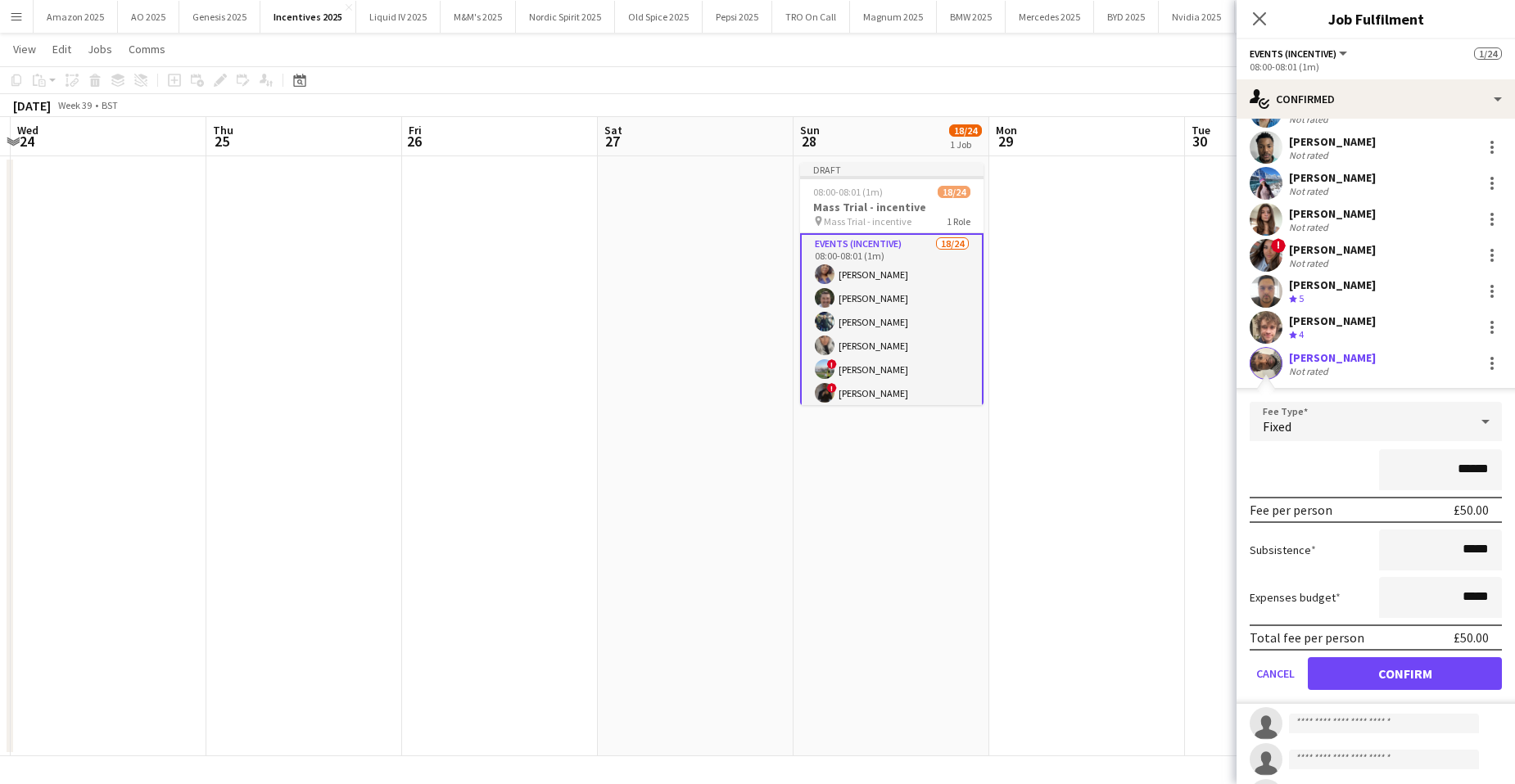
scroll to position [614, 0]
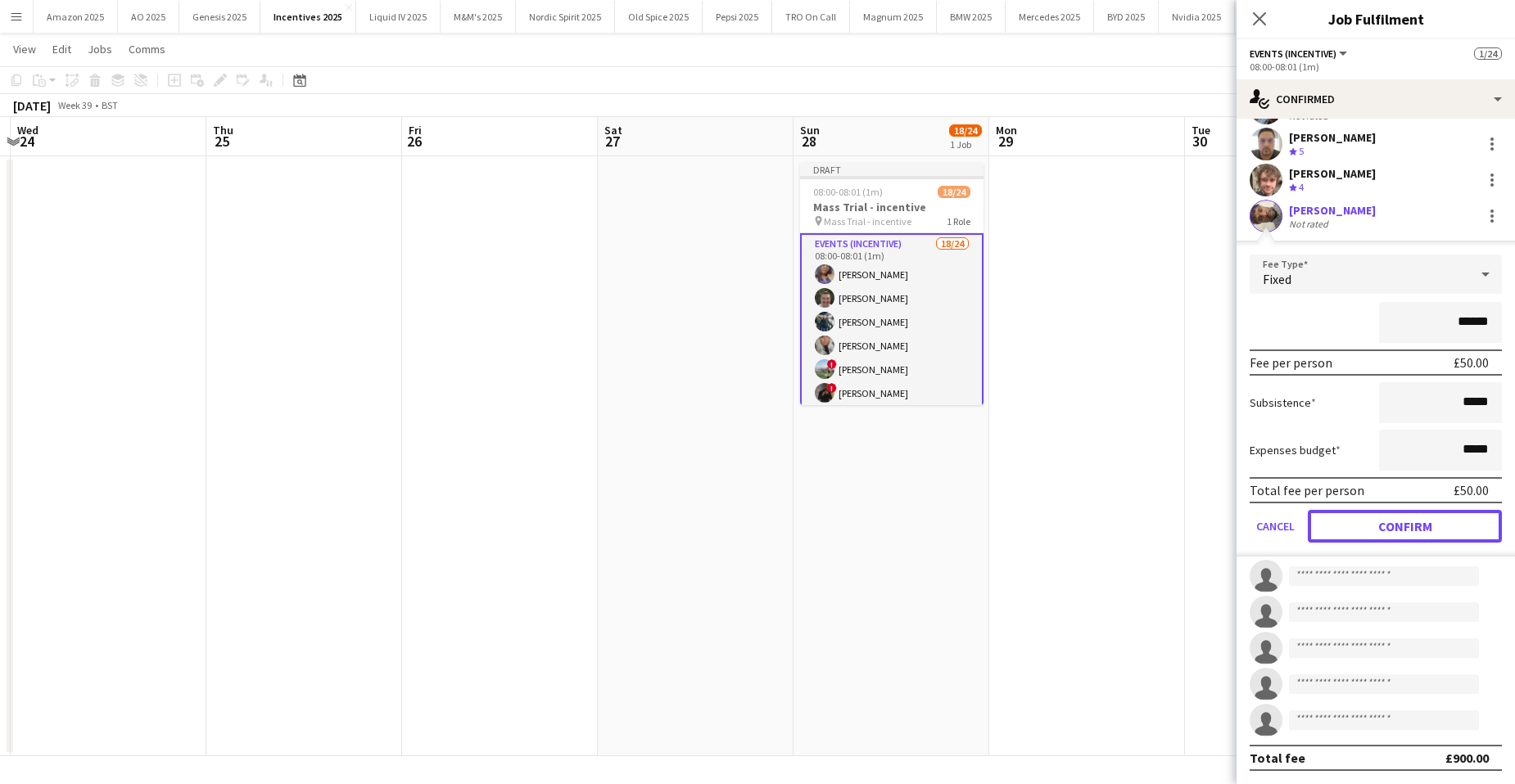
click at [1469, 525] on button "Confirm" at bounding box center [1405, 526] width 194 height 32
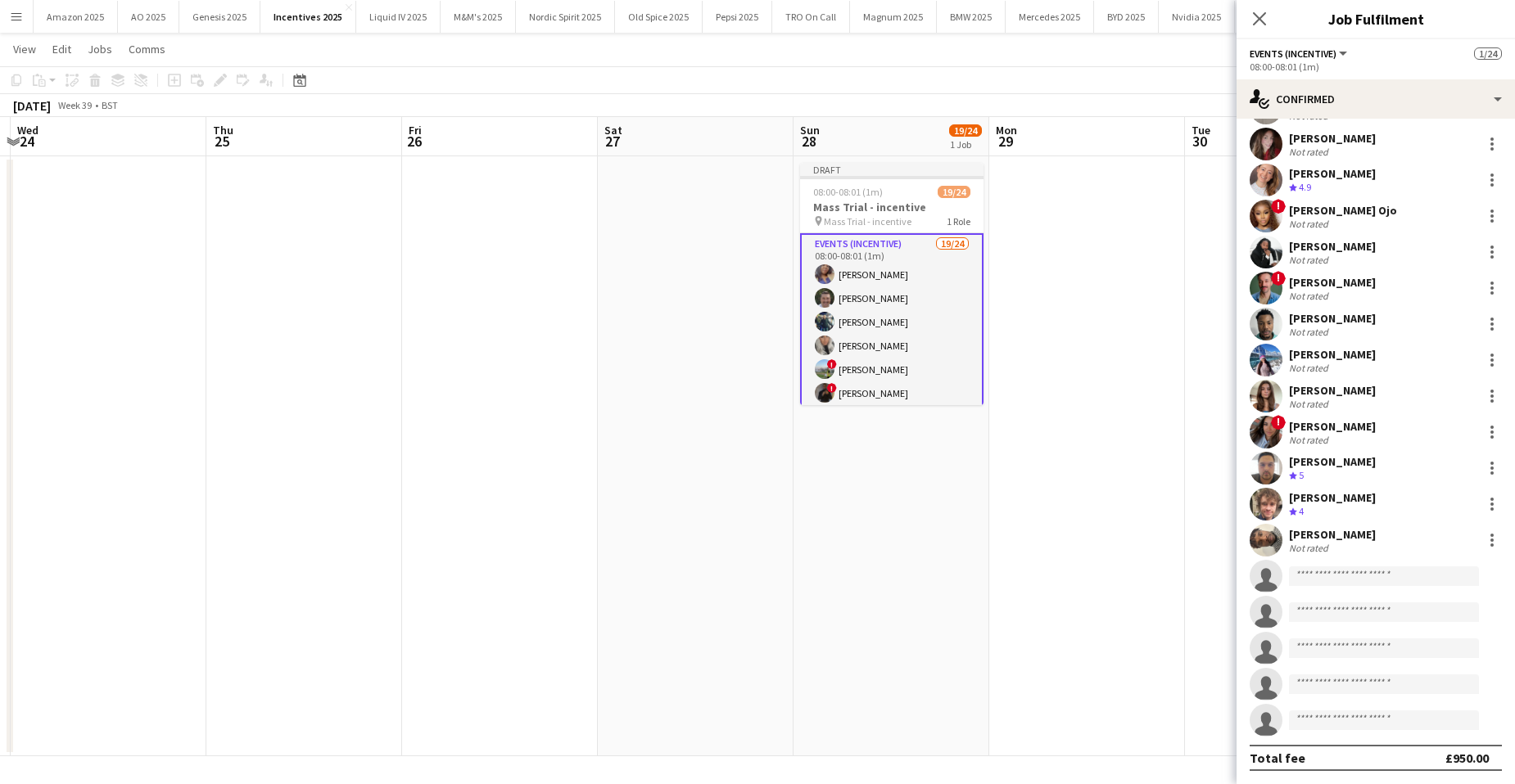
scroll to position [289, 0]
click at [1323, 577] on input at bounding box center [1384, 576] width 190 height 20
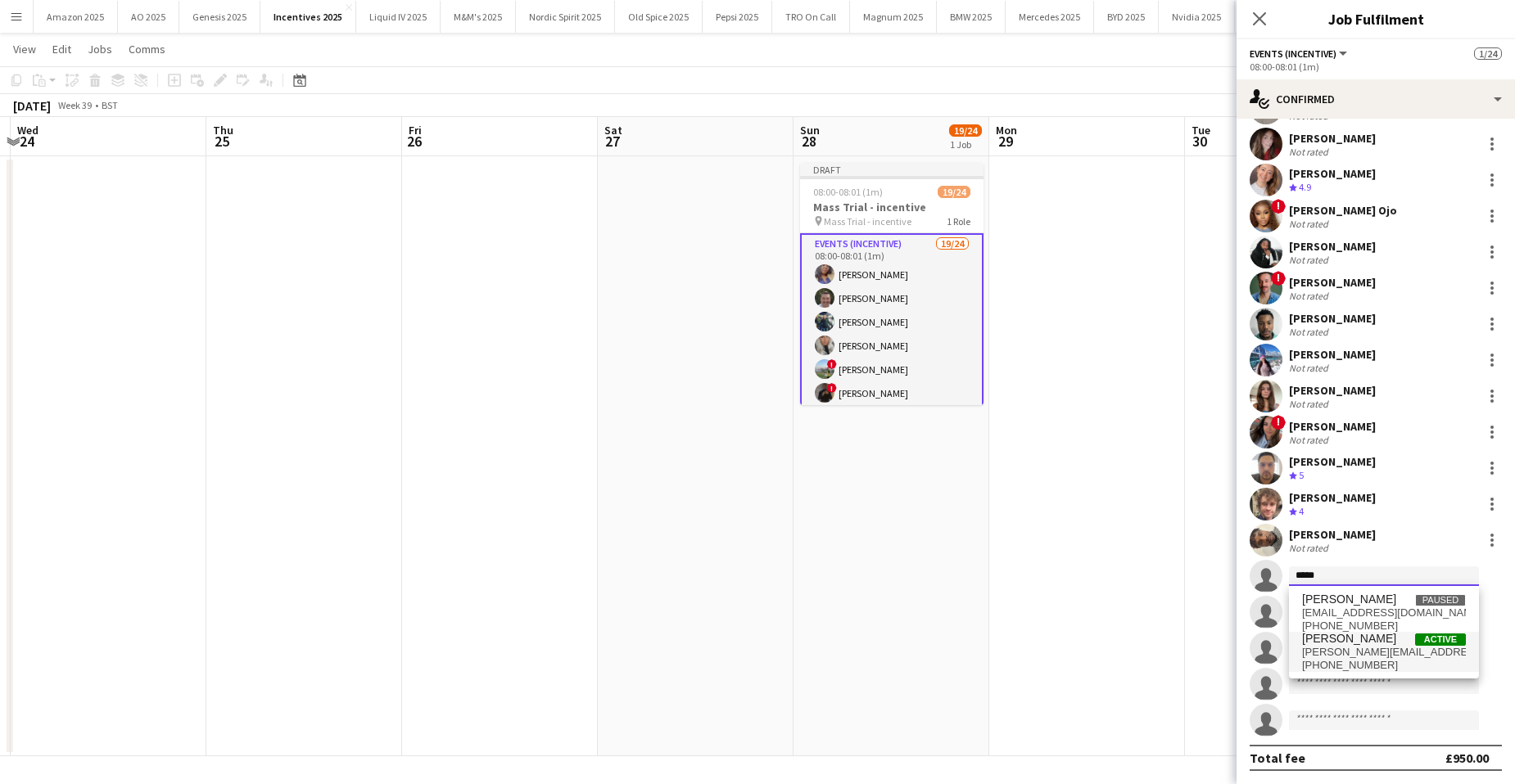
type input "*****"
click at [1365, 649] on span "[PERSON_NAME][EMAIL_ADDRESS][DOMAIN_NAME]" at bounding box center [1384, 652] width 164 height 13
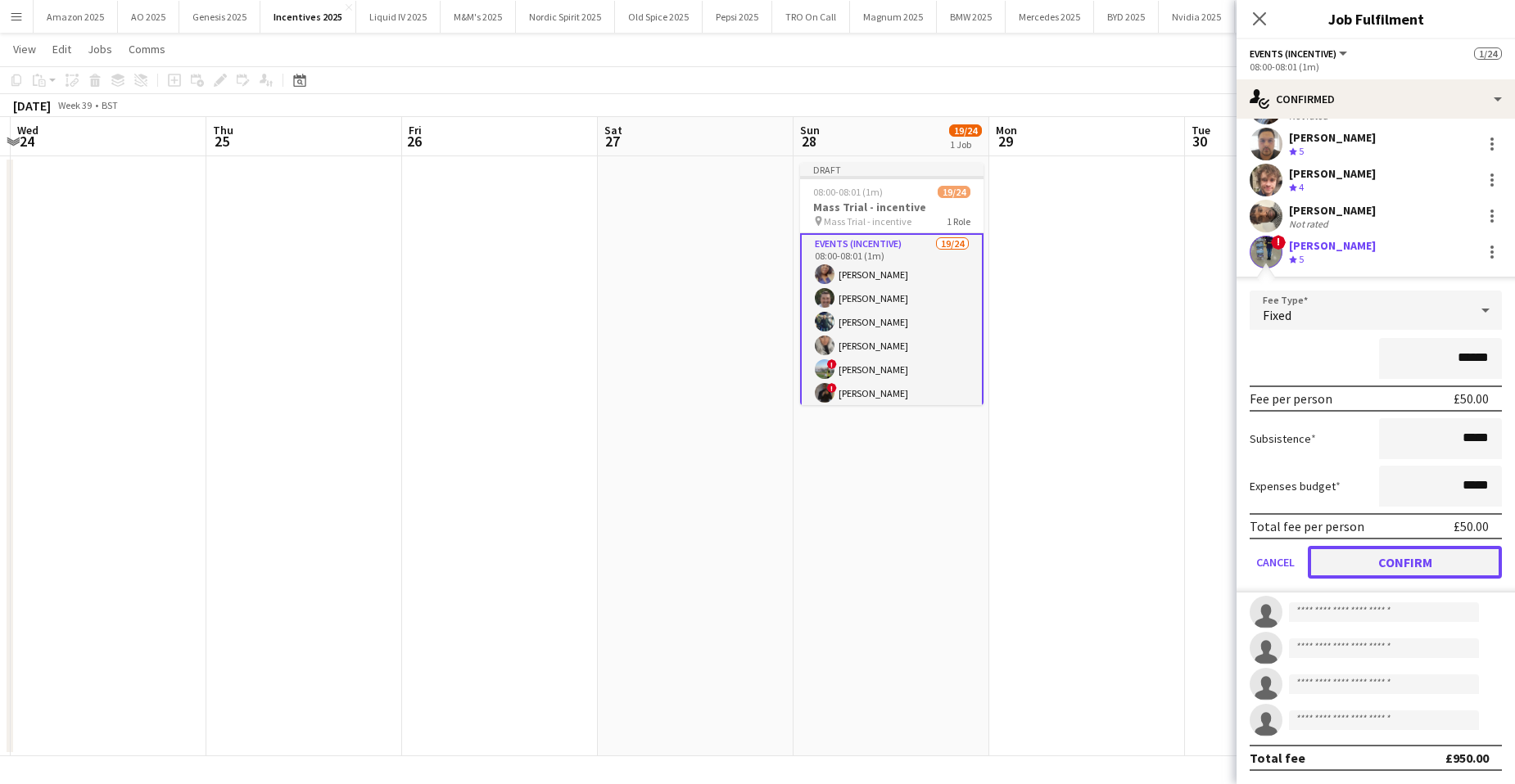
click at [1433, 573] on button "Confirm" at bounding box center [1405, 562] width 194 height 32
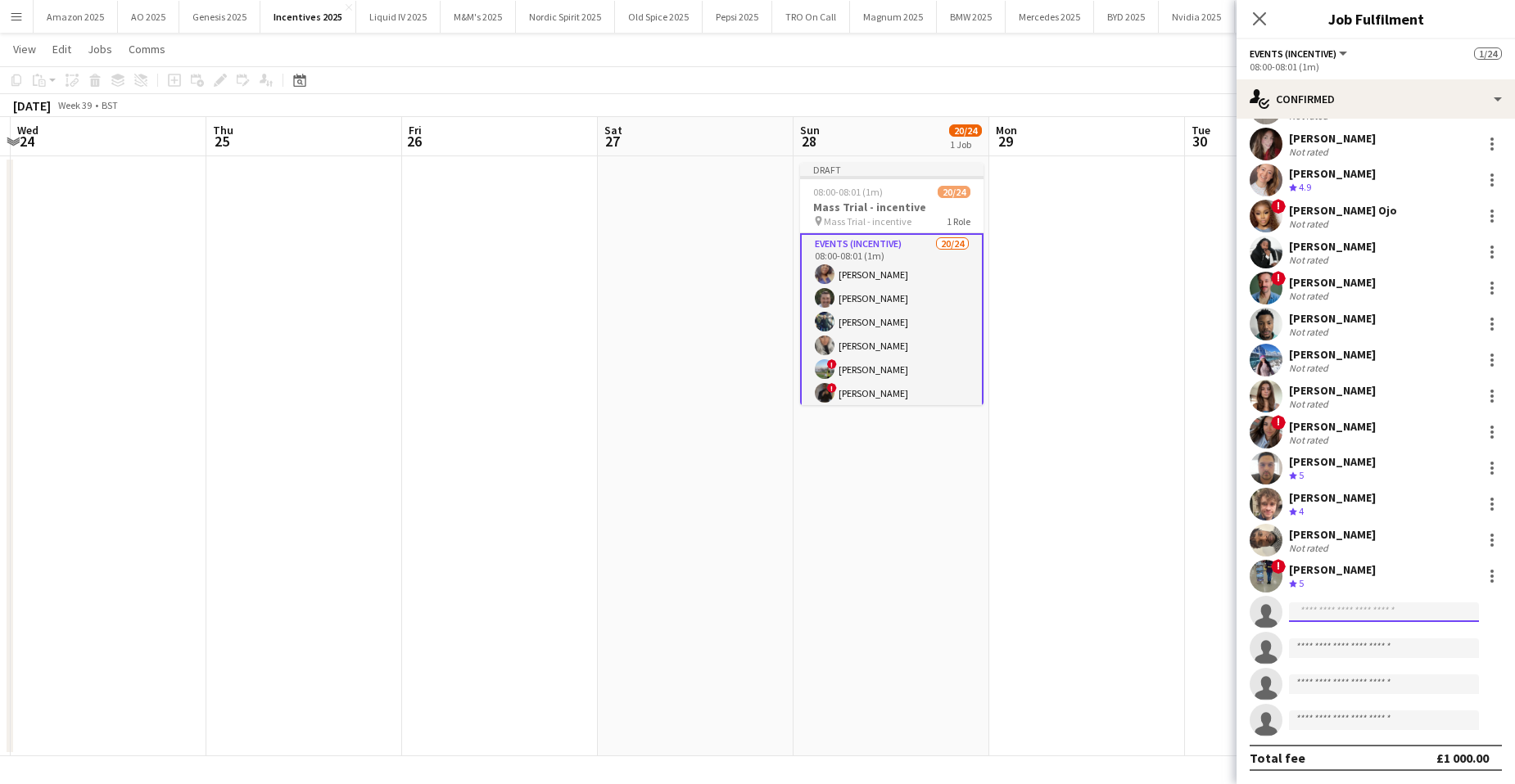
click at [1325, 618] on input at bounding box center [1384, 612] width 190 height 20
type input "*"
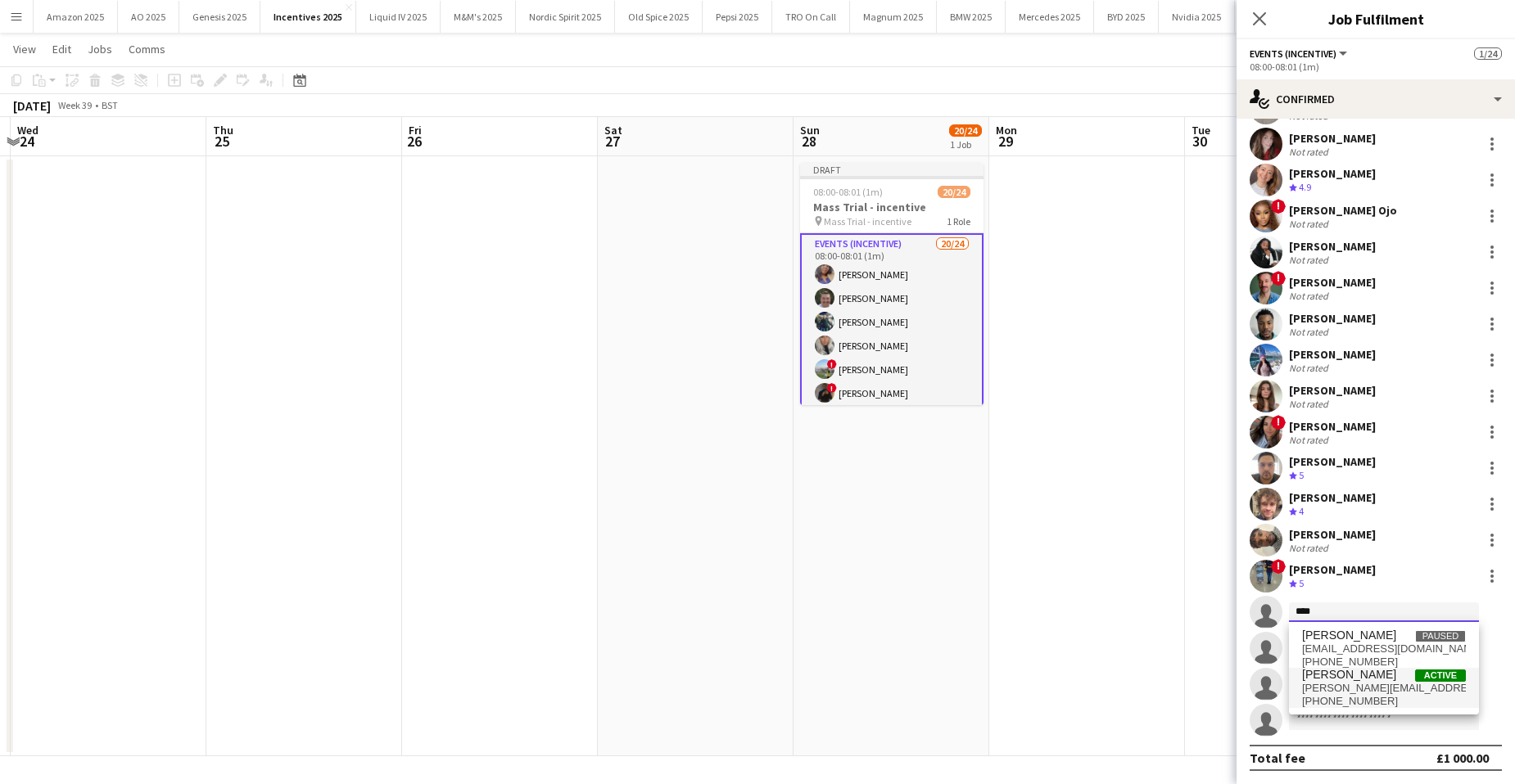
type input "****"
click at [1362, 684] on span "[PERSON_NAME][EMAIL_ADDRESS][DOMAIN_NAME]" at bounding box center [1384, 688] width 164 height 13
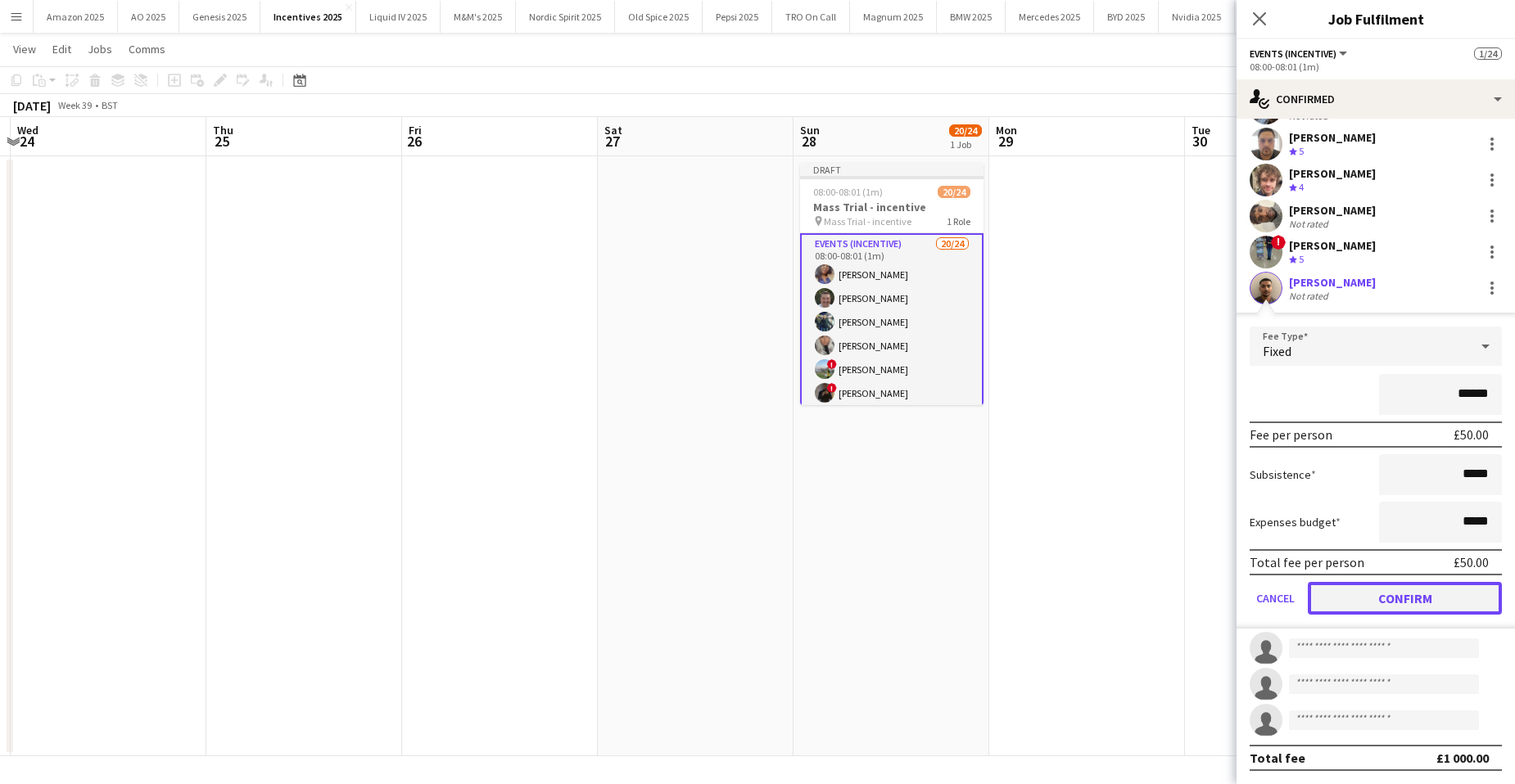
click at [1437, 604] on button "Confirm" at bounding box center [1405, 598] width 194 height 32
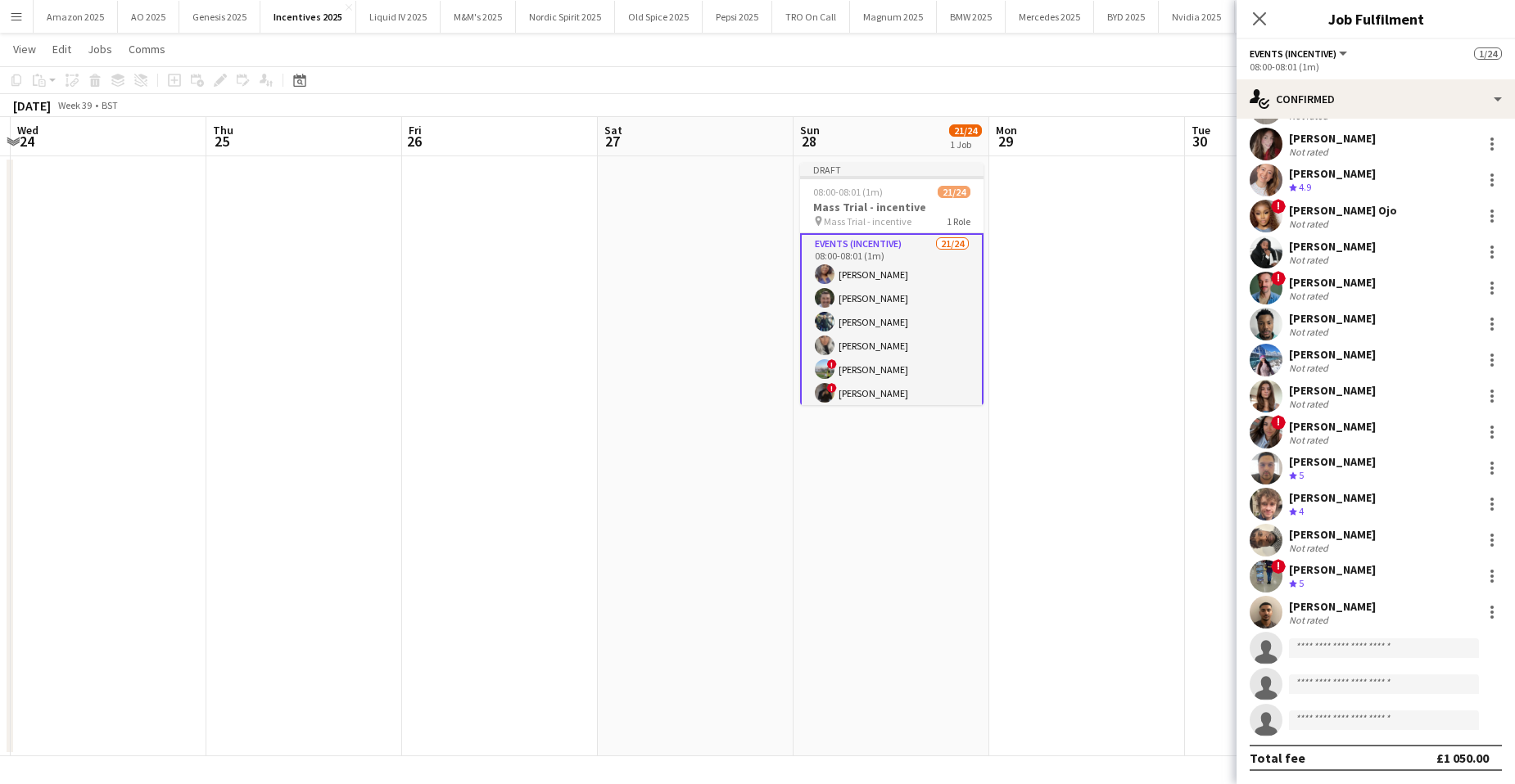
click at [1274, 617] on app-user-avatar at bounding box center [1265, 612] width 32 height 32
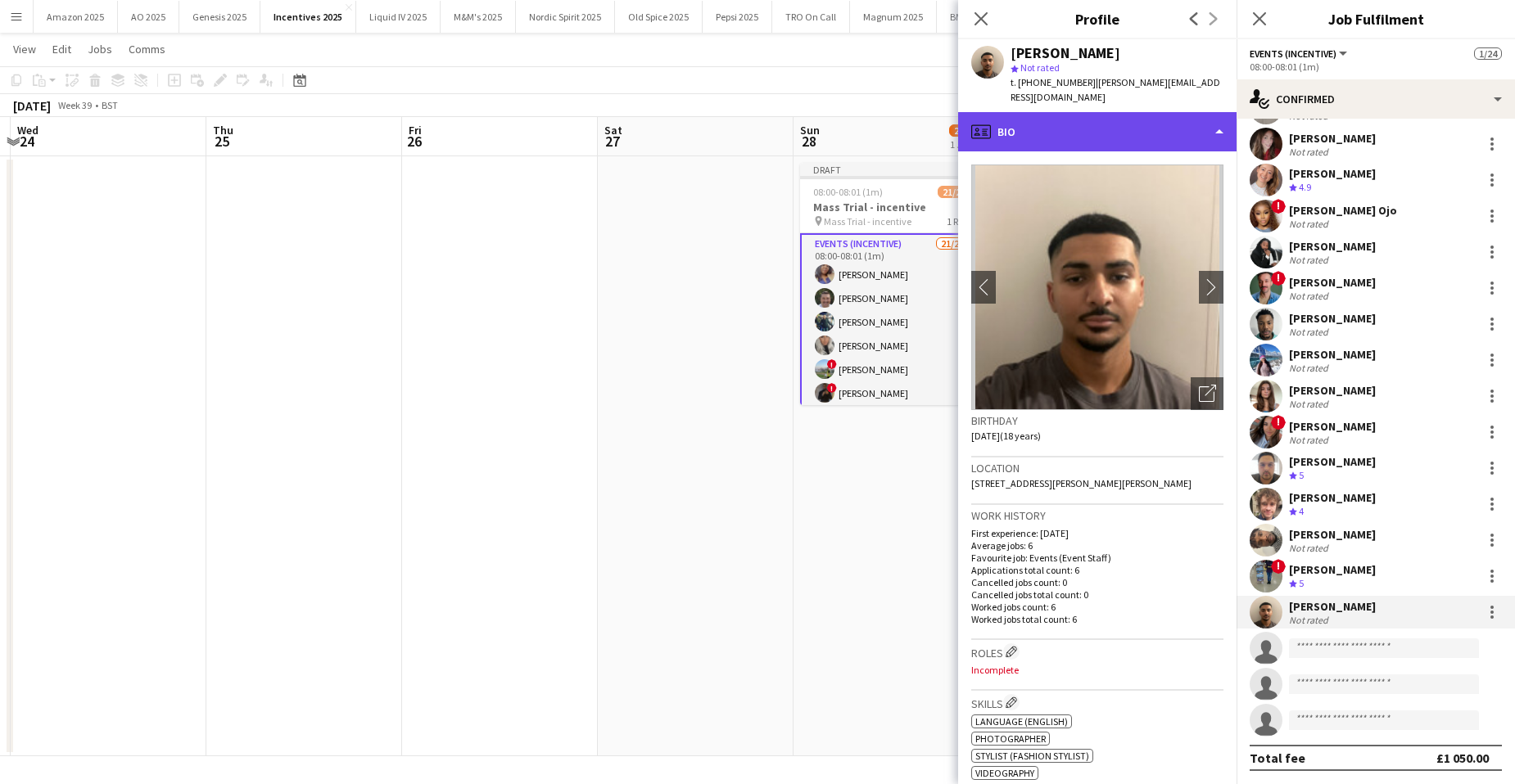
click at [1189, 112] on div "profile Bio" at bounding box center [1097, 131] width 279 height 39
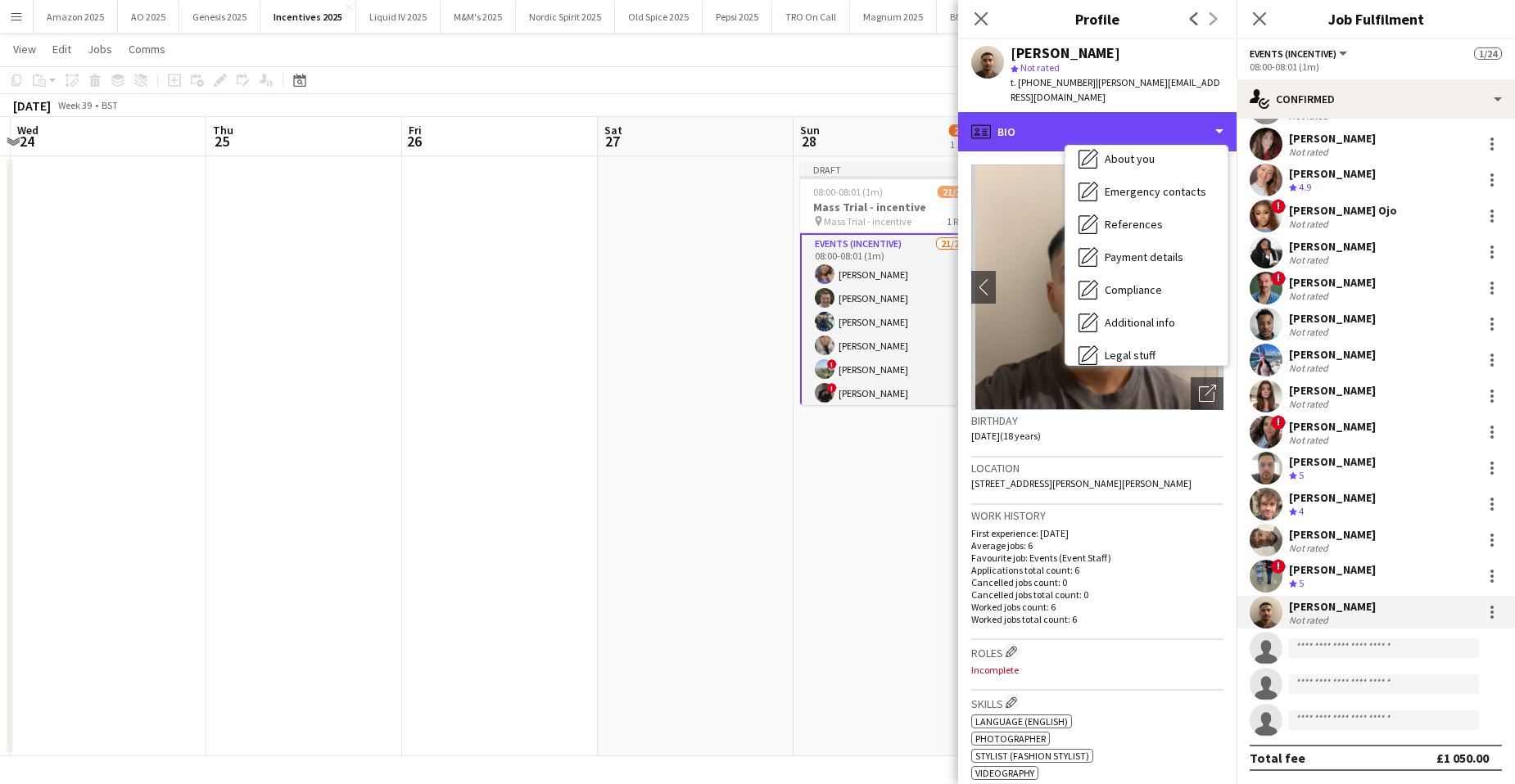
scroll to position [220, 0]
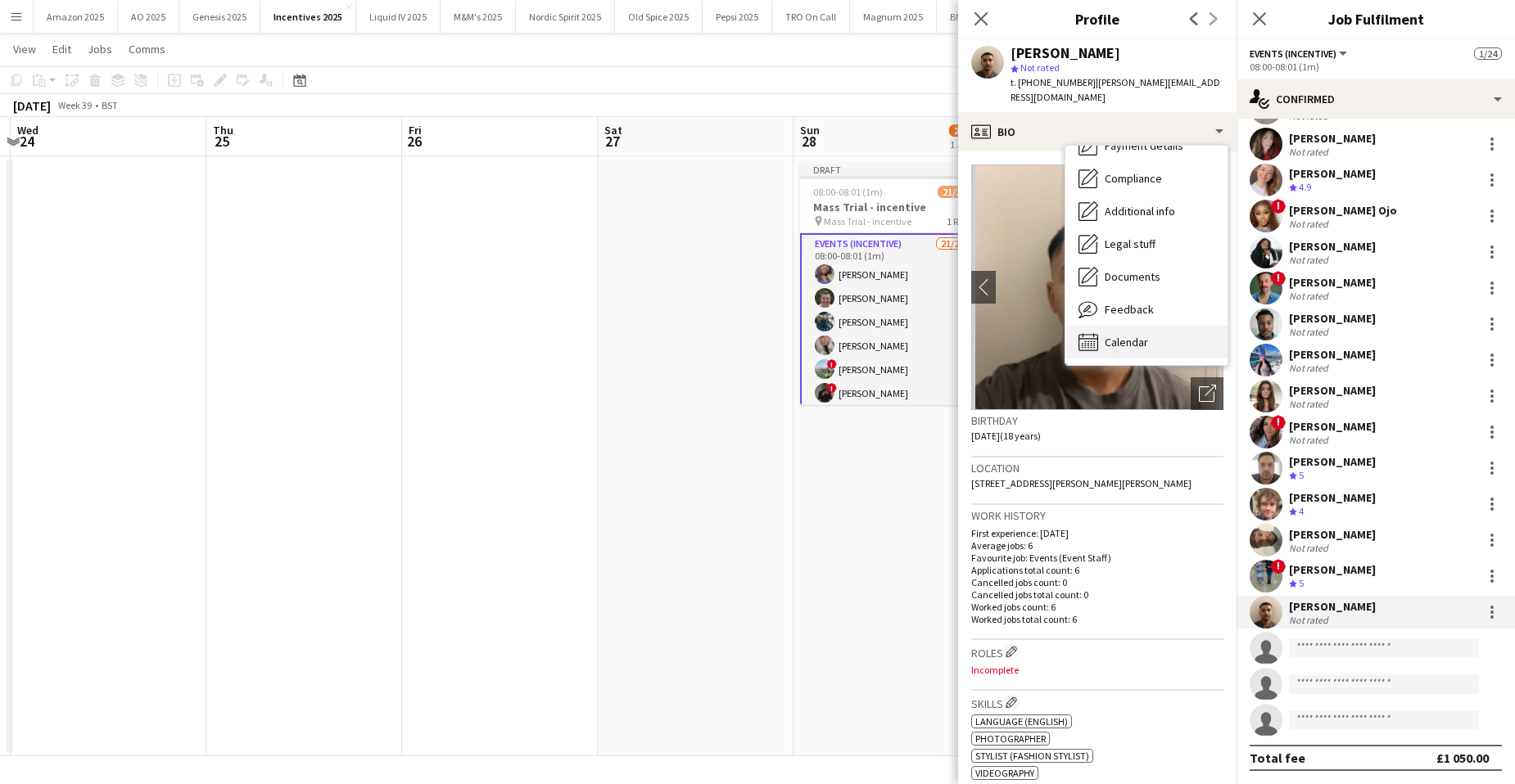
click at [1123, 335] on span "Calendar" at bounding box center [1126, 341] width 43 height 15
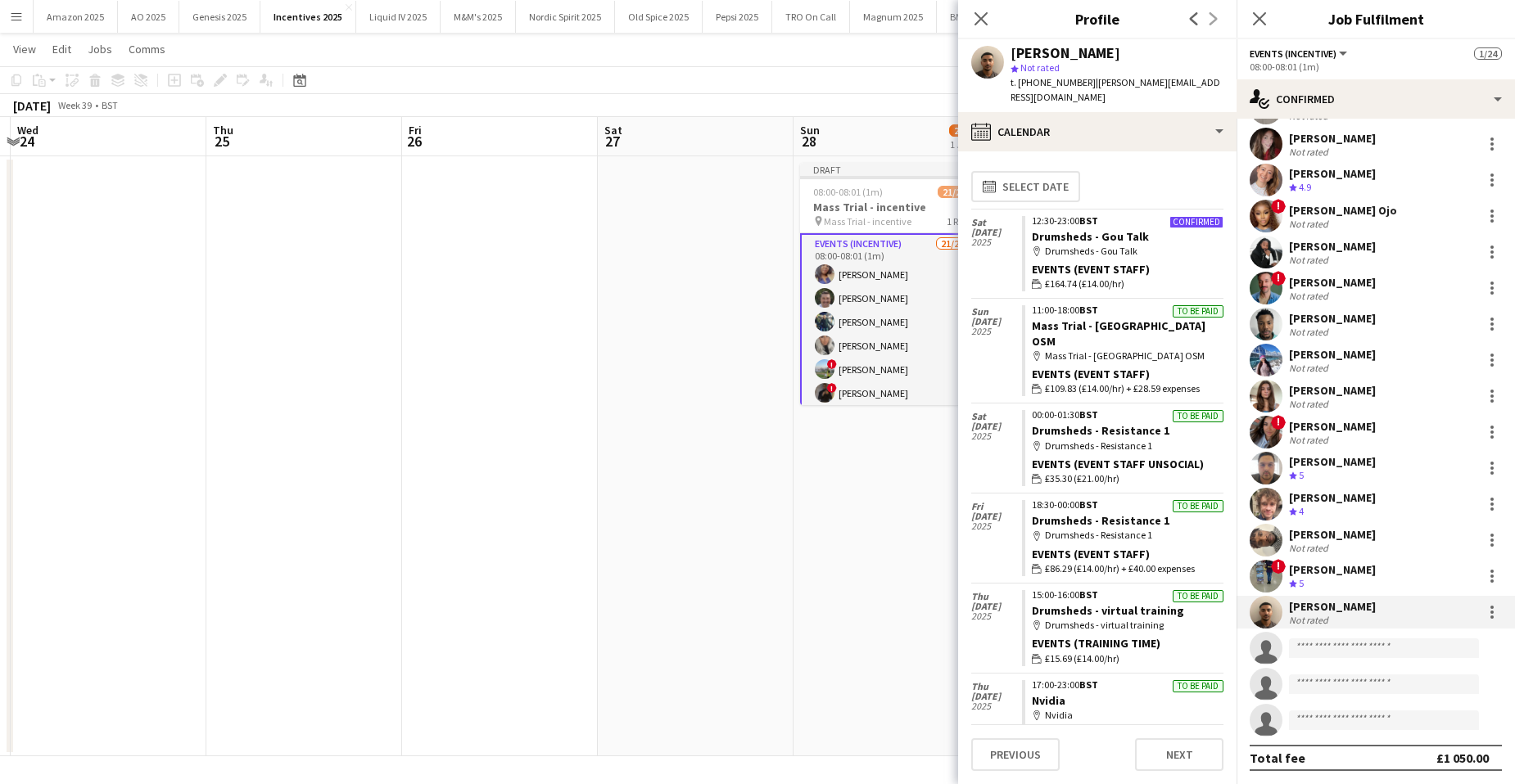
drag, startPoint x: 987, startPoint y: 71, endPoint x: 1451, endPoint y: 240, distance: 493.8
click at [987, 72] on app-user-avatar at bounding box center [987, 62] width 32 height 32
click at [1307, 645] on input at bounding box center [1384, 649] width 190 height 20
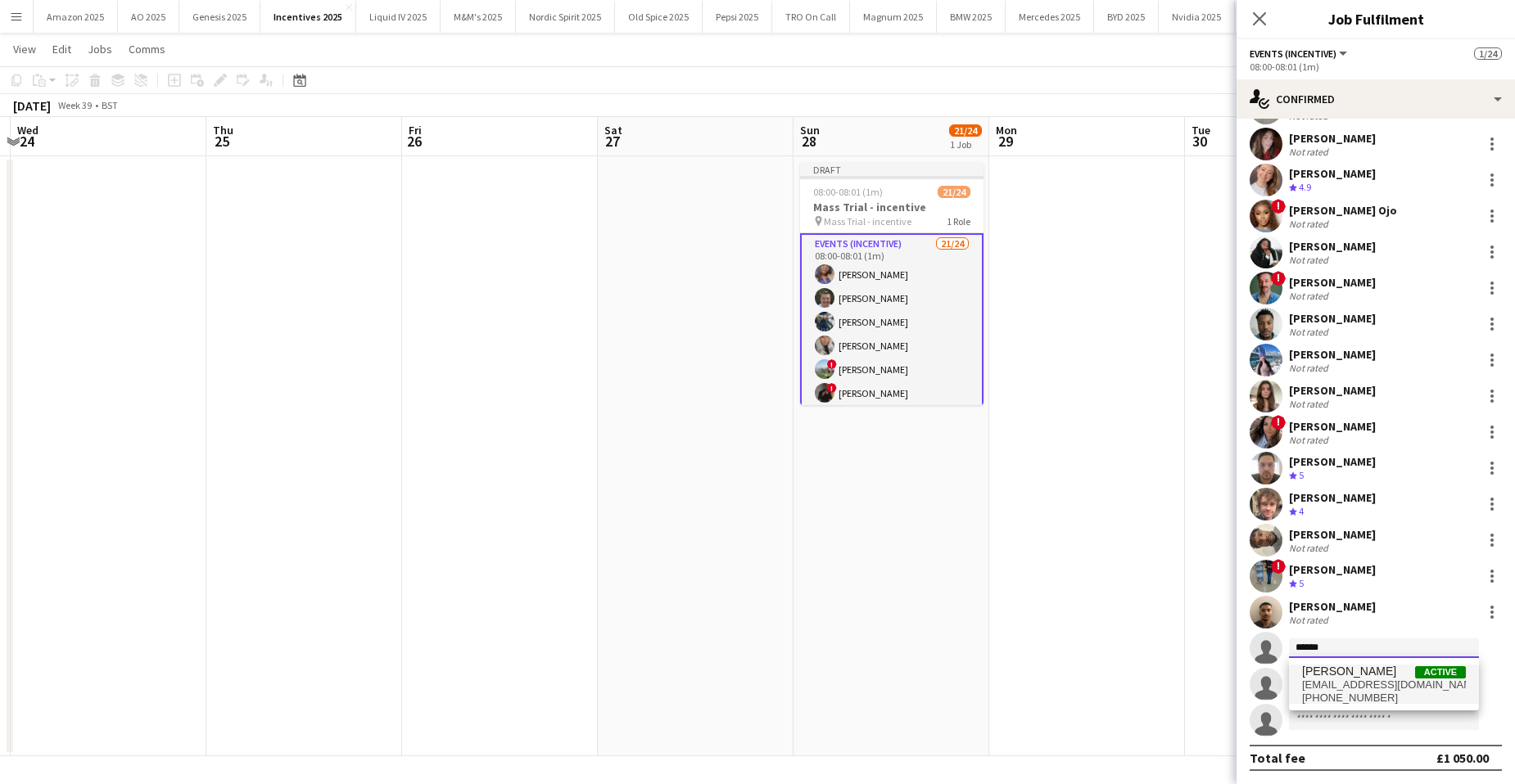
type input "******"
click at [1375, 694] on span "[PHONE_NUMBER]" at bounding box center [1384, 698] width 164 height 13
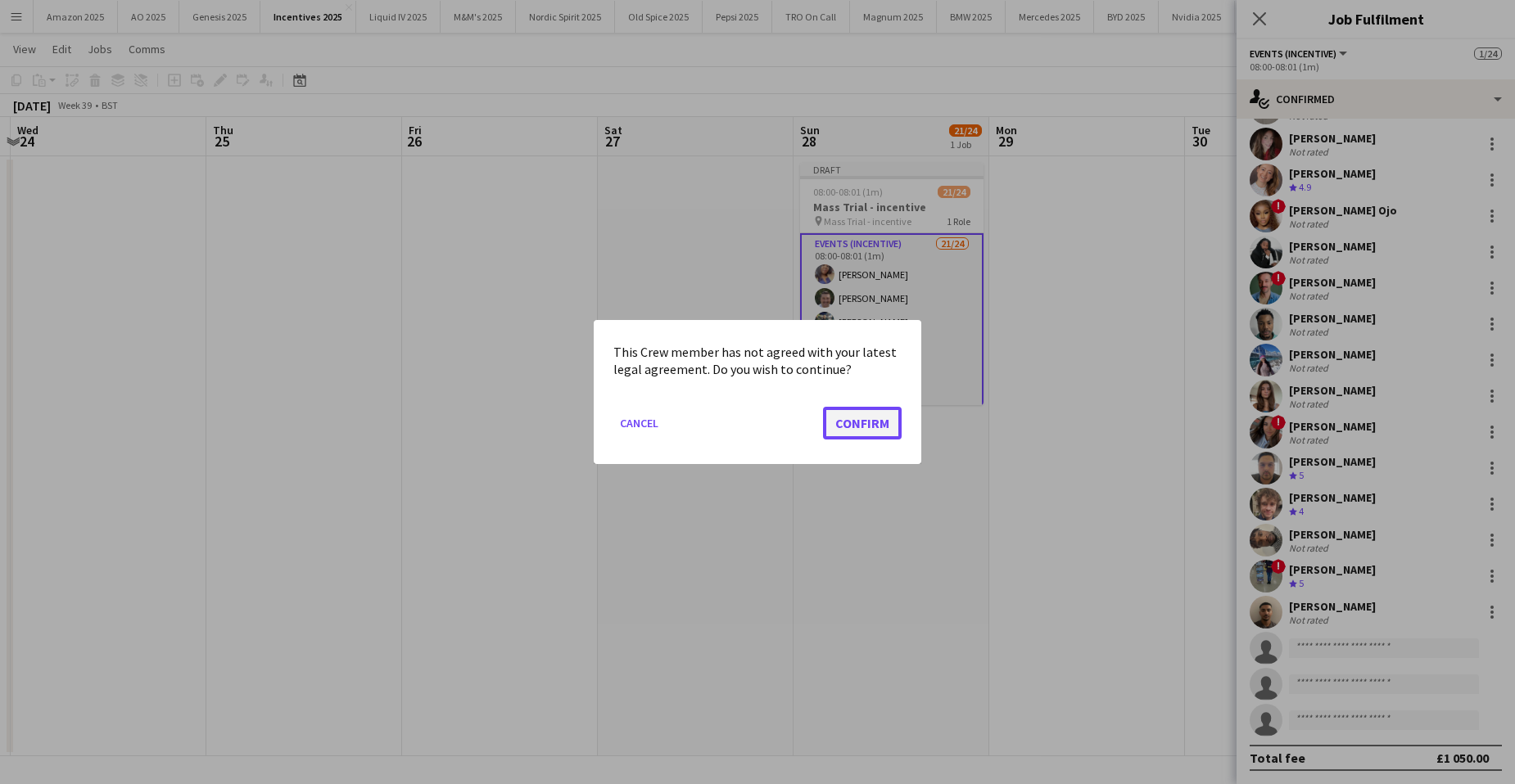
click at [882, 415] on button "Confirm" at bounding box center [862, 423] width 78 height 32
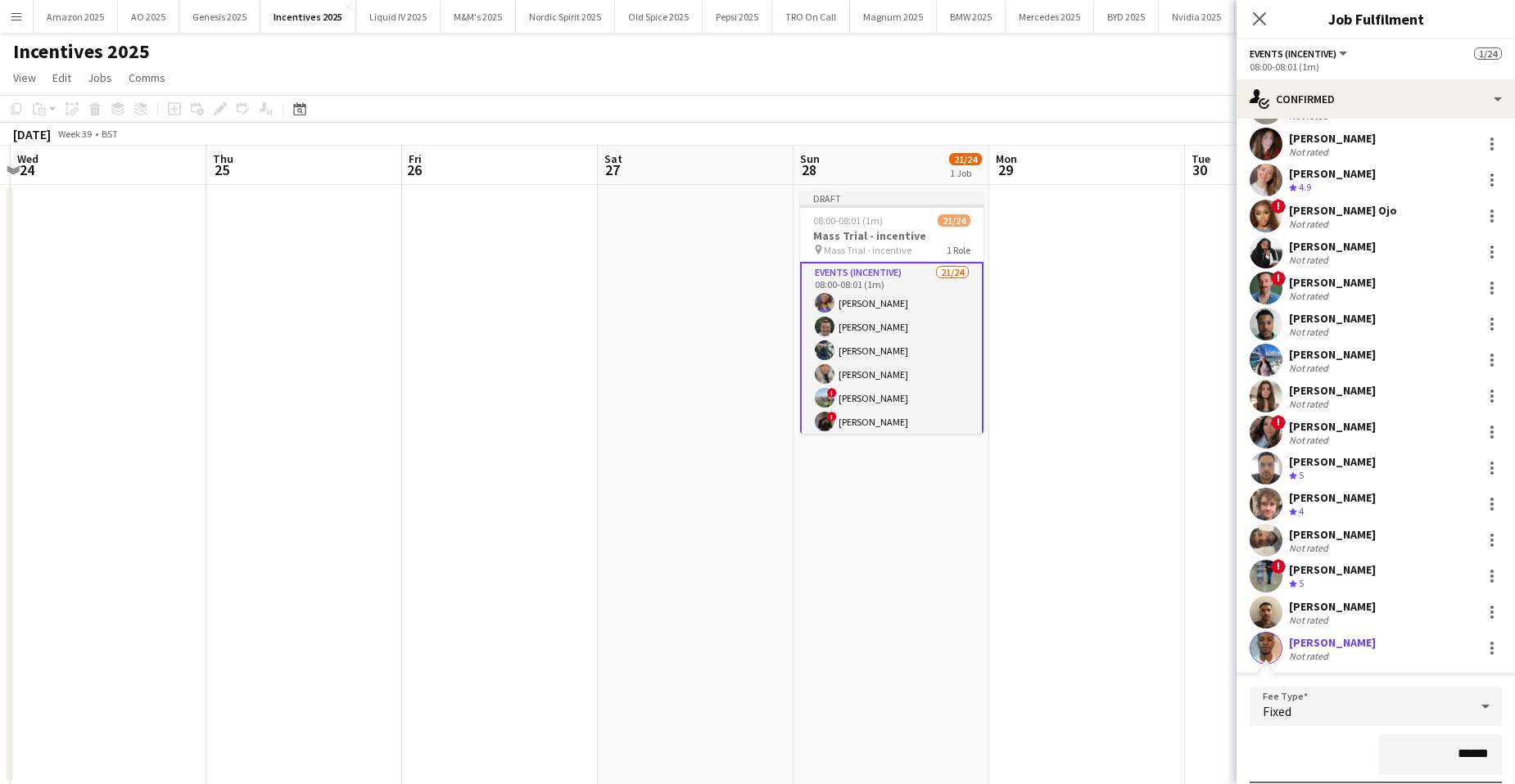
scroll to position [28, 0]
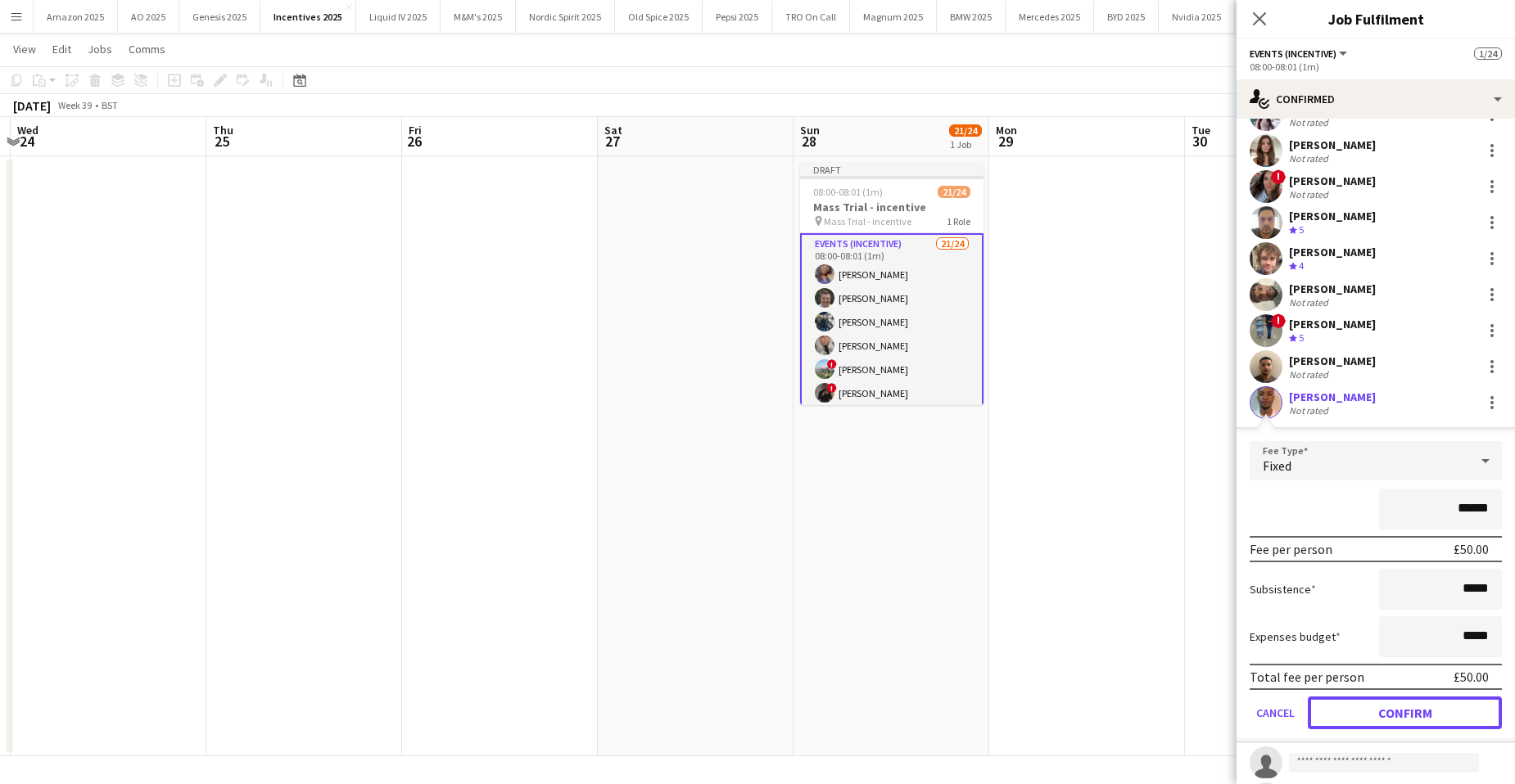
click at [1439, 707] on button "Confirm" at bounding box center [1405, 712] width 194 height 32
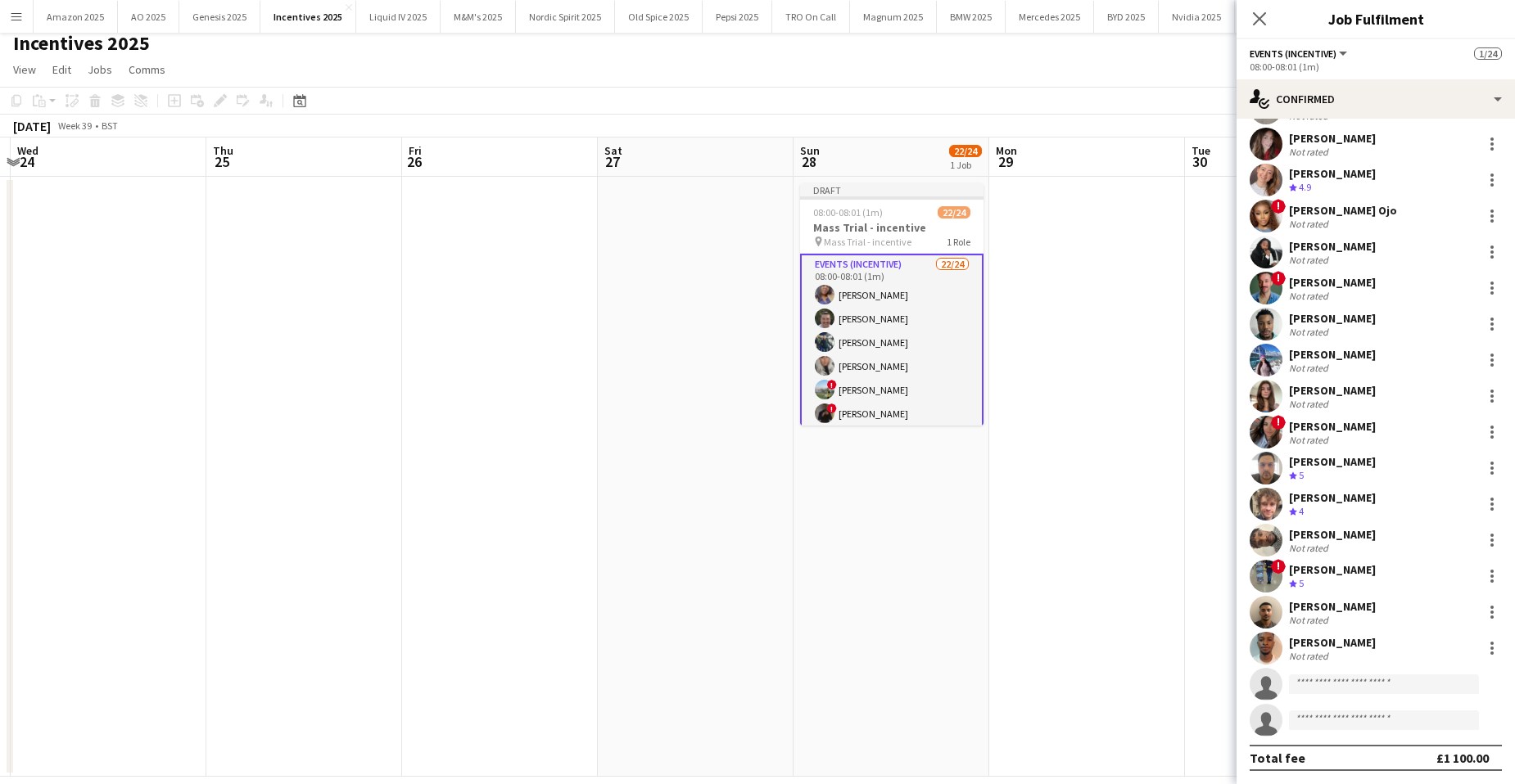
scroll to position [0, 0]
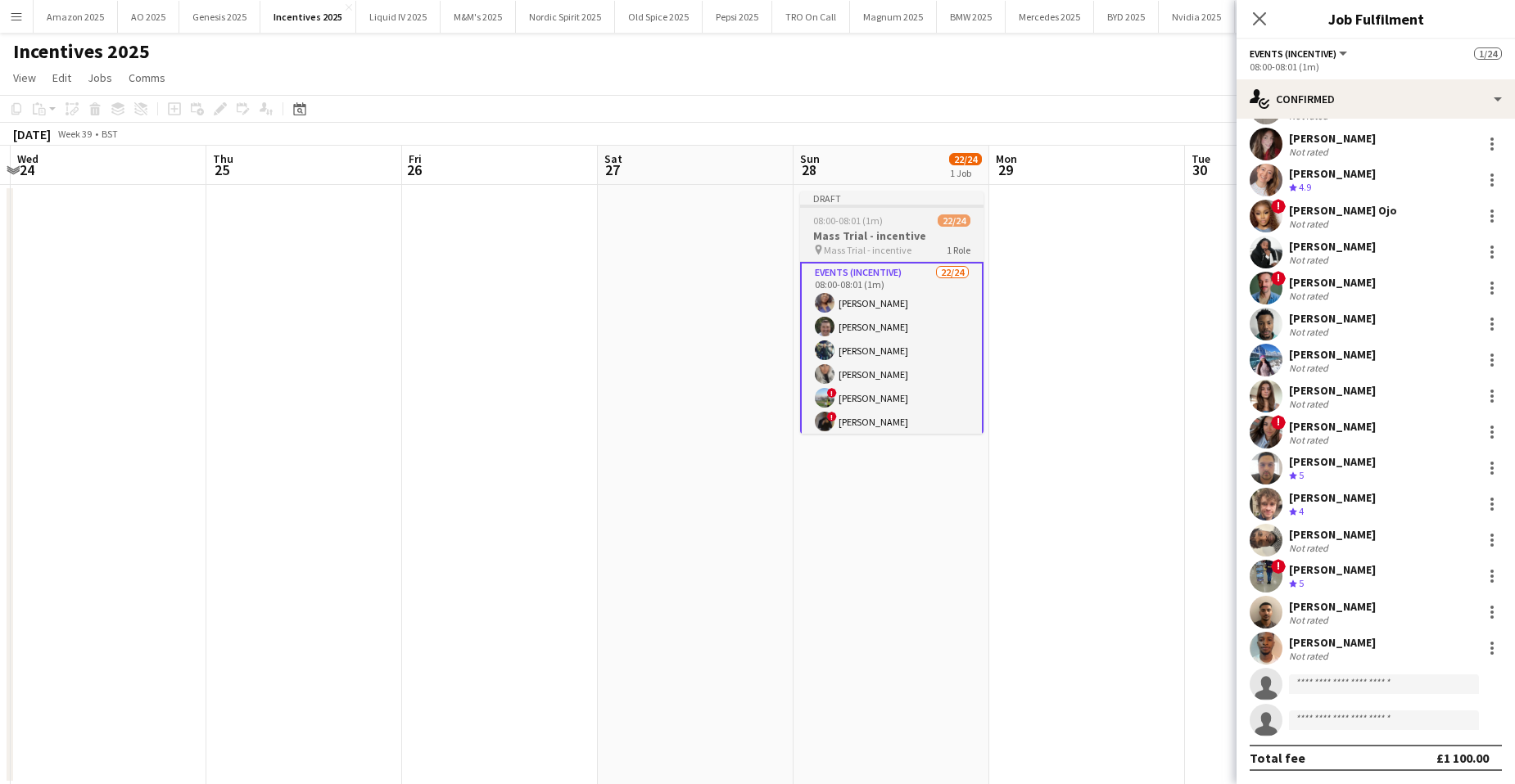
click at [922, 234] on h3 "Mass Trial - incentive" at bounding box center [891, 235] width 183 height 15
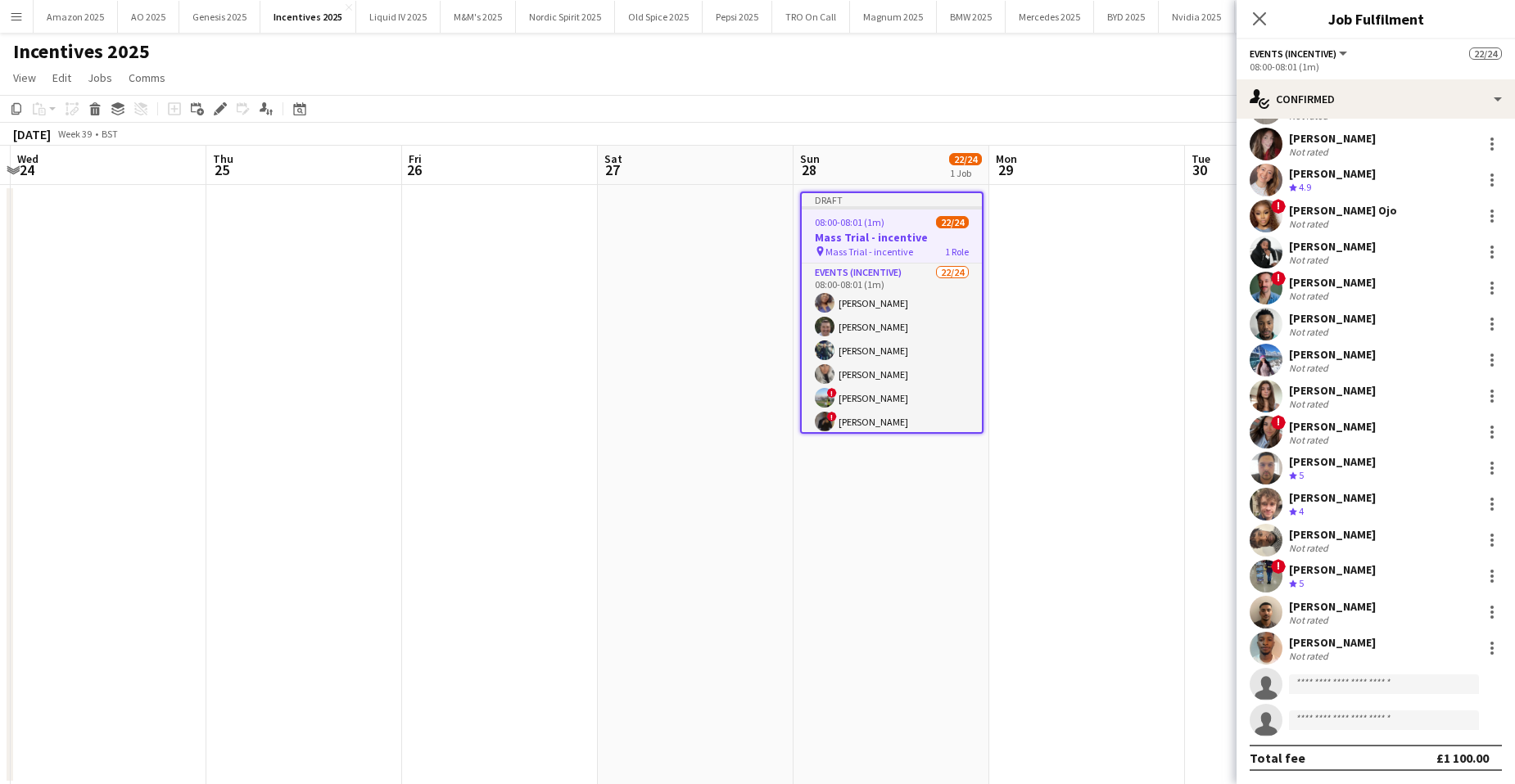
drag, startPoint x: 217, startPoint y: 106, endPoint x: 251, endPoint y: 101, distance: 34.4
click at [218, 106] on icon "Edit" at bounding box center [220, 108] width 13 height 13
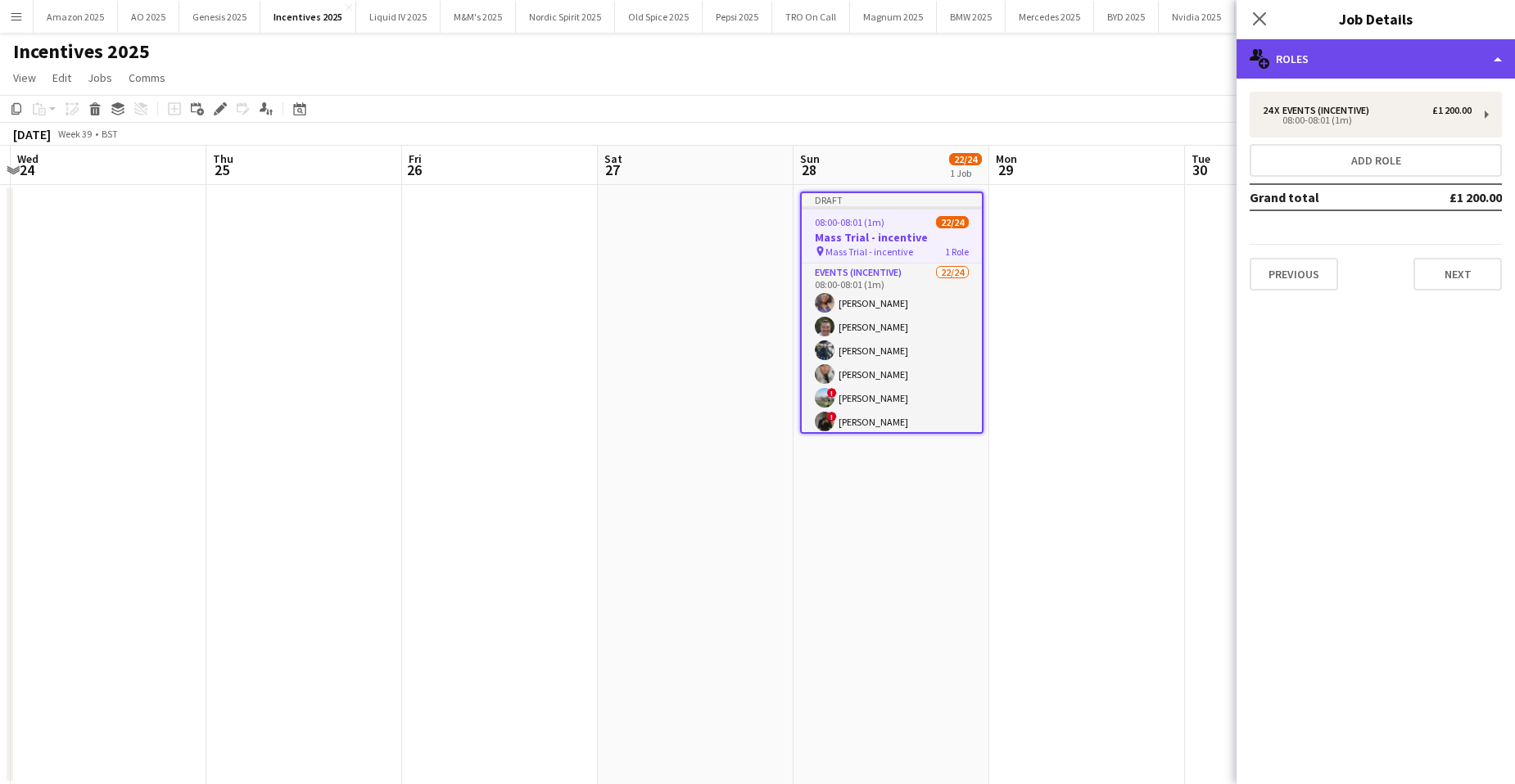
click at [1462, 62] on div "multiple-users-add Roles" at bounding box center [1376, 59] width 279 height 39
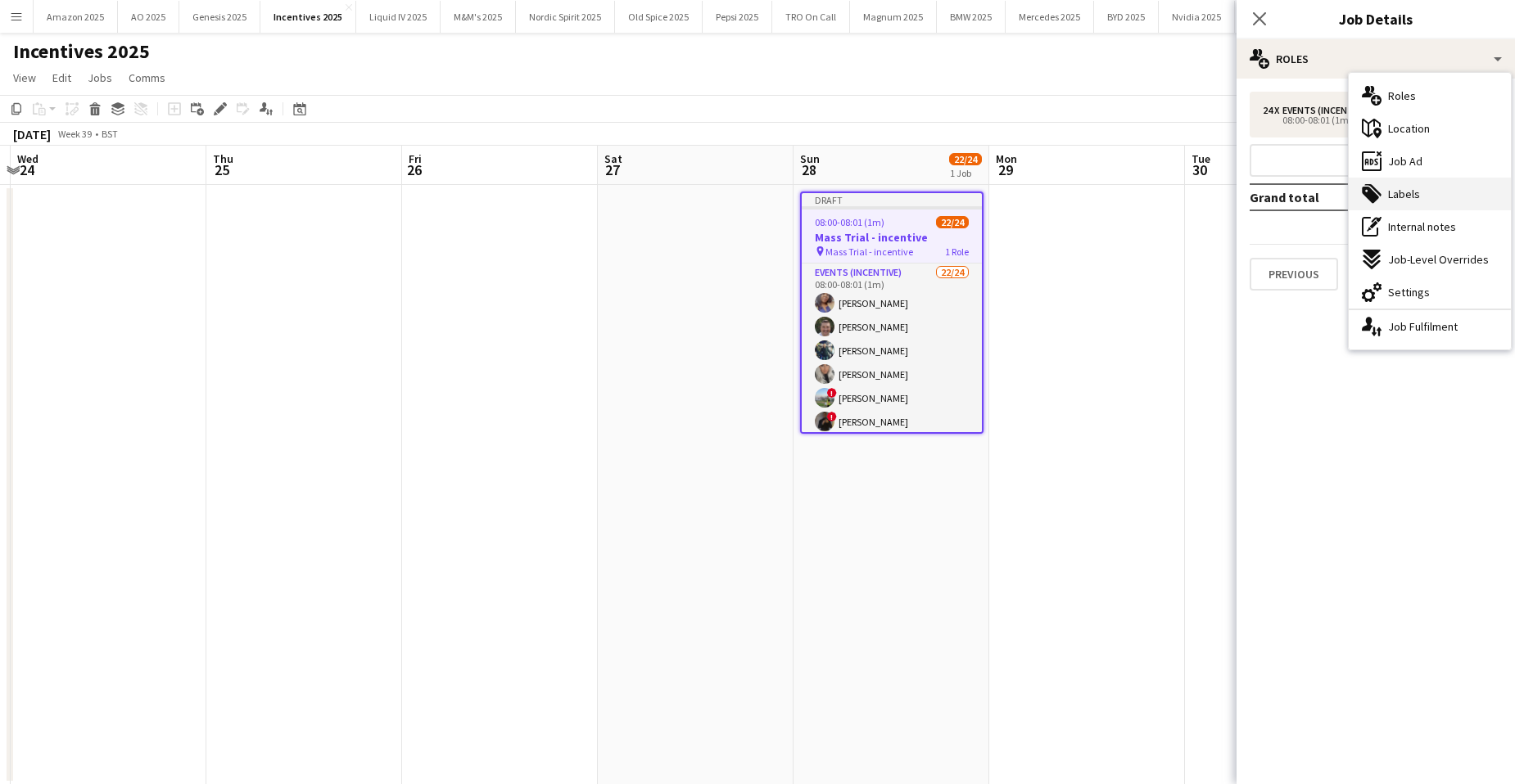
click at [1425, 193] on div "tags-double Labels" at bounding box center [1429, 193] width 162 height 32
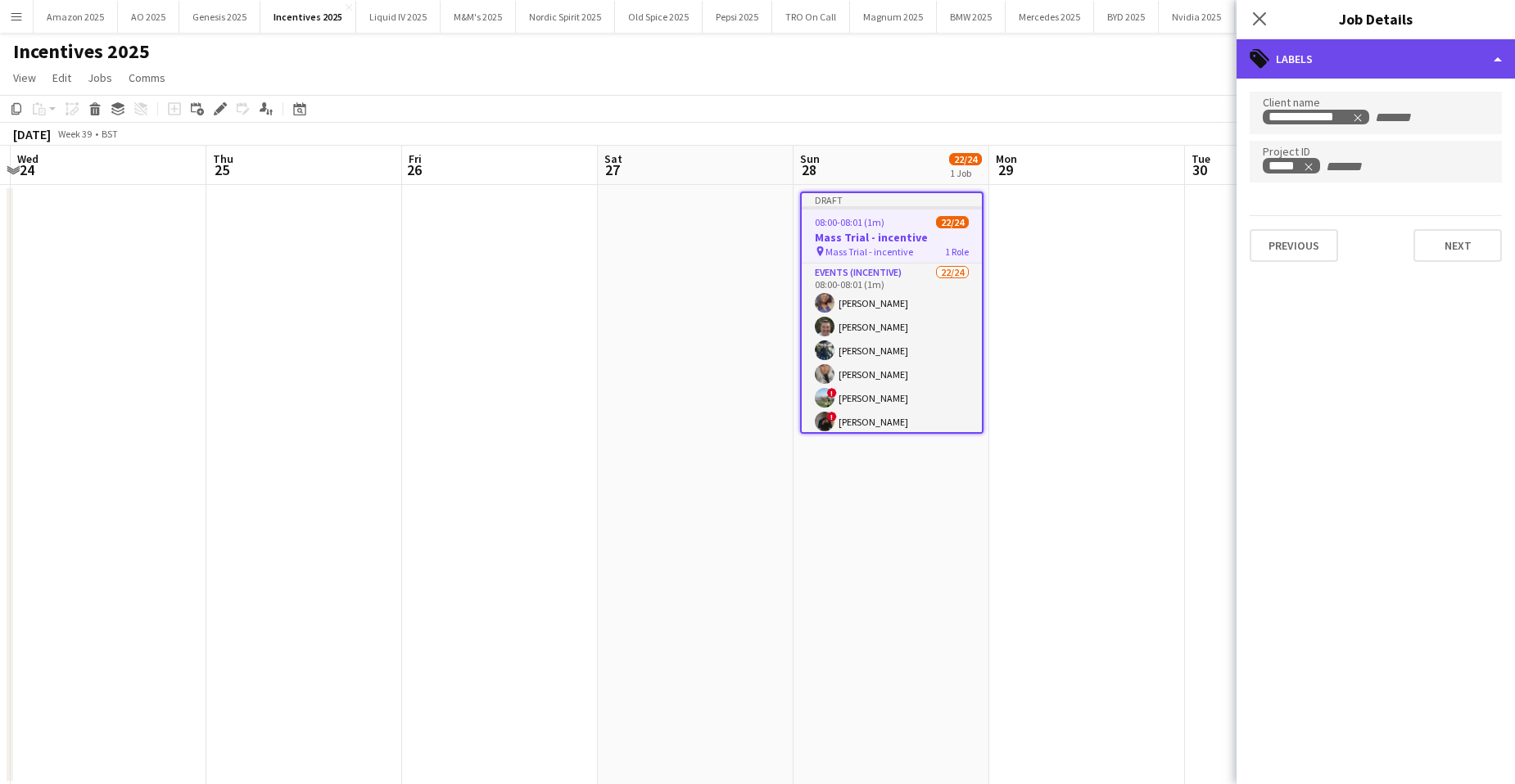
click at [1377, 62] on div "tags-double Labels" at bounding box center [1376, 59] width 279 height 39
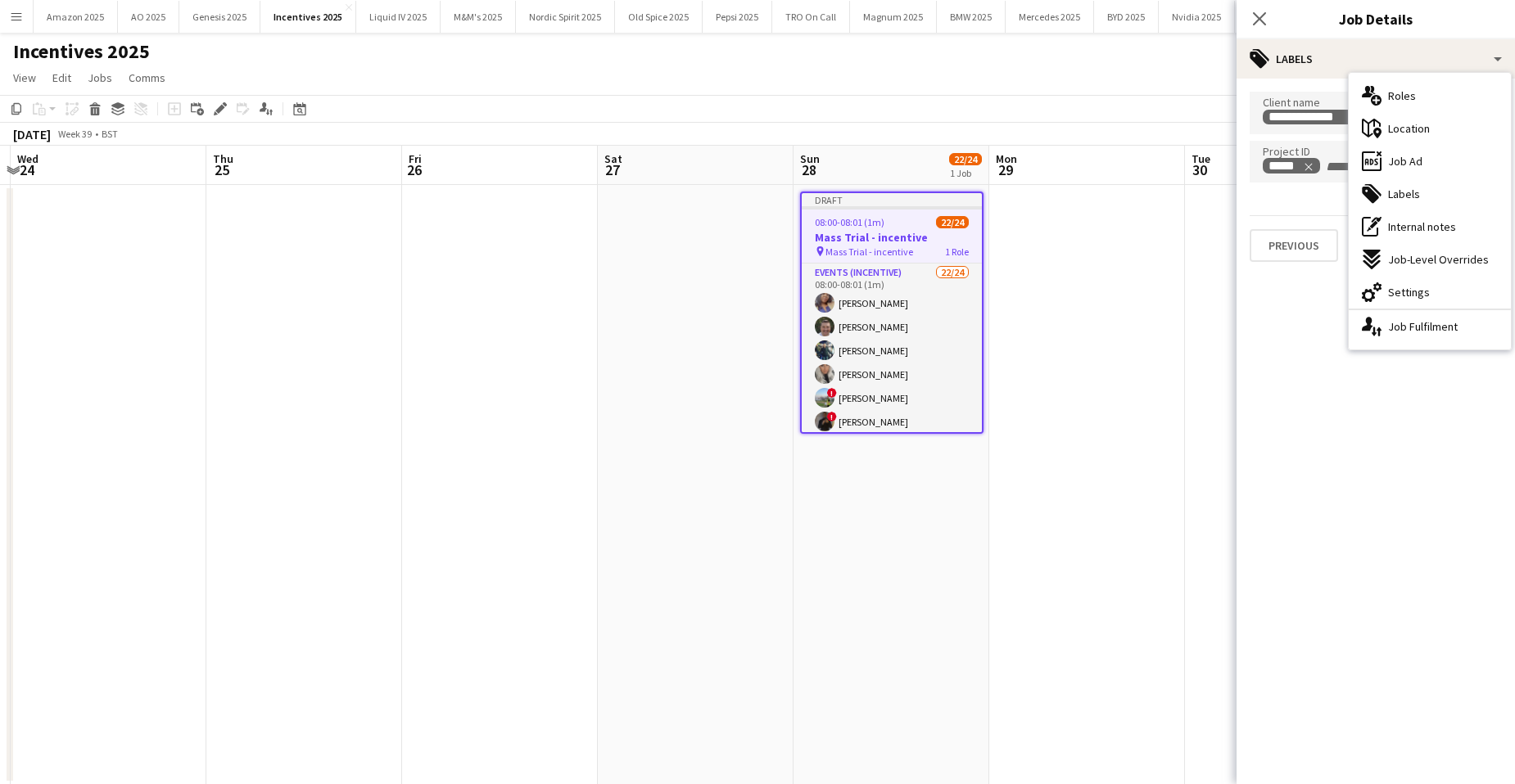
click at [1380, 86] on icon "multiple-users-add" at bounding box center [1372, 96] width 20 height 20
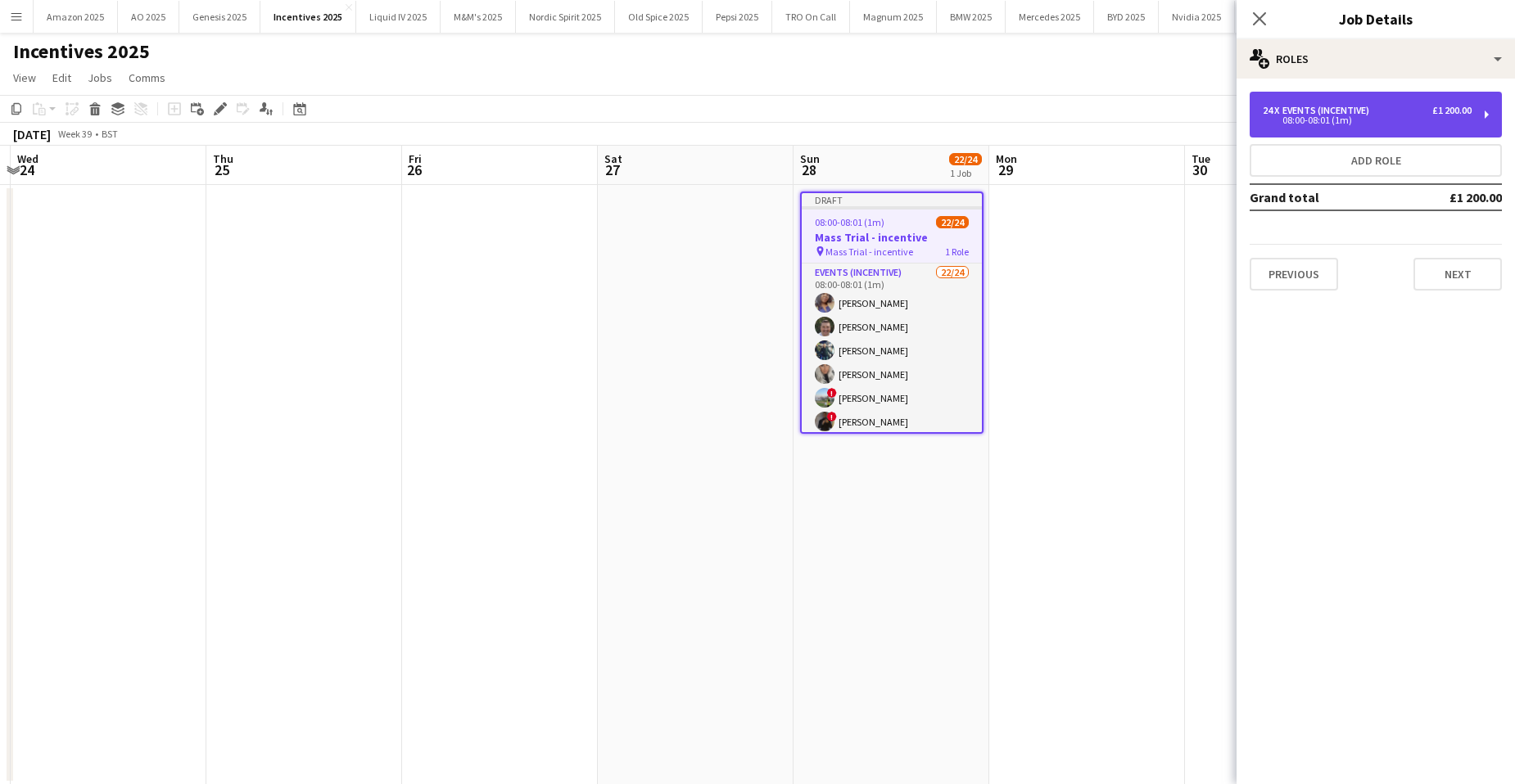
click at [1321, 109] on div "Events (Incentive)" at bounding box center [1329, 111] width 93 height 12
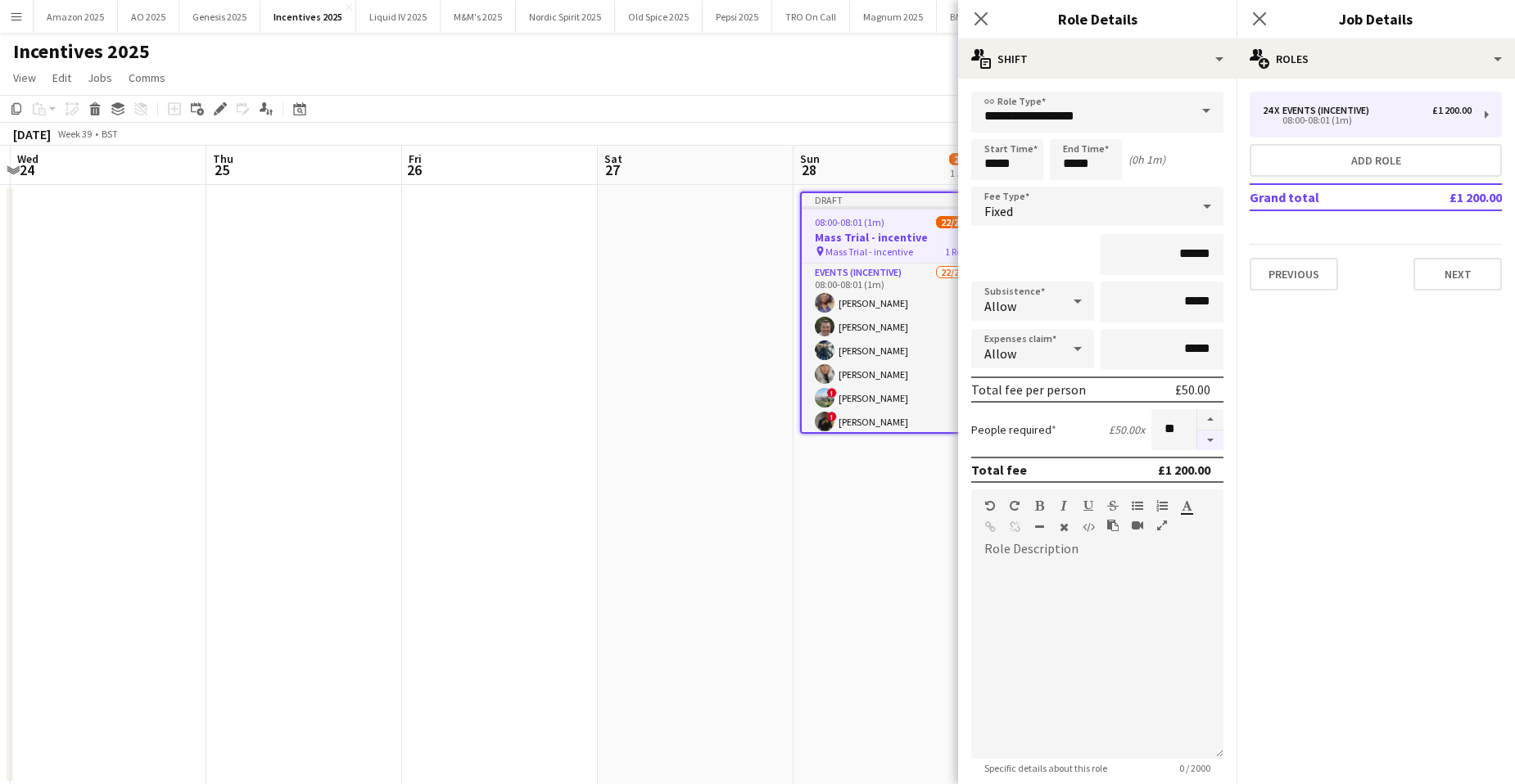
click at [1200, 439] on button "button" at bounding box center [1210, 441] width 26 height 21
type input "**"
click at [1260, 23] on icon "Close pop-in" at bounding box center [1259, 19] width 16 height 16
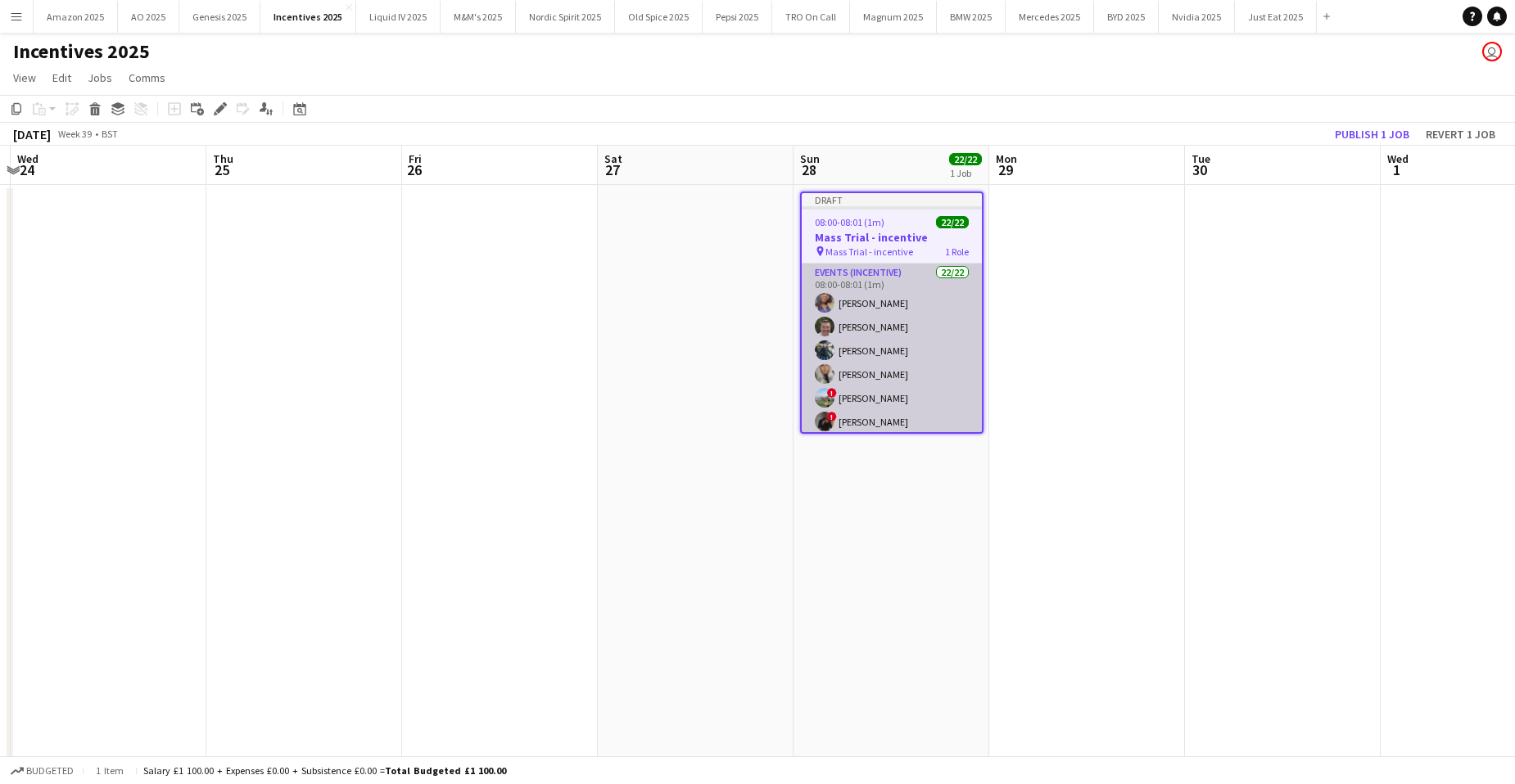
click at [956, 343] on app-card-role "Events (Incentive) 22/22 08:00-08:01 (1m) [PERSON_NAME] [PERSON_NAME] [PERSON_N…" at bounding box center [892, 541] width 181 height 554
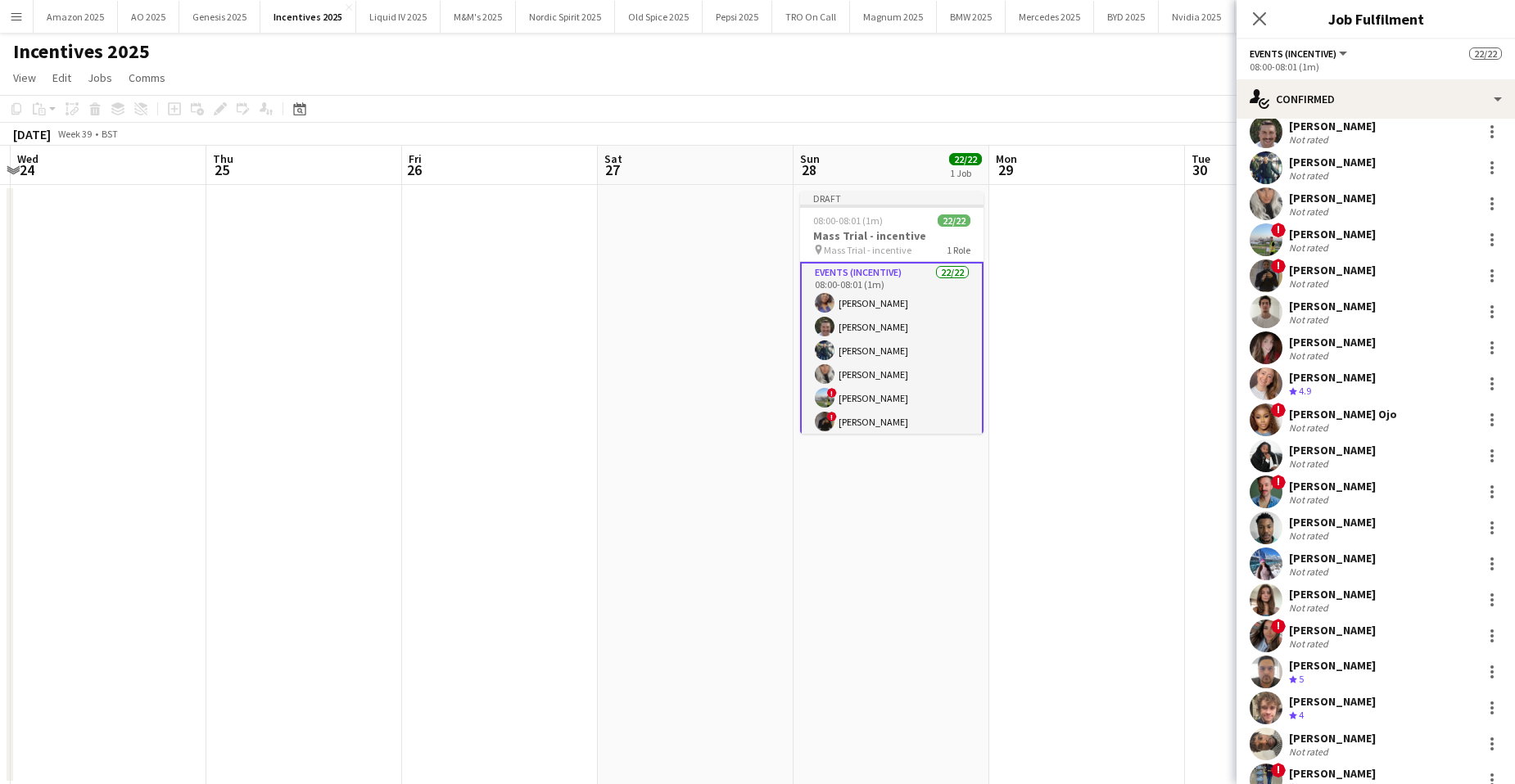
scroll to position [218, 0]
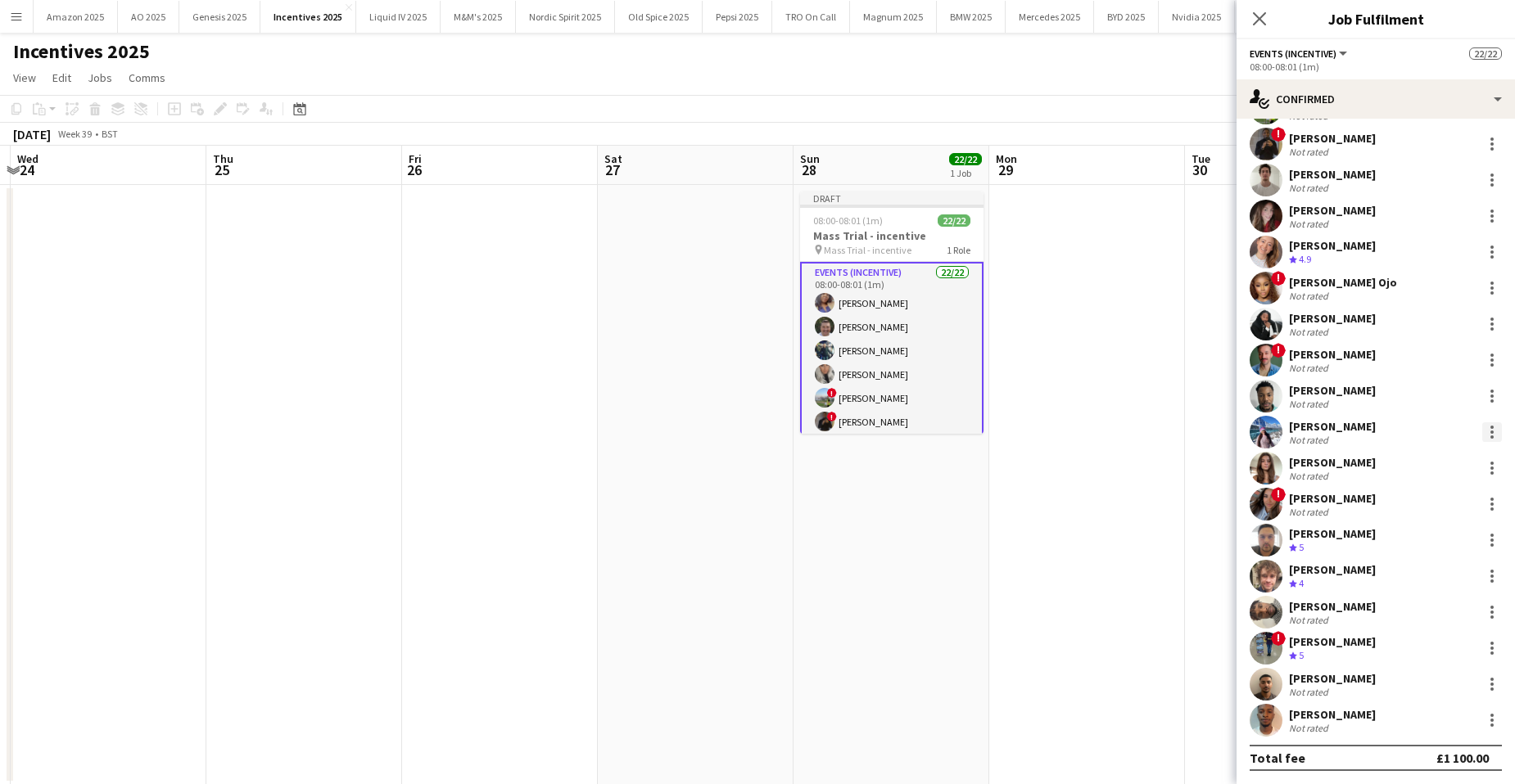
click at [1482, 433] on div at bounding box center [1491, 433] width 20 height 20
click at [1451, 460] on span "Edit fee" at bounding box center [1425, 462] width 101 height 15
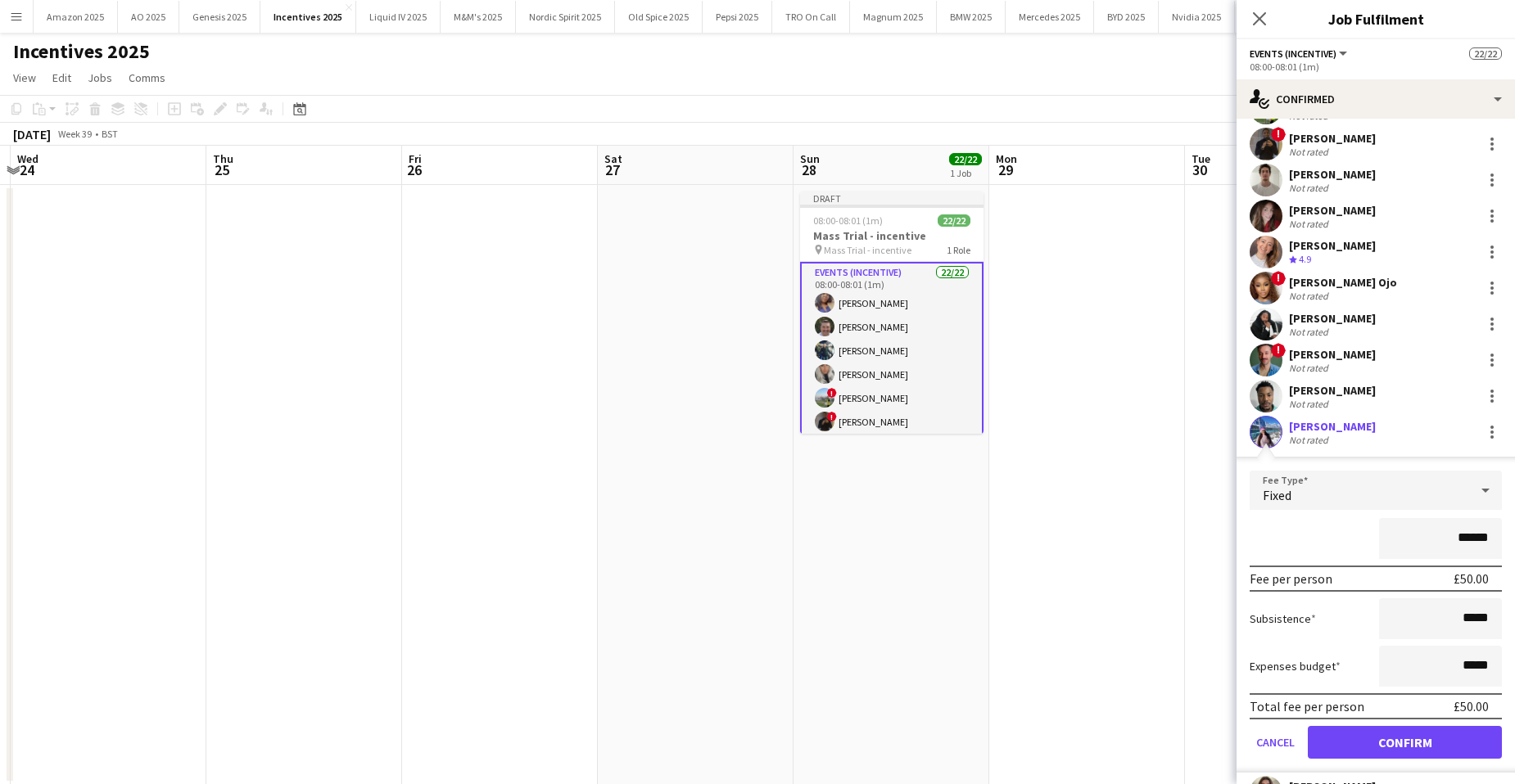
drag, startPoint x: 1481, startPoint y: 537, endPoint x: 1330, endPoint y: 542, distance: 151.1
click at [1335, 542] on div "******" at bounding box center [1375, 539] width 252 height 41
type input "*******"
click at [1419, 734] on button "Confirm" at bounding box center [1405, 742] width 194 height 32
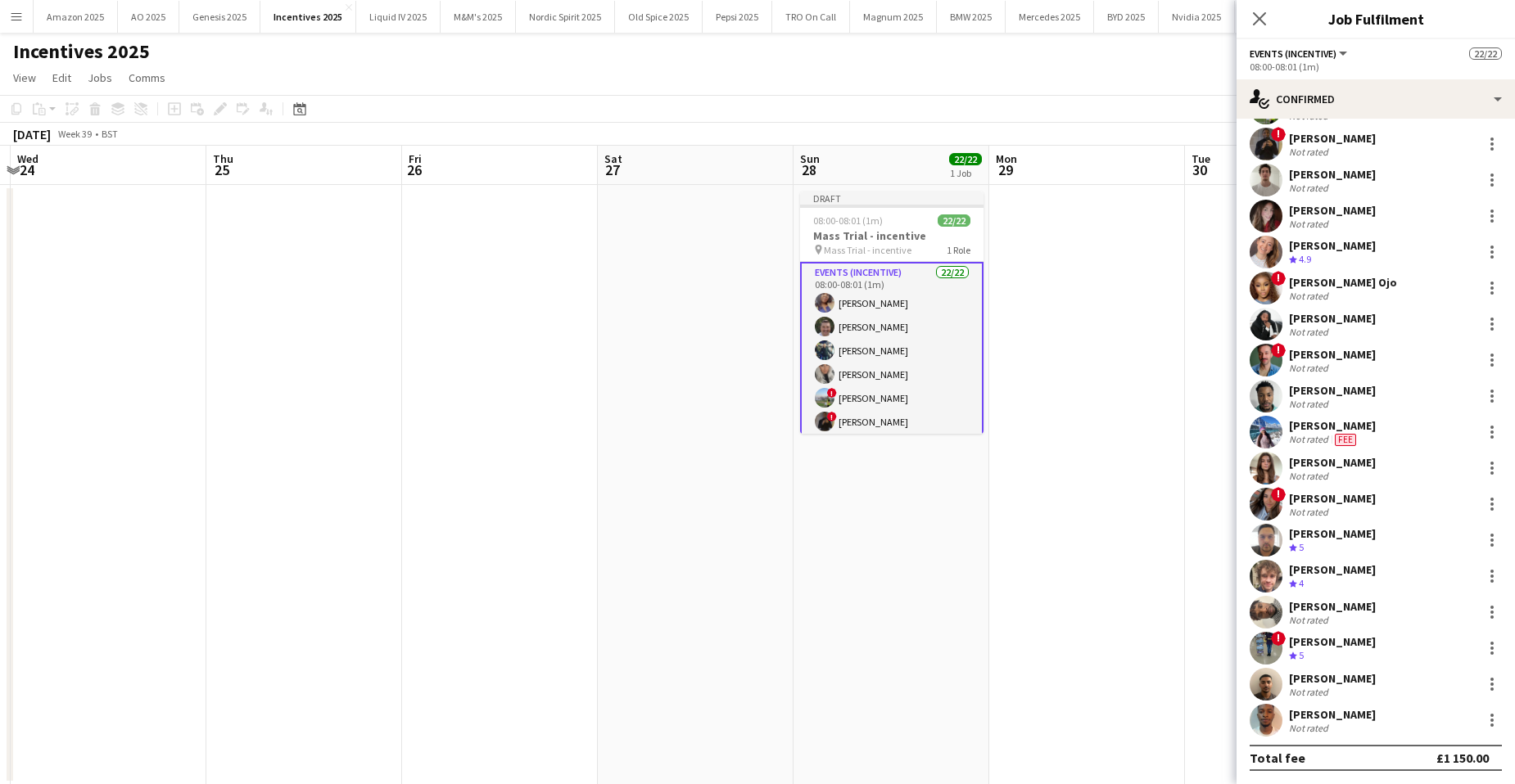
drag, startPoint x: 1265, startPoint y: 14, endPoint x: 1218, endPoint y: 95, distance: 93.6
click at [1265, 14] on icon at bounding box center [1259, 19] width 13 height 13
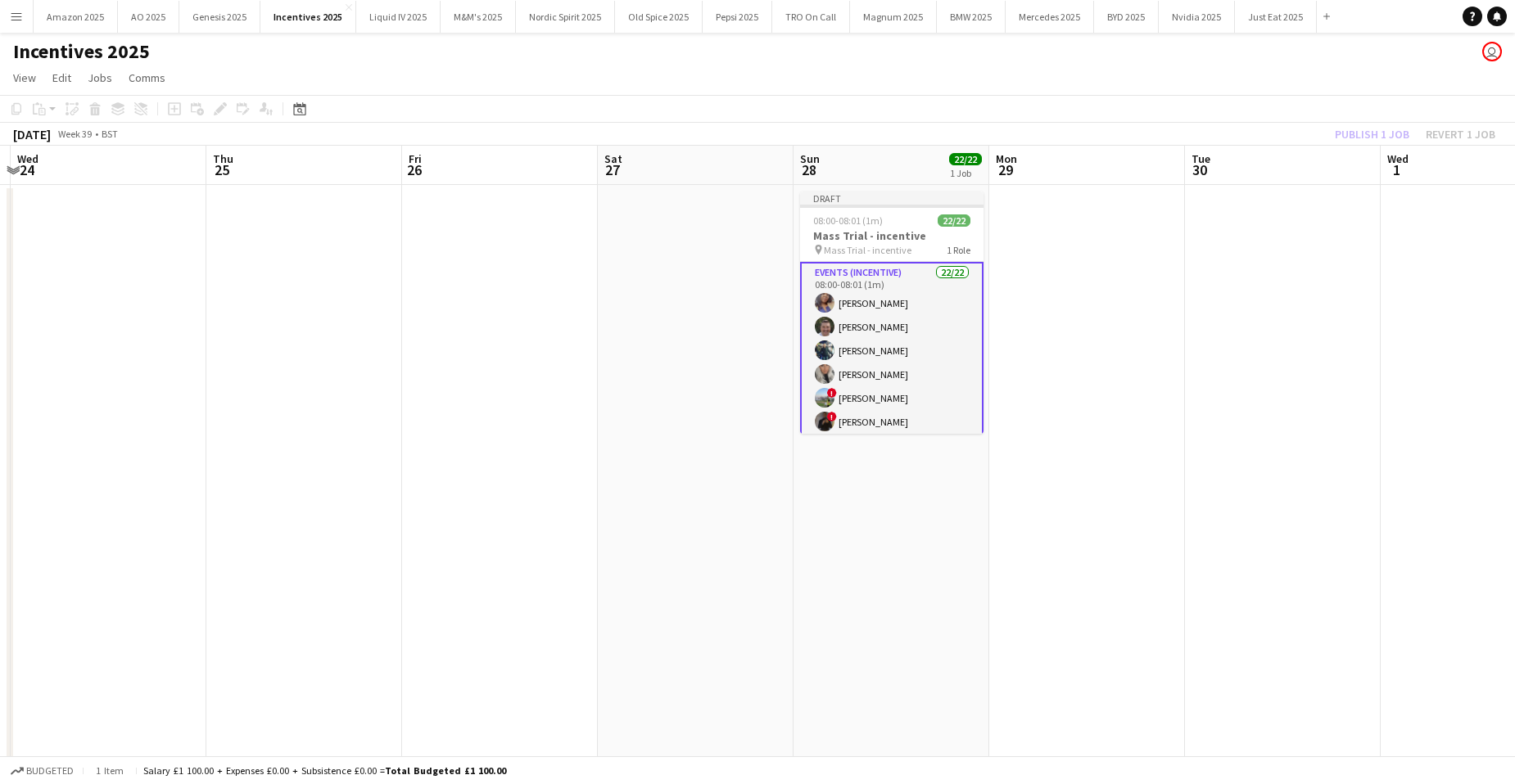
drag, startPoint x: 1096, startPoint y: 425, endPoint x: 1112, endPoint y: 380, distance: 47.8
click at [1096, 426] on app-date-cell at bounding box center [1086, 486] width 195 height 601
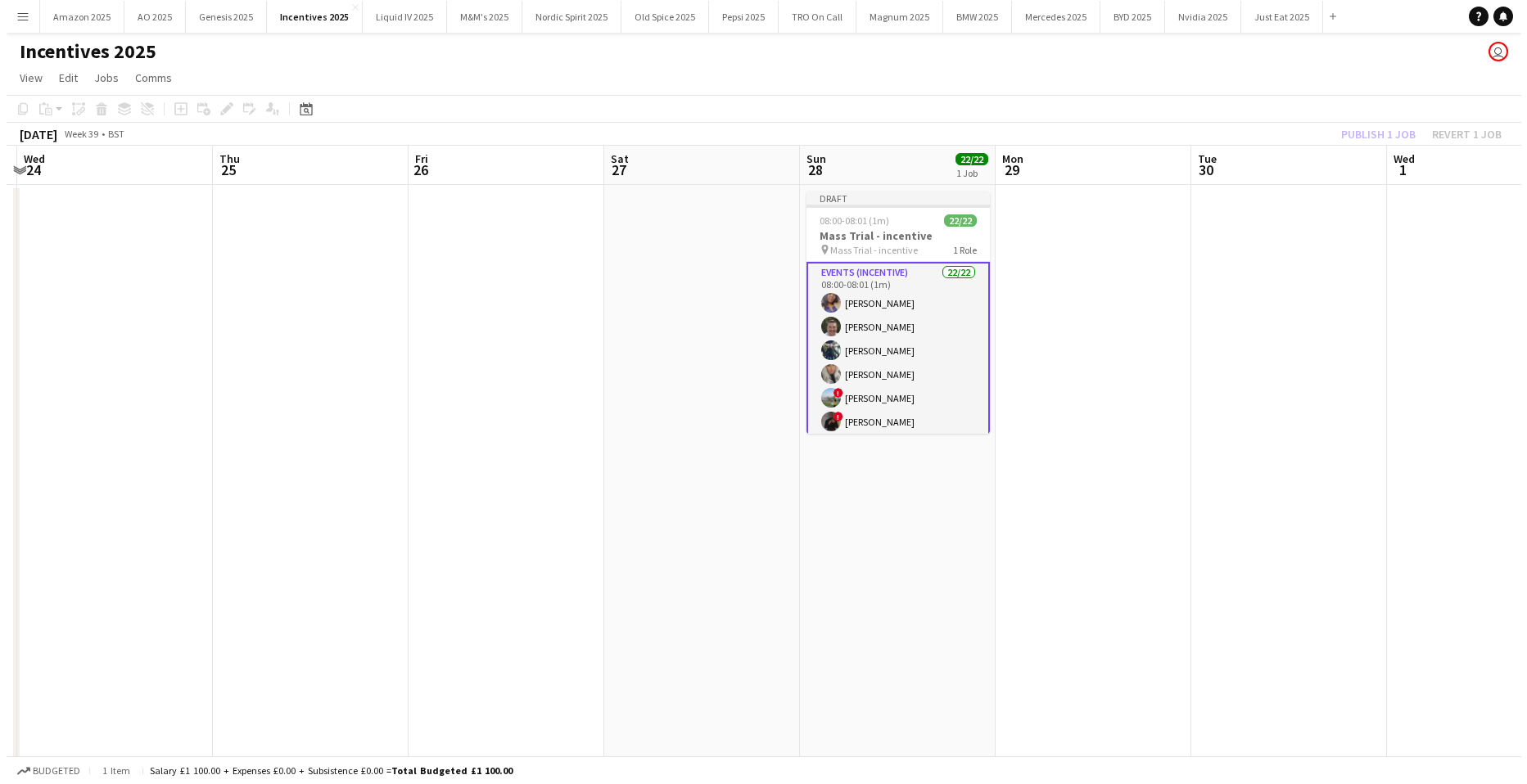
scroll to position [0, 575]
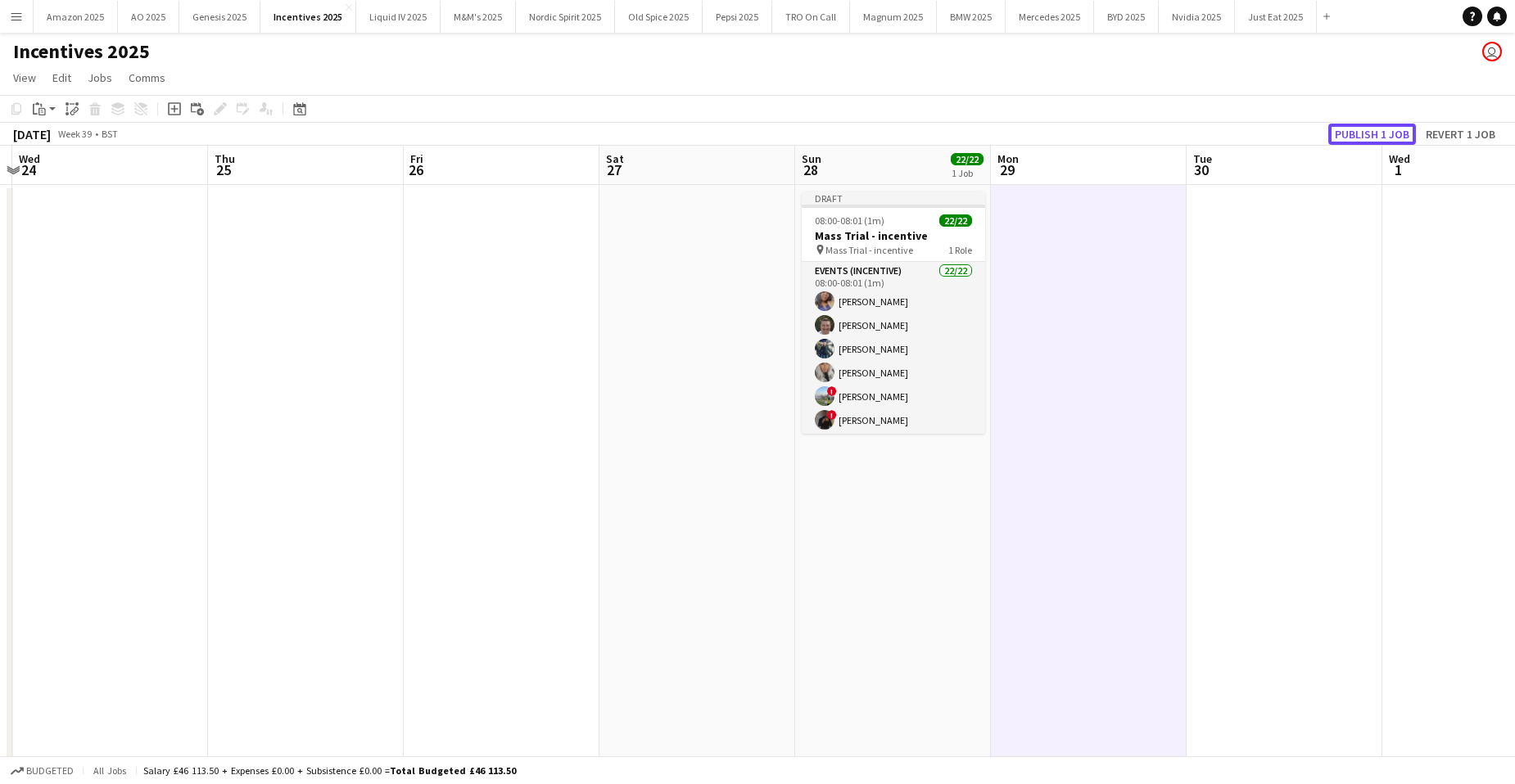
click at [1360, 136] on button "Publish 1 job" at bounding box center [1372, 134] width 87 height 22
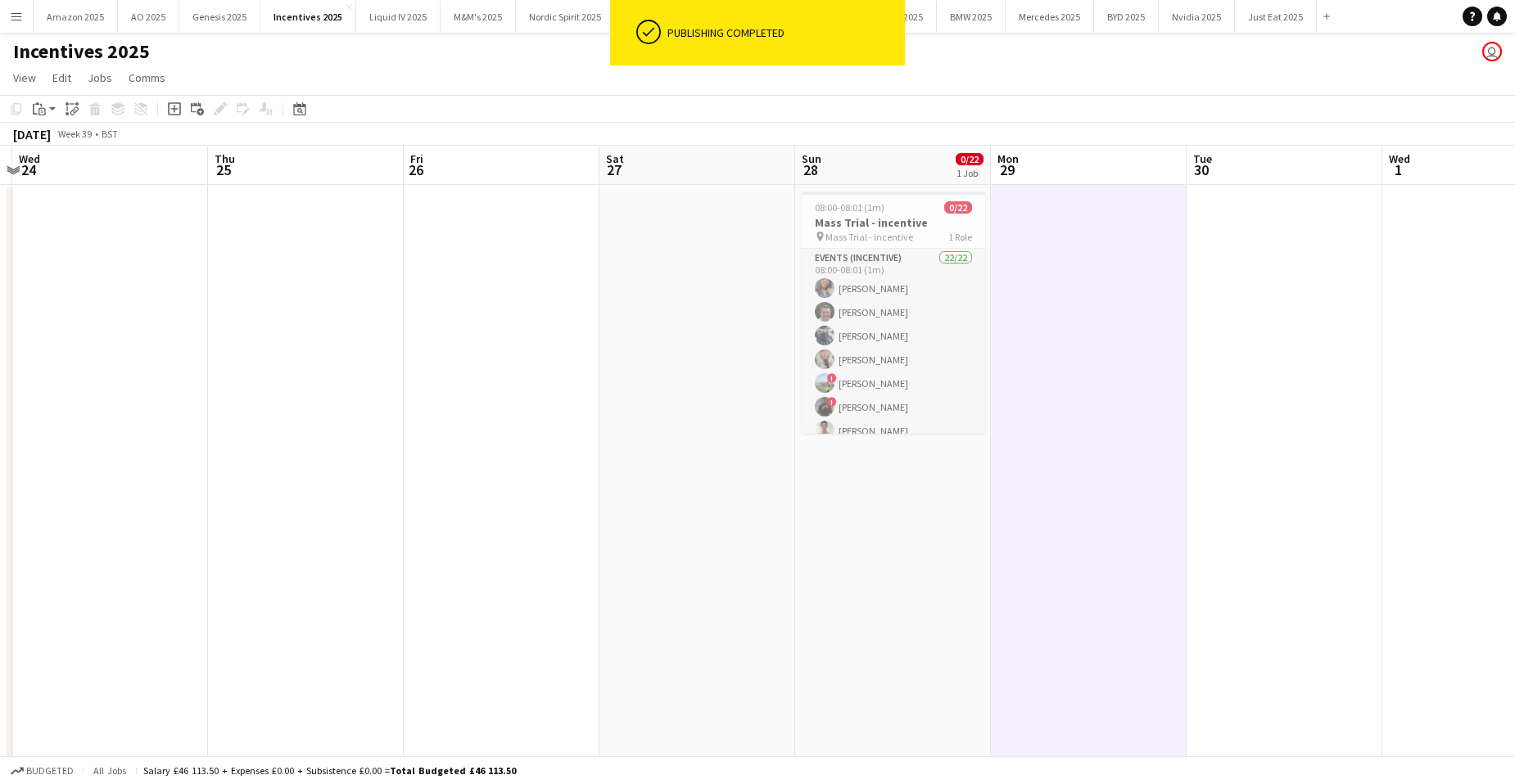
click at [20, 18] on app-icon "Menu" at bounding box center [16, 16] width 13 height 13
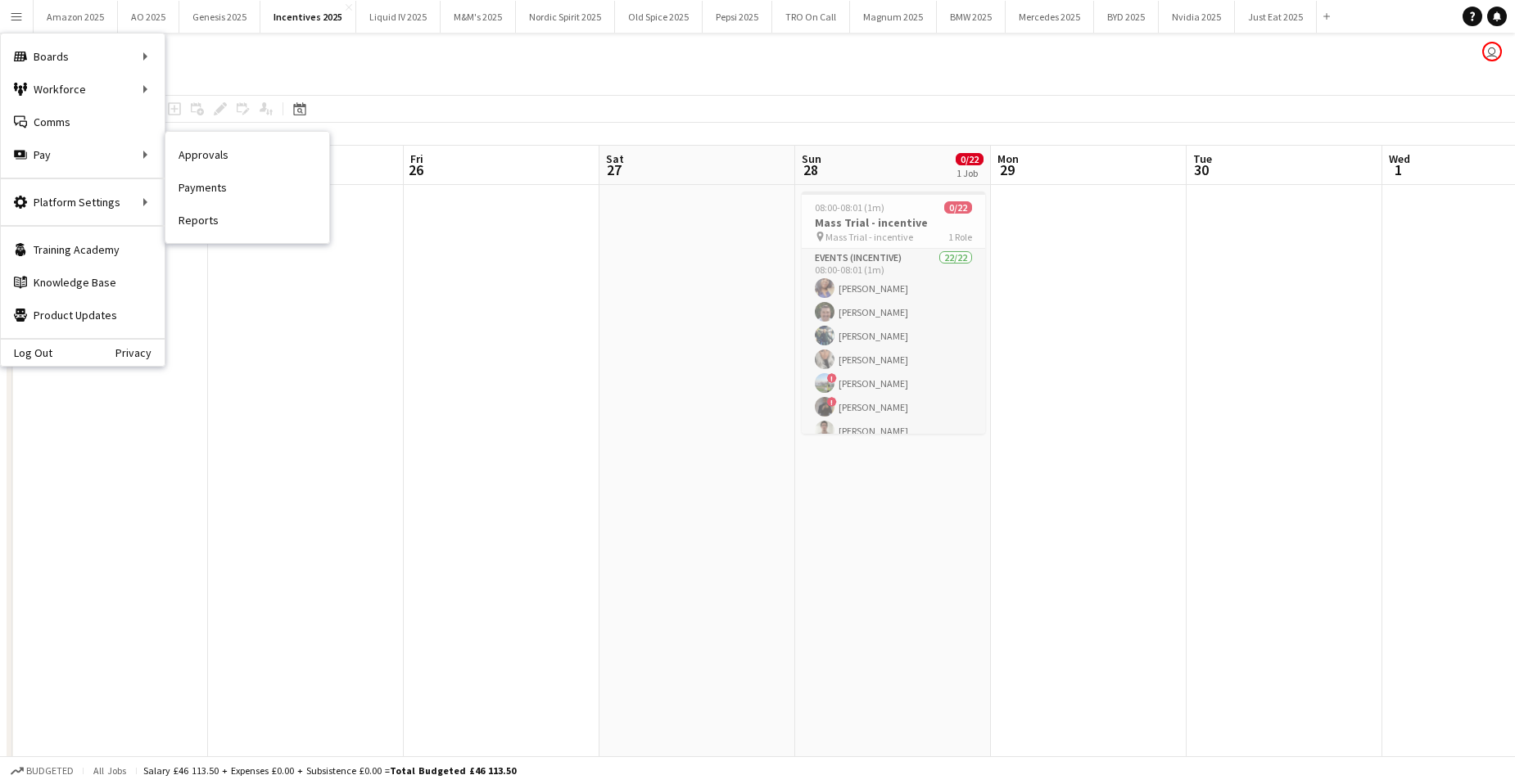
drag, startPoint x: 204, startPoint y: 156, endPoint x: 689, endPoint y: 143, distance: 485.2
click at [204, 156] on link "Approvals" at bounding box center [247, 154] width 164 height 32
